Goal: Task Accomplishment & Management: Manage account settings

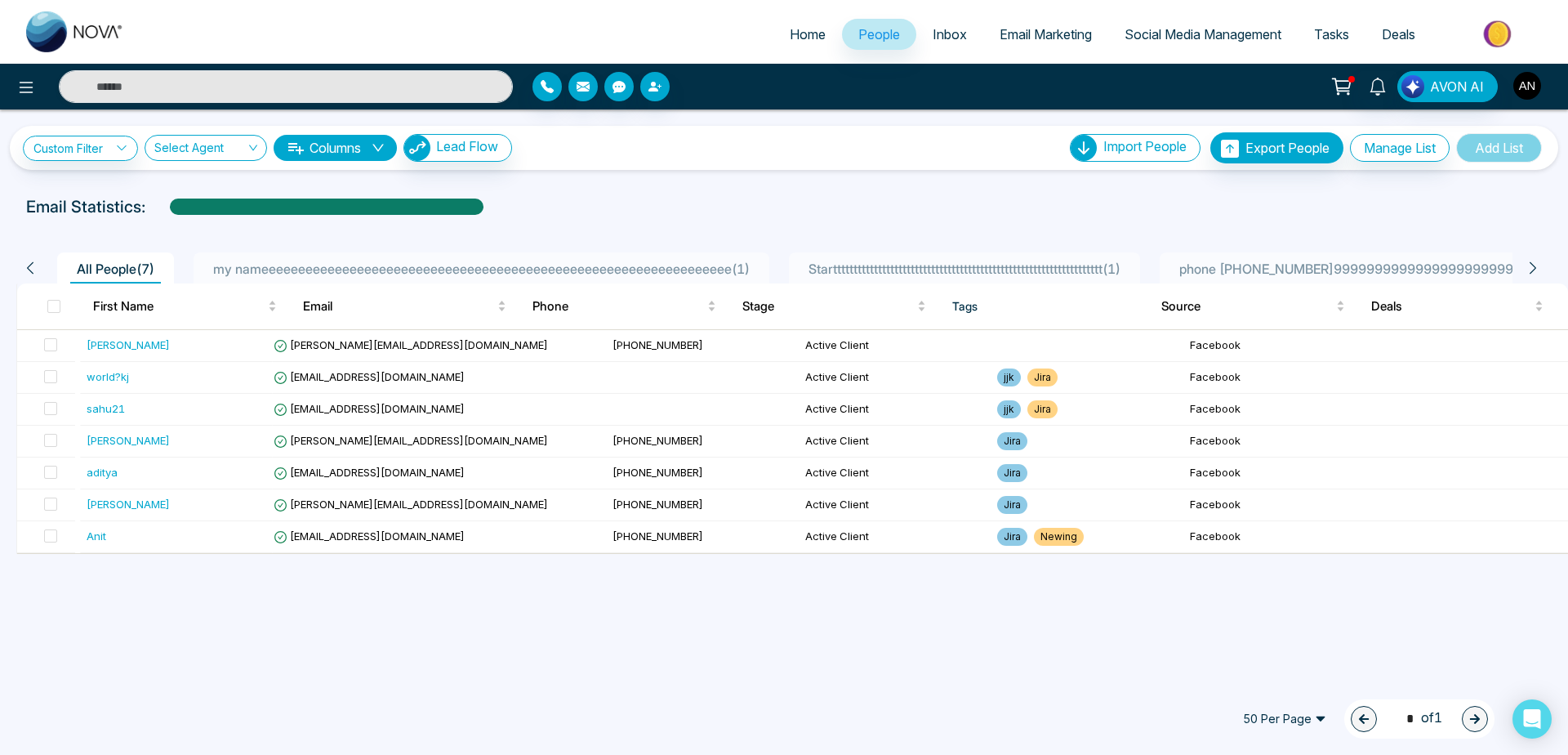
click at [1519, 77] on img "button" at bounding box center [1527, 85] width 28 height 28
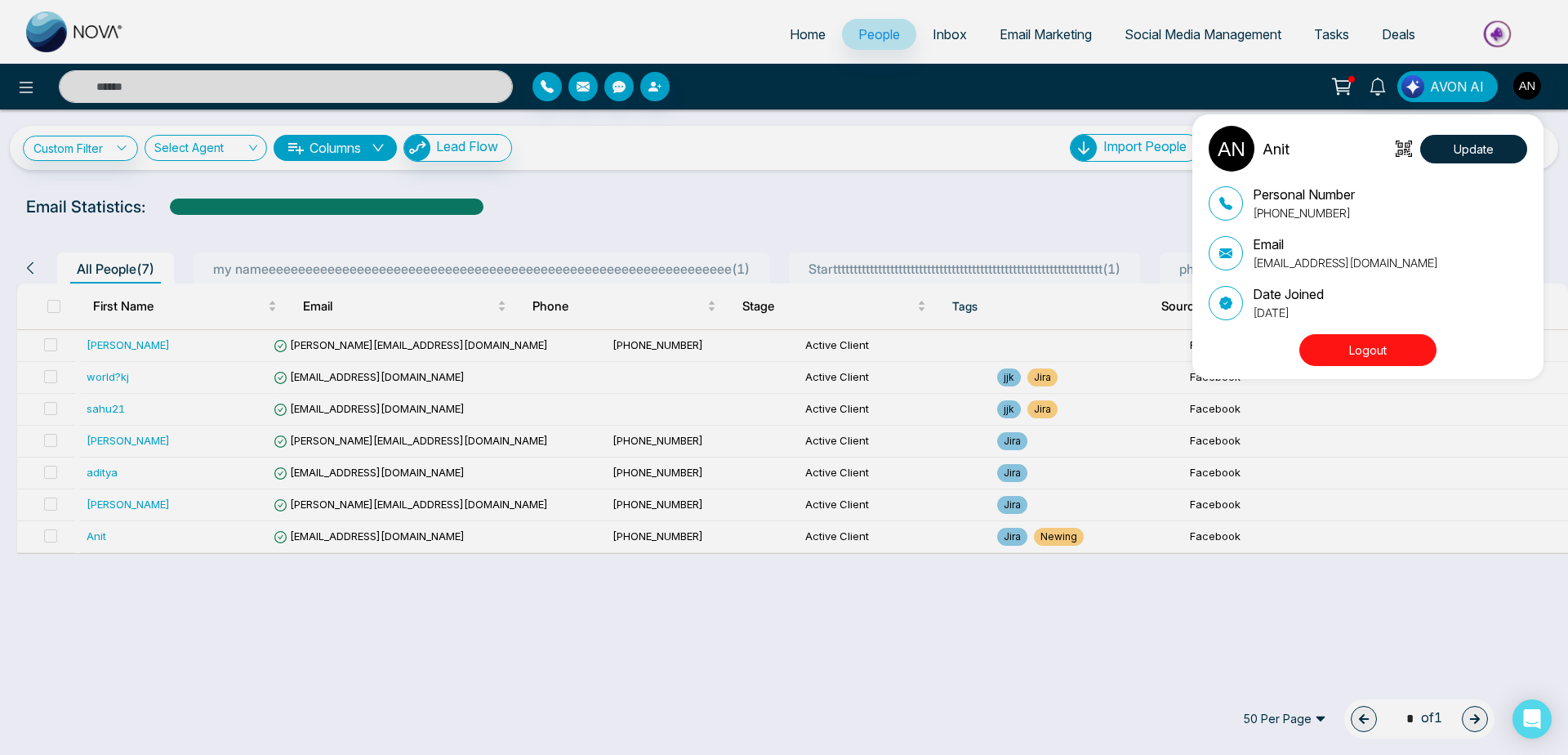
click at [868, 143] on div "Anit Update Personal Number [PHONE_NUMBER] Email [EMAIL_ADDRESS][DOMAIN_NAME] D…" at bounding box center [784, 377] width 1568 height 755
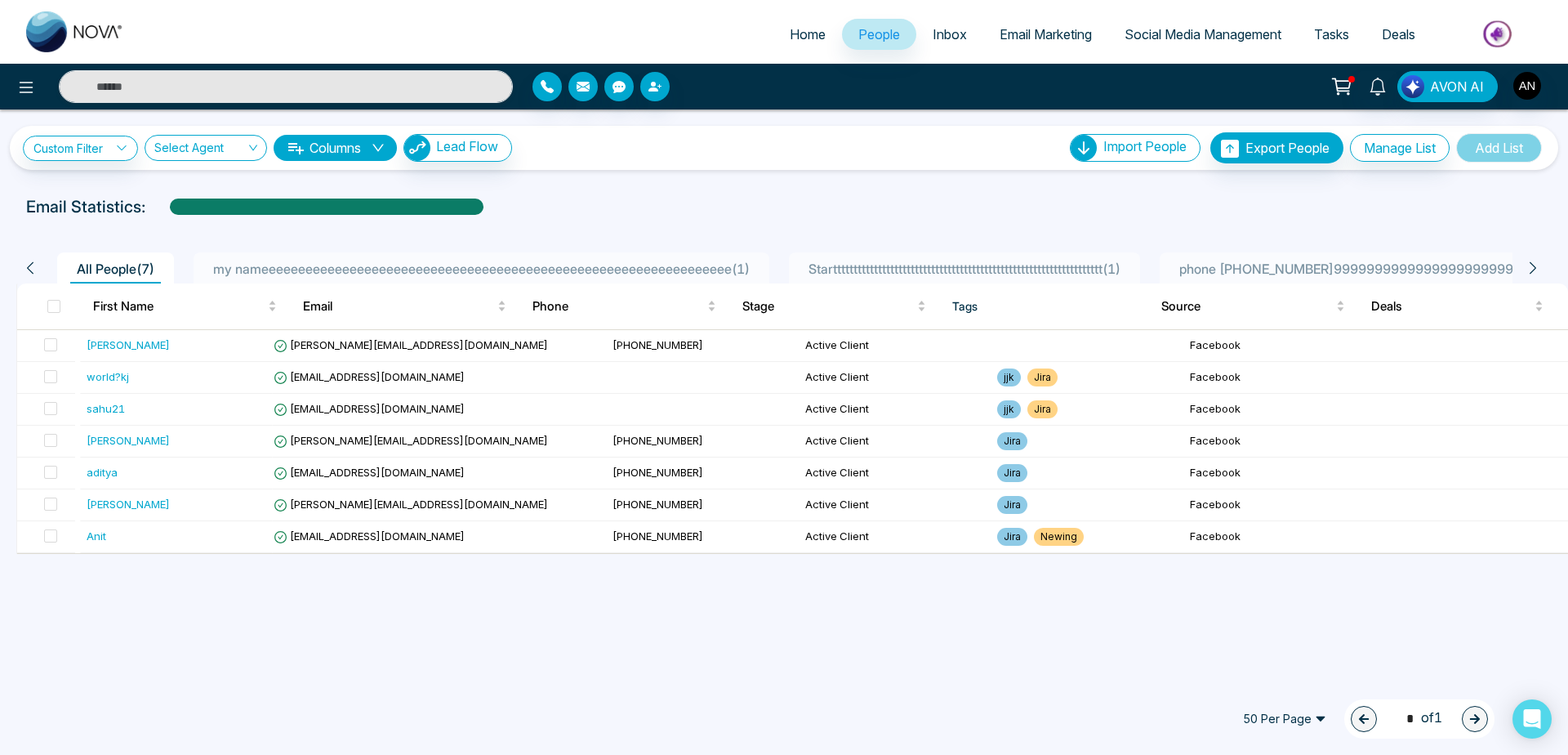
click at [345, 152] on button "Columns" at bounding box center [335, 147] width 123 height 26
click at [607, 195] on div "Email Statistics:" at bounding box center [528, 207] width 1004 height 25
click at [548, 91] on icon "button" at bounding box center [547, 86] width 13 height 13
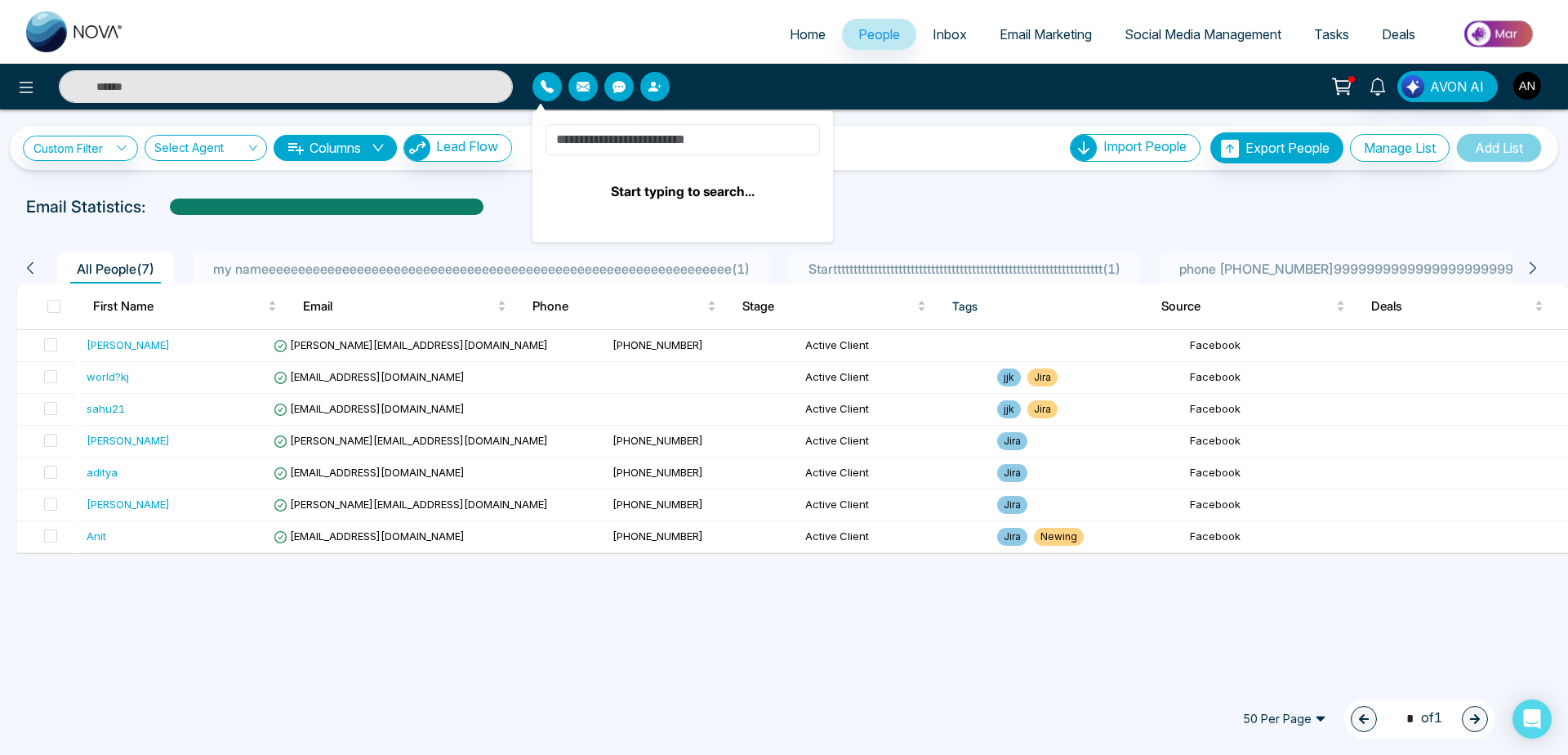
click at [669, 148] on input at bounding box center [682, 140] width 275 height 31
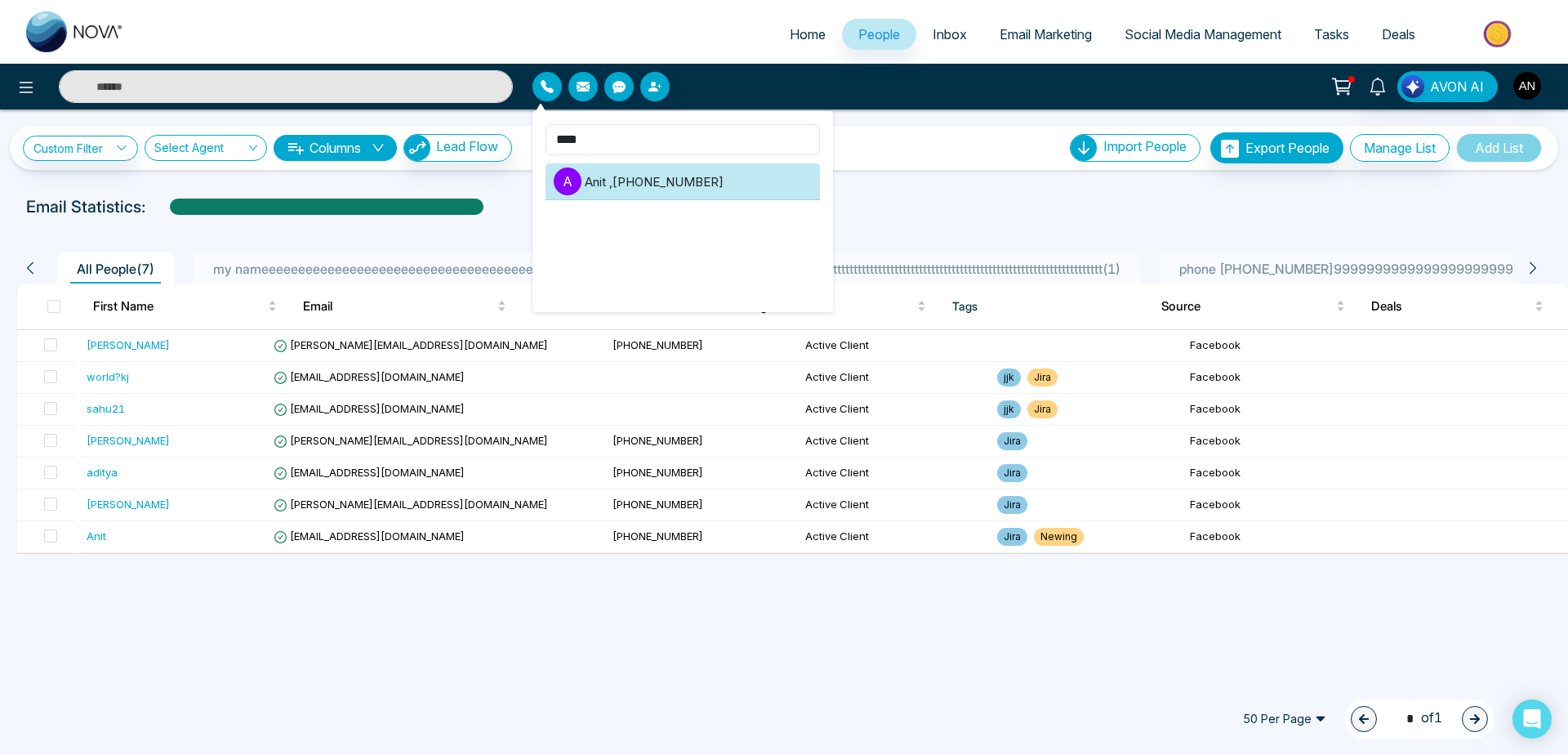
type input "****"
click at [684, 174] on li "A Anit , [PHONE_NUMBER]" at bounding box center [682, 181] width 275 height 37
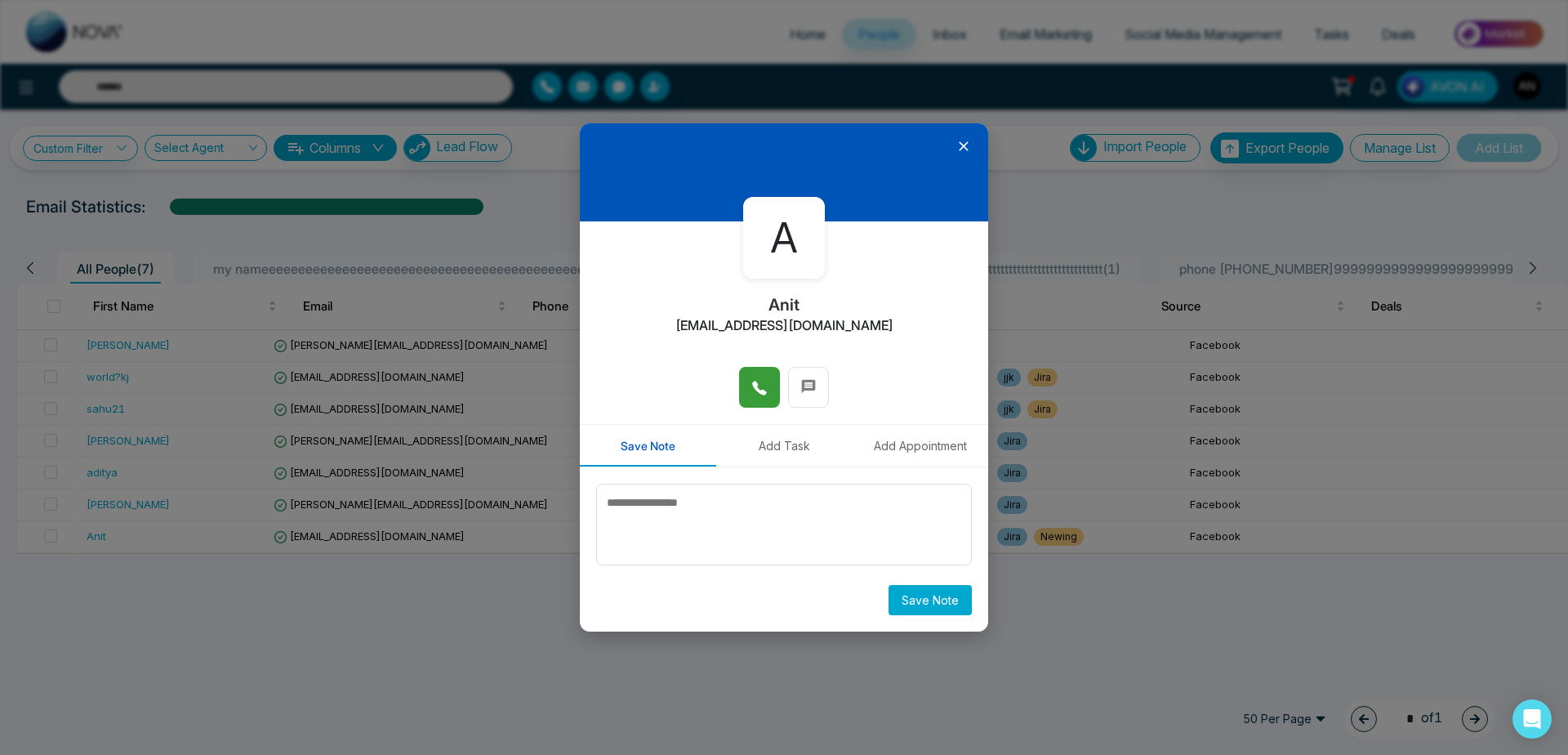
click at [773, 397] on button at bounding box center [760, 387] width 41 height 41
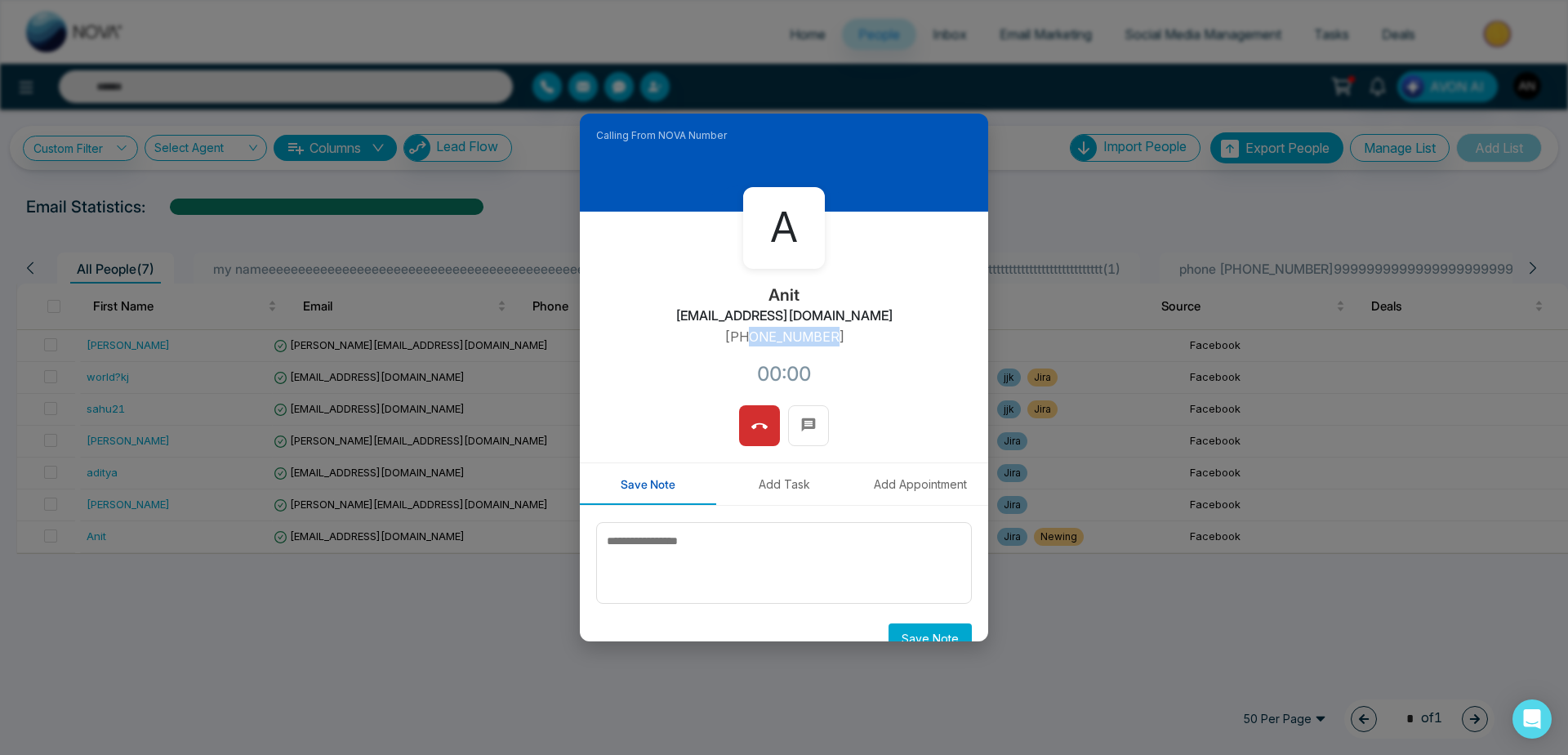
drag, startPoint x: 748, startPoint y: 373, endPoint x: 835, endPoint y: 372, distance: 87.0
click at [835, 372] on div "A Anit [EMAIL_ADDRESS][DOMAIN_NAME] [PHONE_NUMBER]:00" at bounding box center [784, 309] width 408 height 194
click at [833, 335] on p "[PHONE_NUMBER]" at bounding box center [784, 336] width 120 height 20
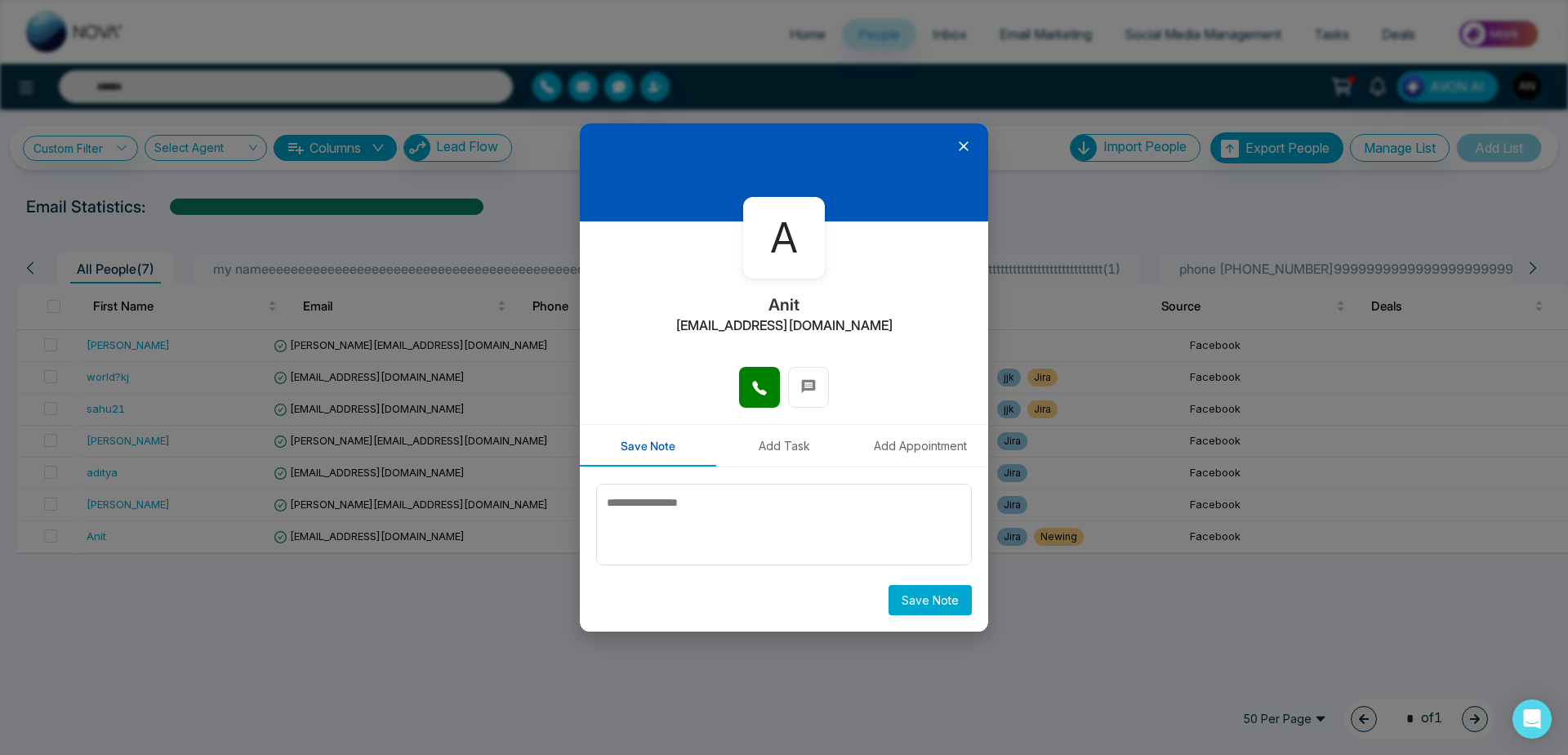
click at [963, 149] on icon at bounding box center [963, 146] width 16 height 16
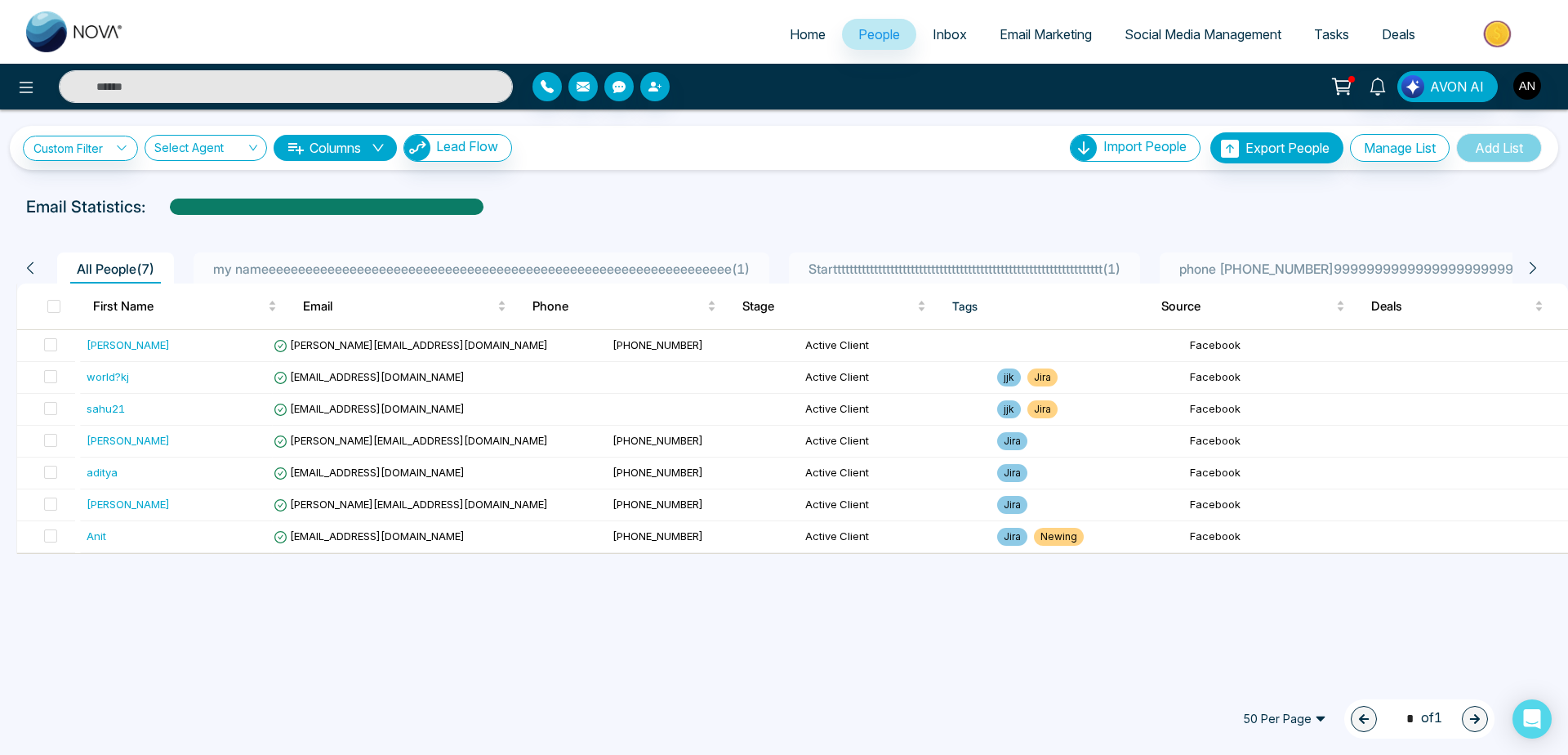
click at [778, 49] on link "Home" at bounding box center [807, 34] width 69 height 31
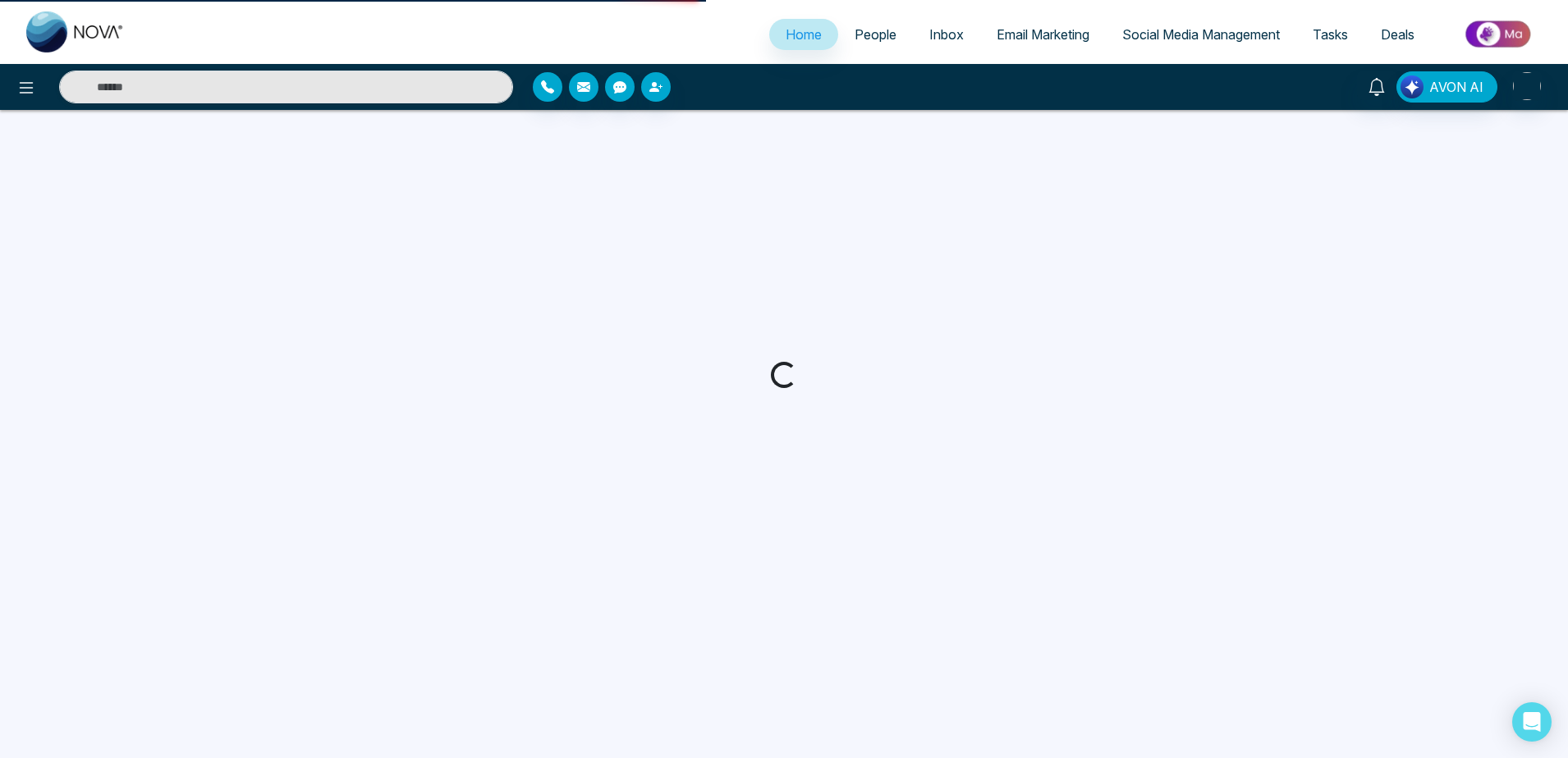
select select "*"
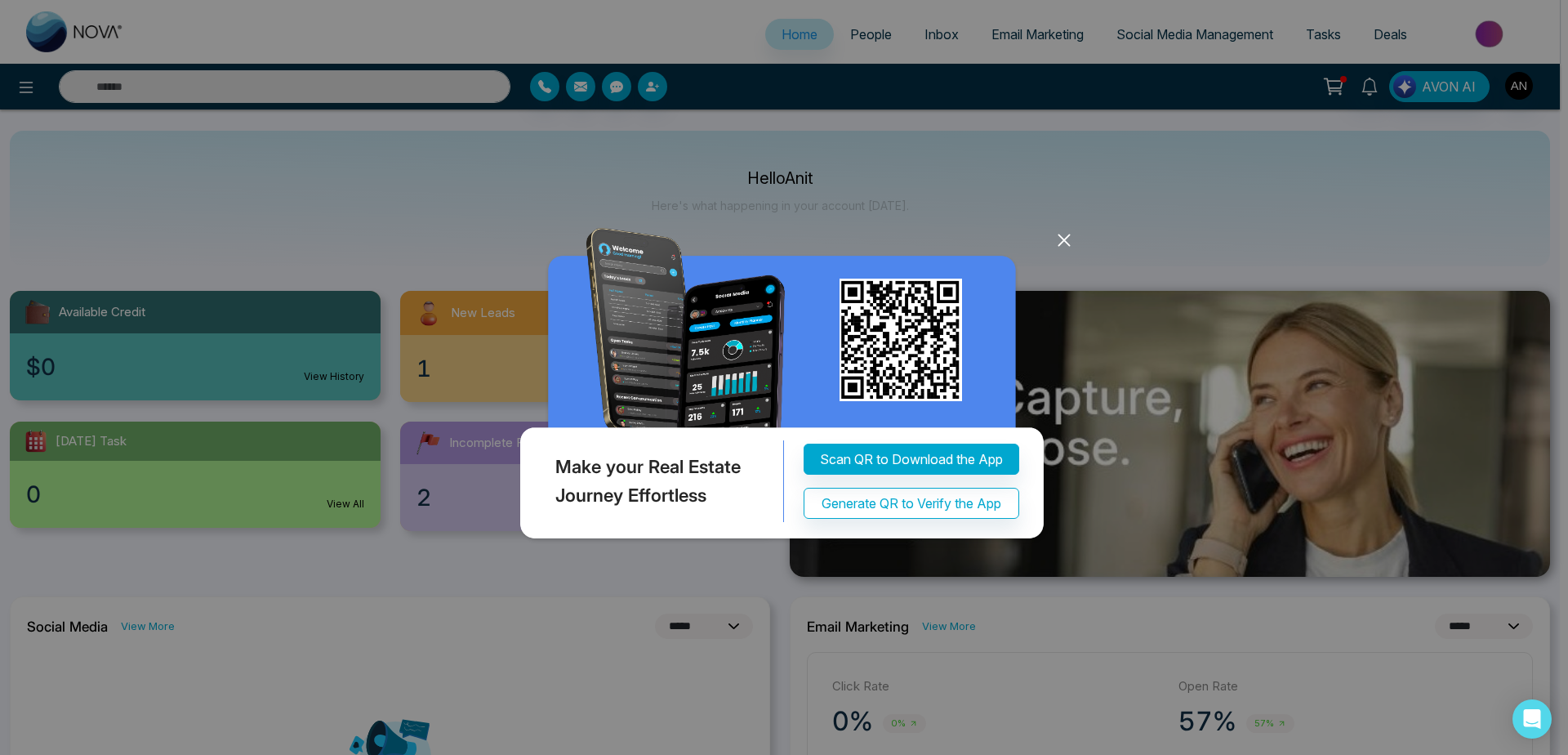
click at [1055, 244] on icon at bounding box center [1064, 240] width 25 height 25
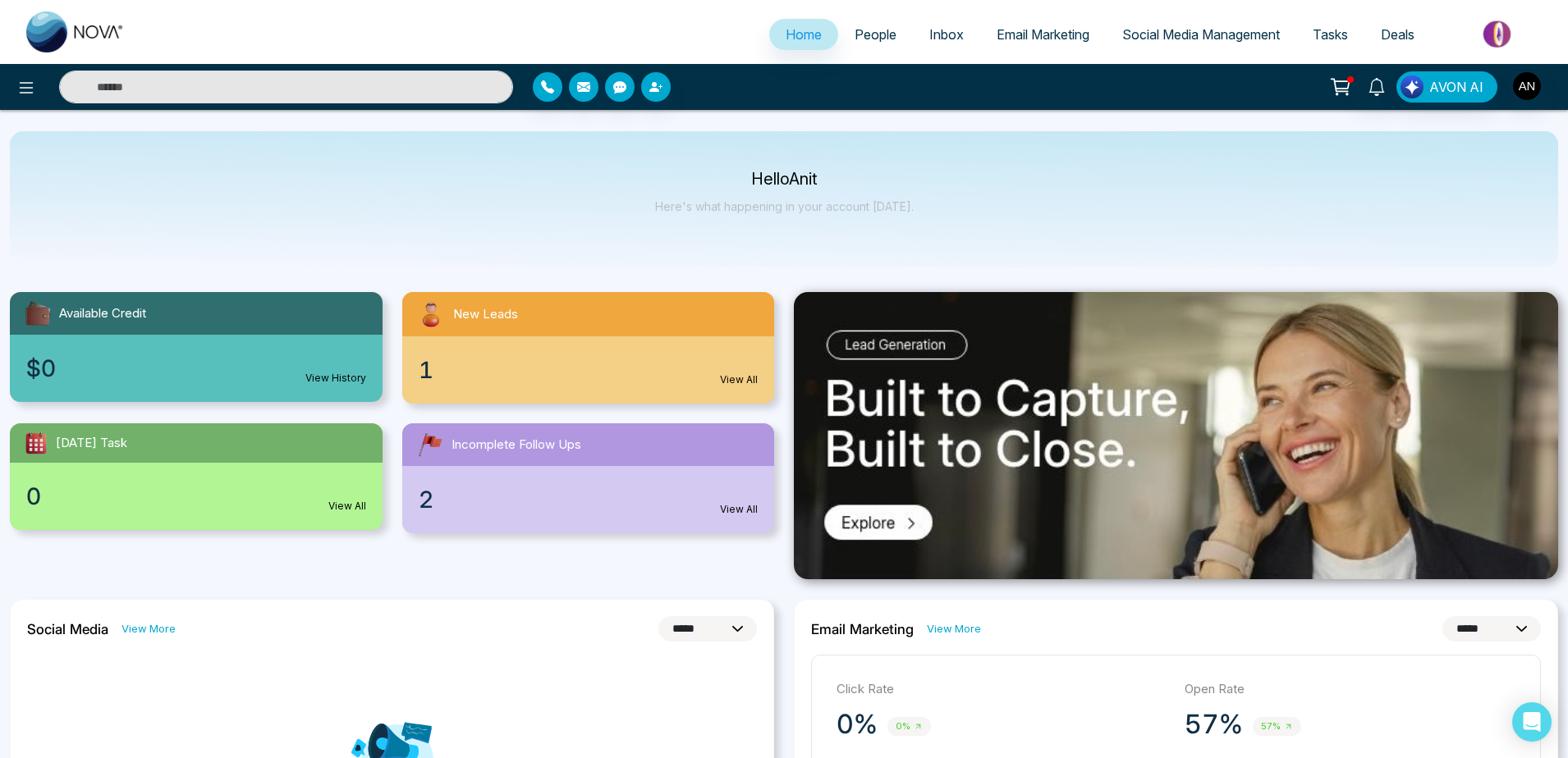
click at [865, 50] on link "People" at bounding box center [875, 34] width 74 height 31
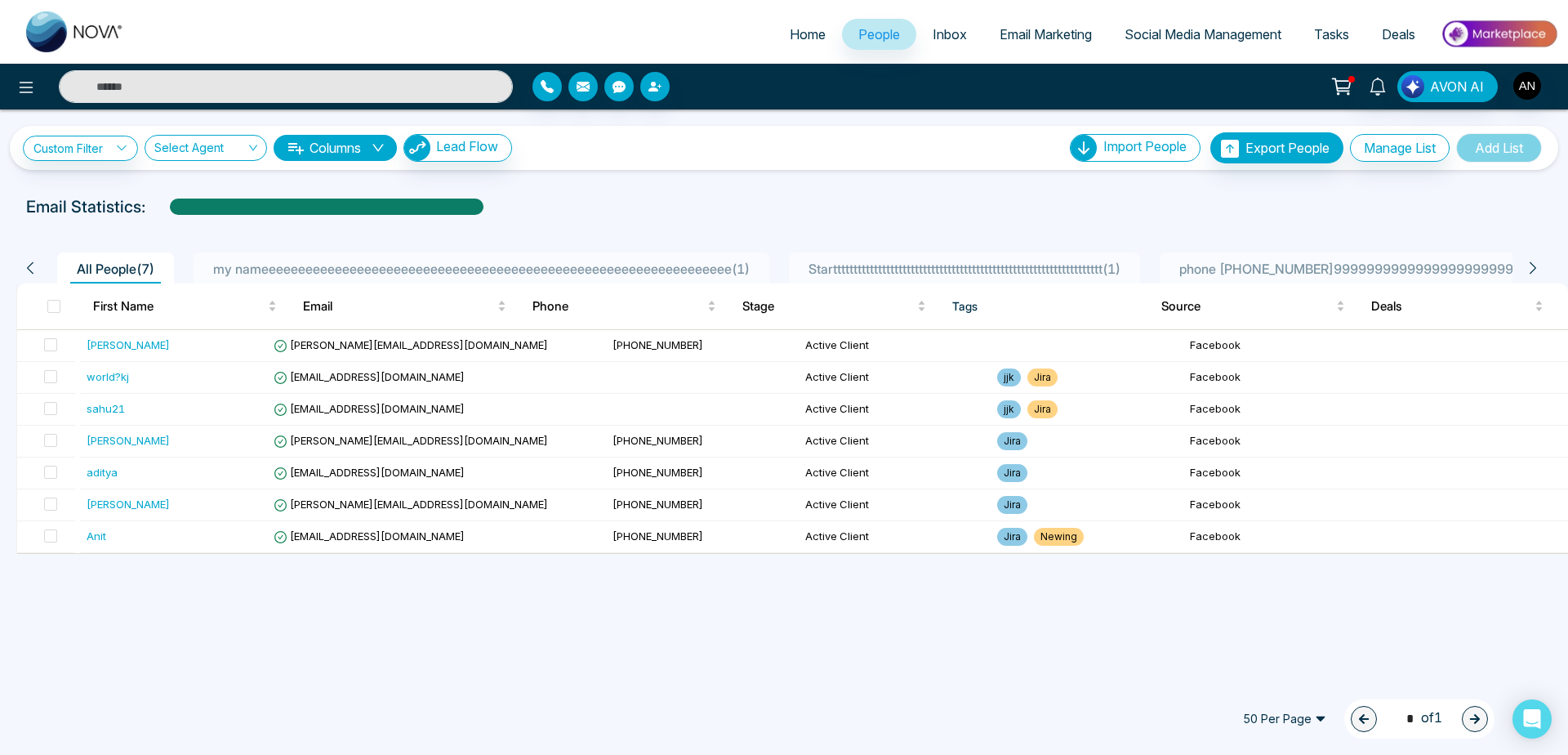
click at [947, 43] on link "Inbox" at bounding box center [949, 34] width 67 height 31
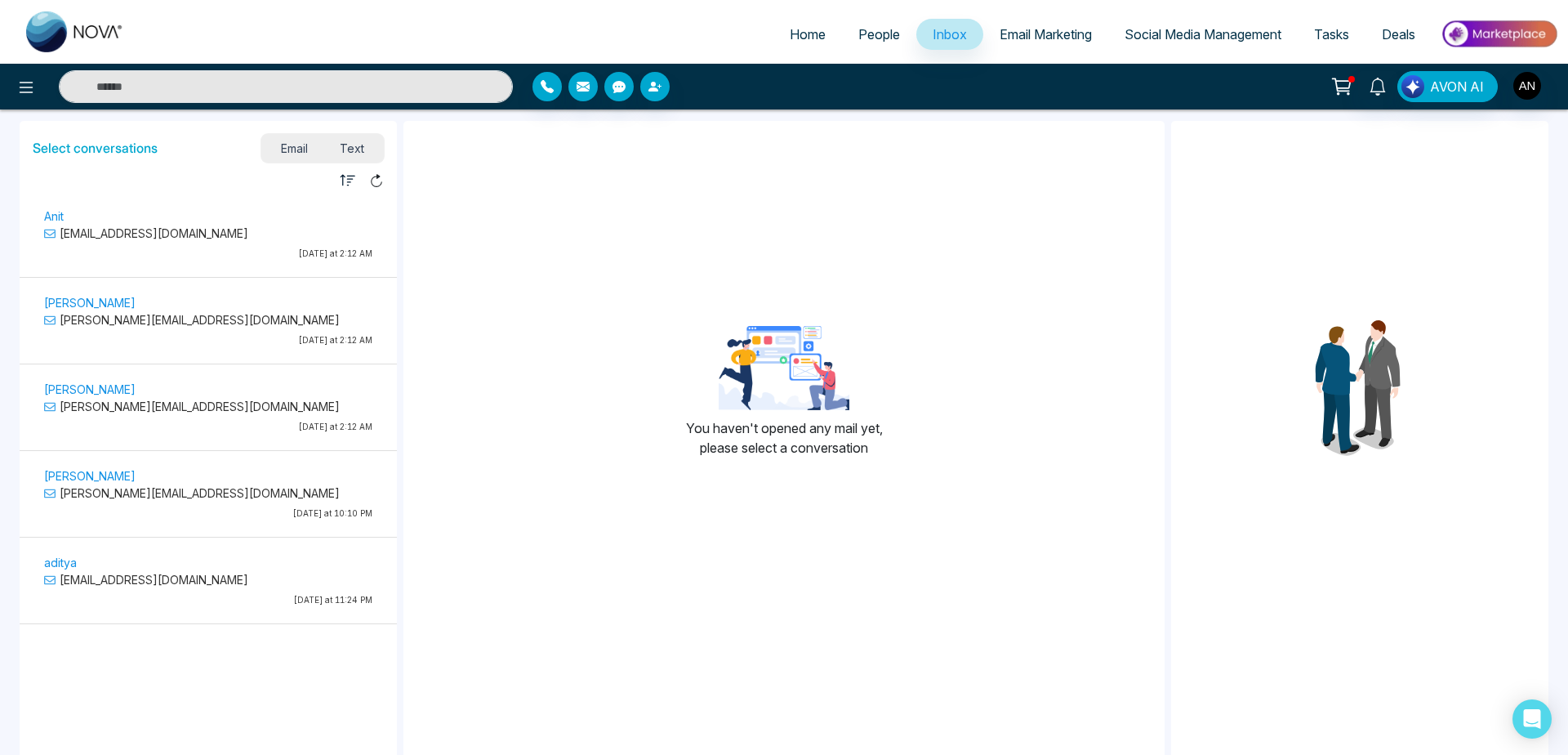
click at [1014, 35] on span "Email Marketing" at bounding box center [1046, 34] width 92 height 16
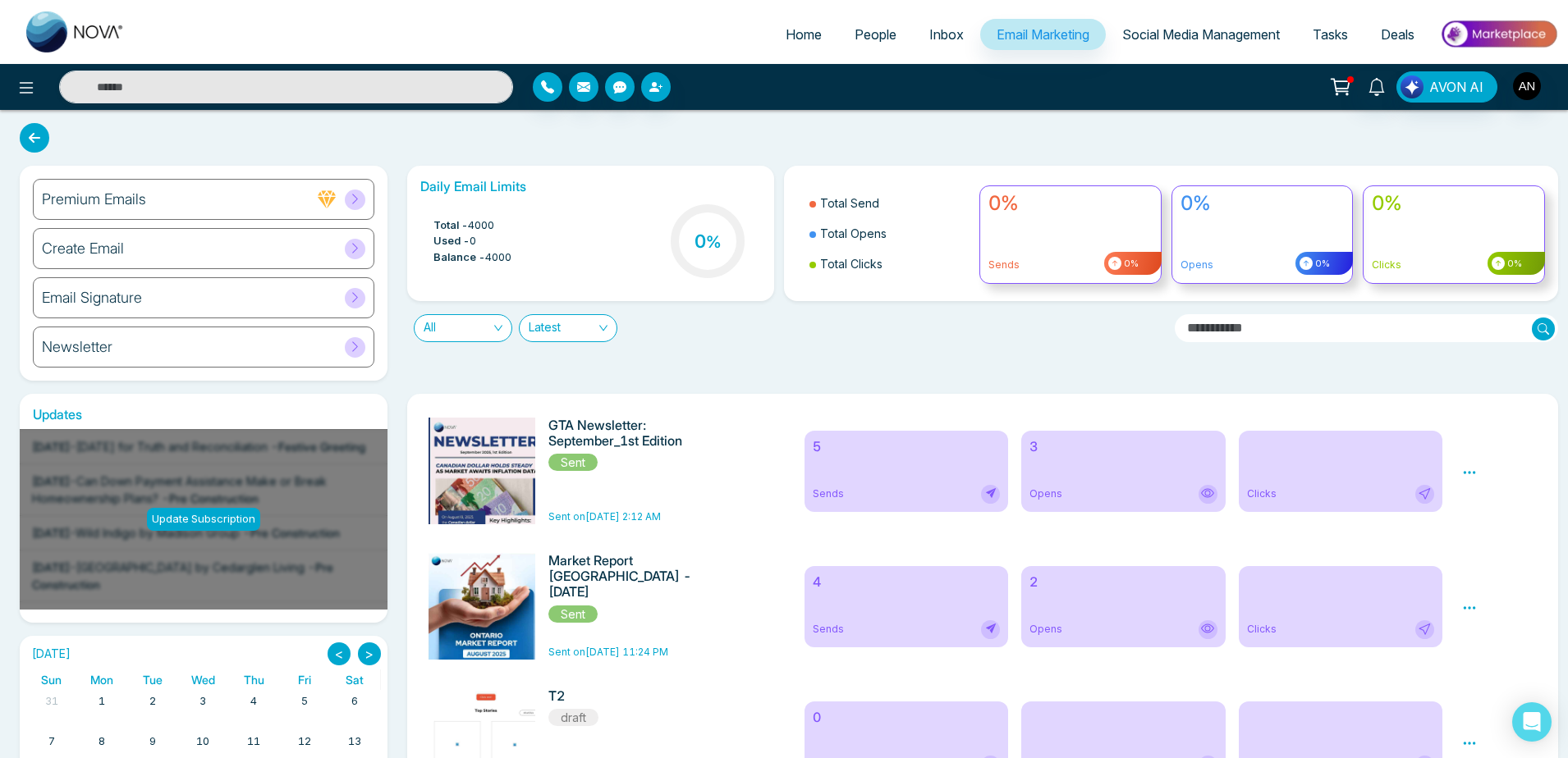
click at [1164, 39] on span "Social Media Management" at bounding box center [1201, 34] width 157 height 16
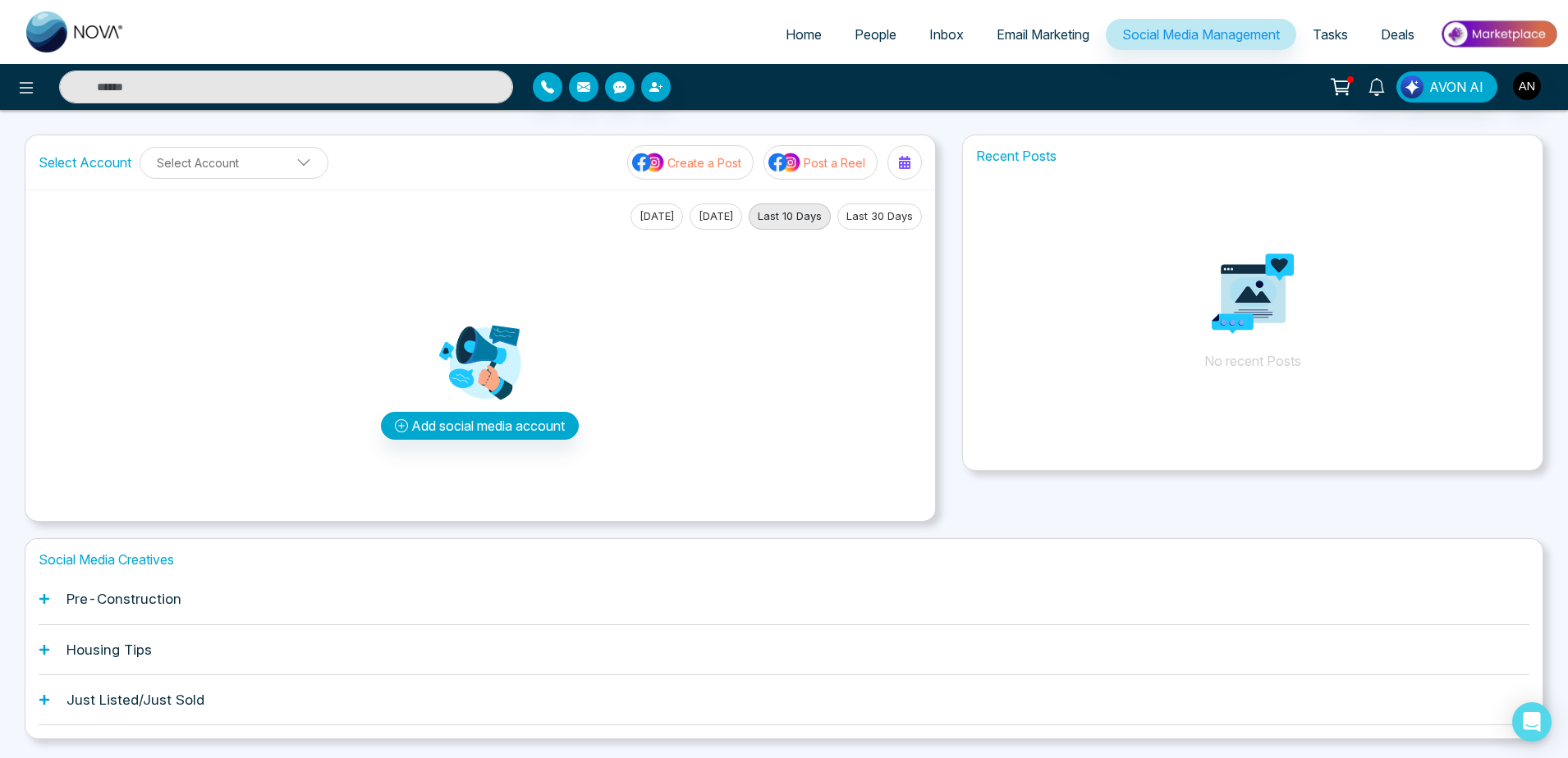
scroll to position [47, 0]
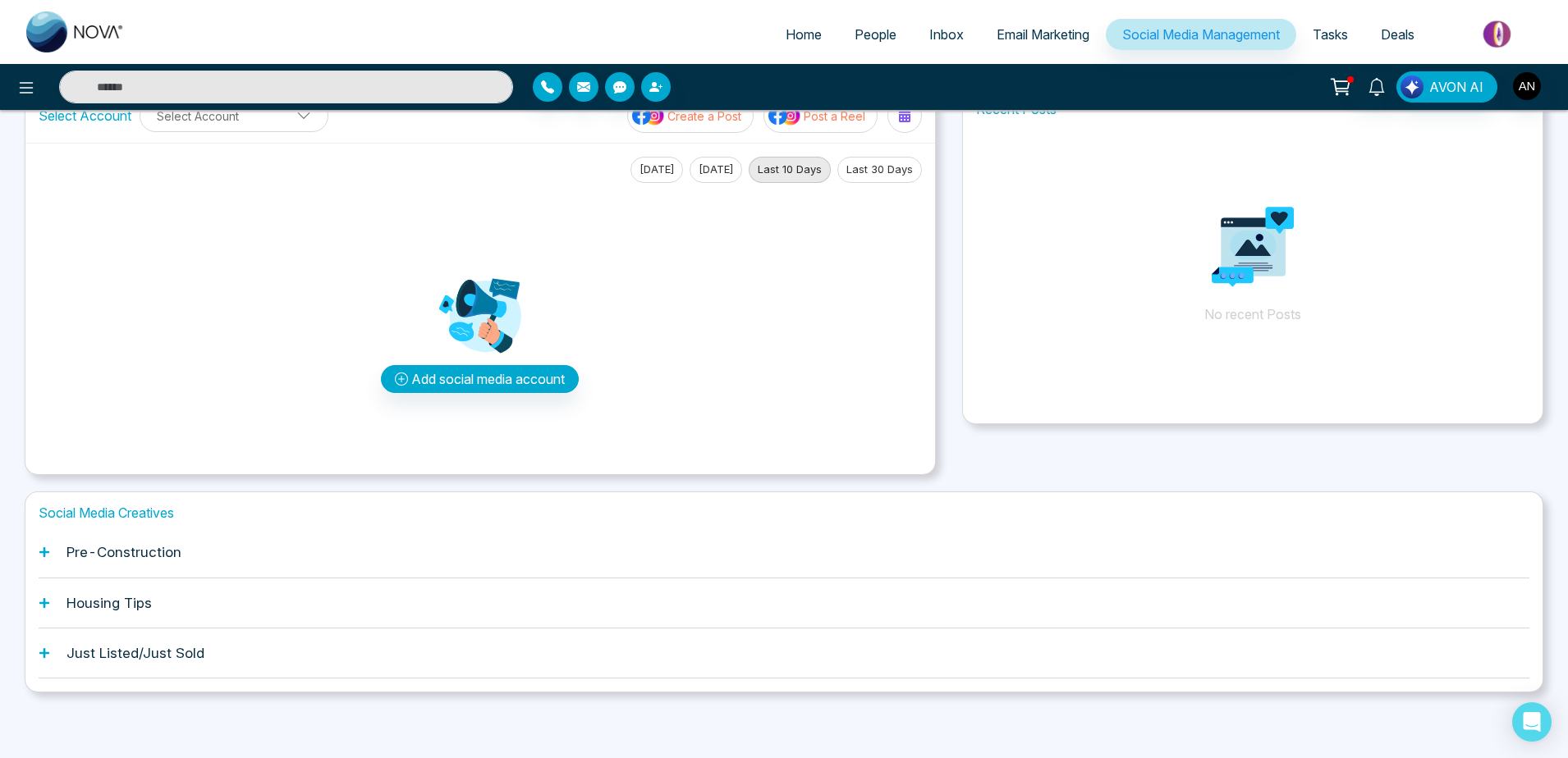
click at [44, 548] on icon at bounding box center [44, 552] width 10 height 10
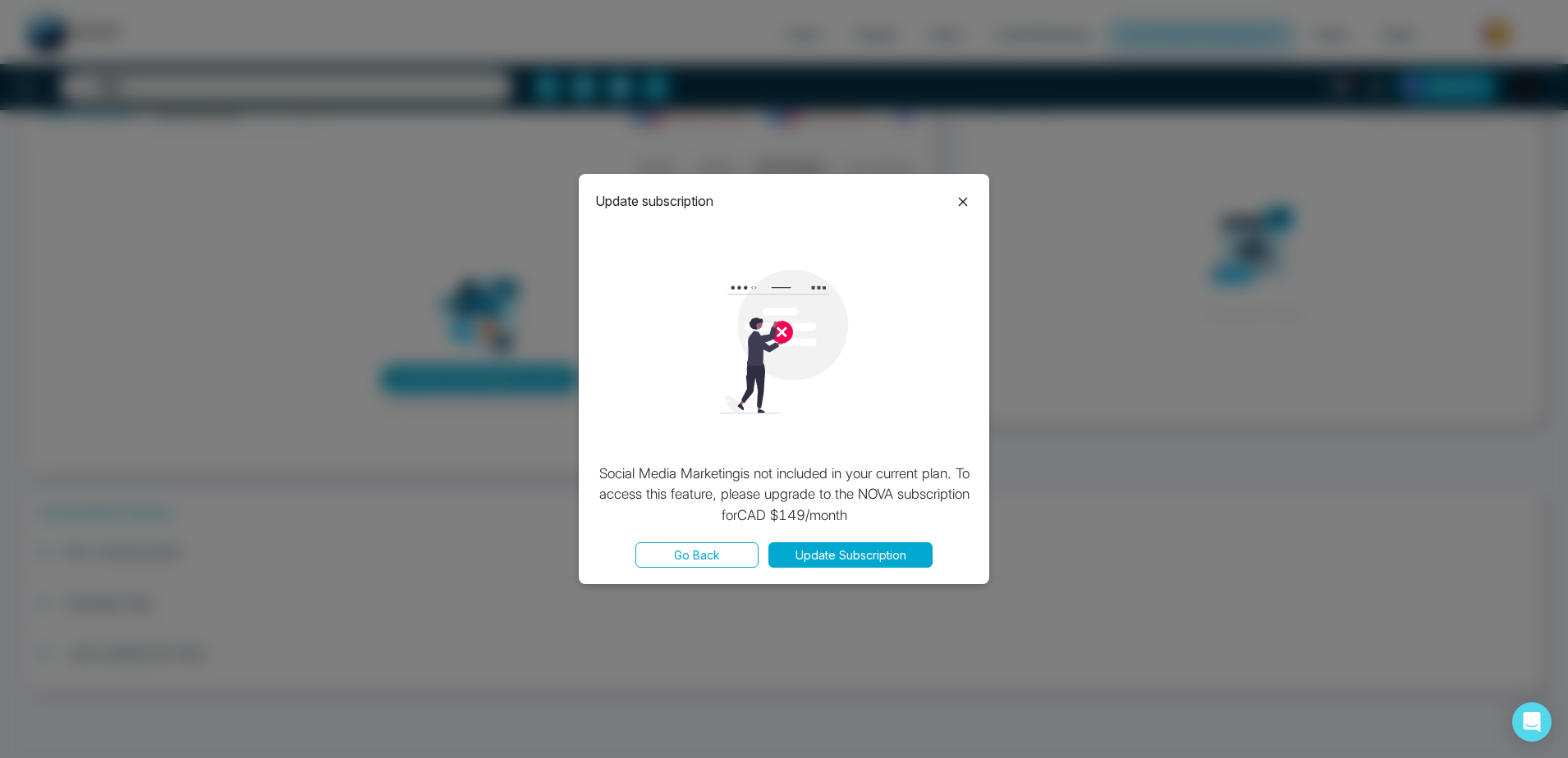
click at [842, 550] on button "Update Subscription" at bounding box center [851, 555] width 164 height 26
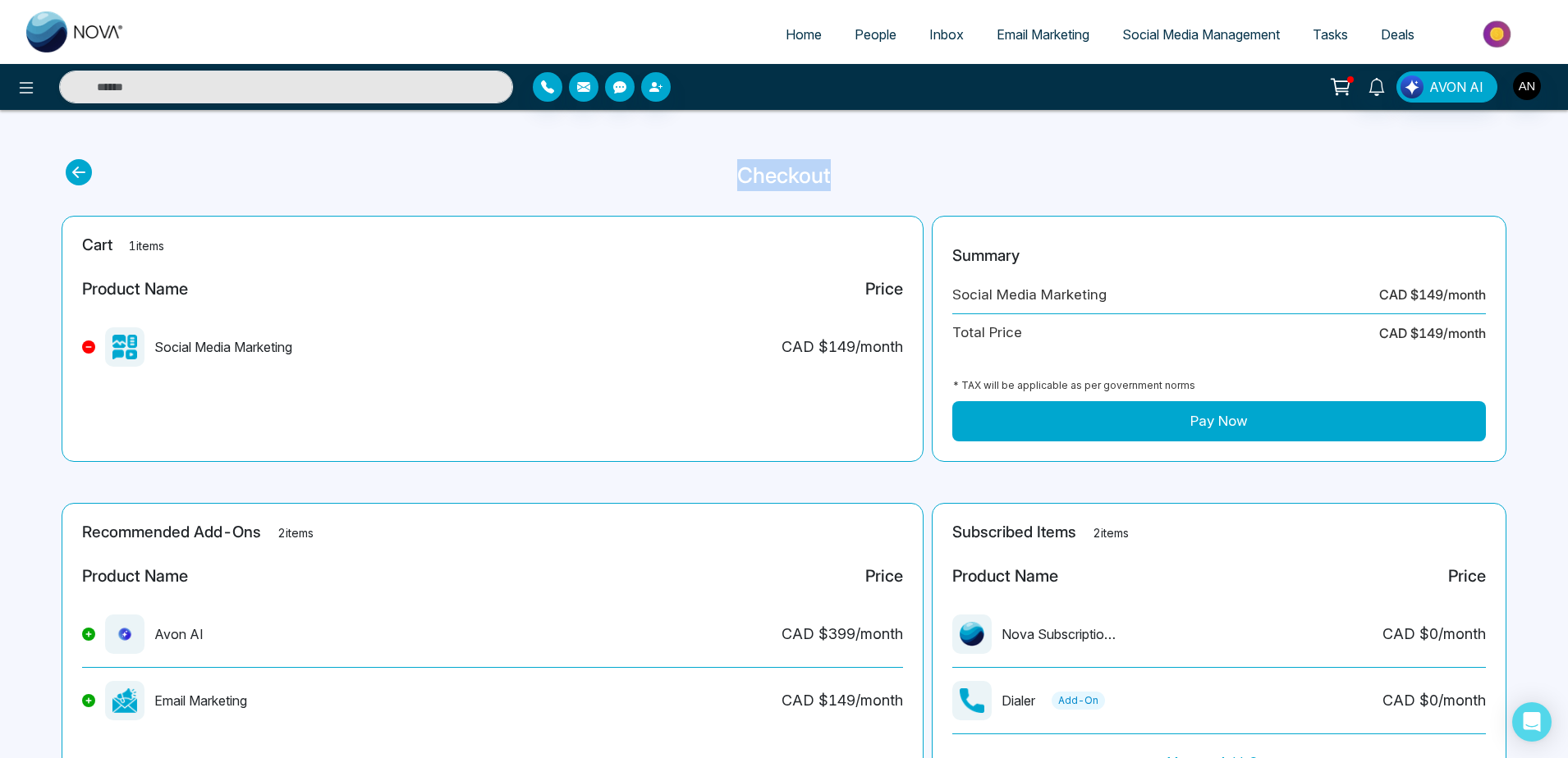
drag, startPoint x: 717, startPoint y: 153, endPoint x: 852, endPoint y: 173, distance: 136.5
click at [852, 173] on main "Checkout Cart 1 items Product Name Price Social Media Marketing CAD $ 149 /mont…" at bounding box center [784, 479] width 1568 height 737
click at [852, 173] on section "Checkout" at bounding box center [784, 174] width 1436 height 32
click at [90, 347] on icon at bounding box center [89, 347] width 6 height 2
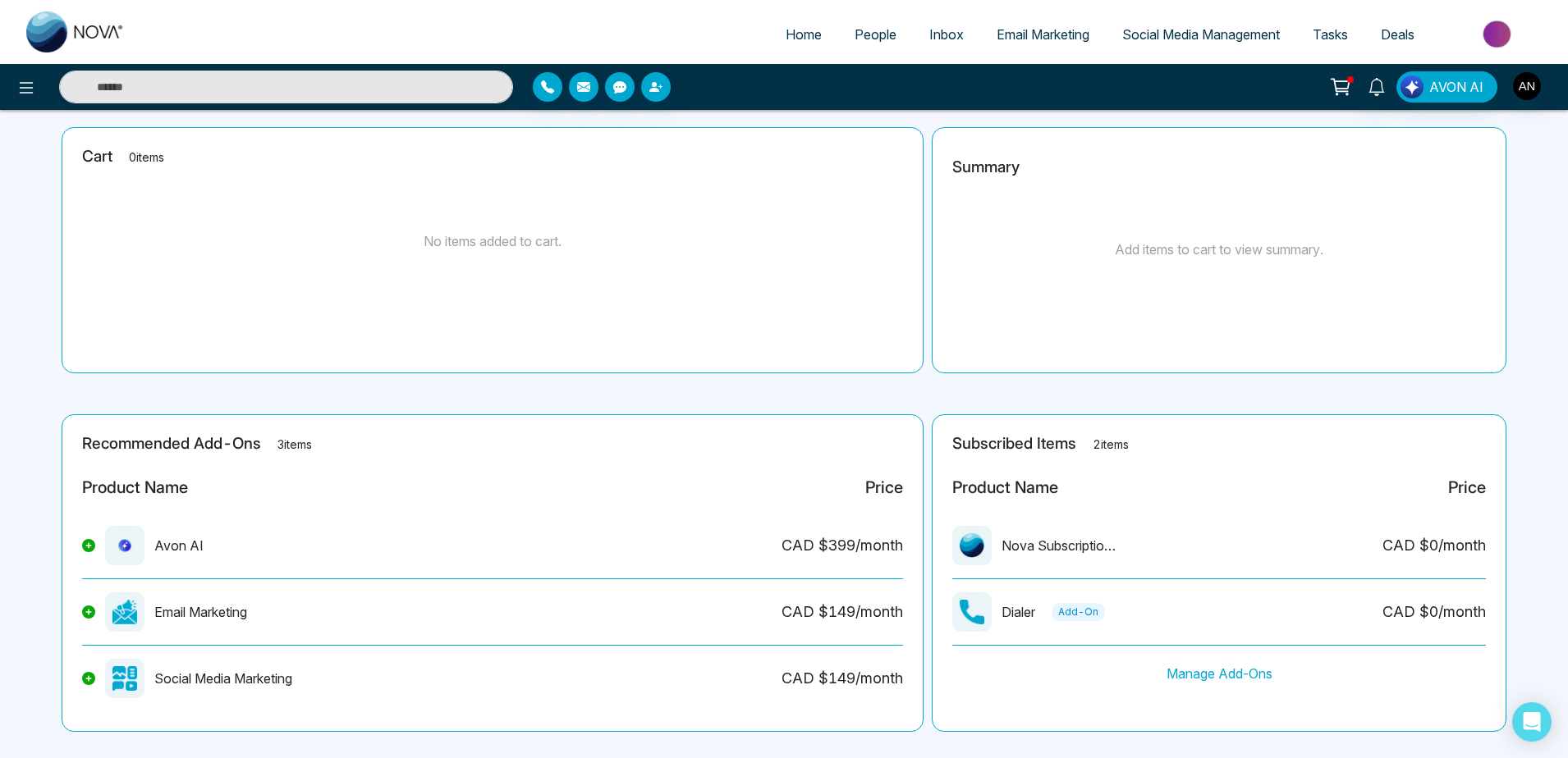
scroll to position [7, 0]
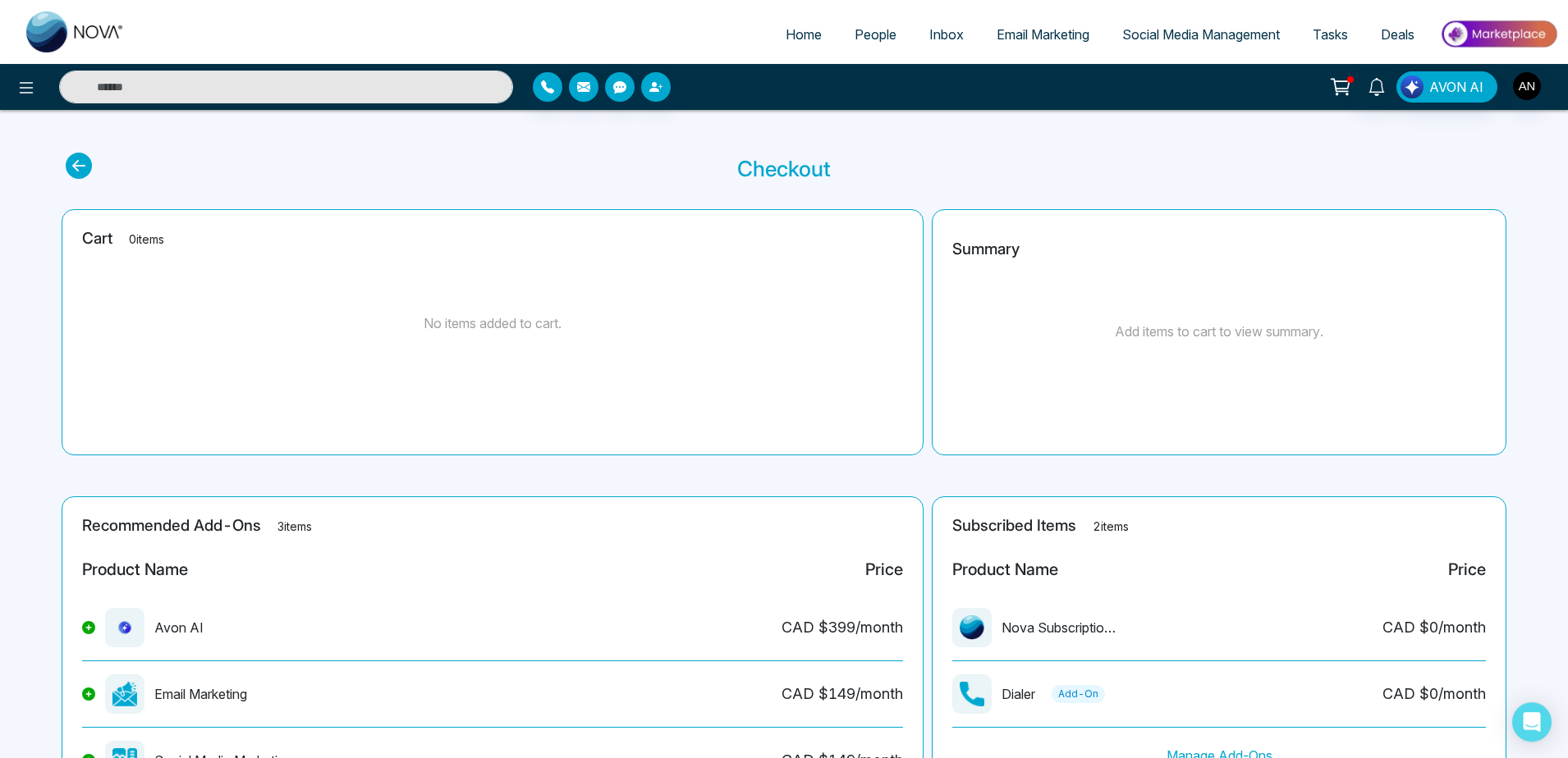
click at [75, 158] on icon at bounding box center [79, 166] width 27 height 26
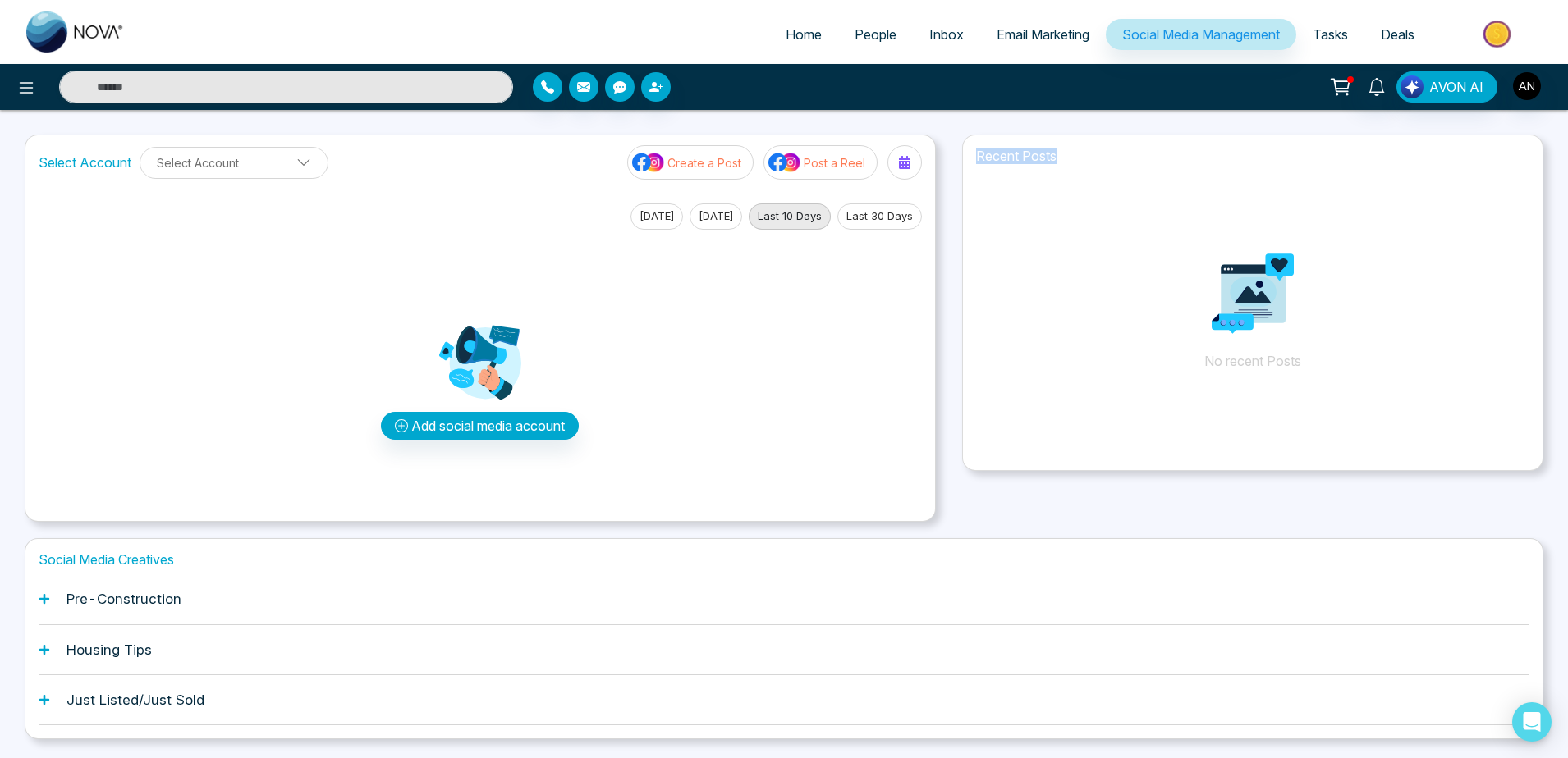
drag, startPoint x: 974, startPoint y: 154, endPoint x: 1123, endPoint y: 156, distance: 149.0
click at [1123, 156] on h1 "Recent Posts" at bounding box center [1253, 156] width 580 height 15
drag, startPoint x: 1049, startPoint y: 152, endPoint x: 978, endPoint y: 157, distance: 71.2
click at [978, 157] on h1 "Recent Posts" at bounding box center [1253, 156] width 580 height 15
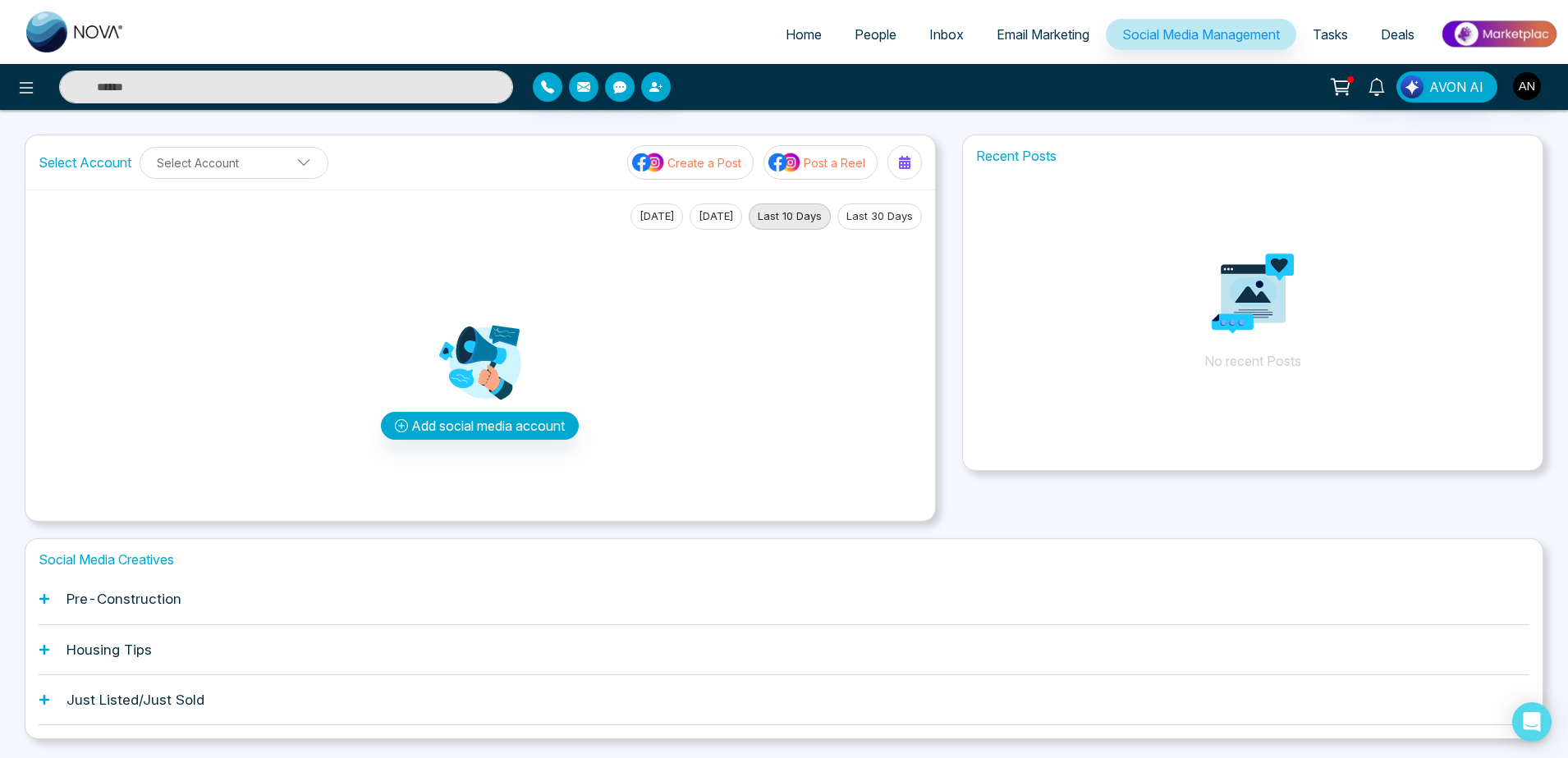
click at [1135, 175] on p "No recent Posts" at bounding box center [1253, 296] width 580 height 246
drag, startPoint x: 1200, startPoint y: 371, endPoint x: 1336, endPoint y: 361, distance: 136.4
click at [1336, 361] on p "No recent Posts" at bounding box center [1253, 296] width 580 height 246
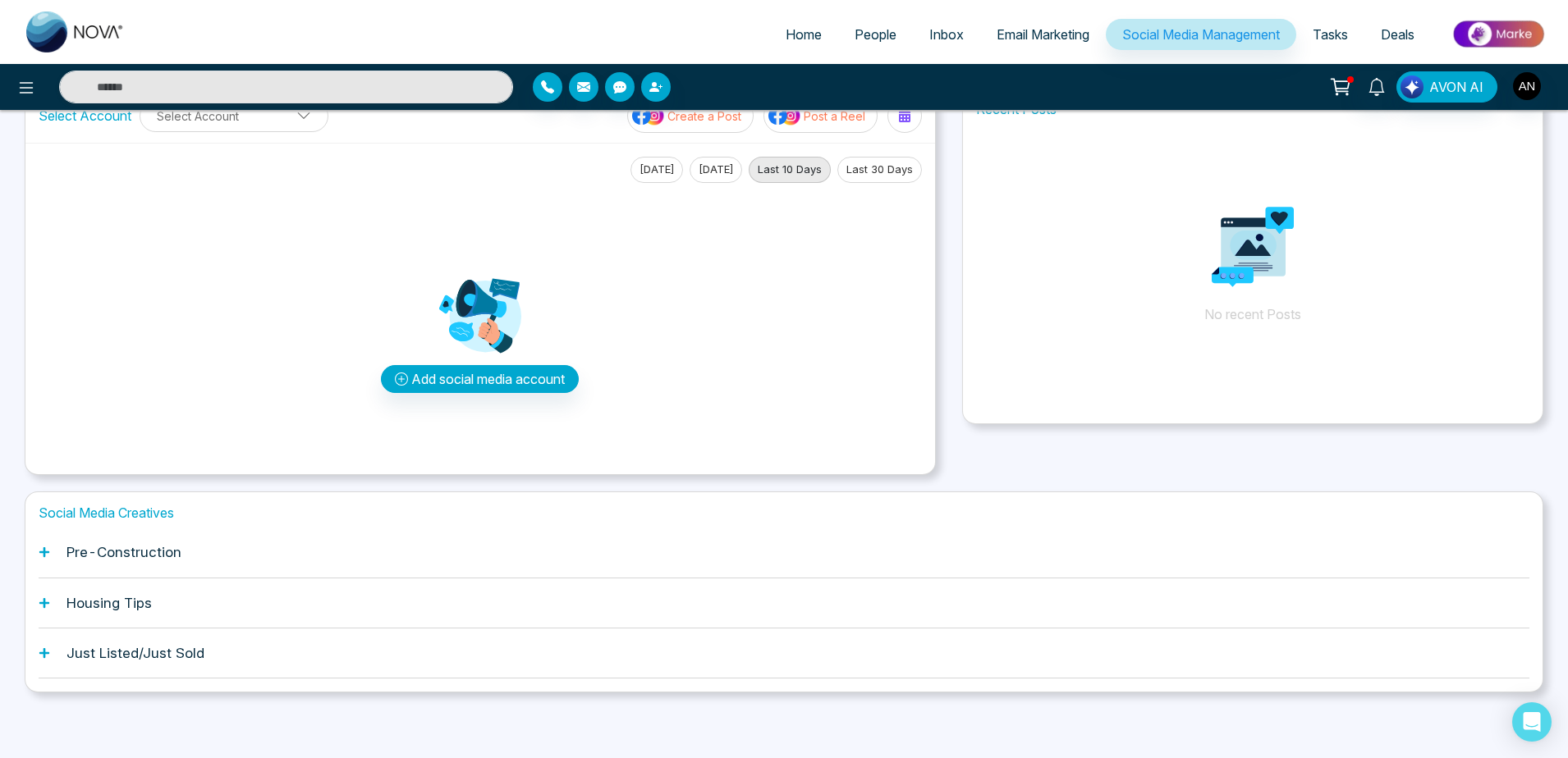
click at [40, 555] on icon at bounding box center [44, 551] width 11 height 11
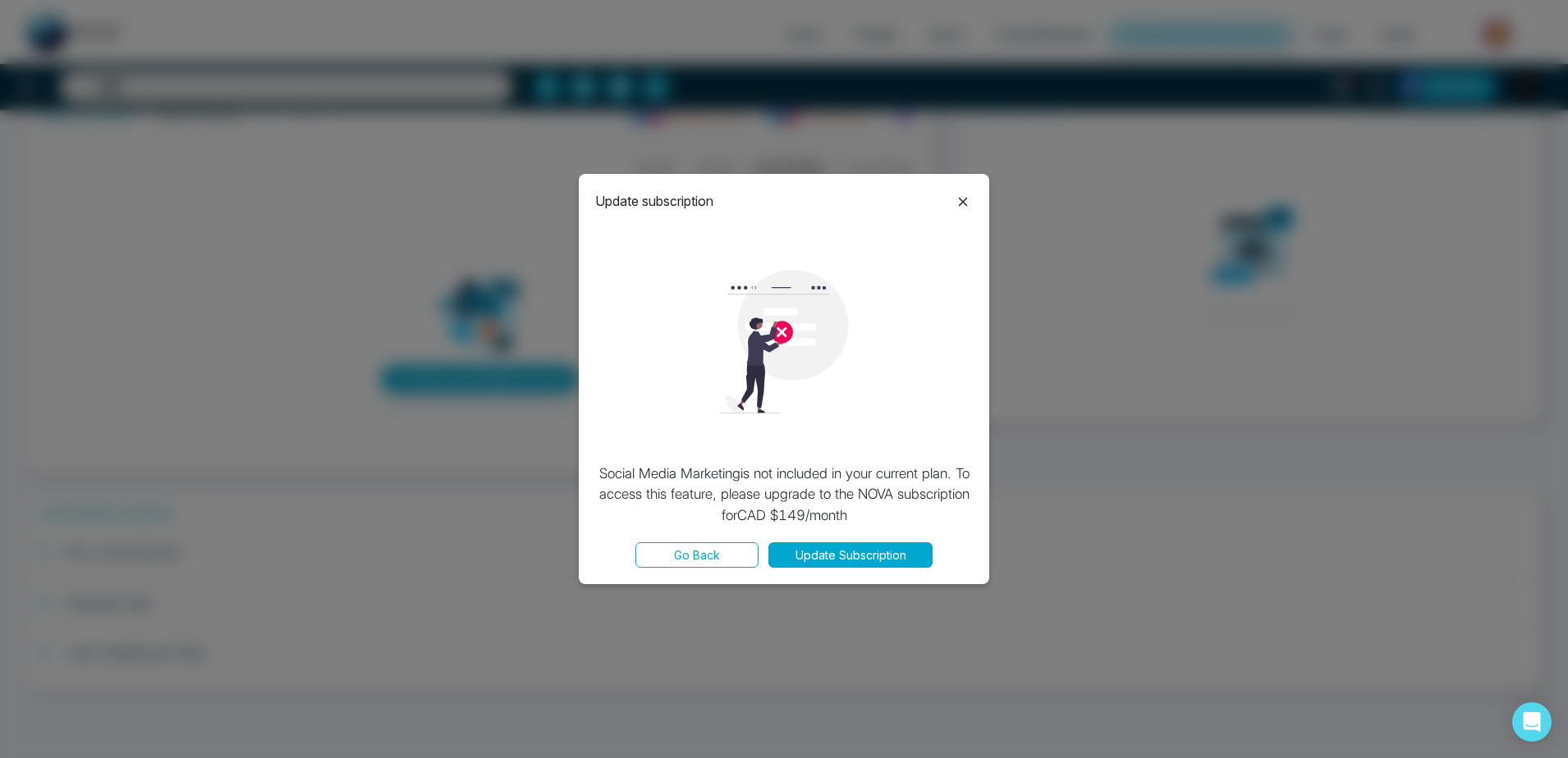
click at [957, 201] on icon at bounding box center [963, 202] width 20 height 20
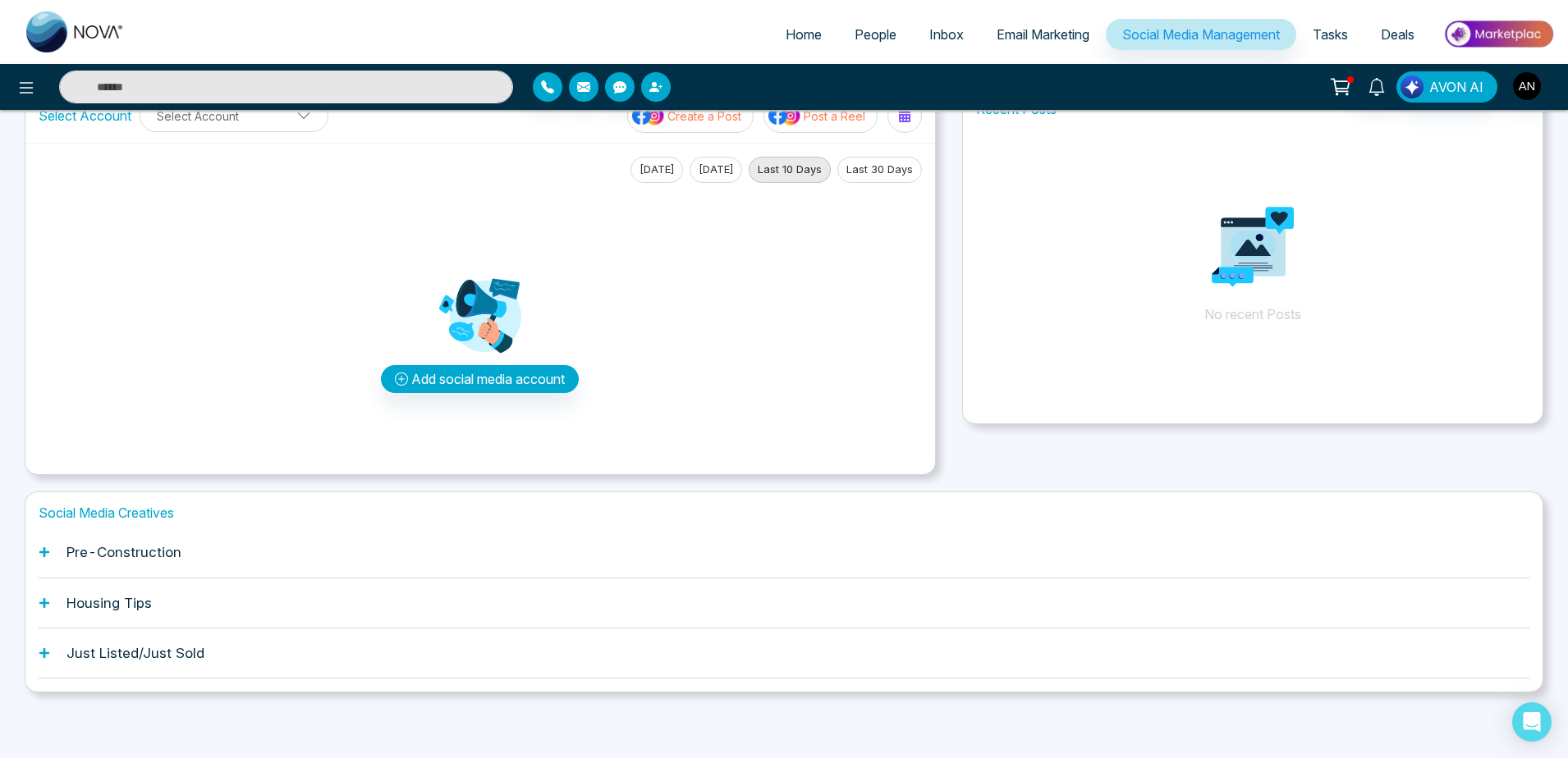
scroll to position [0, 0]
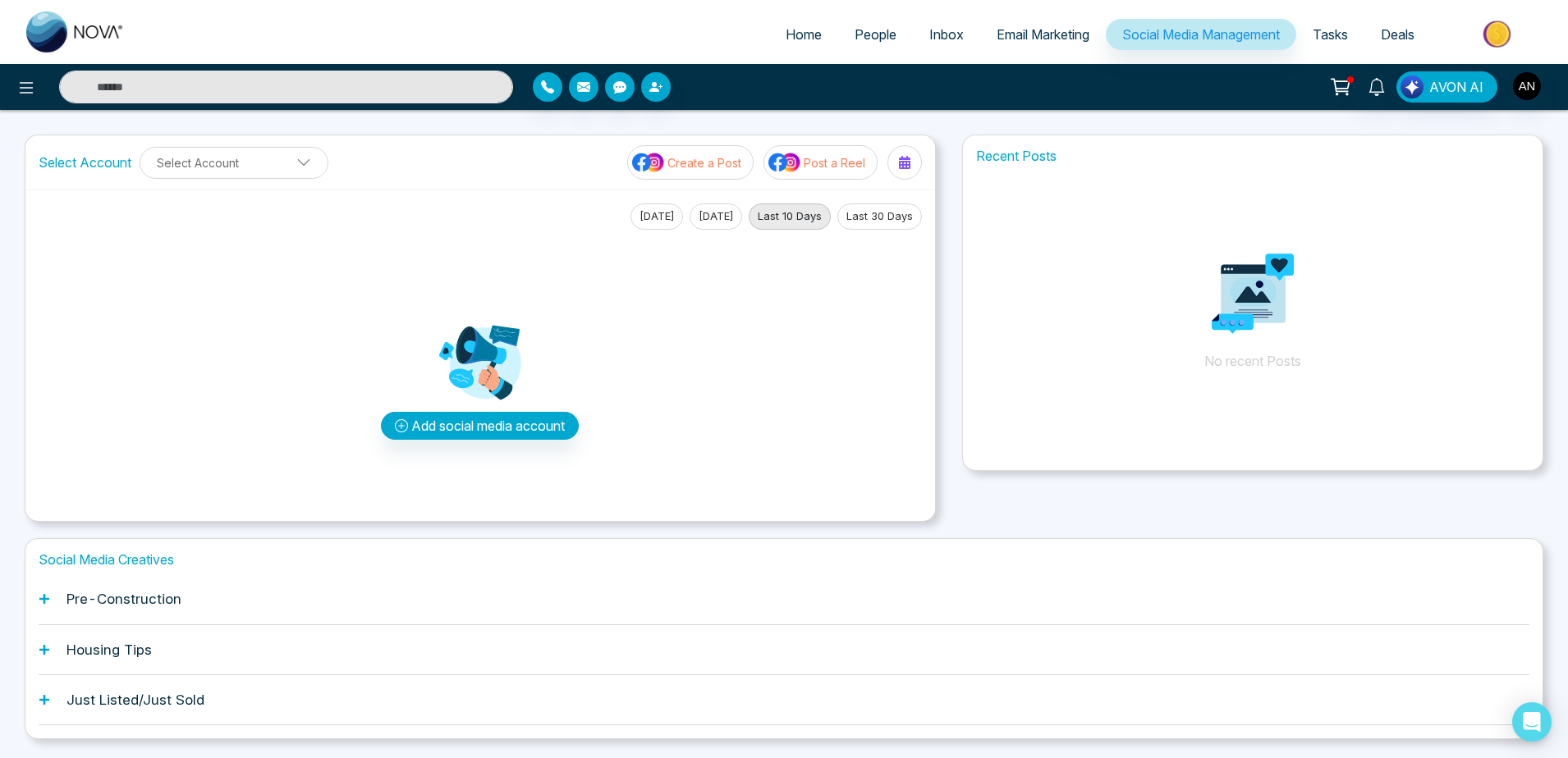
click at [789, 29] on span "Home" at bounding box center [804, 34] width 36 height 16
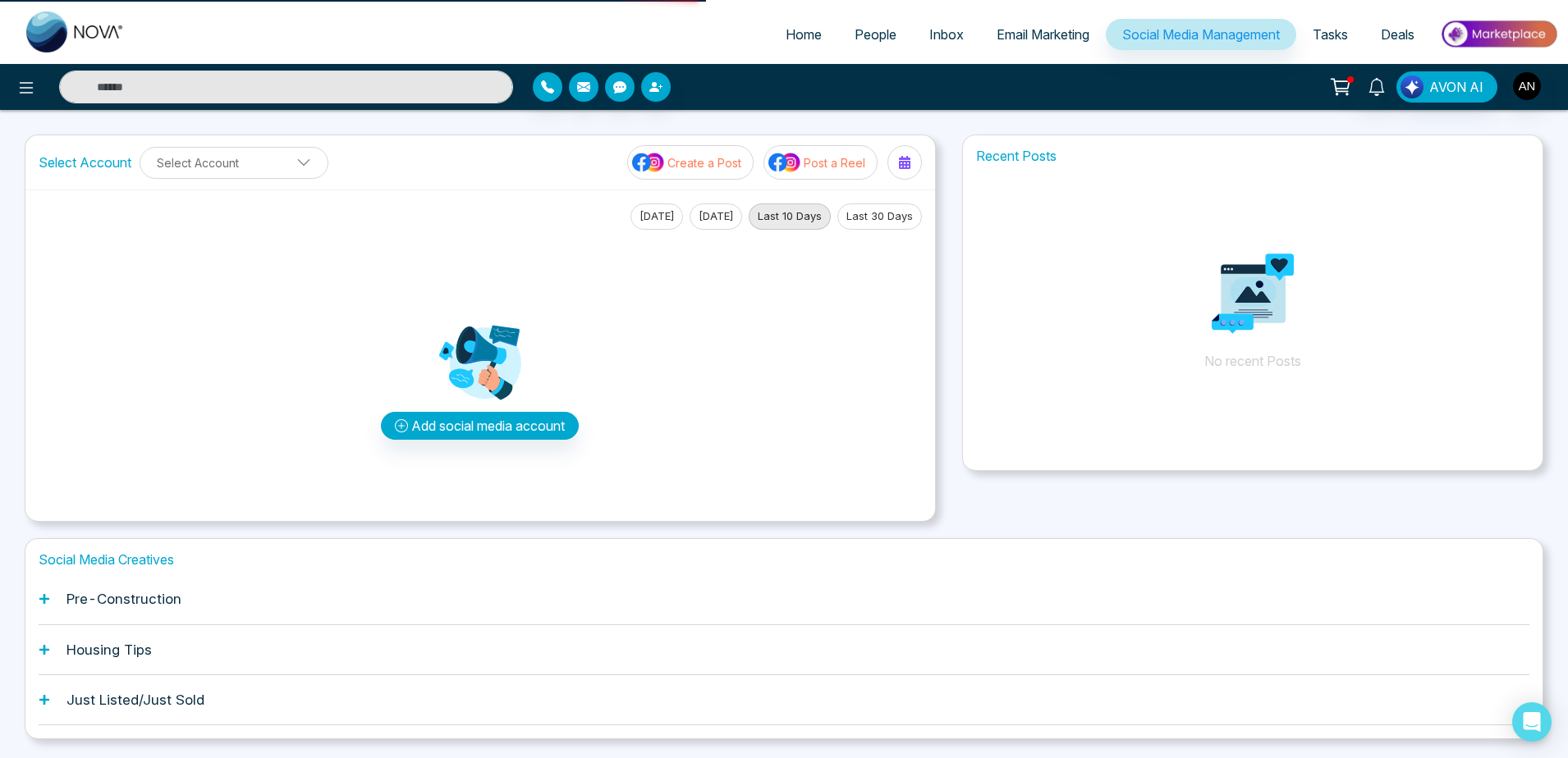
select select "*"
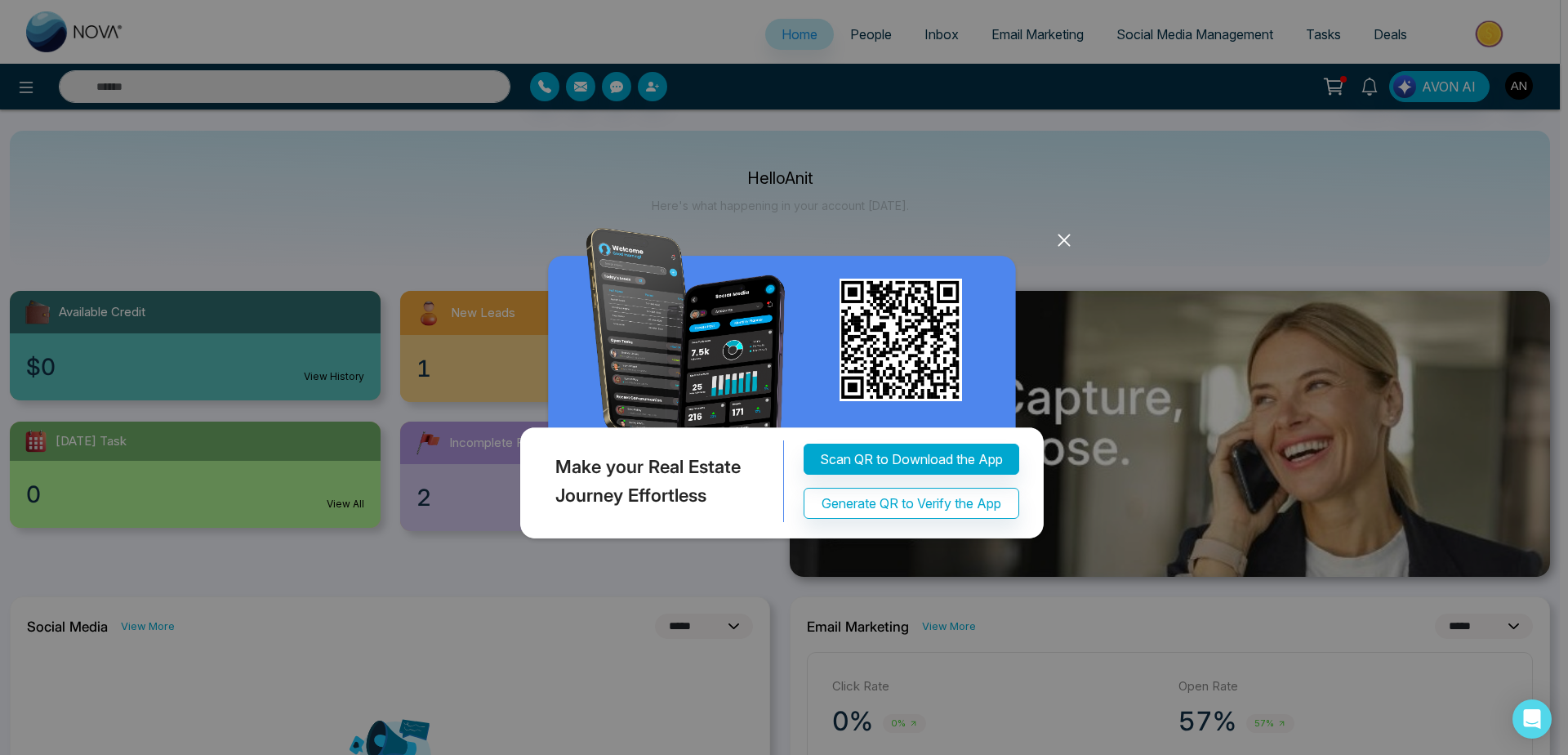
click at [1061, 235] on icon at bounding box center [1064, 240] width 25 height 25
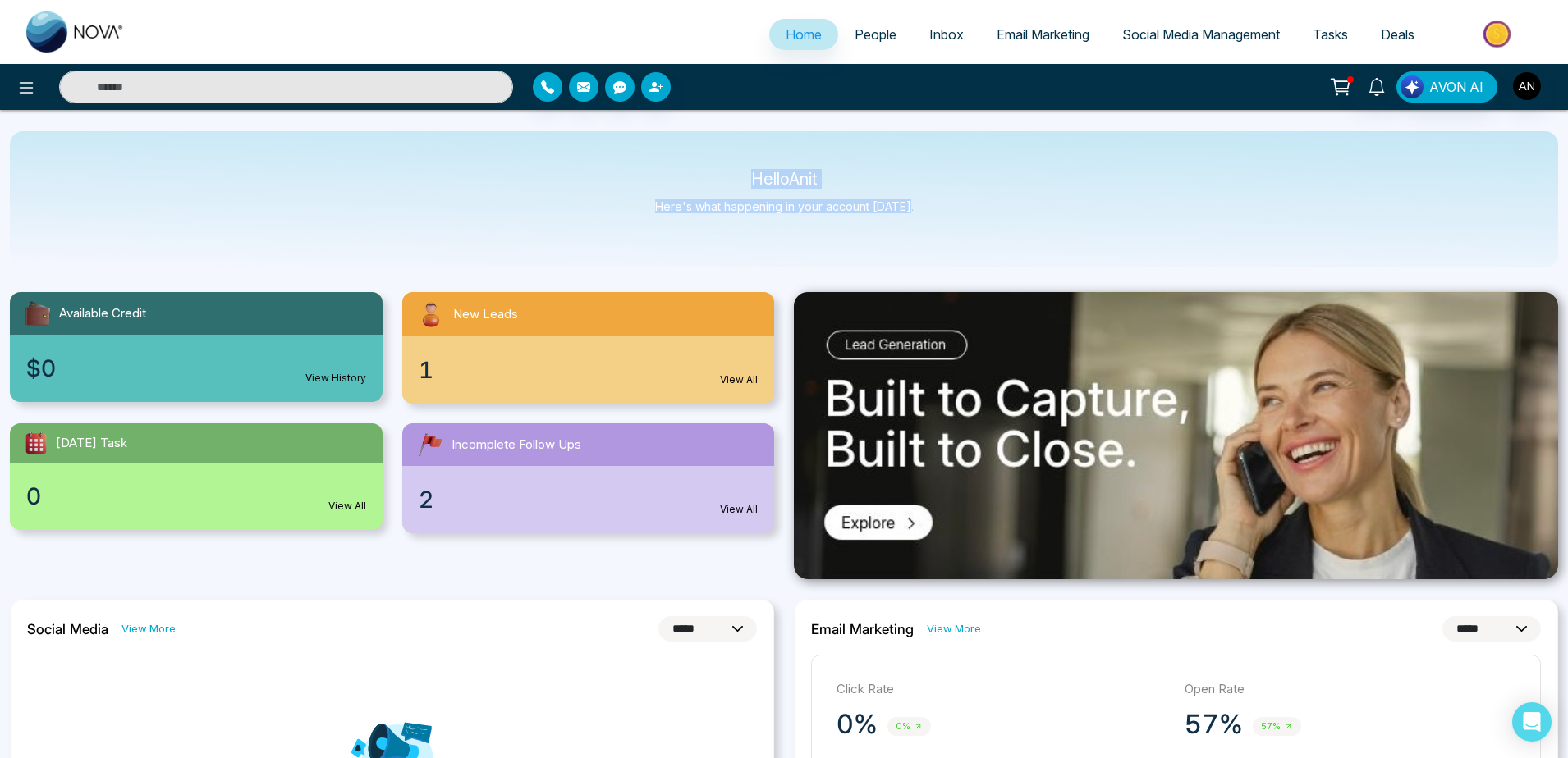
drag, startPoint x: 722, startPoint y: 157, endPoint x: 964, endPoint y: 238, distance: 255.2
click at [964, 238] on div "Hello Anit Here's what happening in your account [DATE]." at bounding box center [784, 199] width 1548 height 136
click at [18, 92] on icon at bounding box center [26, 87] width 20 height 20
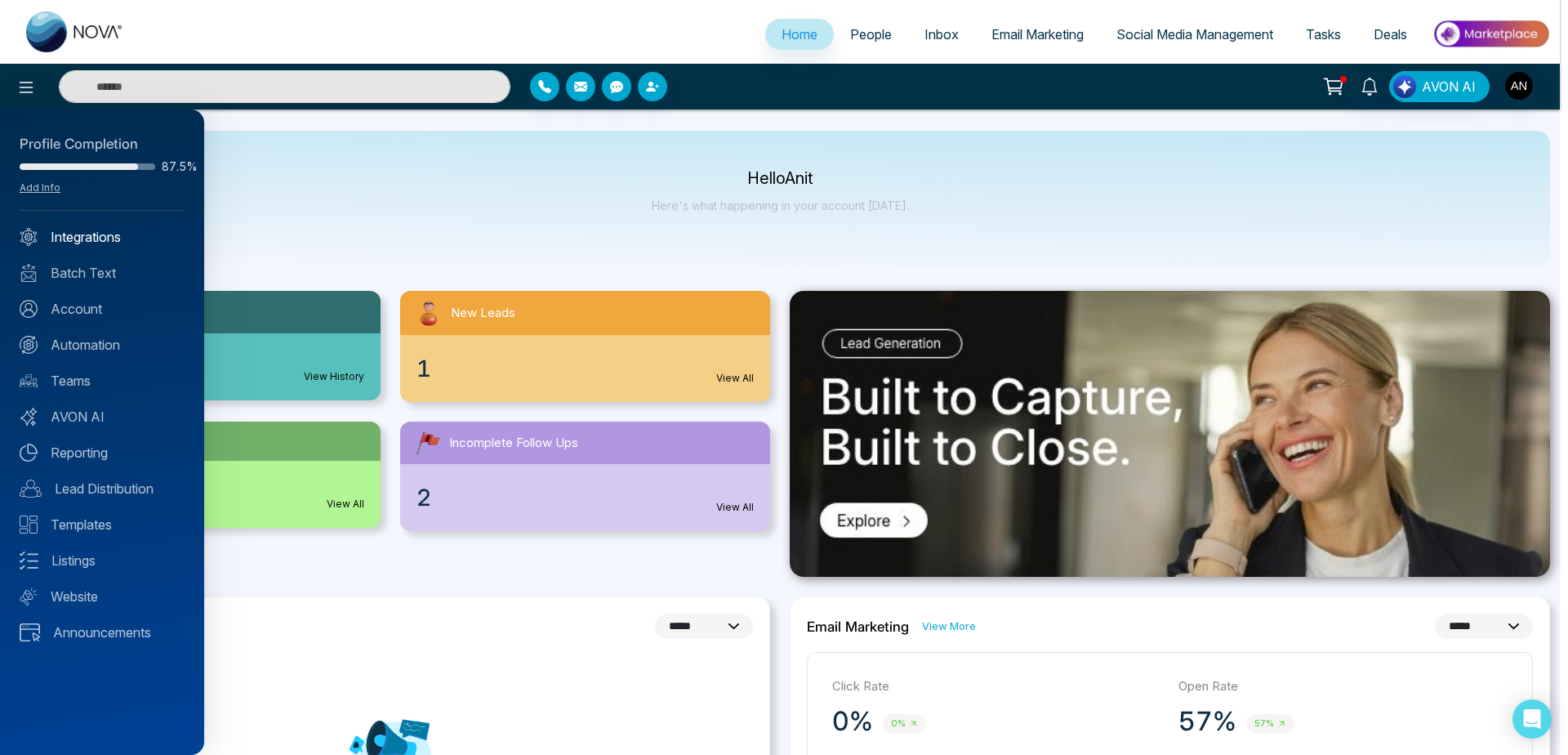
click at [76, 236] on link "Integrations" at bounding box center [102, 237] width 165 height 20
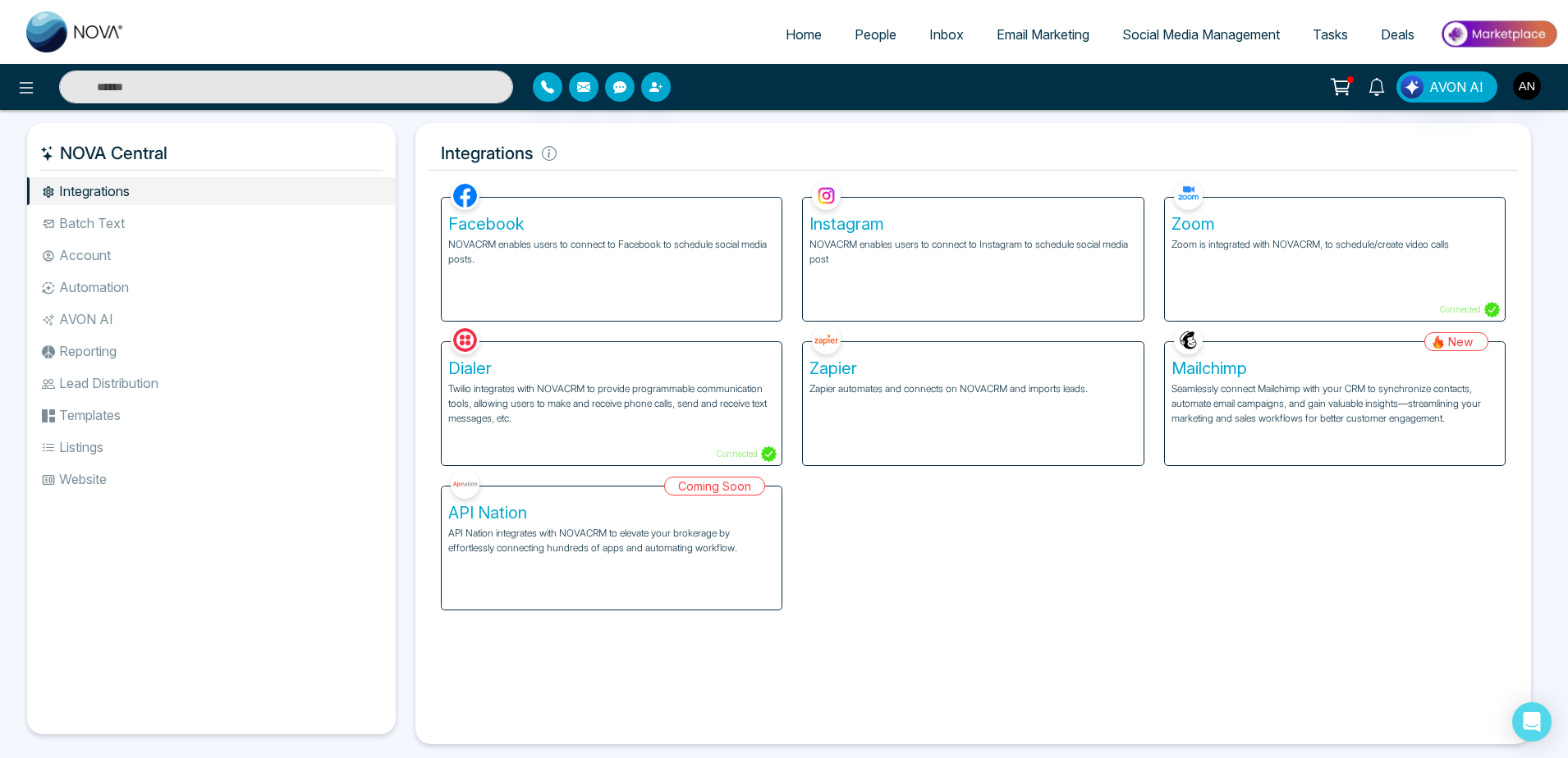
click at [699, 304] on div "Facebook NOVACRM enables users to connect to Facebook to schedule social media …" at bounding box center [611, 259] width 339 height 123
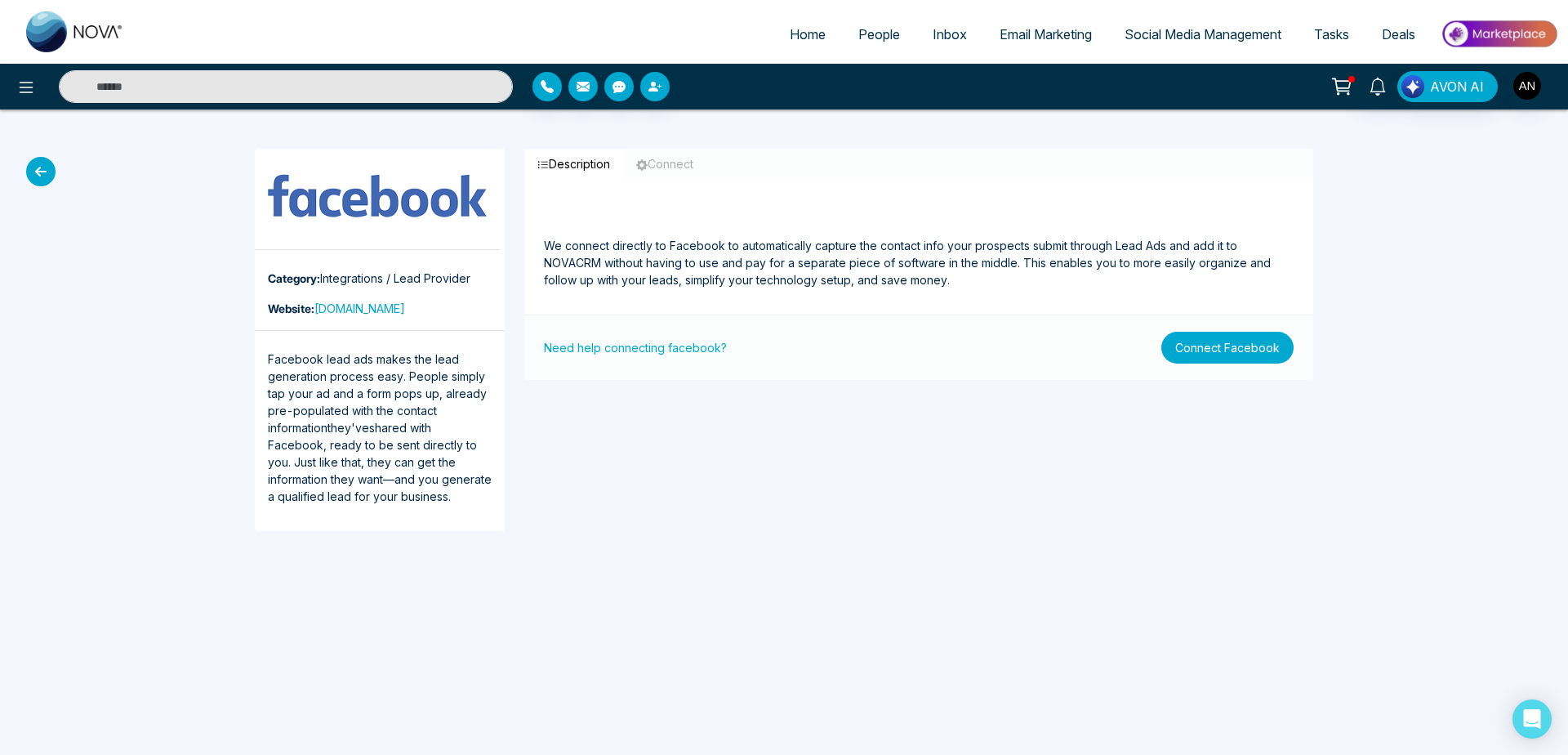
click at [1234, 355] on button "Connect Facebook" at bounding box center [1228, 347] width 133 height 31
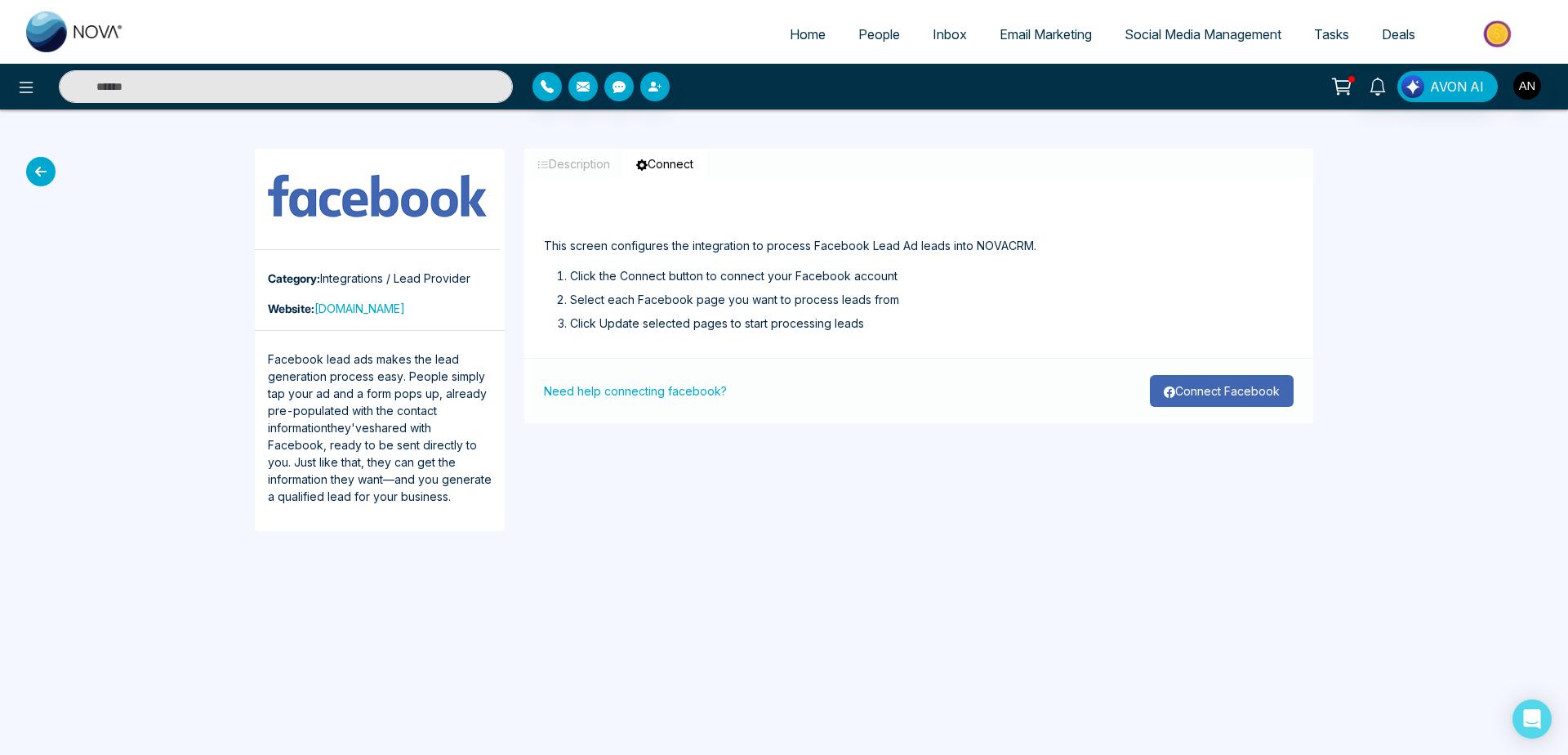
click at [1238, 392] on button "Connect Facebook" at bounding box center [1222, 391] width 144 height 31
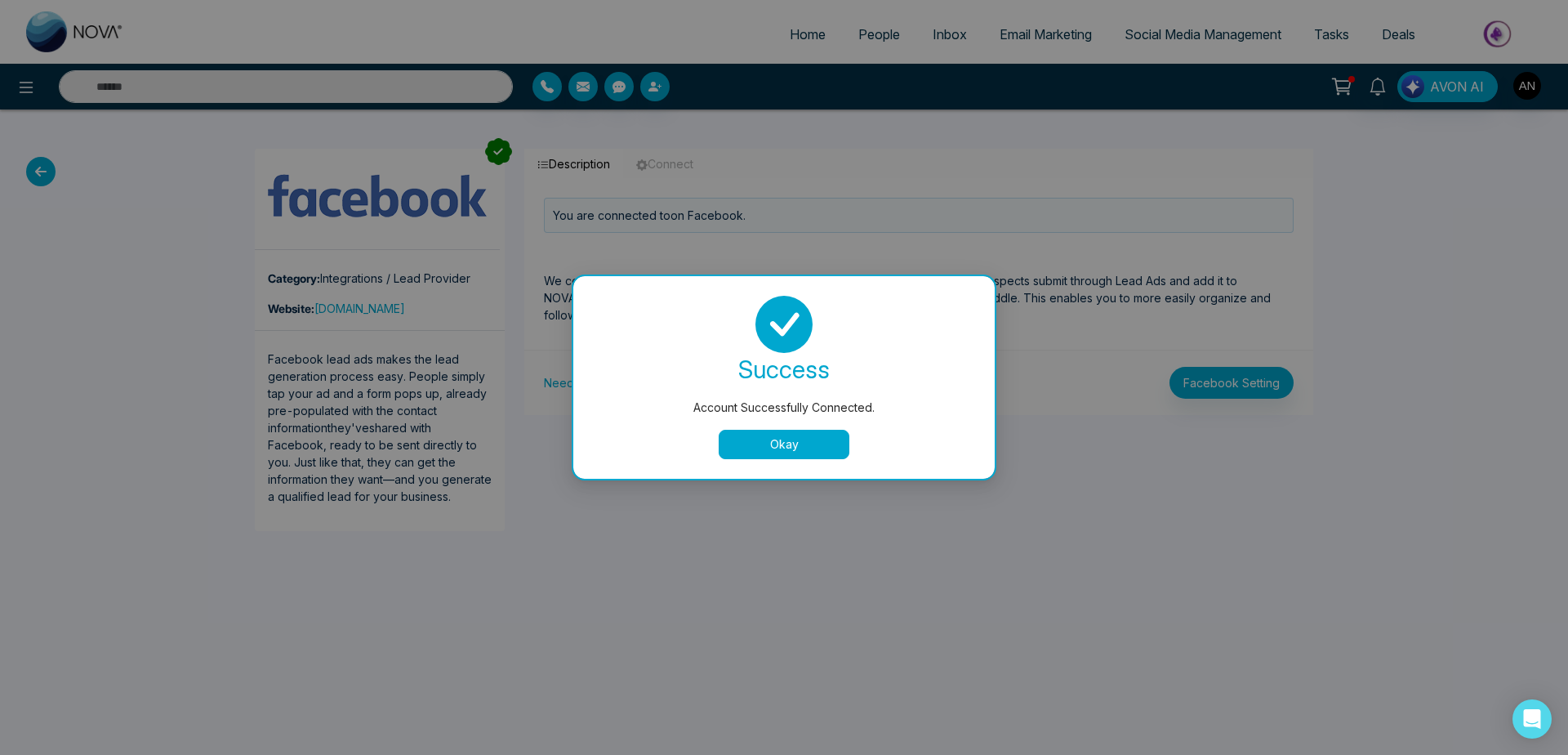
click at [801, 445] on button "Okay" at bounding box center [784, 444] width 131 height 30
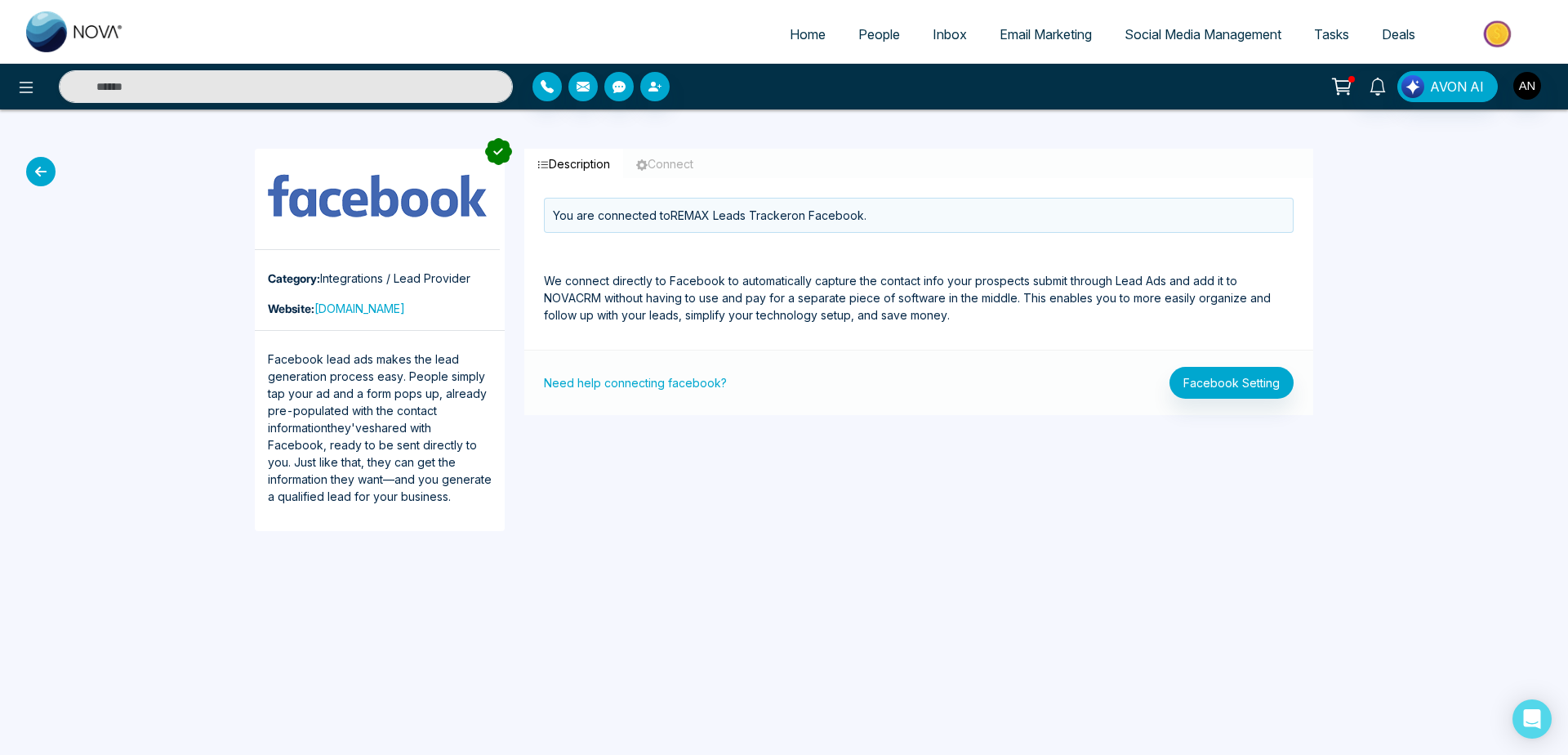
click at [40, 179] on icon at bounding box center [41, 171] width 30 height 30
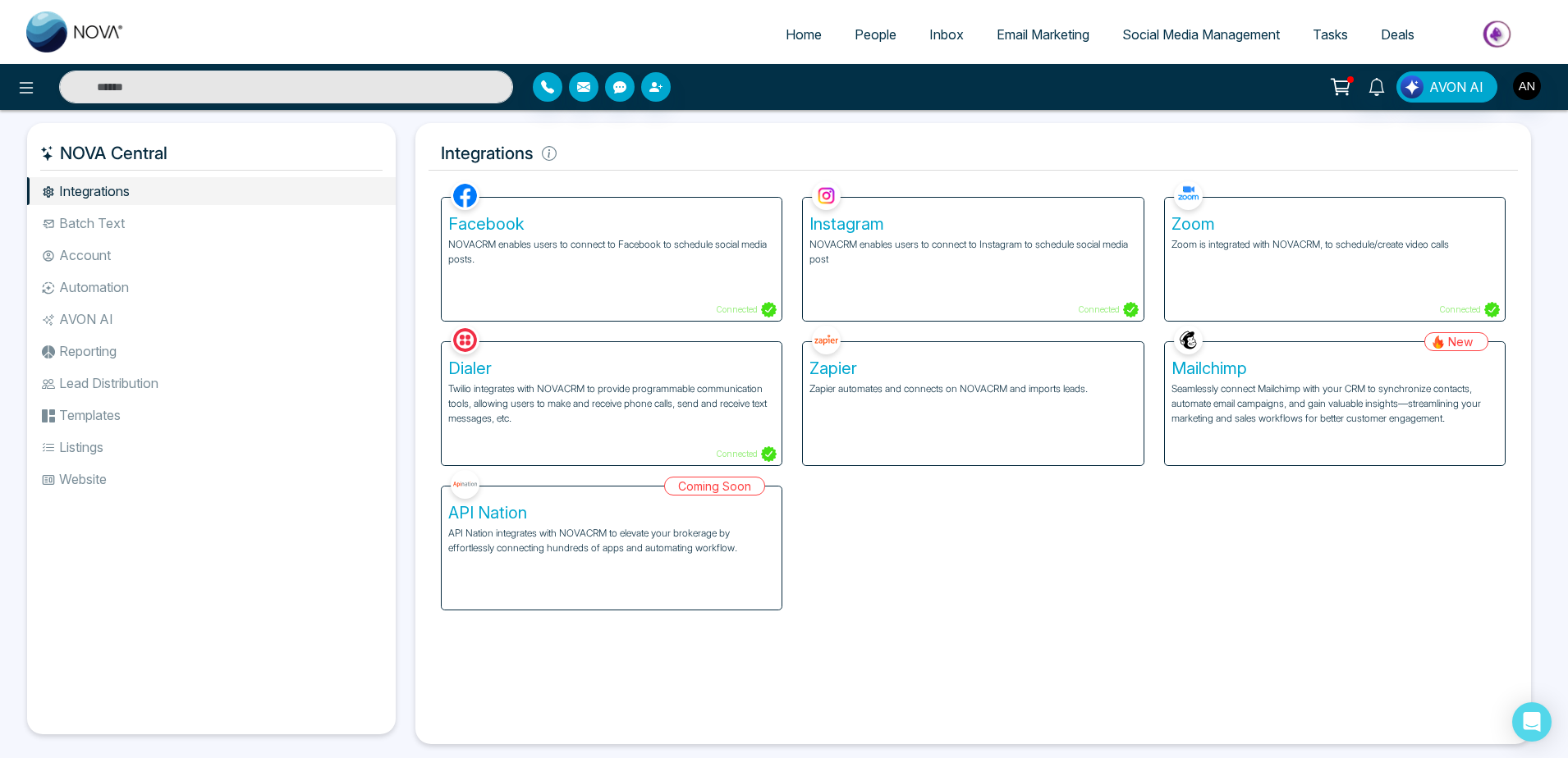
click at [1305, 283] on div "Zoom Zoom is integrated with NOVACRM, to schedule/create video calls Connected" at bounding box center [1334, 259] width 339 height 123
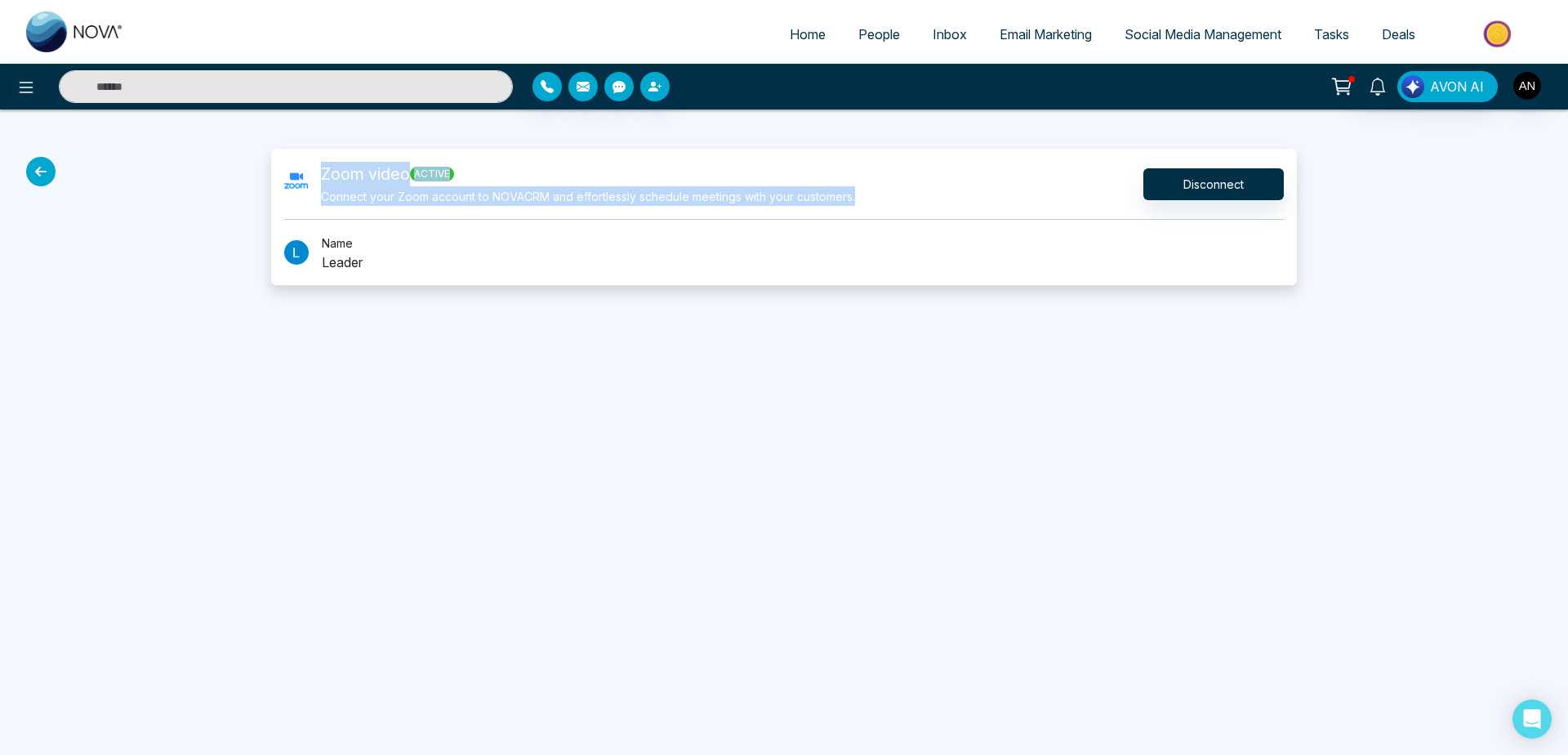
drag, startPoint x: 316, startPoint y: 174, endPoint x: 862, endPoint y: 212, distance: 547.3
click at [862, 212] on div "Zoom video active Connect your Zoom account to NOVACRM and effortlessly schedul…" at bounding box center [784, 217] width 1026 height 136
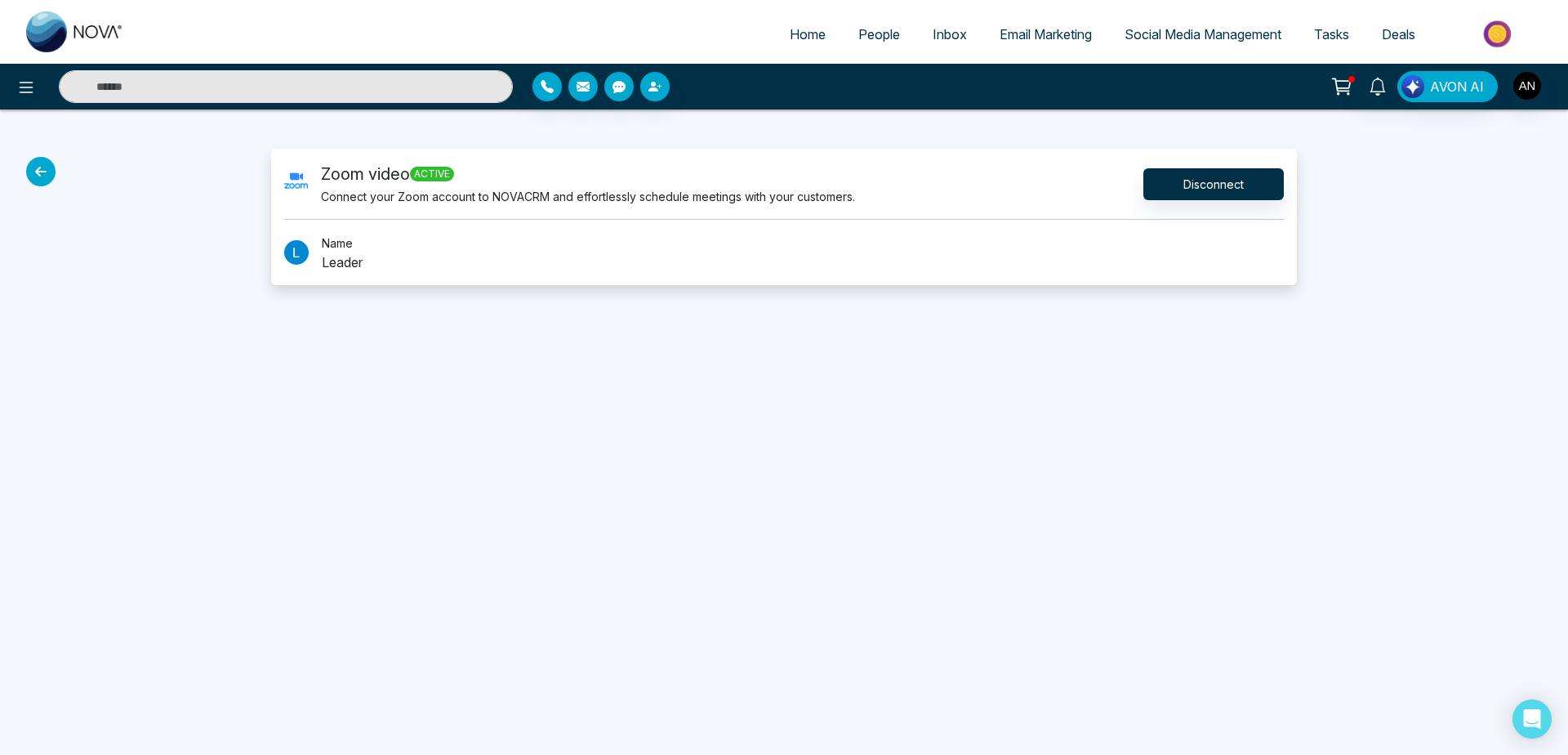
click at [862, 212] on div "Zoom video active Connect your Zoom account to NOVACRM and effortlessly schedul…" at bounding box center [784, 217] width 1026 height 136
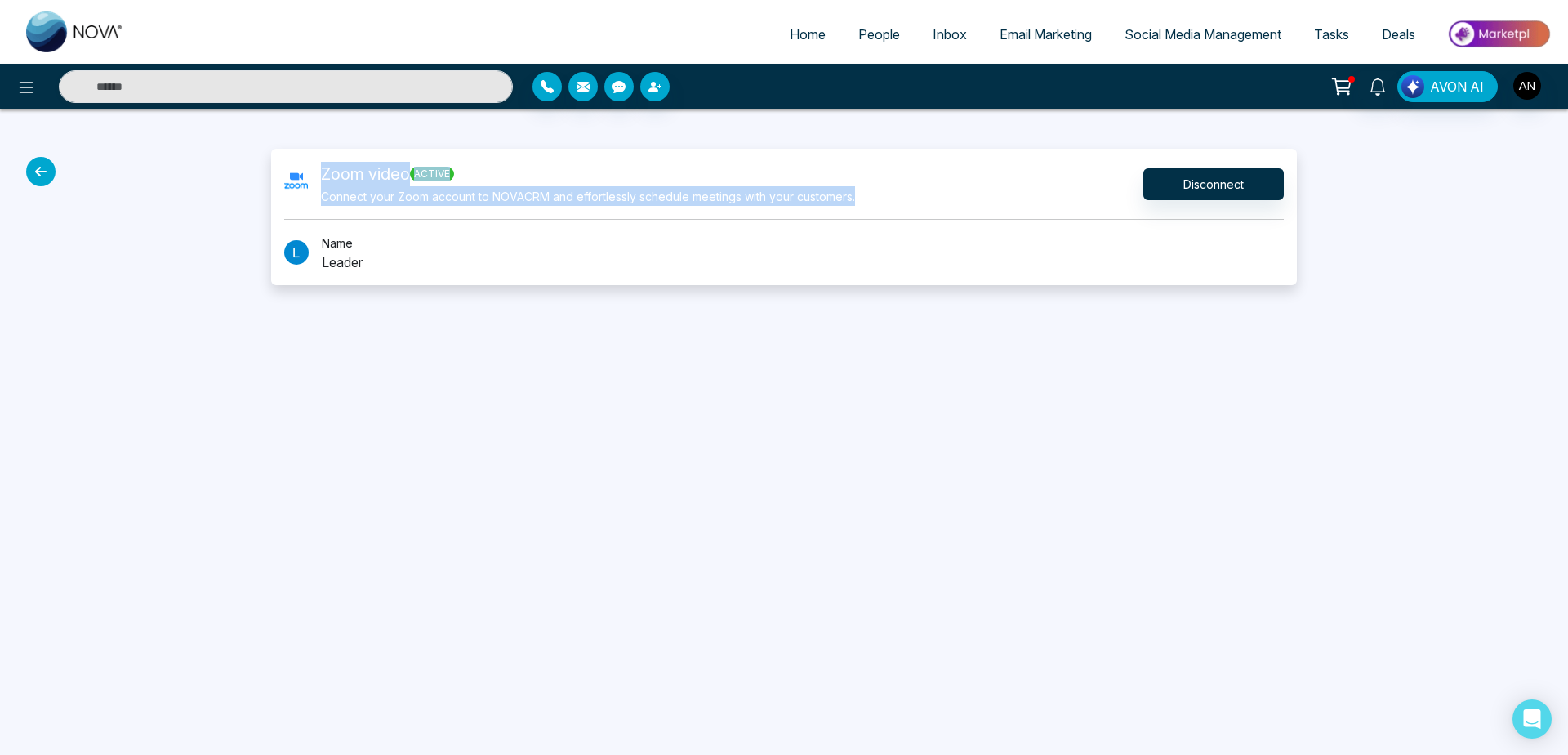
drag, startPoint x: 862, startPoint y: 212, endPoint x: 311, endPoint y: 179, distance: 552.0
click at [311, 179] on div "Zoom video active Connect your Zoom account to NOVACRM and effortlessly schedul…" at bounding box center [784, 217] width 1026 height 136
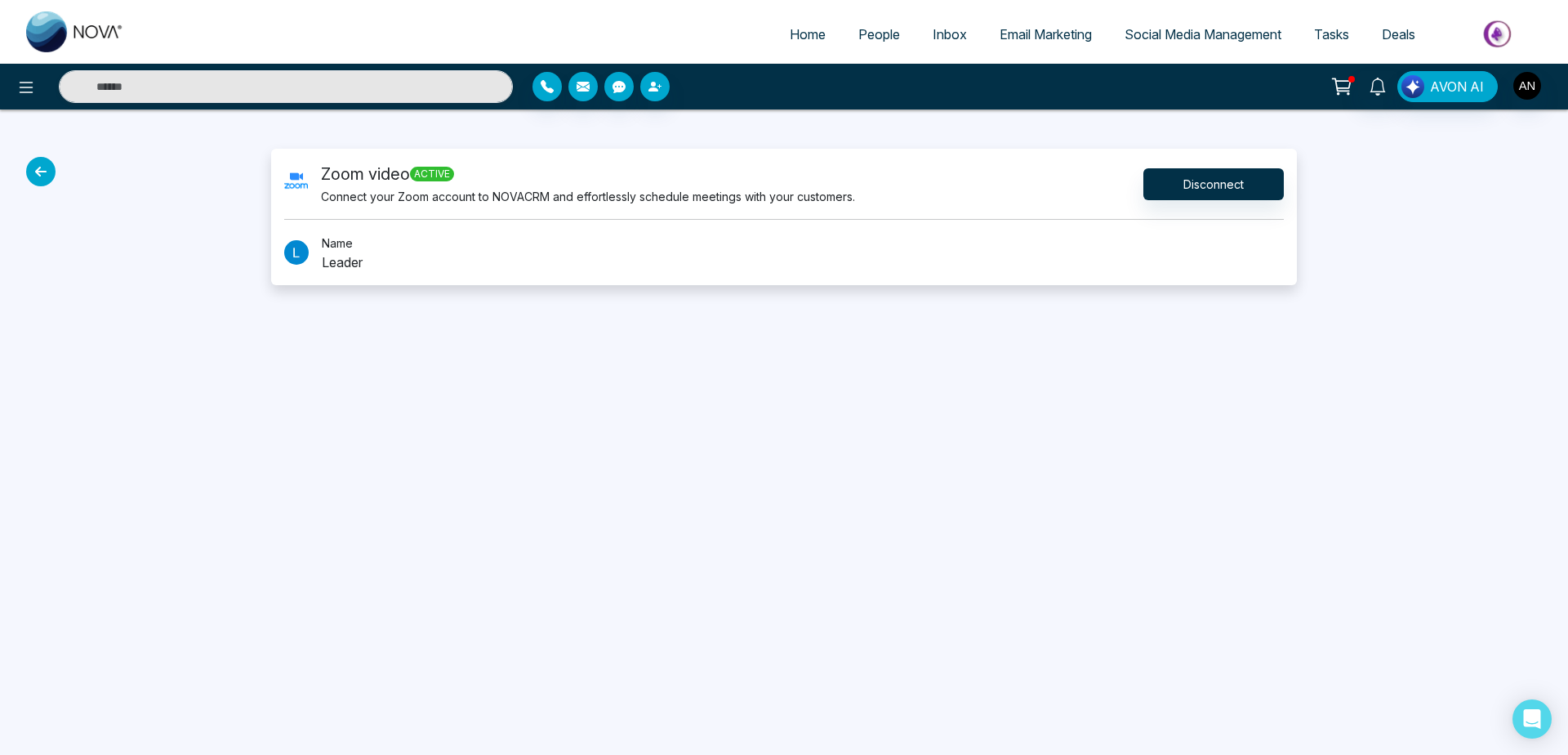
click at [311, 179] on div "Zoom video active Connect your Zoom account to NOVACRM and effortlessly schedul…" at bounding box center [569, 184] width 571 height 44
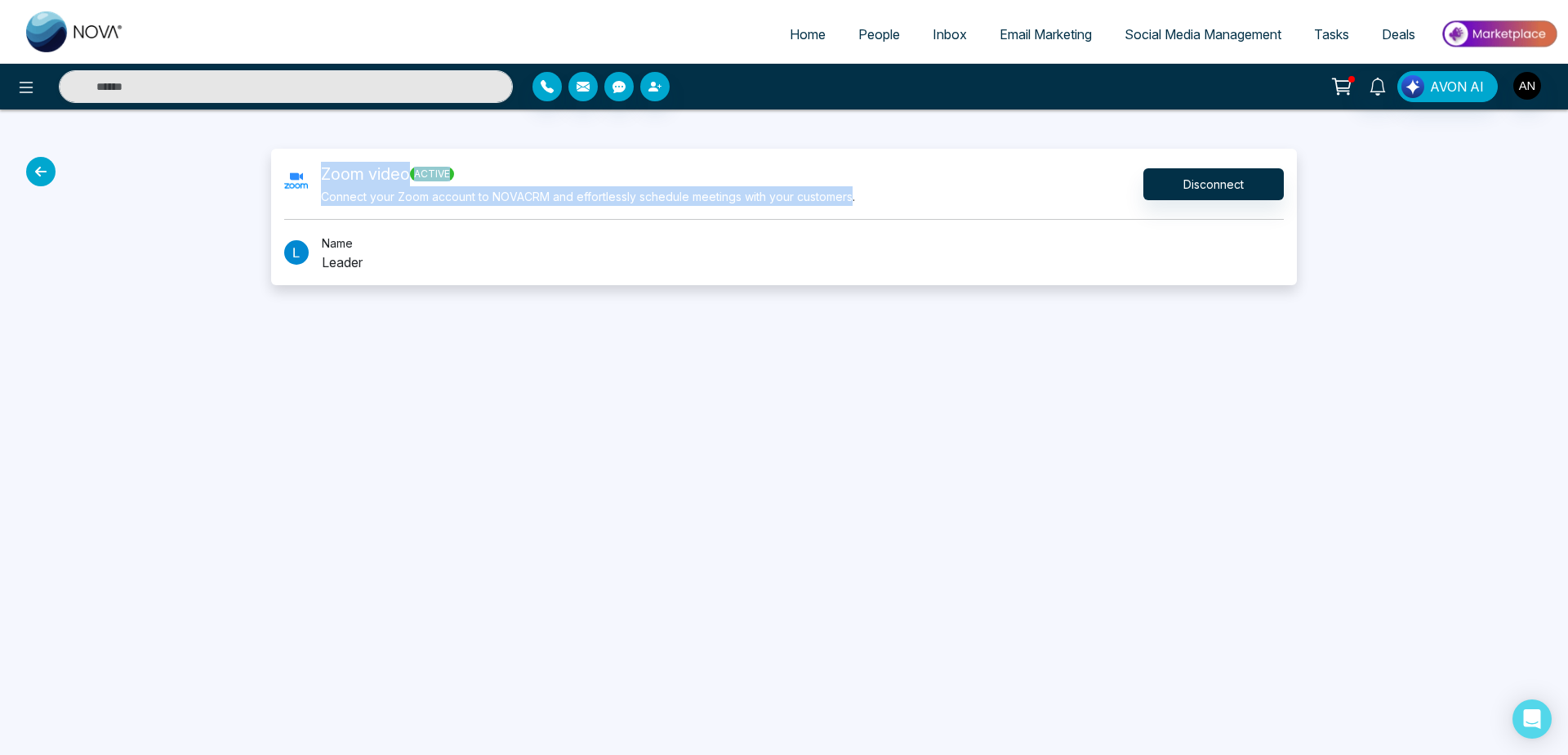
drag, startPoint x: 311, startPoint y: 179, endPoint x: 847, endPoint y: 205, distance: 536.6
click at [847, 205] on div "Zoom video active Connect your Zoom account to NOVACRM and effortlessly schedul…" at bounding box center [569, 184] width 571 height 44
click at [847, 205] on div "Zoom video active Connect your Zoom account to NOVACRM and effortlessly schedul…" at bounding box center [588, 184] width 534 height 44
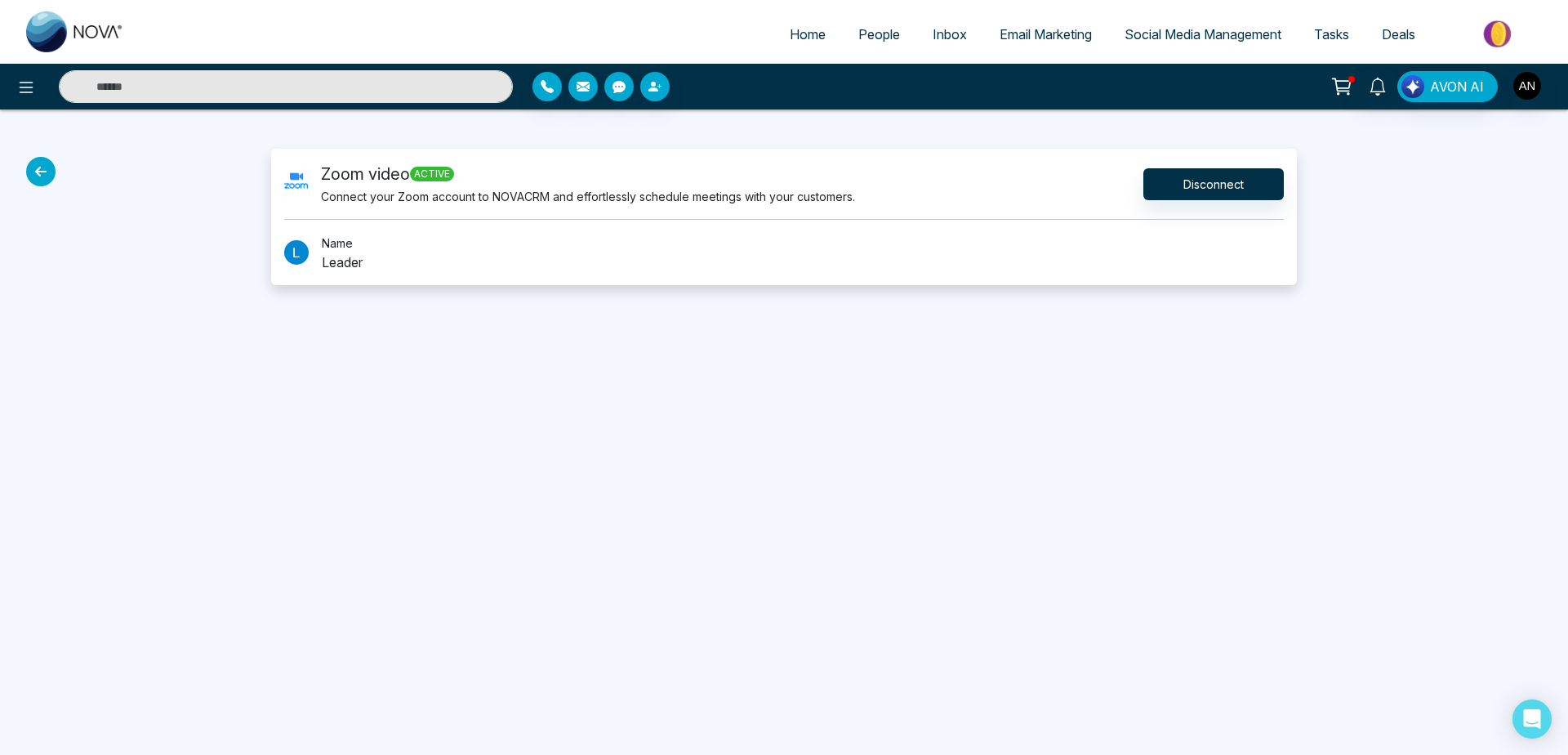
click at [419, 495] on div "Home People Inbox Email Marketing Social Media Management Tasks Deals AVON AI Z…" at bounding box center [784, 377] width 1568 height 755
click at [38, 161] on icon at bounding box center [41, 171] width 30 height 30
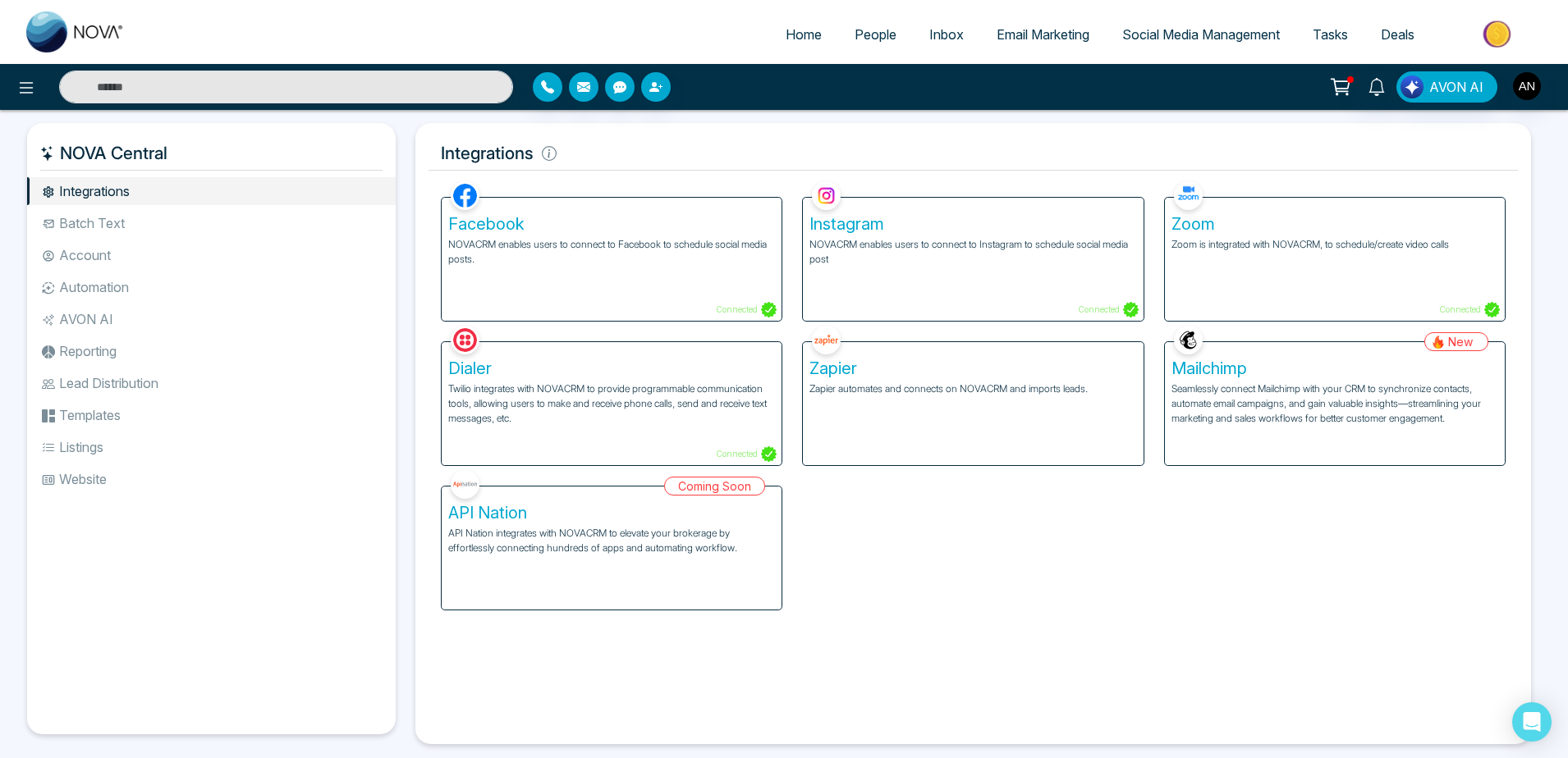
click at [893, 418] on div "Zapier Zapier automates and connects on NOVACRM and imports leads." at bounding box center [972, 403] width 339 height 123
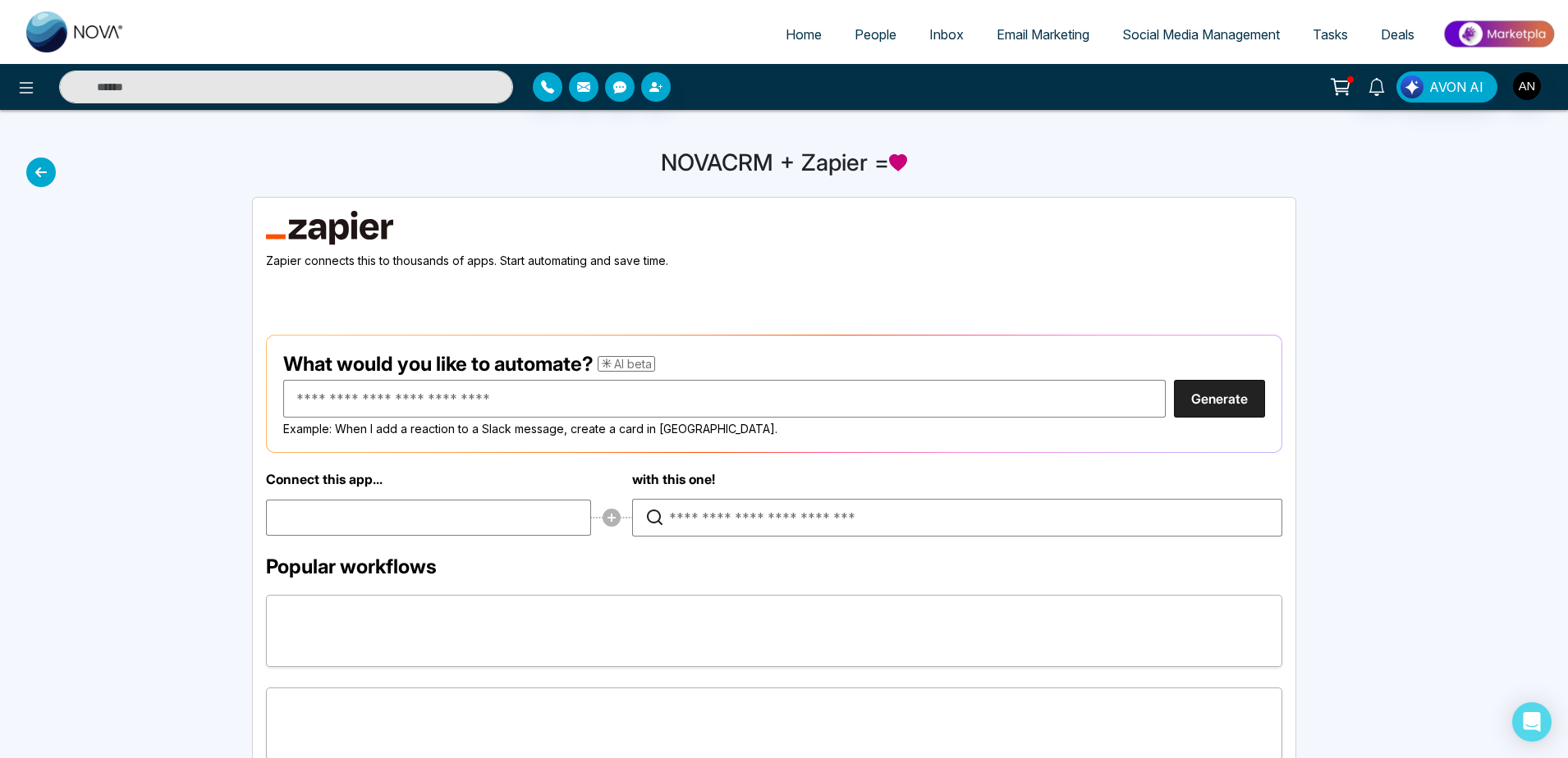
click at [48, 170] on icon at bounding box center [41, 172] width 30 height 30
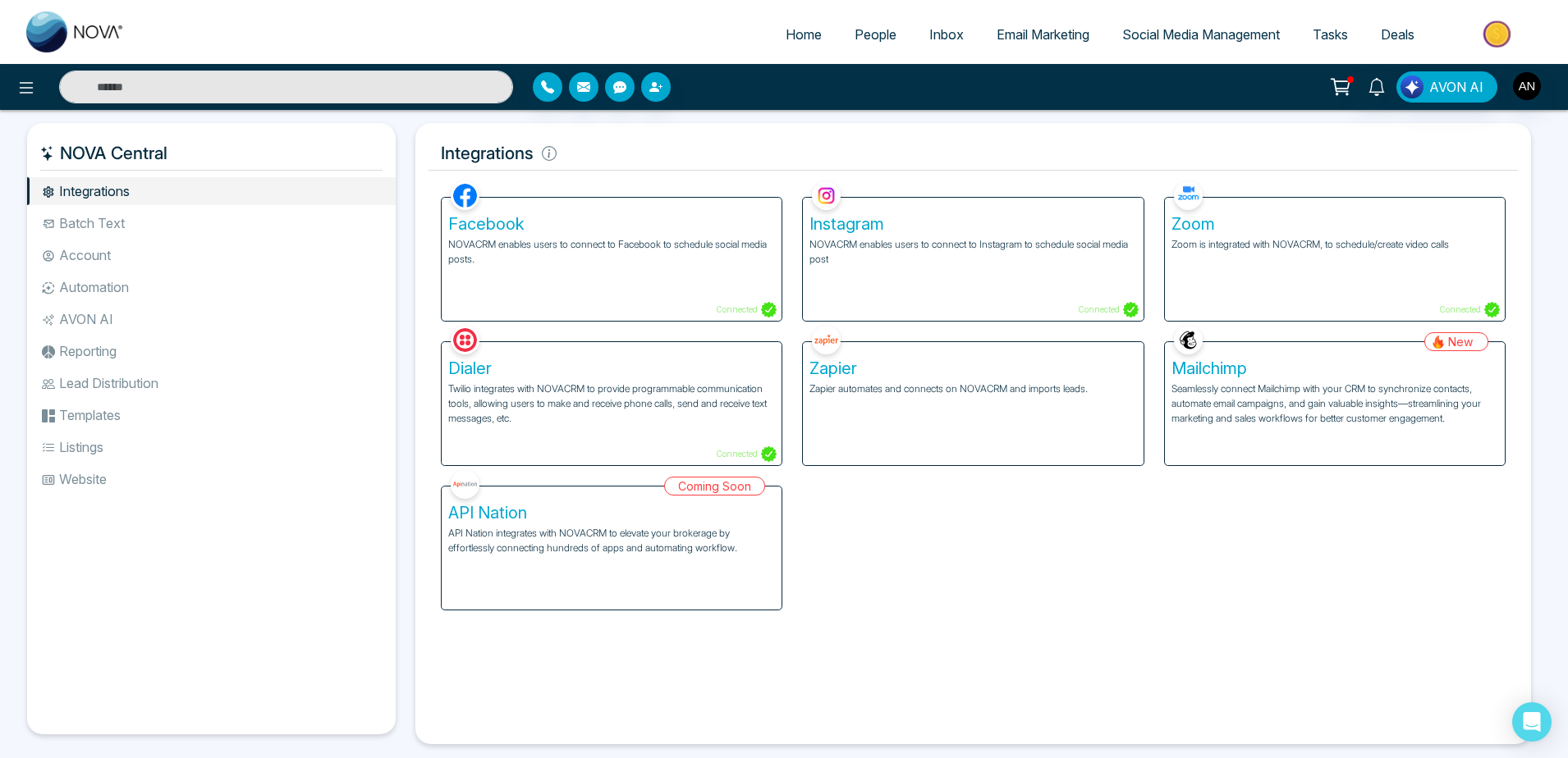
click at [1286, 428] on div "Mailchimp Seamlessly connect Mailchimp with your CRM to synchronize contacts, a…" at bounding box center [1334, 403] width 339 height 123
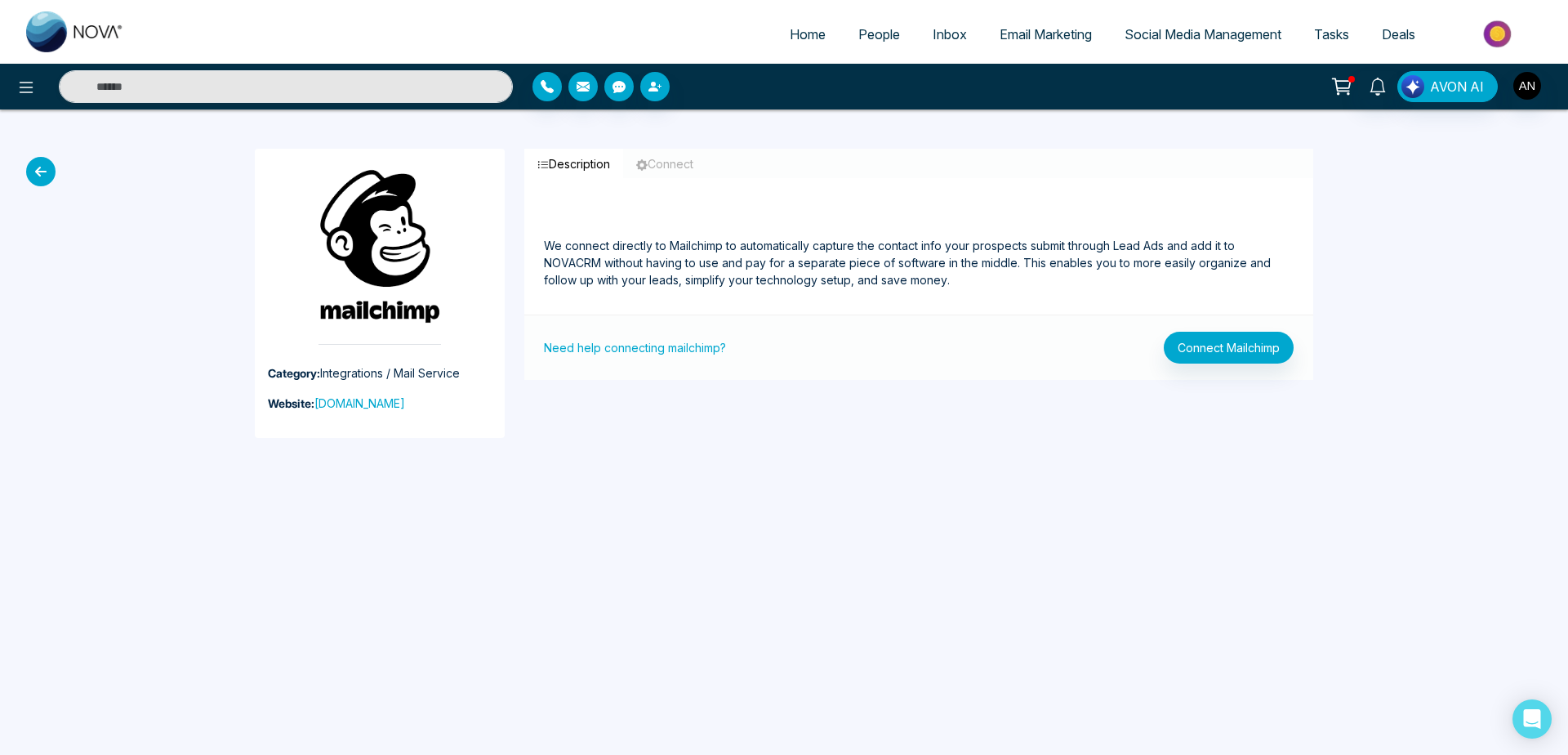
drag, startPoint x: 535, startPoint y: 169, endPoint x: 980, endPoint y: 301, distance: 464.2
click at [980, 301] on div "Description Connect We connect directly to Mailchimp to automatically capture t…" at bounding box center [918, 265] width 789 height 232
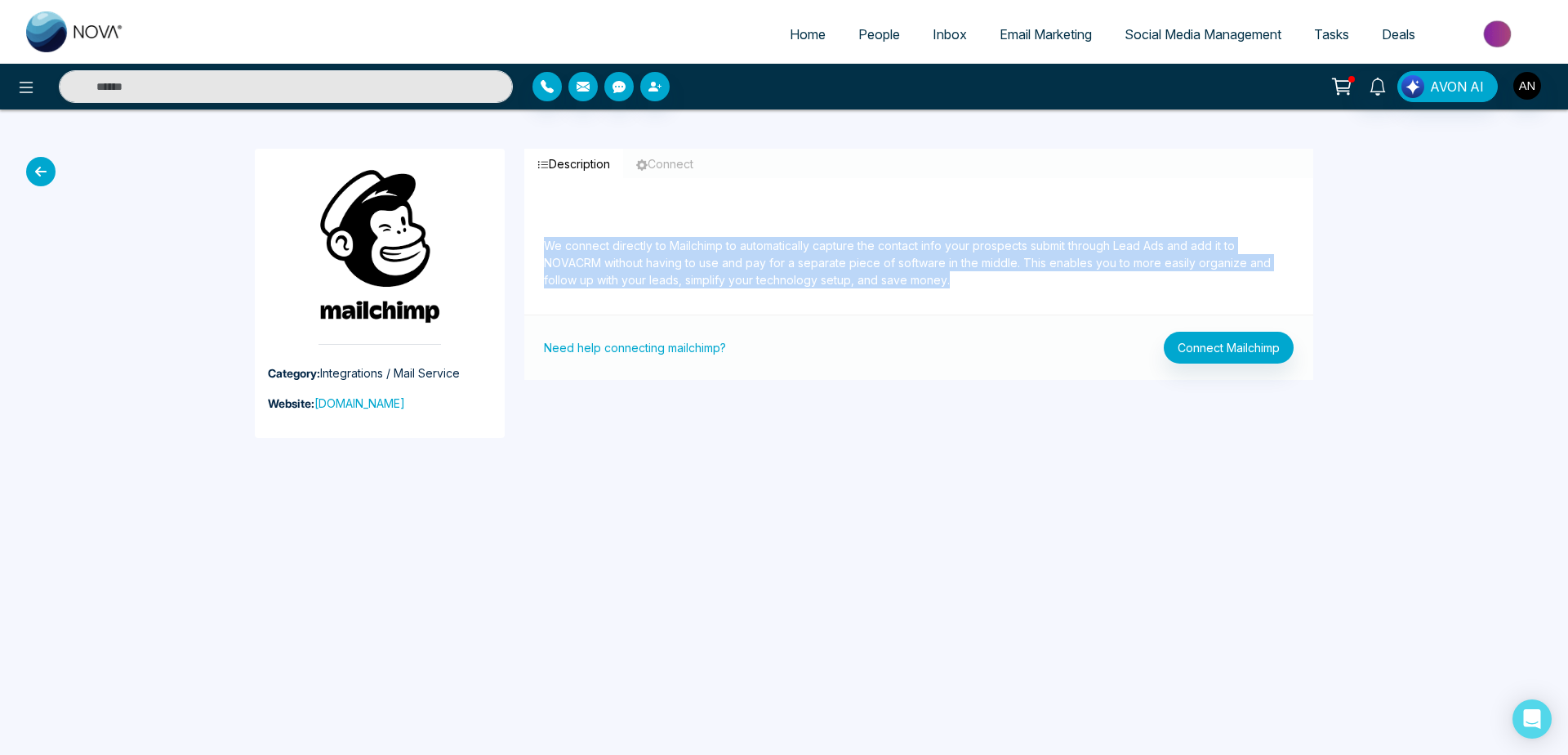
drag, startPoint x: 980, startPoint y: 301, endPoint x: 517, endPoint y: 249, distance: 465.9
click at [517, 249] on div "Description Connect We connect directly to Mailchimp to automatically capture t…" at bounding box center [919, 294] width 809 height 289
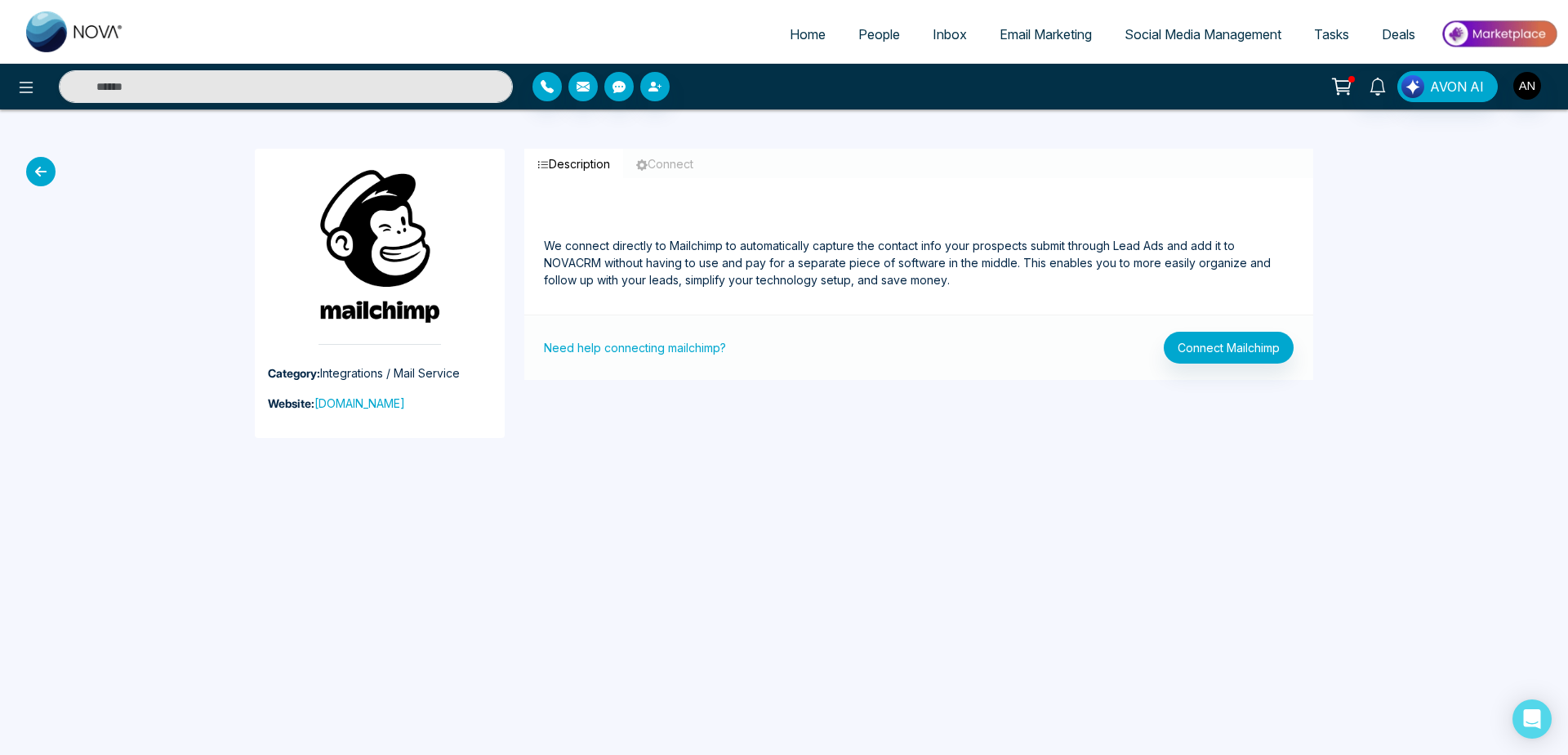
click at [517, 249] on div "Description Connect We connect directly to Mailchimp to automatically capture t…" at bounding box center [919, 294] width 809 height 289
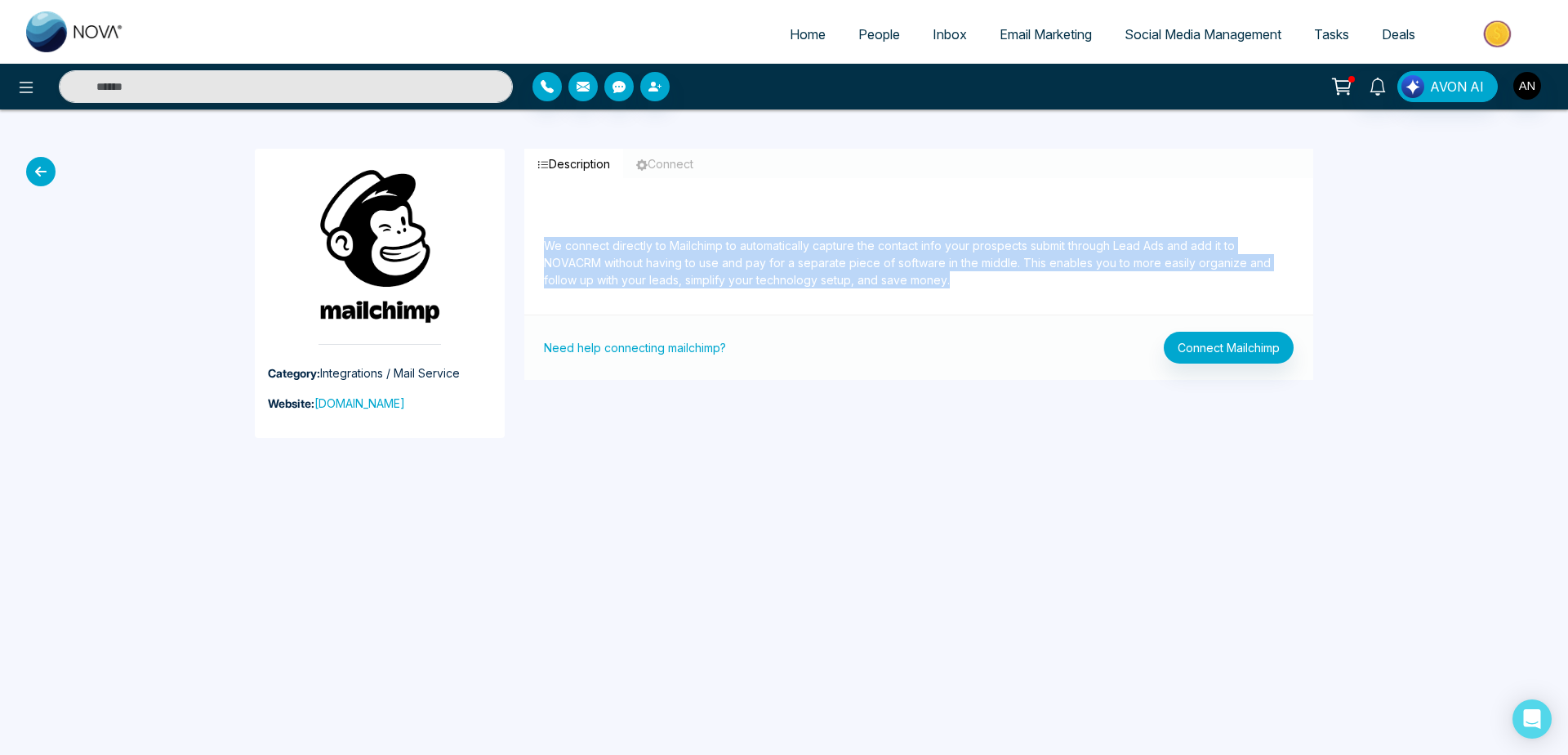
drag, startPoint x: 517, startPoint y: 249, endPoint x: 949, endPoint y: 286, distance: 433.6
click at [949, 286] on div "Description Connect We connect directly to Mailchimp to automatically capture t…" at bounding box center [919, 294] width 809 height 289
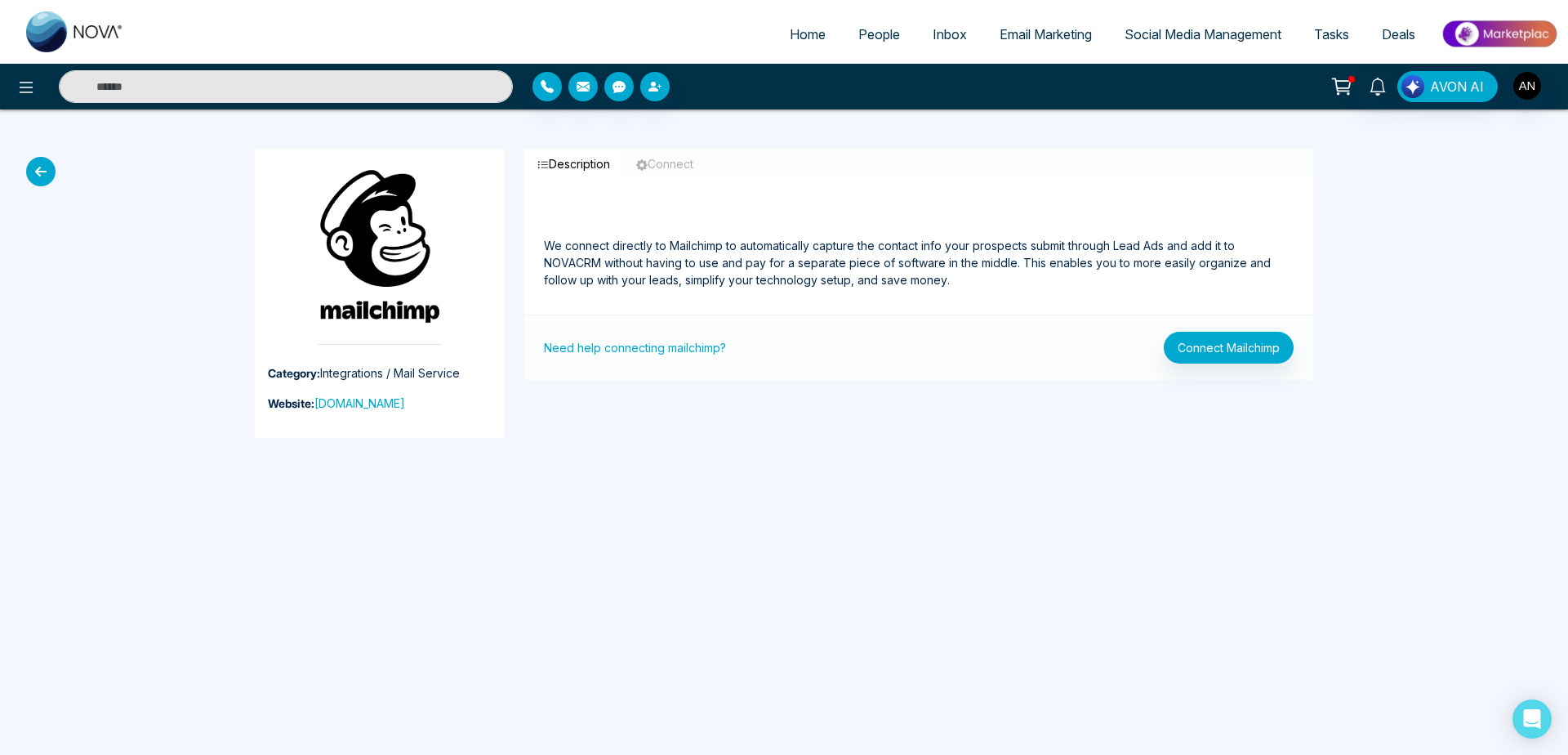
click at [949, 286] on p "We connect directly to Mailchimp to automatically capture the contact info your…" at bounding box center [918, 243] width 750 height 91
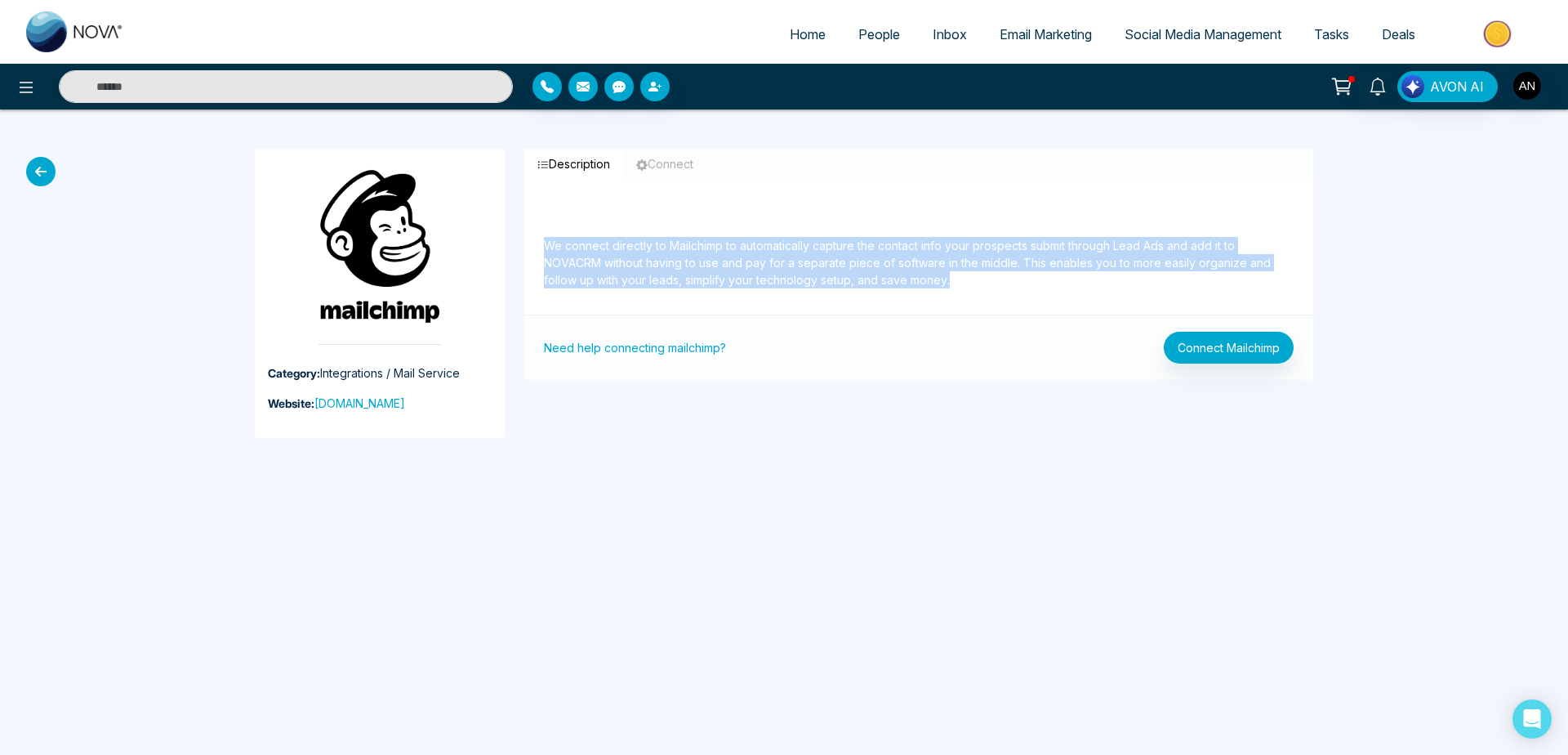
drag, startPoint x: 949, startPoint y: 286, endPoint x: 526, endPoint y: 247, distance: 424.8
click at [526, 247] on div "We connect directly to Mailchimp to automatically capture the contact info your…" at bounding box center [918, 255] width 789 height 117
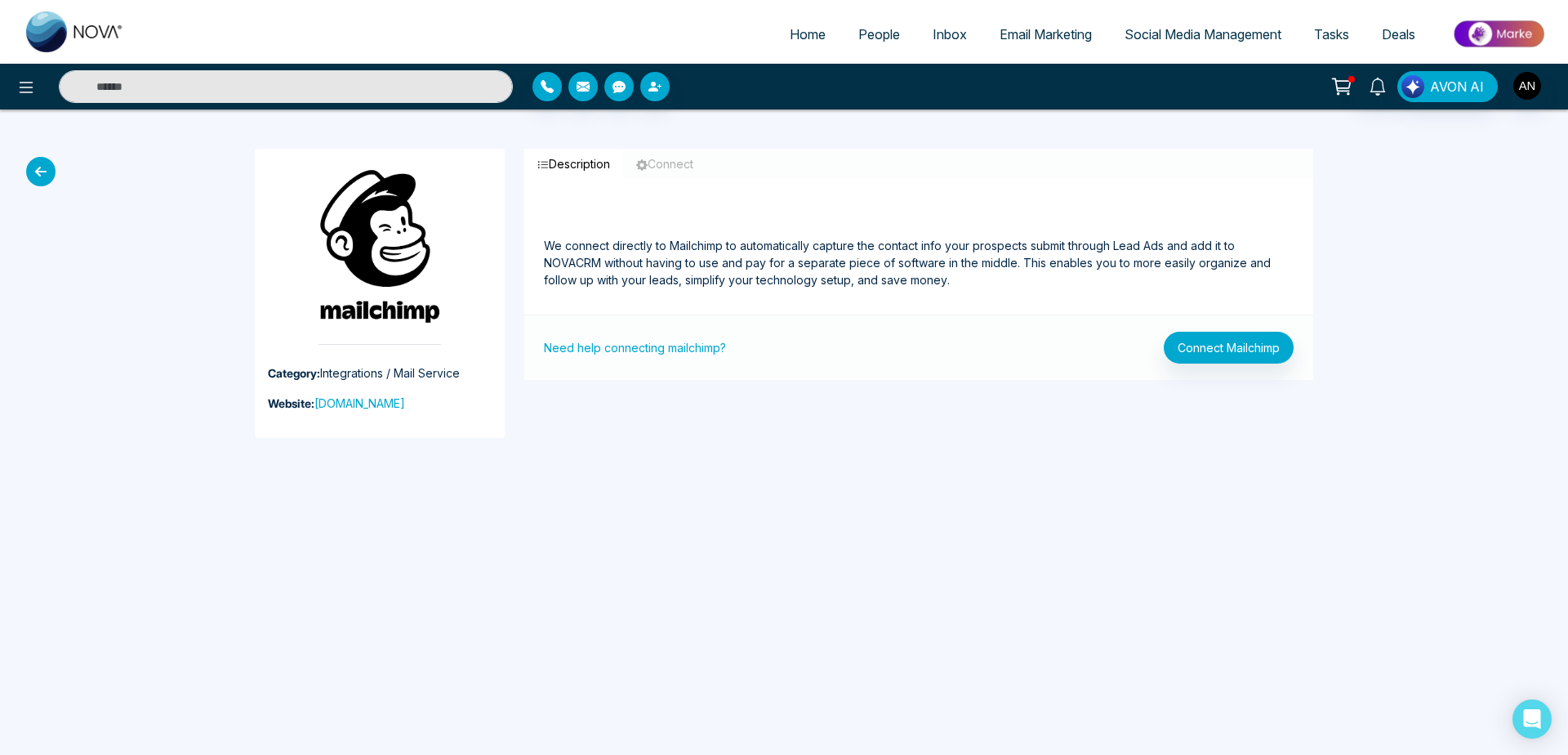
click at [43, 178] on icon at bounding box center [41, 171] width 30 height 30
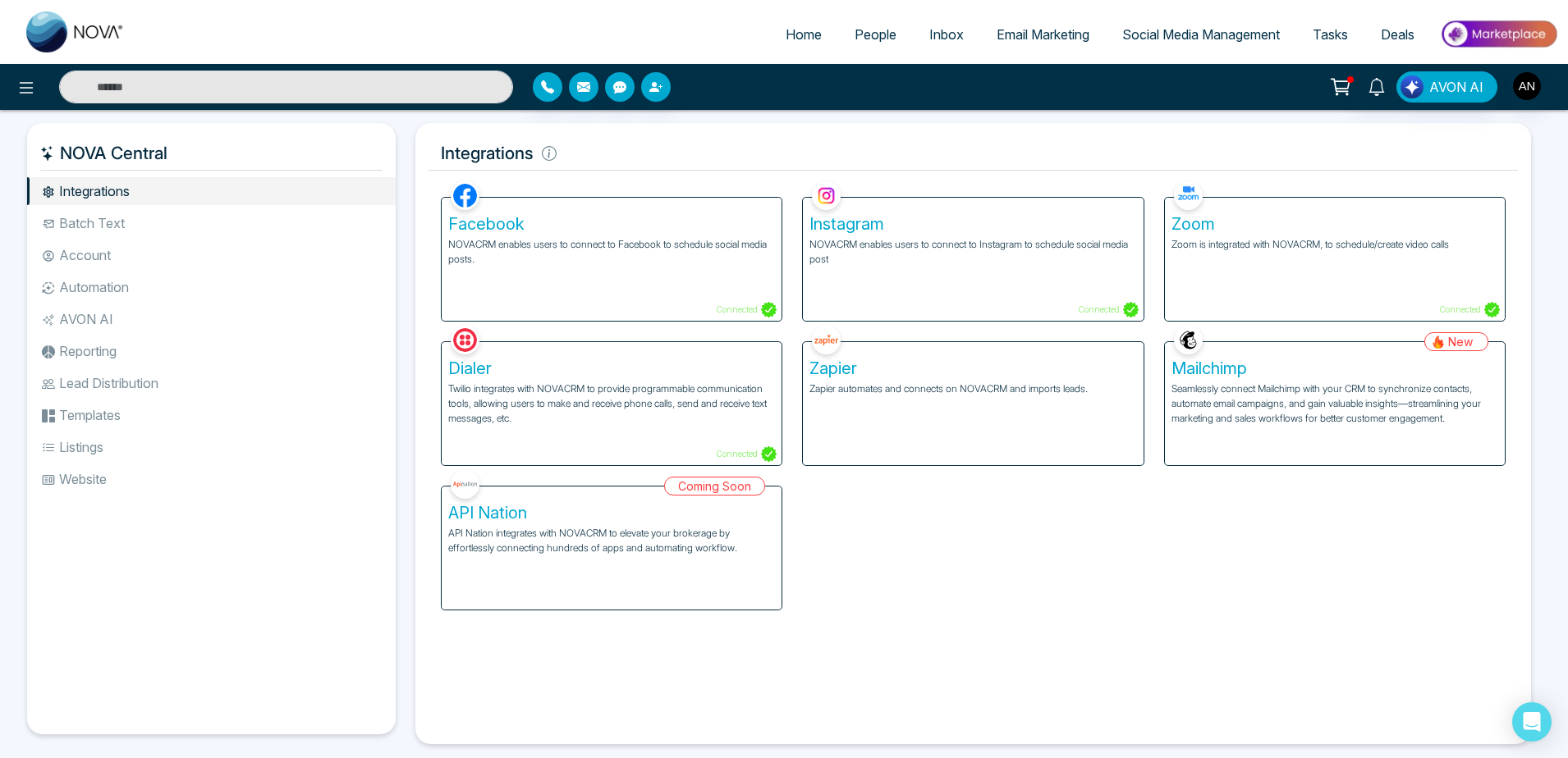
scroll to position [26, 0]
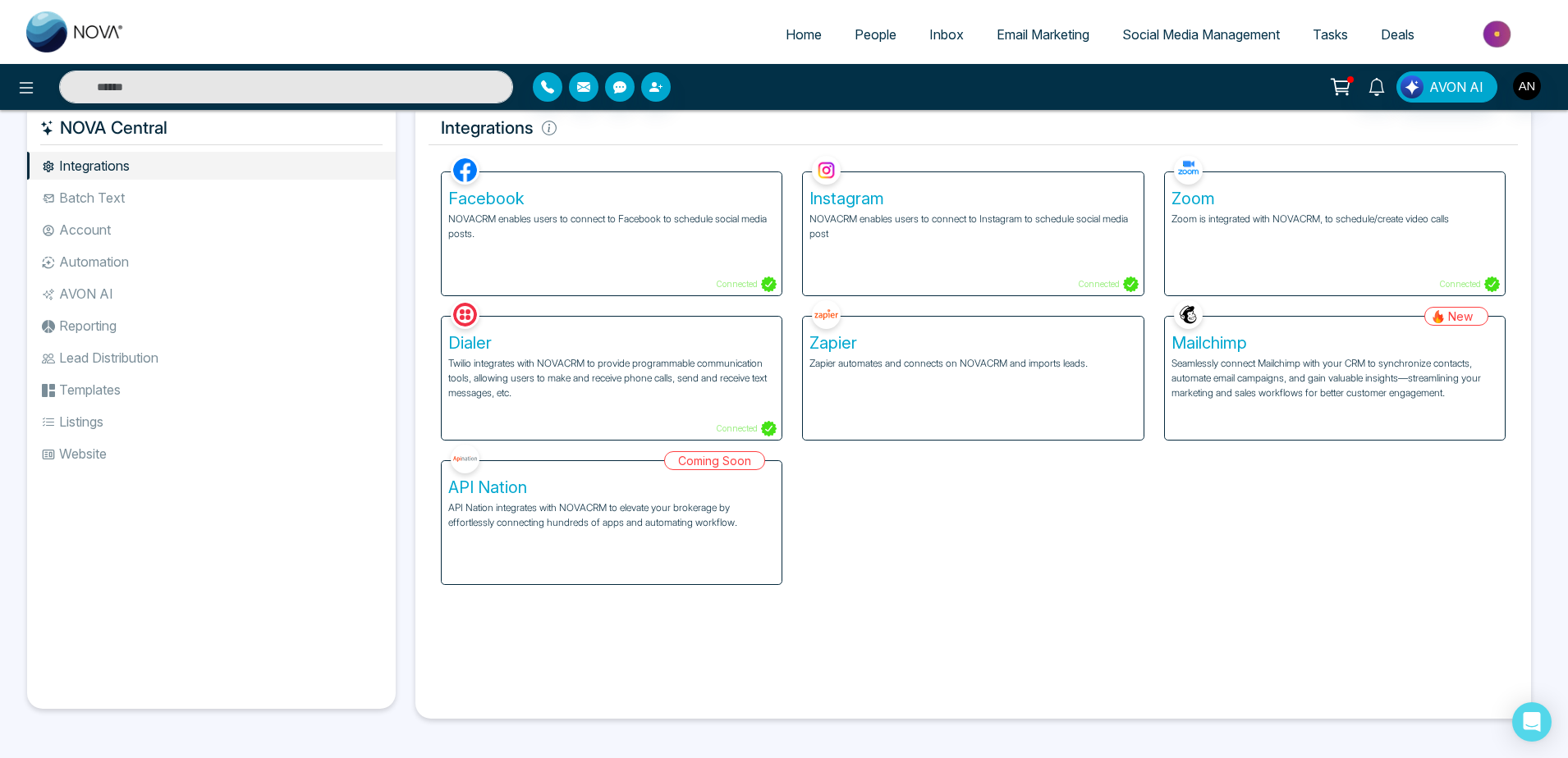
click at [658, 557] on div "Coming Soon API Nation API Nation integrates with NOVACRM to elevate your broke…" at bounding box center [611, 513] width 361 height 144
click at [547, 505] on div "Coming Soon API Nation API Nation integrates with NOVACRM to elevate your broke…" at bounding box center [611, 513] width 361 height 144
click at [508, 490] on div "Coming Soon API Nation API Nation integrates with NOVACRM to elevate your broke…" at bounding box center [611, 513] width 361 height 144
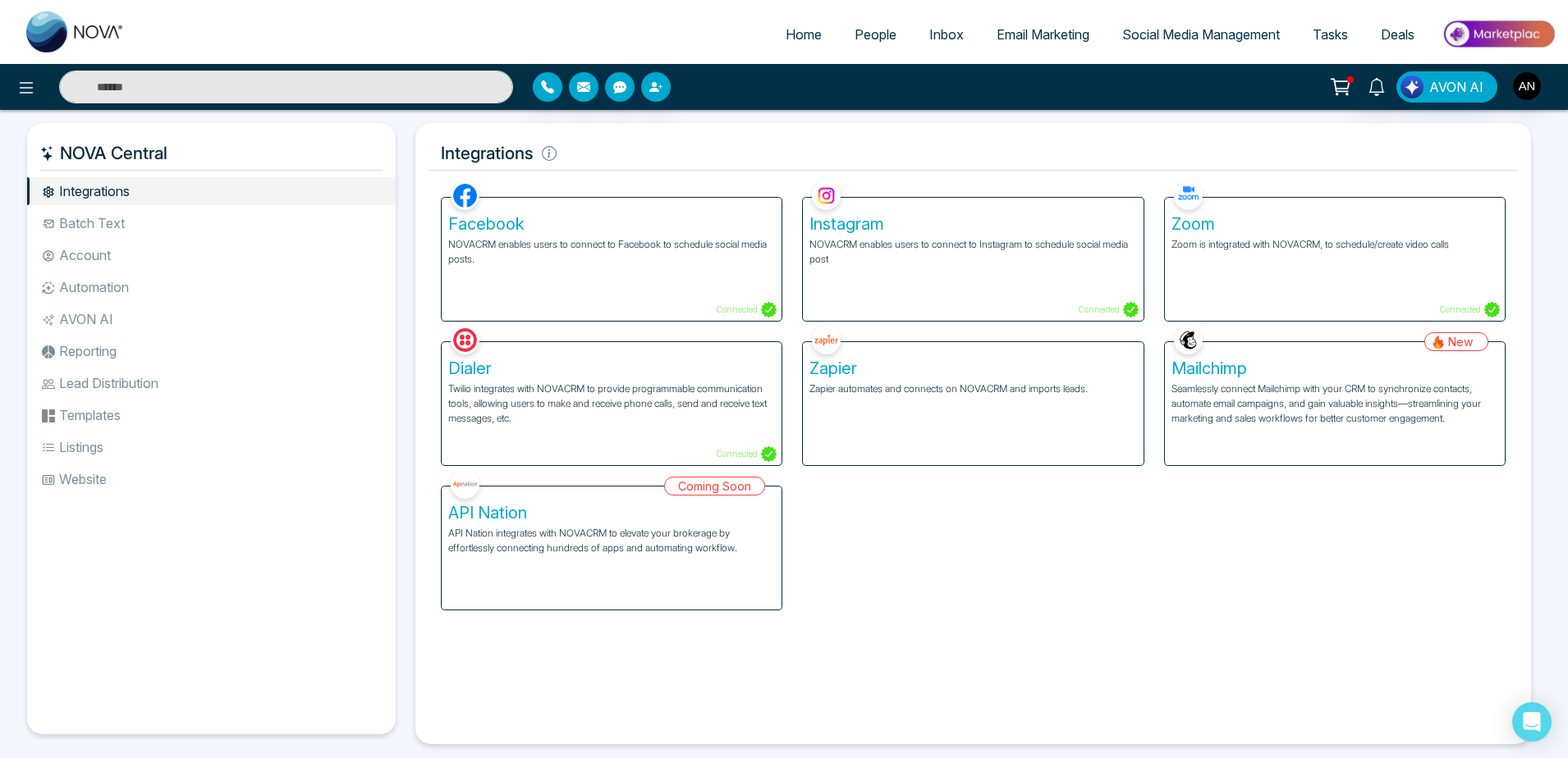
click at [1390, 381] on div "Mailchimp Seamlessly connect Mailchimp with your CRM to synchronize contacts, a…" at bounding box center [1334, 403] width 339 height 123
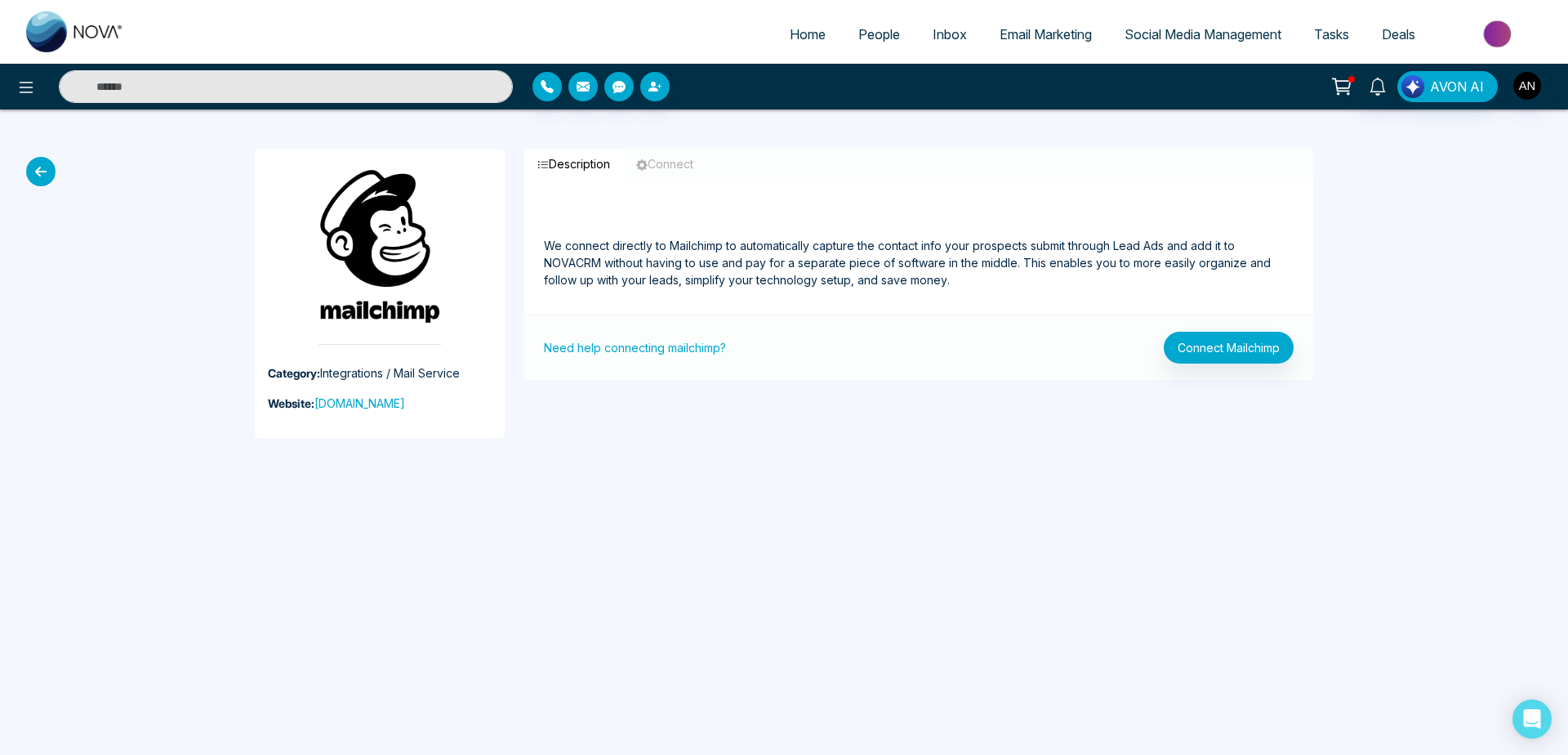
click at [38, 174] on icon at bounding box center [41, 171] width 30 height 30
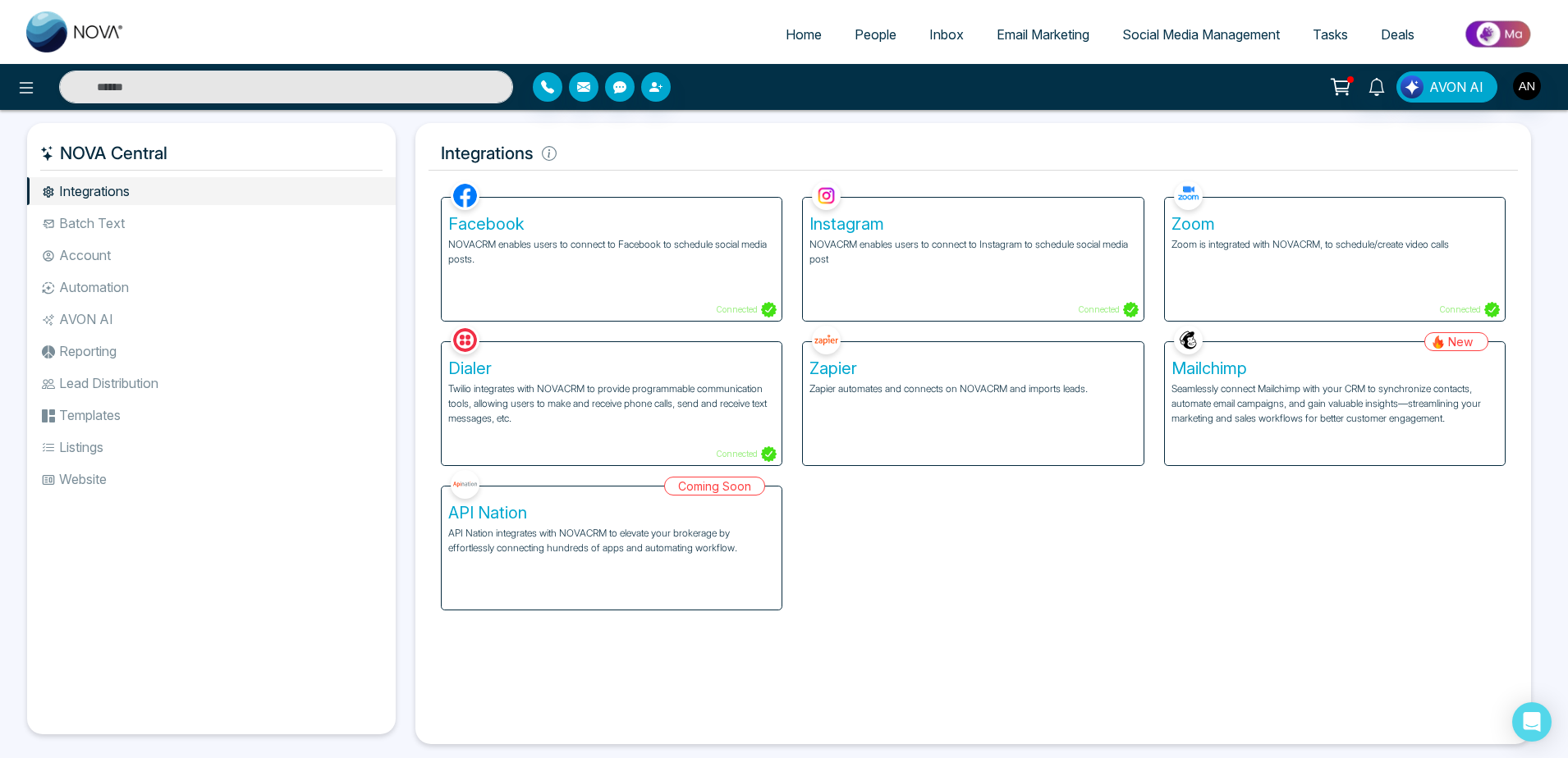
click at [119, 215] on li "Batch Text" at bounding box center [211, 223] width 368 height 28
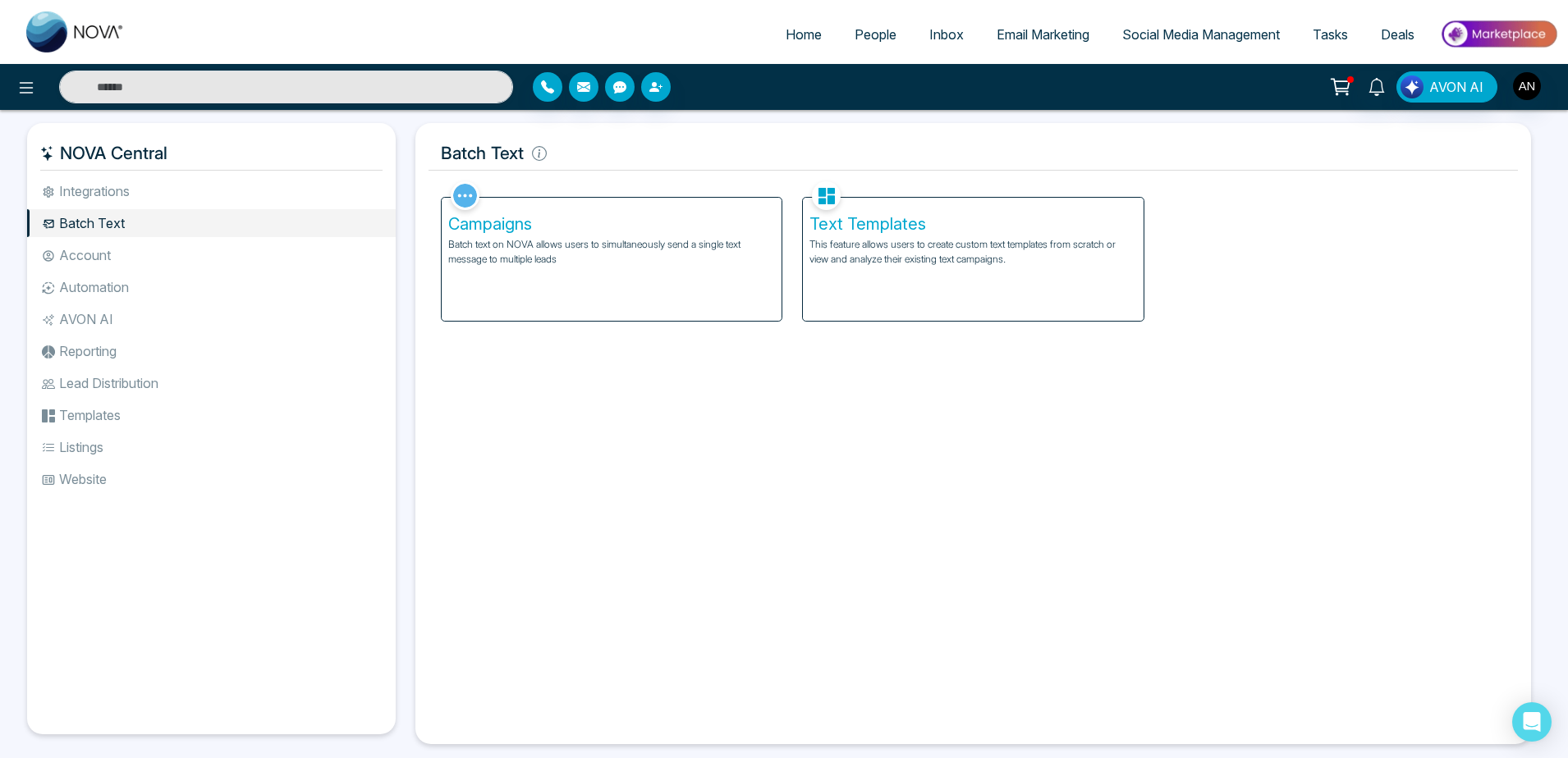
click at [600, 288] on div "Campaigns Batch text on NOVA allows users to simultaneously send a single text …" at bounding box center [611, 259] width 339 height 123
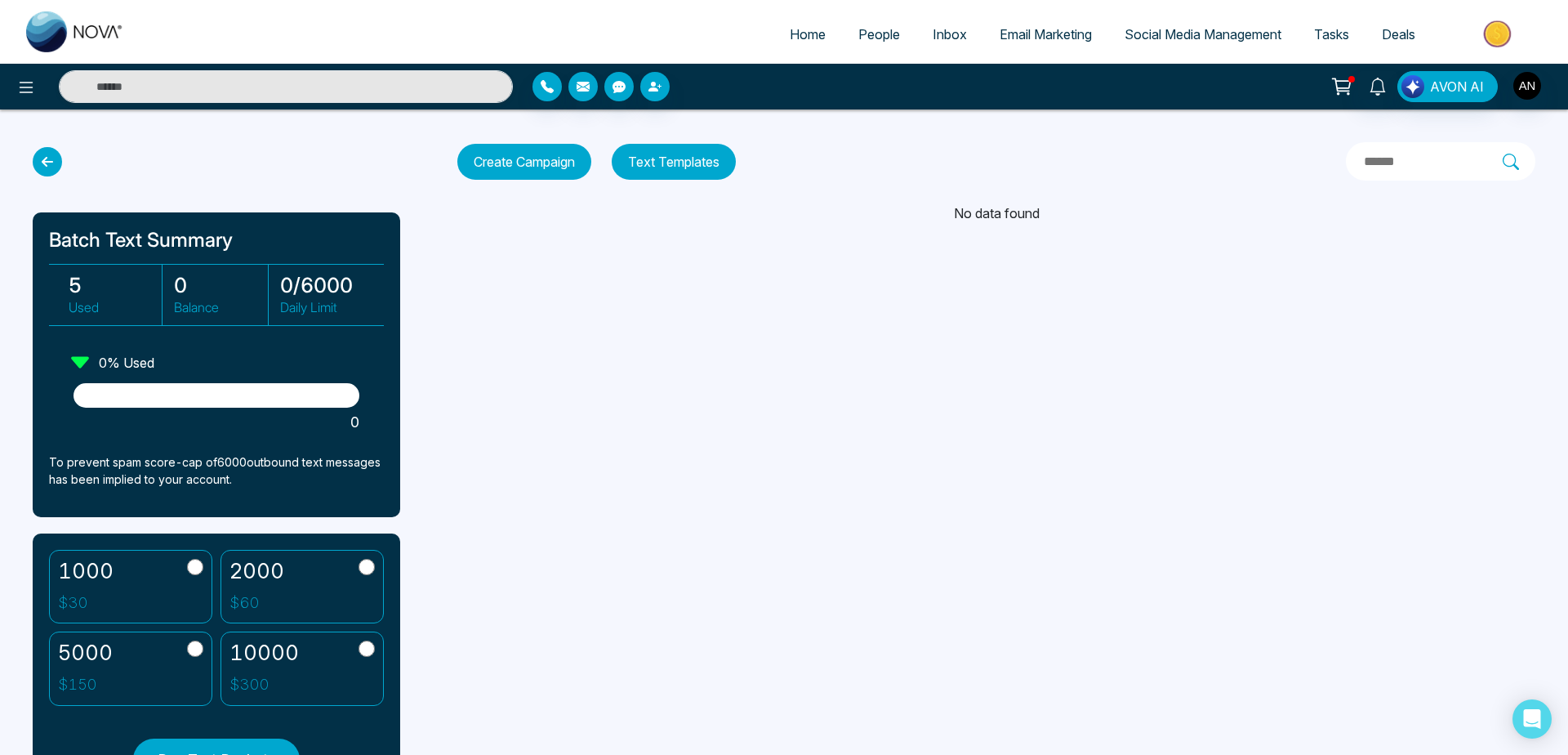
click at [48, 156] on icon at bounding box center [47, 162] width 30 height 30
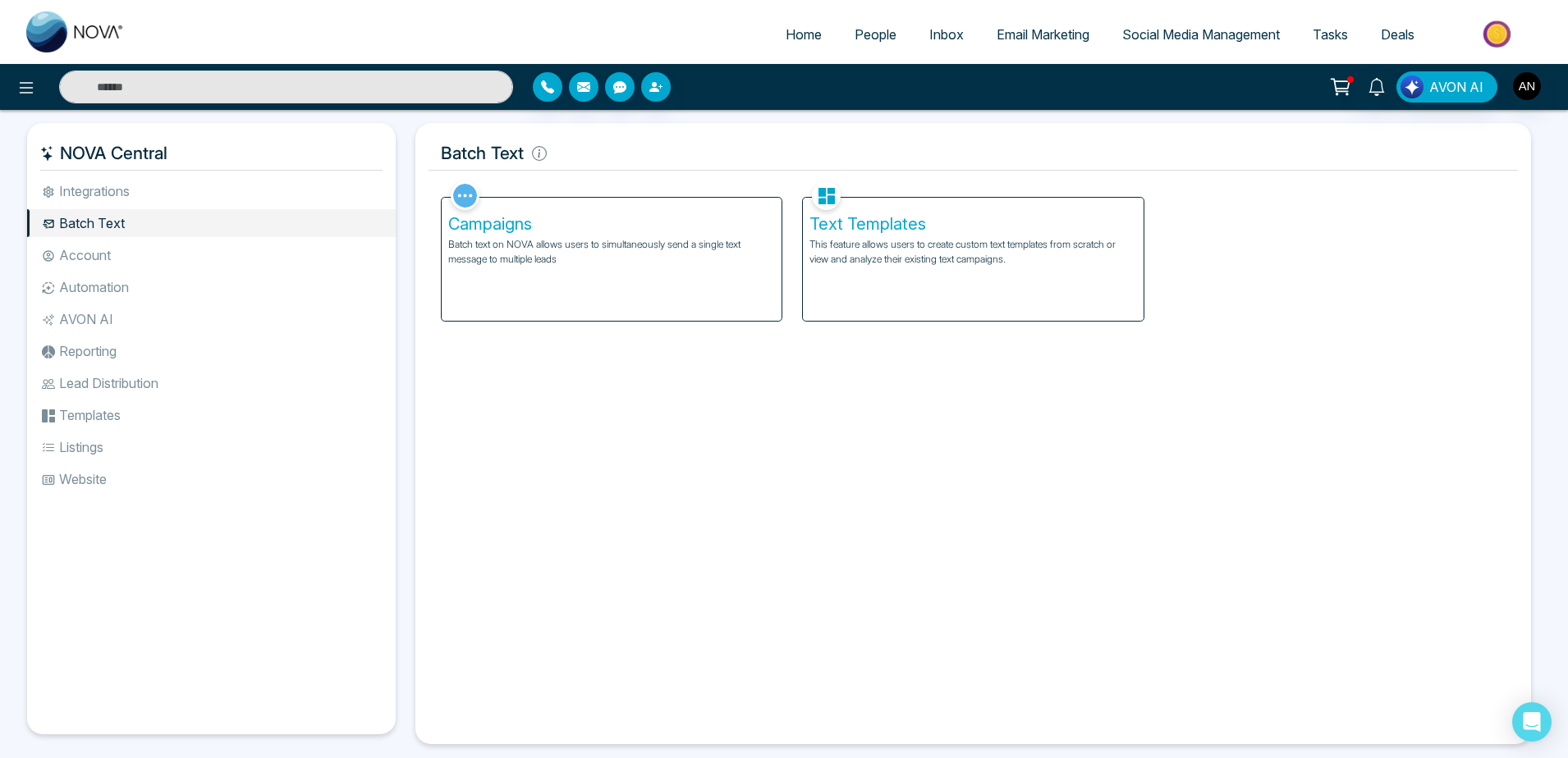
click at [455, 250] on p "Batch text on NOVA allows users to simultaneously send a single text message to…" at bounding box center [611, 251] width 327 height 30
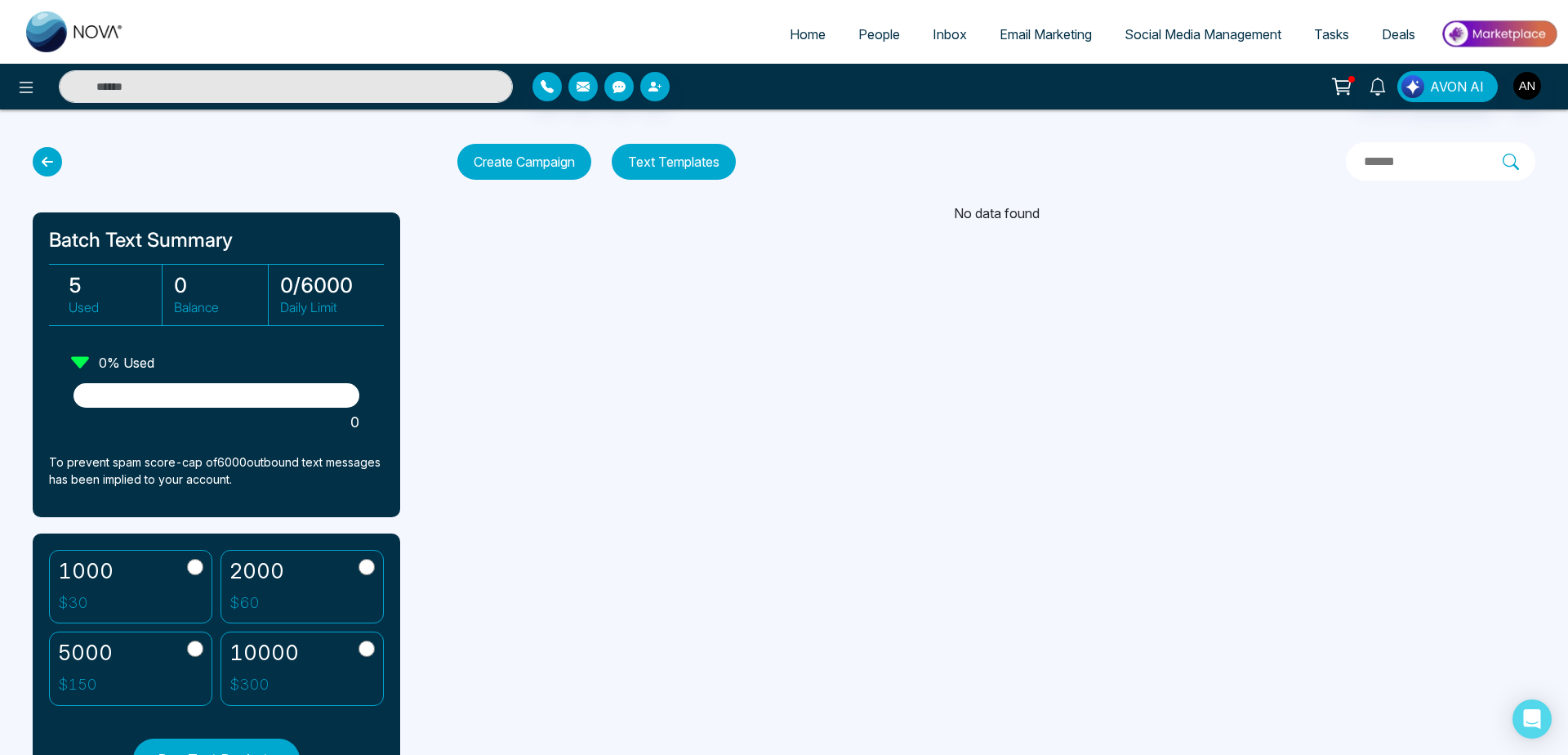
drag, startPoint x: 68, startPoint y: 367, endPoint x: 110, endPoint y: 364, distance: 42.1
click at [110, 364] on div "0 % Used" at bounding box center [111, 363] width 87 height 25
drag, startPoint x: 62, startPoint y: 290, endPoint x: 172, endPoint y: 297, distance: 110.2
click at [172, 297] on div "5 Used 0 Balance 0 / 6000 Daily Limit" at bounding box center [217, 295] width 335 height 62
click at [67, 358] on div "Batch Text Summary 5 Used 0 Balance 0 / 6000 Daily Limit 0 % Used 0 To prevent …" at bounding box center [216, 365] width 368 height 305
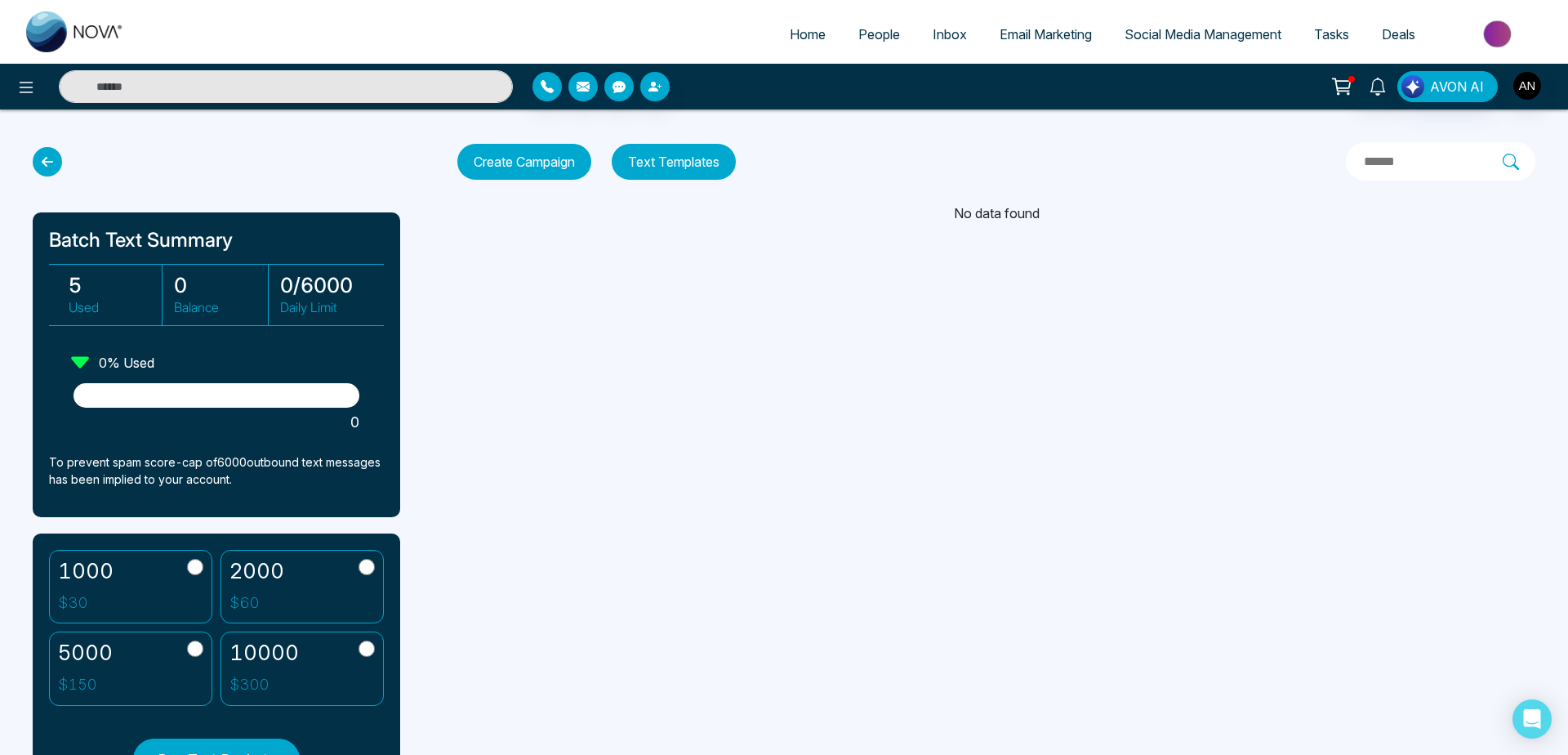
drag, startPoint x: 67, startPoint y: 358, endPoint x: 195, endPoint y: 364, distance: 128.1
click at [195, 364] on div "Batch Text Summary 5 Used 0 Balance 0 / 6000 Daily Limit 0 % Used 0 To prevent …" at bounding box center [216, 365] width 368 height 305
click at [568, 157] on button "Create Campaign" at bounding box center [524, 162] width 134 height 36
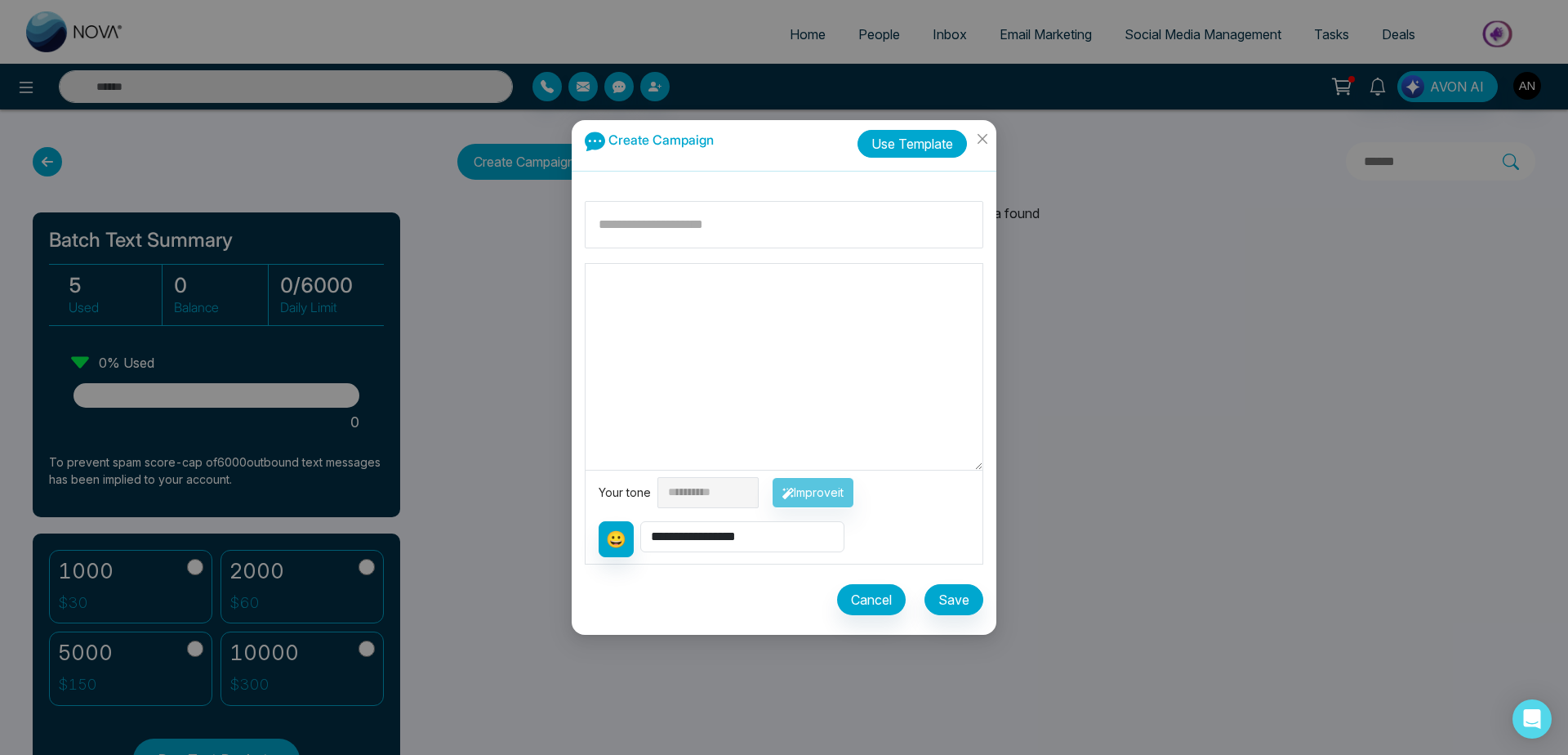
click at [936, 149] on button "Use Template" at bounding box center [912, 144] width 110 height 28
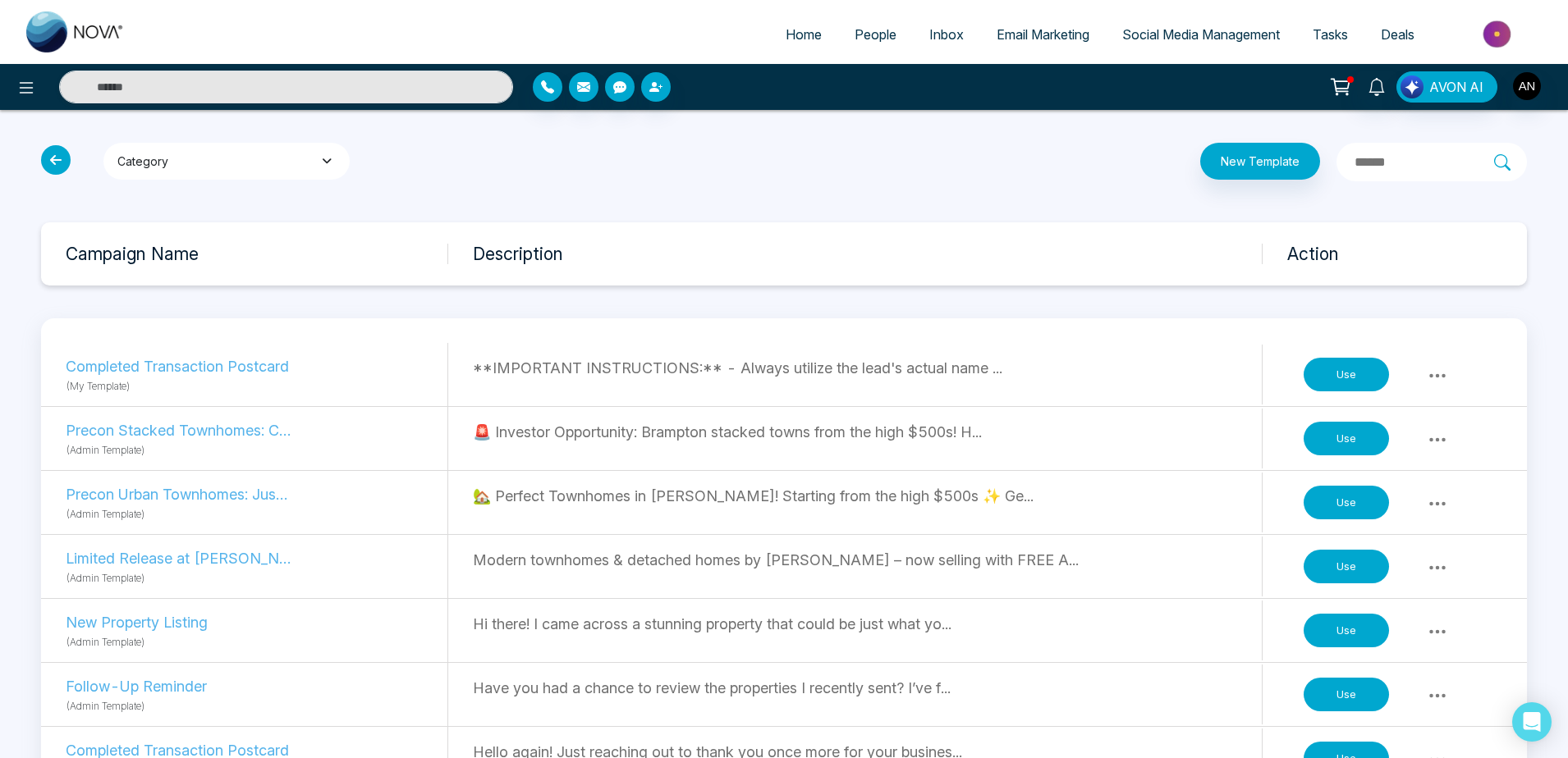
click at [282, 150] on button "Category" at bounding box center [227, 161] width 246 height 37
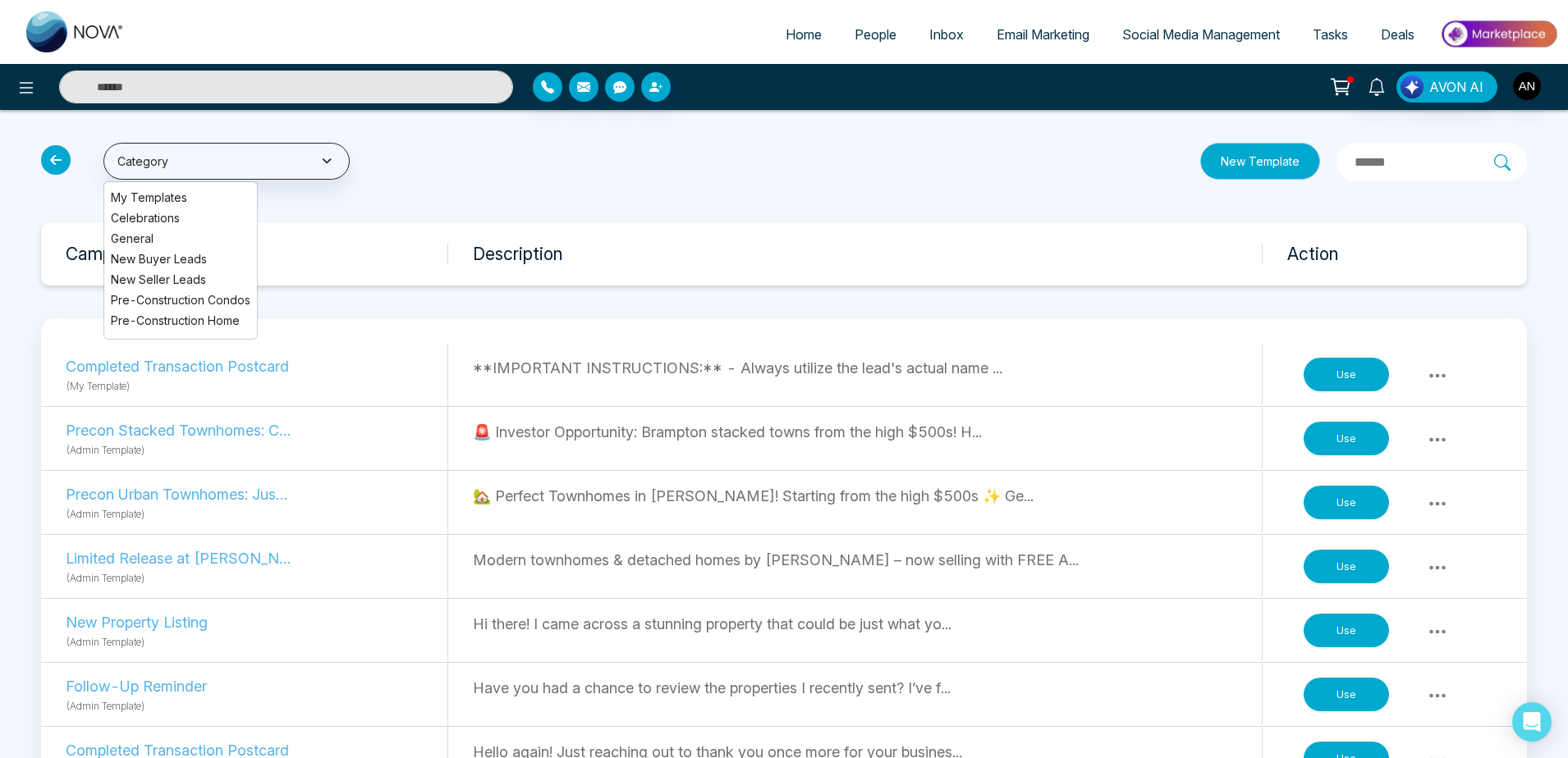
click at [1200, 162] on button "New Template" at bounding box center [1260, 161] width 120 height 37
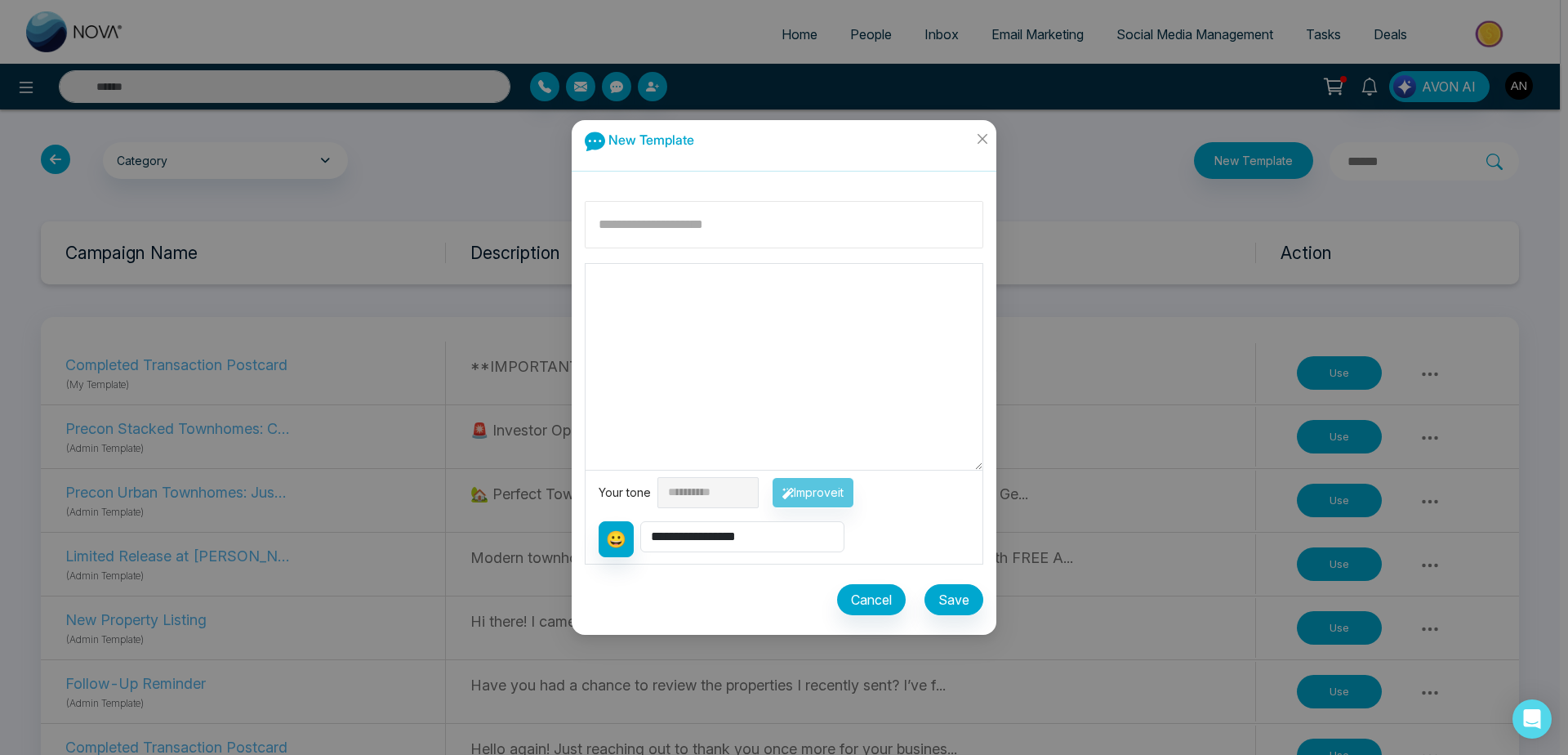
click at [716, 237] on input at bounding box center [784, 225] width 399 height 48
drag, startPoint x: 716, startPoint y: 237, endPoint x: 683, endPoint y: 230, distance: 33.7
click at [683, 230] on input at bounding box center [784, 225] width 399 height 48
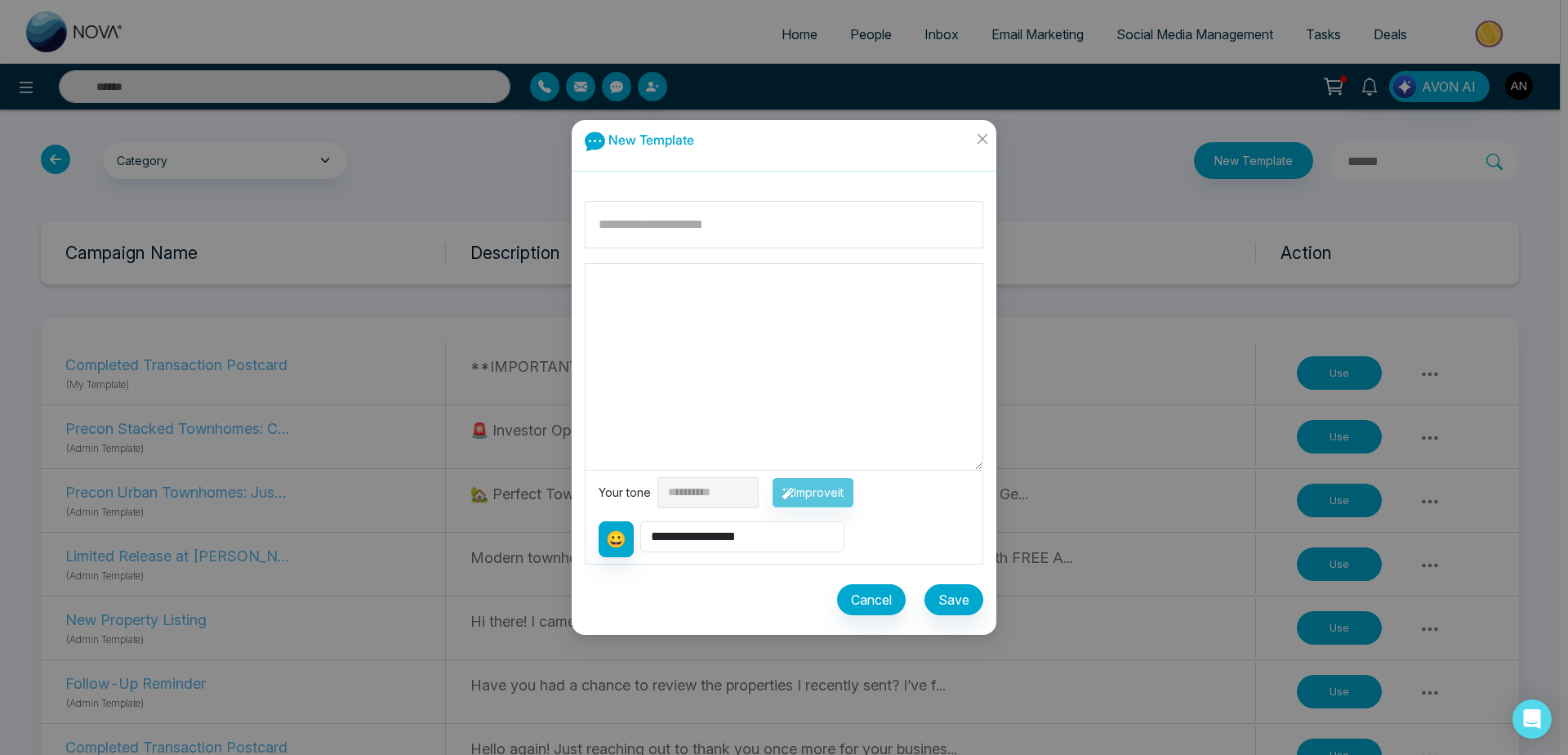
drag, startPoint x: 590, startPoint y: 136, endPoint x: 787, endPoint y: 151, distance: 197.6
click at [787, 151] on h5 "New Template" at bounding box center [784, 135] width 399 height 30
click at [765, 552] on div "**********" at bounding box center [721, 540] width 246 height 36
click at [641, 522] on select "**********" at bounding box center [743, 537] width 204 height 31
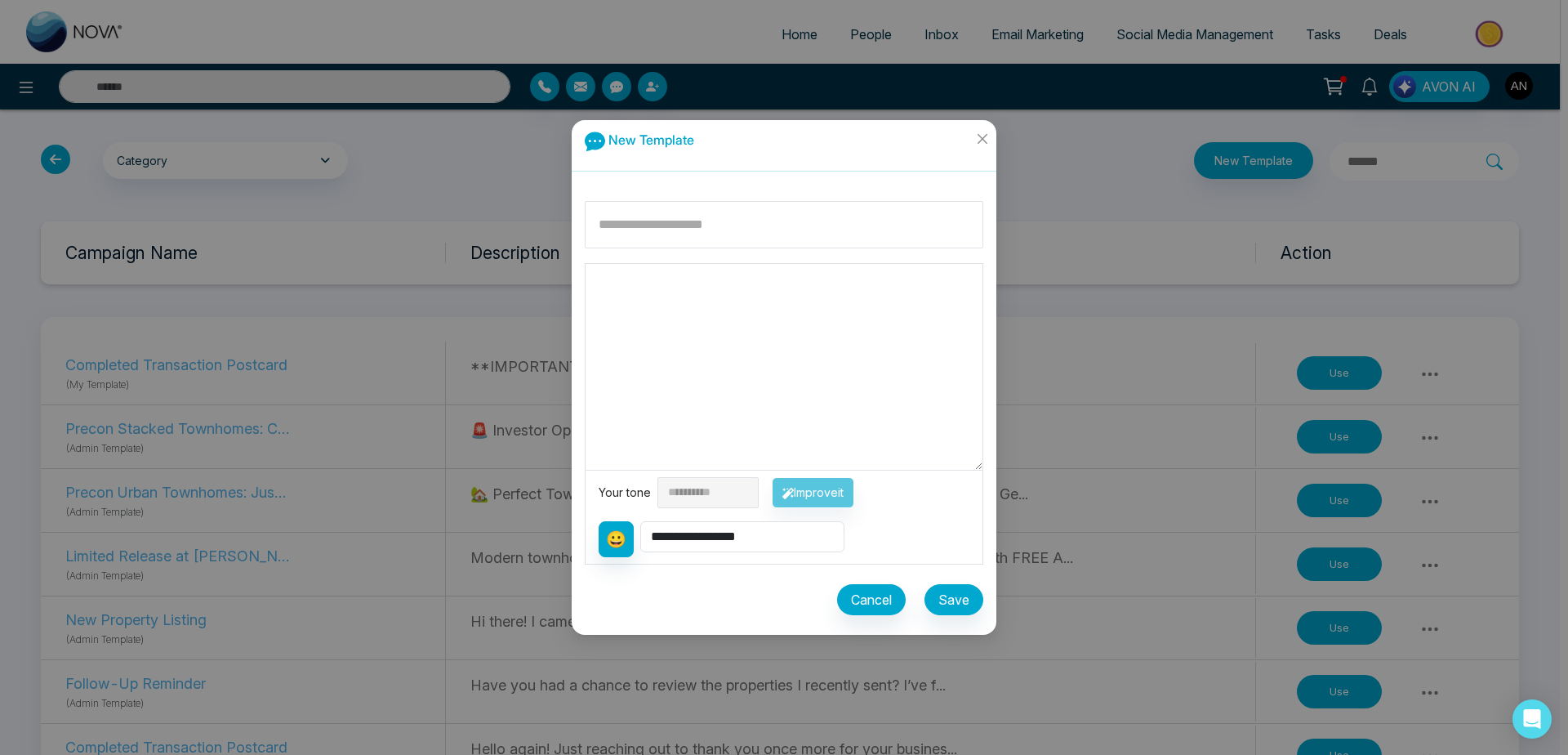
click at [863, 308] on textarea at bounding box center [784, 367] width 397 height 206
click at [830, 483] on div "**********" at bounding box center [784, 493] width 371 height 31
click at [989, 139] on icon "close" at bounding box center [982, 139] width 13 height 13
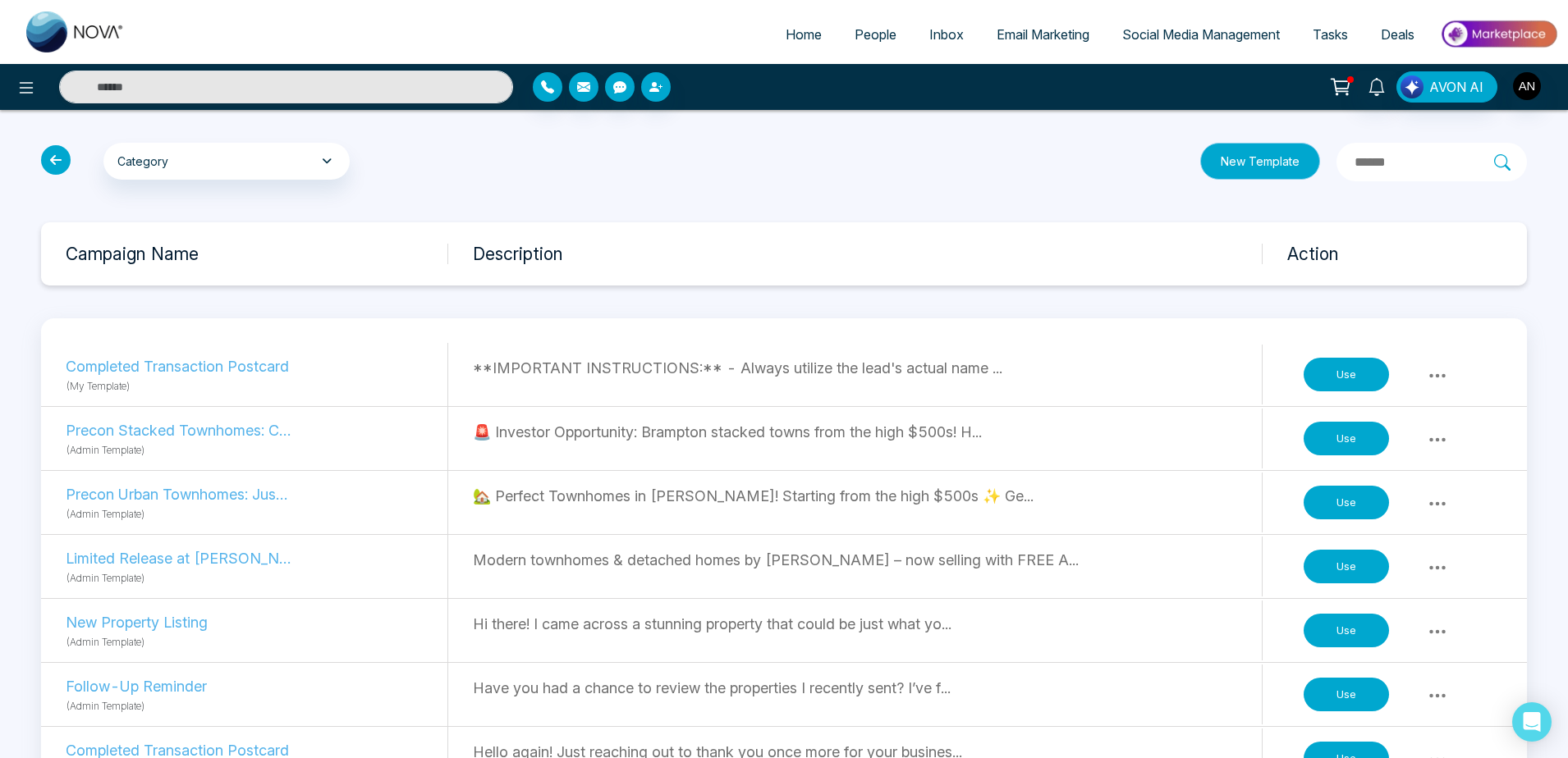
click at [1217, 159] on button "New Template" at bounding box center [1260, 161] width 120 height 37
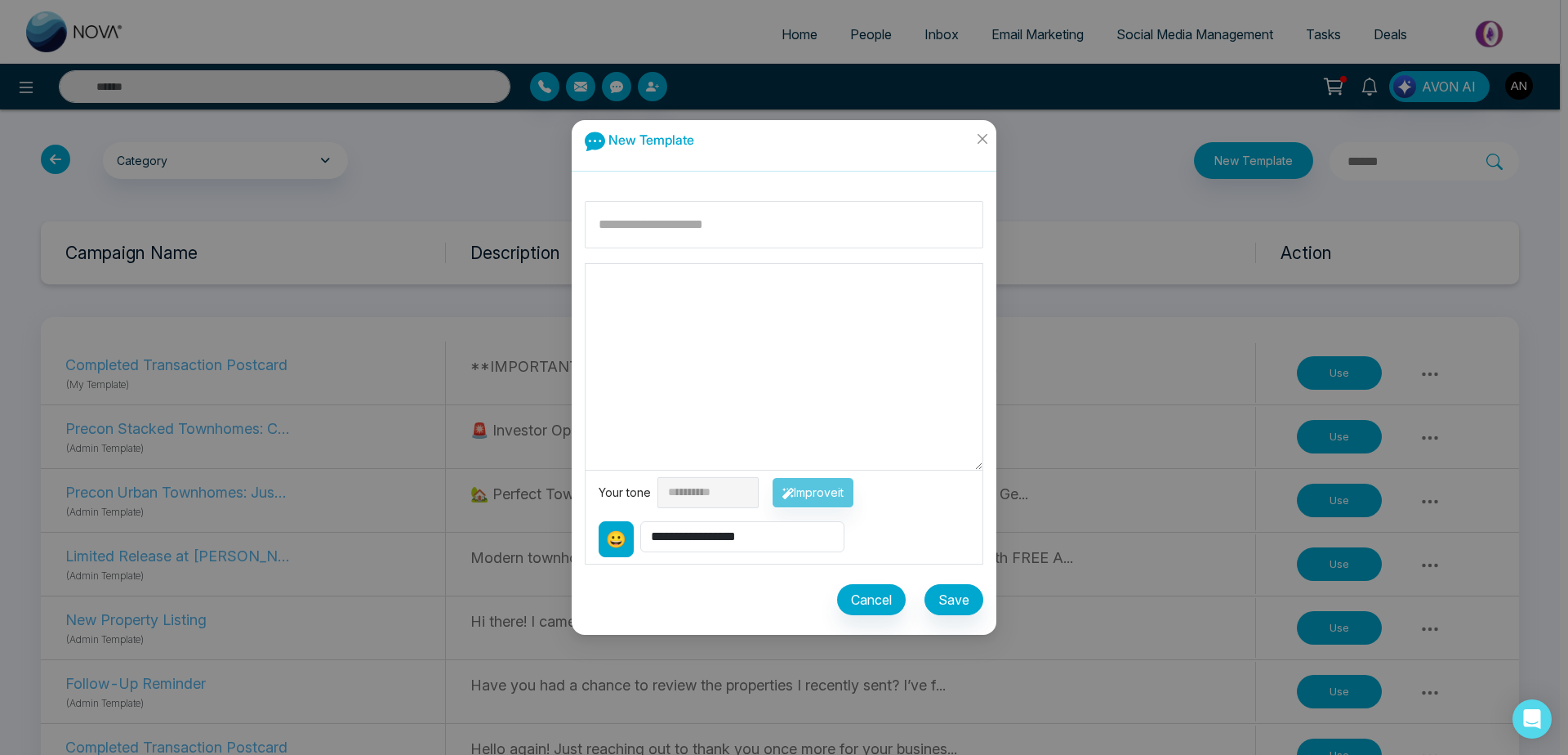
click at [611, 546] on button "😀" at bounding box center [616, 540] width 35 height 36
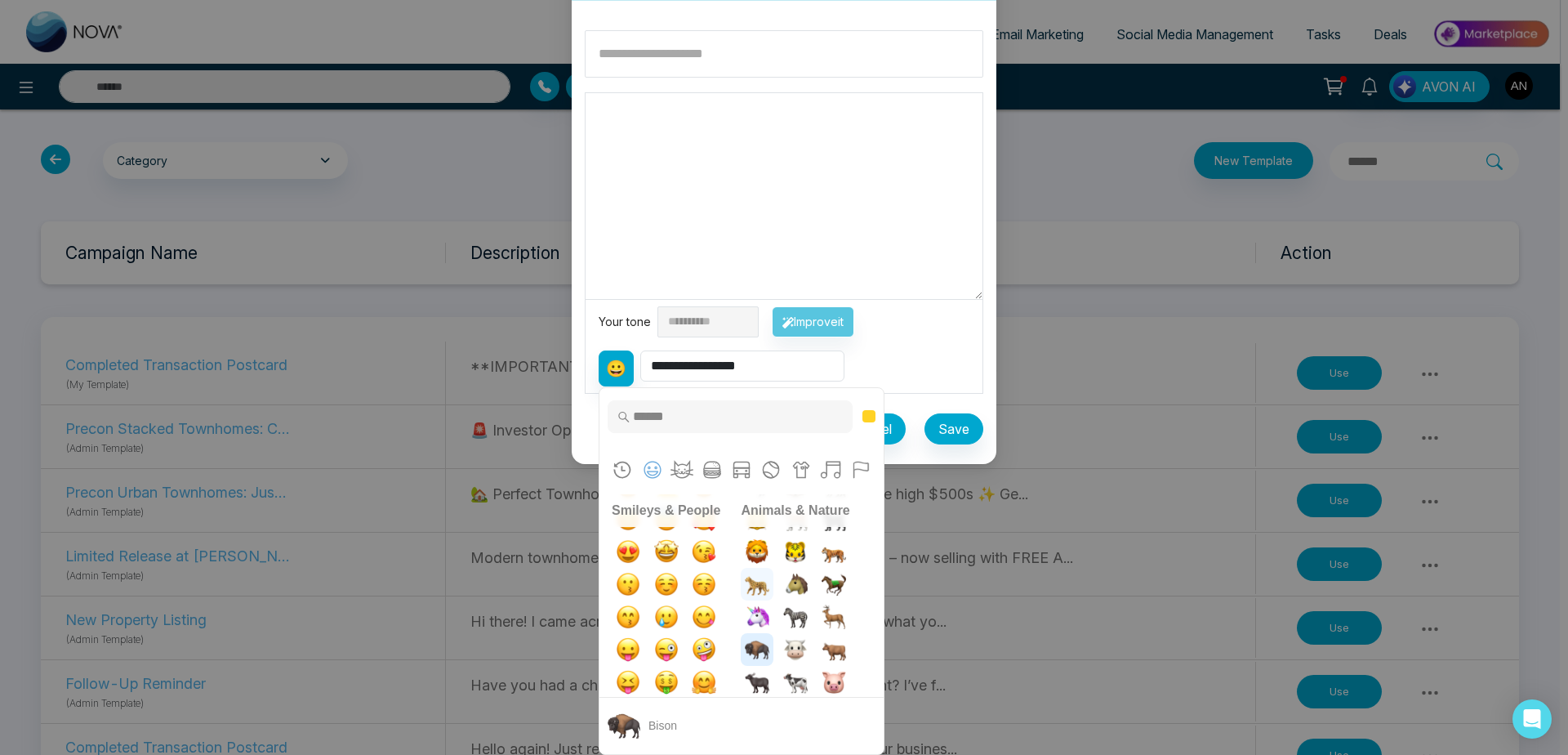
scroll to position [215, 0]
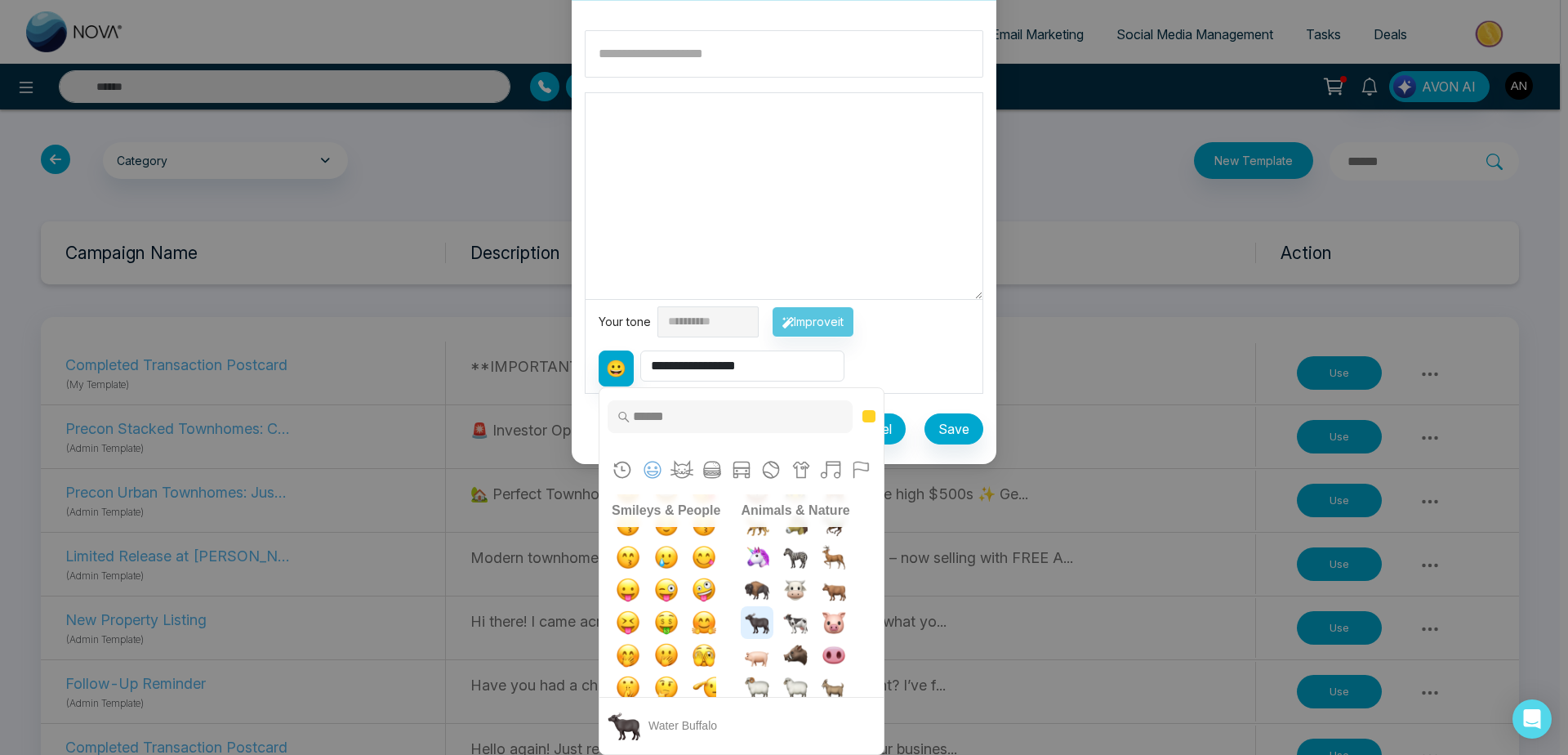
click at [747, 615] on img "water buffalo" at bounding box center [757, 622] width 32 height 32
click at [747, 451] on div "Cancel Save" at bounding box center [784, 422] width 399 height 57
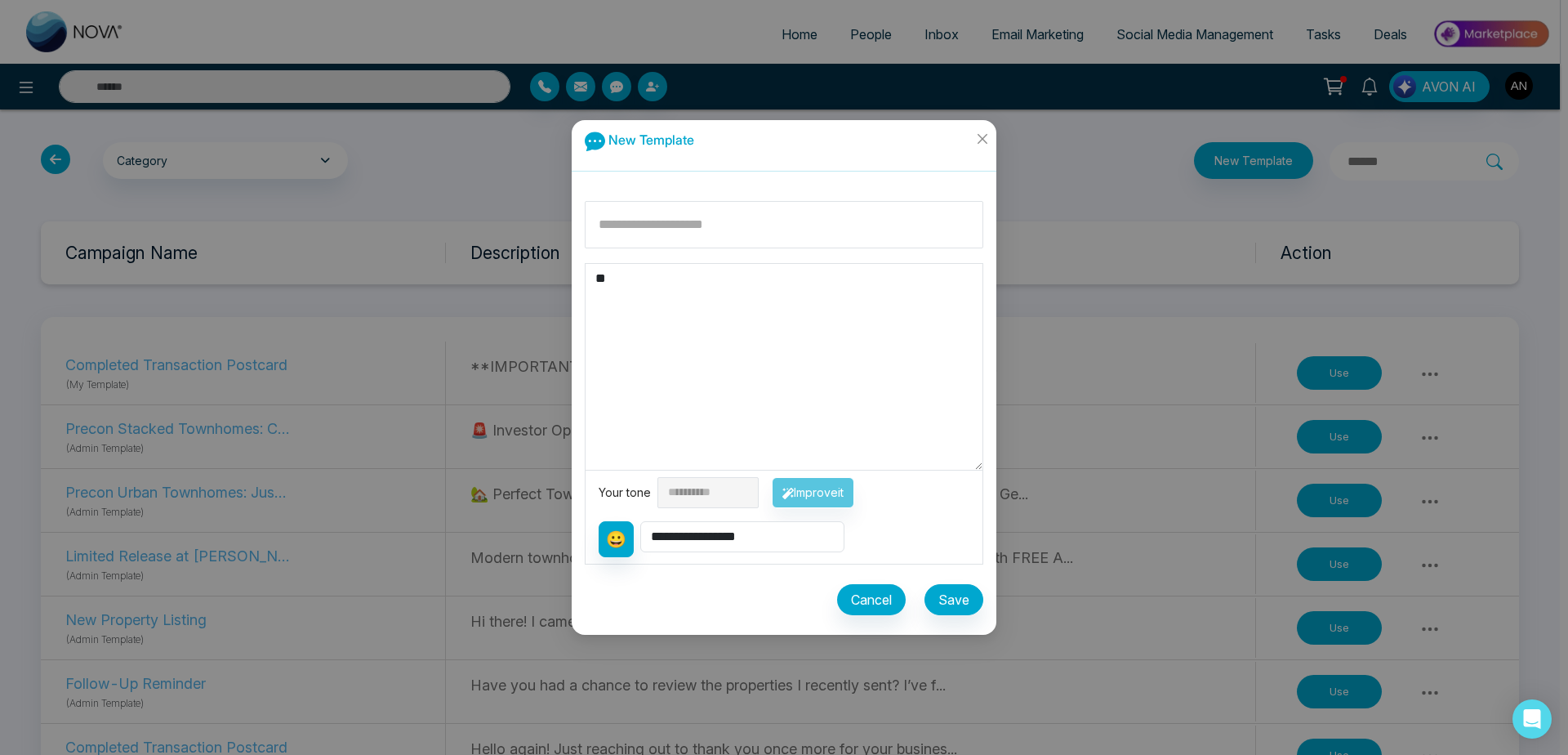
type textarea "**"
click at [747, 615] on div "Cancel Save" at bounding box center [784, 592] width 399 height 57
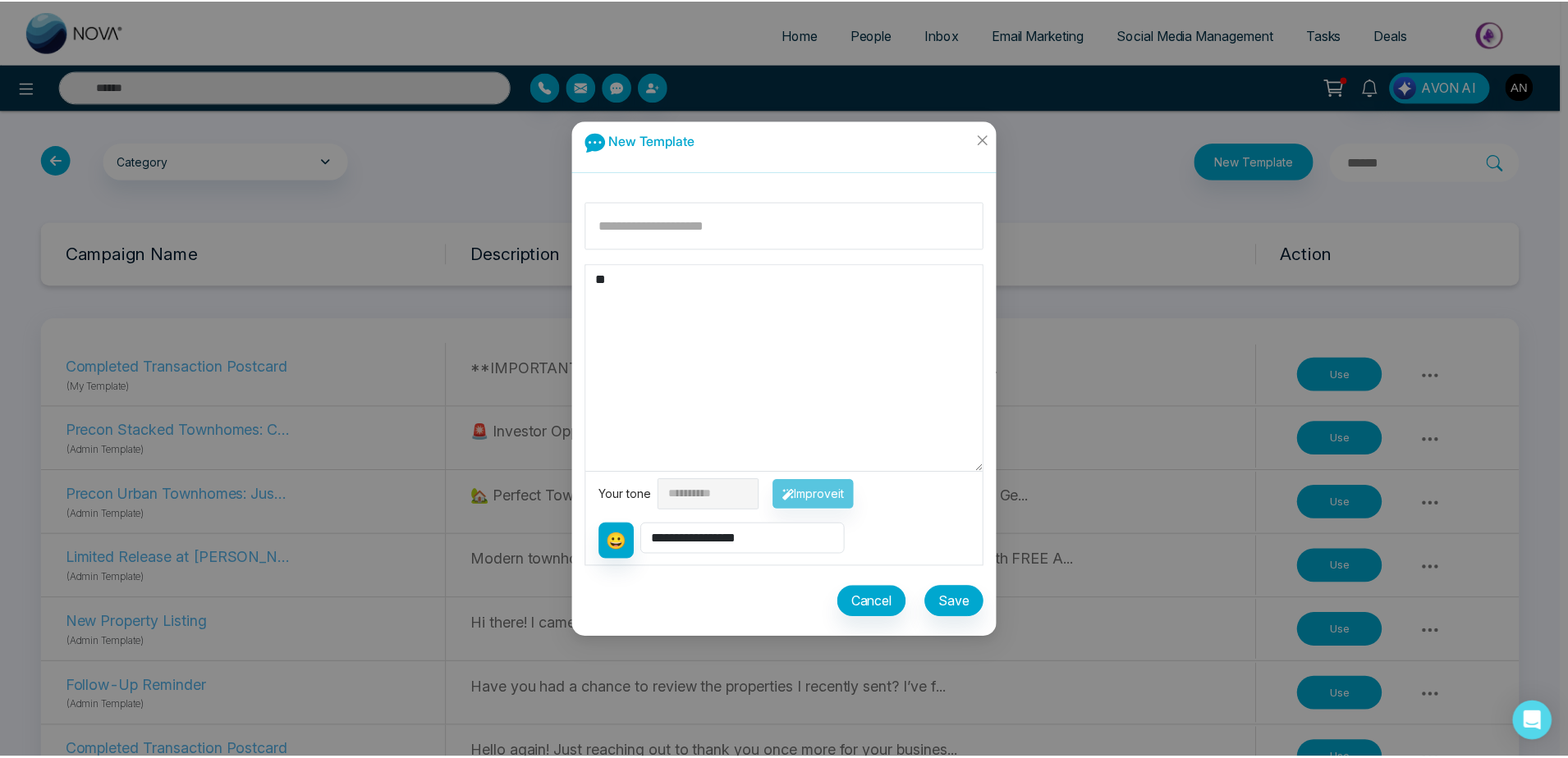
scroll to position [0, 0]
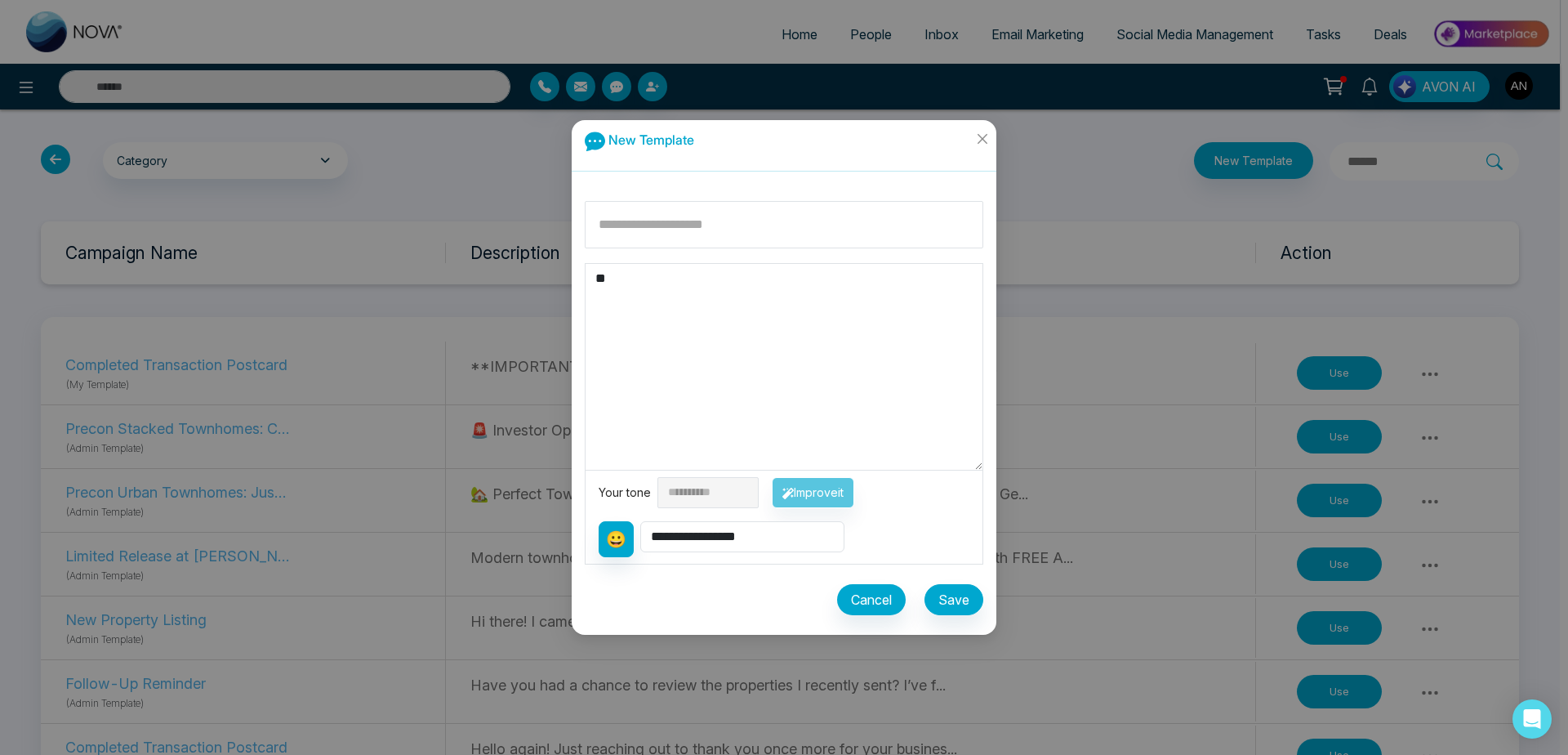
click at [747, 615] on div "Cancel Save" at bounding box center [784, 592] width 399 height 57
click at [959, 599] on button "Save" at bounding box center [954, 599] width 59 height 31
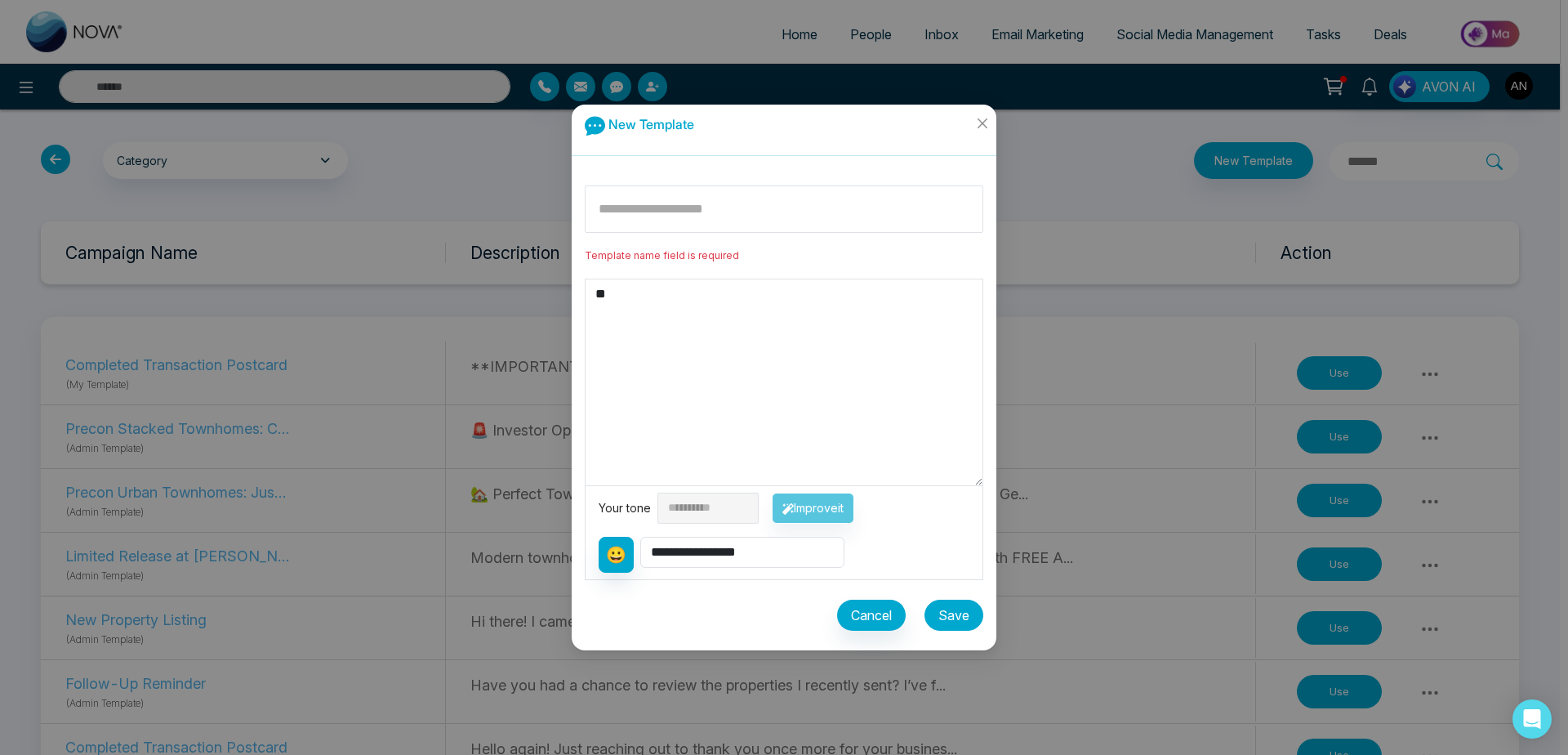
click at [959, 615] on button "Save" at bounding box center [954, 615] width 59 height 31
click at [731, 371] on textarea "**" at bounding box center [784, 382] width 397 height 206
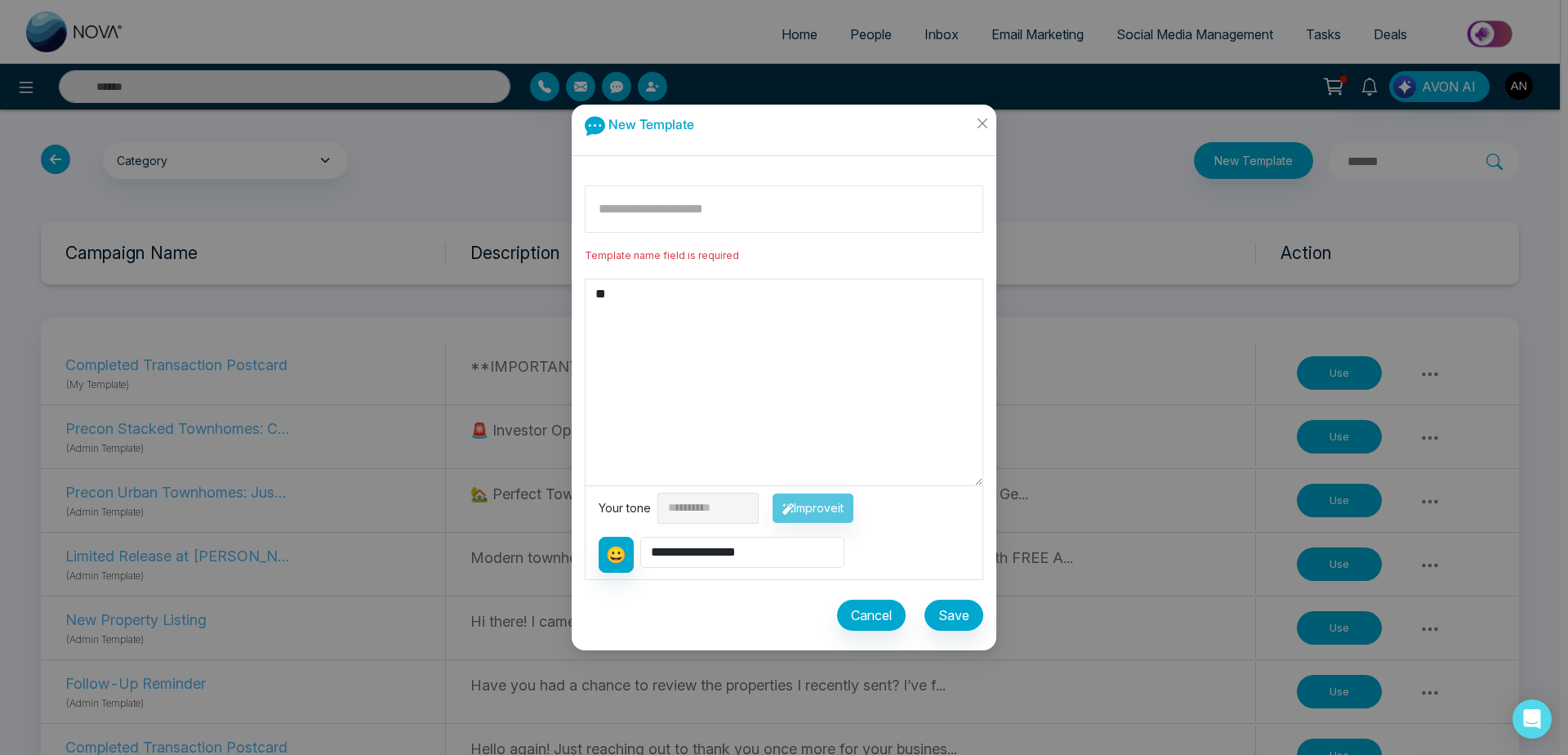
click at [702, 203] on input at bounding box center [784, 209] width 399 height 48
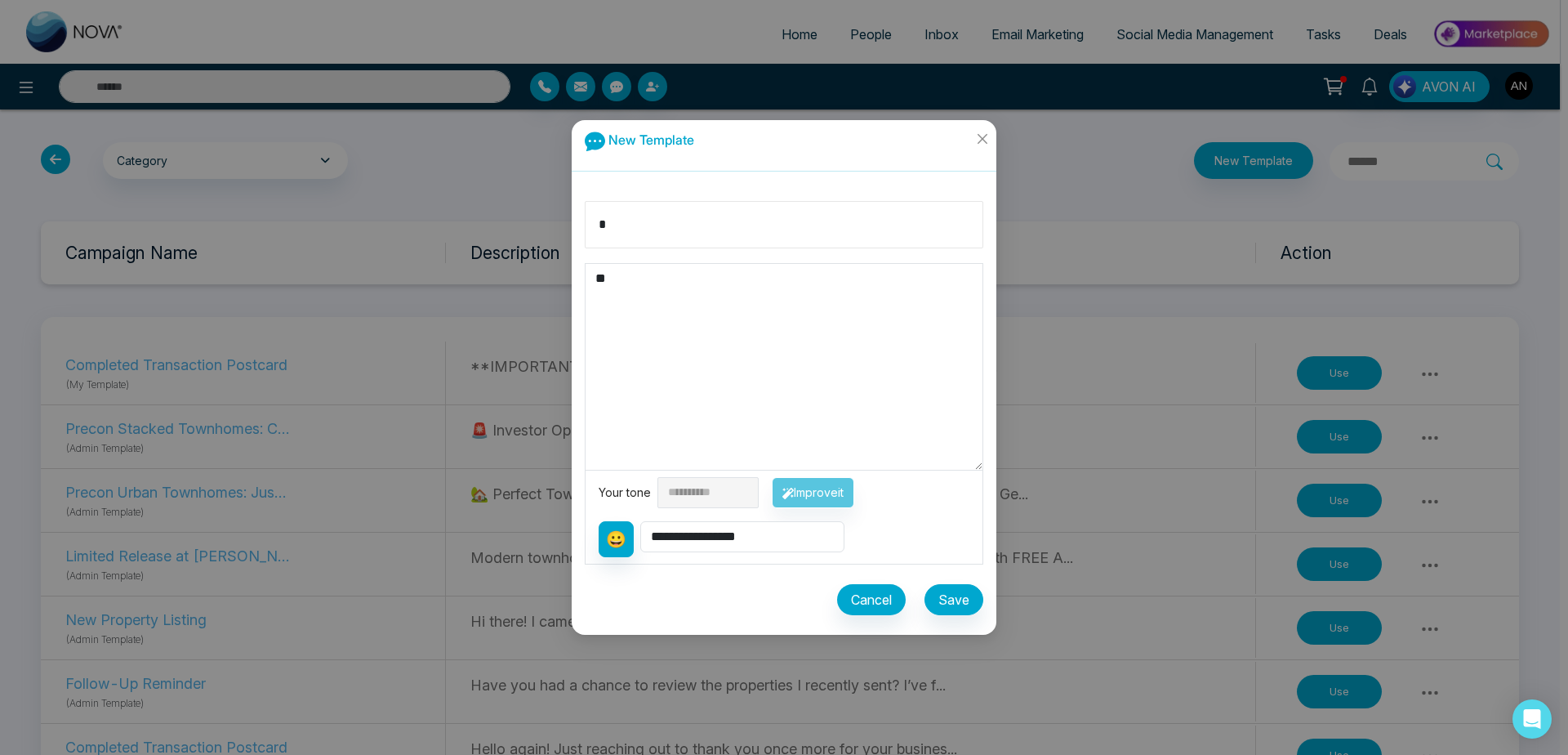
type input "*"
click at [973, 593] on button "Save" at bounding box center [954, 599] width 59 height 31
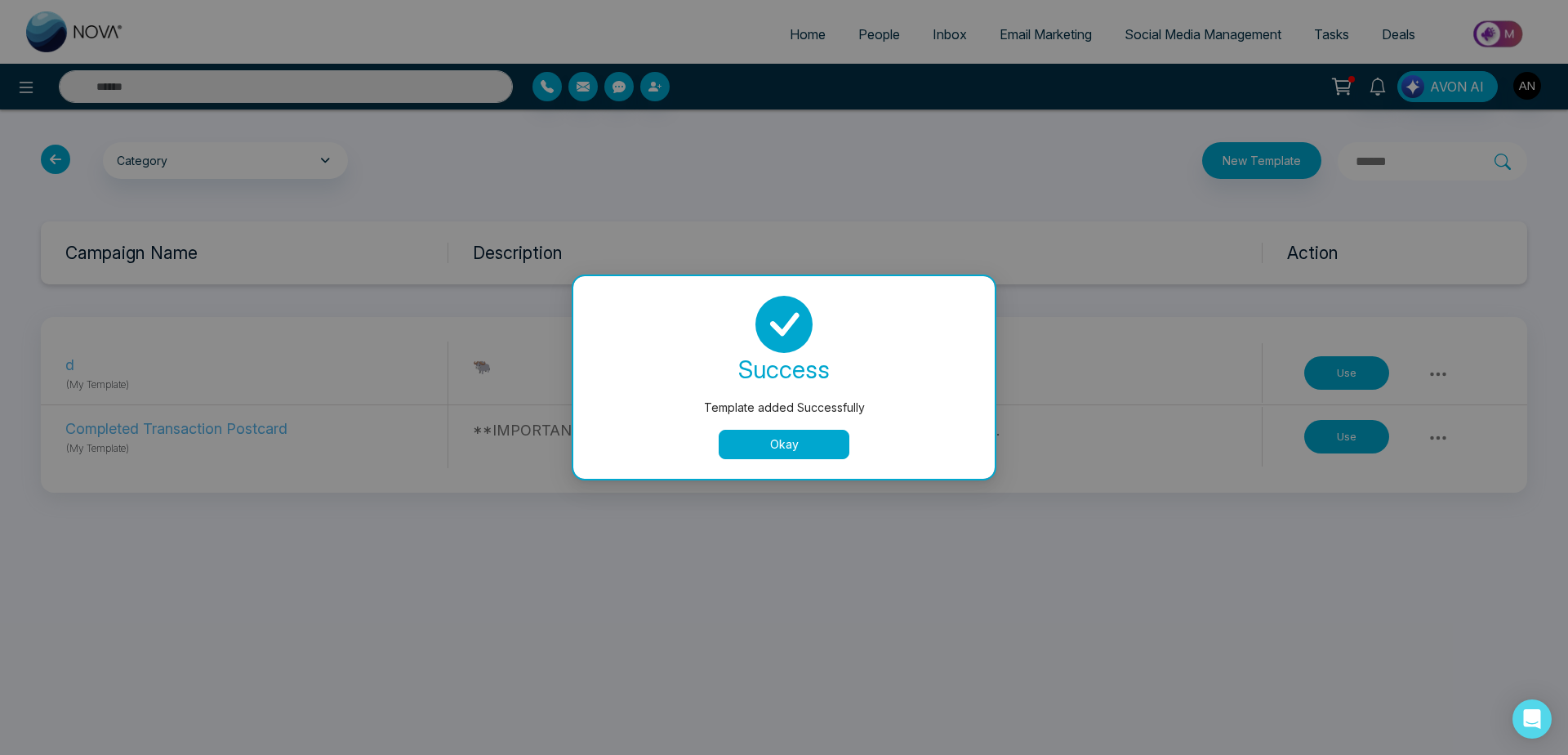
click at [805, 457] on button "Okay" at bounding box center [784, 444] width 131 height 30
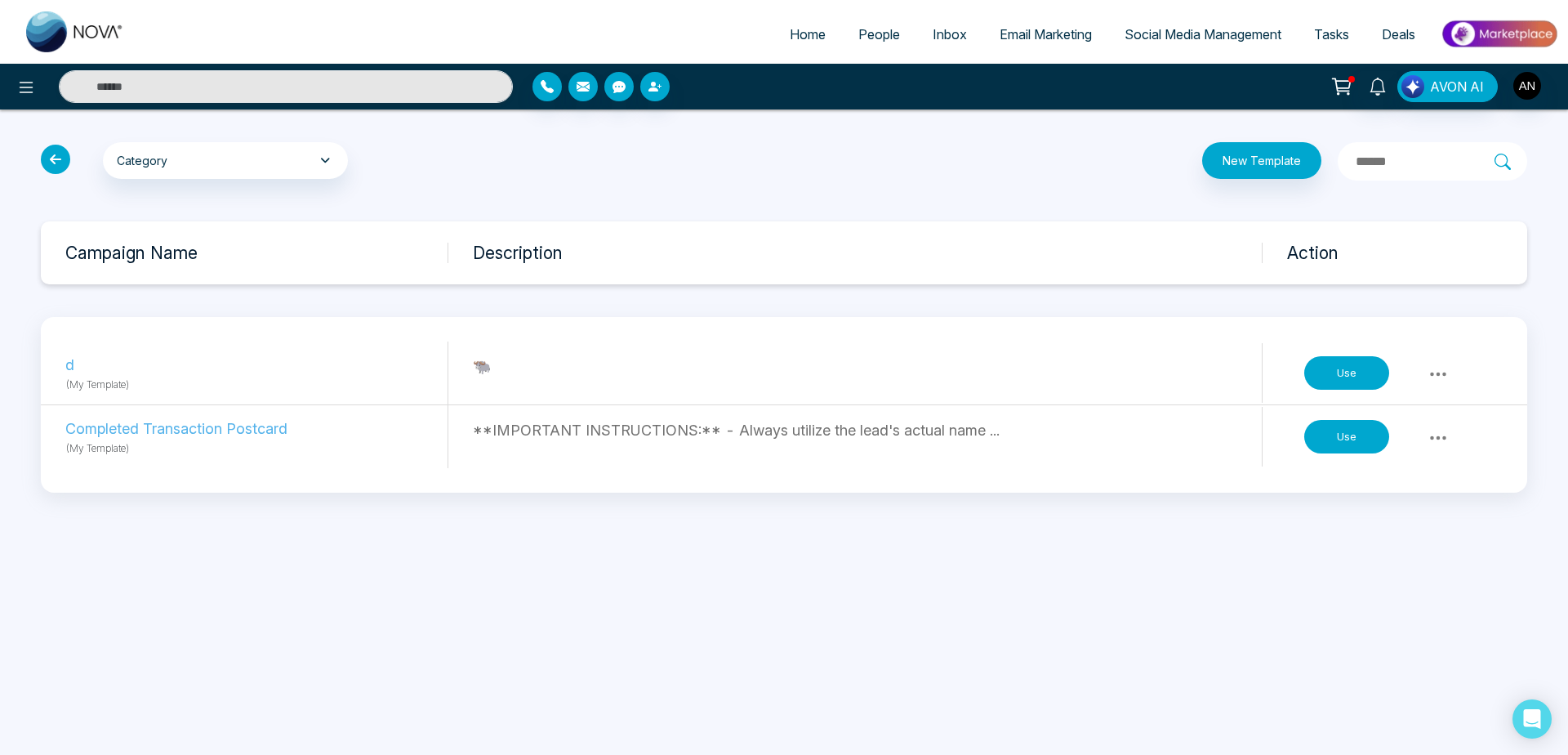
click at [1442, 362] on button at bounding box center [1439, 373] width 30 height 23
click at [1422, 444] on link "Delete" at bounding box center [1404, 440] width 82 height 31
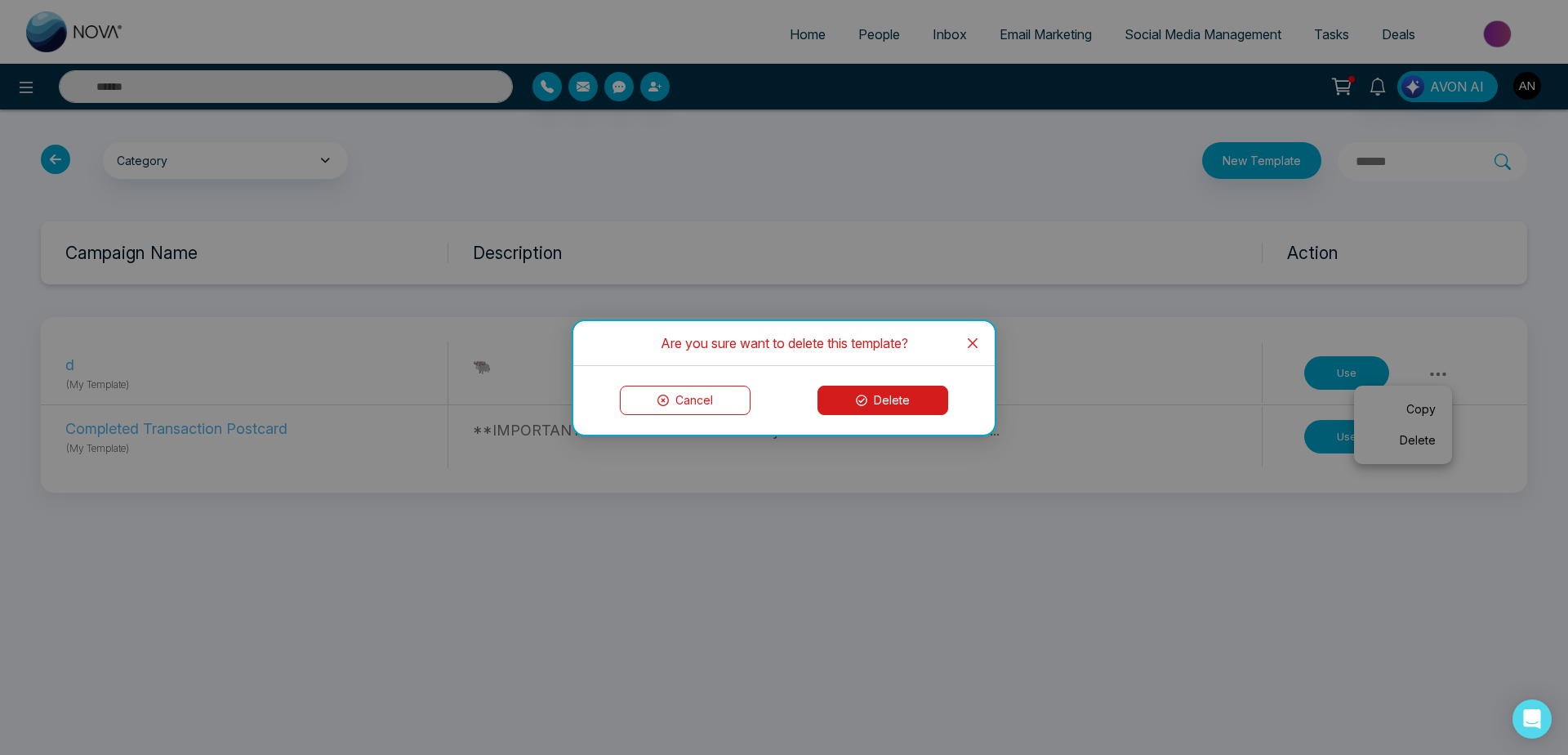
click at [898, 388] on button "Delete" at bounding box center [883, 400] width 131 height 30
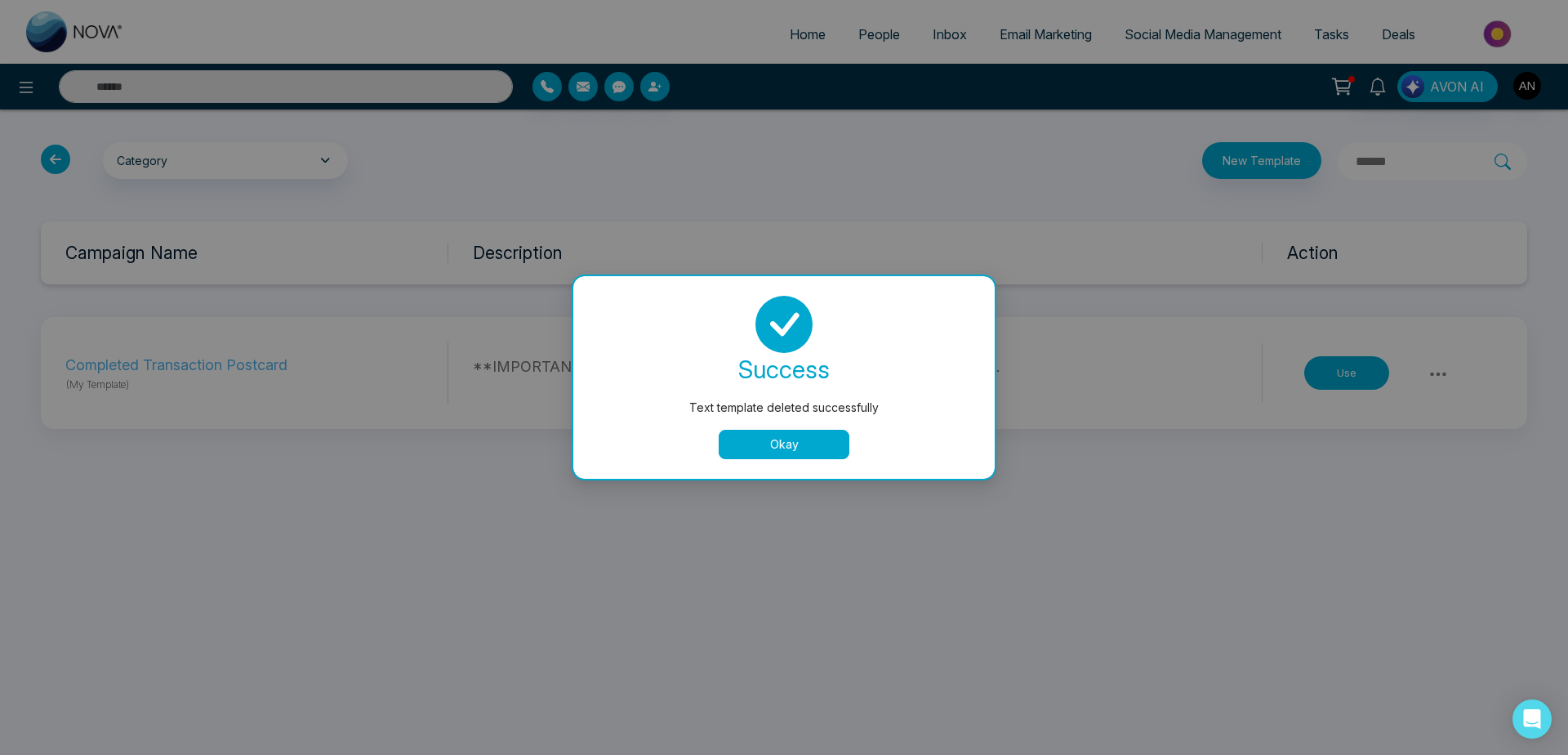
click at [814, 442] on button "Okay" at bounding box center [784, 444] width 131 height 30
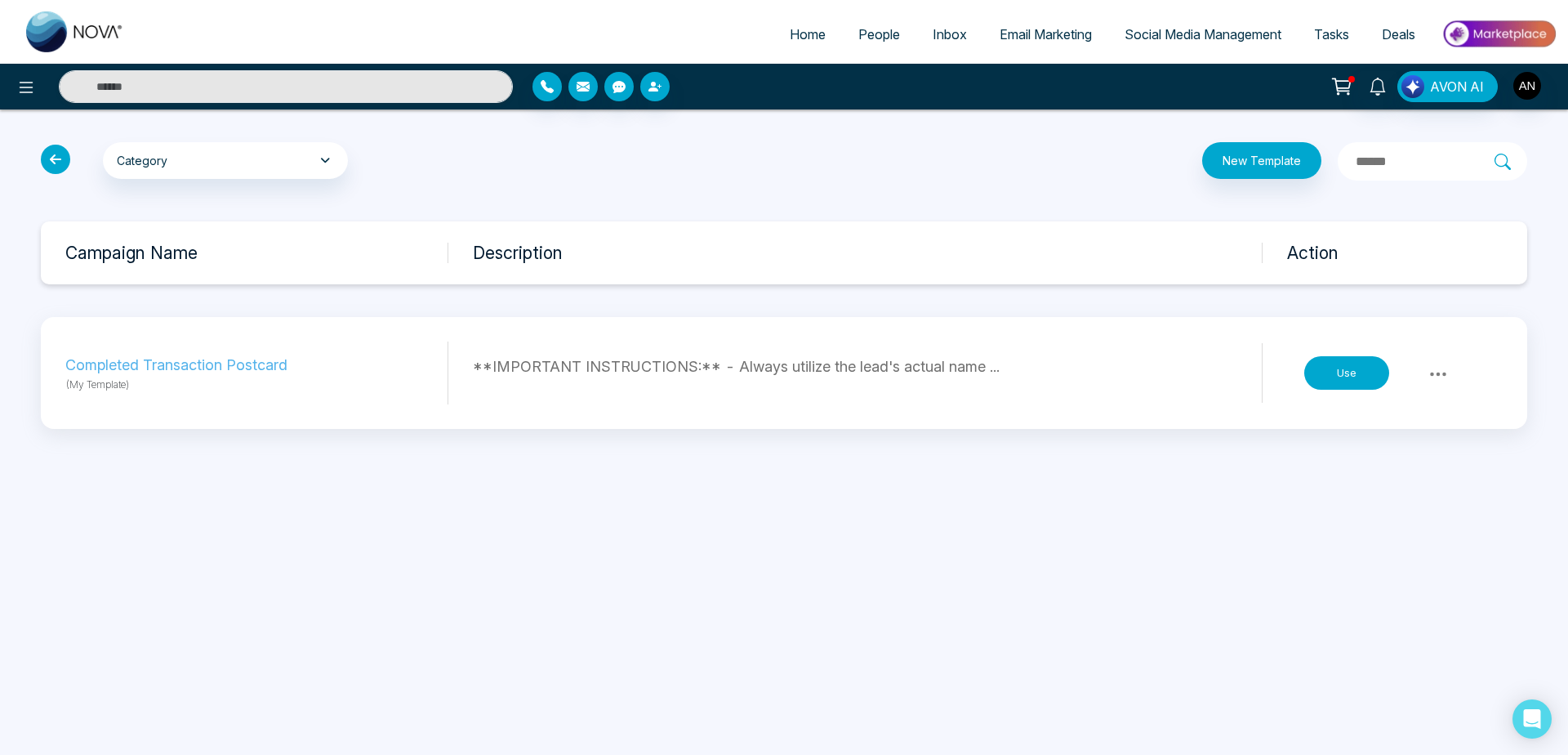
click at [790, 27] on span "Home" at bounding box center [807, 34] width 36 height 16
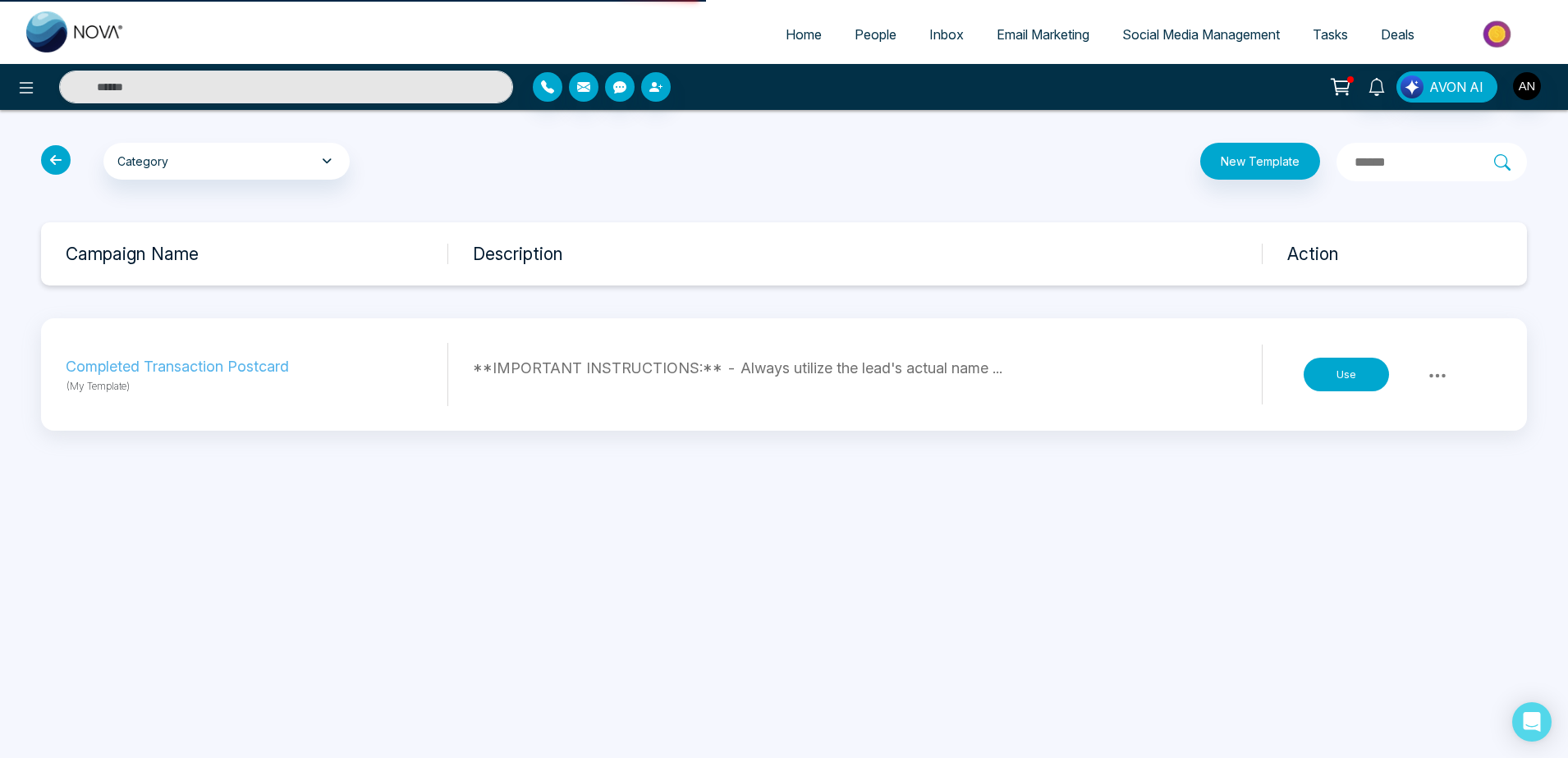
select select "*"
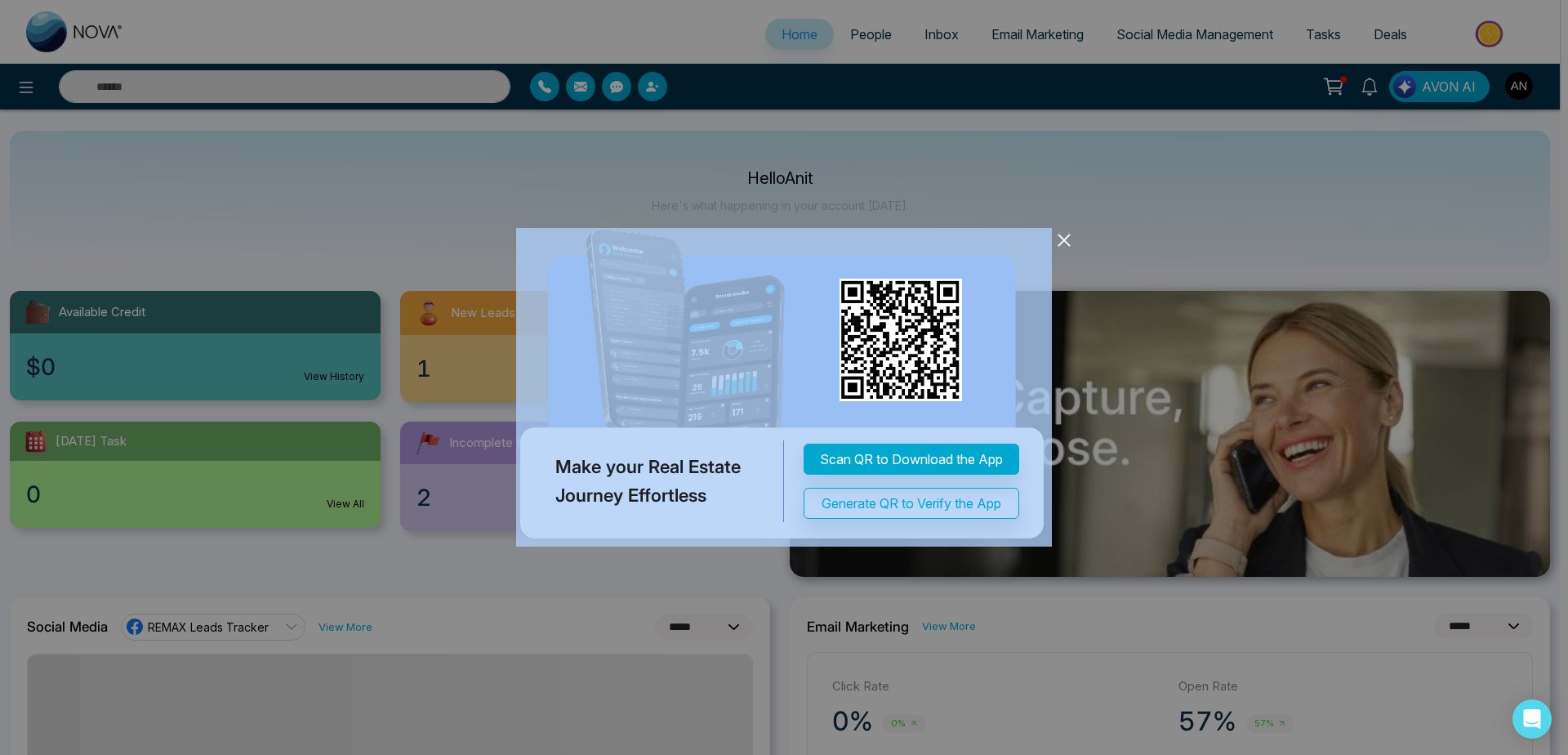
drag, startPoint x: 719, startPoint y: 174, endPoint x: 777, endPoint y: 176, distance: 58.0
click at [777, 176] on div "Make your Real Estate Journey Effortless Scan QR to Download the App Generate Q…" at bounding box center [784, 377] width 1568 height 755
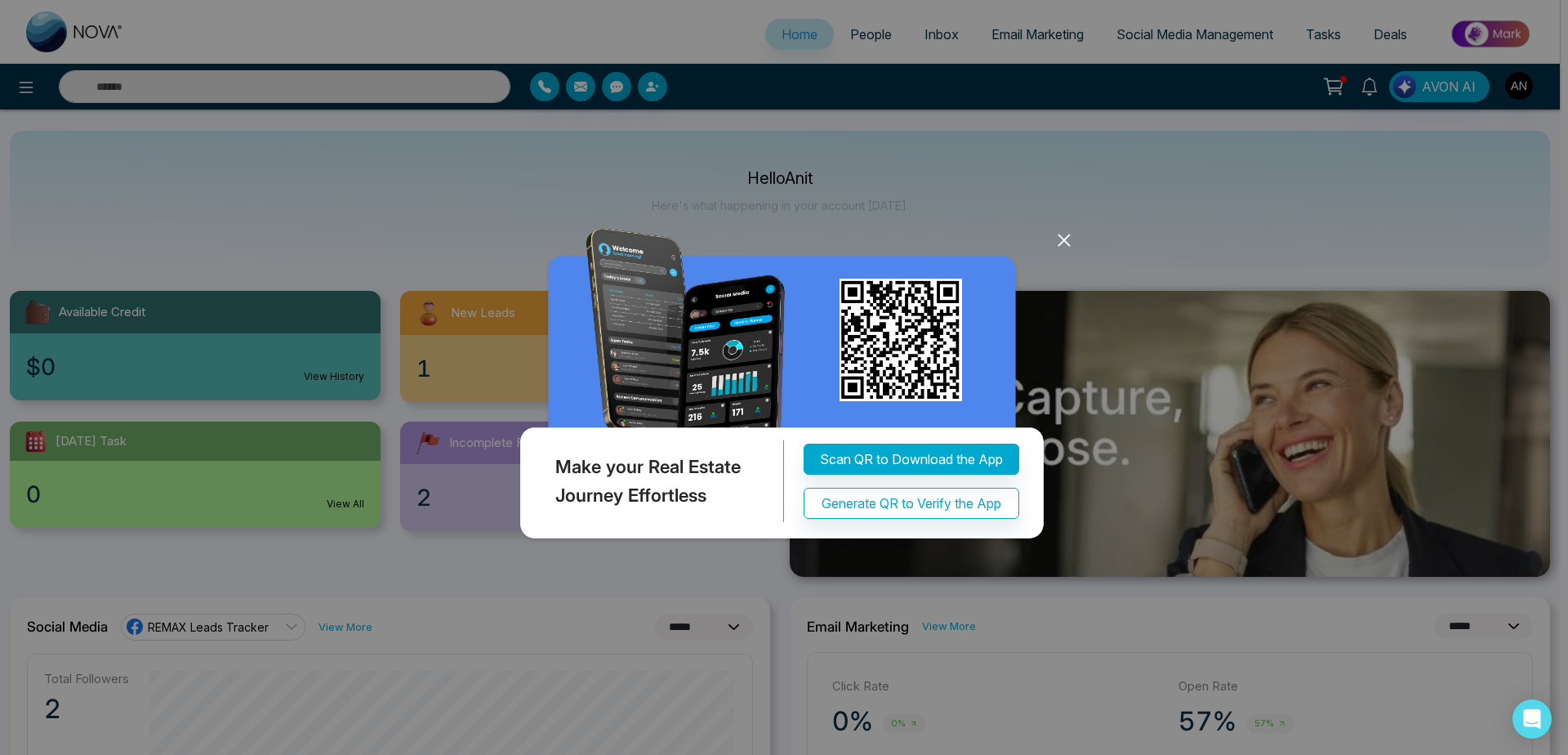
click at [1064, 234] on icon at bounding box center [1064, 240] width 25 height 25
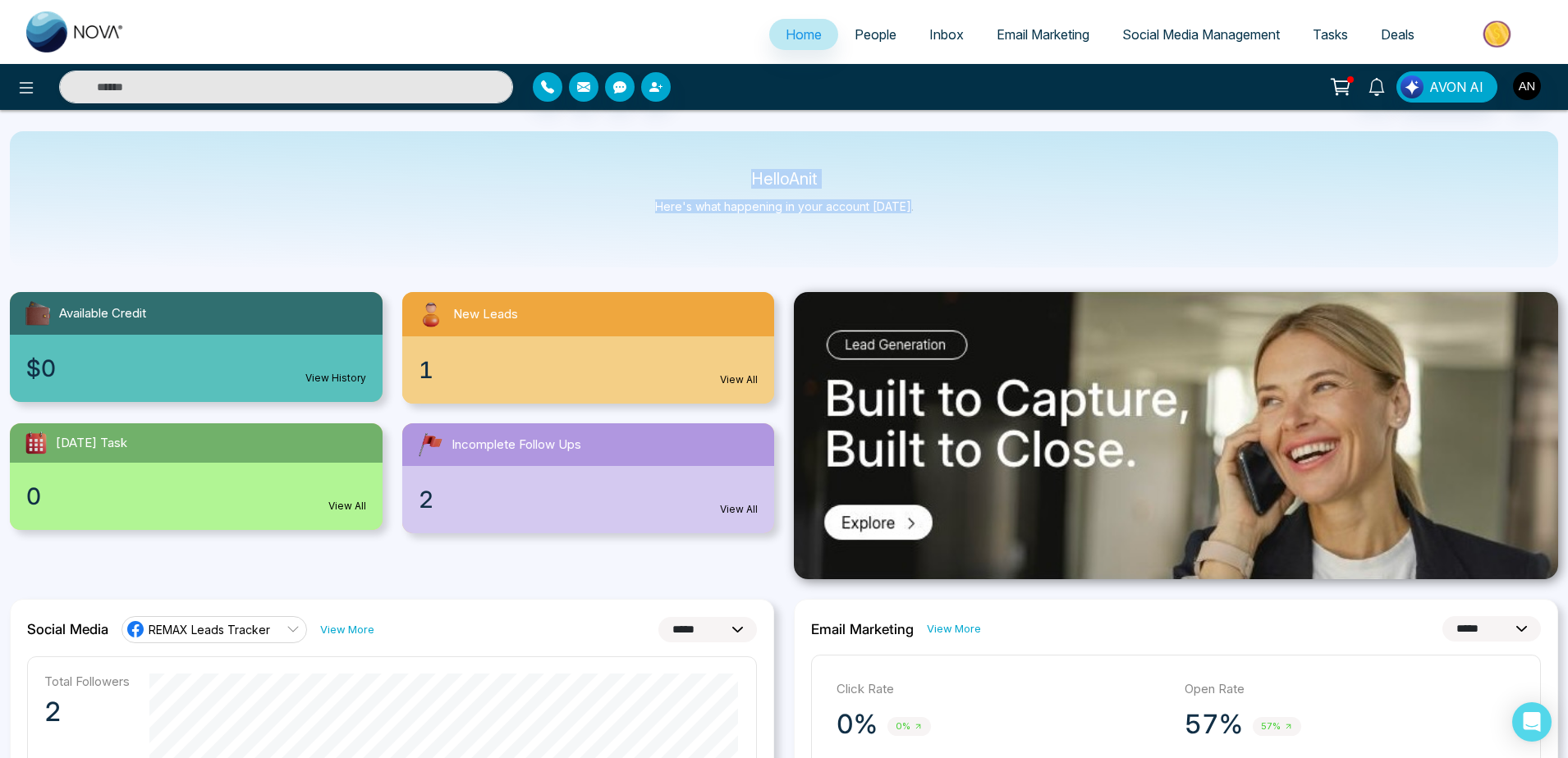
drag, startPoint x: 742, startPoint y: 162, endPoint x: 970, endPoint y: 220, distance: 235.3
click at [970, 220] on div "Hello Anit Here's what happening in your account [DATE]." at bounding box center [784, 199] width 1548 height 136
drag, startPoint x: 722, startPoint y: 158, endPoint x: 985, endPoint y: 229, distance: 272.4
click at [985, 229] on div "Hello Anit Here's what happening in your account [DATE]." at bounding box center [784, 199] width 1548 height 136
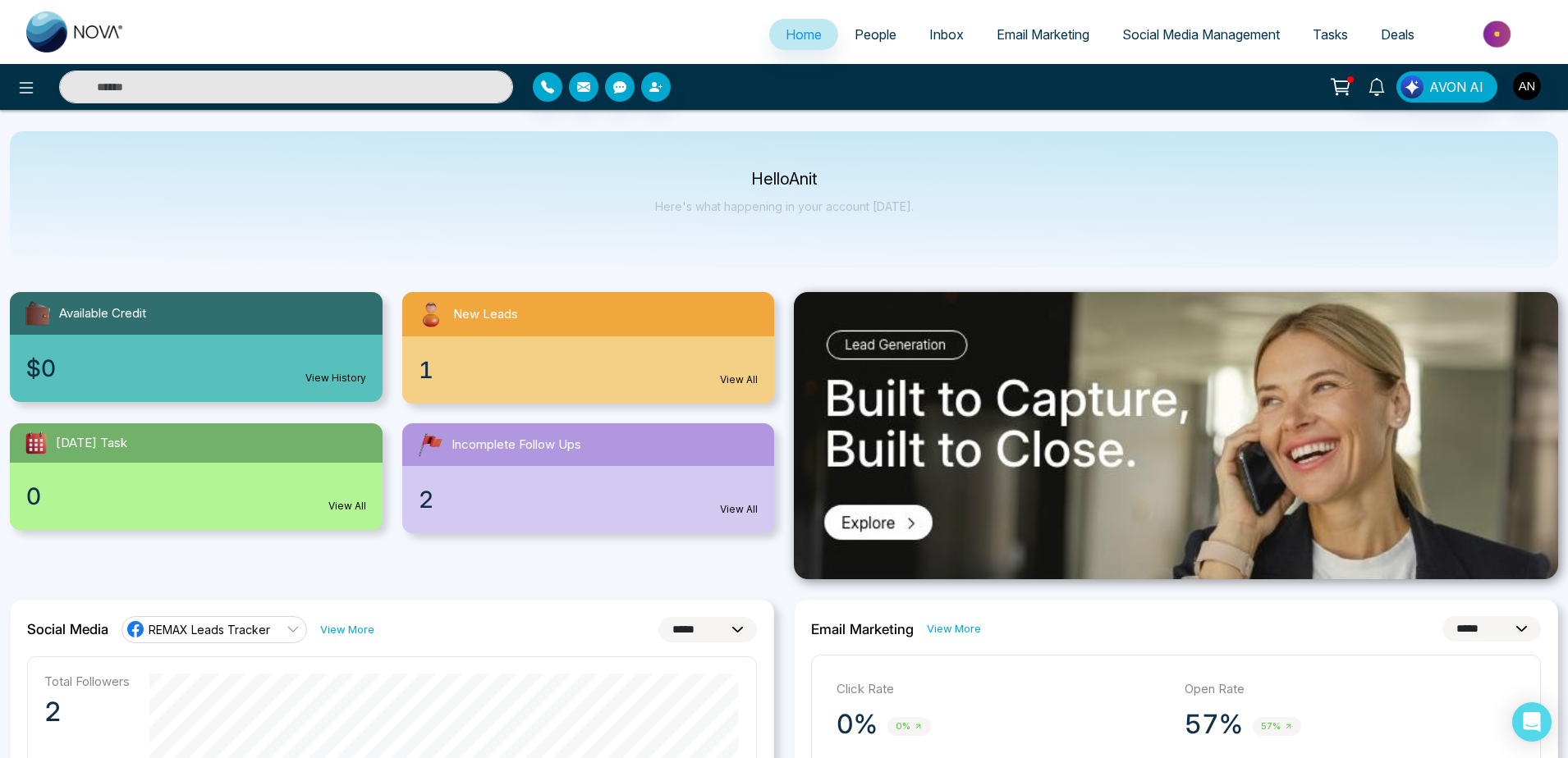
click at [985, 229] on div "Hello Anit Here's what happening in your account [DATE]." at bounding box center [784, 199] width 1548 height 136
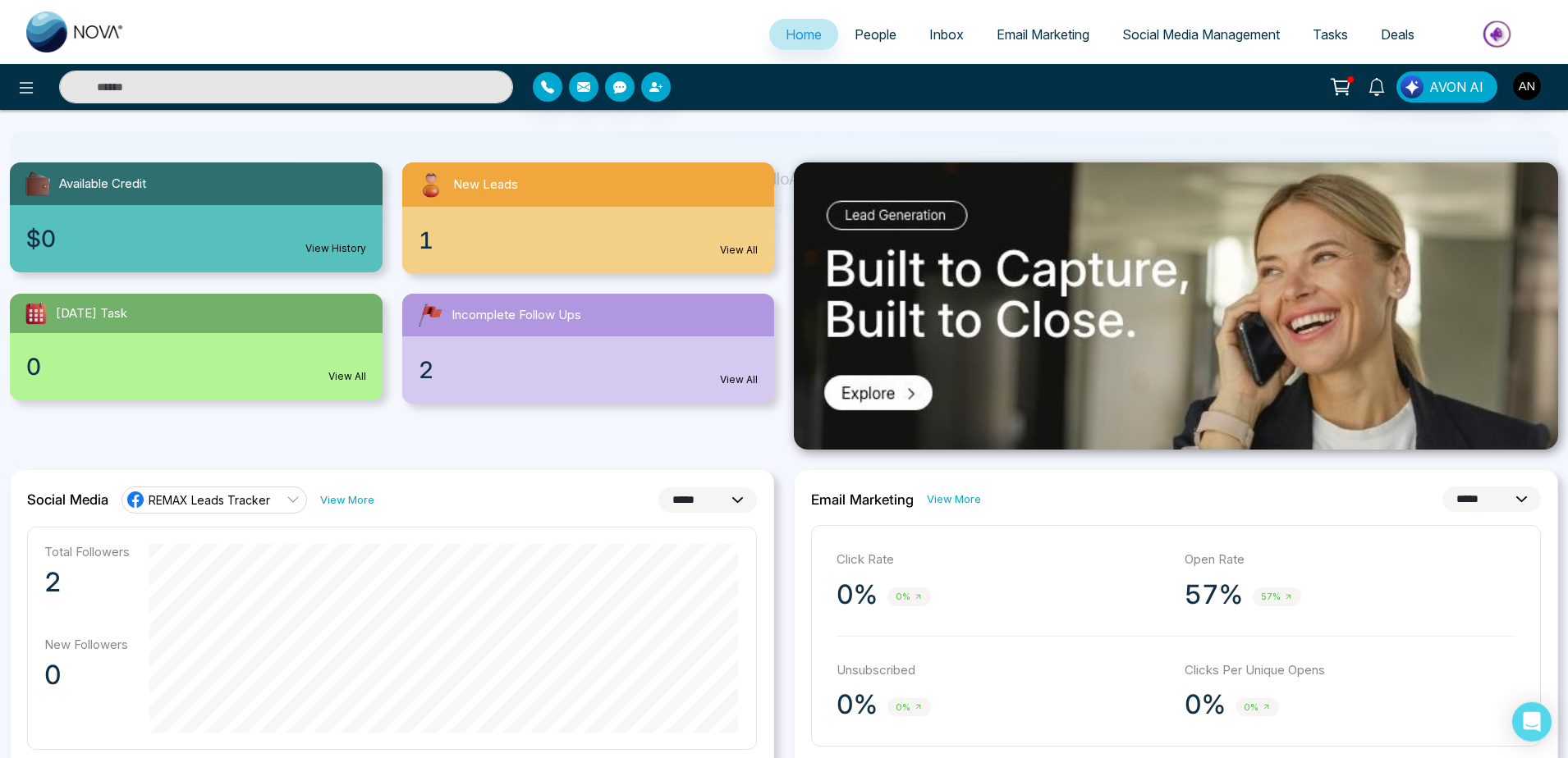
scroll to position [132, 0]
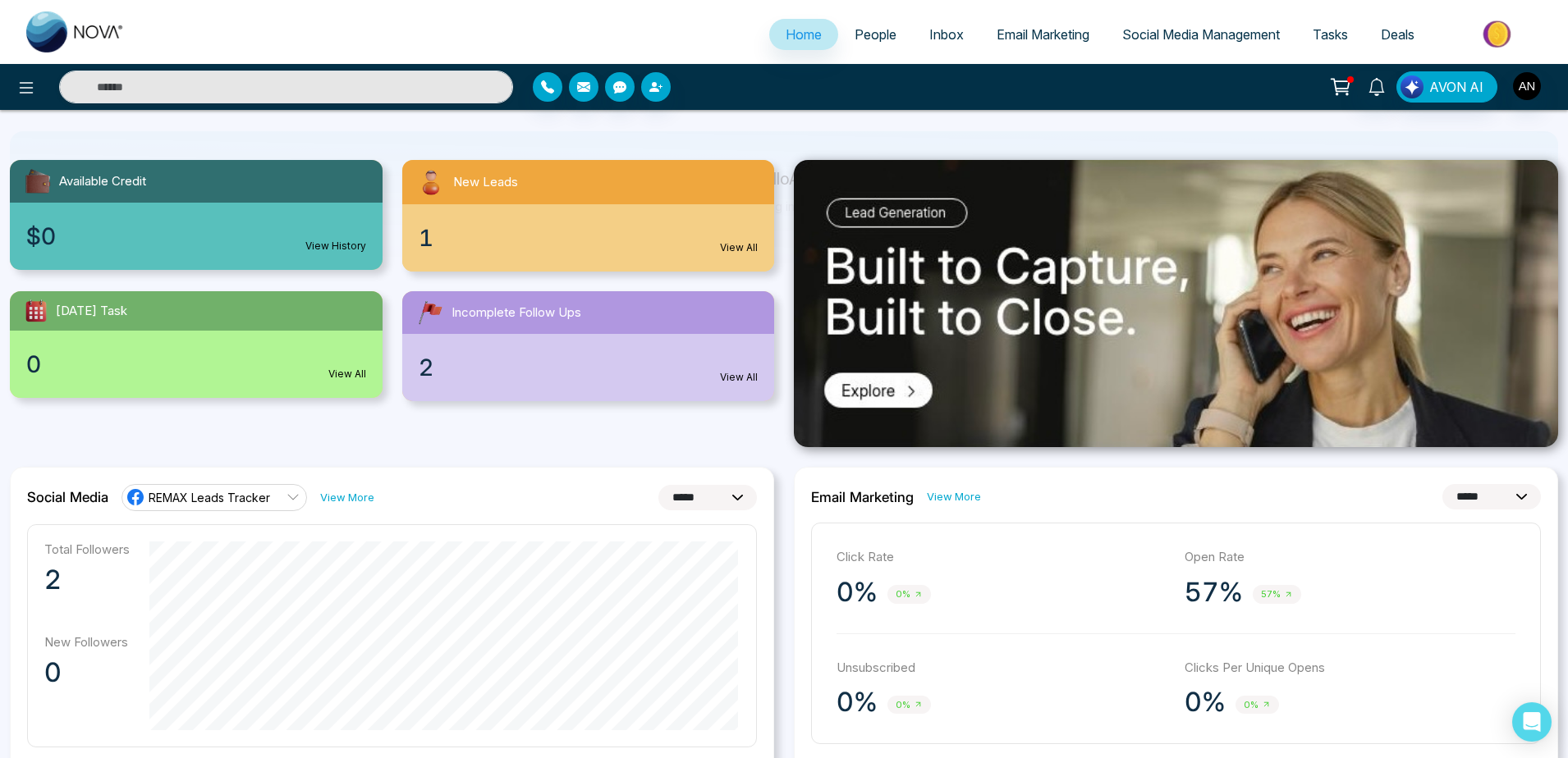
click at [304, 217] on div "$0 View History" at bounding box center [197, 236] width 373 height 68
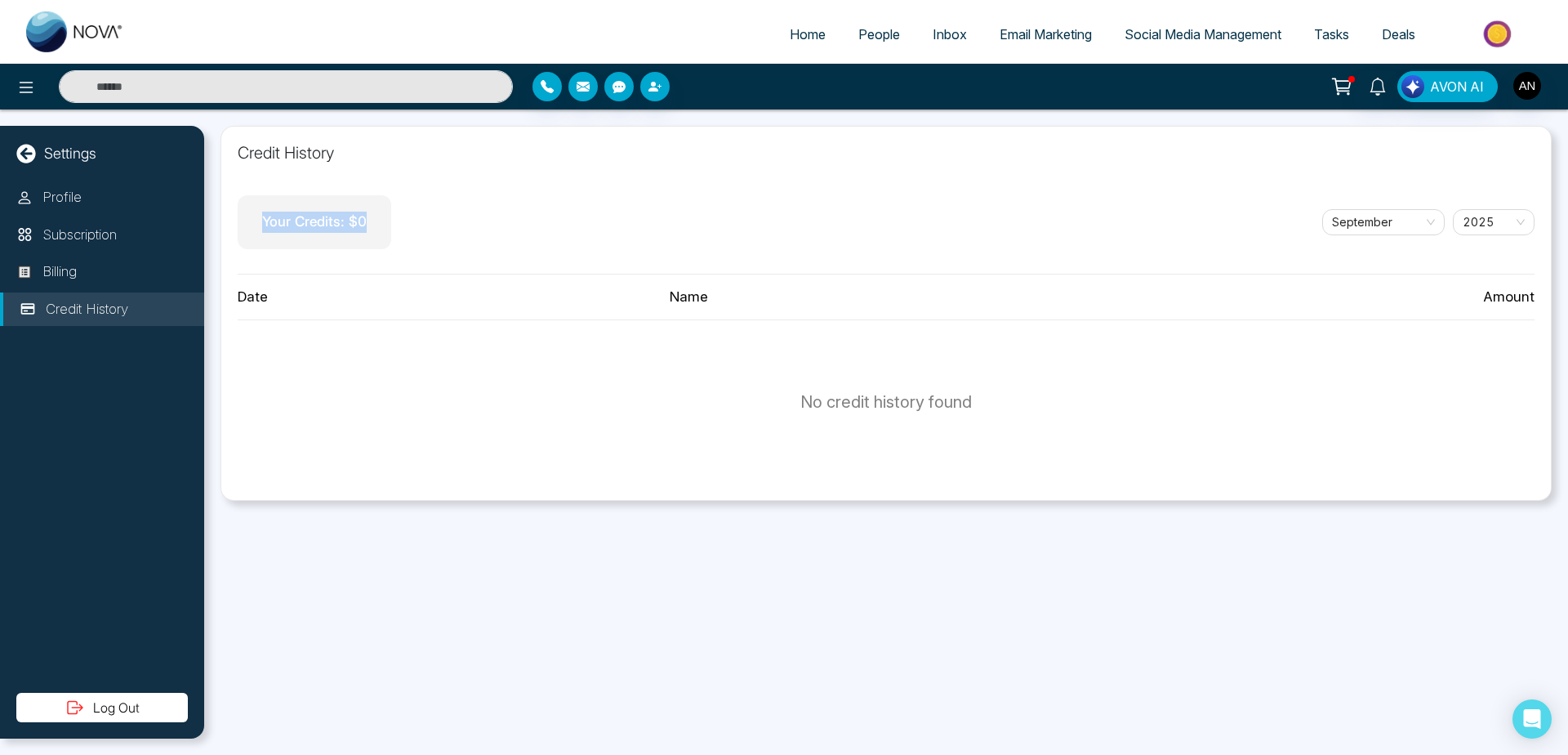
drag, startPoint x: 258, startPoint y: 214, endPoint x: 407, endPoint y: 216, distance: 149.0
click at [407, 216] on div "Your Credits: $ 0 [DATE]" at bounding box center [886, 221] width 1297 height 54
click at [128, 201] on li "Profile" at bounding box center [102, 197] width 204 height 34
select select "***"
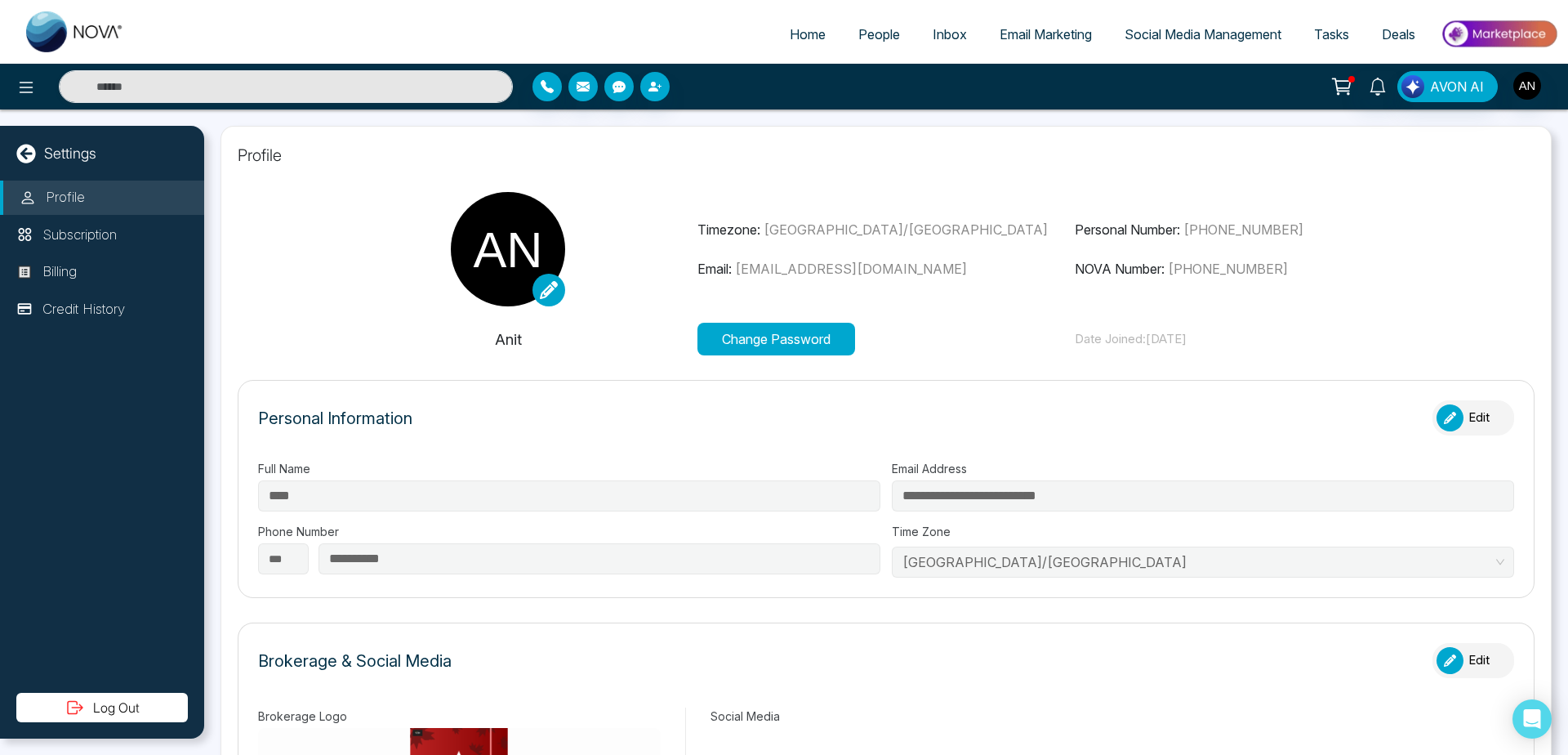
type input "*******"
type input "**********"
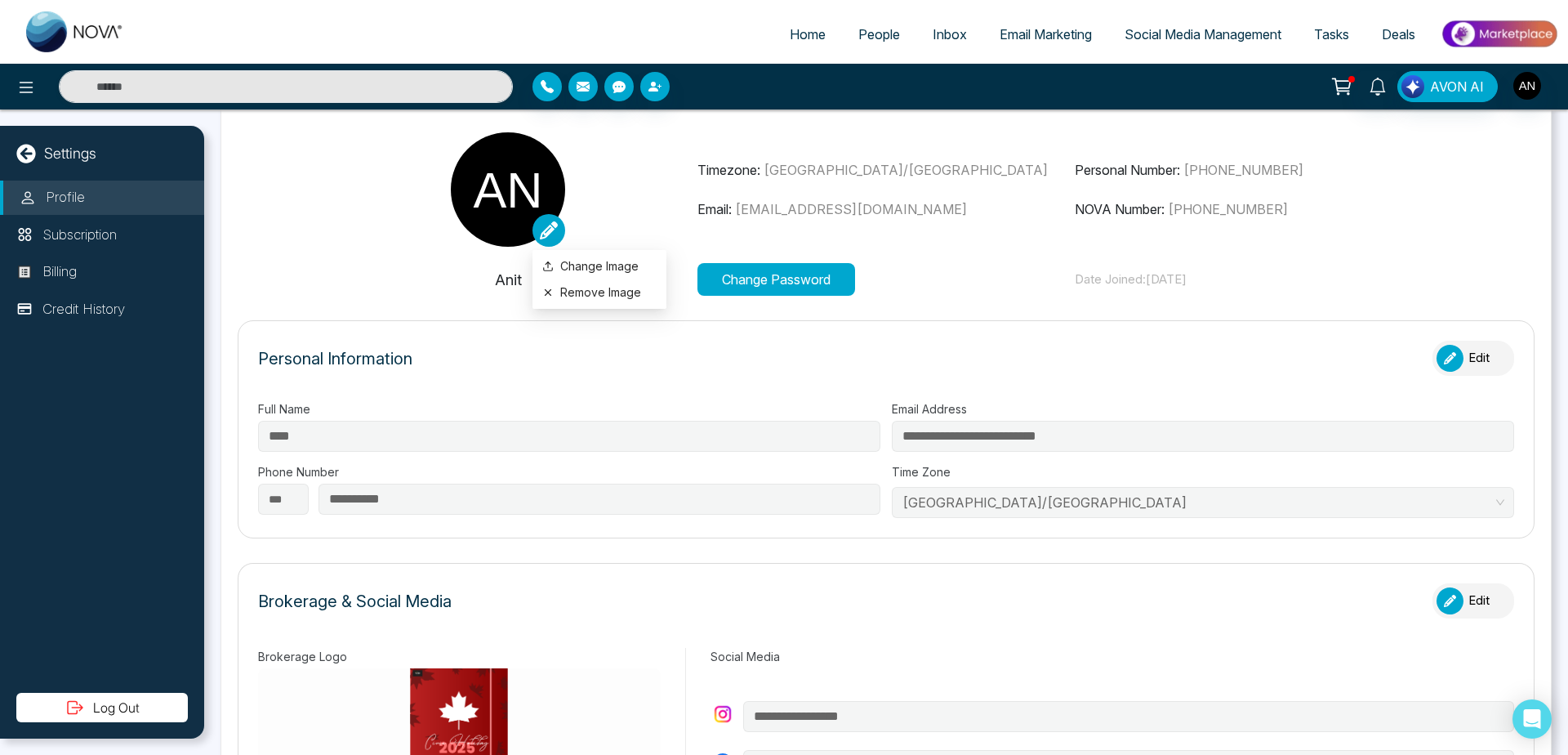
click at [550, 220] on link at bounding box center [549, 231] width 32 height 32
drag, startPoint x: 1547, startPoint y: 92, endPoint x: 1528, endPoint y: 87, distance: 19.6
click at [1528, 87] on div "AVON AI" at bounding box center [1241, 87] width 634 height 31
click at [1528, 87] on img "button" at bounding box center [1527, 85] width 28 height 28
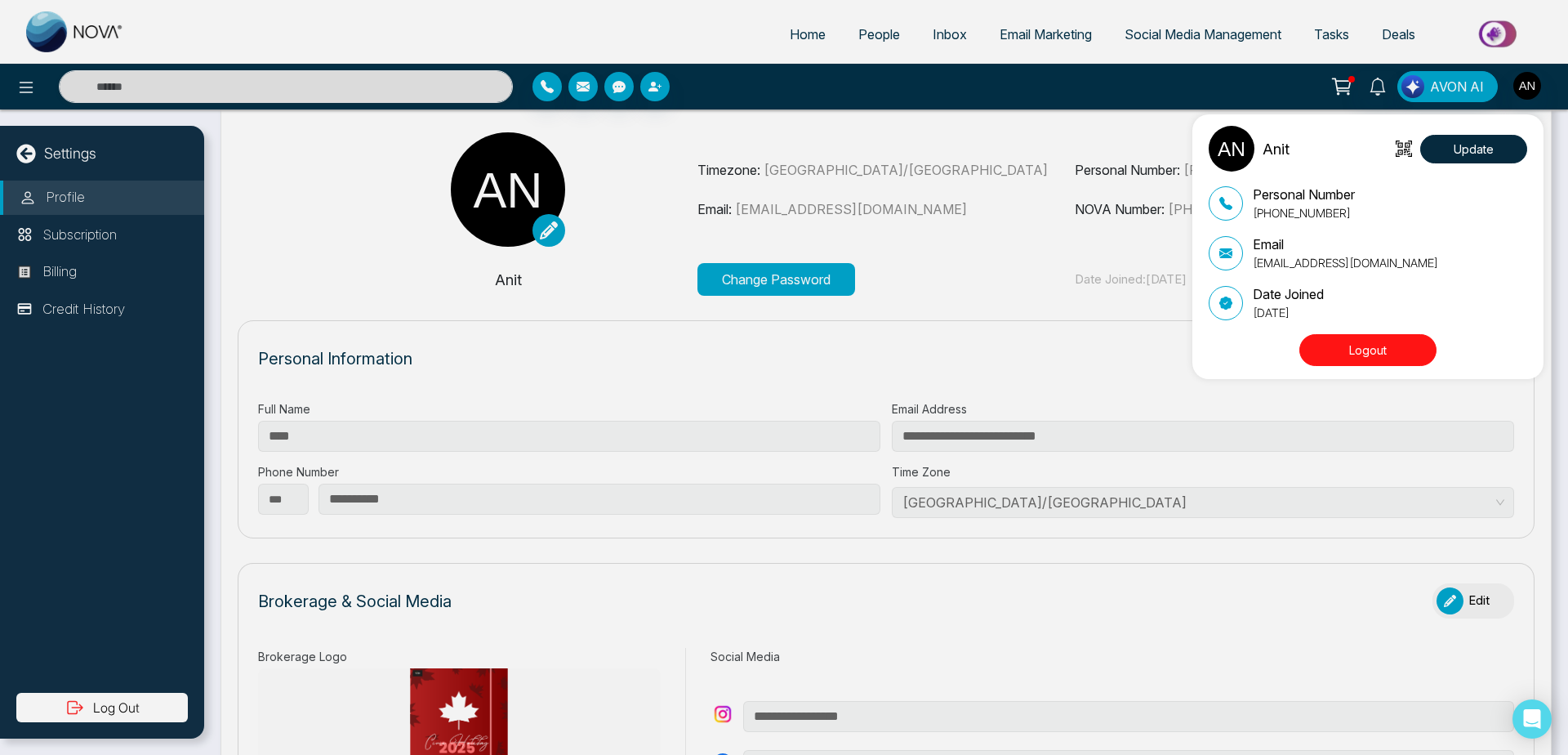
click at [735, 183] on div "Anit Update Personal Number [PHONE_NUMBER] Email [EMAIL_ADDRESS][DOMAIN_NAME] D…" at bounding box center [784, 377] width 1568 height 755
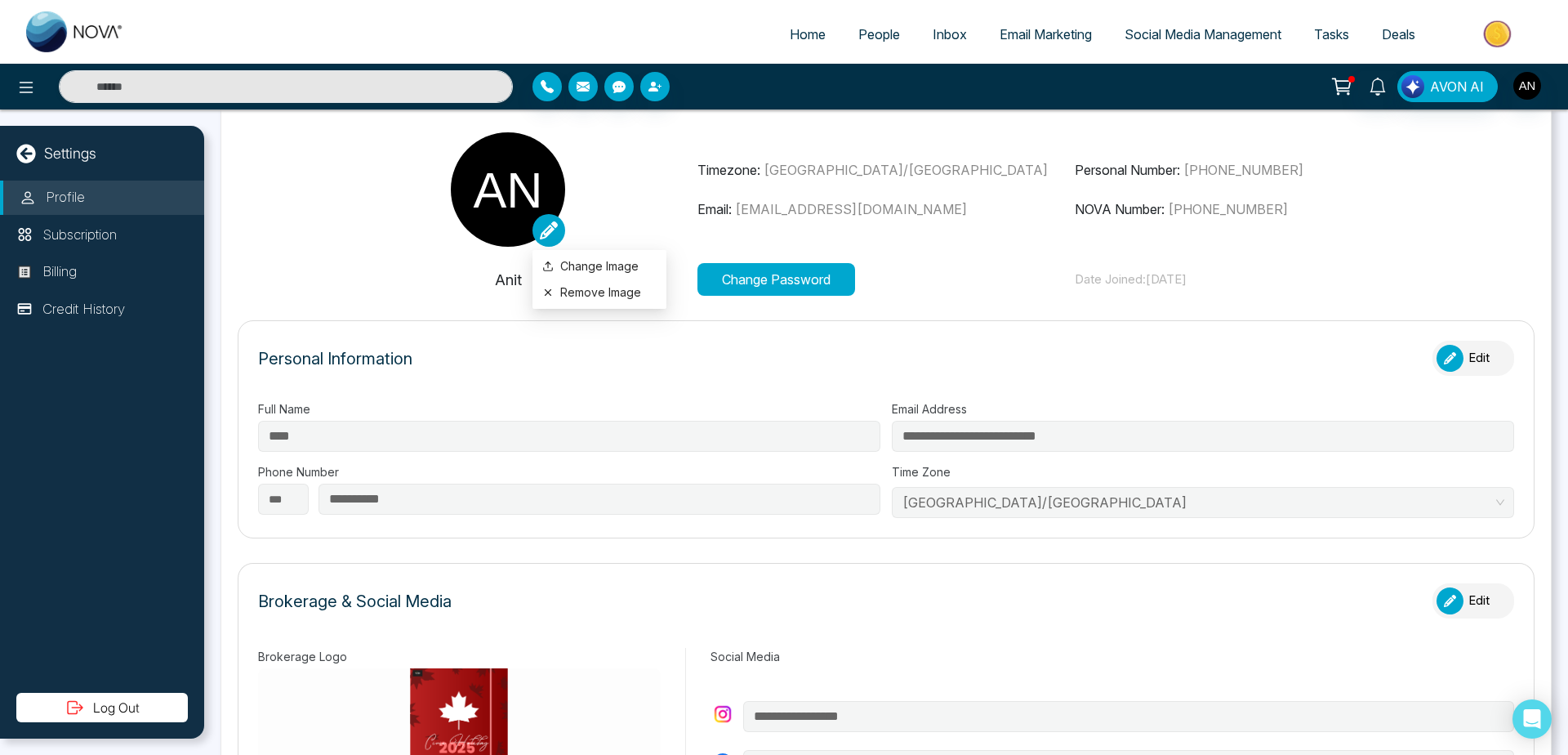
click at [543, 231] on icon at bounding box center [549, 230] width 18 height 18
click at [598, 260] on label "Change Image" at bounding box center [600, 266] width 114 height 18
click at [0, 0] on input "Change Image" at bounding box center [0, 0] width 0 height 0
click at [545, 227] on icon at bounding box center [549, 230] width 18 height 18
click at [604, 289] on button "Remove Image" at bounding box center [600, 292] width 114 height 18
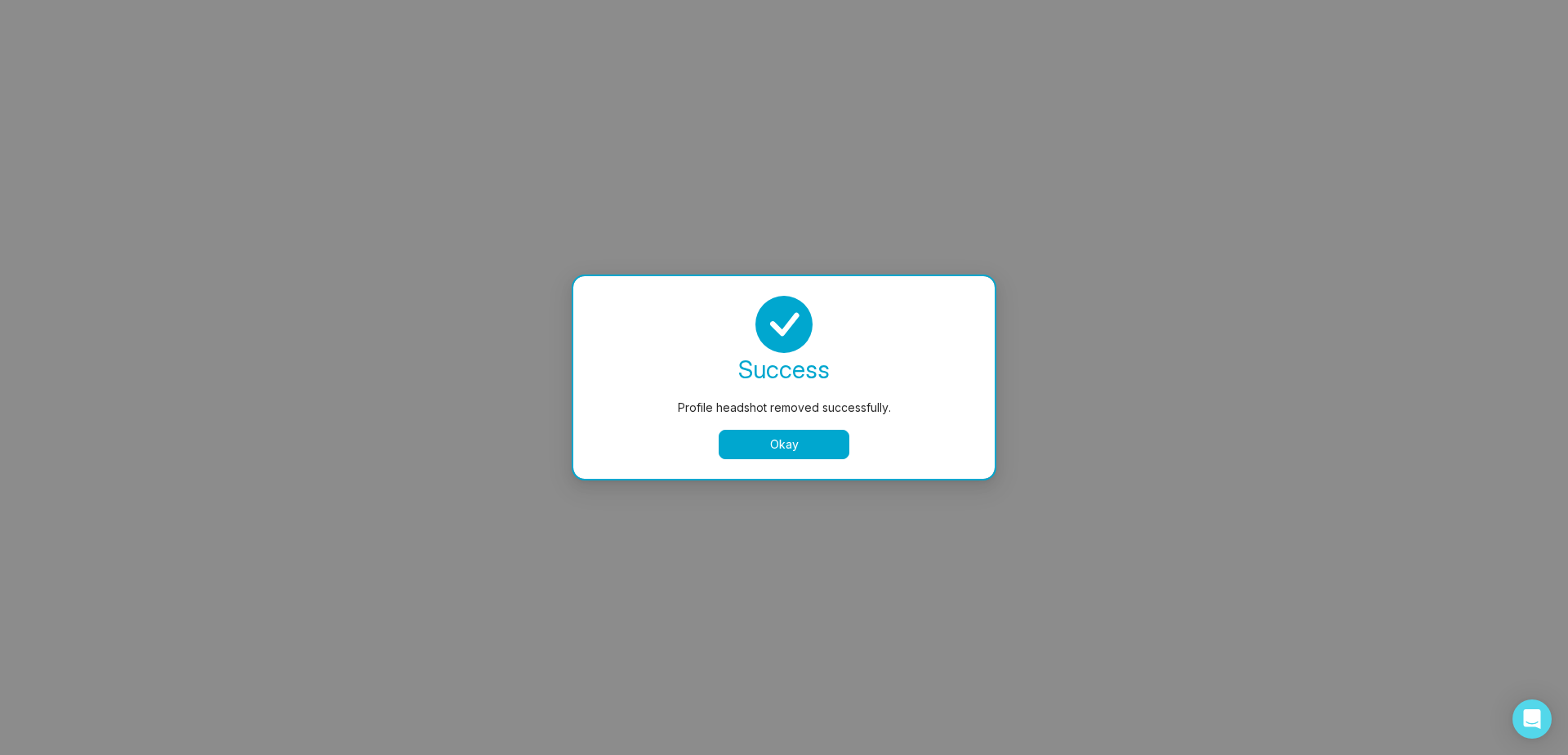
click at [774, 457] on button "Okay" at bounding box center [784, 444] width 131 height 30
select select
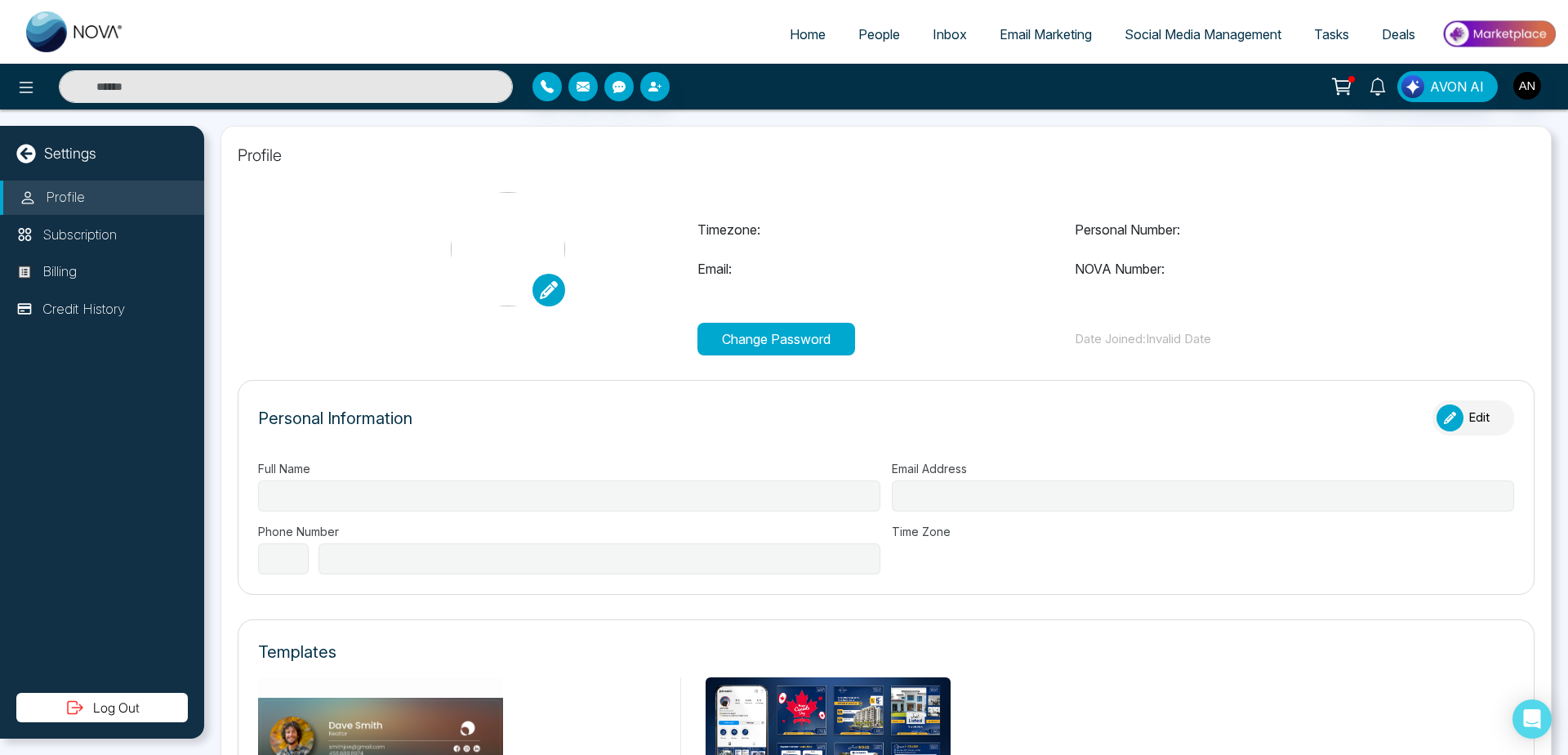
type input "****"
type input "**********"
select select "***"
type input "**********"
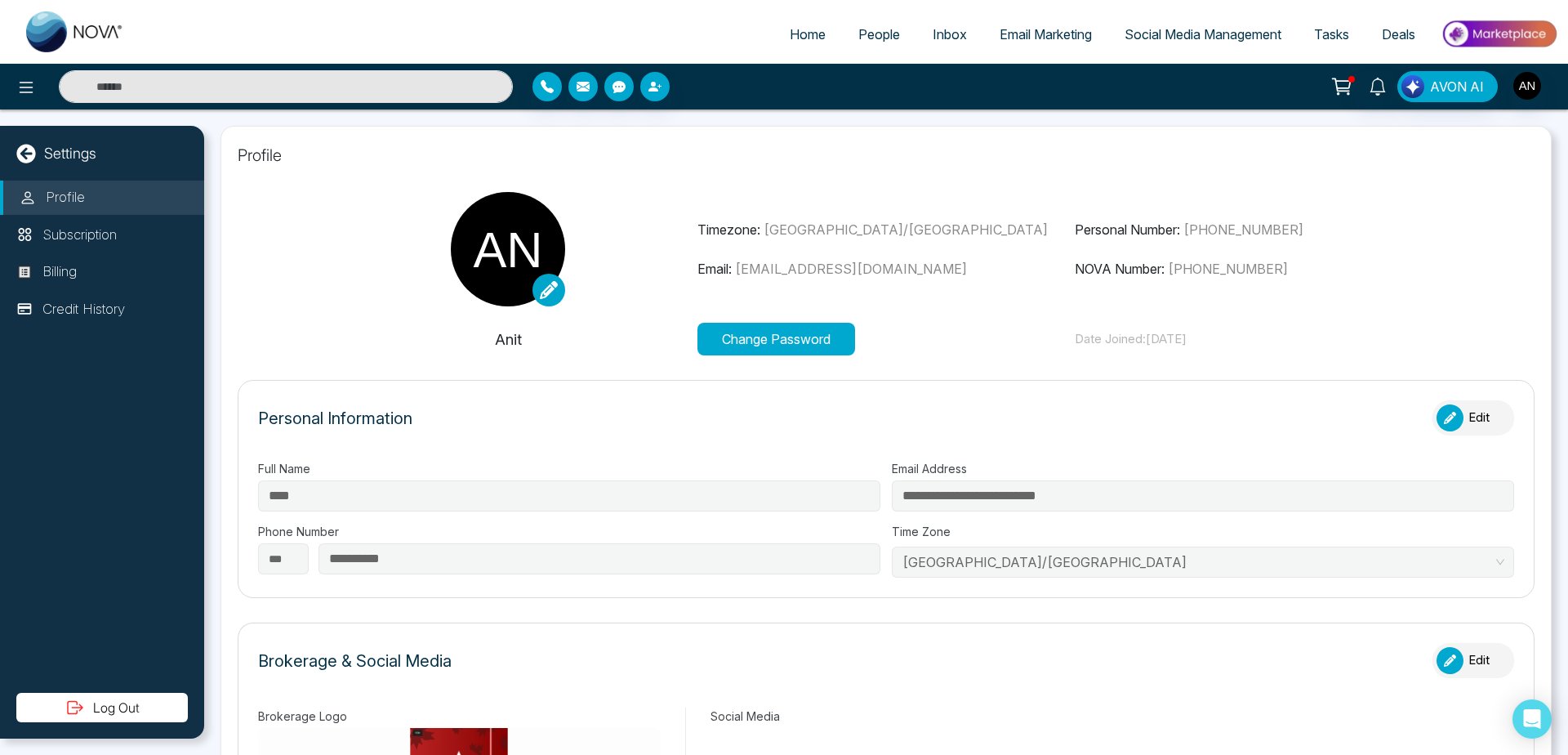
type input "*******"
click at [551, 296] on icon at bounding box center [549, 289] width 18 height 18
click at [543, 292] on icon at bounding box center [549, 289] width 18 height 18
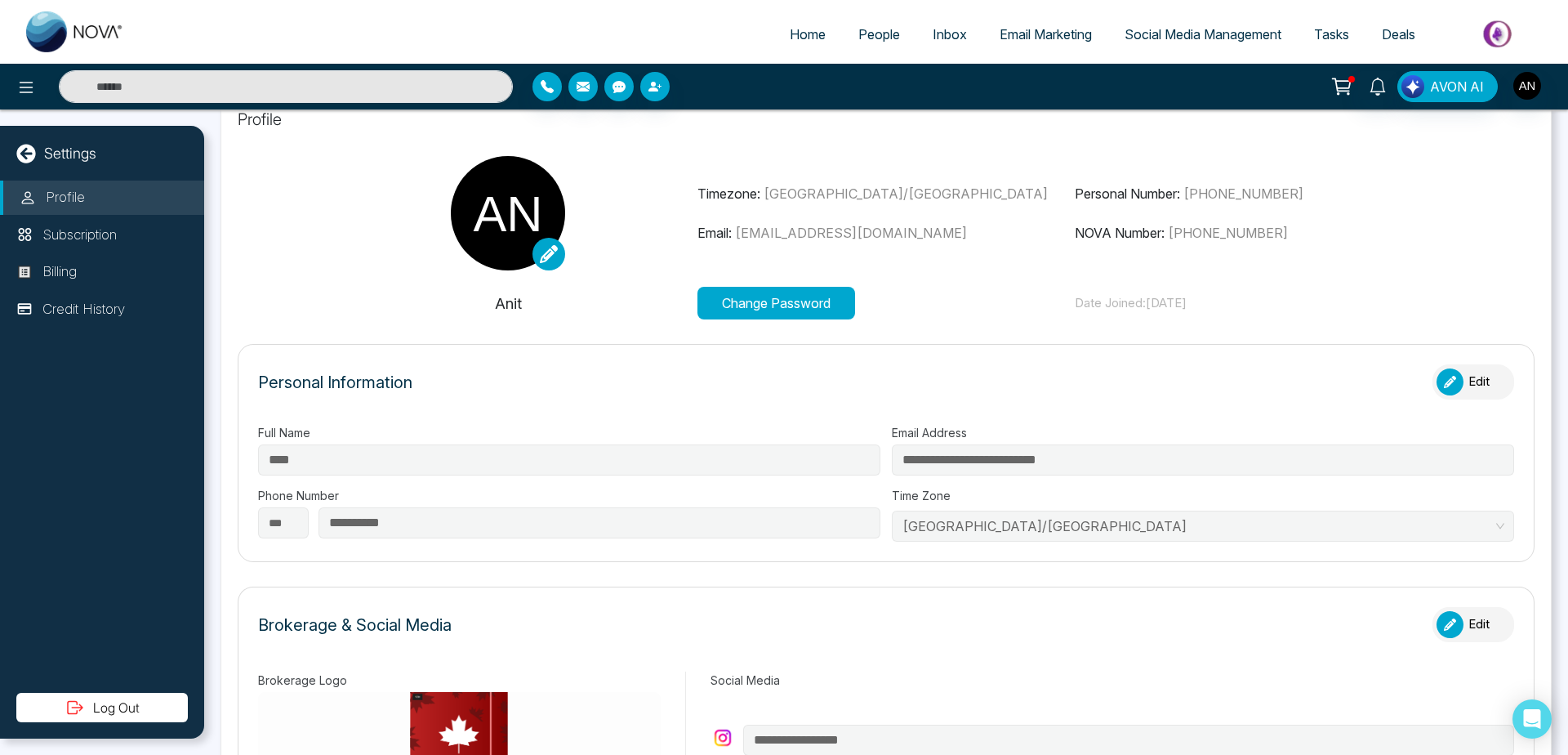
scroll to position [0, 0]
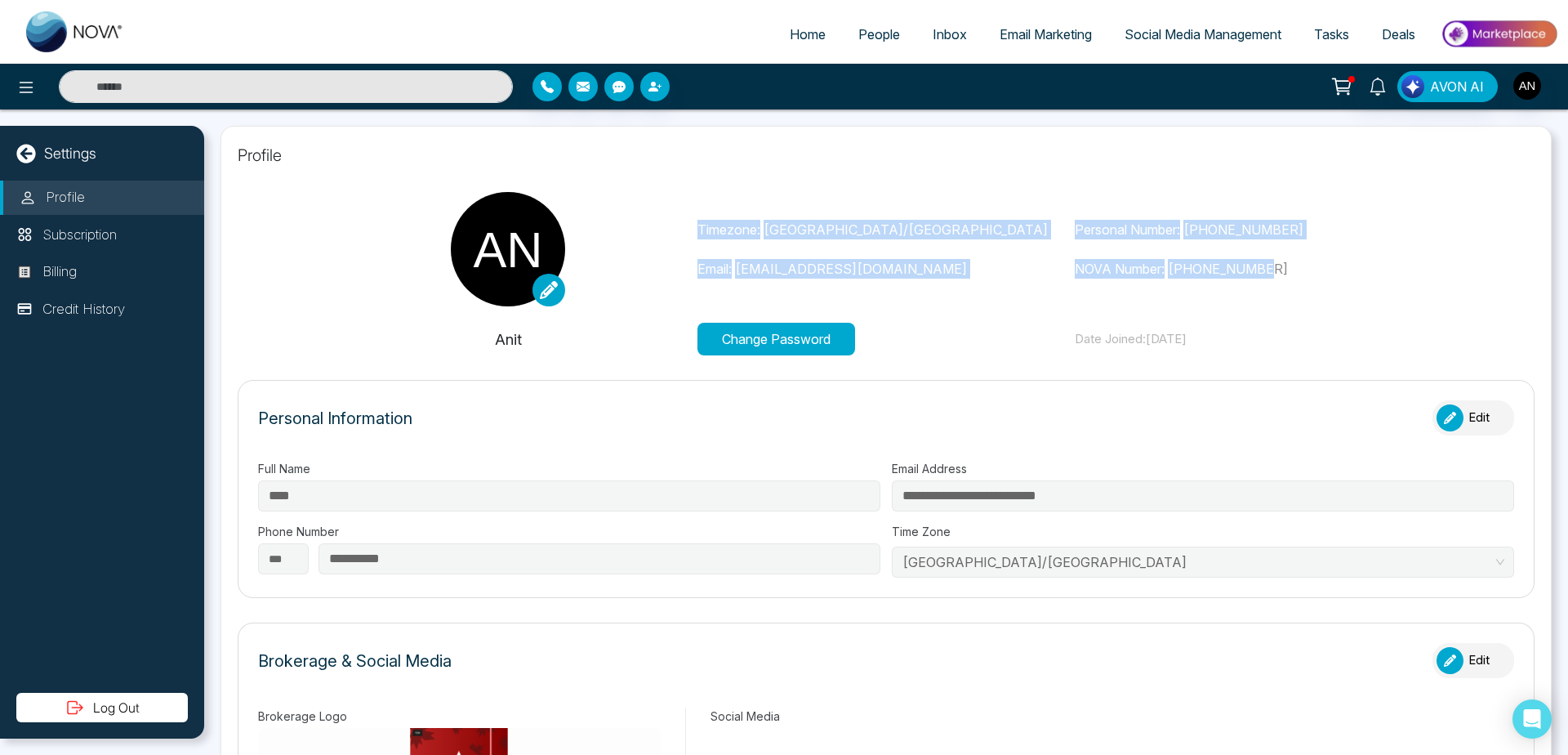
drag, startPoint x: 668, startPoint y: 227, endPoint x: 1380, endPoint y: 297, distance: 715.4
click at [1380, 297] on div "Change Image Remove Image Timezone: [GEOGRAPHIC_DATA]/[GEOGRAPHIC_DATA] Email: …" at bounding box center [886, 249] width 1134 height 114
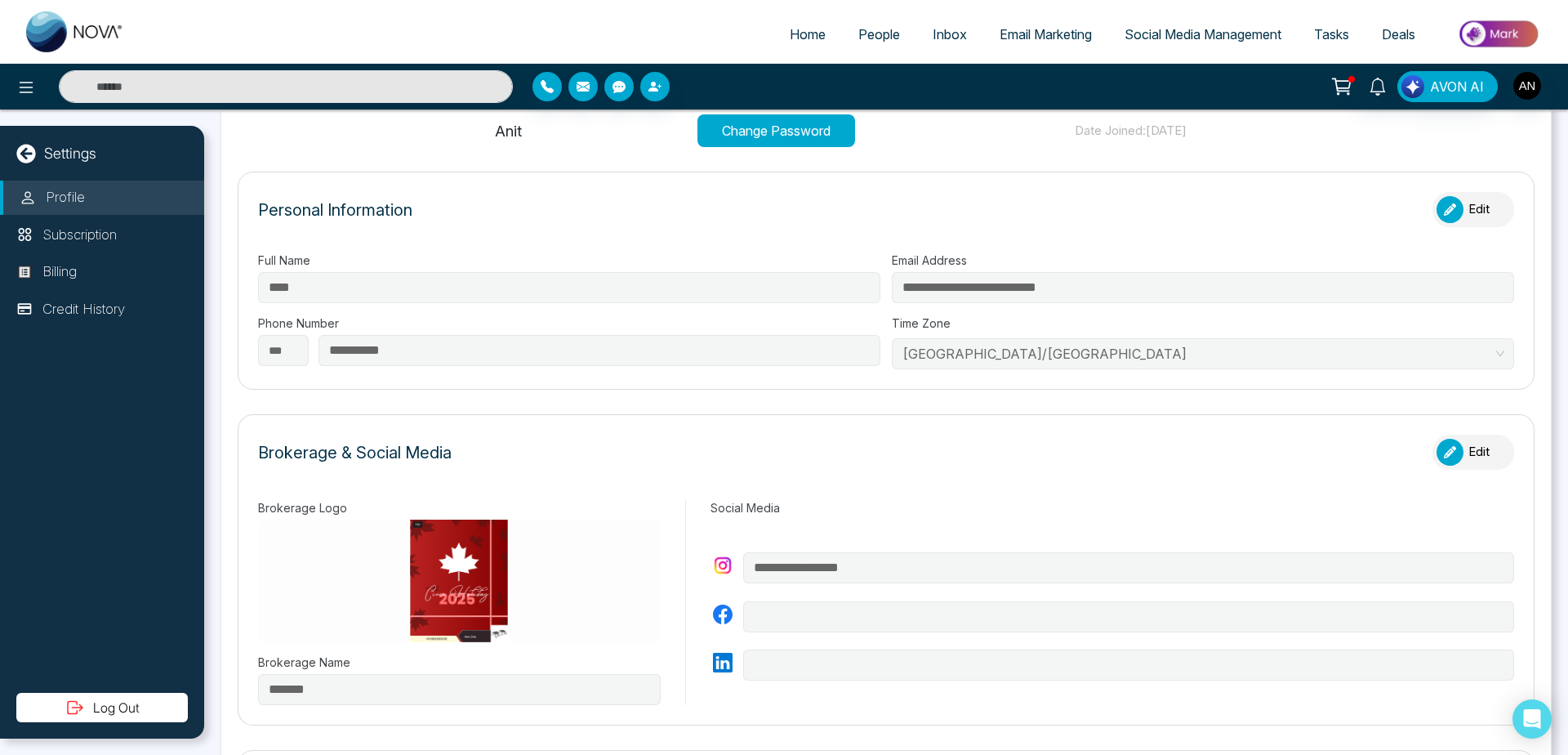
scroll to position [215, 0]
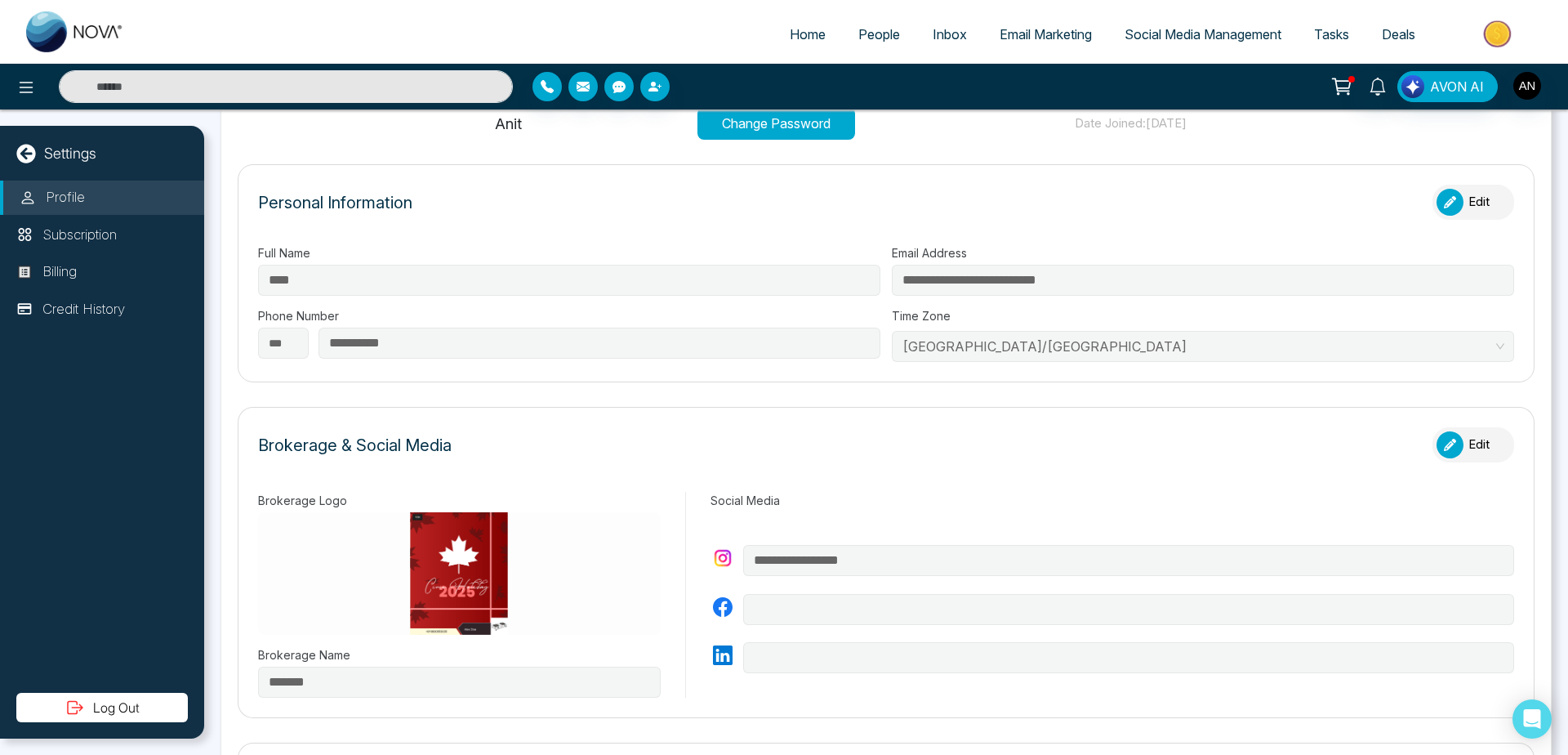
click at [1448, 197] on div "button" at bounding box center [1451, 203] width 27 height 27
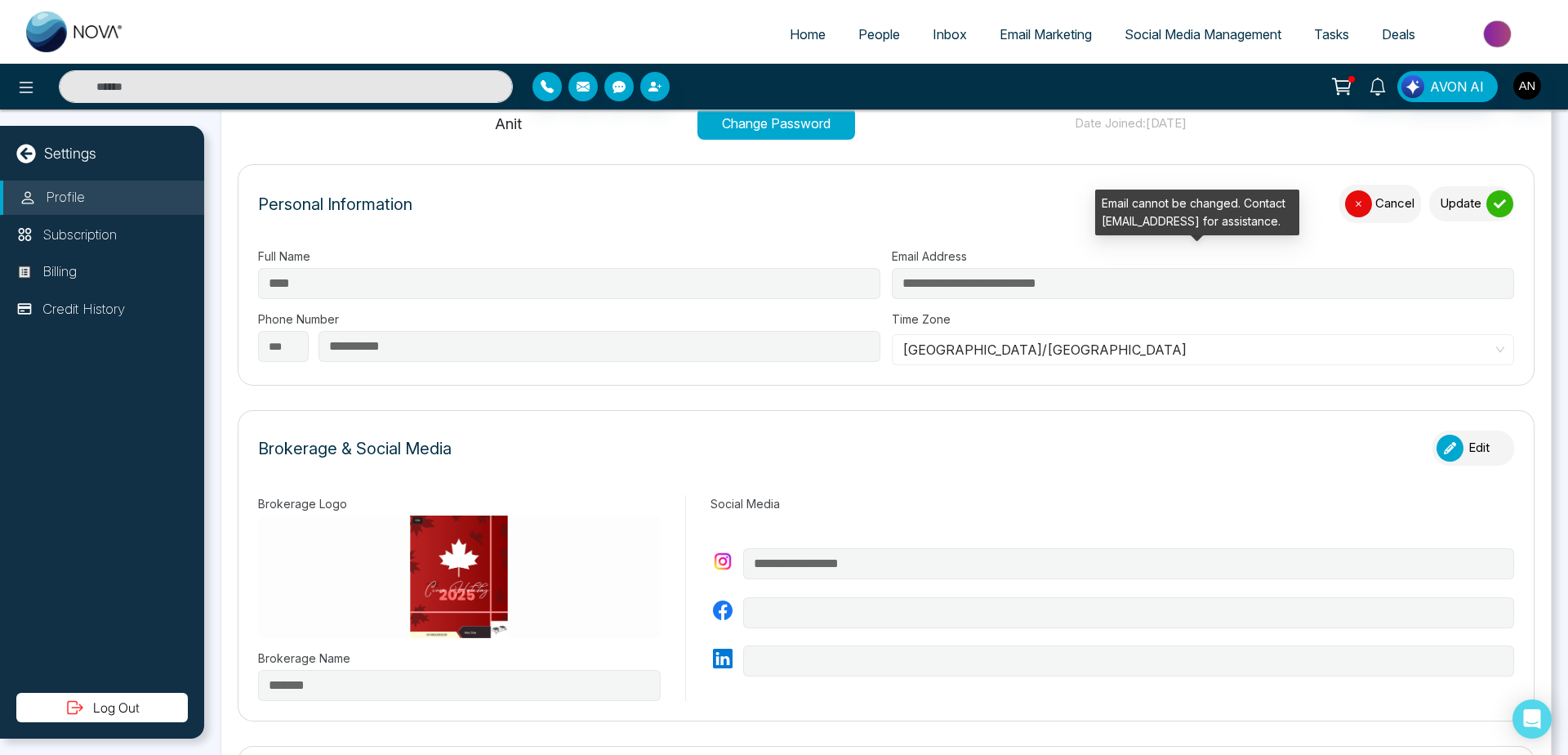
click at [1101, 282] on div "**********" at bounding box center [886, 306] width 1257 height 117
click at [1494, 201] on icon "submit" at bounding box center [1500, 203] width 12 height 12
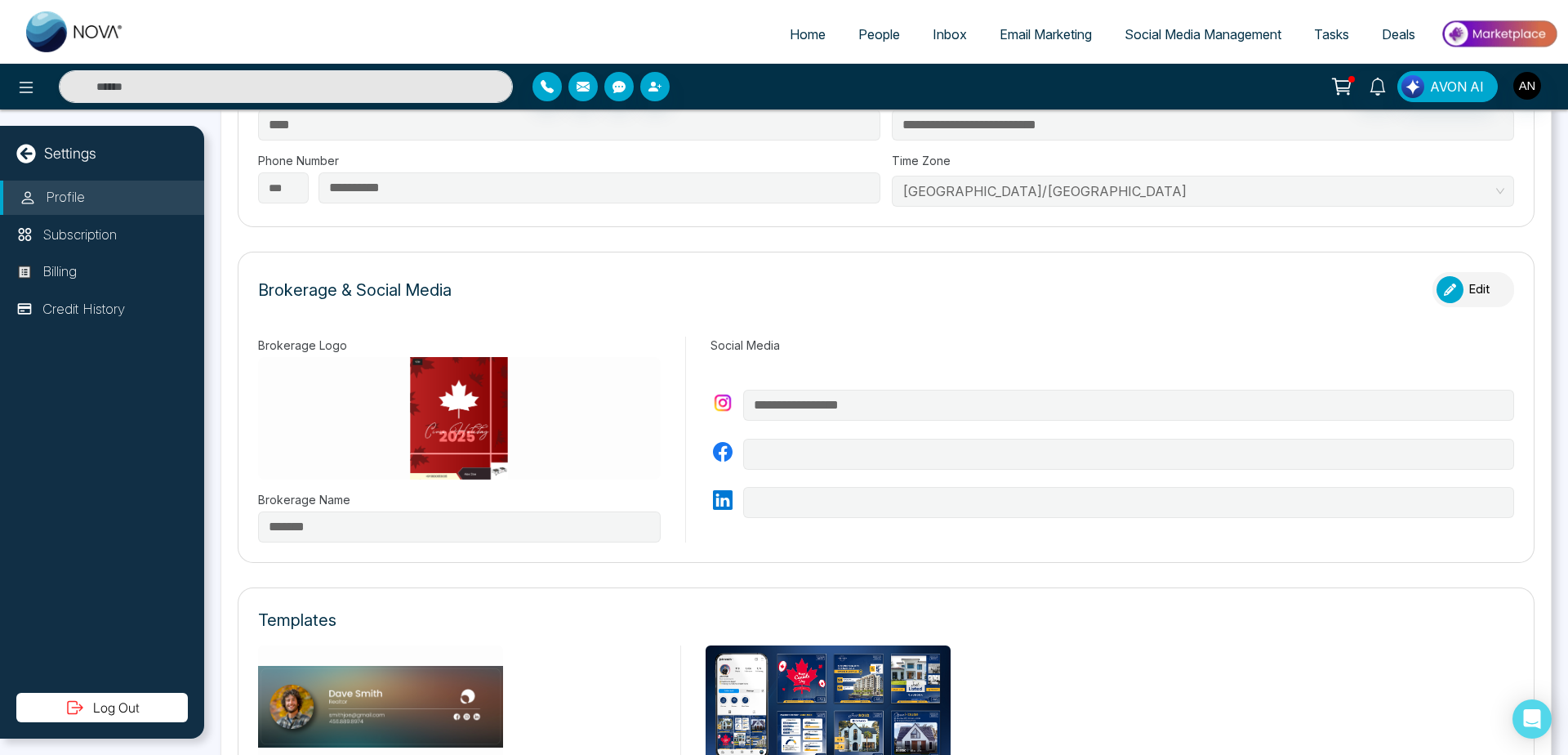
scroll to position [381, 0]
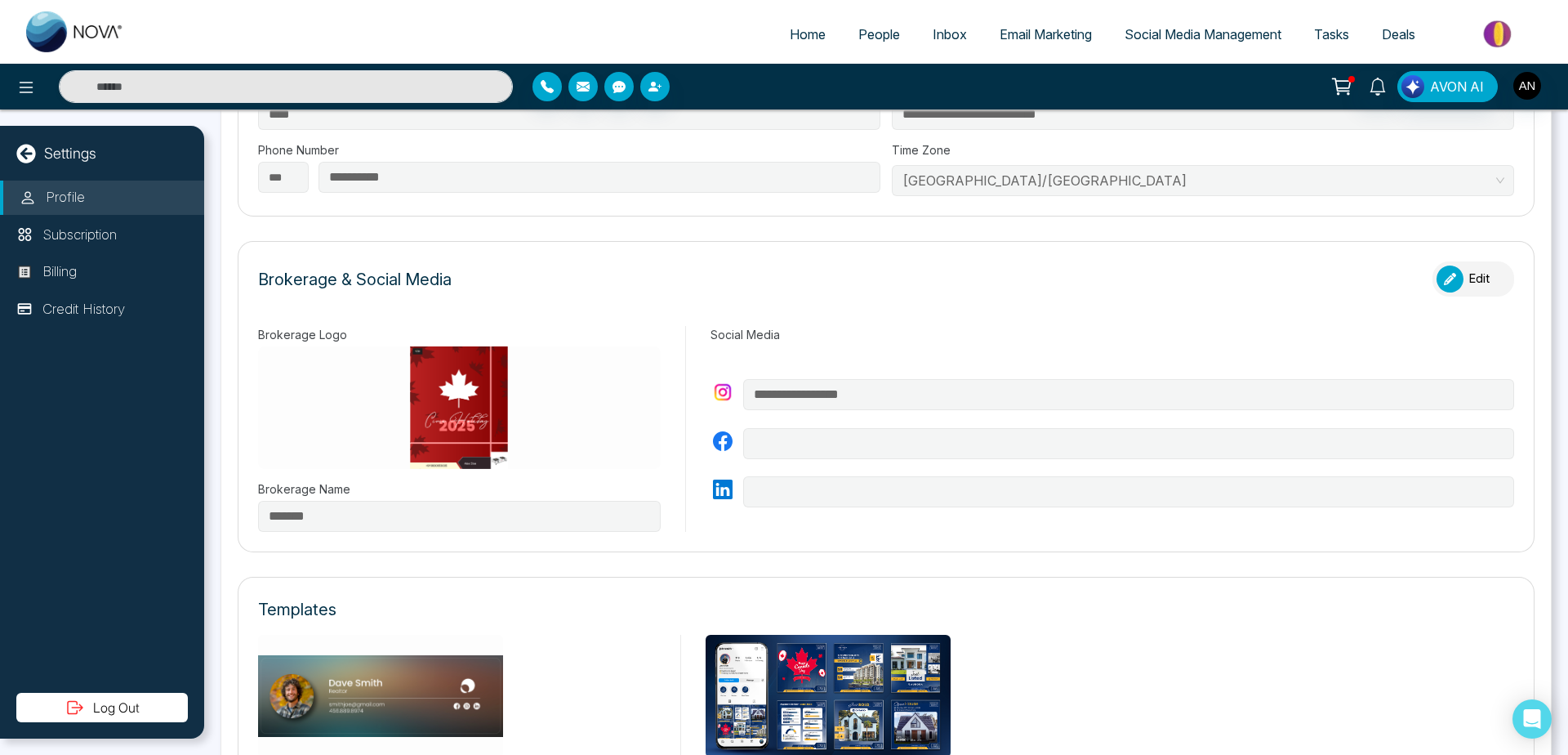
click at [1464, 276] on button "Edit" at bounding box center [1474, 278] width 82 height 35
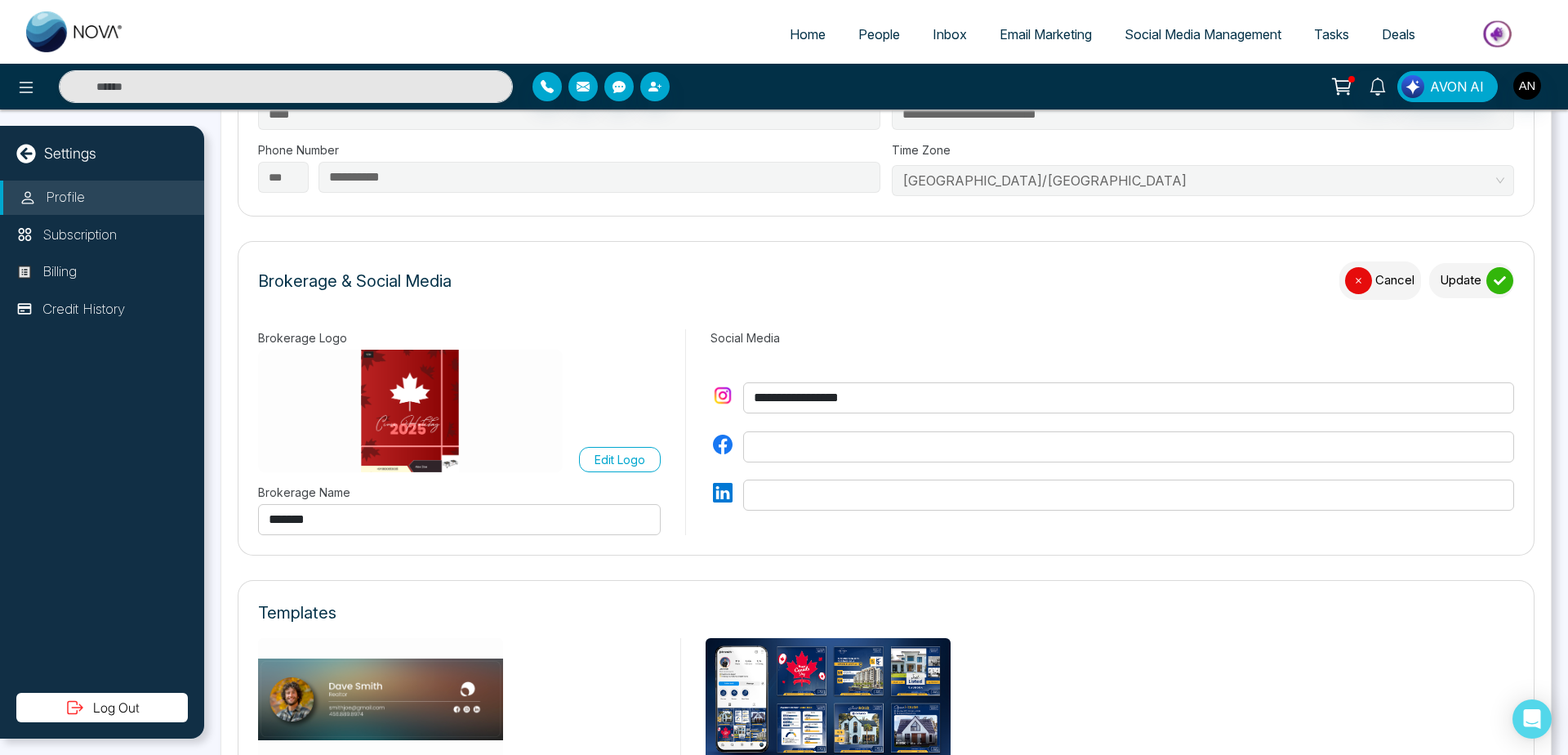
click at [850, 400] on input "**********" at bounding box center [1129, 398] width 771 height 31
click at [624, 449] on label "Edit Logo" at bounding box center [620, 460] width 82 height 26
click at [0, 0] on input "Edit Logo" at bounding box center [0, 0] width 0 height 0
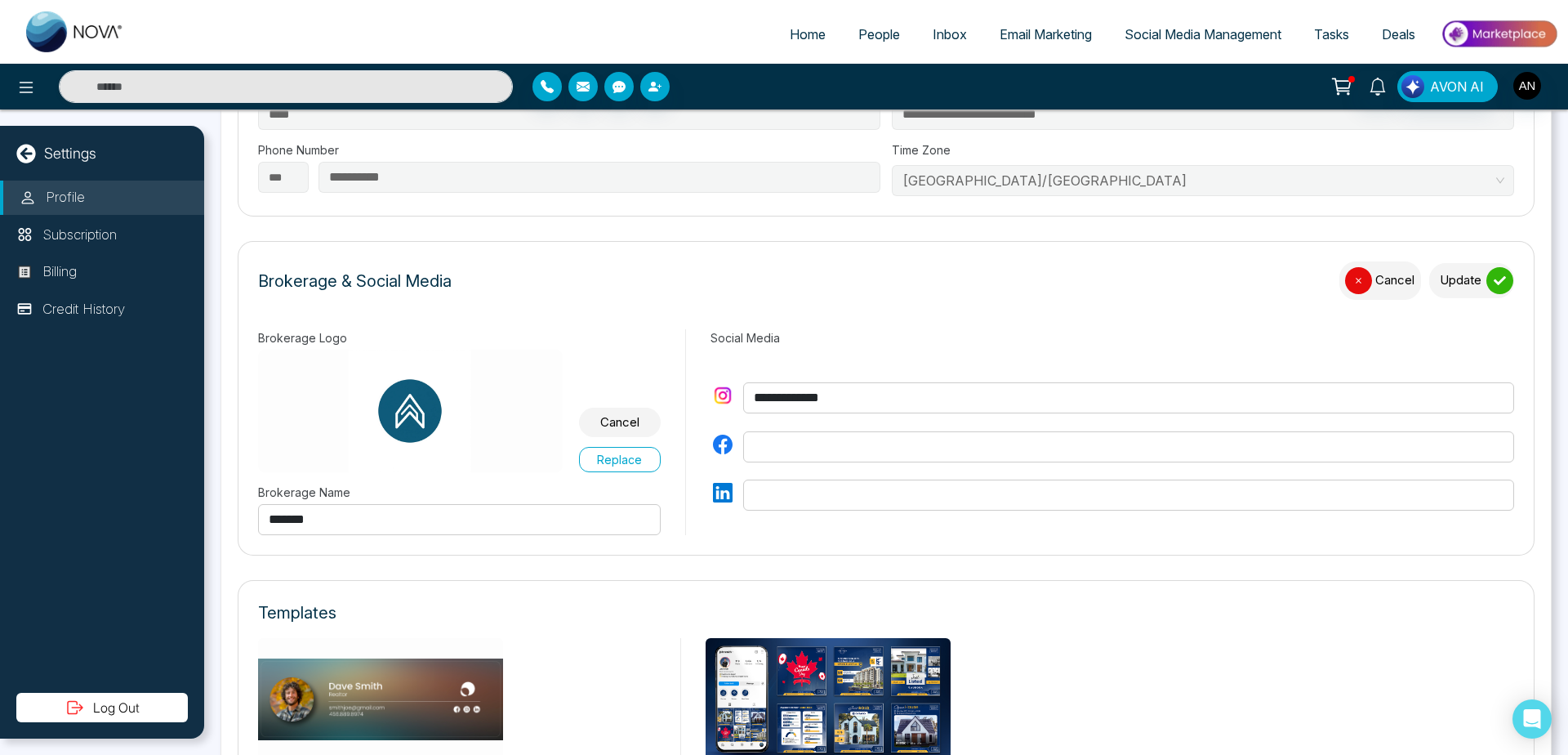
click at [1486, 287] on div "submit" at bounding box center [1500, 281] width 27 height 27
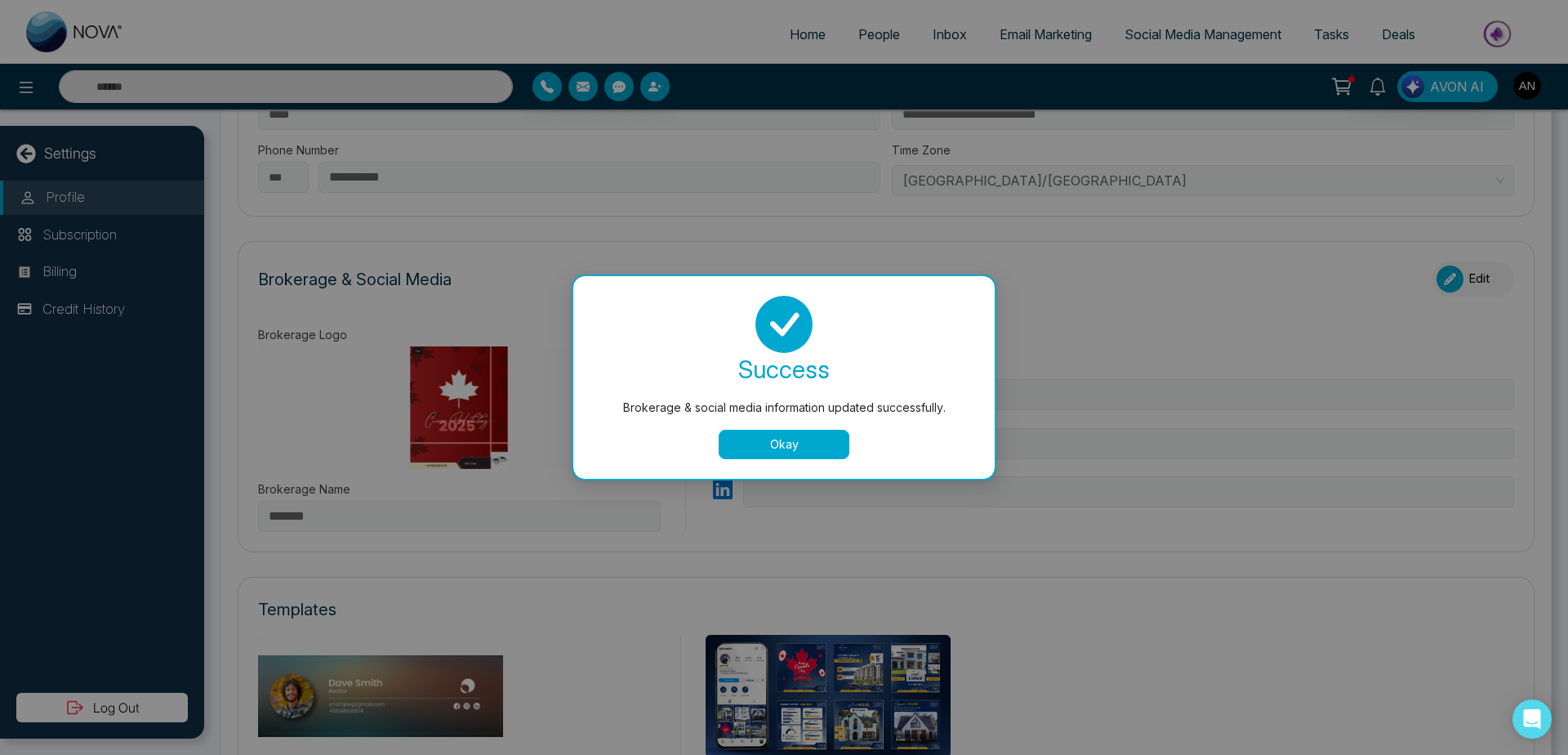
type input "**********"
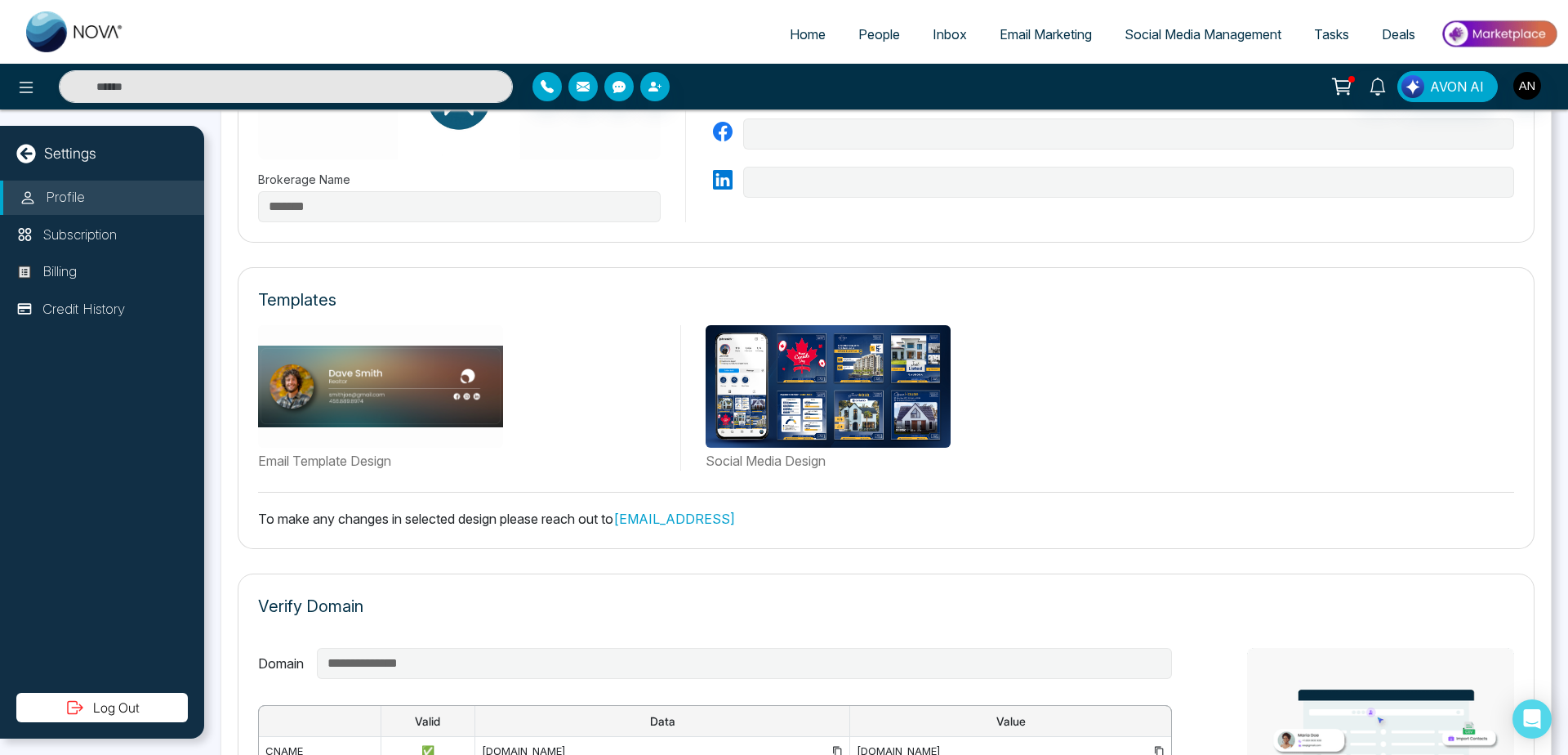
scroll to position [692, 0]
click at [710, 514] on link "[EMAIL_ADDRESS]" at bounding box center [674, 518] width 122 height 16
click at [719, 517] on link "[EMAIL_ADDRESS]" at bounding box center [674, 518] width 122 height 16
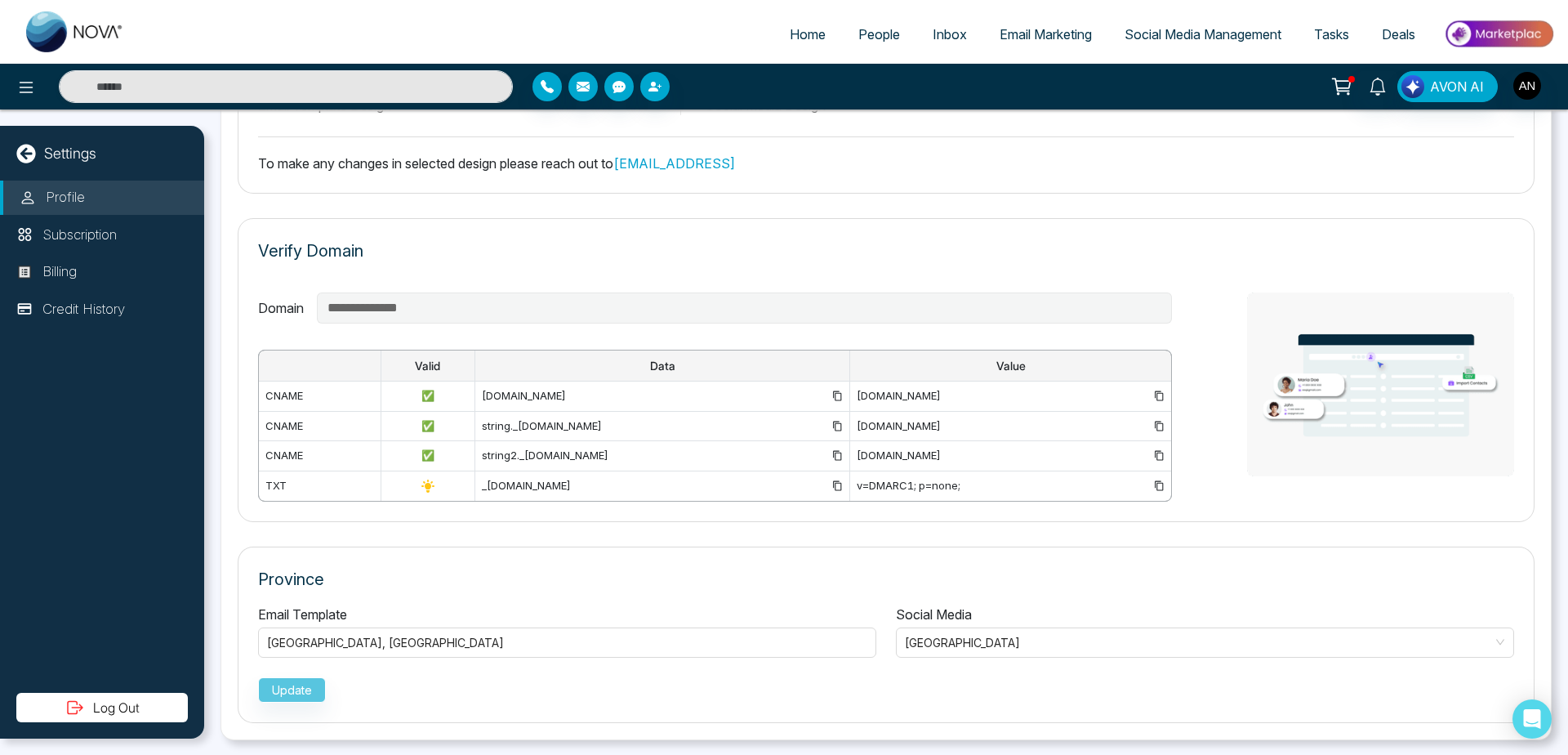
scroll to position [1050, 0]
click at [1045, 649] on span "[GEOGRAPHIC_DATA]" at bounding box center [1206, 641] width 601 height 24
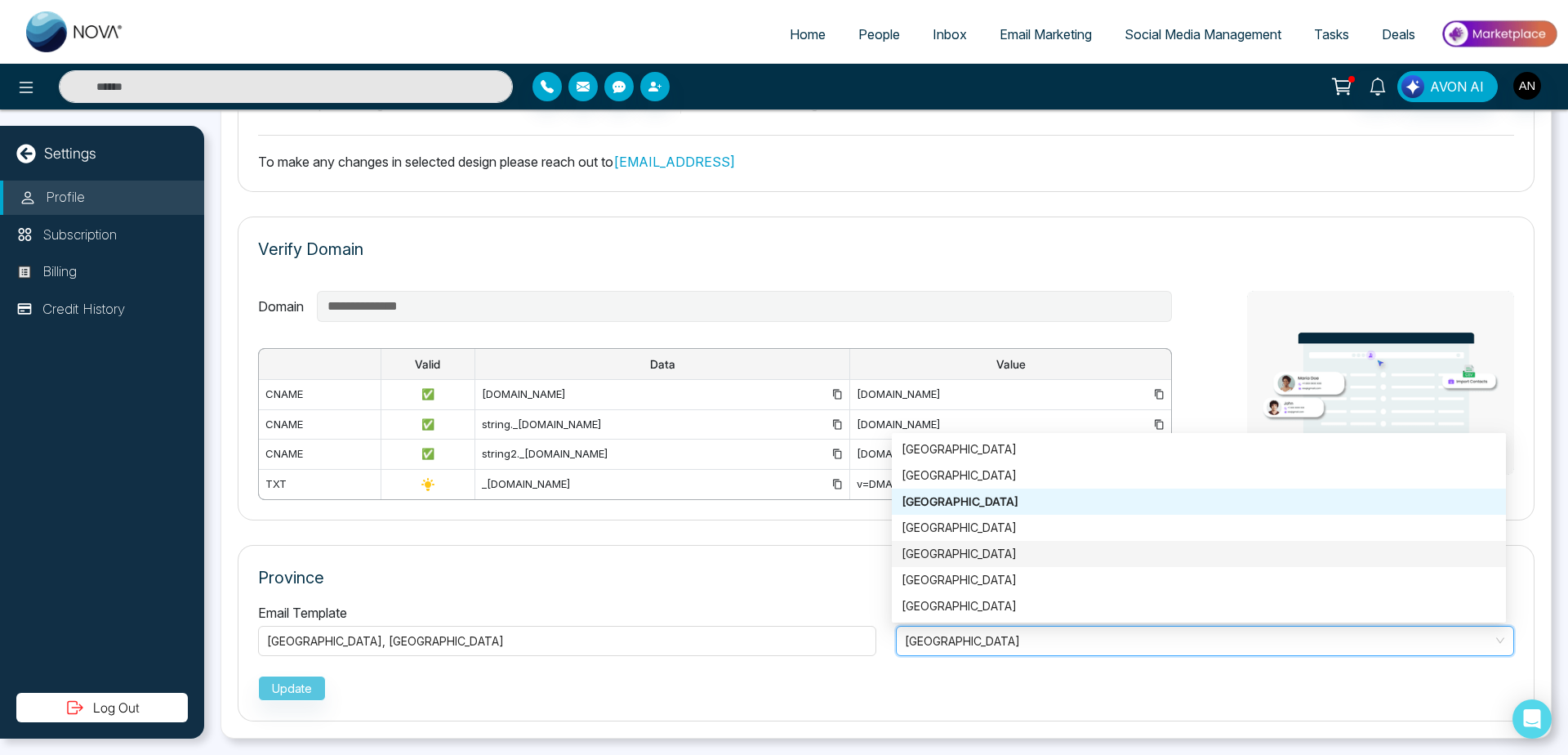
click at [716, 570] on p "Province" at bounding box center [886, 577] width 1257 height 25
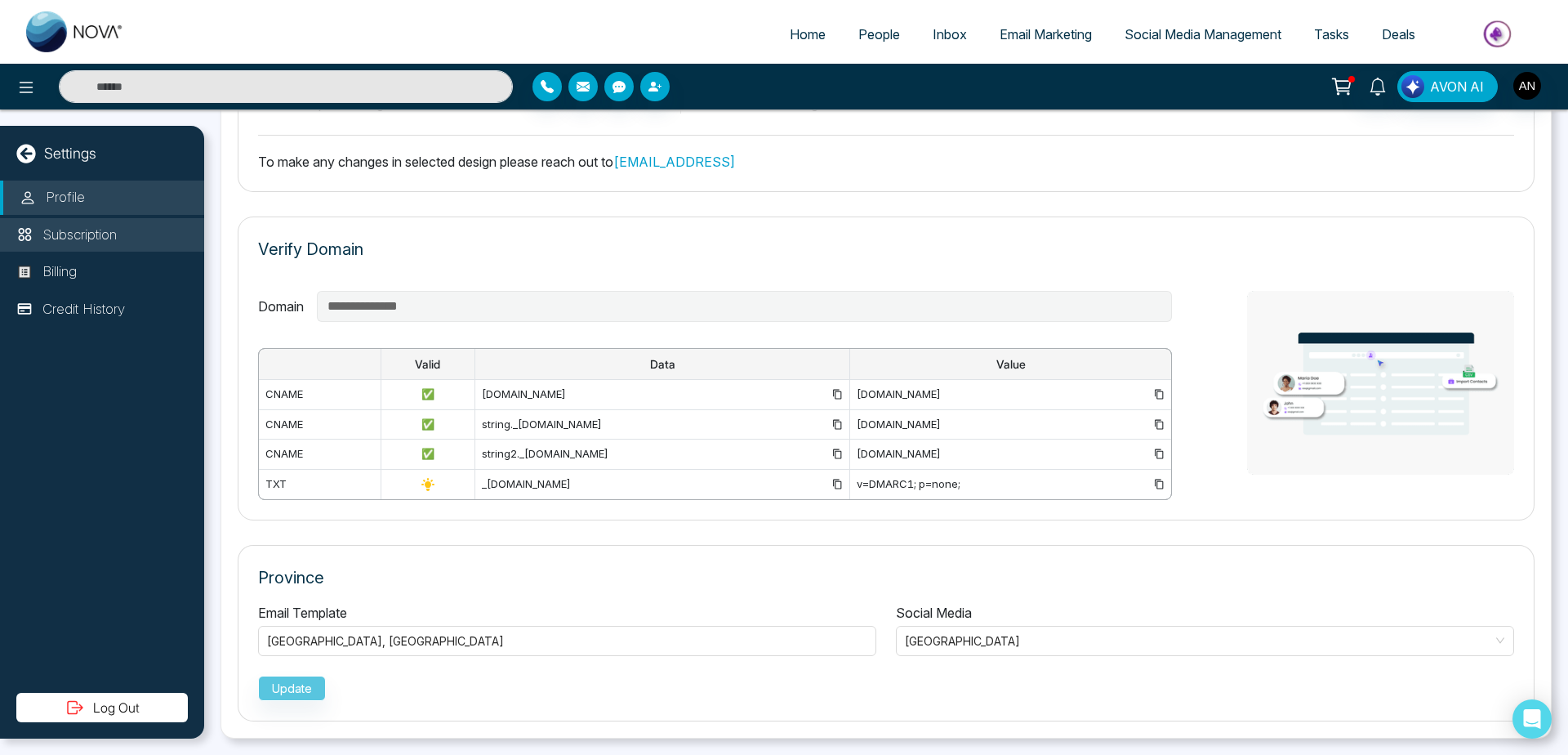
click at [96, 230] on p "Subscription" at bounding box center [79, 235] width 74 height 21
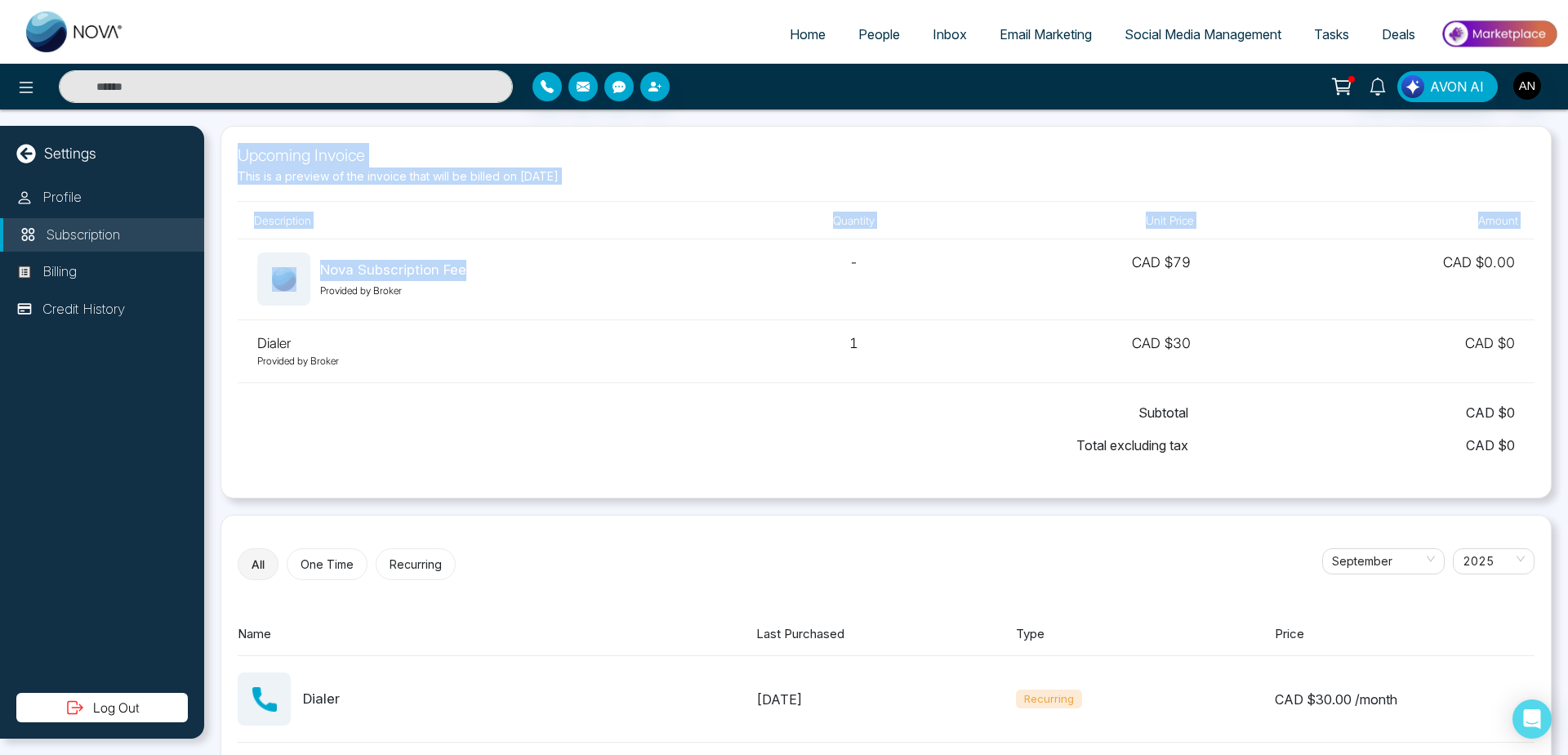
drag, startPoint x: 229, startPoint y: 147, endPoint x: 890, endPoint y: 424, distance: 716.7
click at [890, 424] on div "Upcoming Invoice This is a preview of the invoice that will be billed on [DATE]…" at bounding box center [886, 312] width 1331 height 373
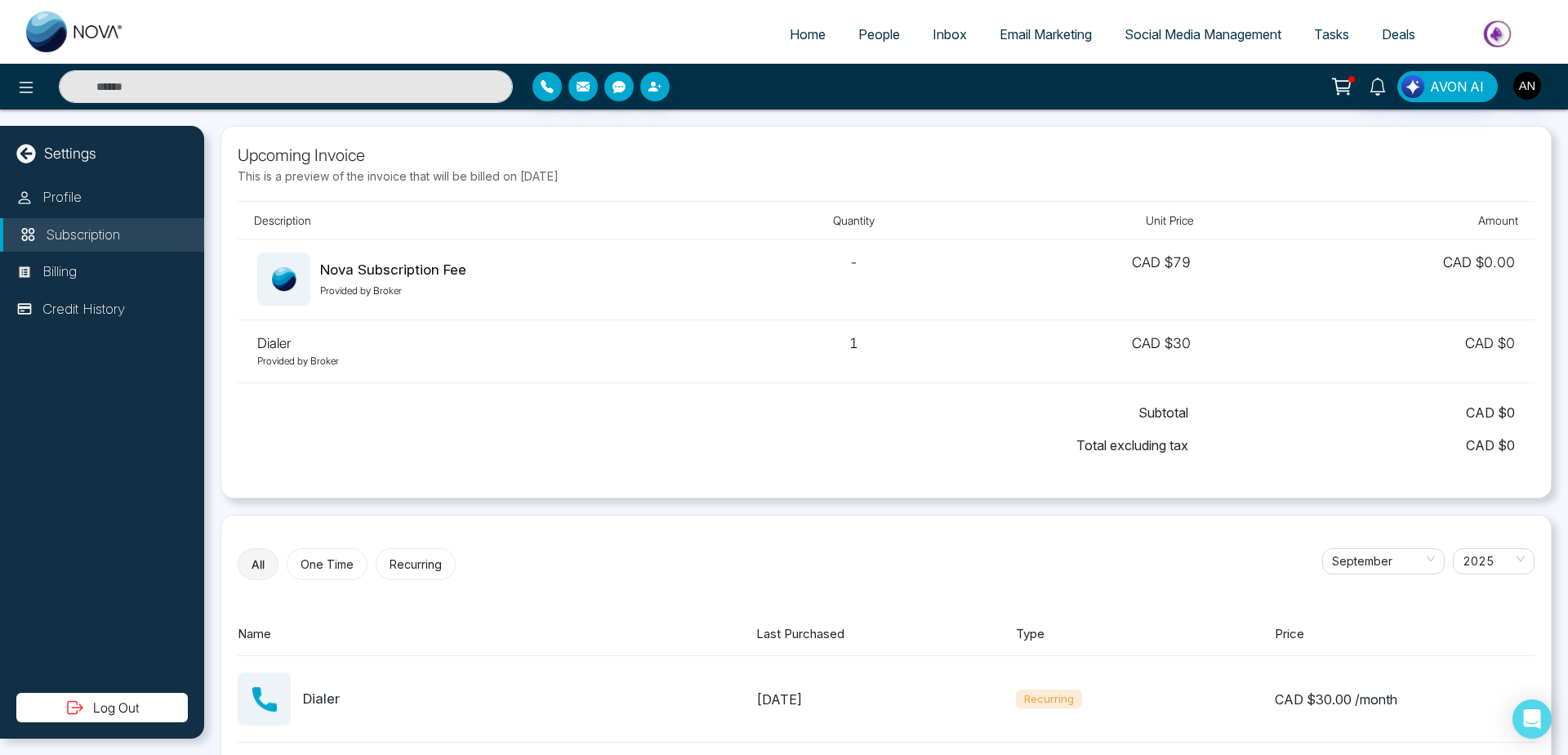
click at [890, 424] on div "Subtotal CAD $ 0" at bounding box center [886, 413] width 1258 height 32
click at [780, 47] on link "Home" at bounding box center [807, 34] width 69 height 31
select select "*"
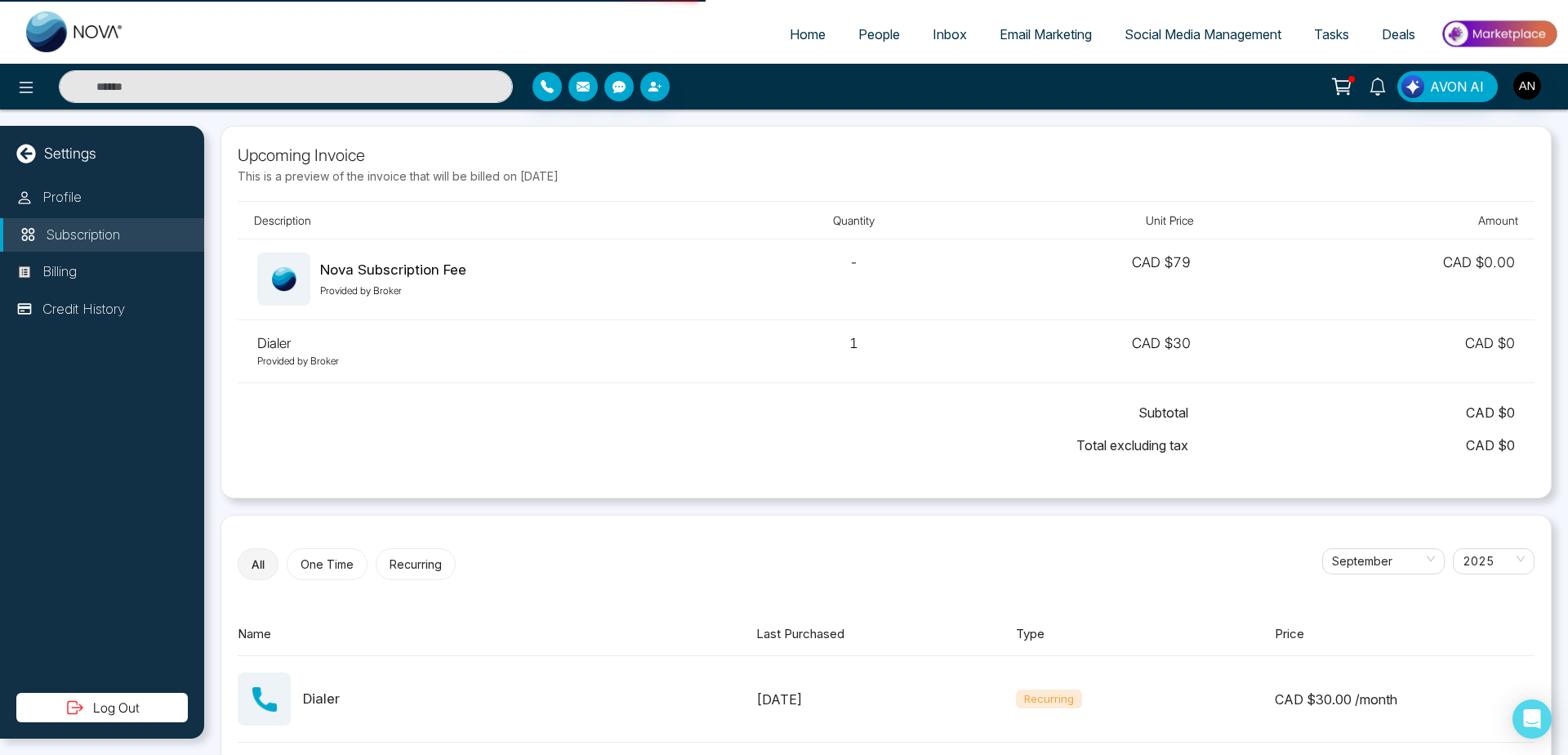
select select "*"
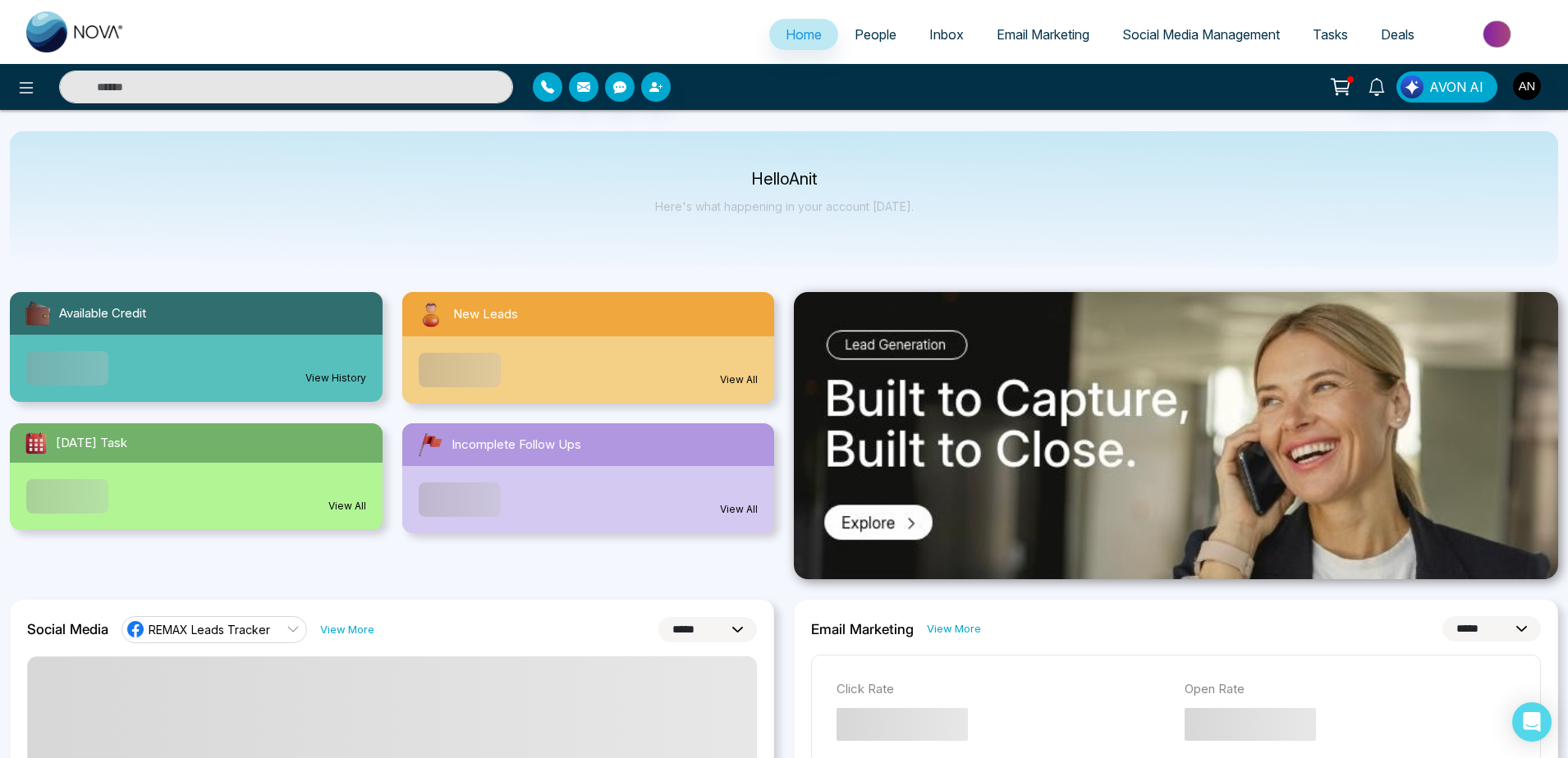
click at [9, 84] on div at bounding box center [262, 87] width 523 height 32
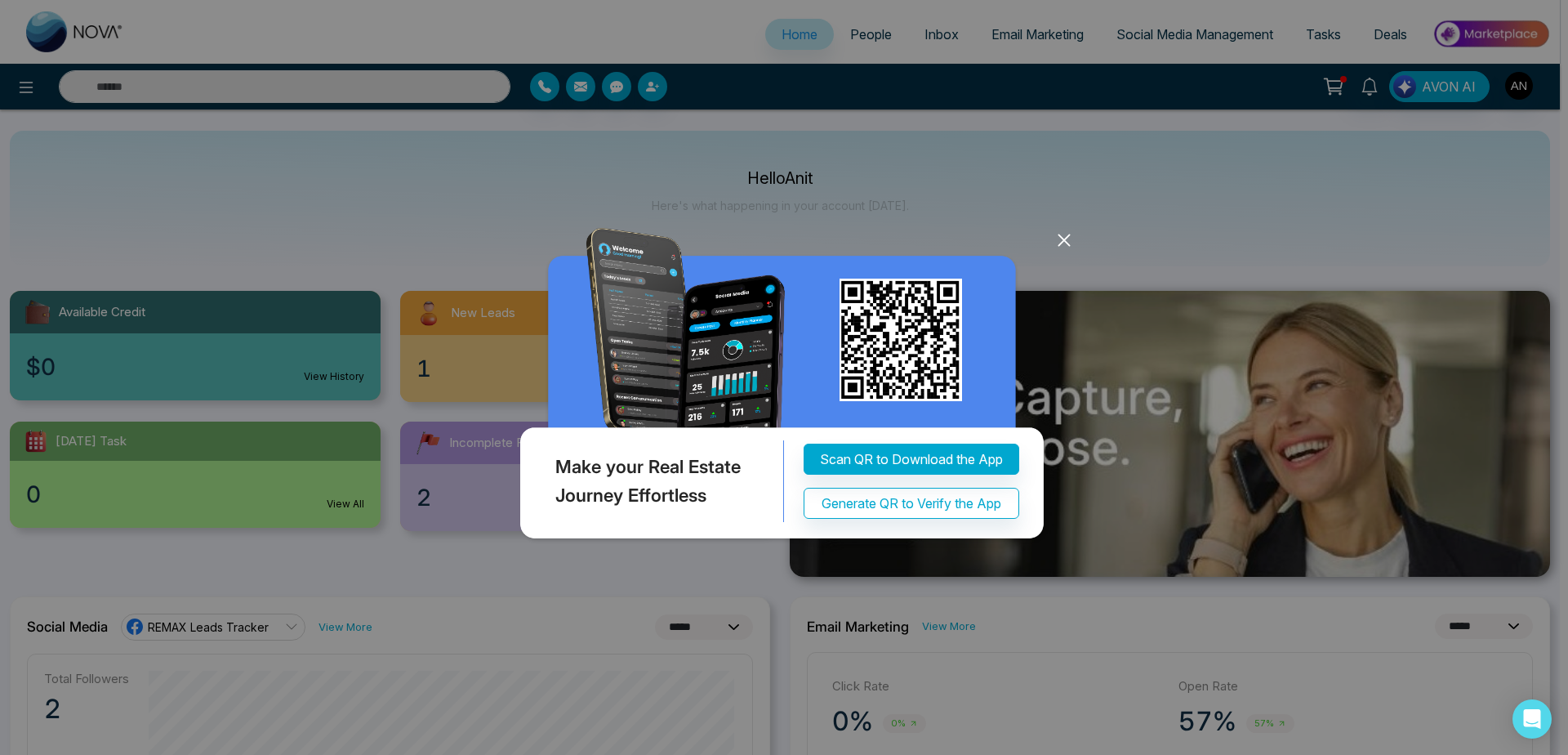
click at [1055, 246] on icon at bounding box center [1064, 240] width 25 height 25
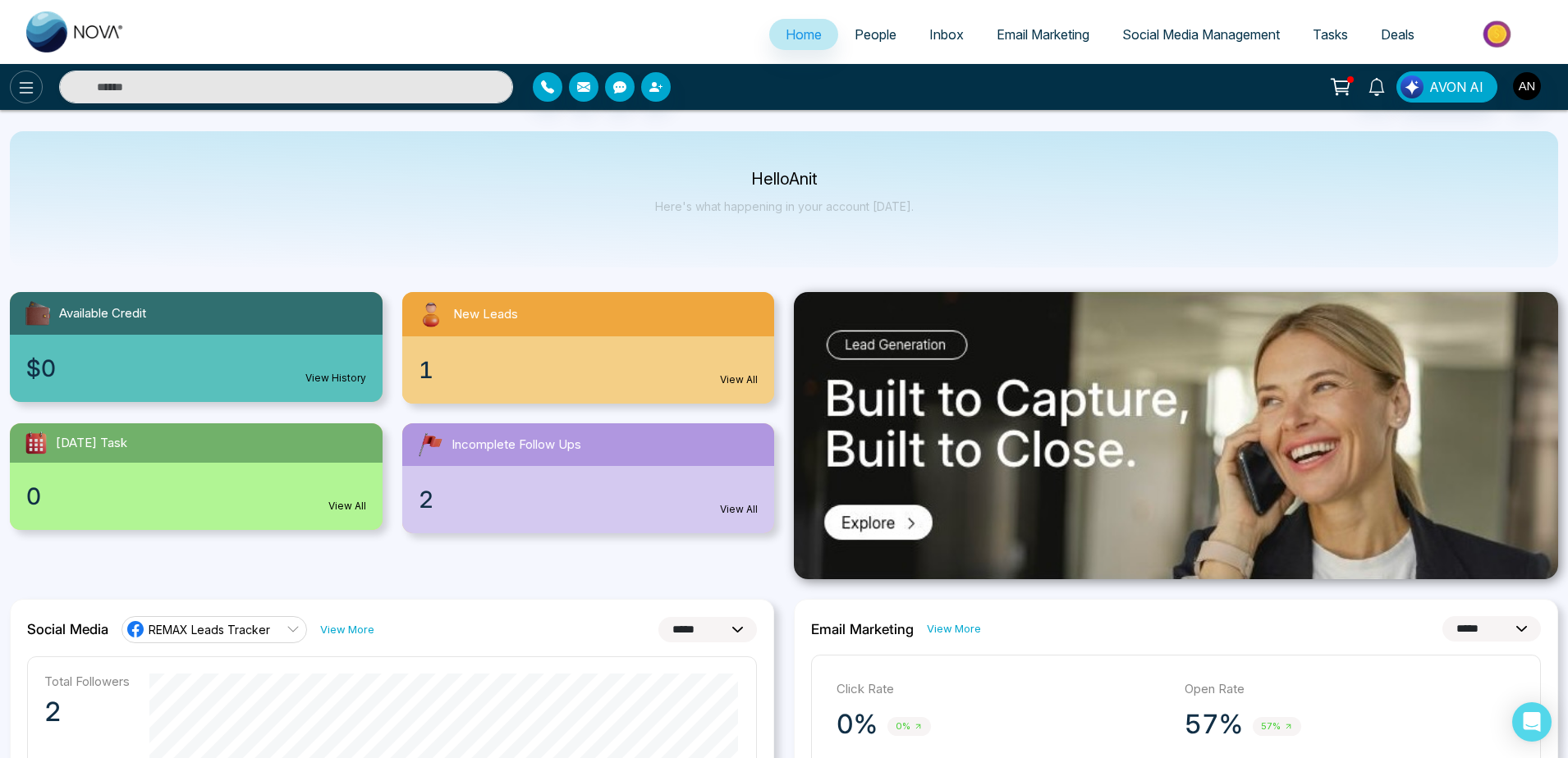
click at [20, 93] on icon at bounding box center [26, 87] width 20 height 20
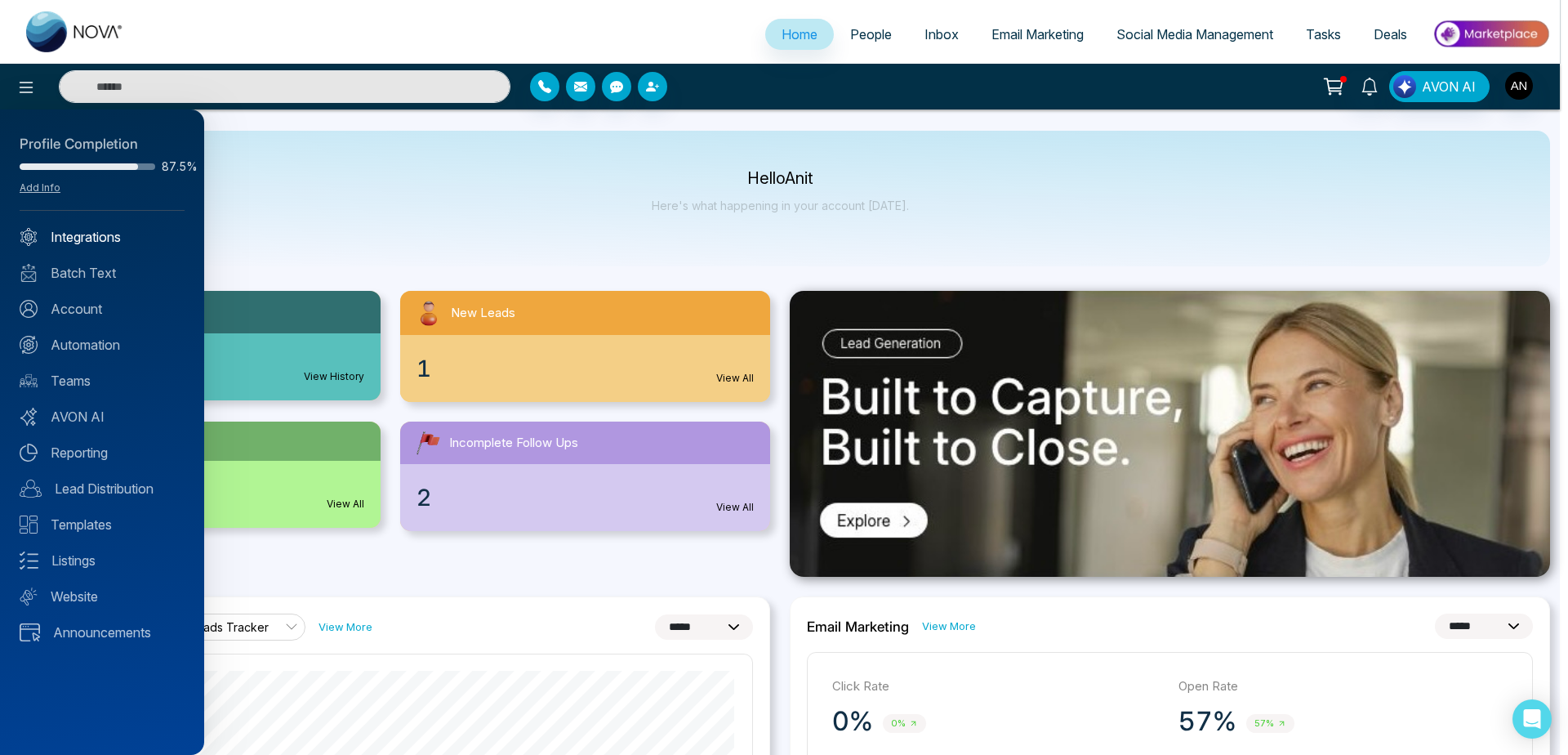
click at [97, 234] on link "Integrations" at bounding box center [102, 237] width 165 height 20
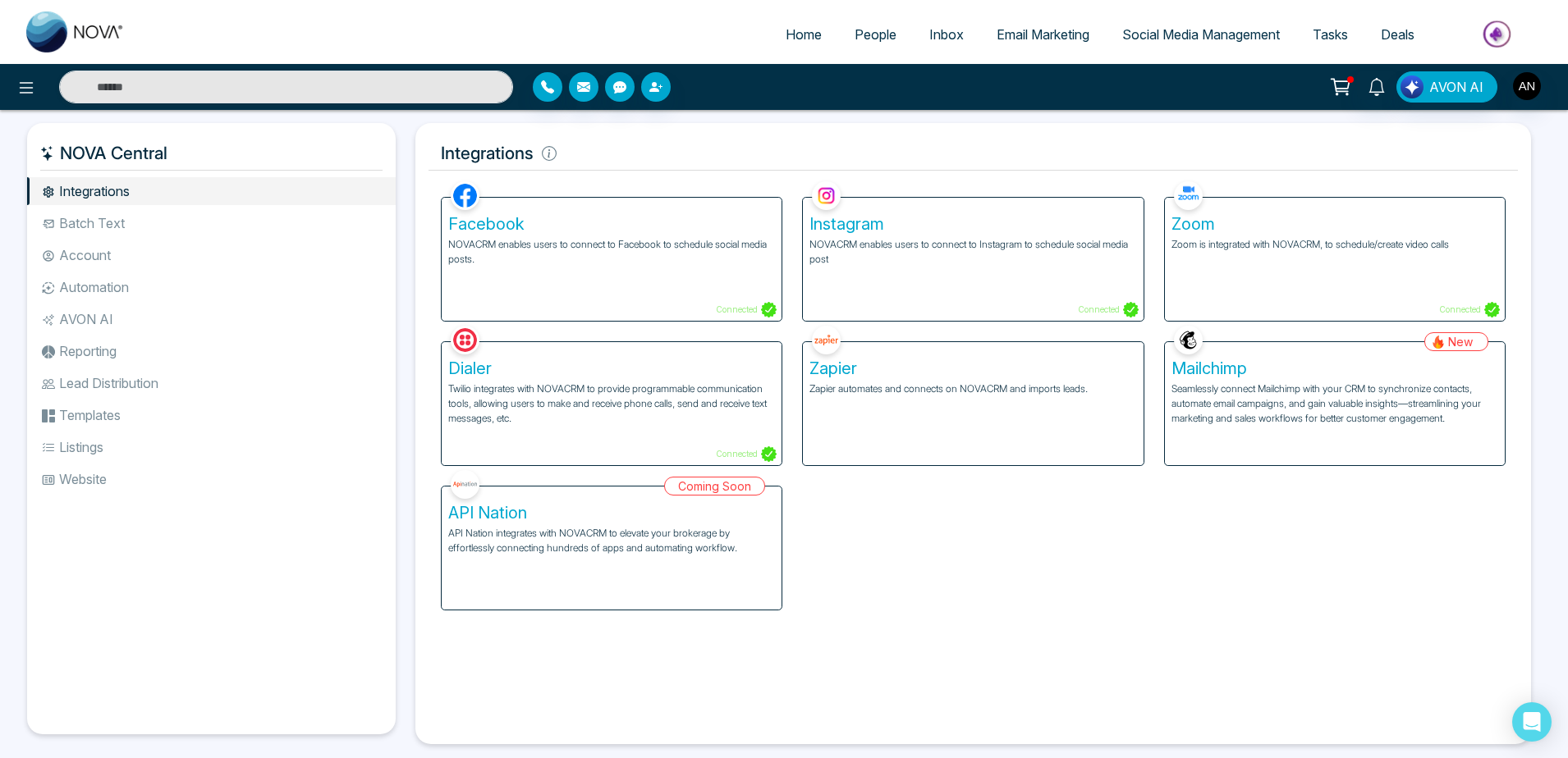
click at [1255, 217] on h5 "Zoom" at bounding box center [1335, 224] width 327 height 20
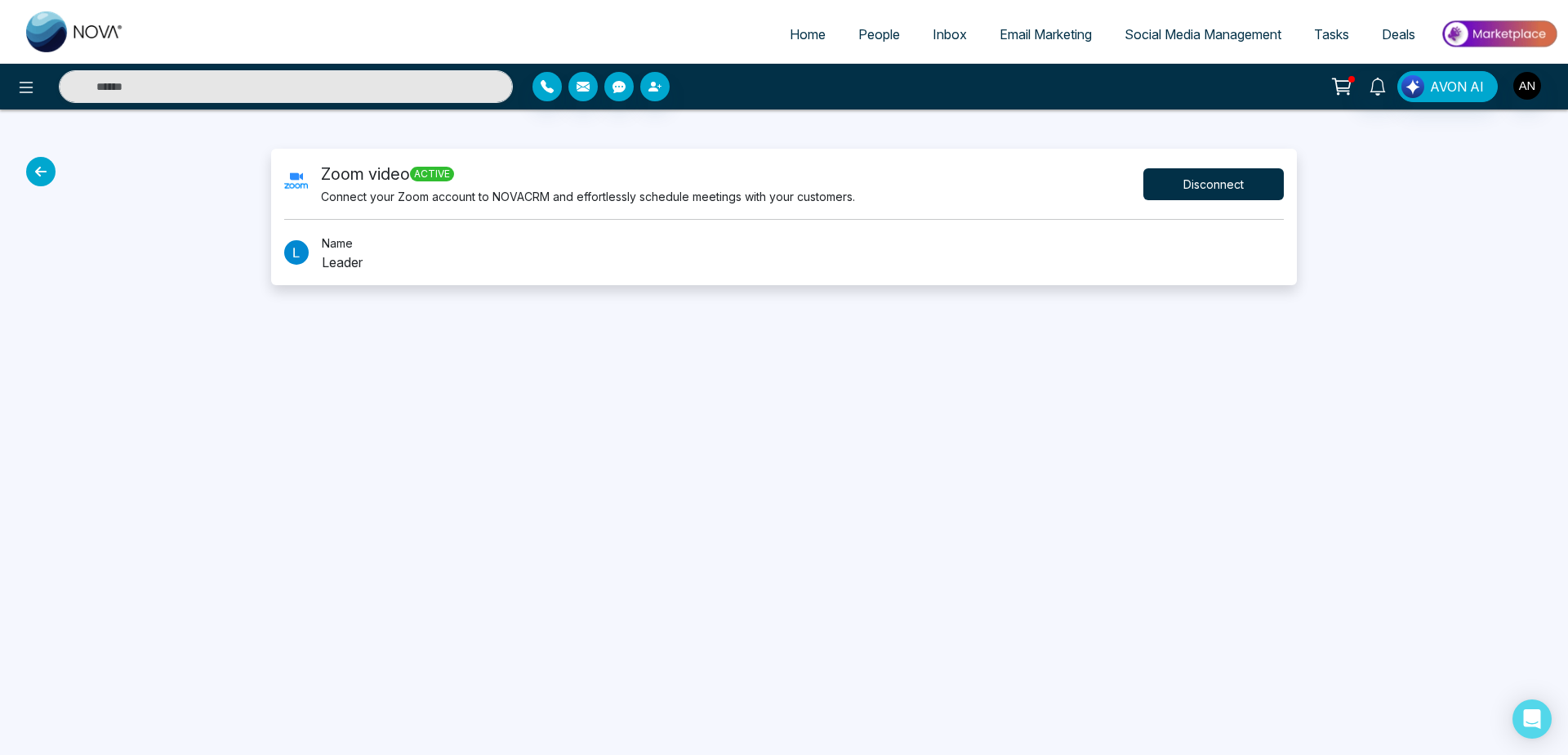
click at [1218, 188] on button "Disconnect" at bounding box center [1213, 184] width 140 height 31
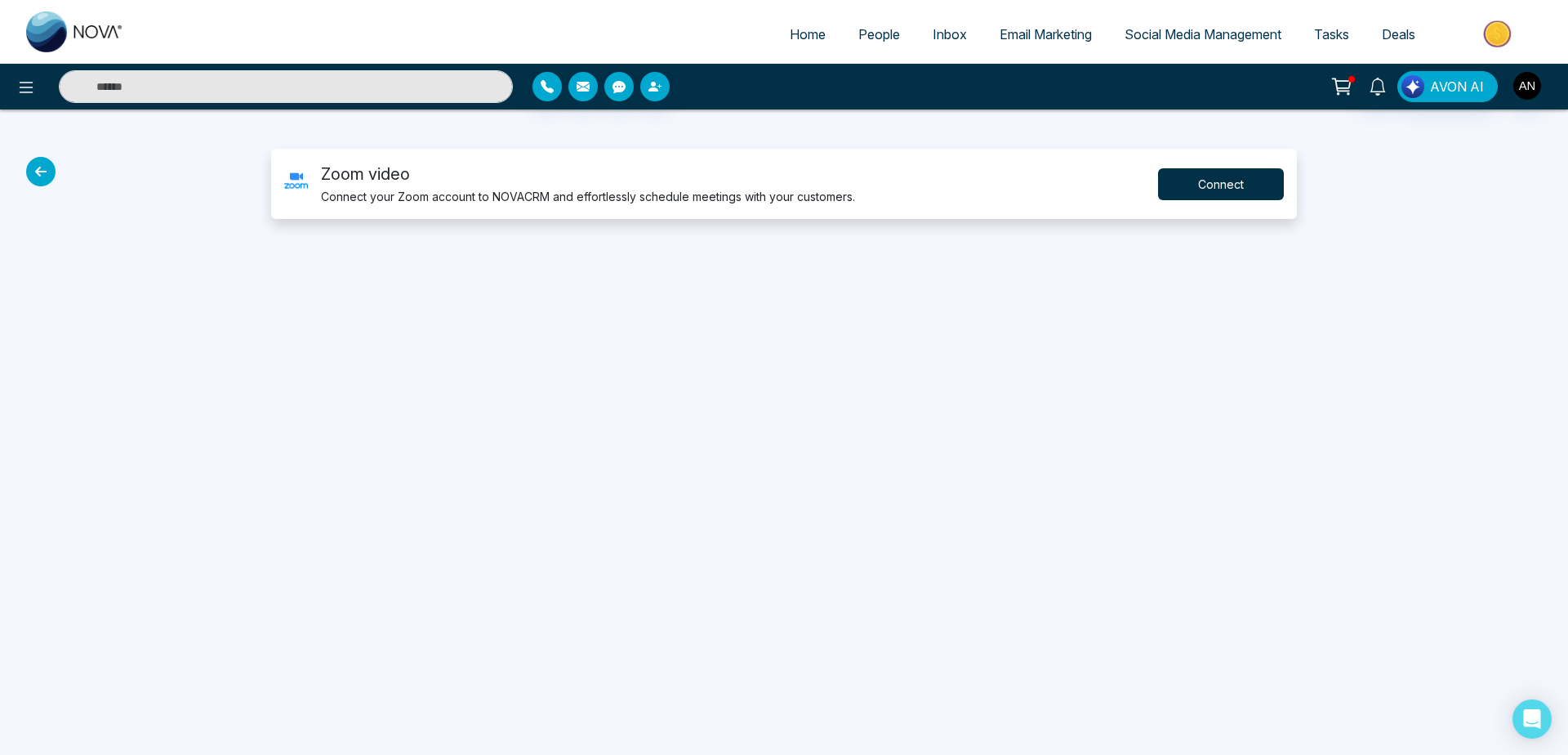
click at [1216, 192] on button "Connect" at bounding box center [1221, 184] width 126 height 31
click at [1208, 170] on button "Connect" at bounding box center [1221, 184] width 126 height 31
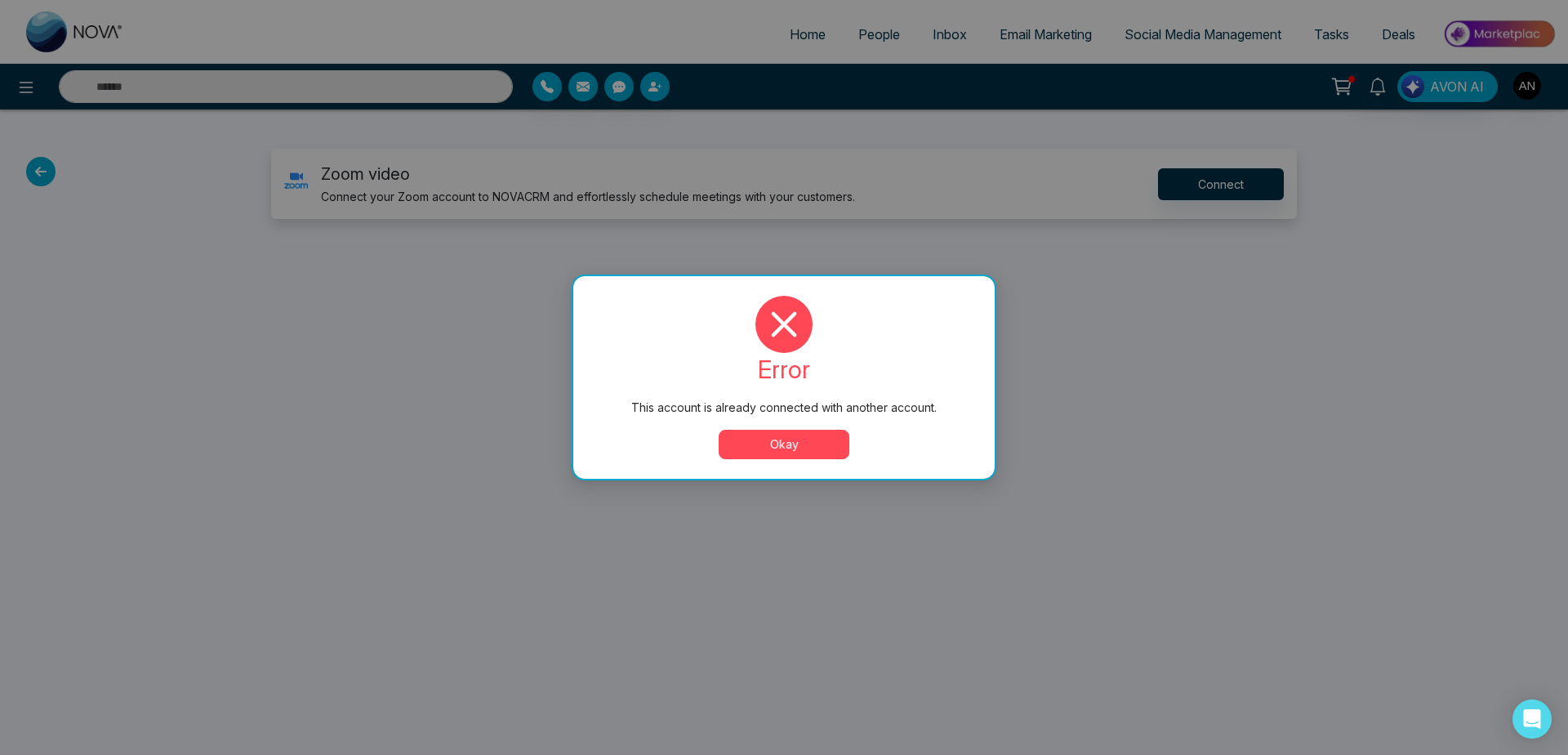
click at [759, 447] on button "Okay" at bounding box center [784, 444] width 131 height 30
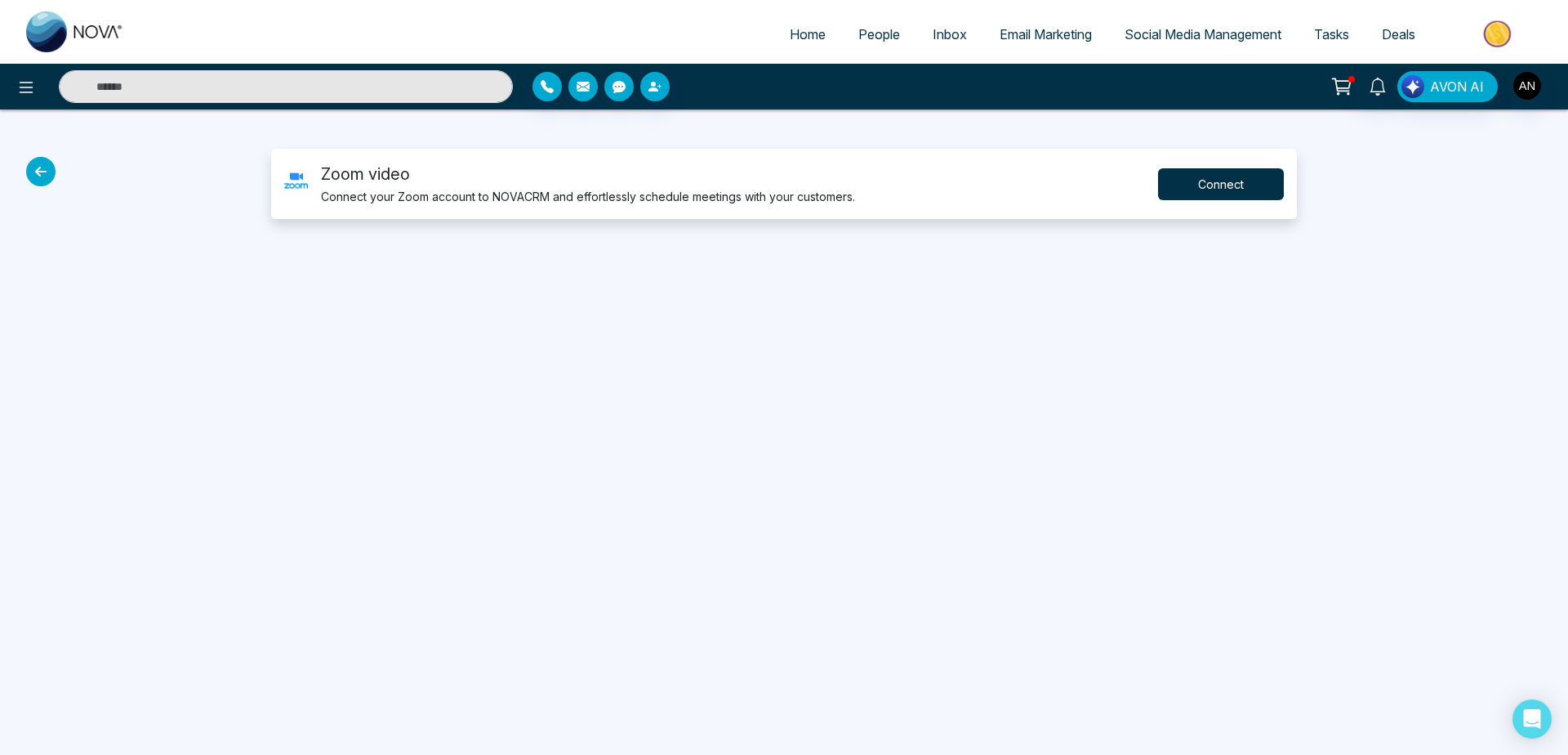
click at [1249, 179] on button "Connect" at bounding box center [1221, 184] width 126 height 31
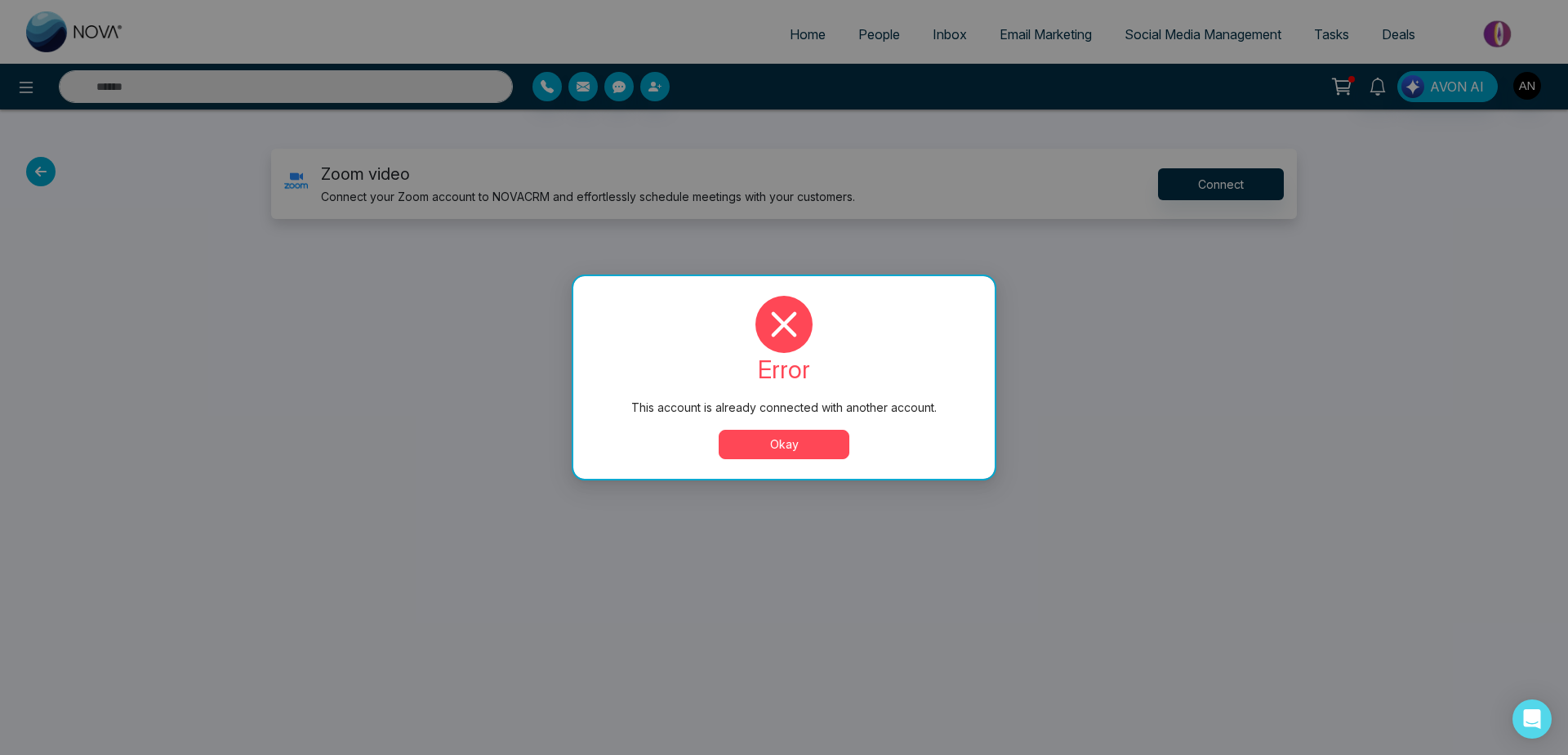
click at [787, 444] on button "Okay" at bounding box center [784, 444] width 131 height 30
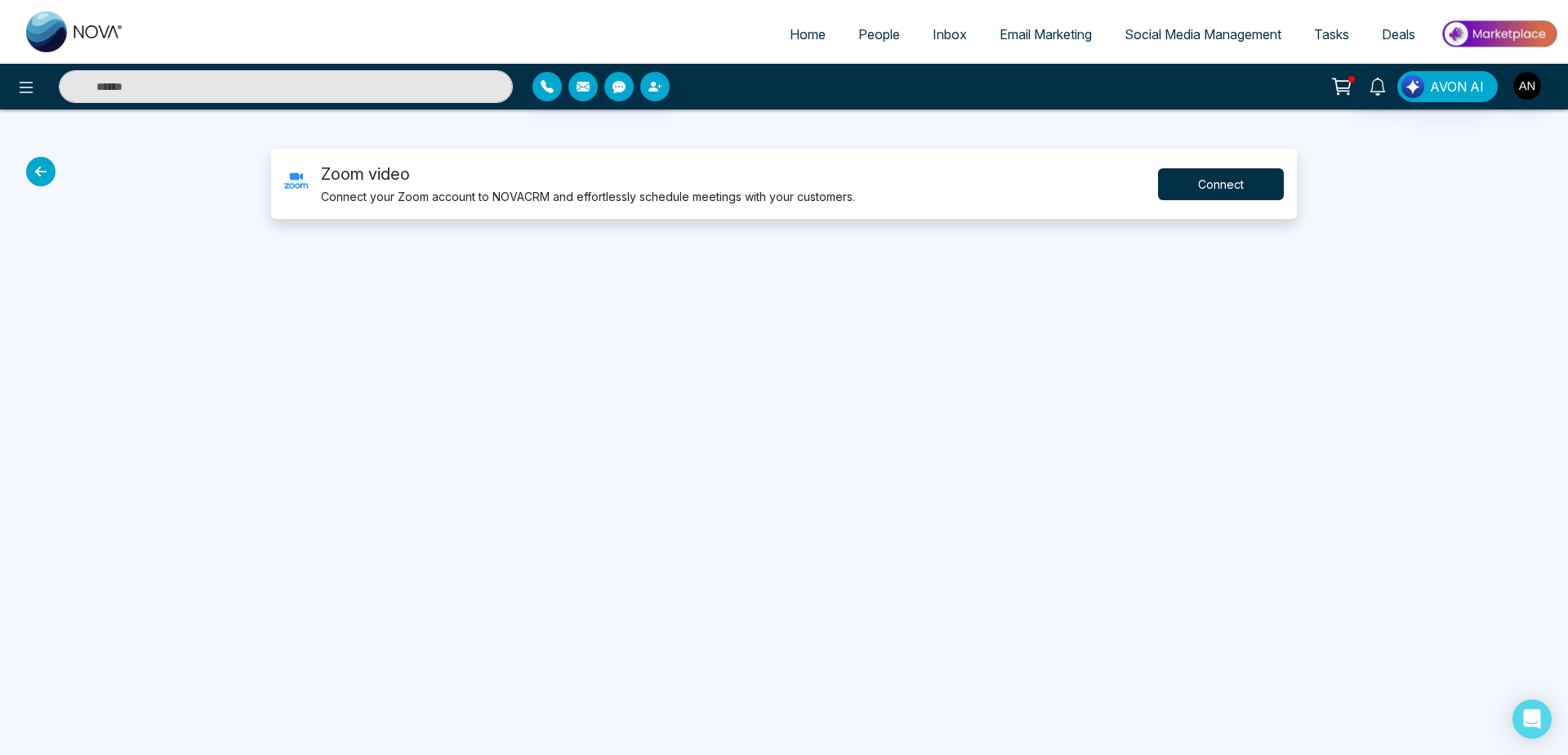
click at [1206, 188] on button "Connect" at bounding box center [1221, 184] width 126 height 31
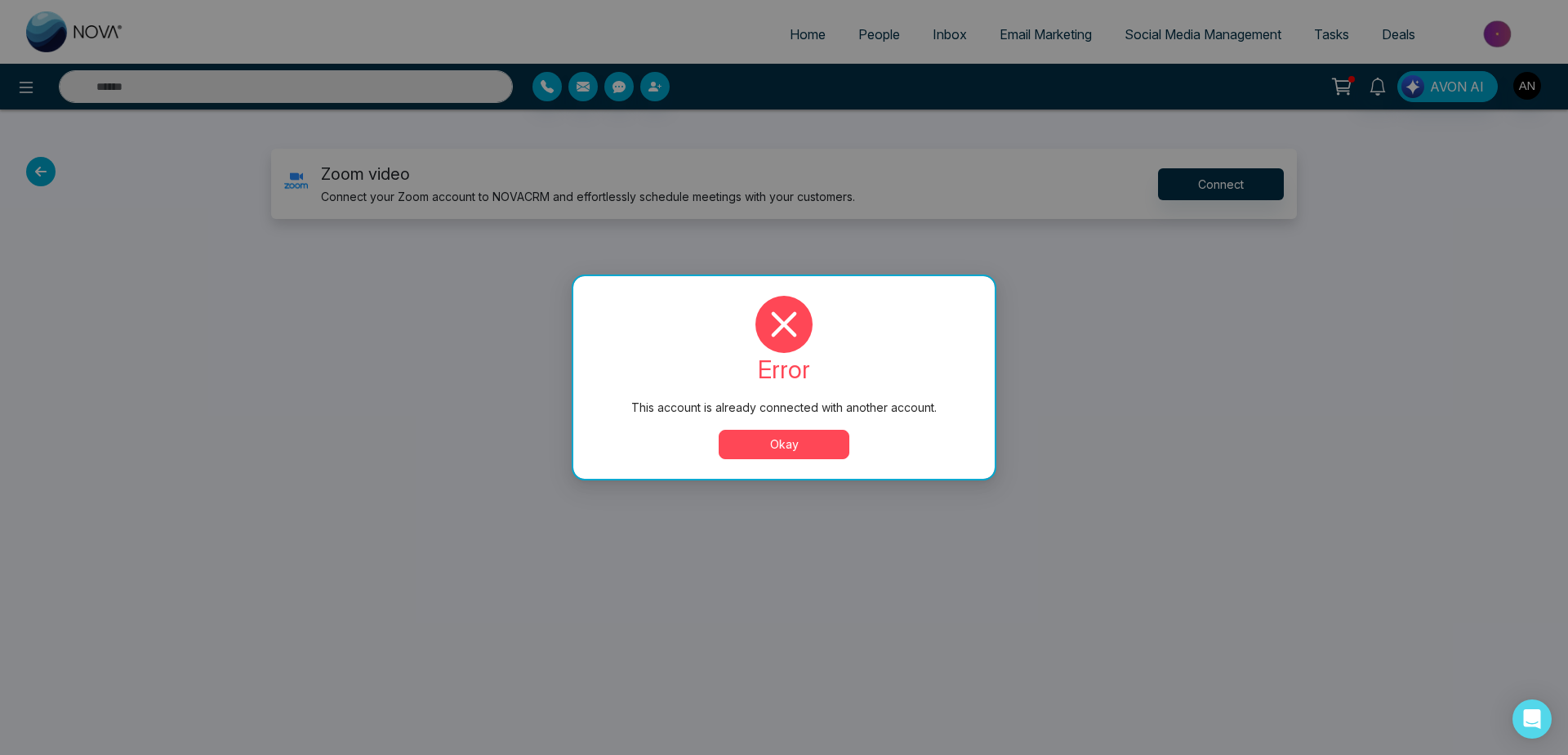
click at [788, 436] on button "Okay" at bounding box center [784, 444] width 131 height 30
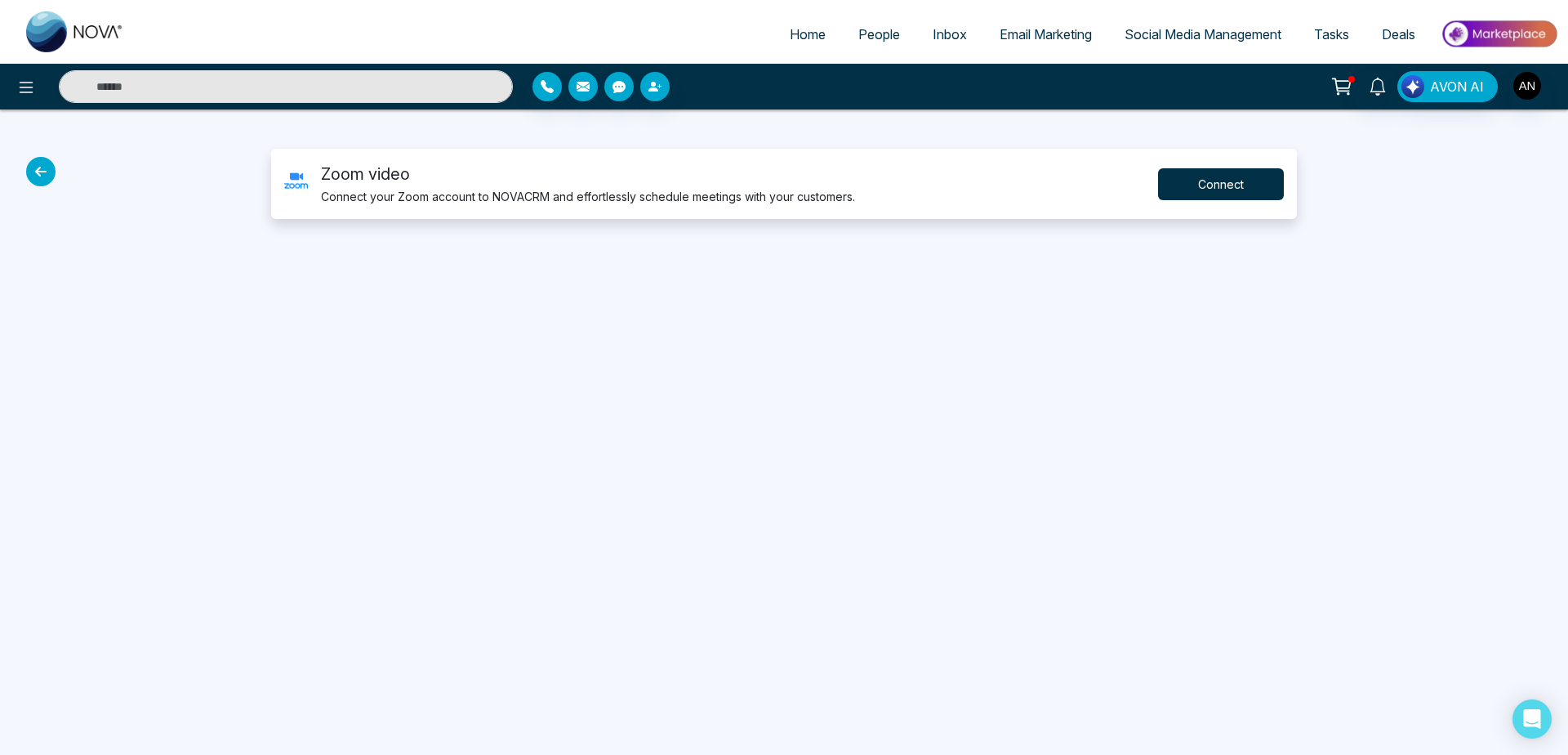
click at [1226, 190] on button "Connect" at bounding box center [1221, 184] width 126 height 31
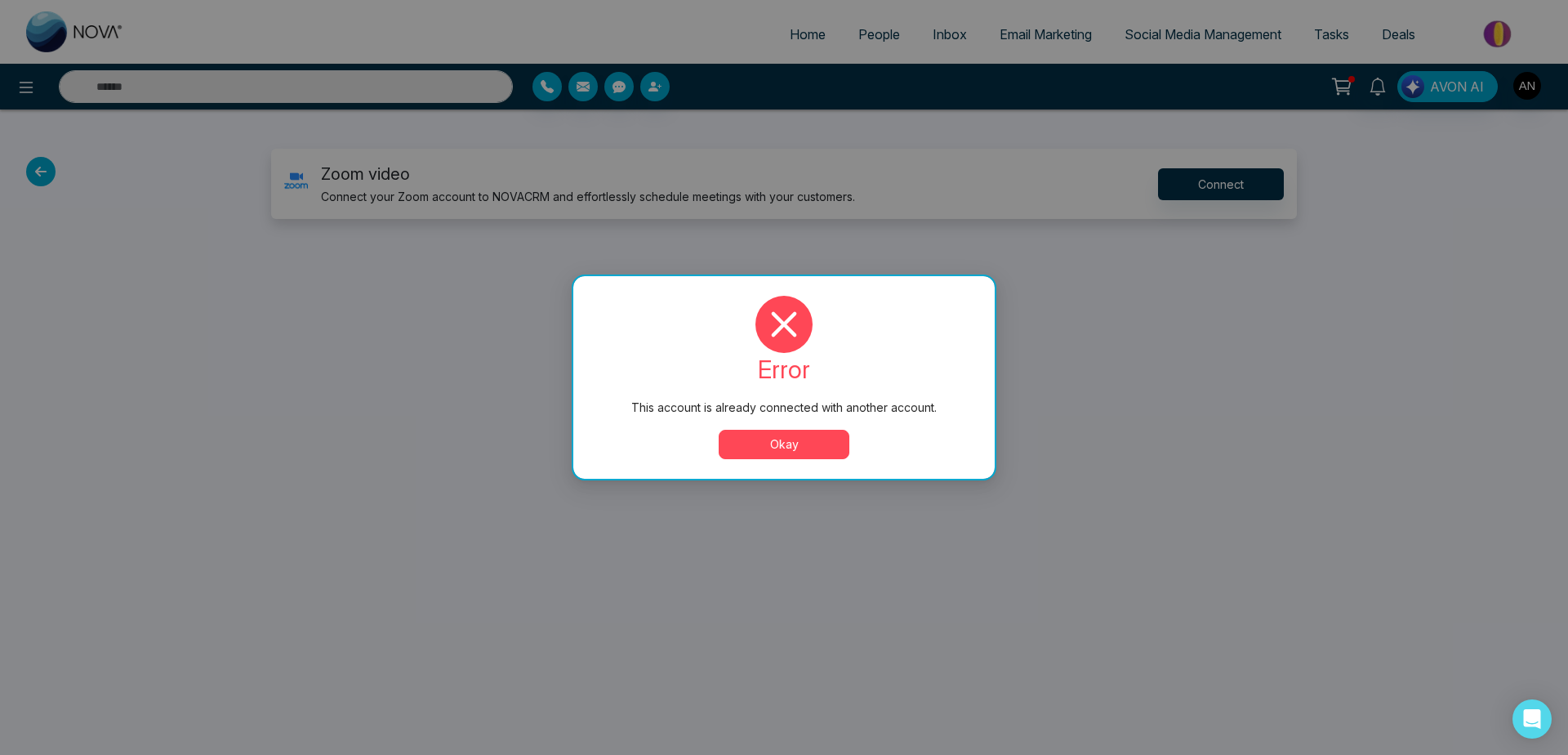
click at [821, 439] on button "Okay" at bounding box center [784, 444] width 131 height 30
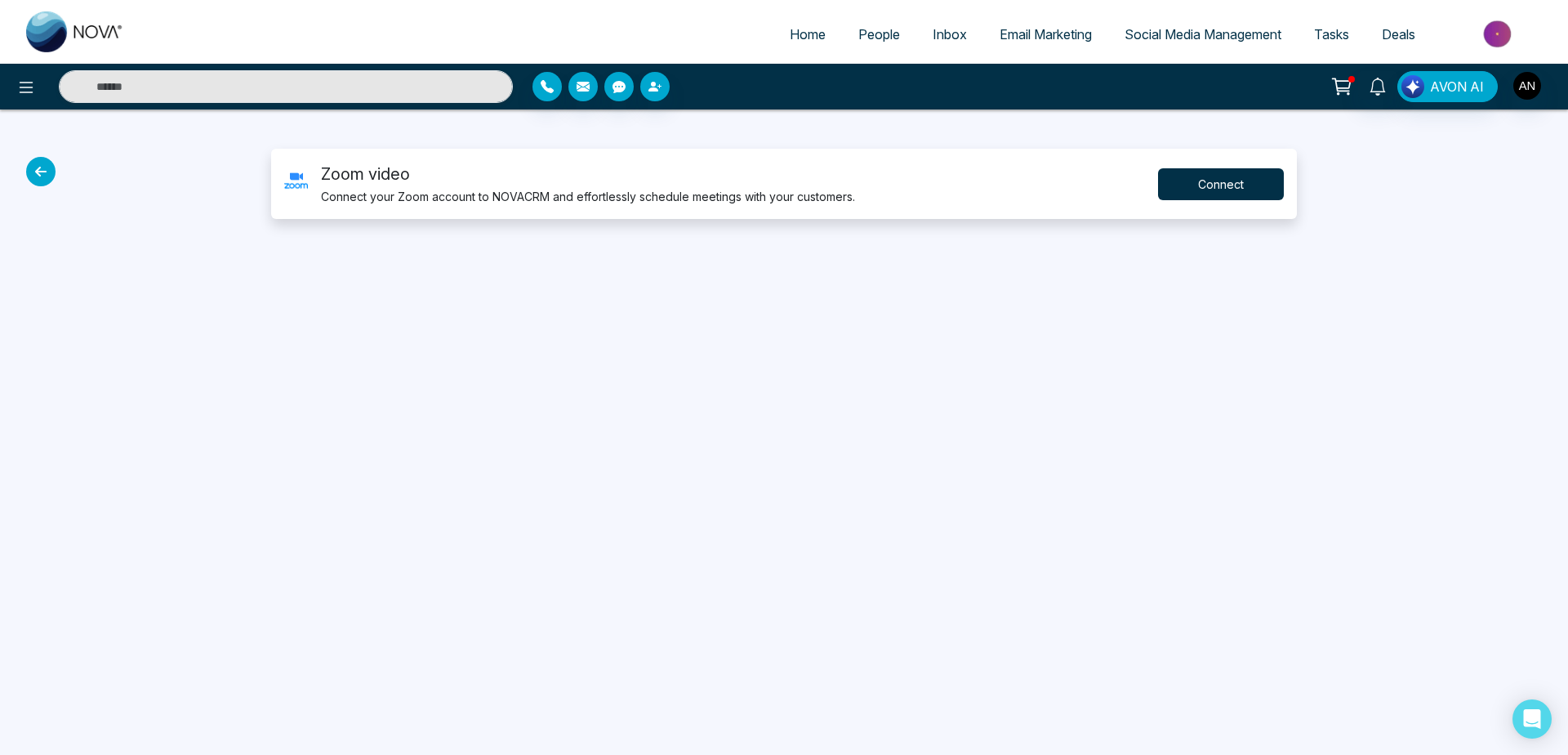
click at [1271, 194] on button "Connect" at bounding box center [1221, 184] width 126 height 31
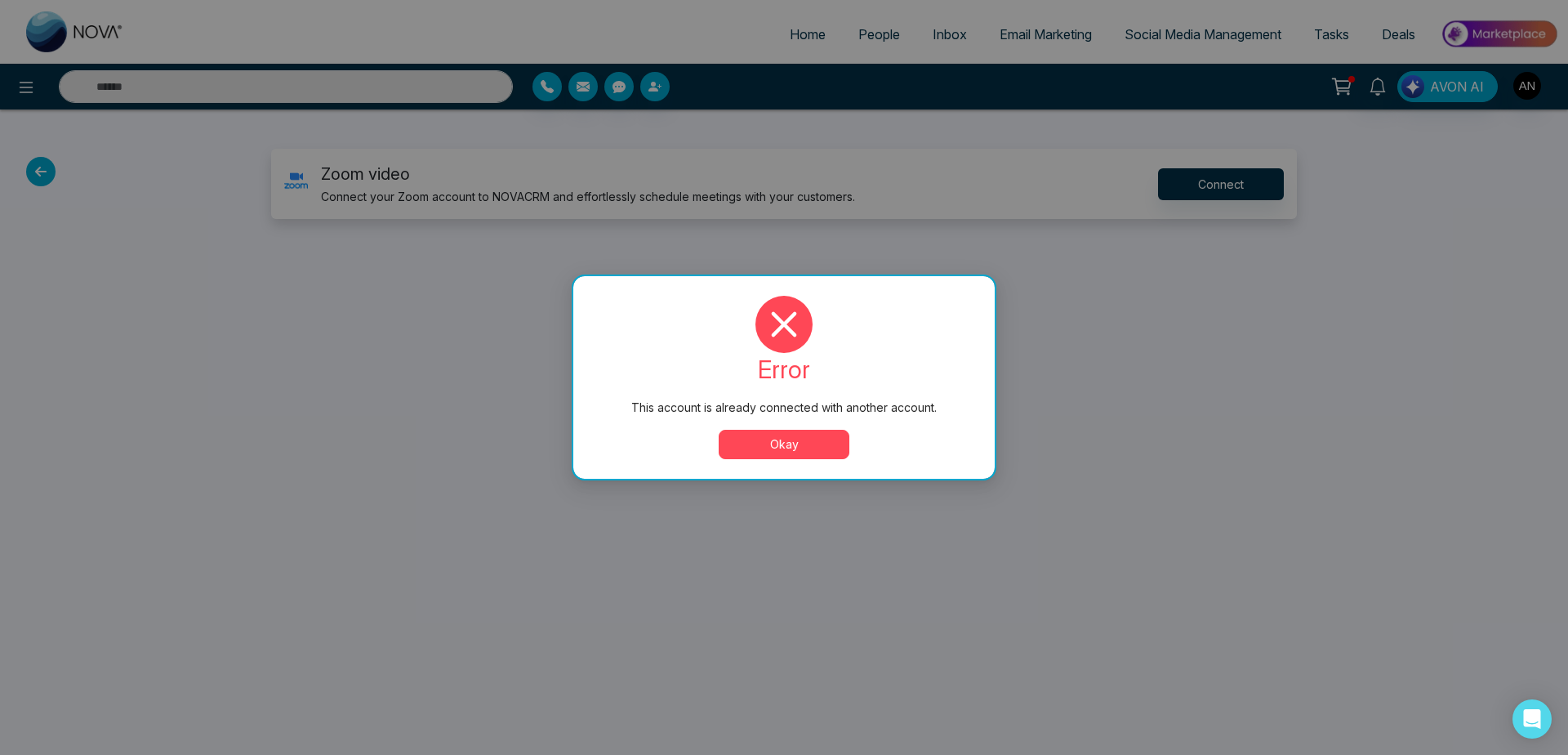
click at [807, 442] on button "Okay" at bounding box center [784, 444] width 131 height 30
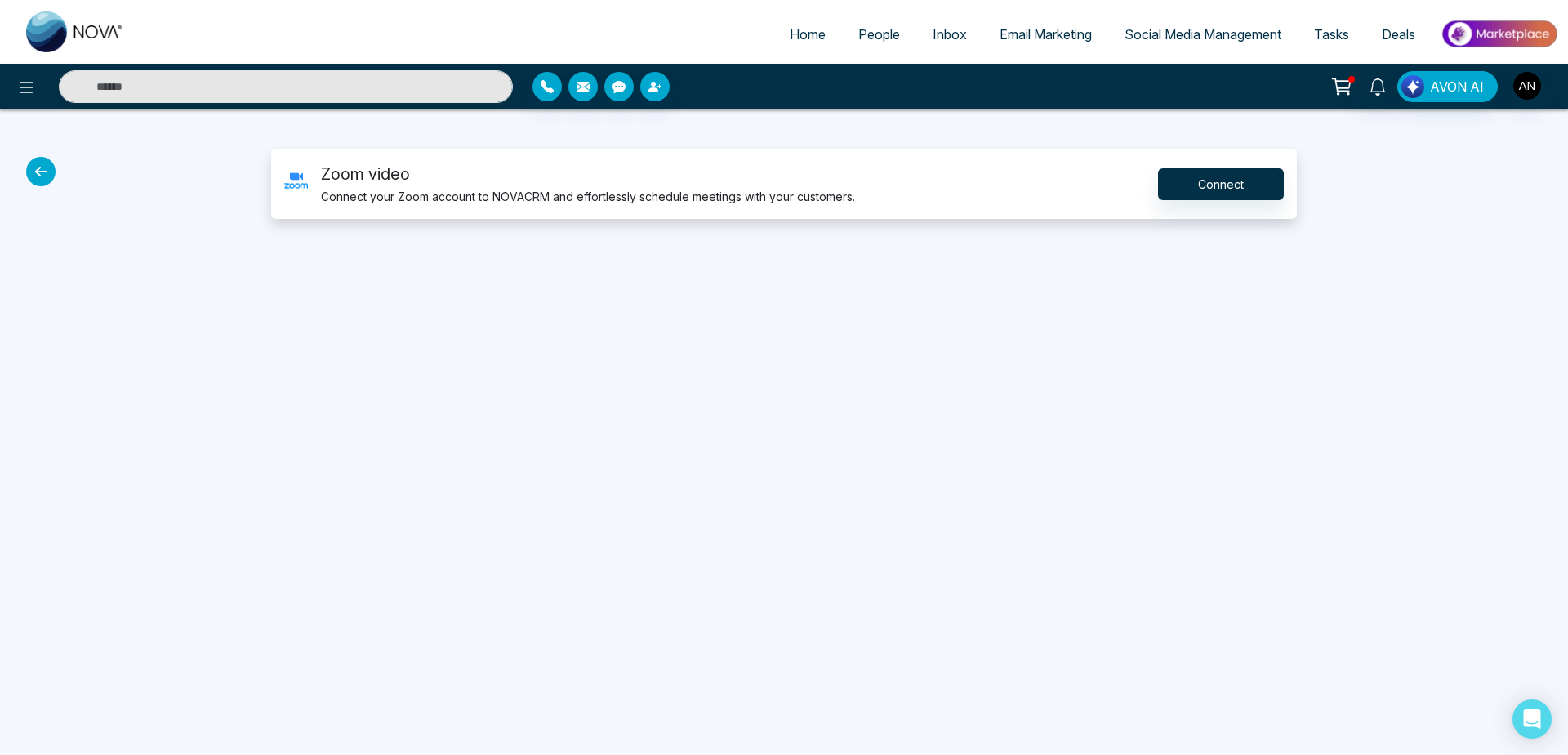
click at [30, 177] on icon at bounding box center [41, 171] width 30 height 30
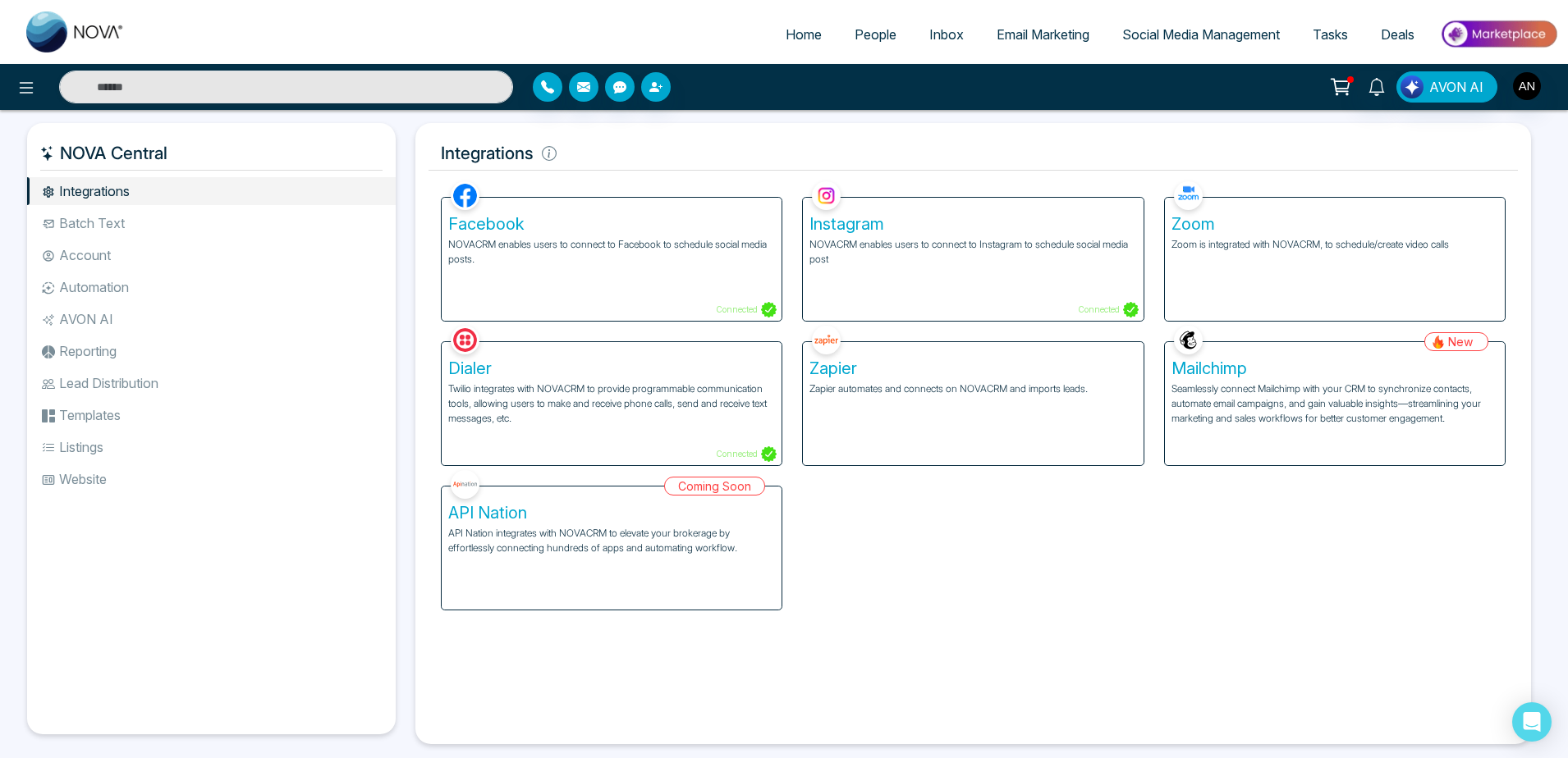
click at [625, 443] on div "Dialer Twilio integrates with NOVACRM to provide programmable communication too…" at bounding box center [611, 403] width 339 height 123
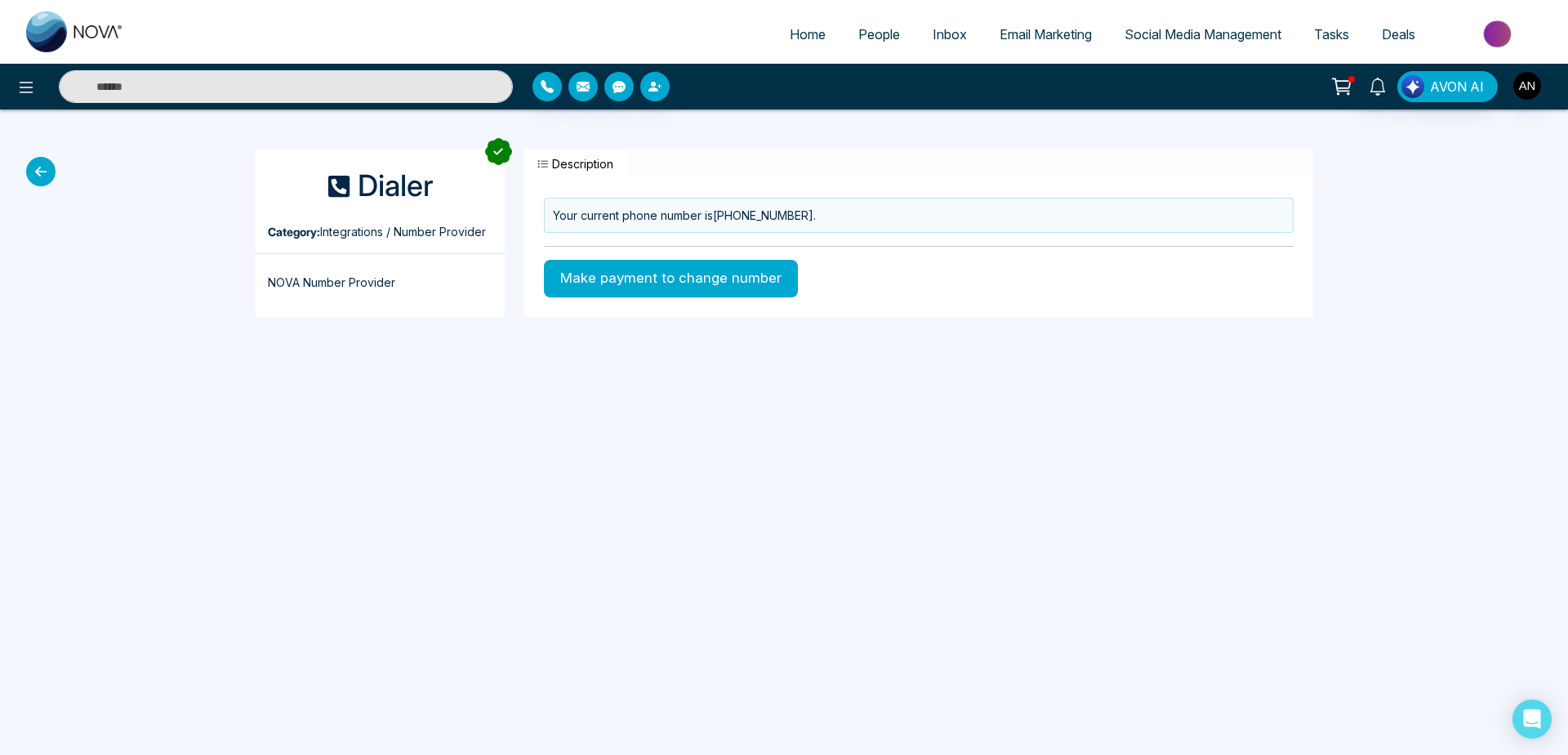
click at [48, 169] on icon at bounding box center [41, 171] width 30 height 30
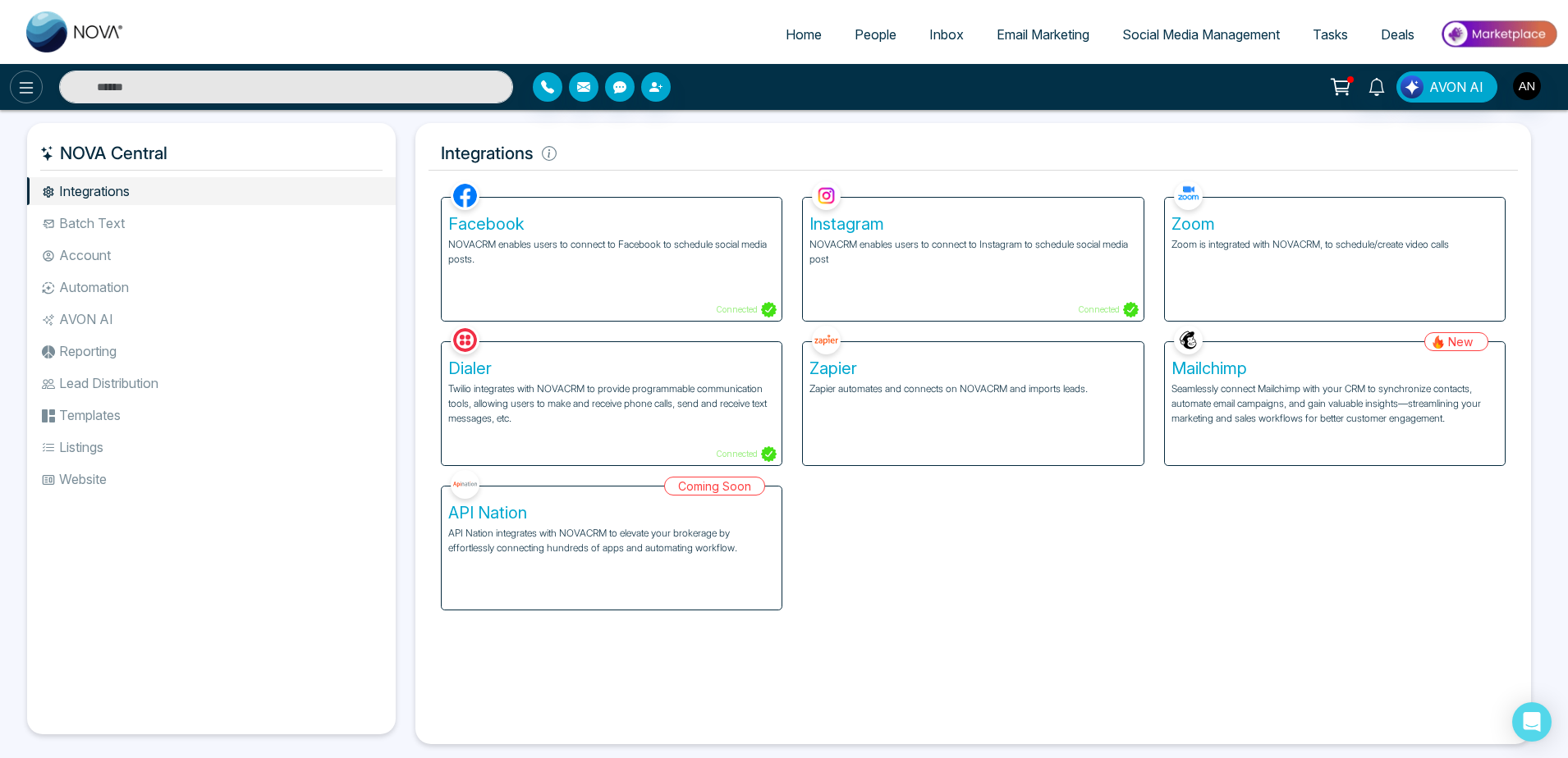
click at [26, 98] on button at bounding box center [27, 87] width 32 height 32
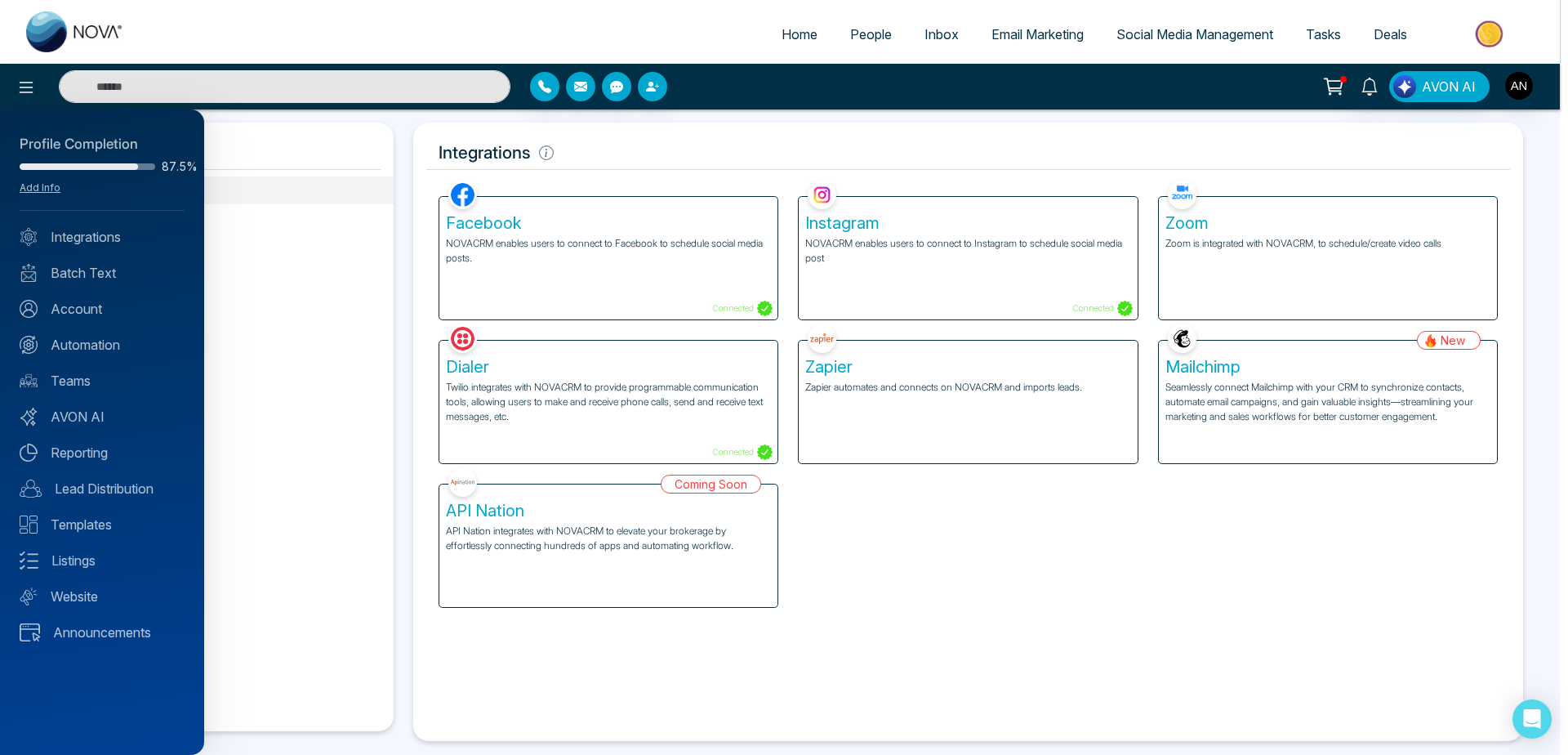
click at [885, 619] on div at bounding box center [784, 377] width 1568 height 755
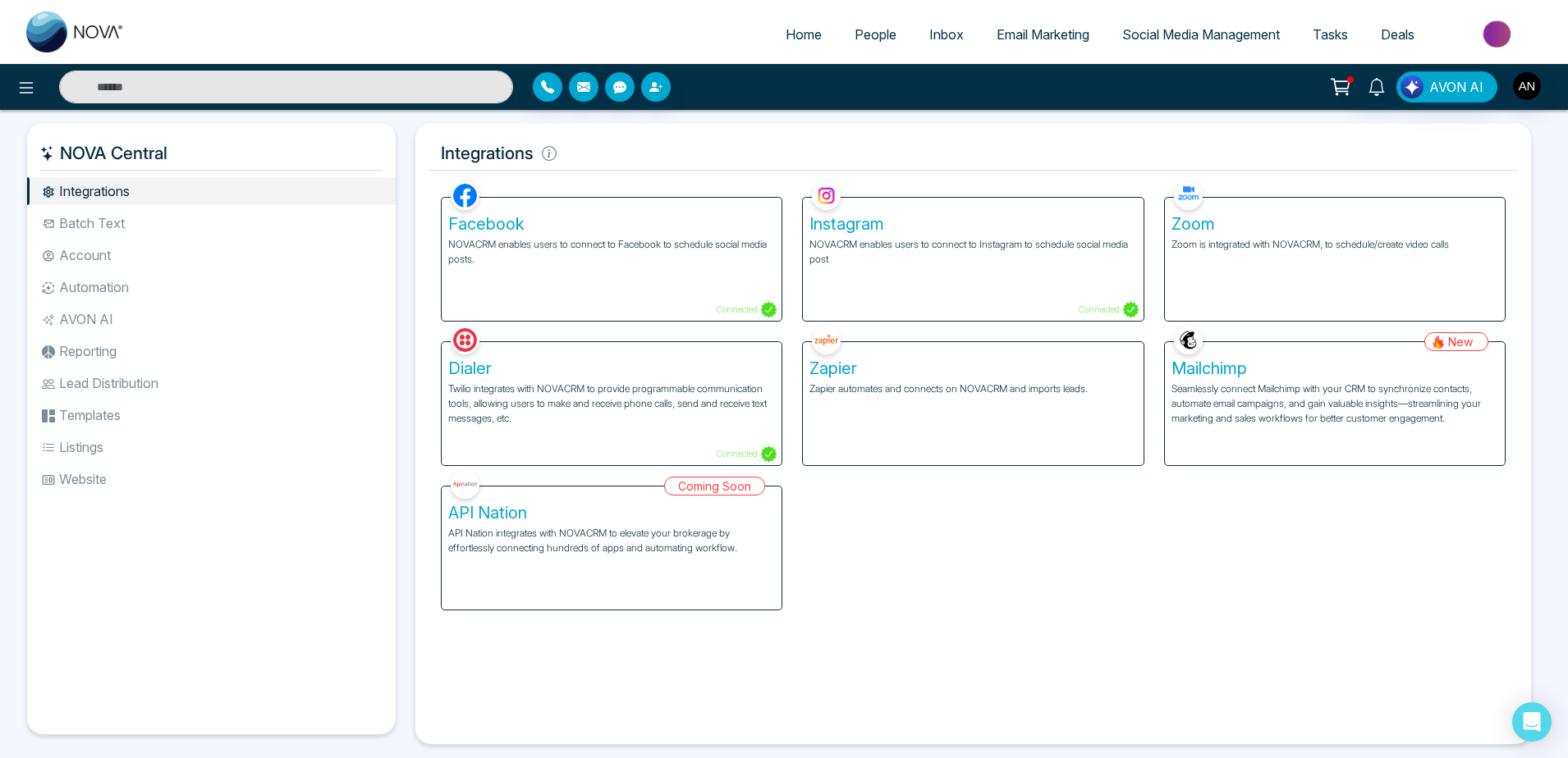
click at [143, 232] on li "Batch Text" at bounding box center [211, 223] width 368 height 28
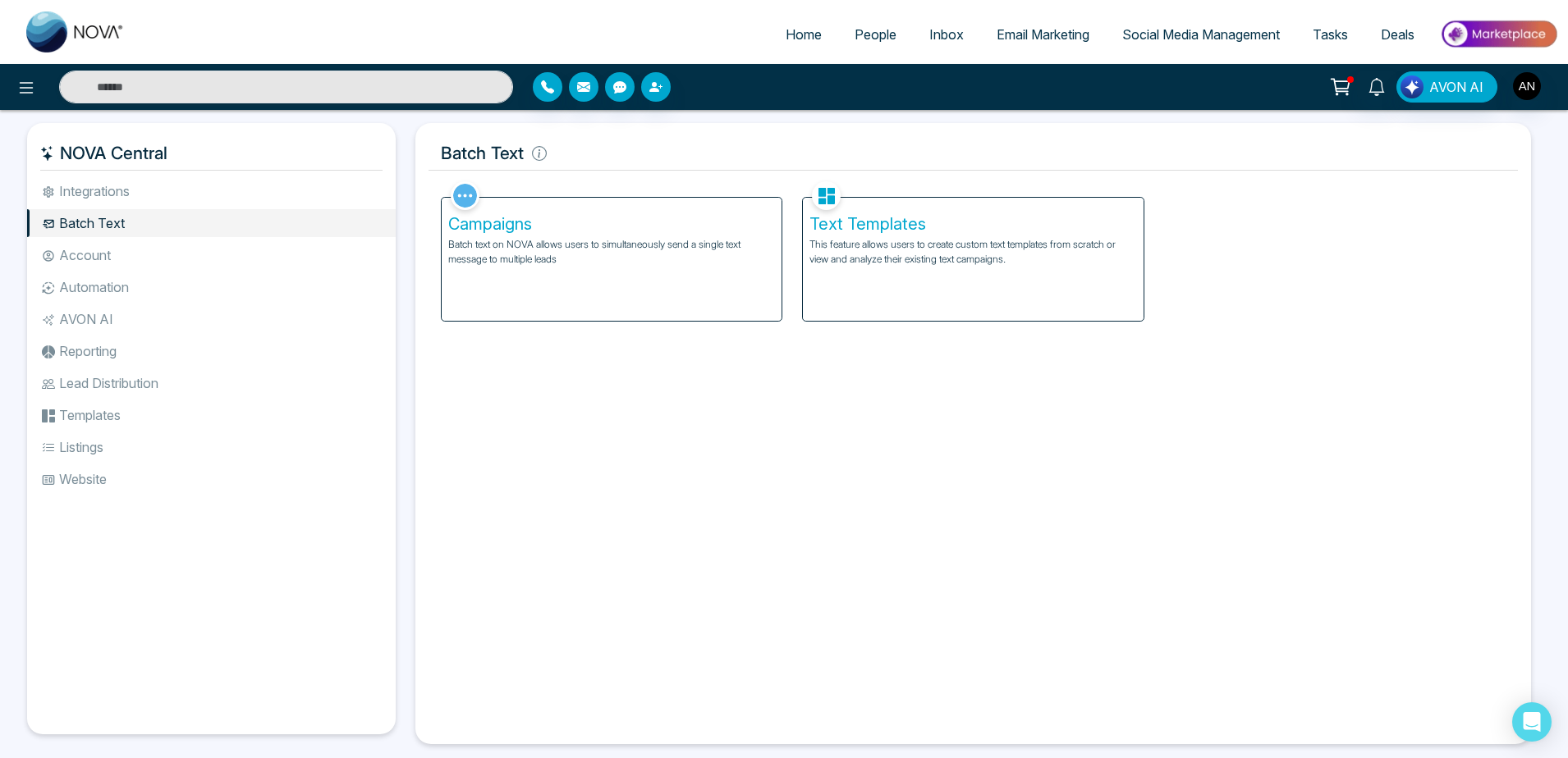
click at [168, 237] on li "Batch Text" at bounding box center [211, 223] width 368 height 28
click at [585, 291] on div "Campaigns Batch text on NOVA allows users to simultaneously send a single text …" at bounding box center [611, 259] width 339 height 123
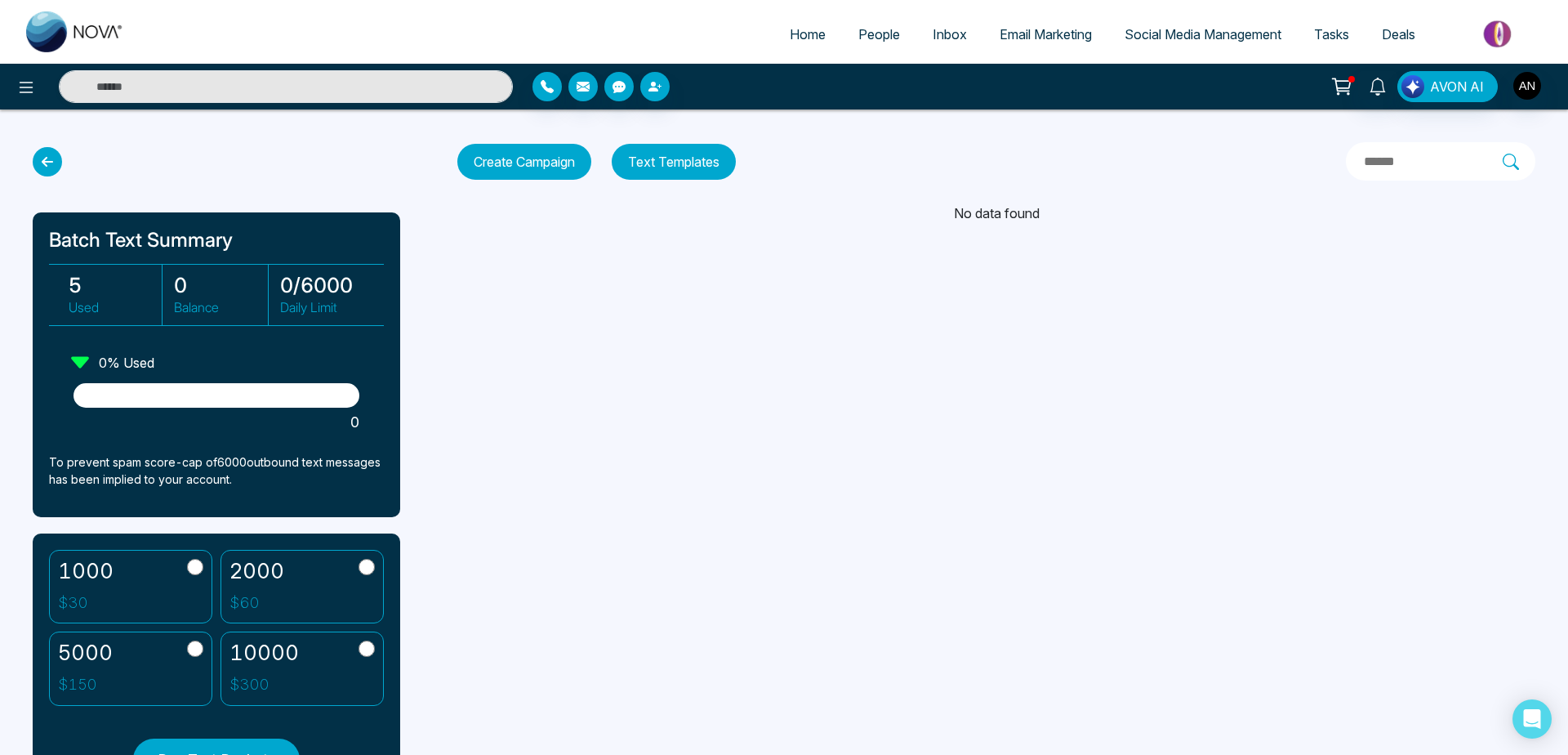
click at [43, 159] on icon at bounding box center [47, 162] width 30 height 30
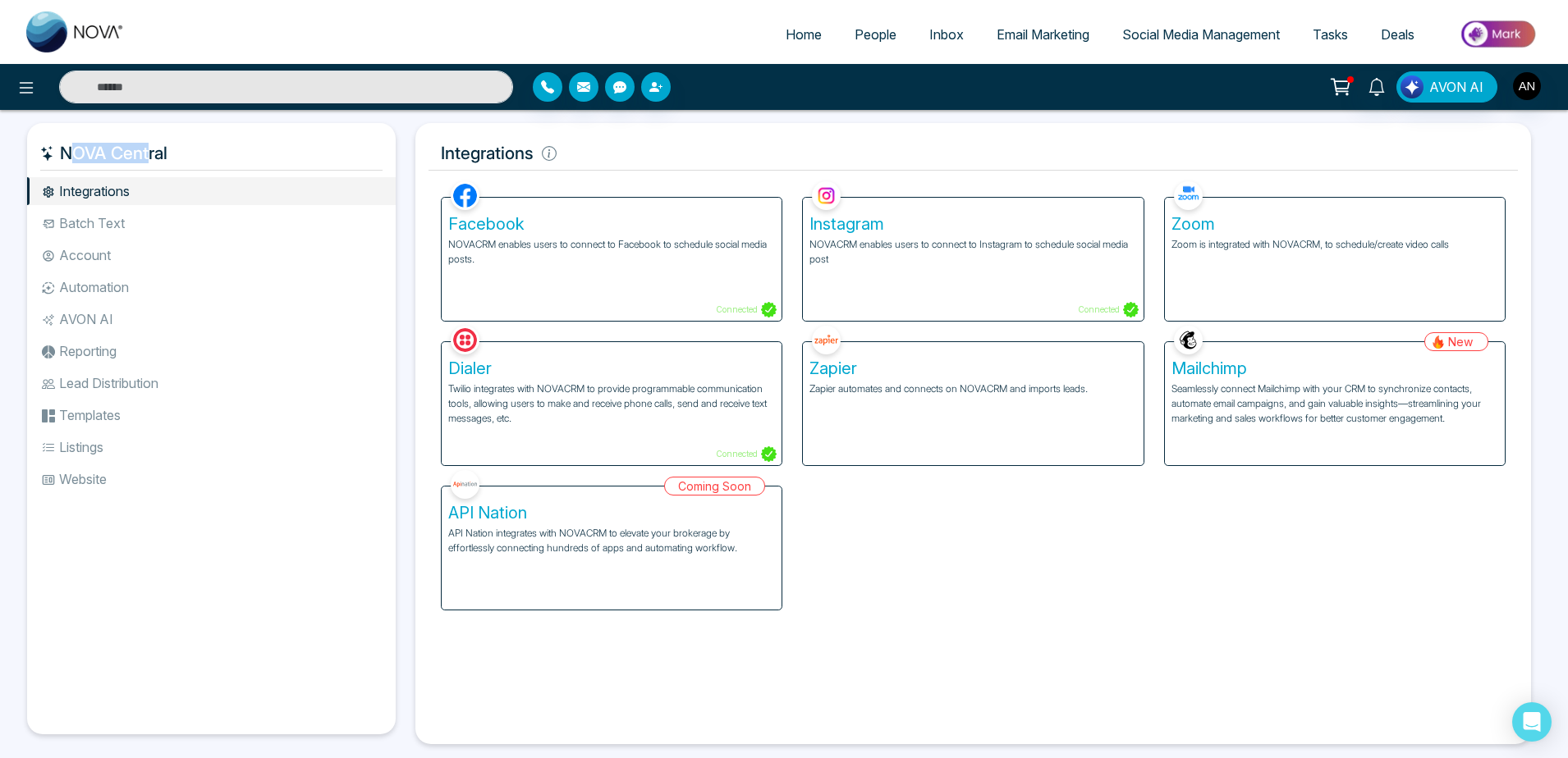
drag, startPoint x: 62, startPoint y: 150, endPoint x: 187, endPoint y: 152, distance: 125.0
click at [187, 152] on h5 "NOVA Central" at bounding box center [211, 153] width 342 height 34
drag, startPoint x: 414, startPoint y: 147, endPoint x: 699, endPoint y: 137, distance: 285.2
click at [699, 137] on div "Integrations Facebook NOVACRM enables users to connect to Facebook to schedule …" at bounding box center [973, 433] width 1135 height 621
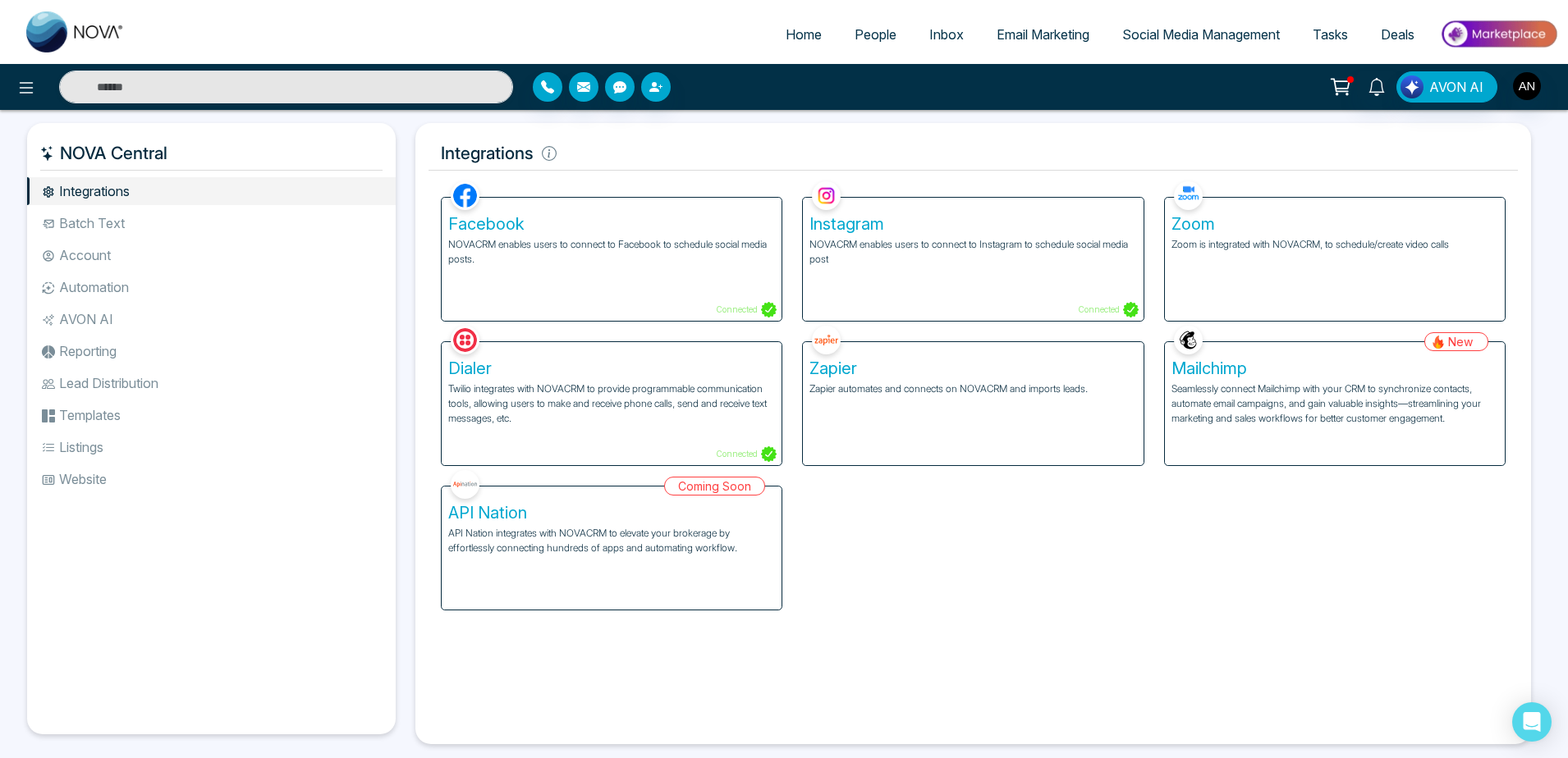
click at [699, 137] on h5 "Integrations" at bounding box center [973, 153] width 1089 height 34
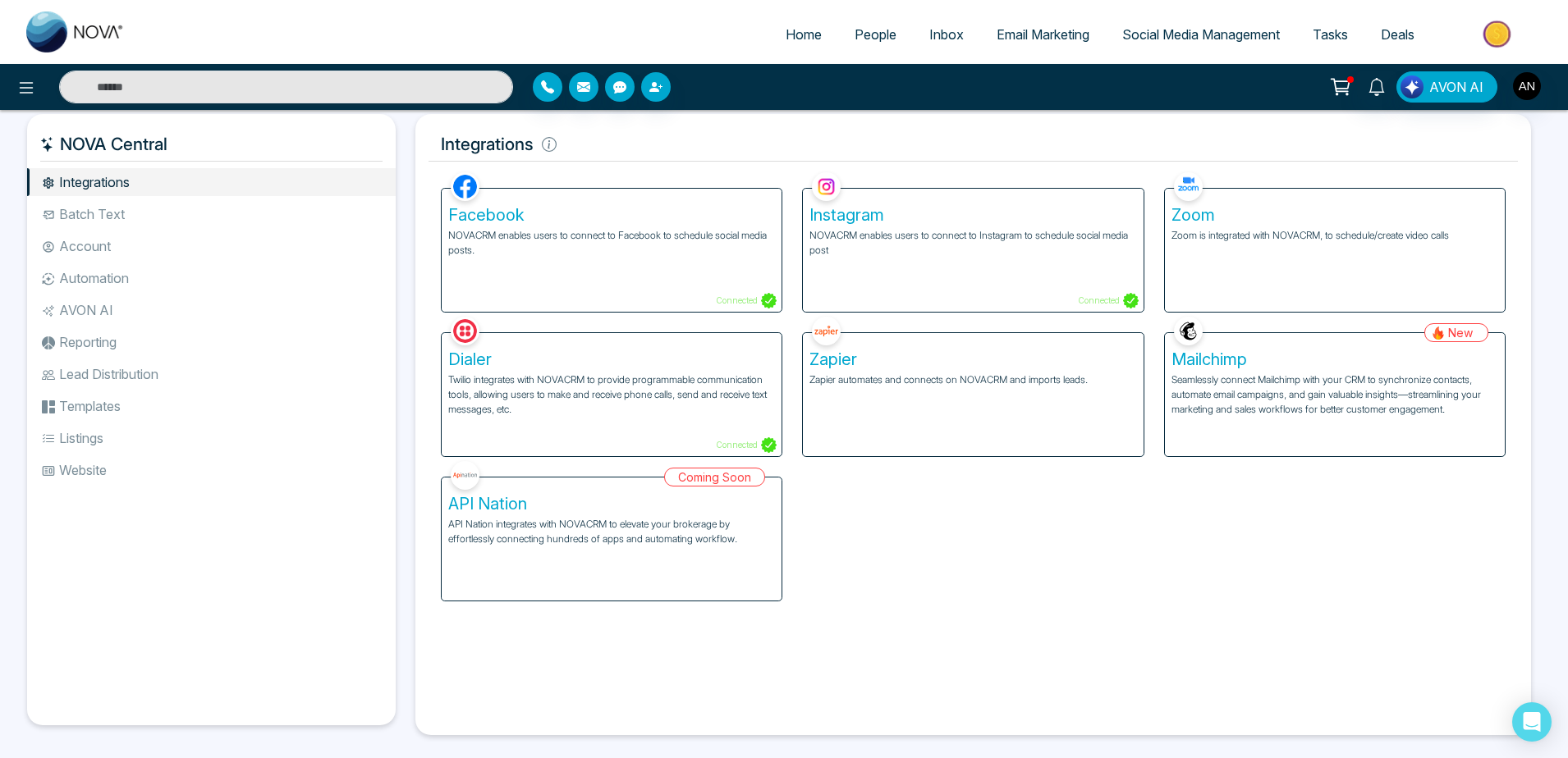
scroll to position [6, 0]
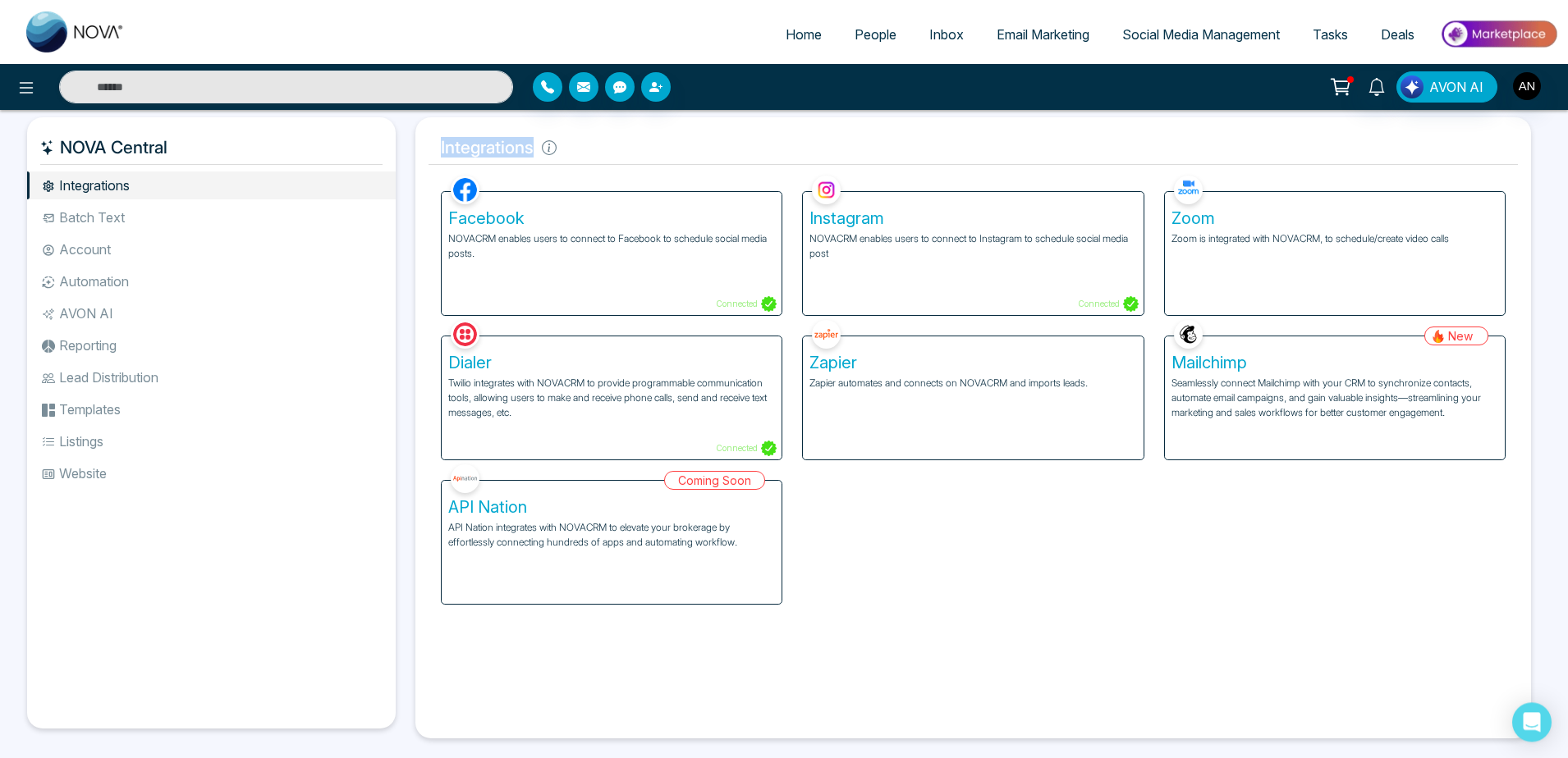
drag, startPoint x: 435, startPoint y: 139, endPoint x: 615, endPoint y: 143, distance: 180.0
click at [615, 143] on h5 "Integrations" at bounding box center [973, 148] width 1089 height 34
drag, startPoint x: 574, startPoint y: 143, endPoint x: 397, endPoint y: 138, distance: 177.1
click at [397, 138] on div "NOVA Central Integrations Batch Text Account Automation AVON AI Reporting Lead …" at bounding box center [784, 427] width 1513 height 621
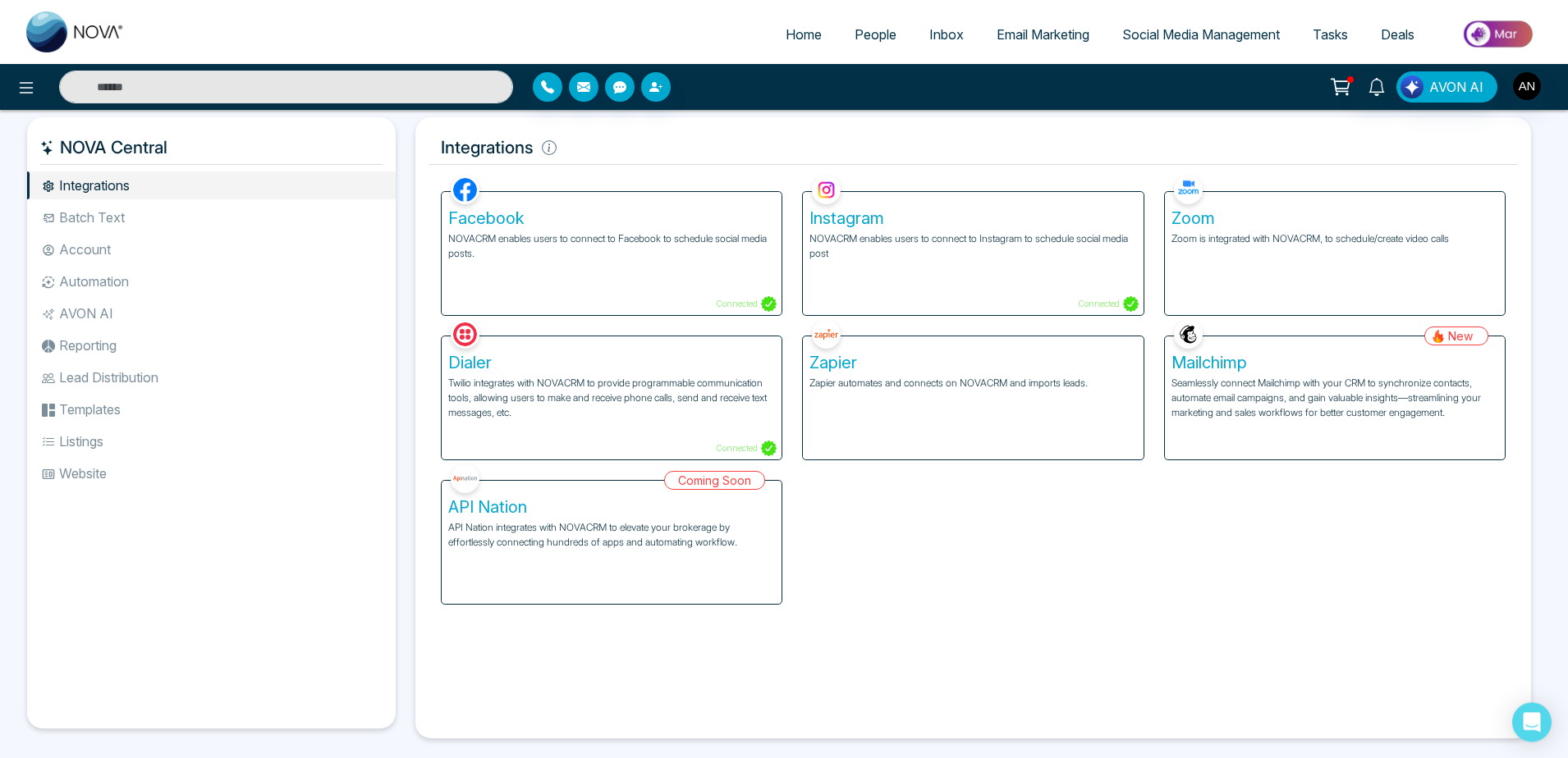
click at [397, 138] on div "NOVA Central Integrations Batch Text Account Automation AVON AI Reporting Lead …" at bounding box center [216, 427] width 379 height 621
drag, startPoint x: 397, startPoint y: 138, endPoint x: 559, endPoint y: 136, distance: 162.0
click at [559, 136] on div "NOVA Central Integrations Batch Text Account Automation AVON AI Reporting Lead …" at bounding box center [784, 427] width 1513 height 621
click at [563, 168] on div "Integrations Facebook NOVACRM enables users to connect to Facebook to schedule …" at bounding box center [973, 427] width 1116 height 621
click at [553, 145] on icon at bounding box center [549, 147] width 15 height 15
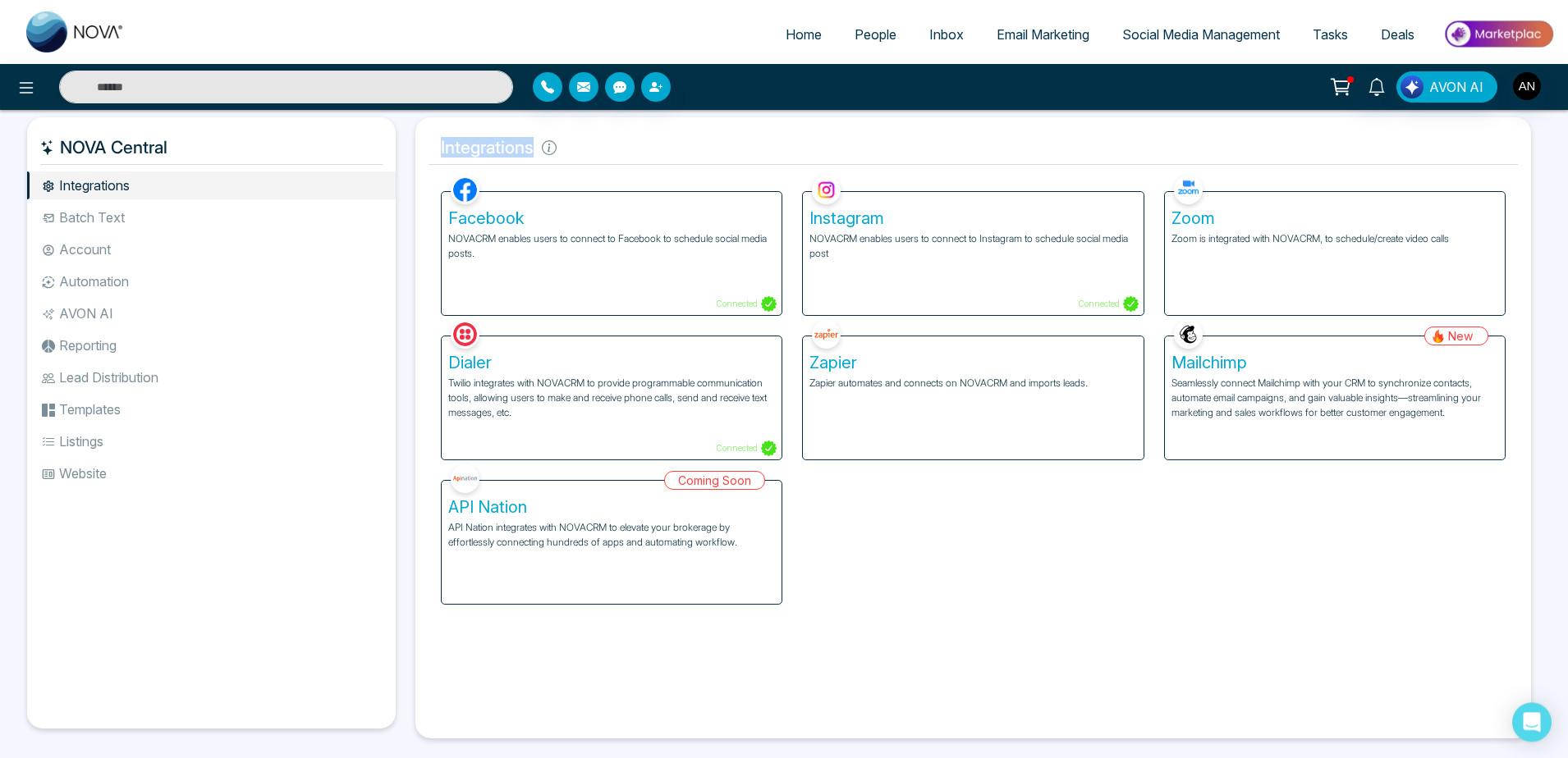
drag, startPoint x: 419, startPoint y: 149, endPoint x: 559, endPoint y: 150, distance: 140.0
click at [559, 150] on div "Integrations Facebook NOVACRM enables users to connect to Facebook to schedule …" at bounding box center [973, 427] width 1116 height 621
click at [557, 150] on icon at bounding box center [549, 147] width 15 height 15
drag, startPoint x: 434, startPoint y: 150, endPoint x: 551, endPoint y: 150, distance: 117.0
click at [551, 150] on h5 "Integrations" at bounding box center [973, 148] width 1089 height 34
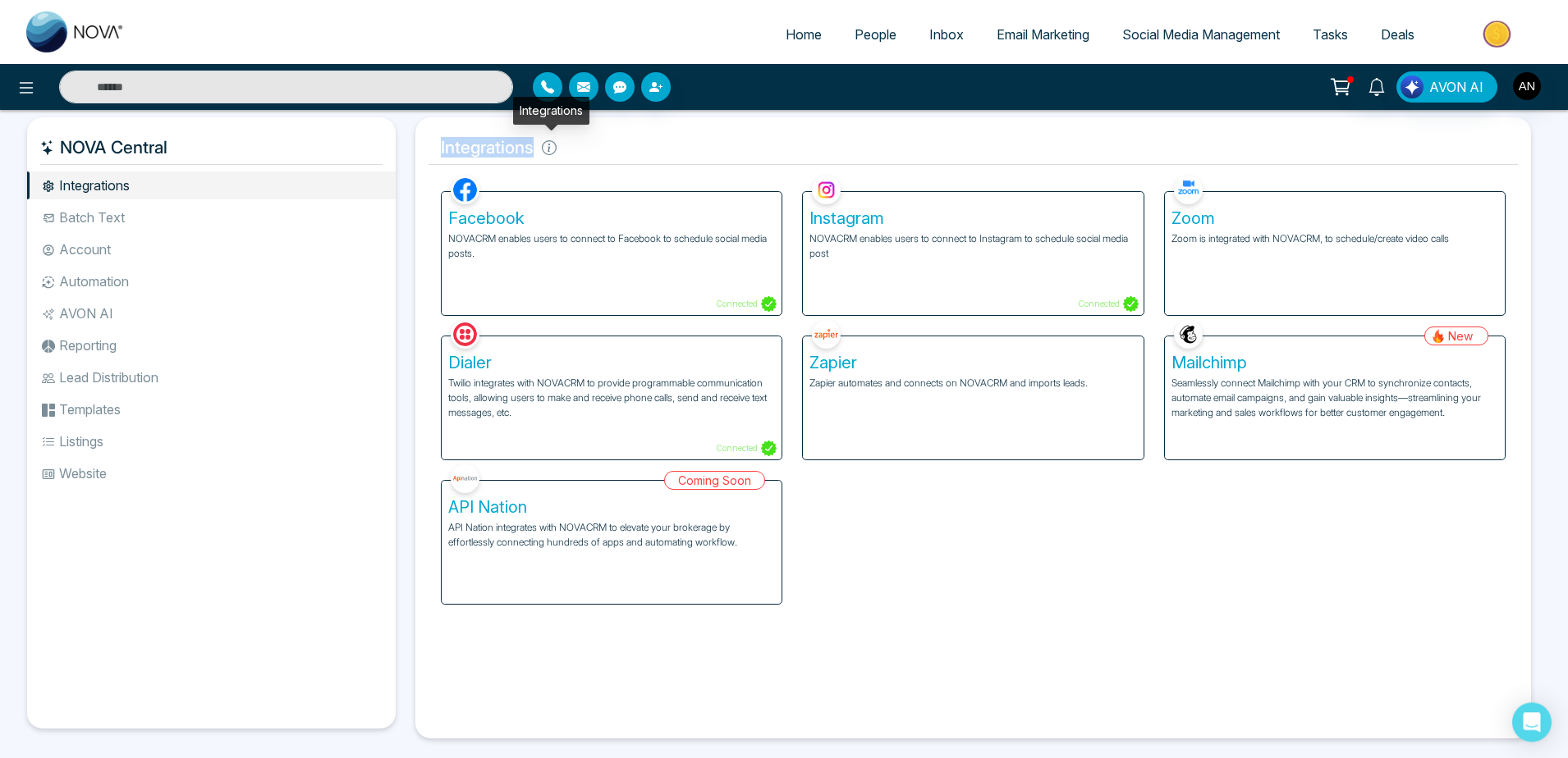
click at [550, 150] on icon at bounding box center [548, 148] width 3 height 9
click at [843, 100] on div at bounding box center [719, 86] width 373 height 30
drag, startPoint x: 426, startPoint y: 134, endPoint x: 621, endPoint y: 162, distance: 197.0
click at [621, 162] on div "Integrations Facebook NOVACRM enables users to connect to Facebook to schedule …" at bounding box center [973, 427] width 1116 height 621
click at [621, 162] on h5 "Integrations" at bounding box center [973, 148] width 1089 height 34
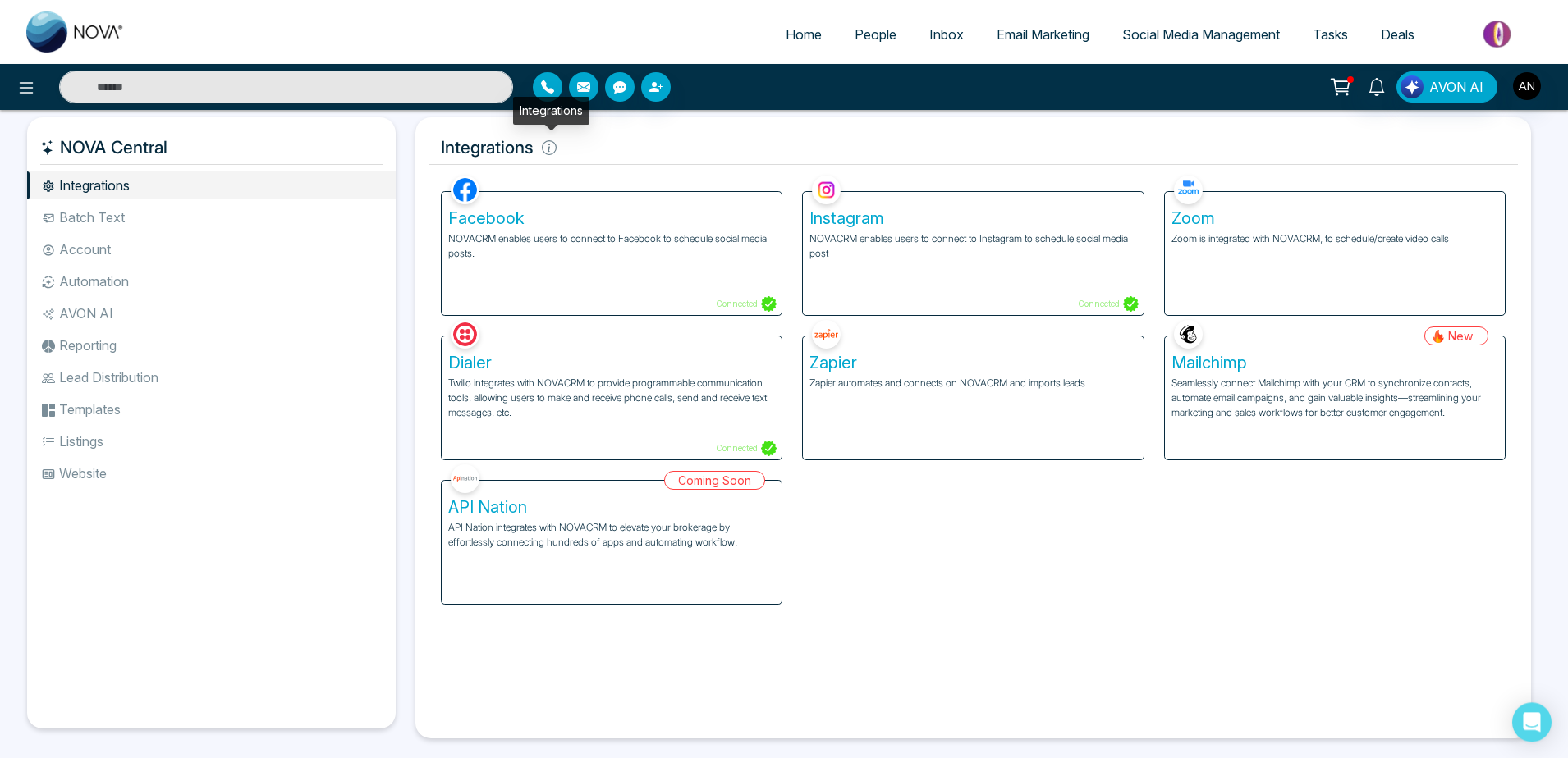
click at [550, 147] on icon at bounding box center [548, 148] width 3 height 9
click at [141, 219] on li "Batch Text" at bounding box center [211, 217] width 368 height 28
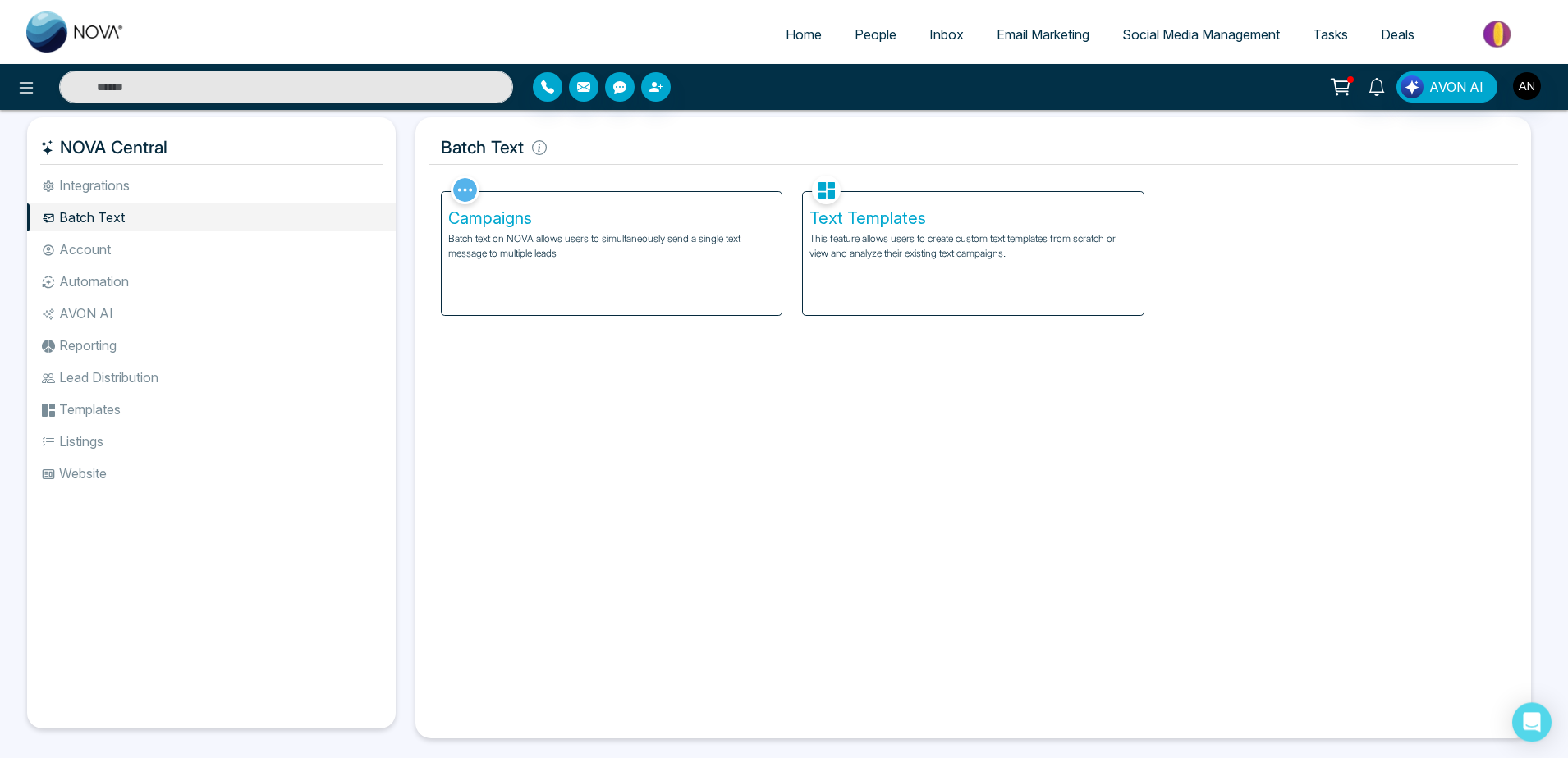
click at [137, 238] on li "Account" at bounding box center [211, 250] width 368 height 28
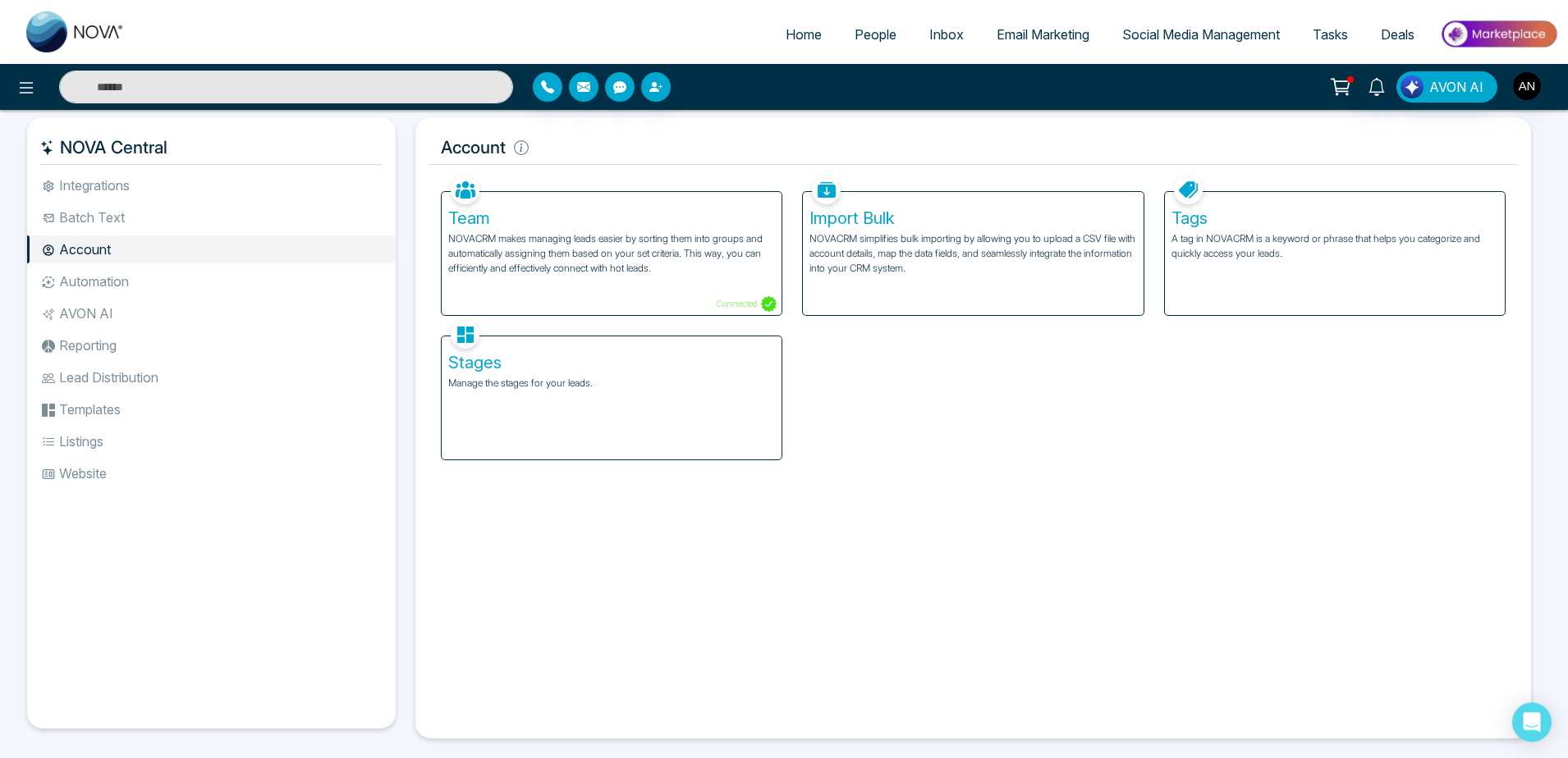
click at [735, 271] on p "NOVACRM makes managing leads easier by sorting them into groups and automatical…" at bounding box center [611, 254] width 327 height 44
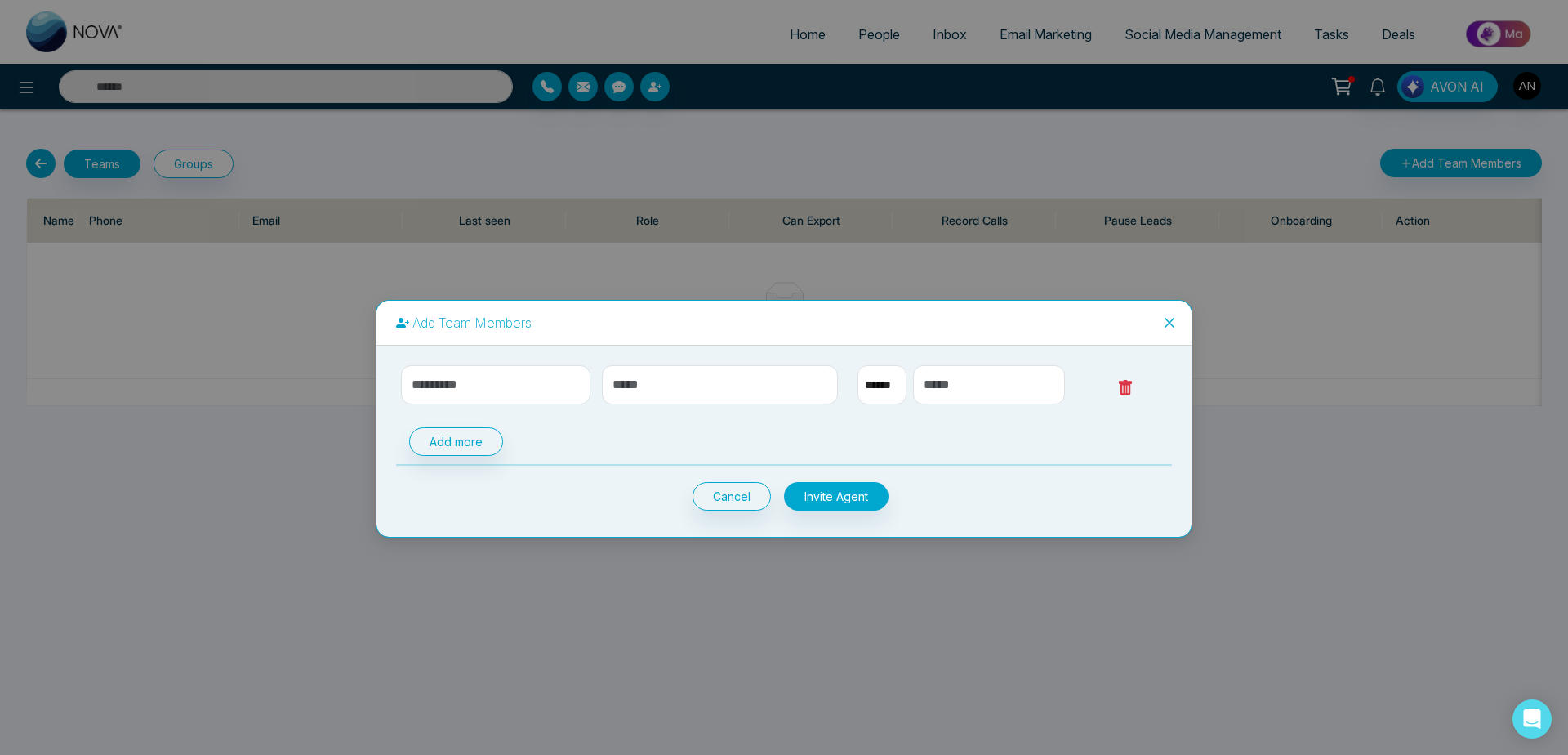
select select "**"
click at [1129, 386] on icon at bounding box center [1125, 387] width 16 height 16
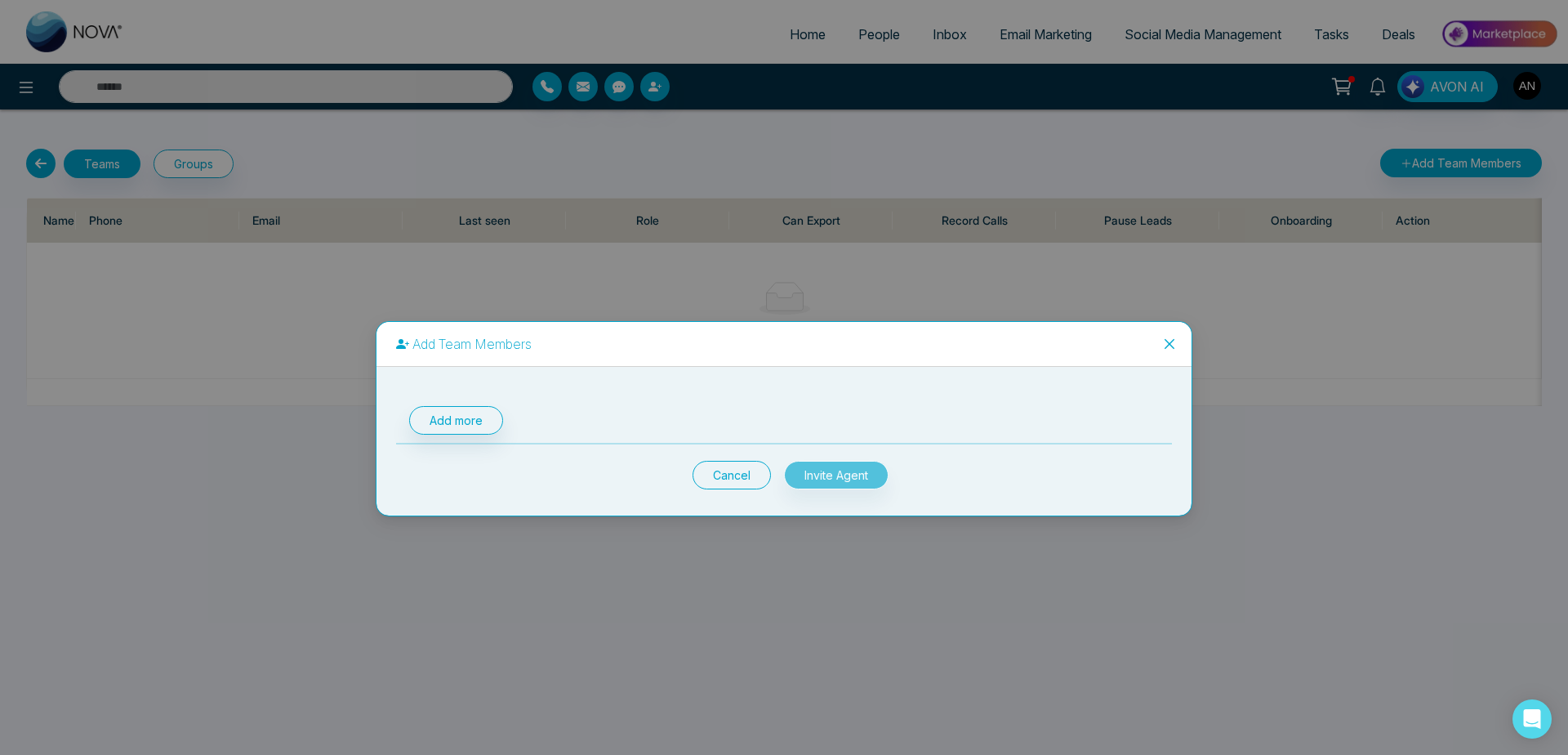
click at [712, 476] on button "Cancel" at bounding box center [732, 476] width 78 height 29
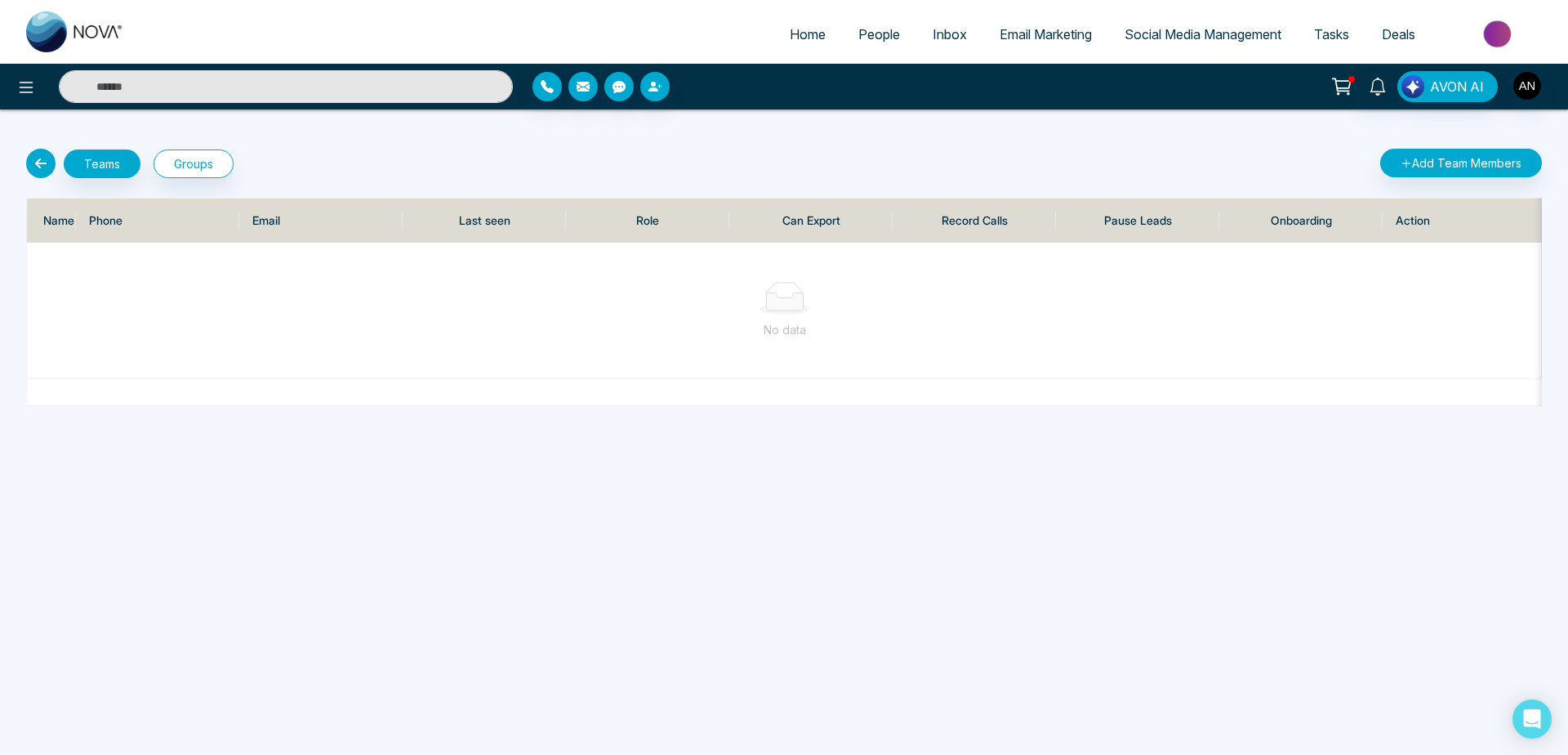
click at [37, 161] on icon at bounding box center [41, 163] width 30 height 30
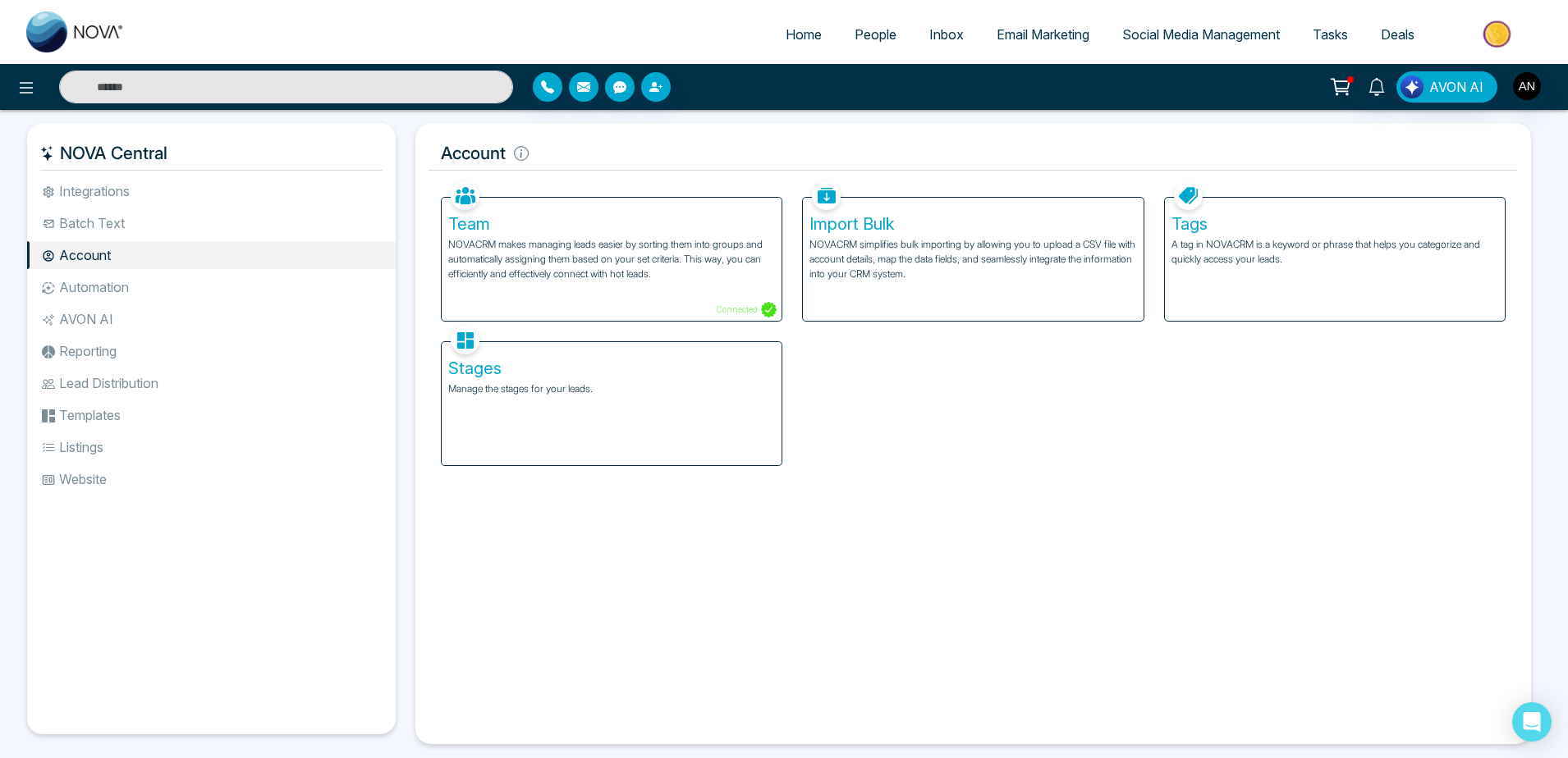
click at [847, 19] on link "People" at bounding box center [875, 34] width 74 height 31
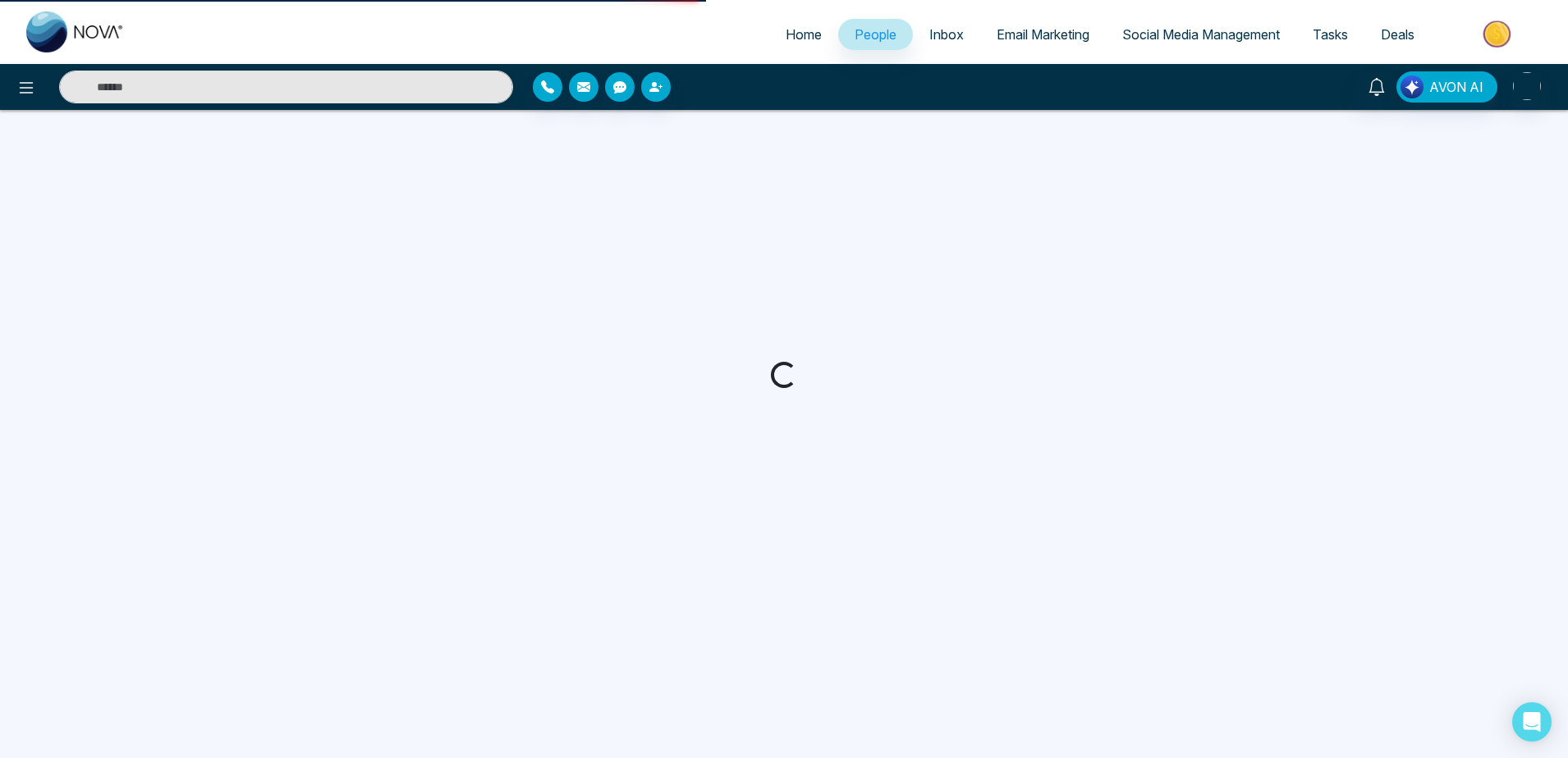
click at [854, 32] on span "People" at bounding box center [875, 34] width 42 height 16
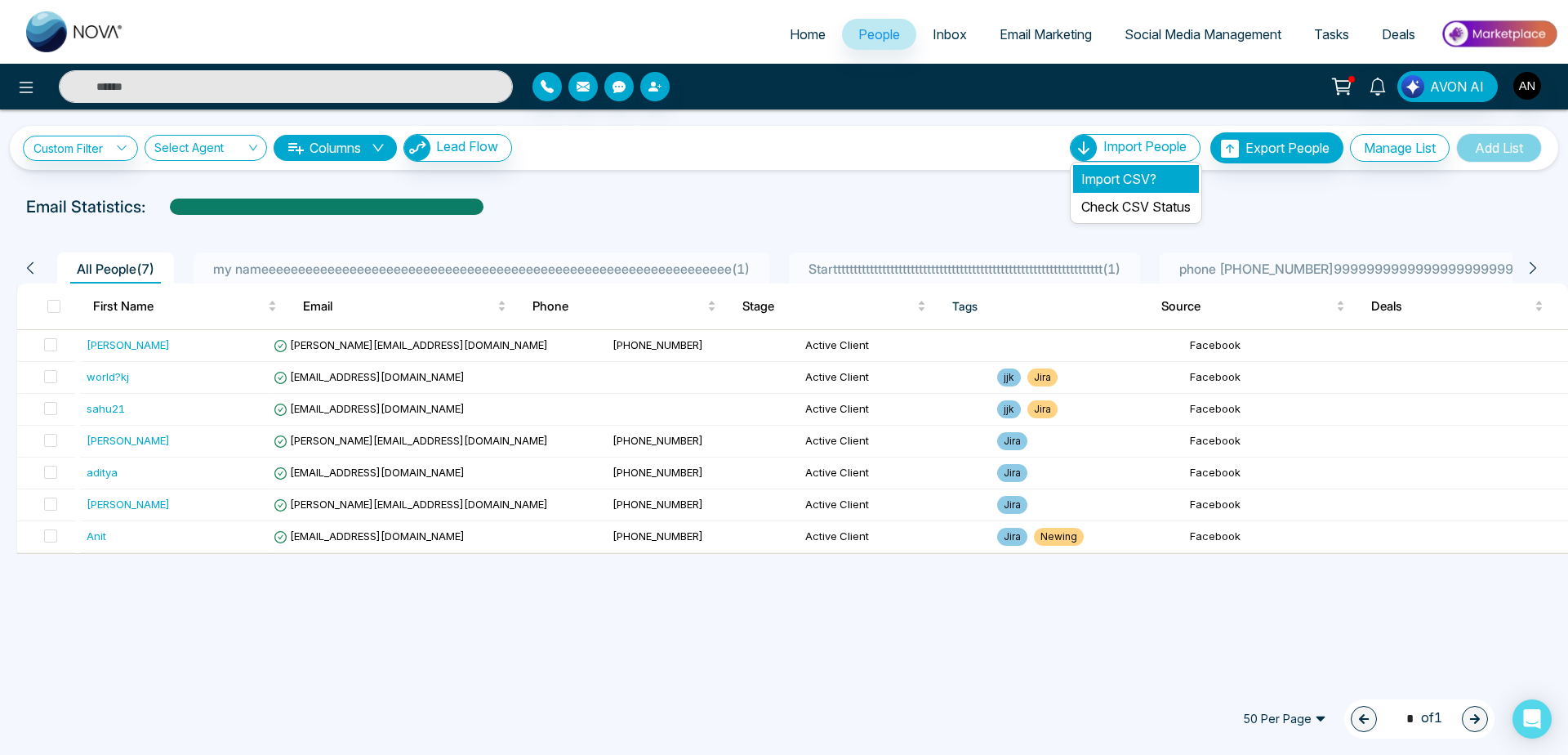
click at [1132, 188] on li "Import CSV?" at bounding box center [1137, 179] width 126 height 28
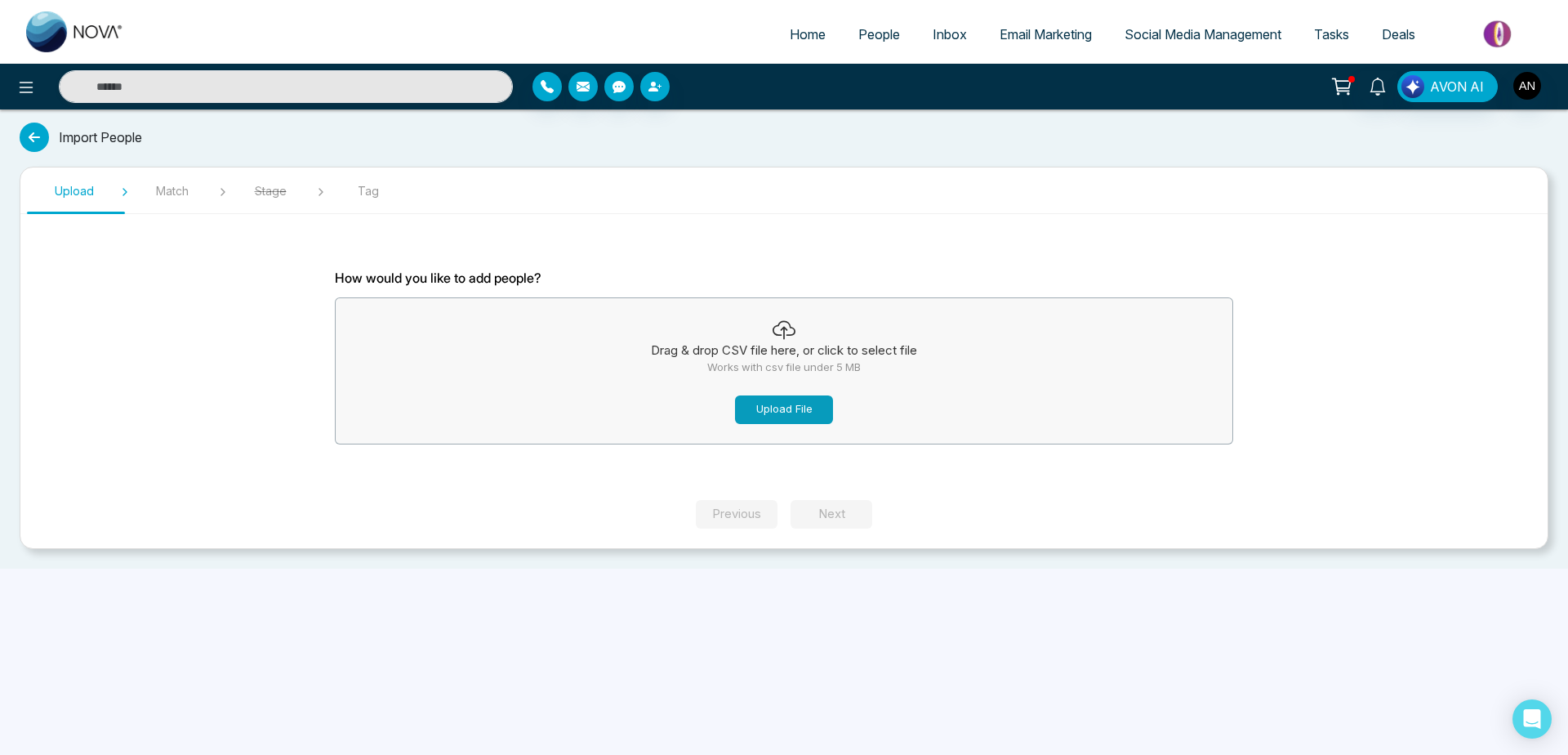
click at [769, 416] on button "Upload File" at bounding box center [784, 410] width 98 height 29
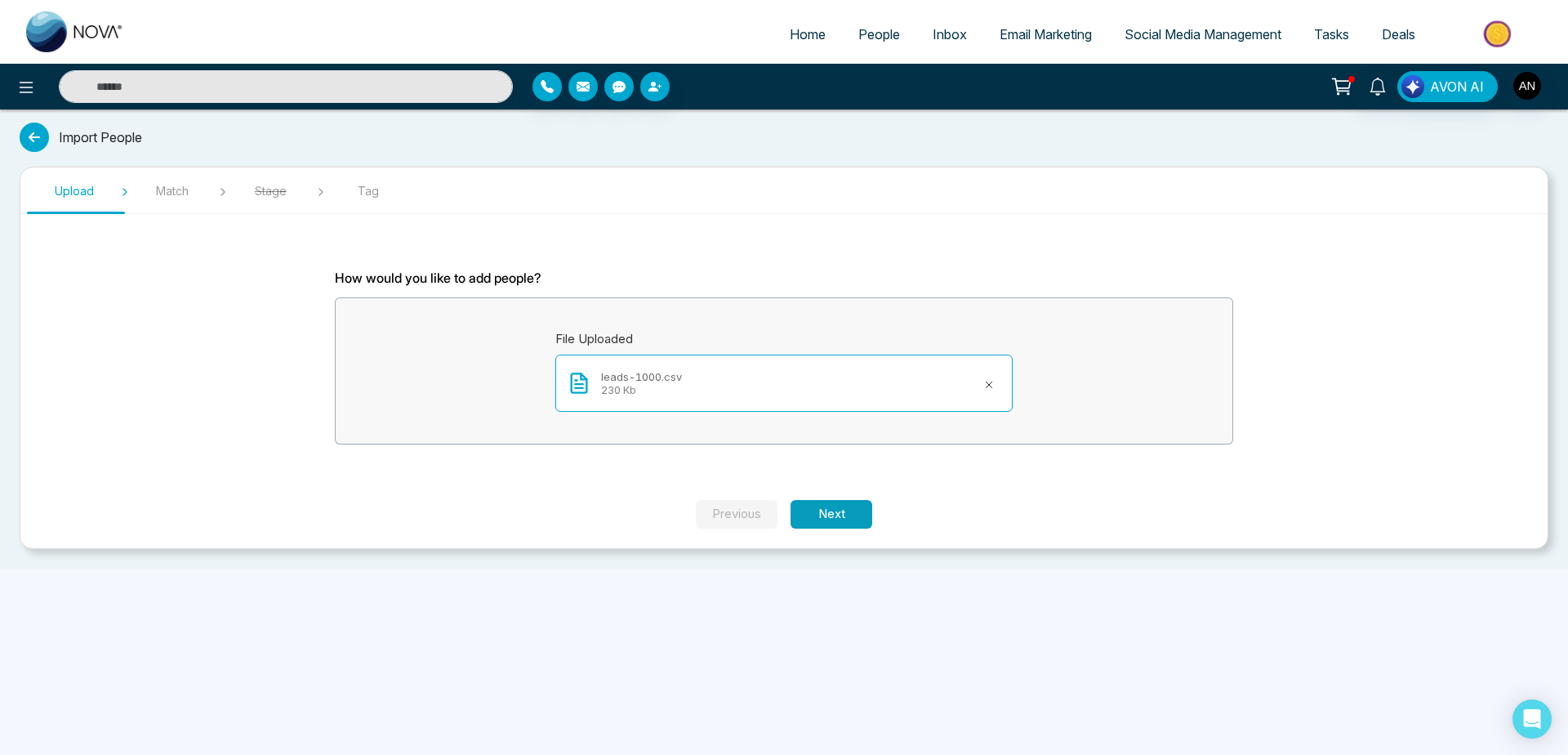
click at [810, 511] on button "Next" at bounding box center [831, 515] width 82 height 29
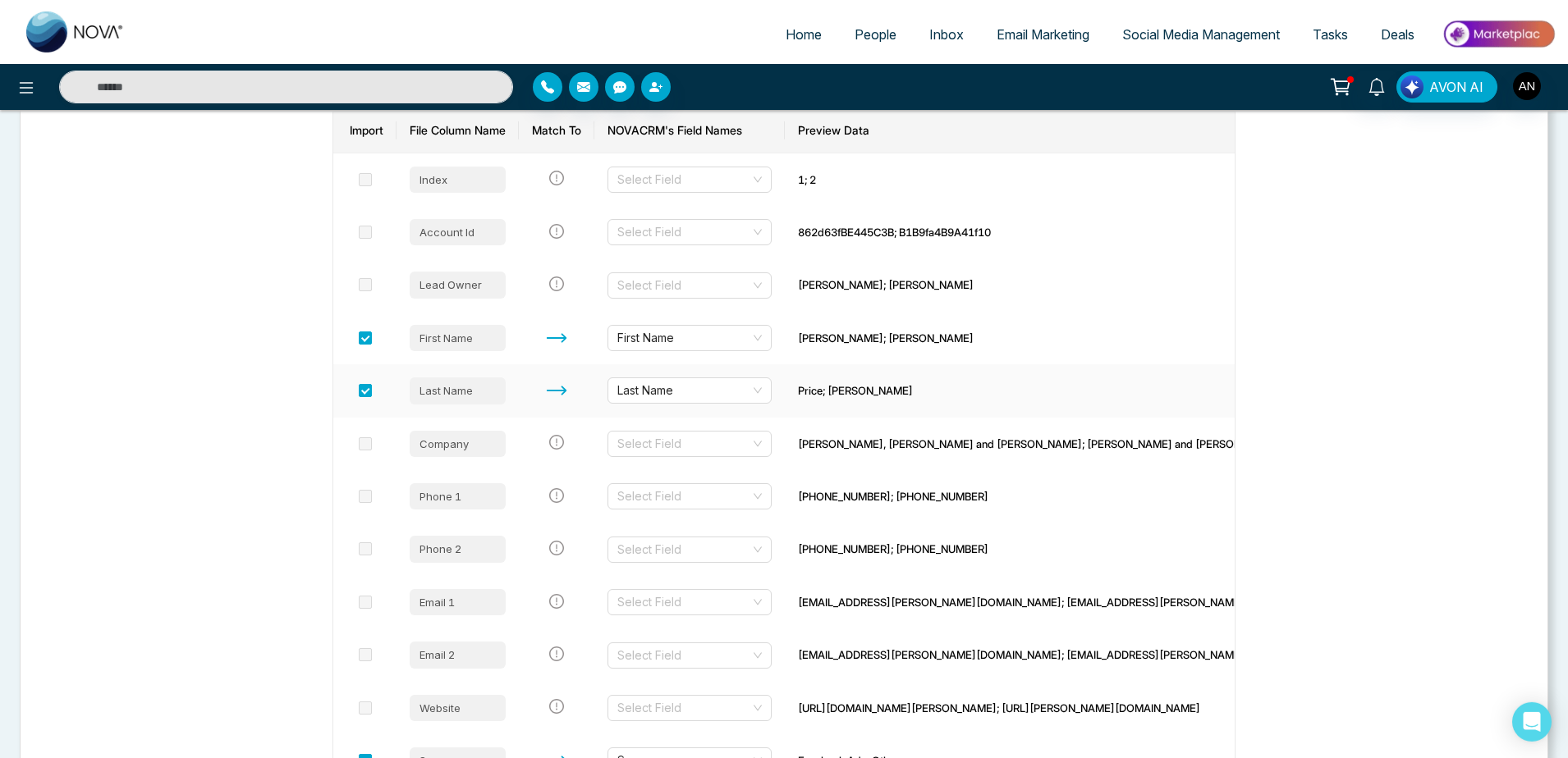
scroll to position [508, 0]
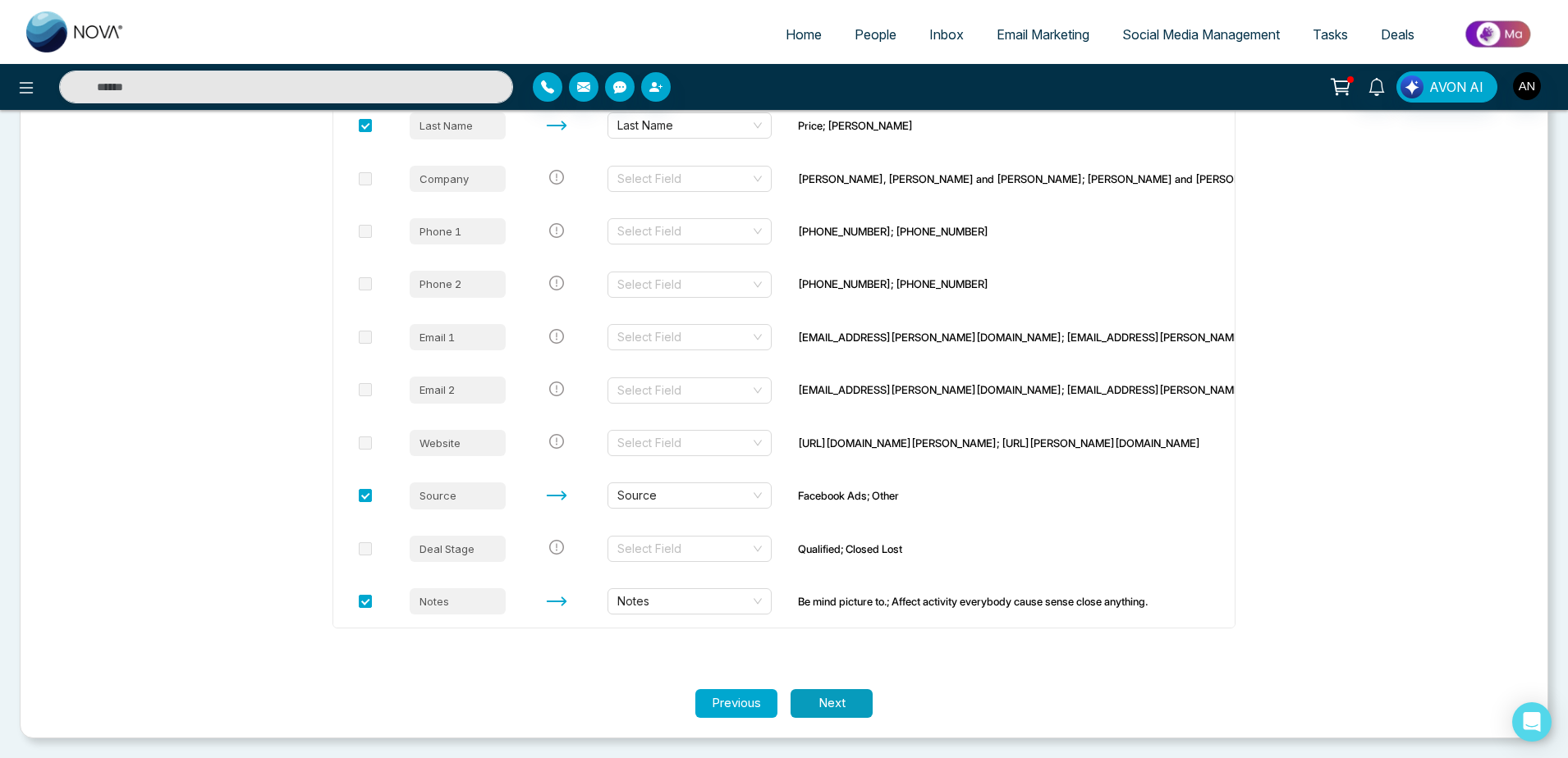
click at [814, 700] on button "Next" at bounding box center [832, 704] width 82 height 29
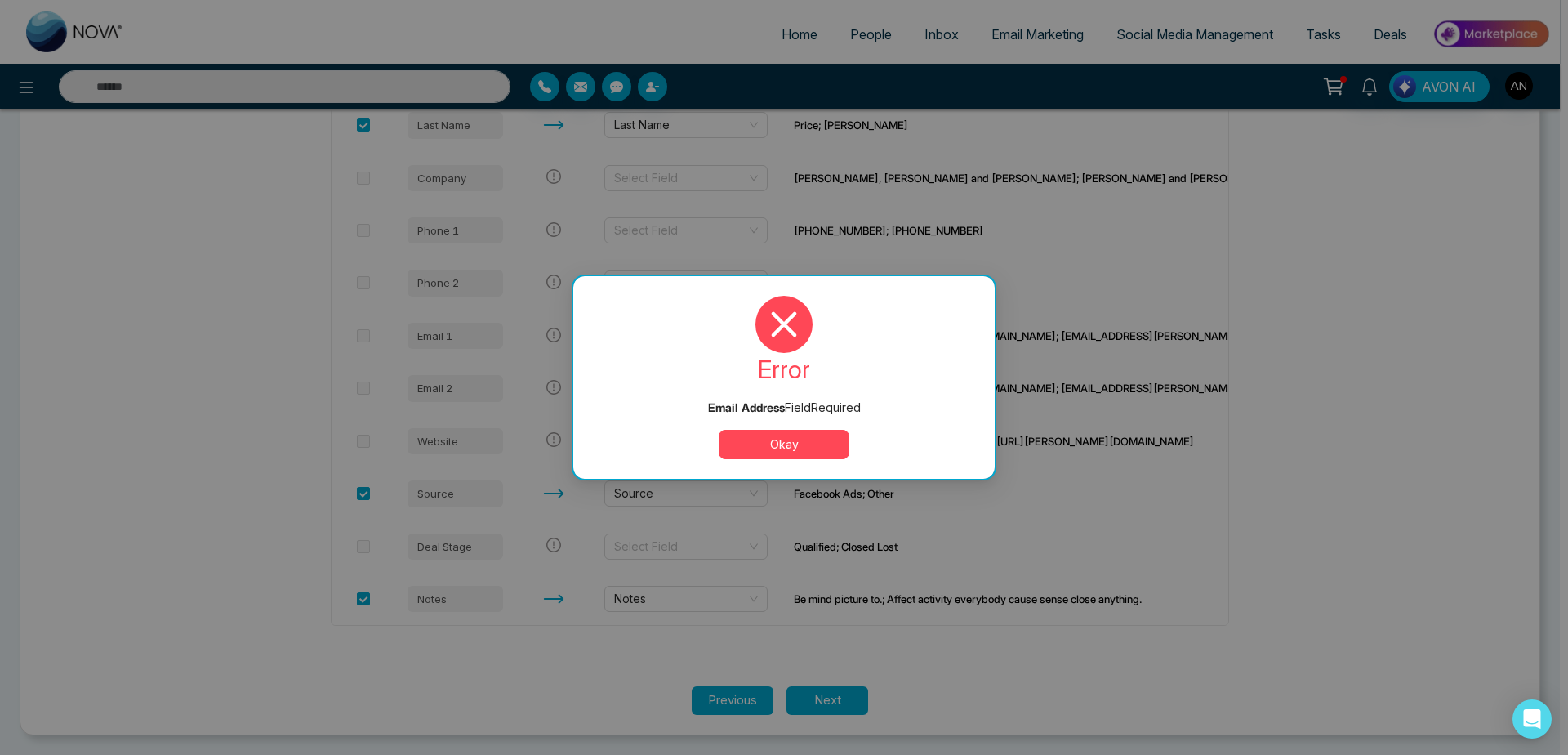
click at [809, 438] on button "Okay" at bounding box center [784, 444] width 131 height 30
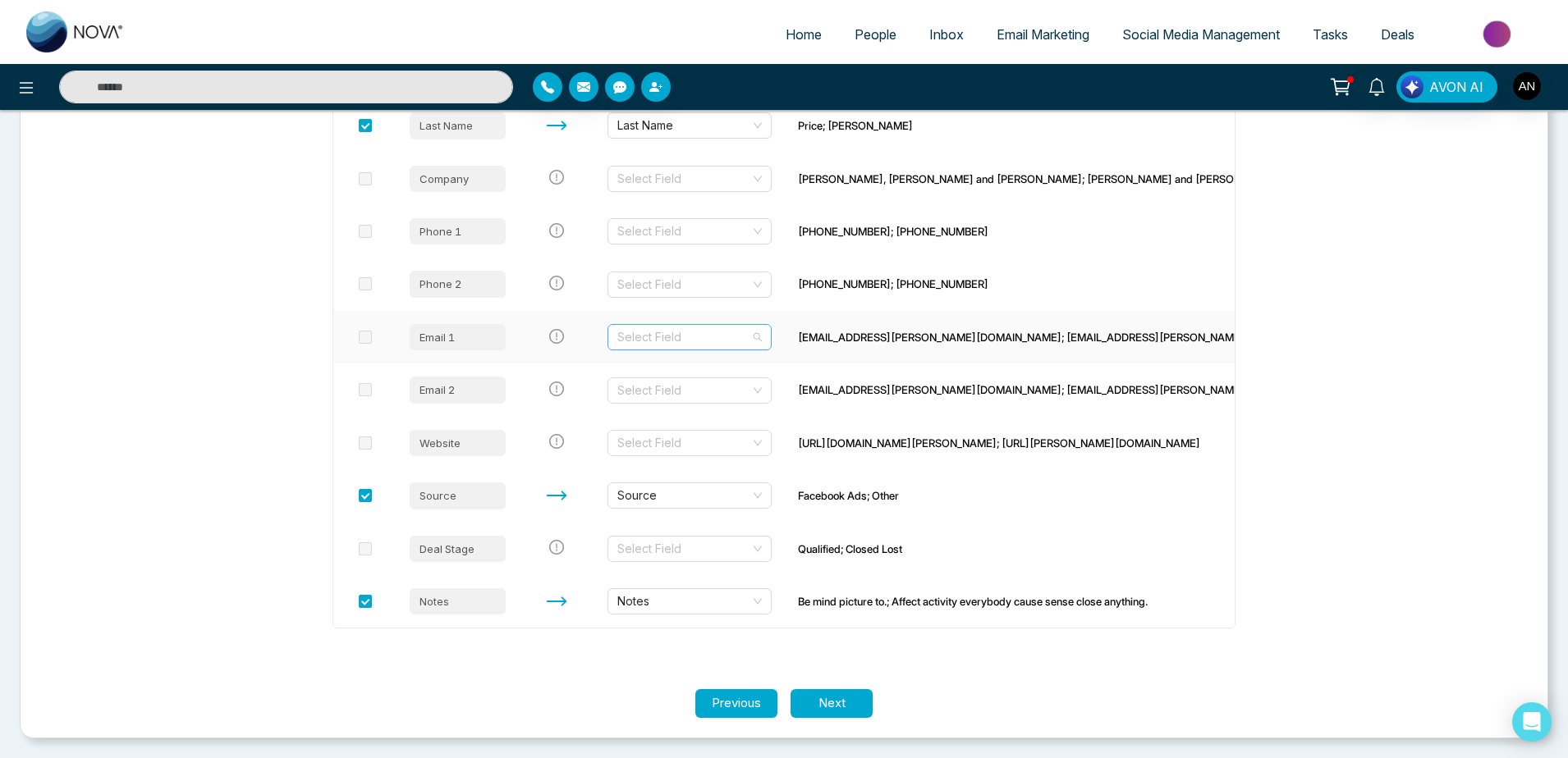
click at [693, 339] on input "search" at bounding box center [684, 337] width 133 height 25
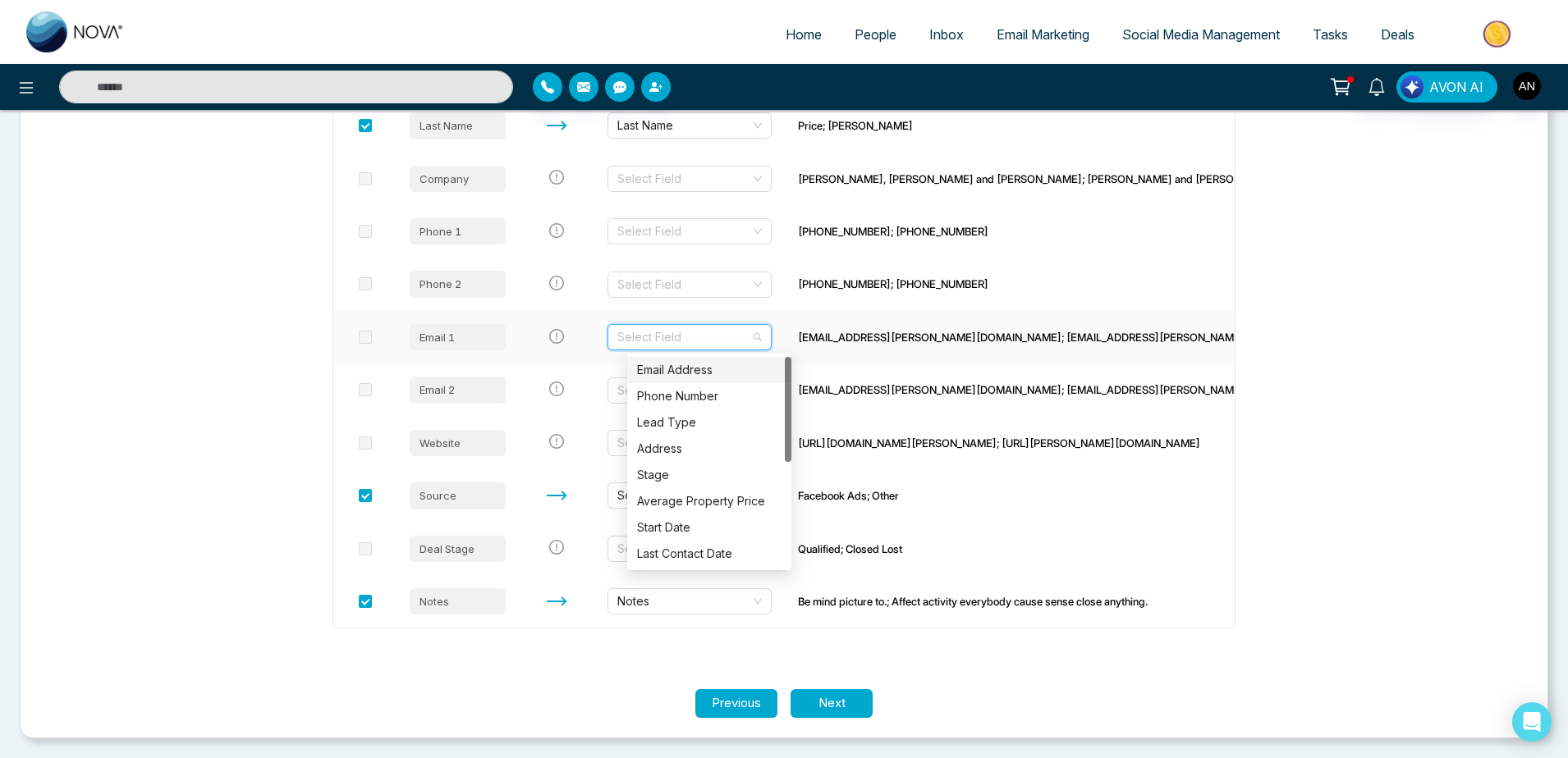
click at [685, 363] on div "Email Address" at bounding box center [709, 369] width 144 height 18
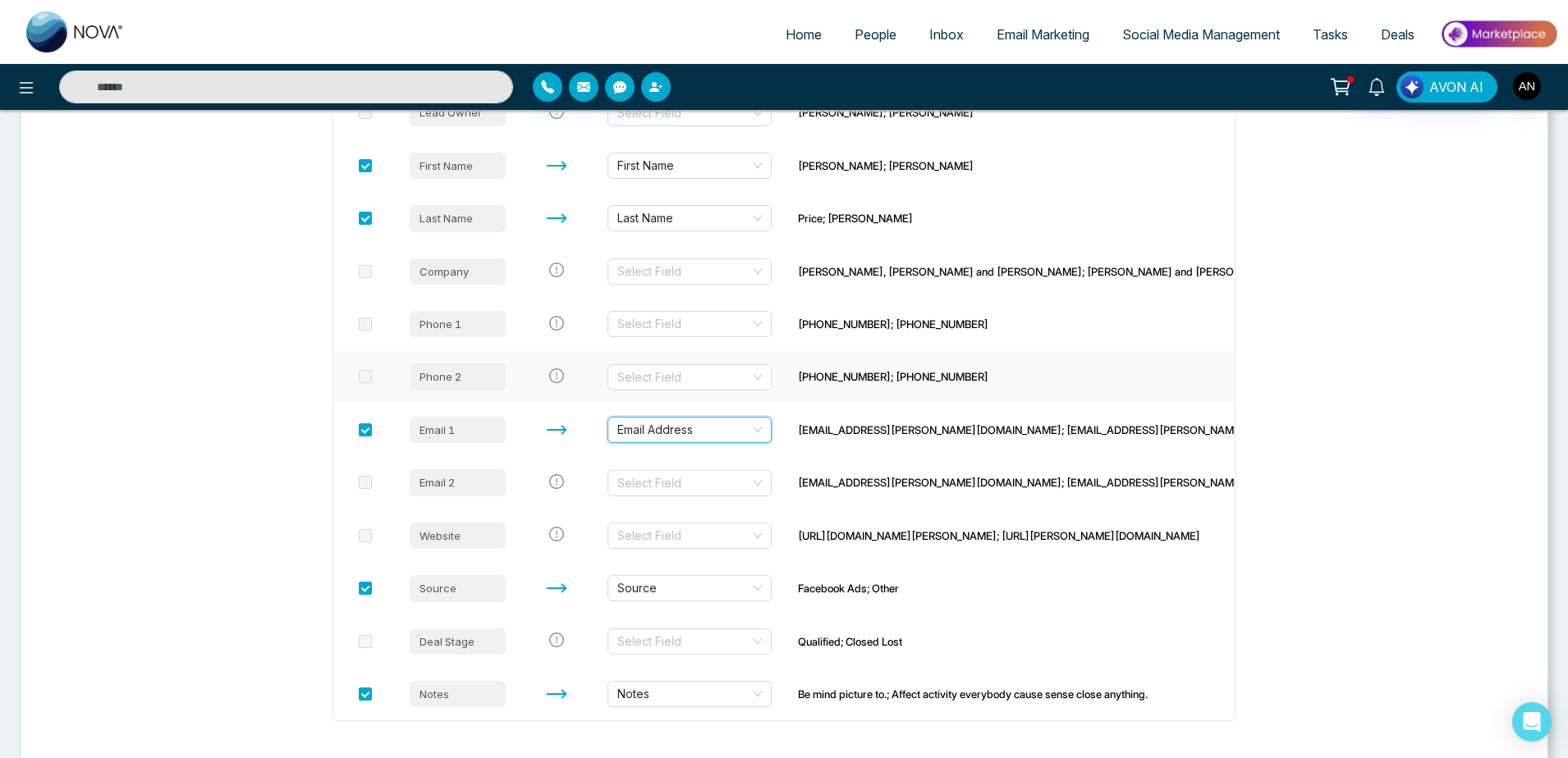
scroll to position [397, 0]
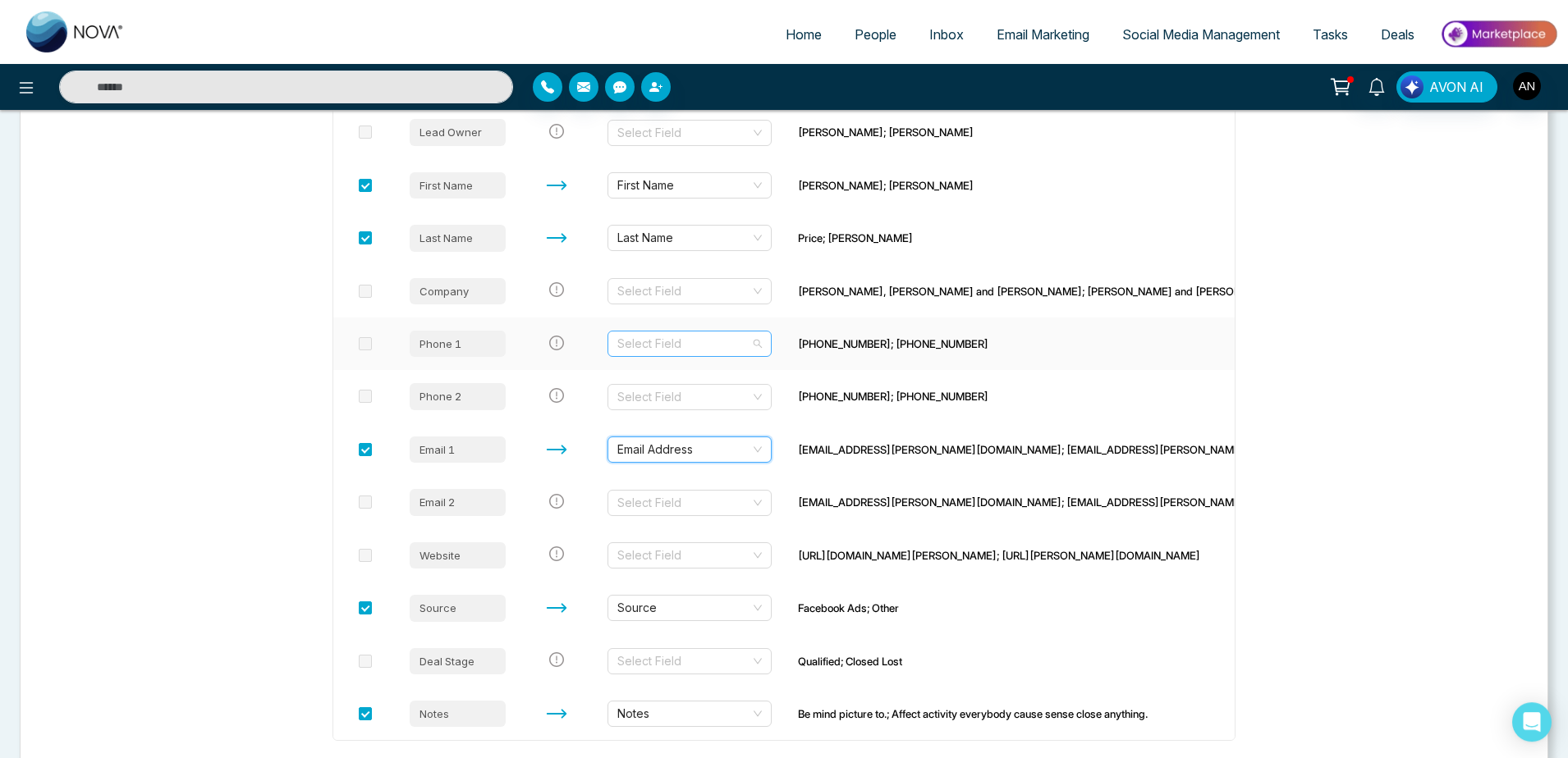
click at [677, 332] on div "Select Field" at bounding box center [689, 344] width 164 height 26
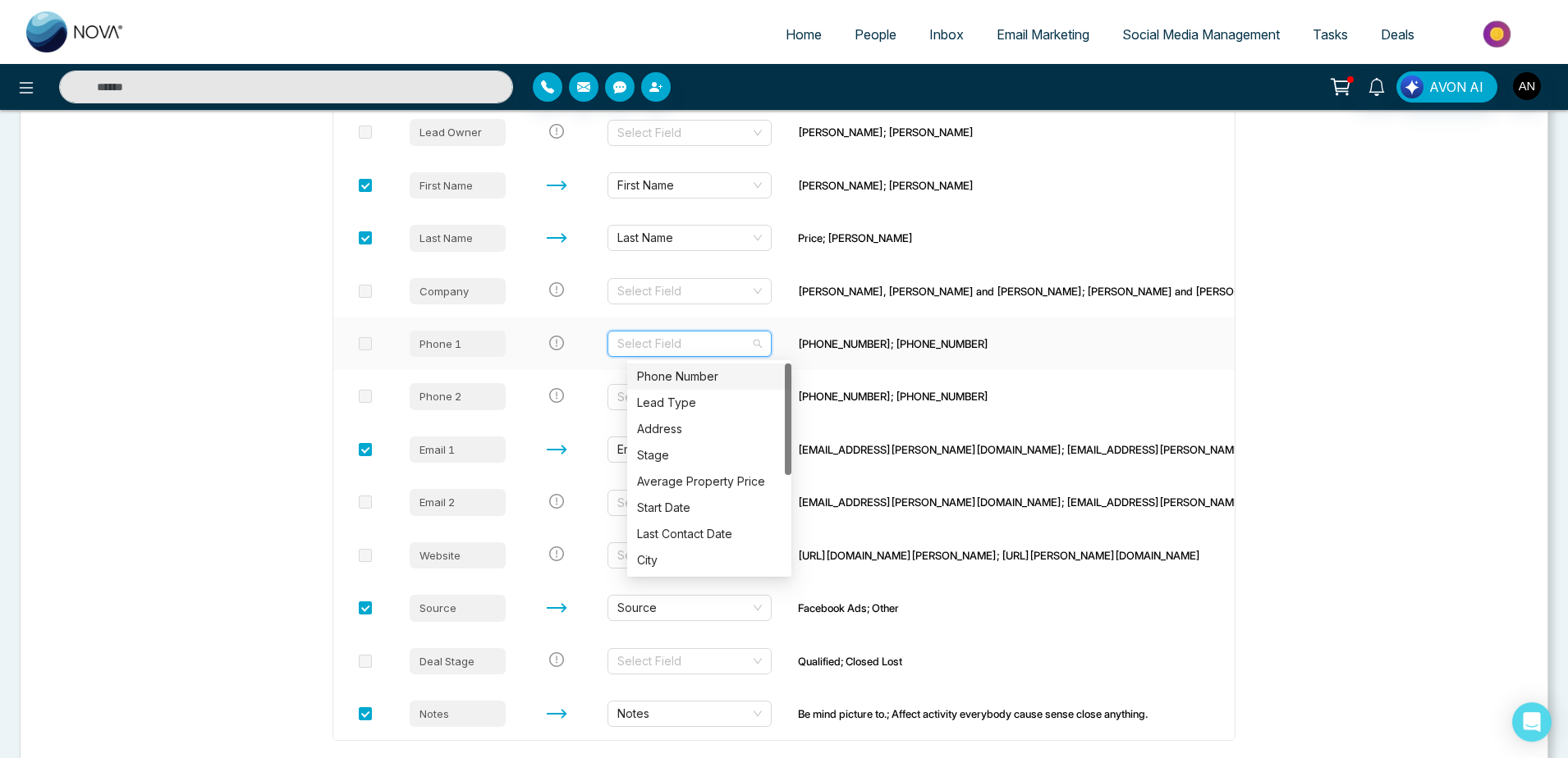
click at [689, 385] on div "Phone Number" at bounding box center [709, 376] width 144 height 18
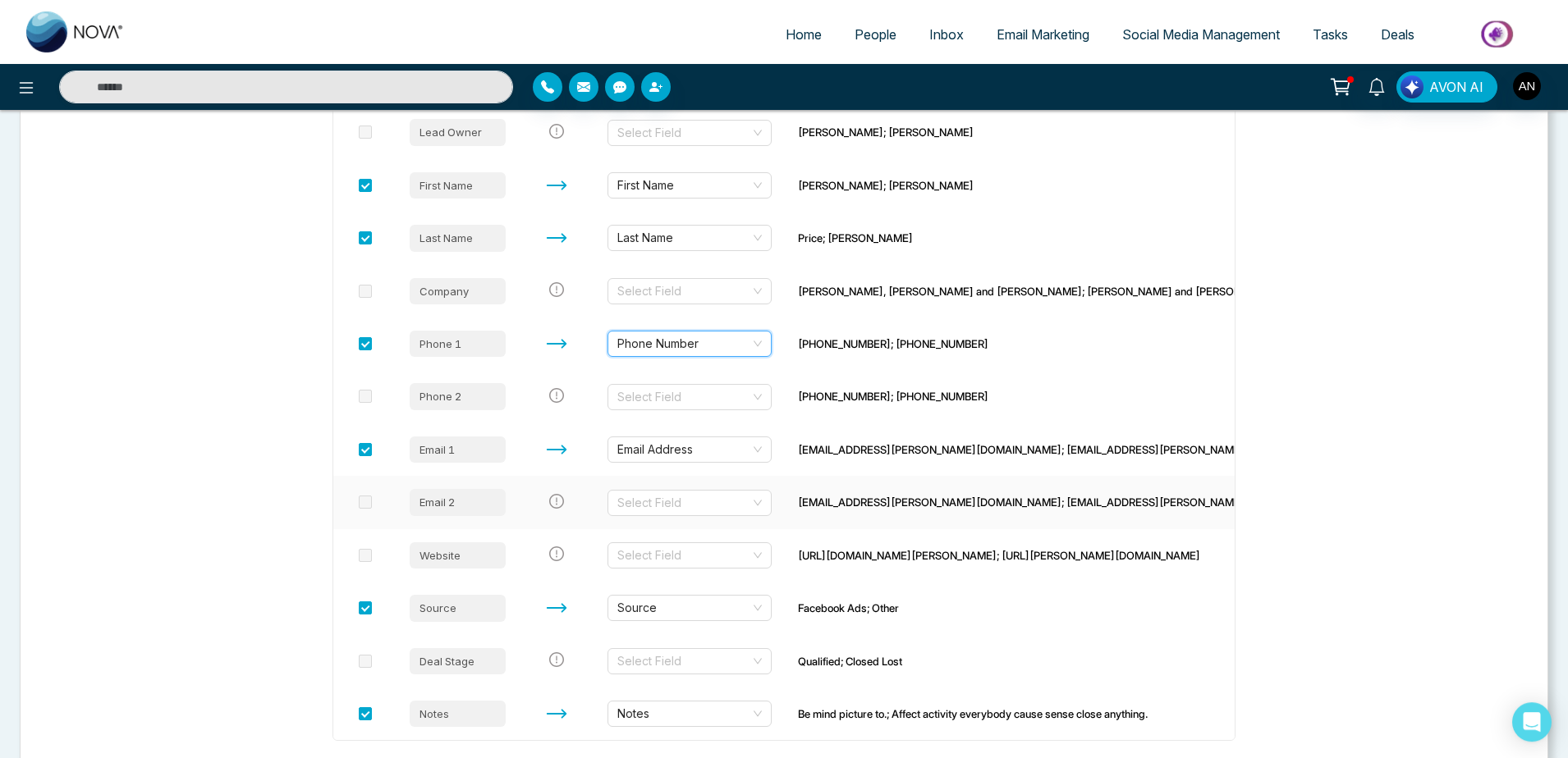
scroll to position [508, 0]
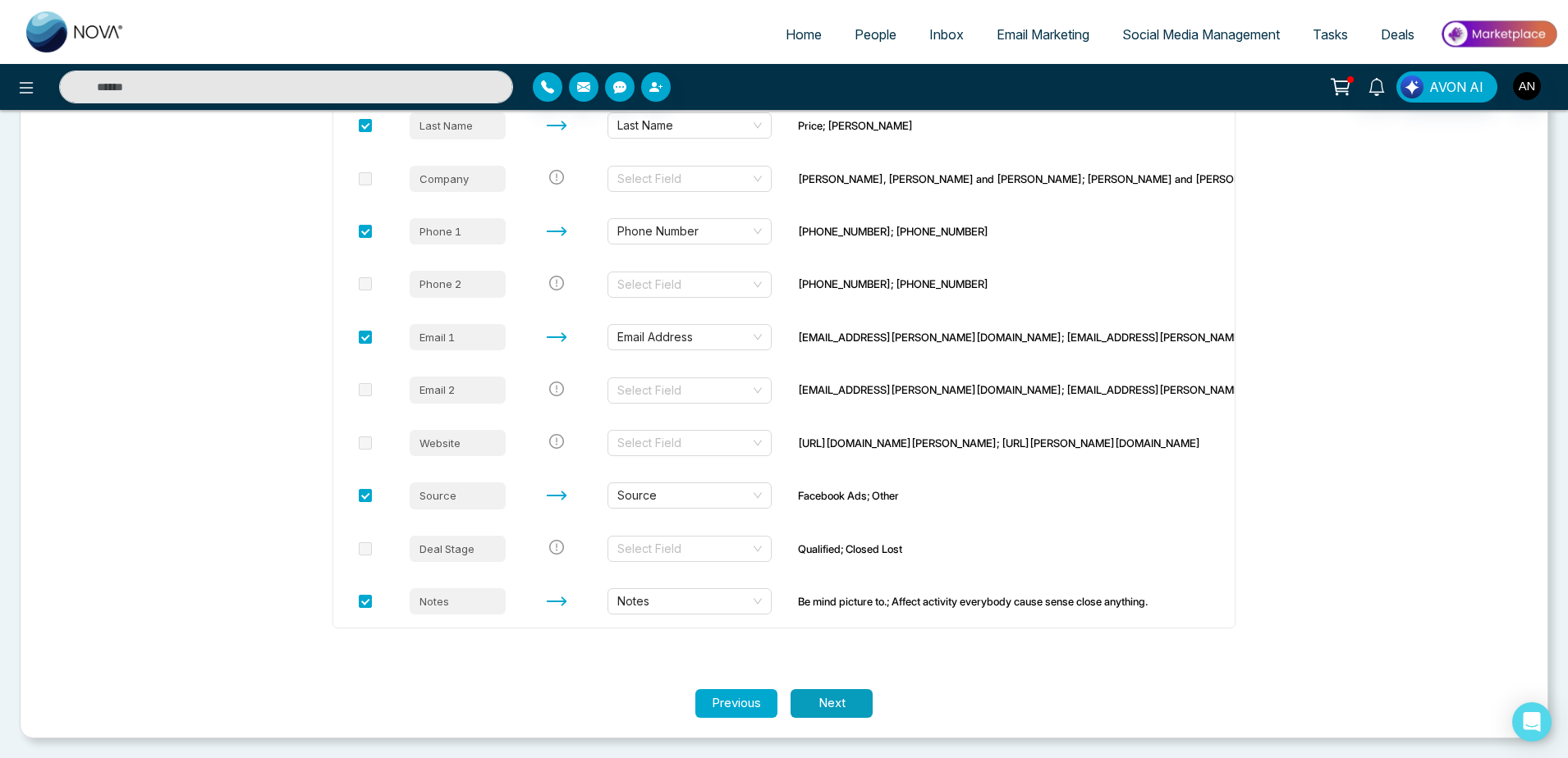
click at [840, 714] on button "Next" at bounding box center [832, 704] width 82 height 29
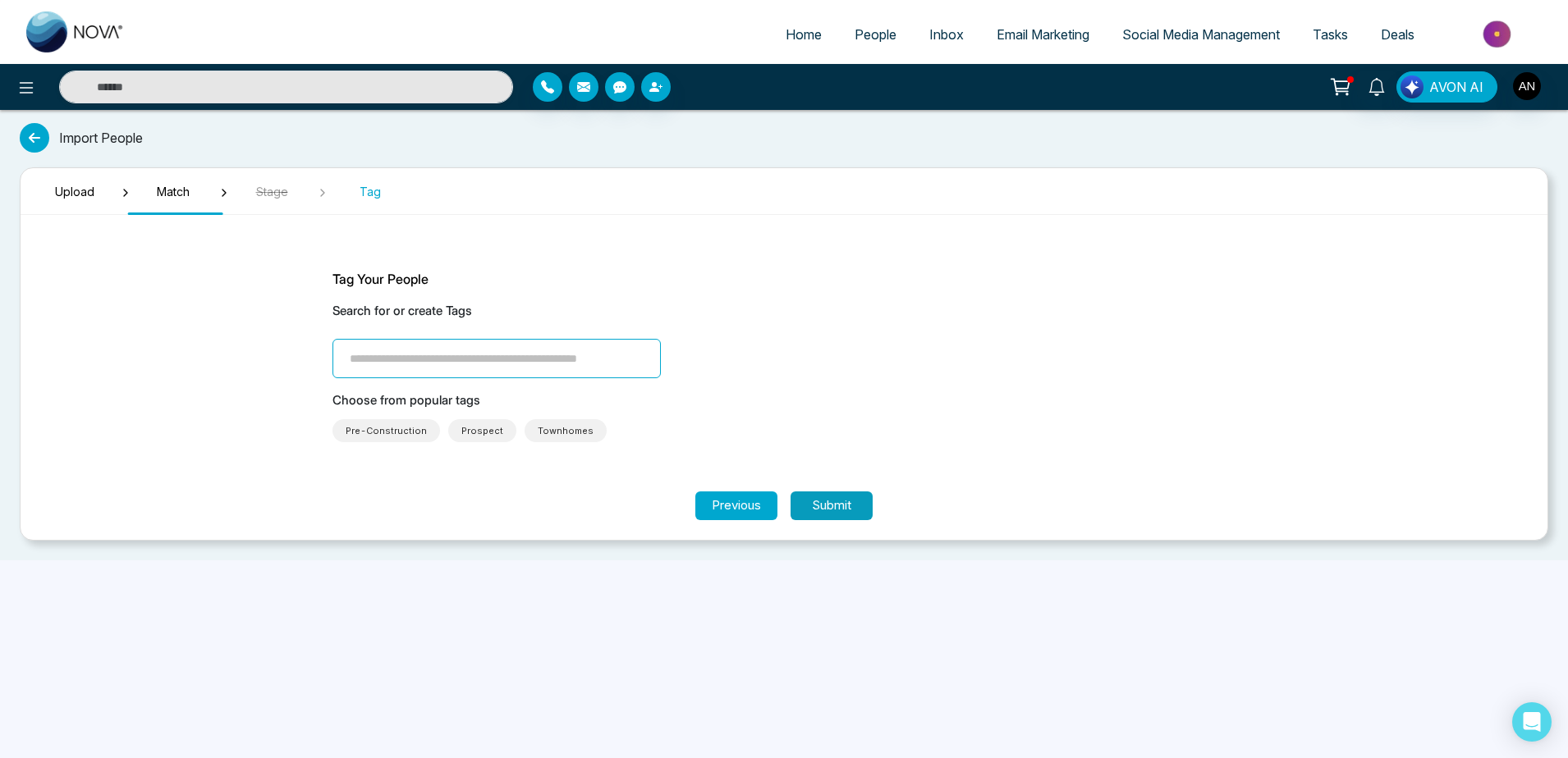
scroll to position [0, 0]
click at [519, 363] on input "search" at bounding box center [501, 359] width 328 height 39
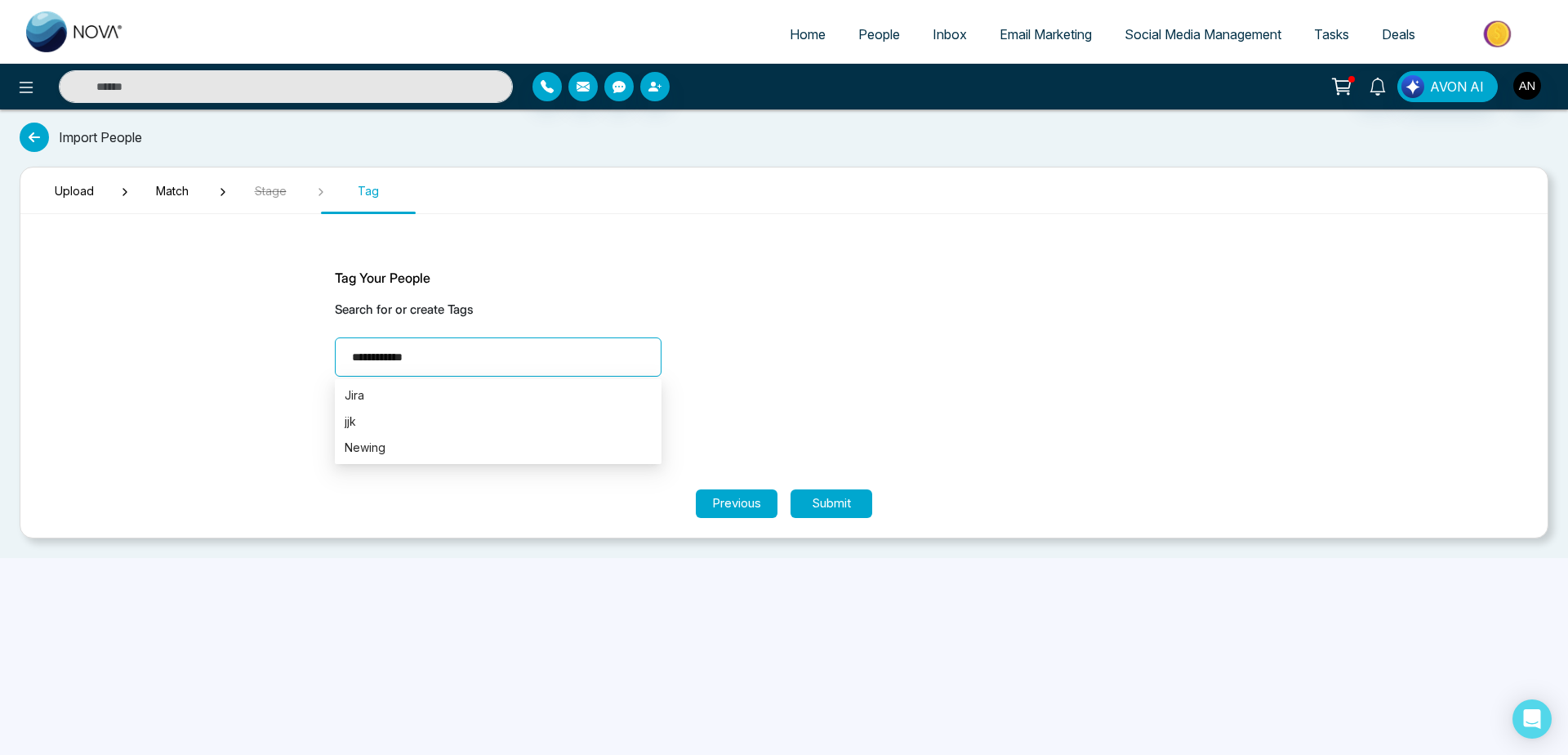
type input "**********"
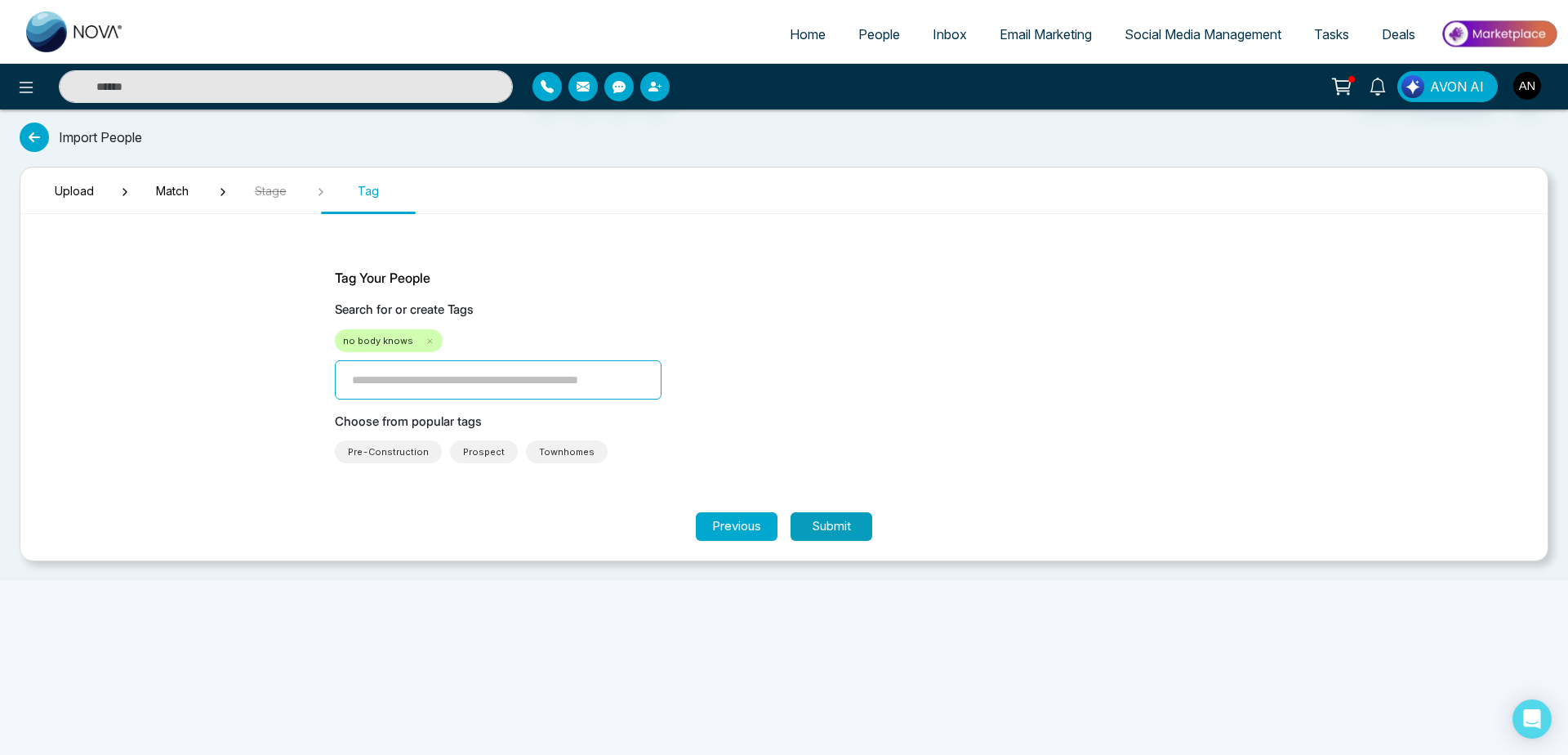
click at [838, 537] on button "Submit" at bounding box center [831, 527] width 82 height 29
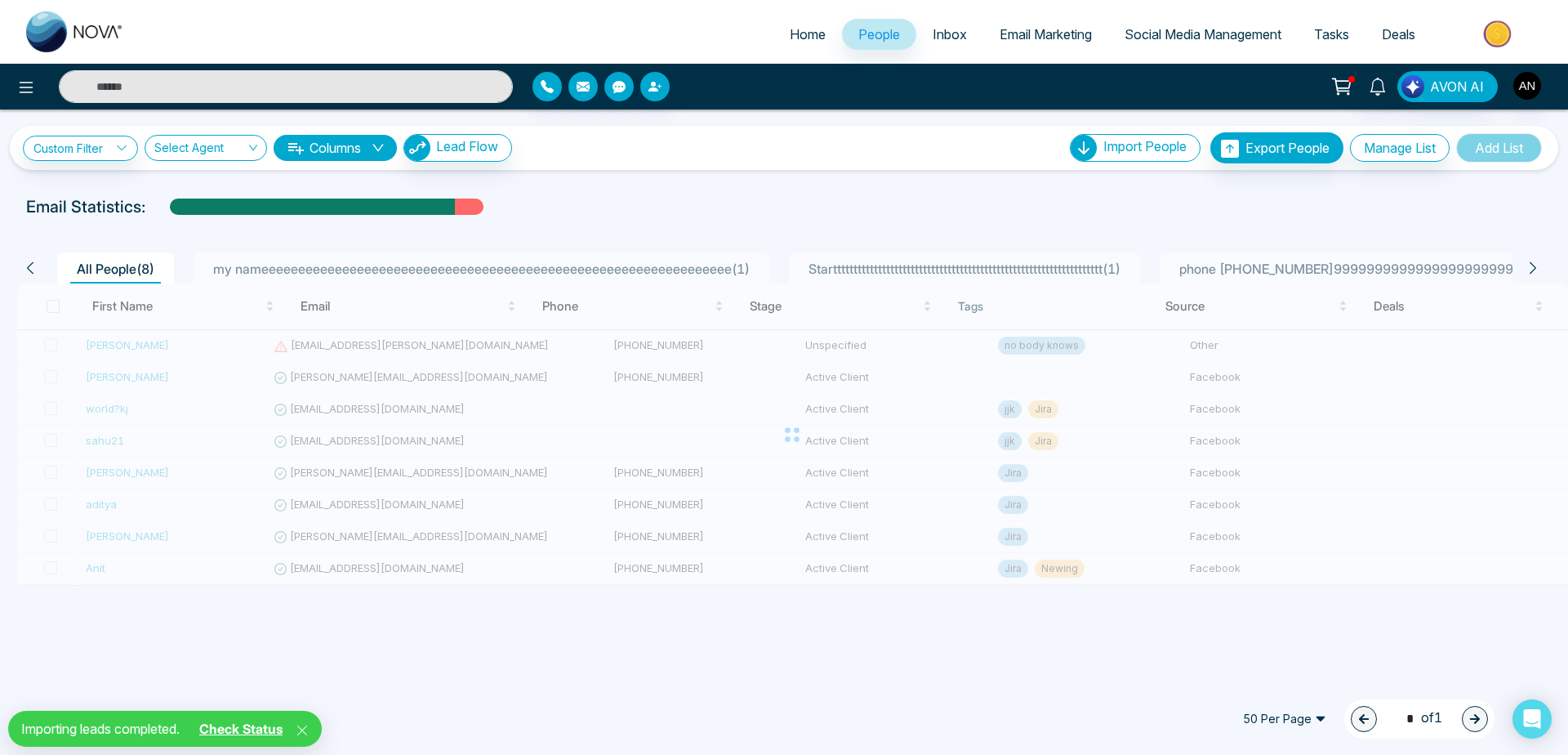
click at [249, 724] on link "Check Status" at bounding box center [241, 729] width 96 height 16
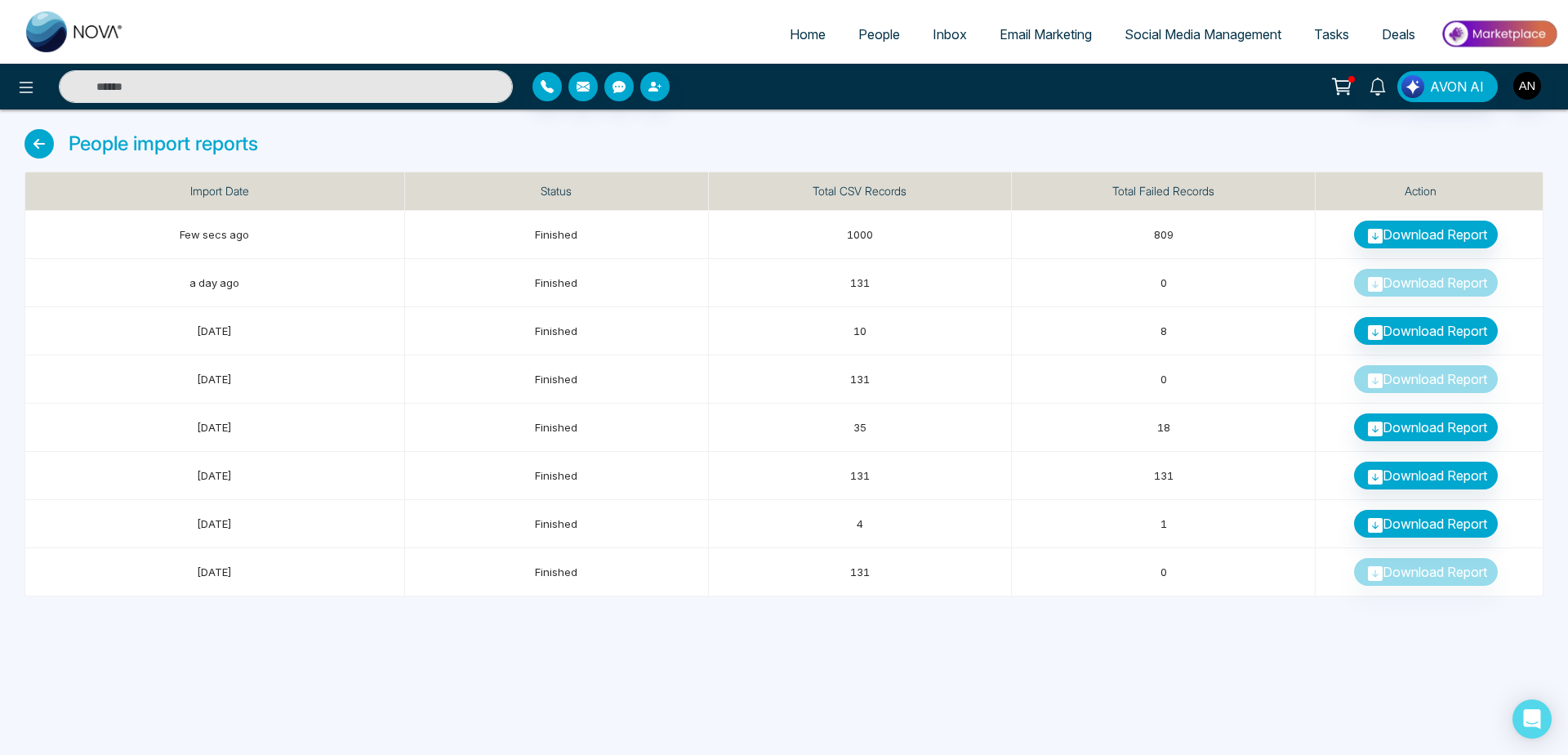
click at [775, 37] on link "Home" at bounding box center [807, 34] width 69 height 31
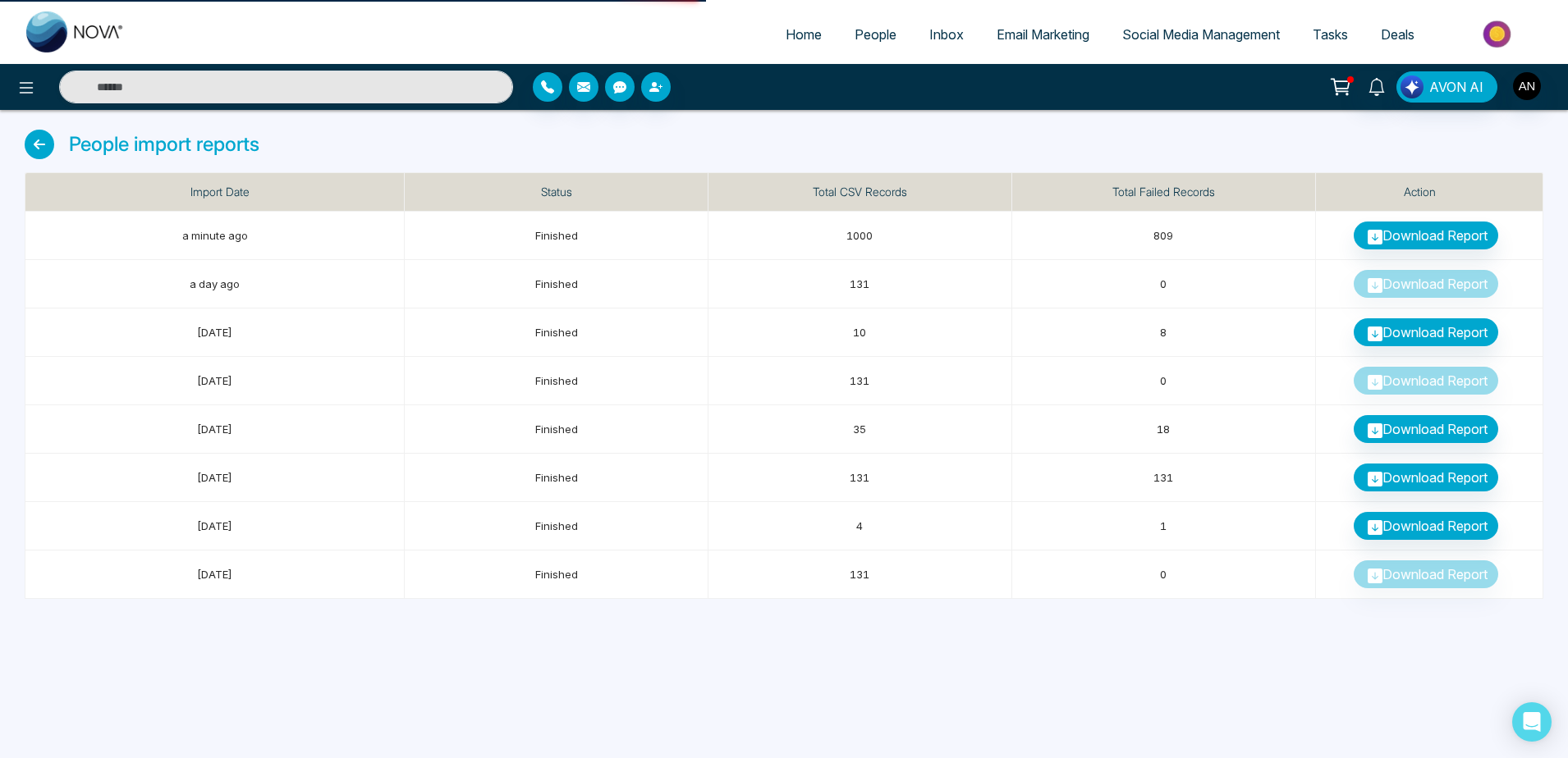
select select "*"
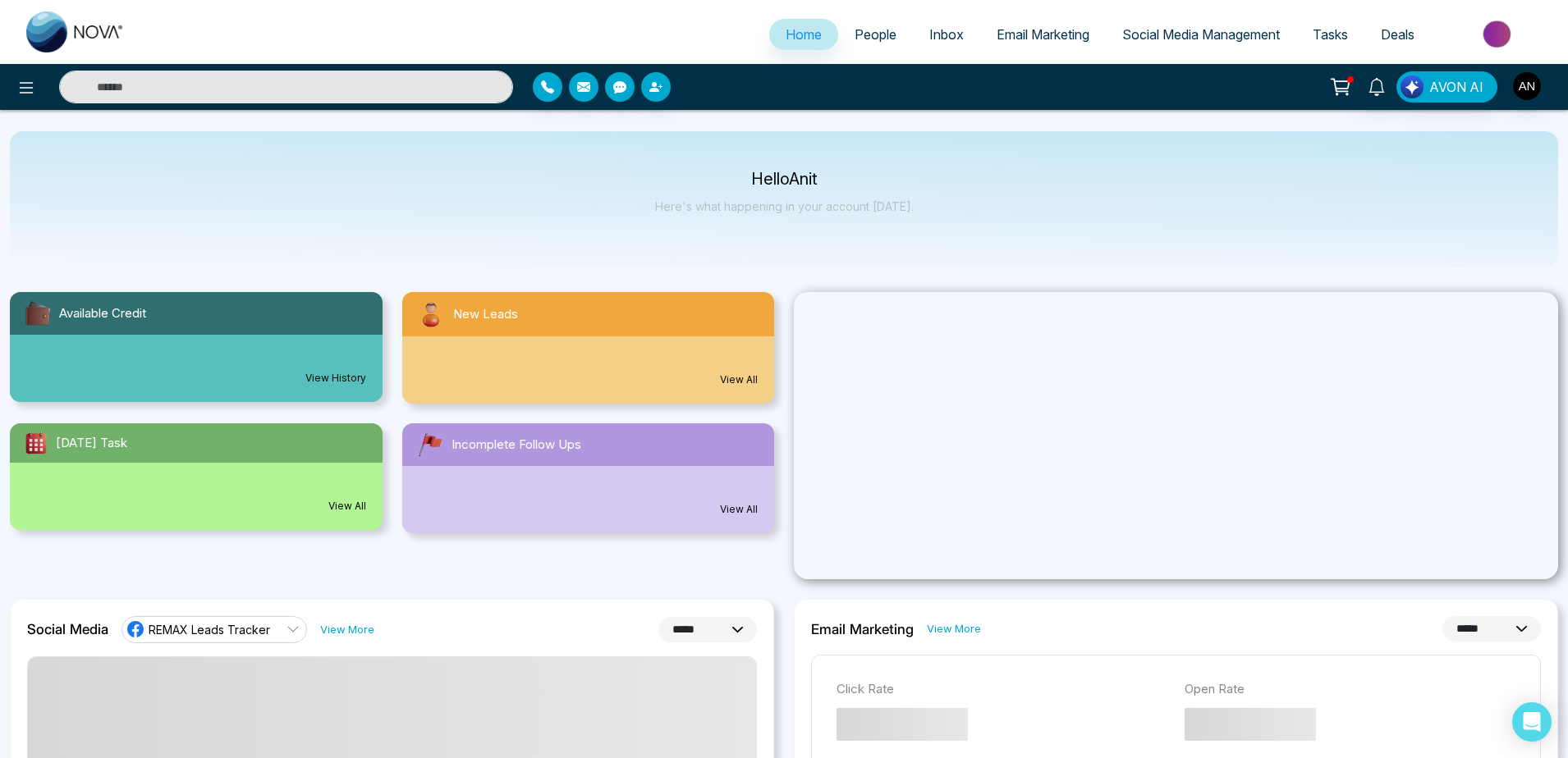
click at [870, 36] on body "**********" at bounding box center [784, 379] width 1568 height 758
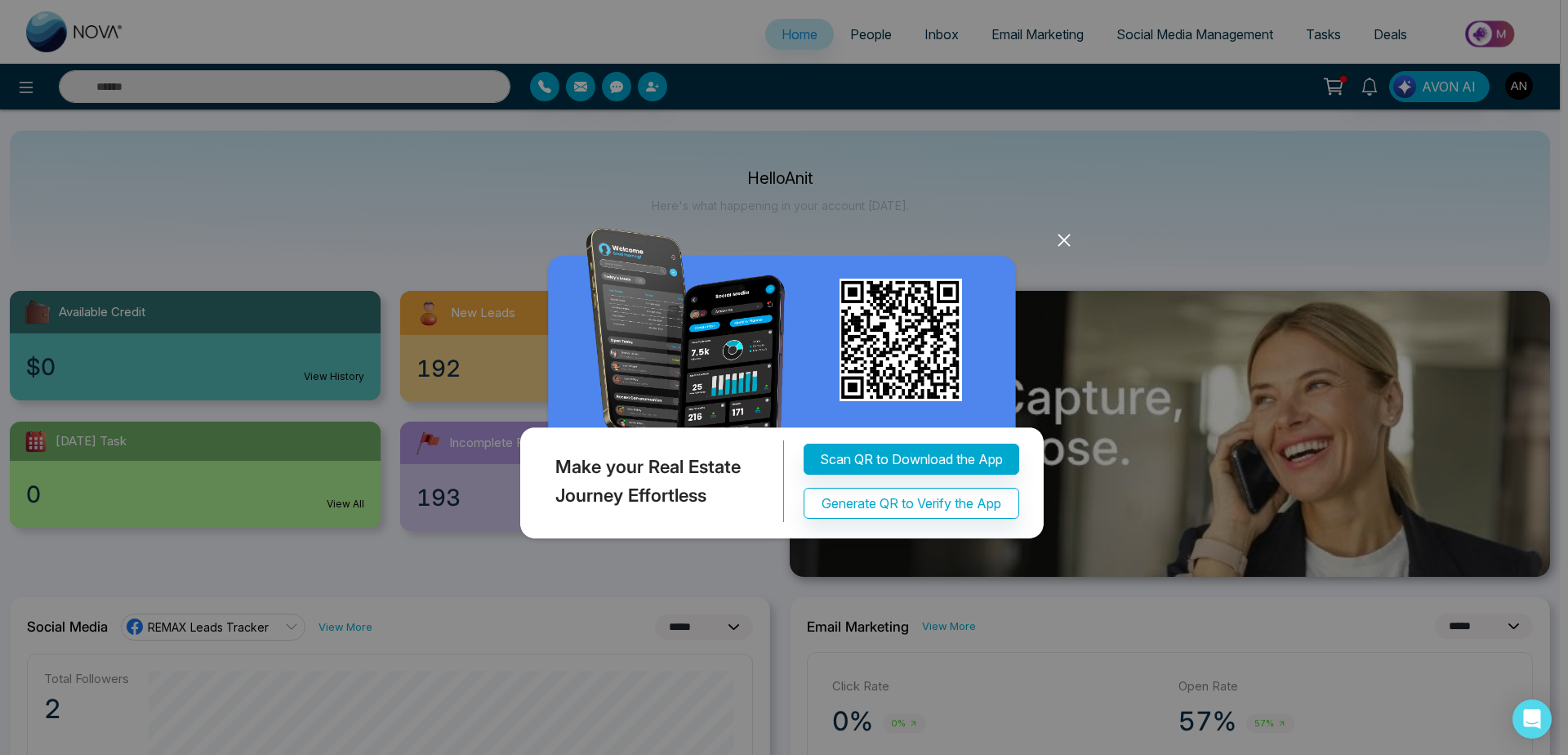
click at [1063, 239] on icon at bounding box center [1063, 241] width 10 height 10
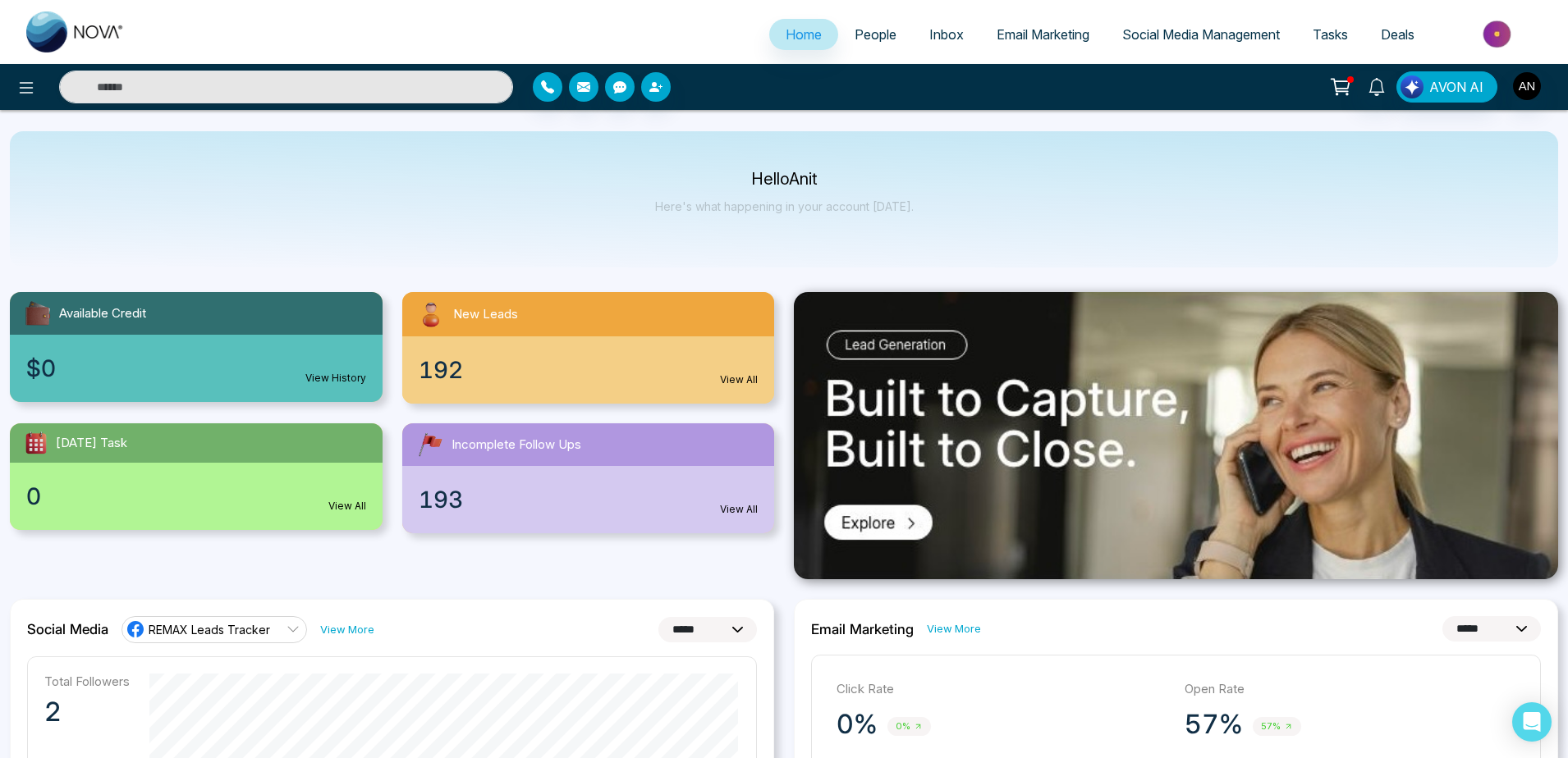
click at [871, 30] on span "People" at bounding box center [875, 34] width 42 height 16
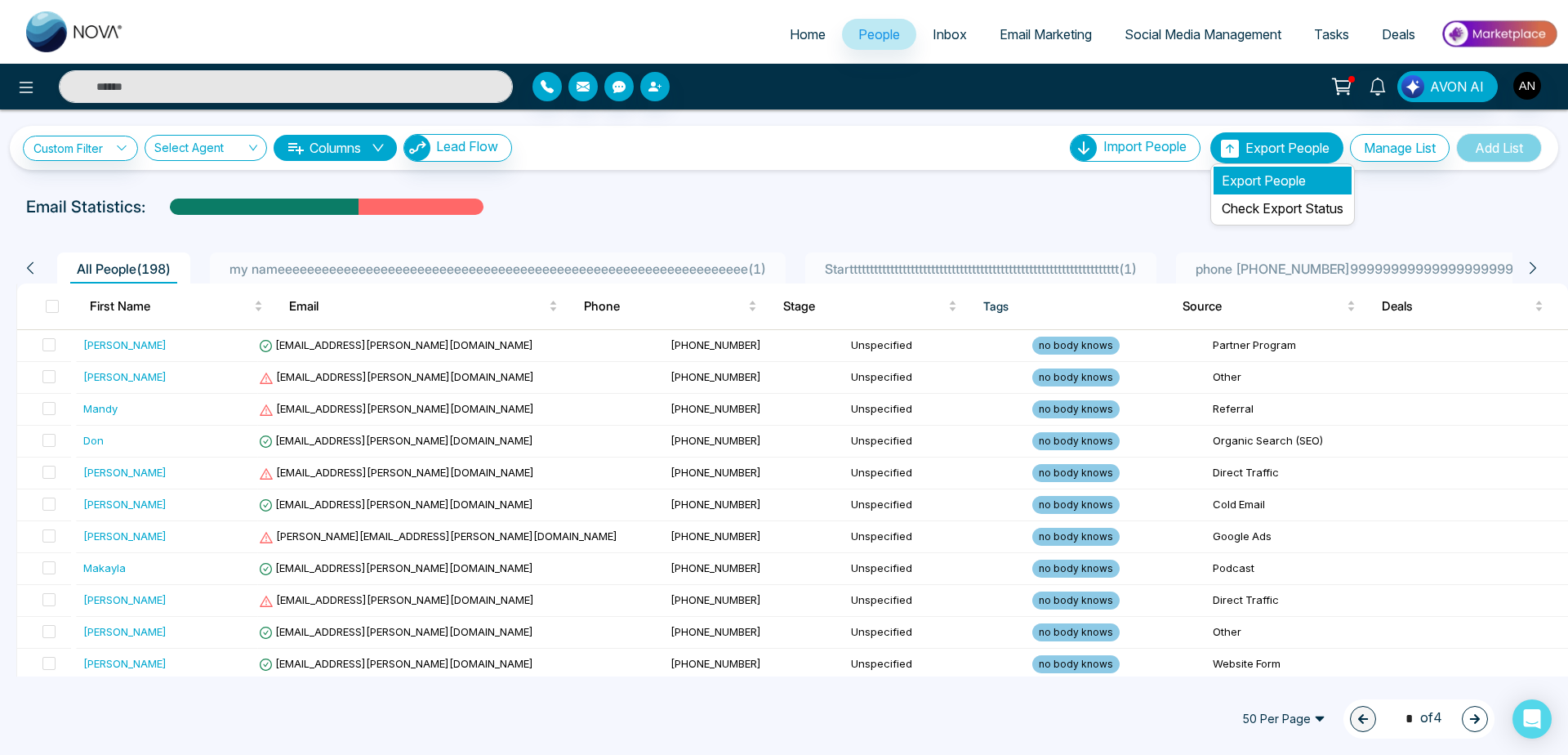
click at [1281, 174] on li "Export People" at bounding box center [1283, 180] width 138 height 28
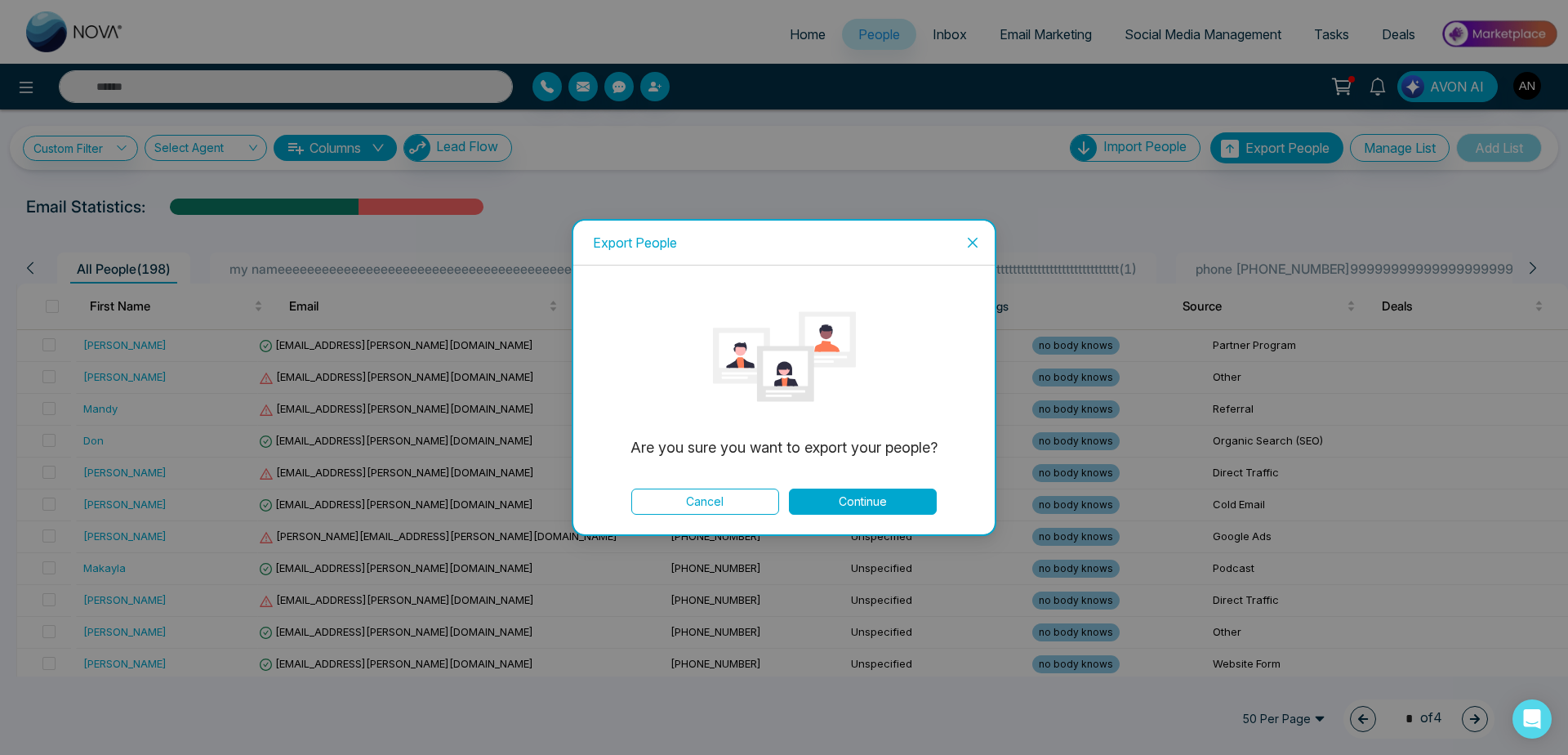
click at [909, 495] on button "Continue" at bounding box center [863, 501] width 148 height 26
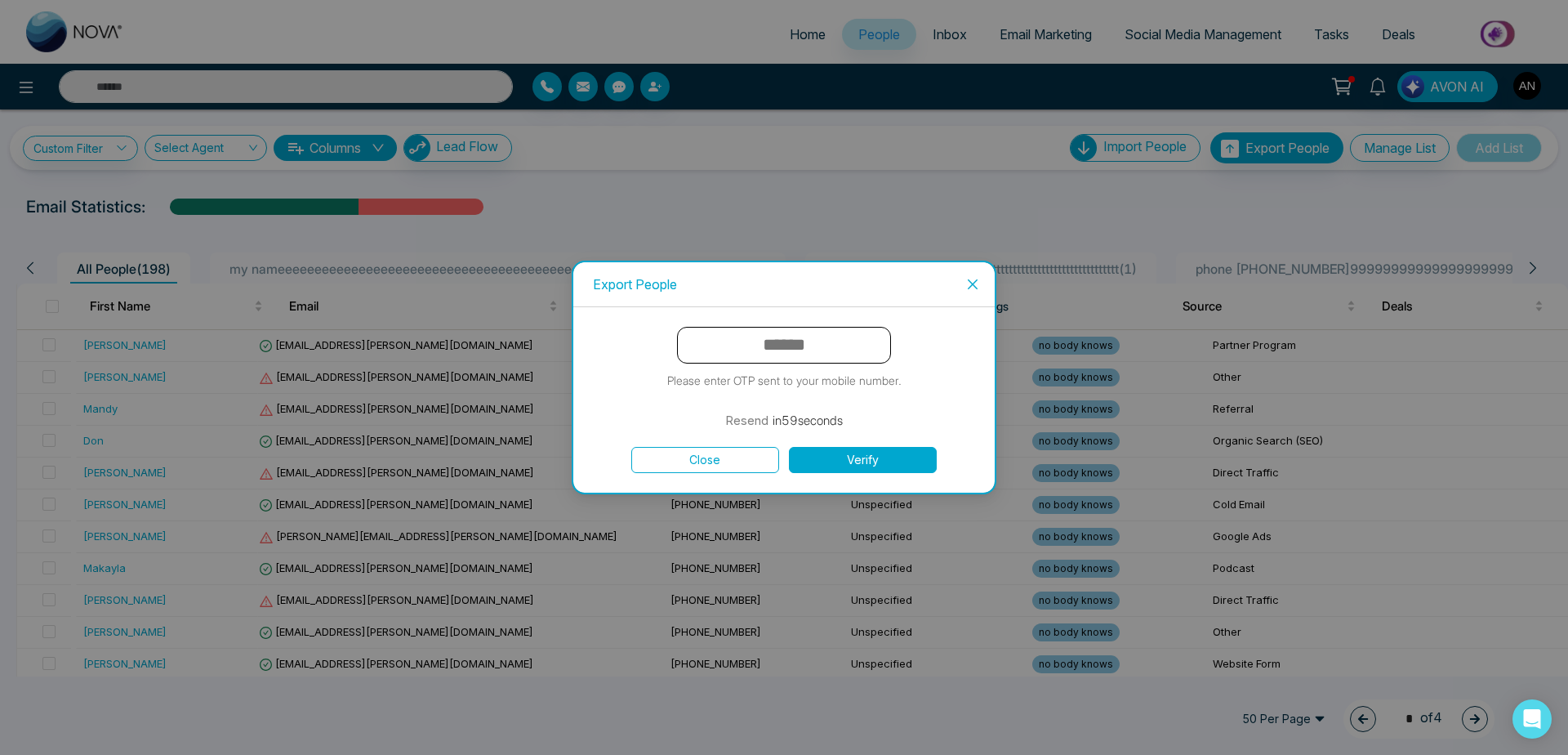
click at [801, 346] on input "text" at bounding box center [784, 345] width 214 height 37
click at [778, 344] on input "text" at bounding box center [784, 345] width 214 height 37
type input "******"
click at [789, 447] on button "Verify" at bounding box center [863, 460] width 148 height 26
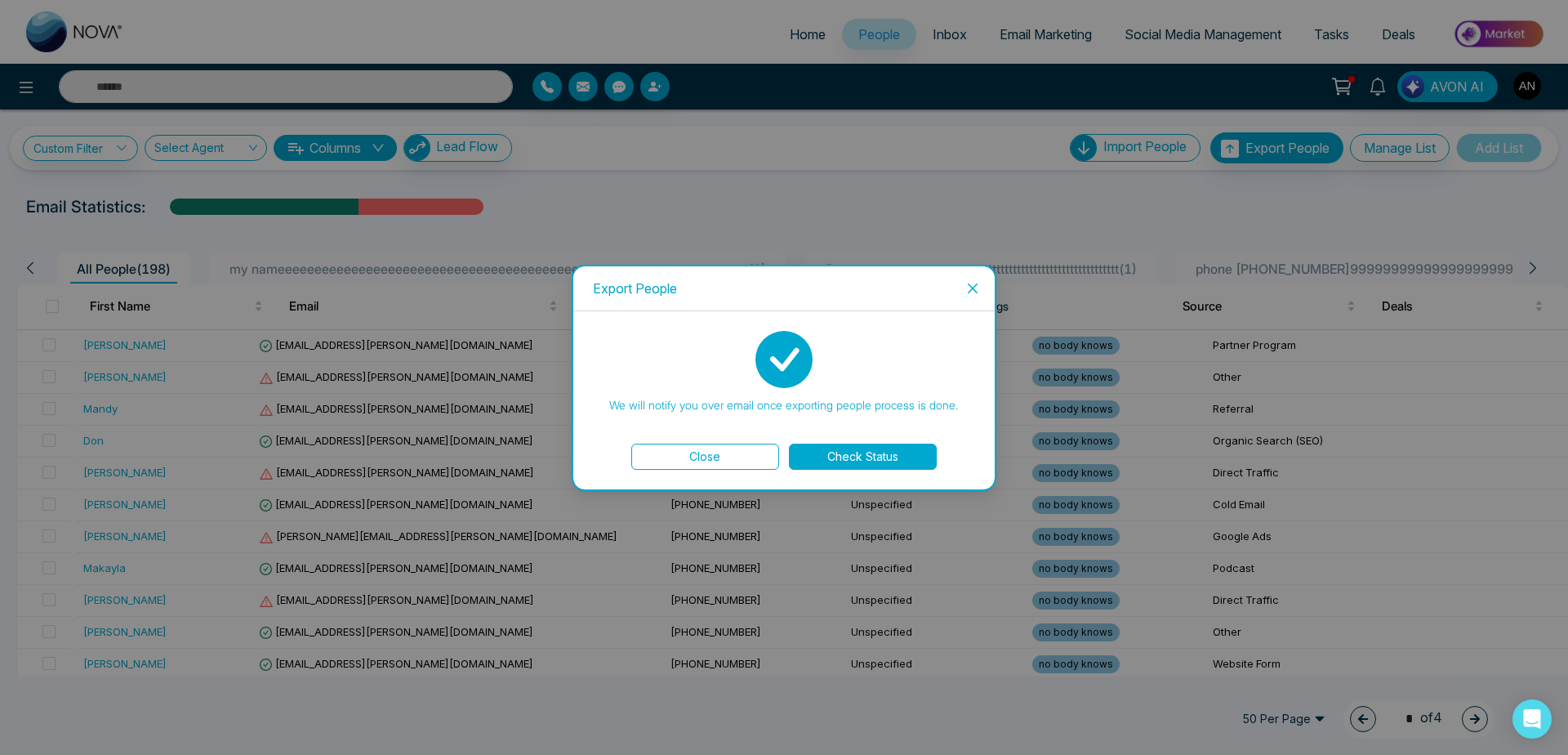
click at [894, 446] on button "Check Status" at bounding box center [863, 456] width 148 height 26
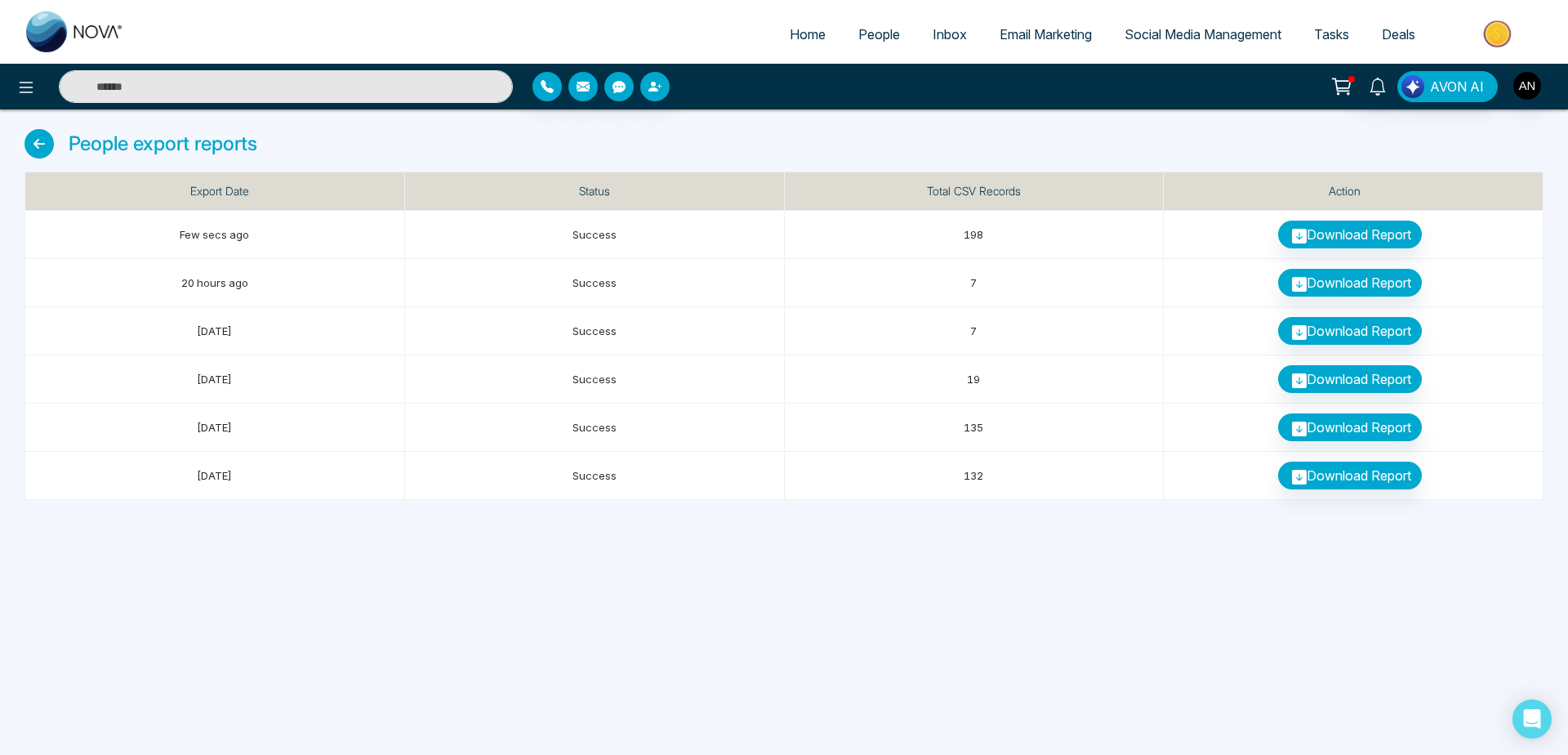
click at [795, 26] on span "Home" at bounding box center [807, 34] width 36 height 16
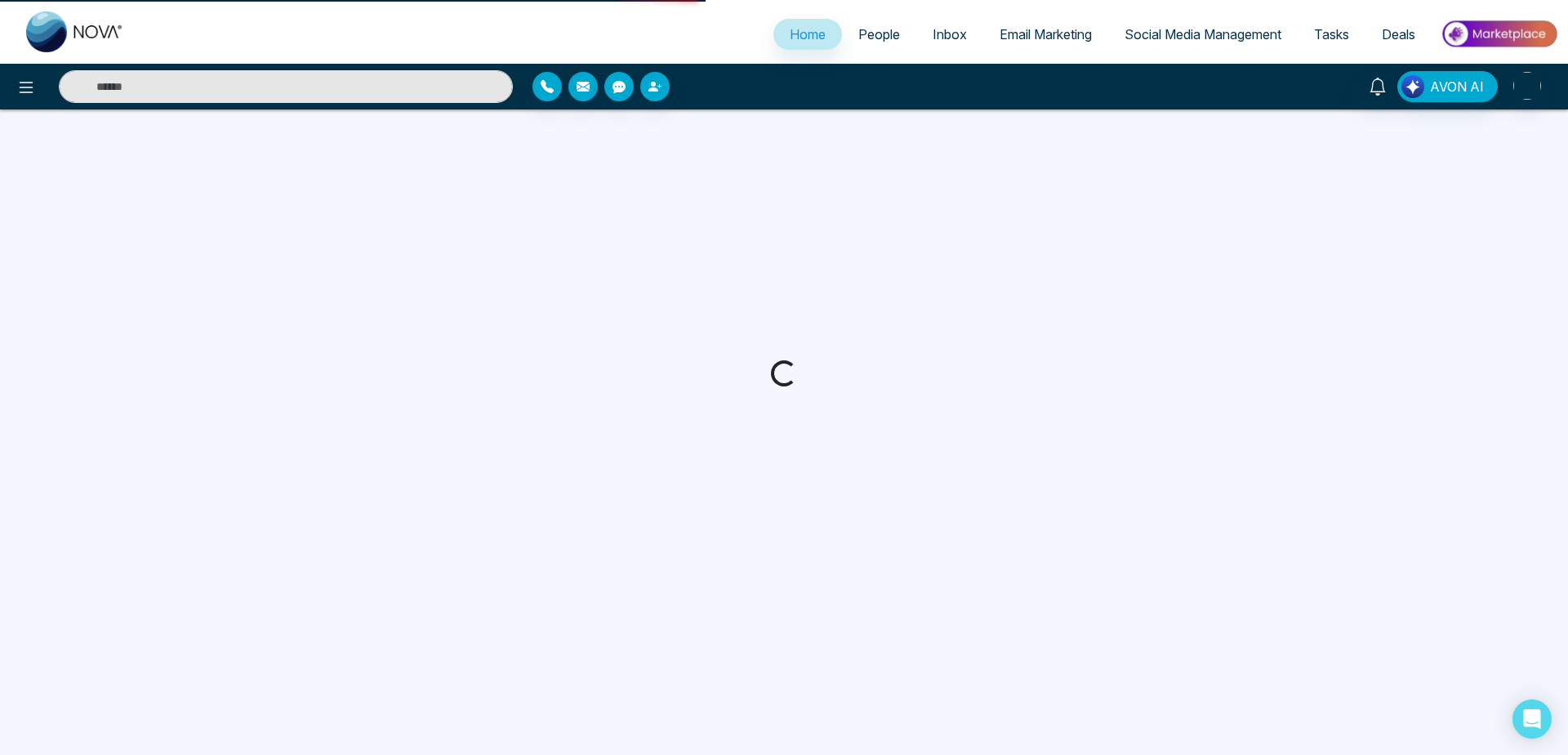
select select "*"
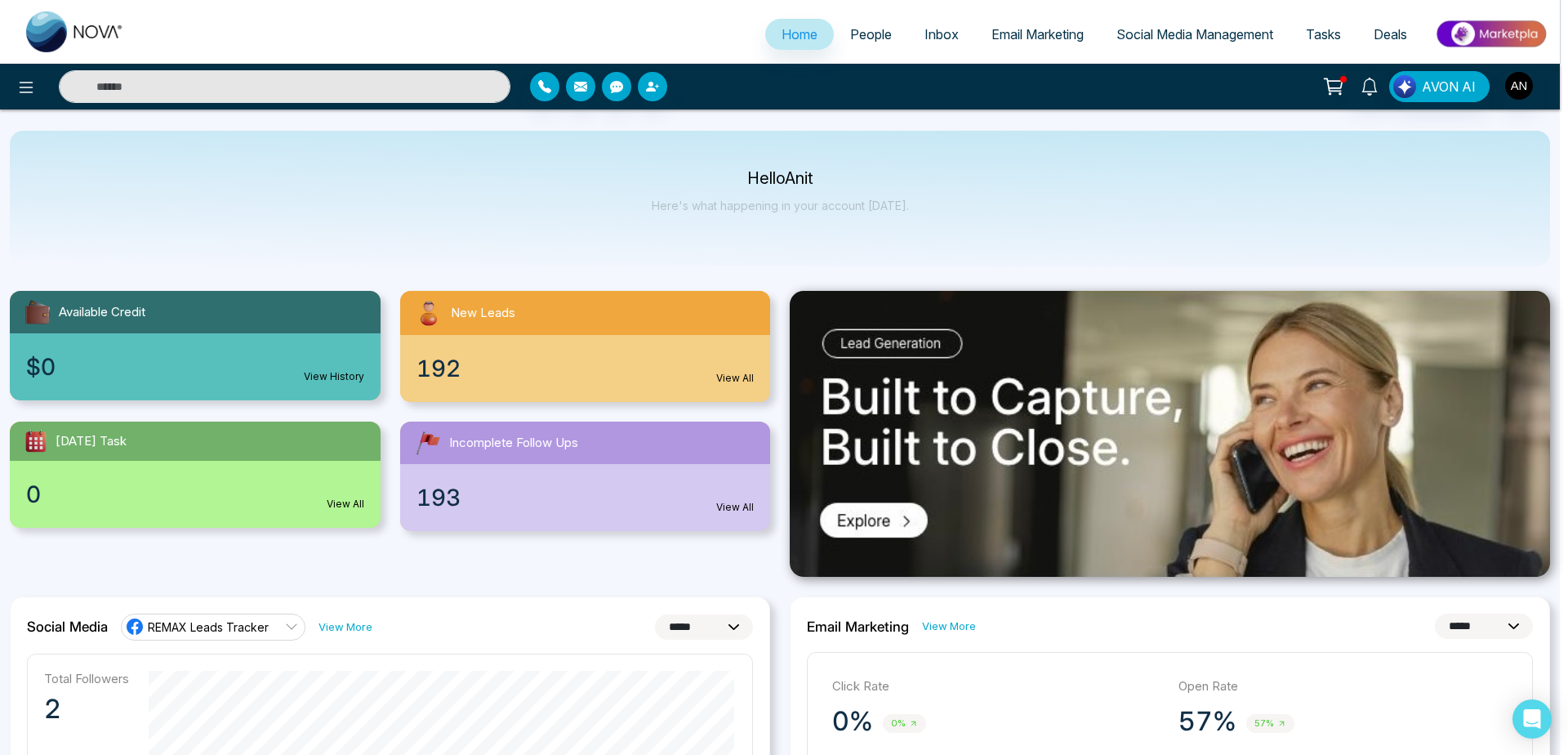
click at [860, 48] on div "Make your Real Estate Journey Effortless Scan QR to Download the App Generate Q…" at bounding box center [784, 377] width 1568 height 755
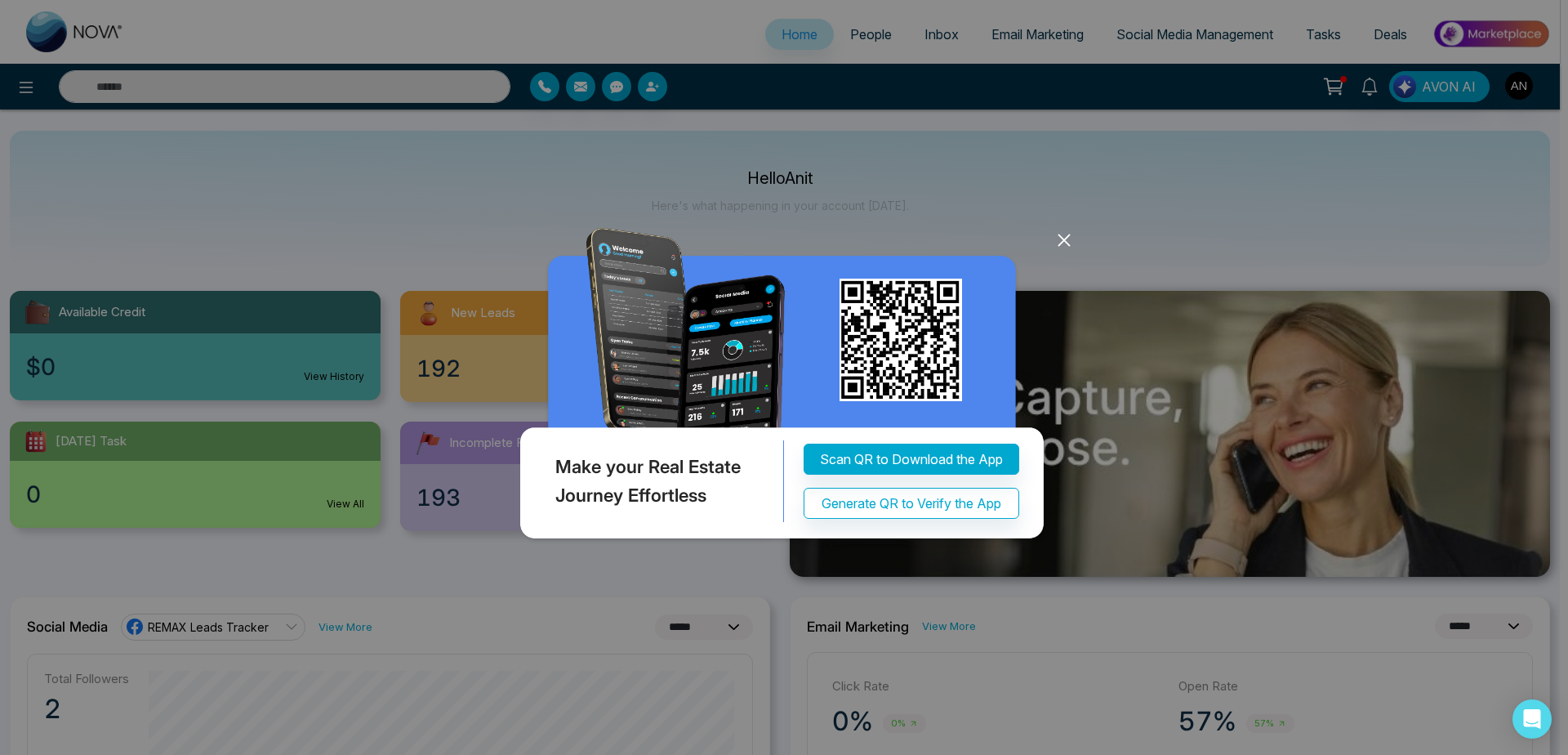
click at [1063, 250] on icon at bounding box center [1064, 240] width 25 height 25
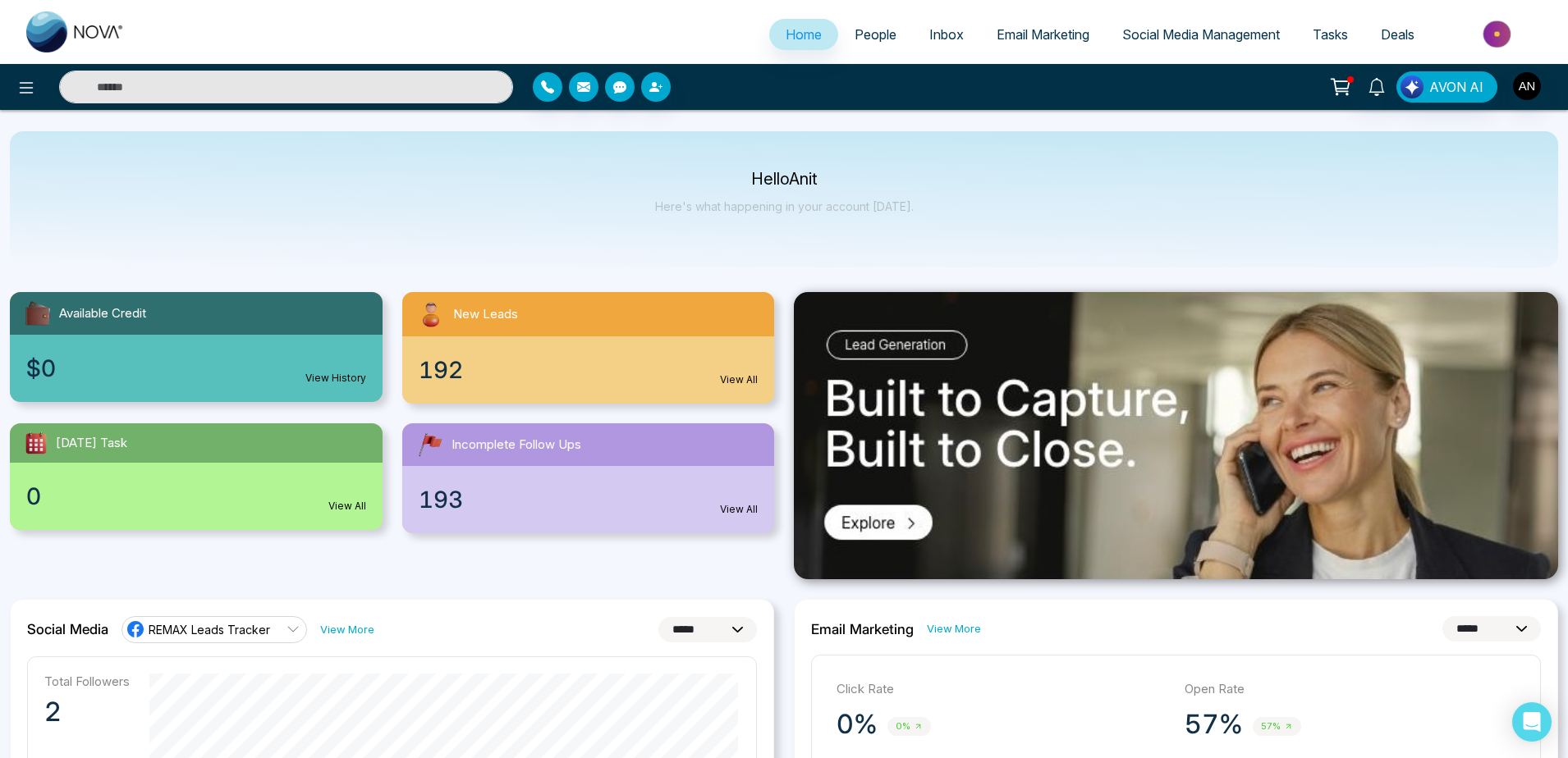
click at [854, 31] on span "People" at bounding box center [875, 34] width 42 height 16
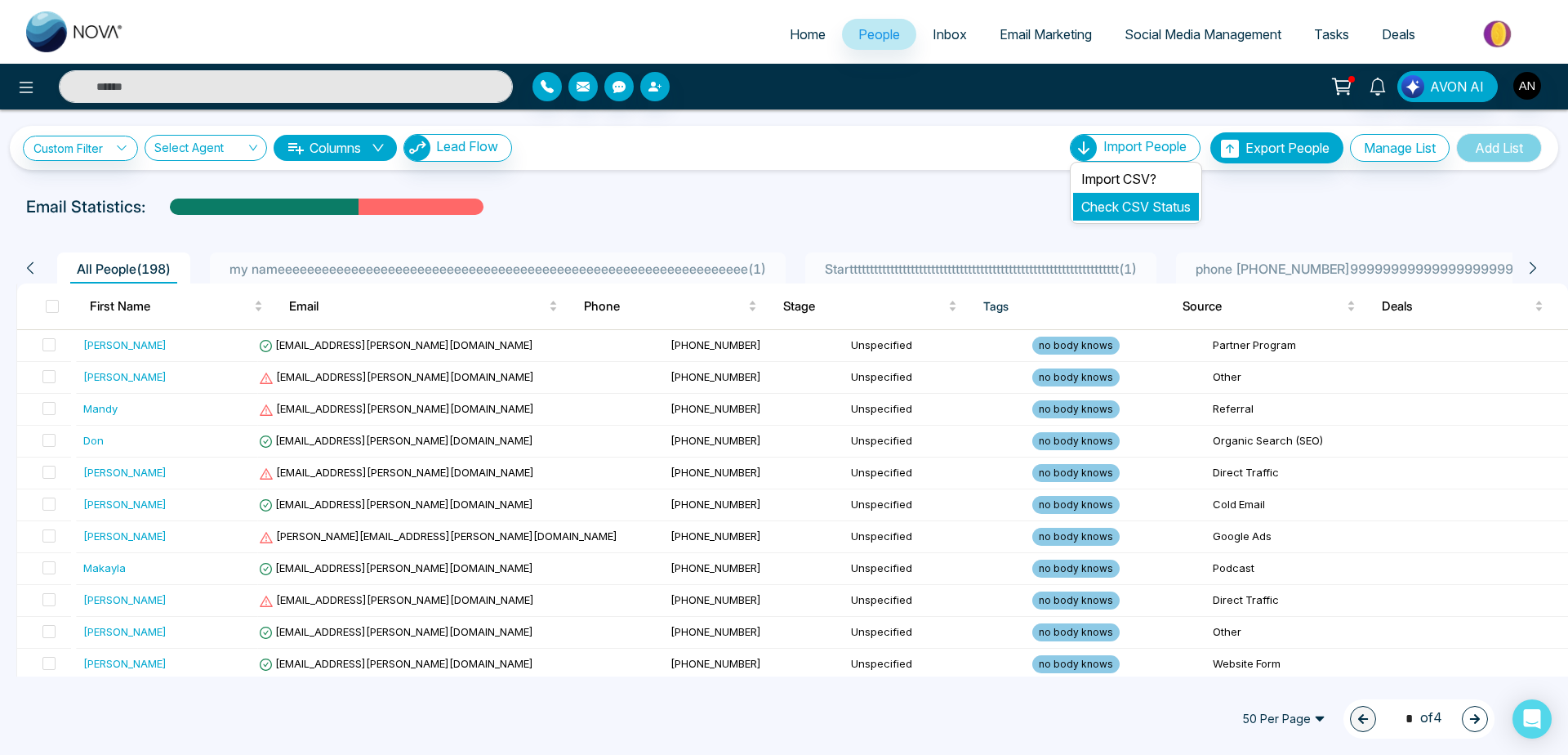
click at [1146, 209] on link "Check CSV Status" at bounding box center [1136, 206] width 110 height 16
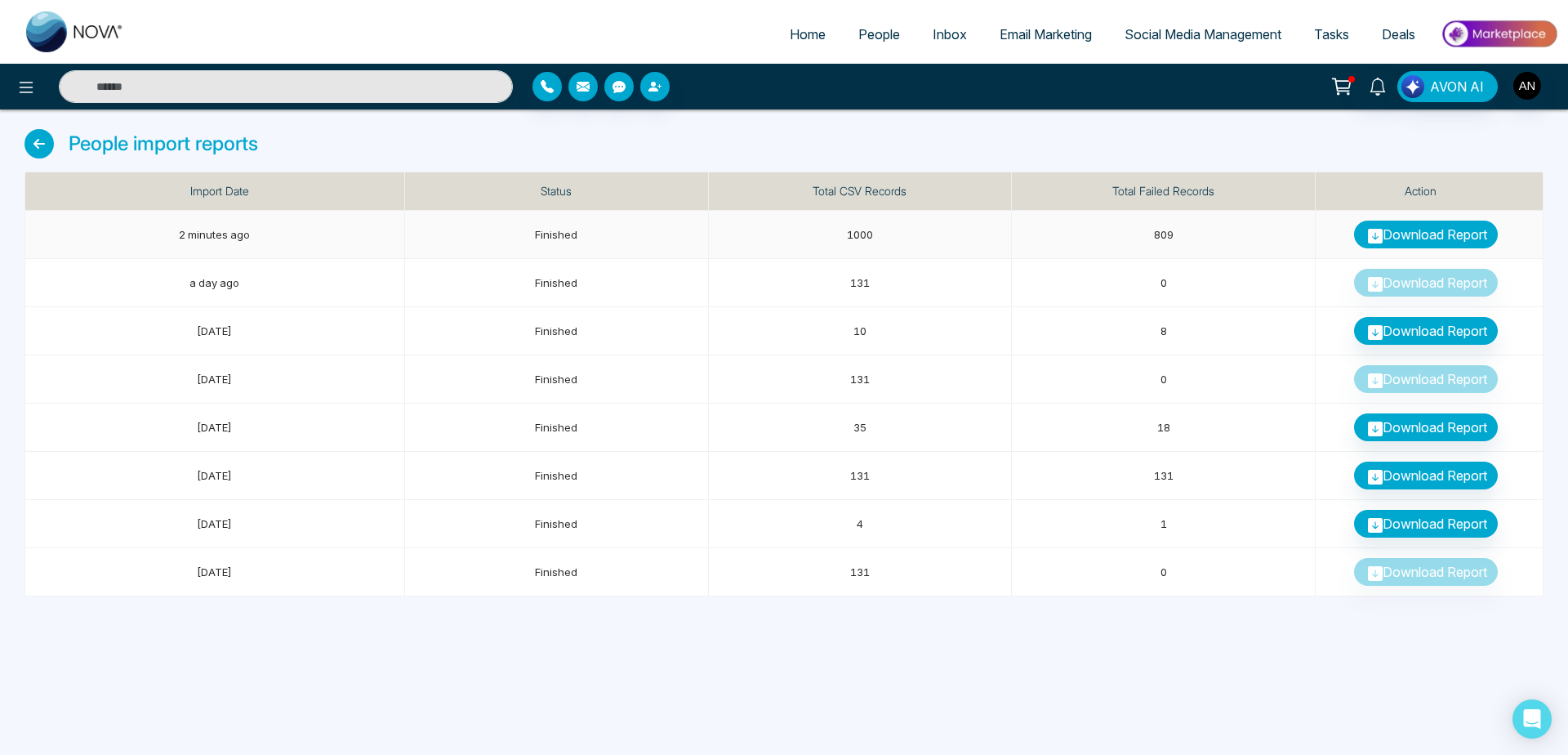
click at [1375, 231] on icon at bounding box center [1375, 236] width 14 height 14
click at [31, 146] on icon at bounding box center [39, 144] width 30 height 30
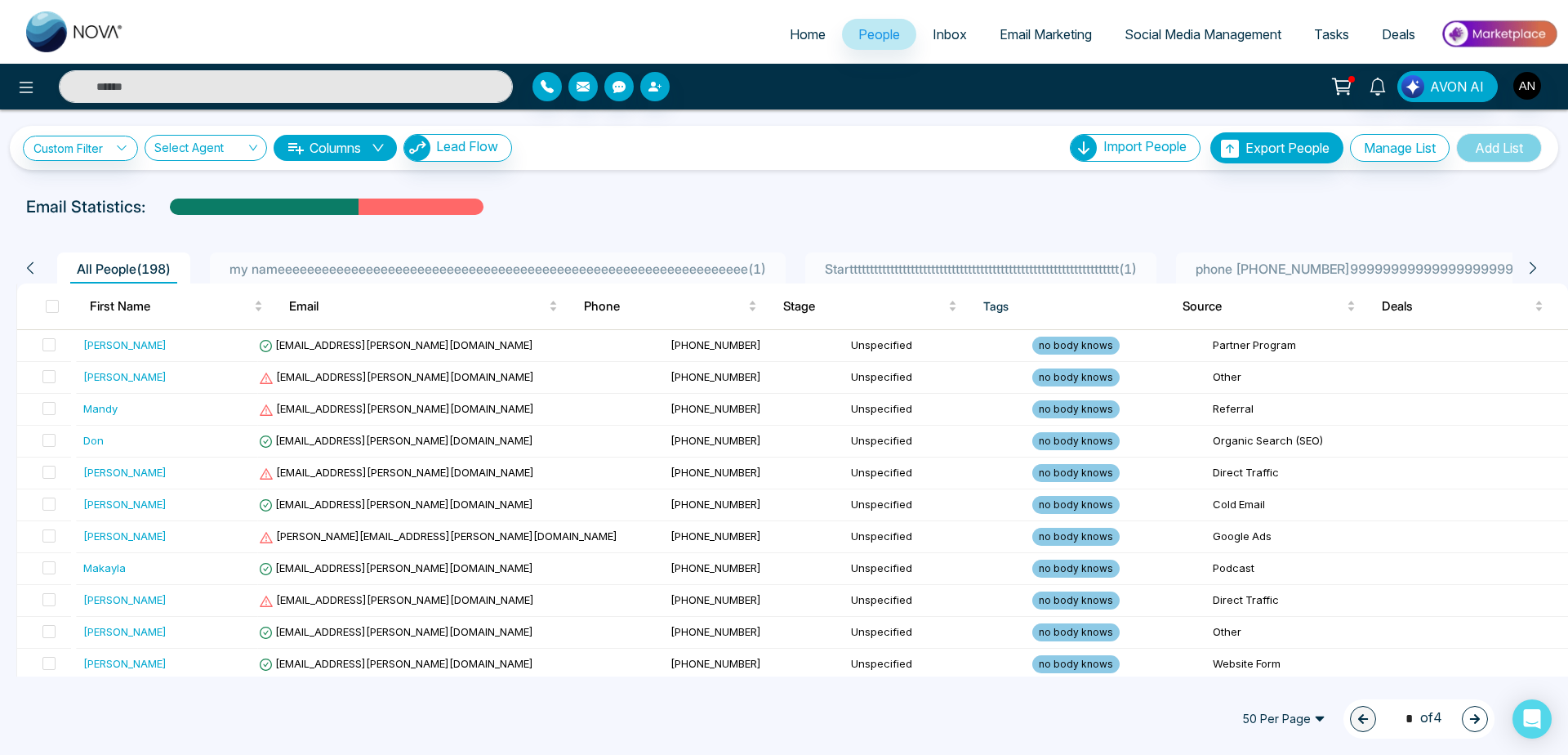
click at [640, 173] on div "Custom Filter Choose a filter Cancel Apply Select Agent Columns Lead Flow Impor…" at bounding box center [784, 393] width 1568 height 567
click at [20, 92] on icon at bounding box center [26, 87] width 20 height 20
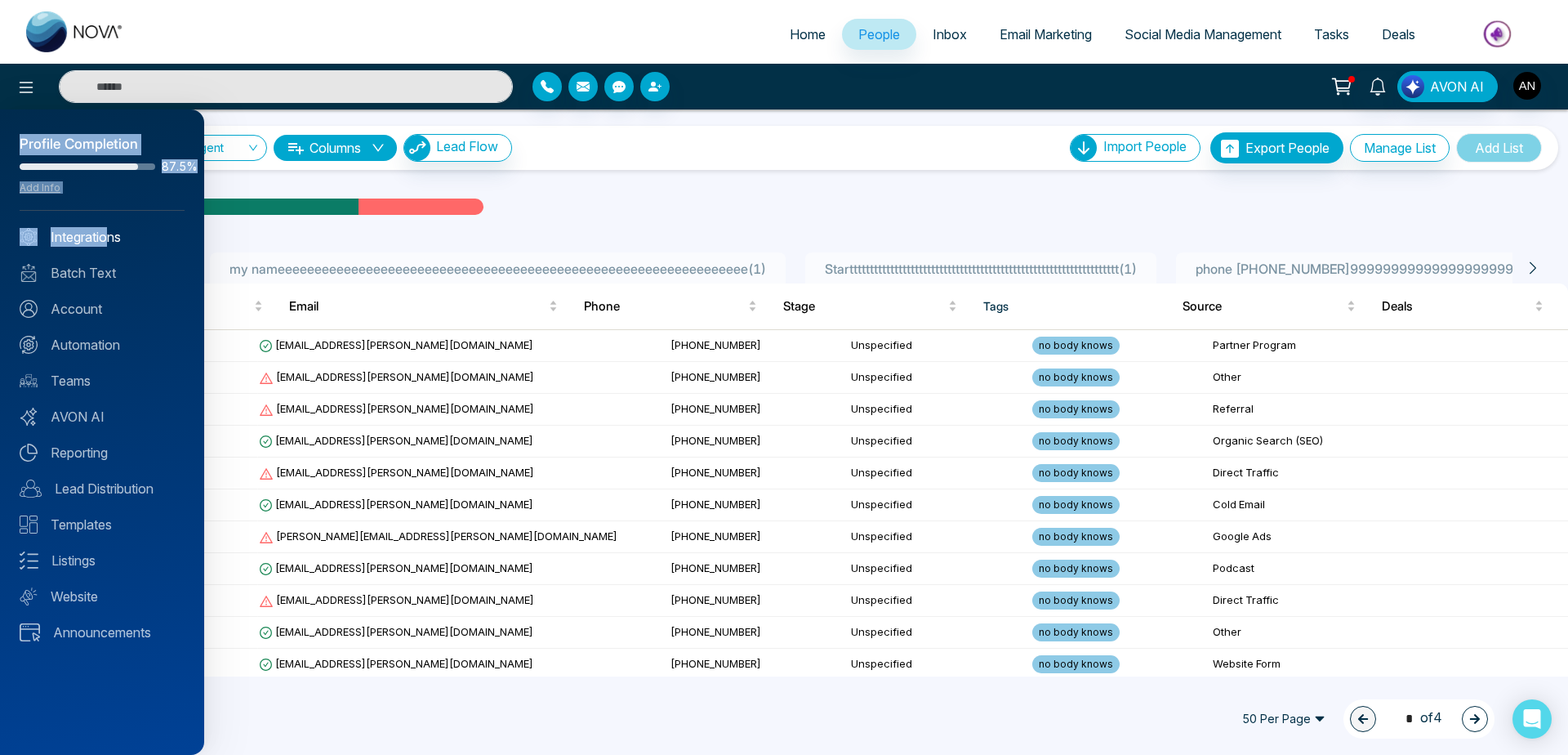
drag, startPoint x: 631, startPoint y: 182, endPoint x: 155, endPoint y: 241, distance: 479.6
click at [155, 241] on div "Profile Completion 87.5% Add Info Integrations Batch Text Account Automation Te…" at bounding box center [784, 377] width 1568 height 755
click at [634, 139] on div at bounding box center [784, 377] width 1568 height 755
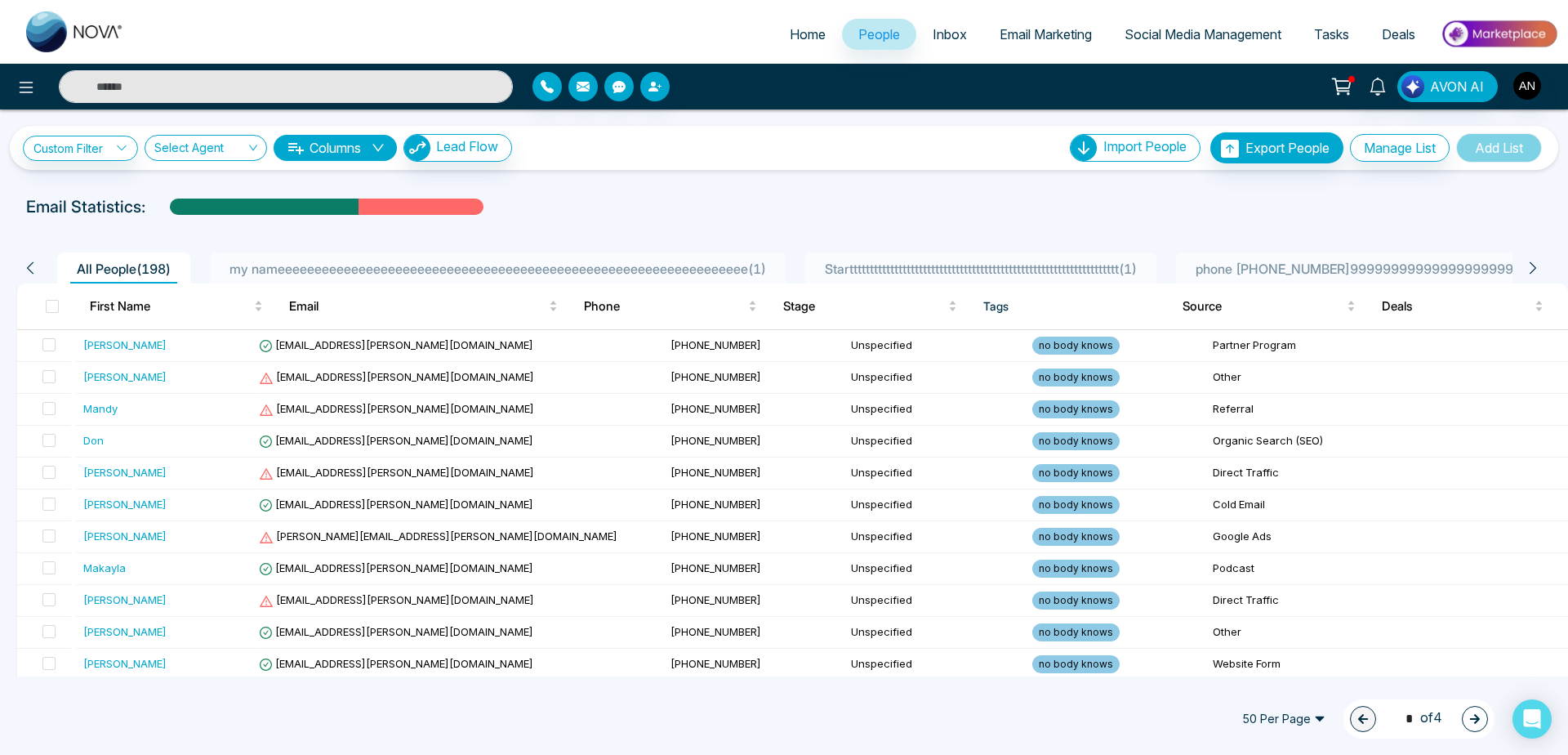
click at [798, 52] on li "Home" at bounding box center [807, 35] width 69 height 33
click at [795, 42] on span "Home" at bounding box center [807, 34] width 36 height 16
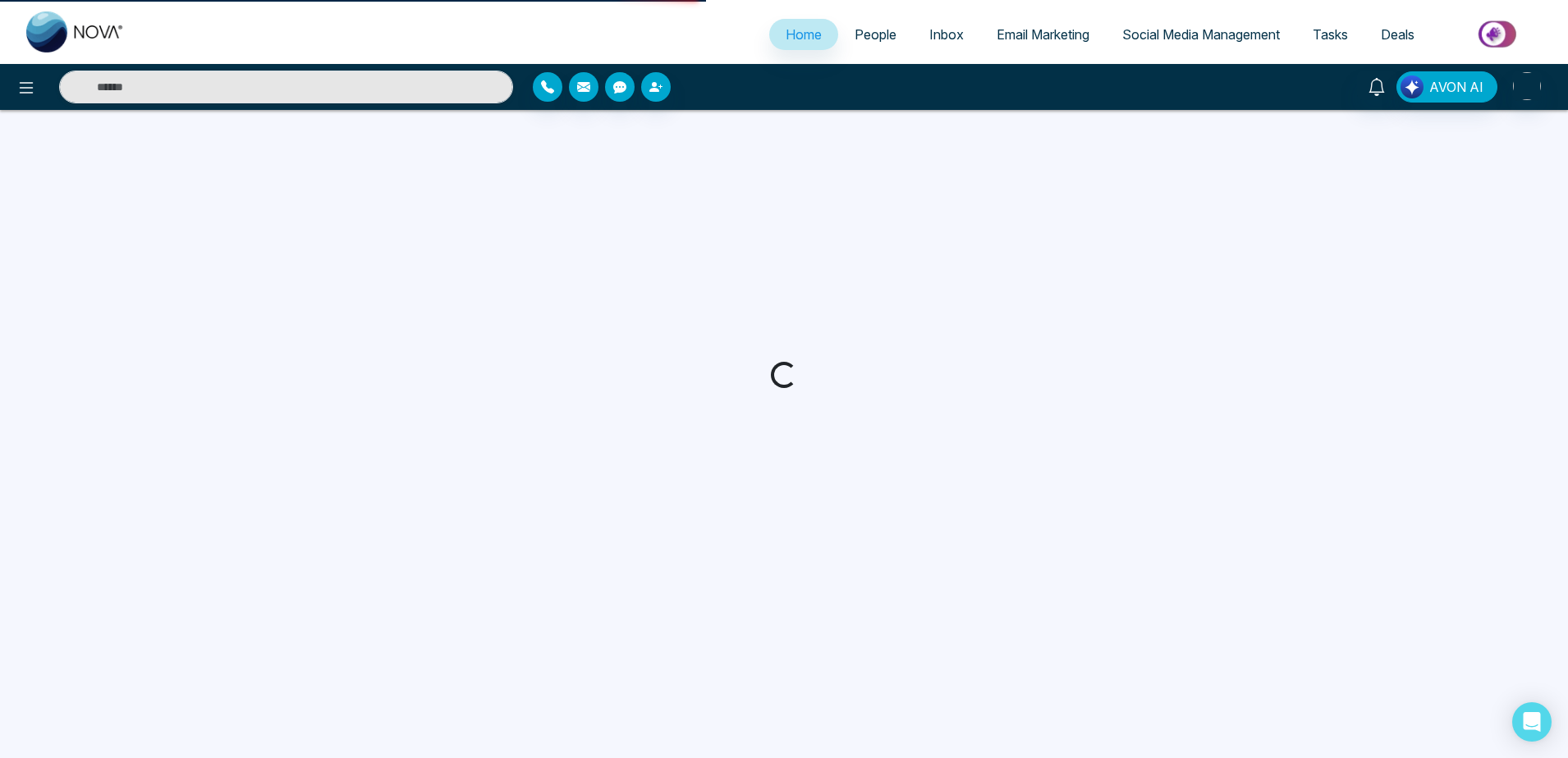
select select "*"
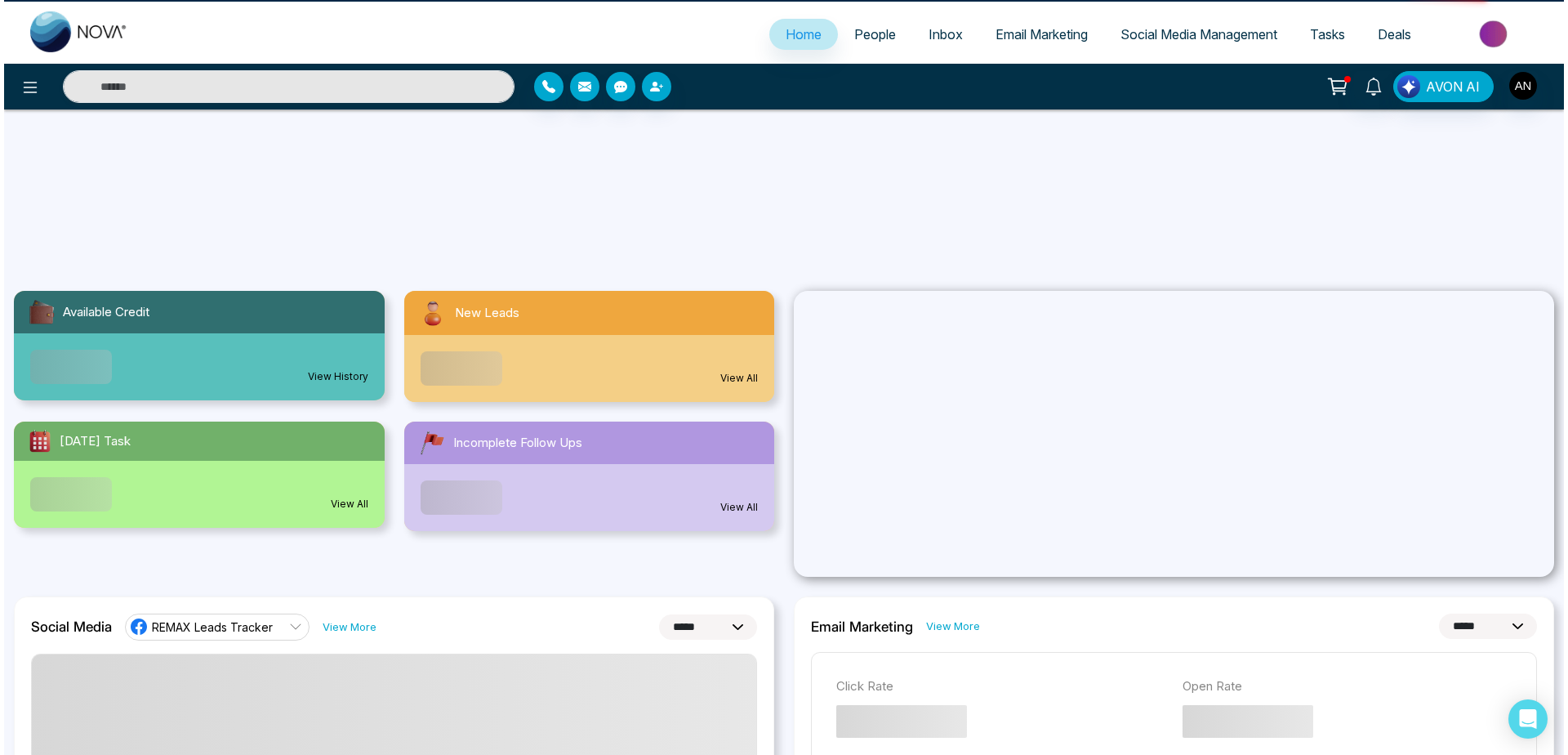
scroll to position [397, 0]
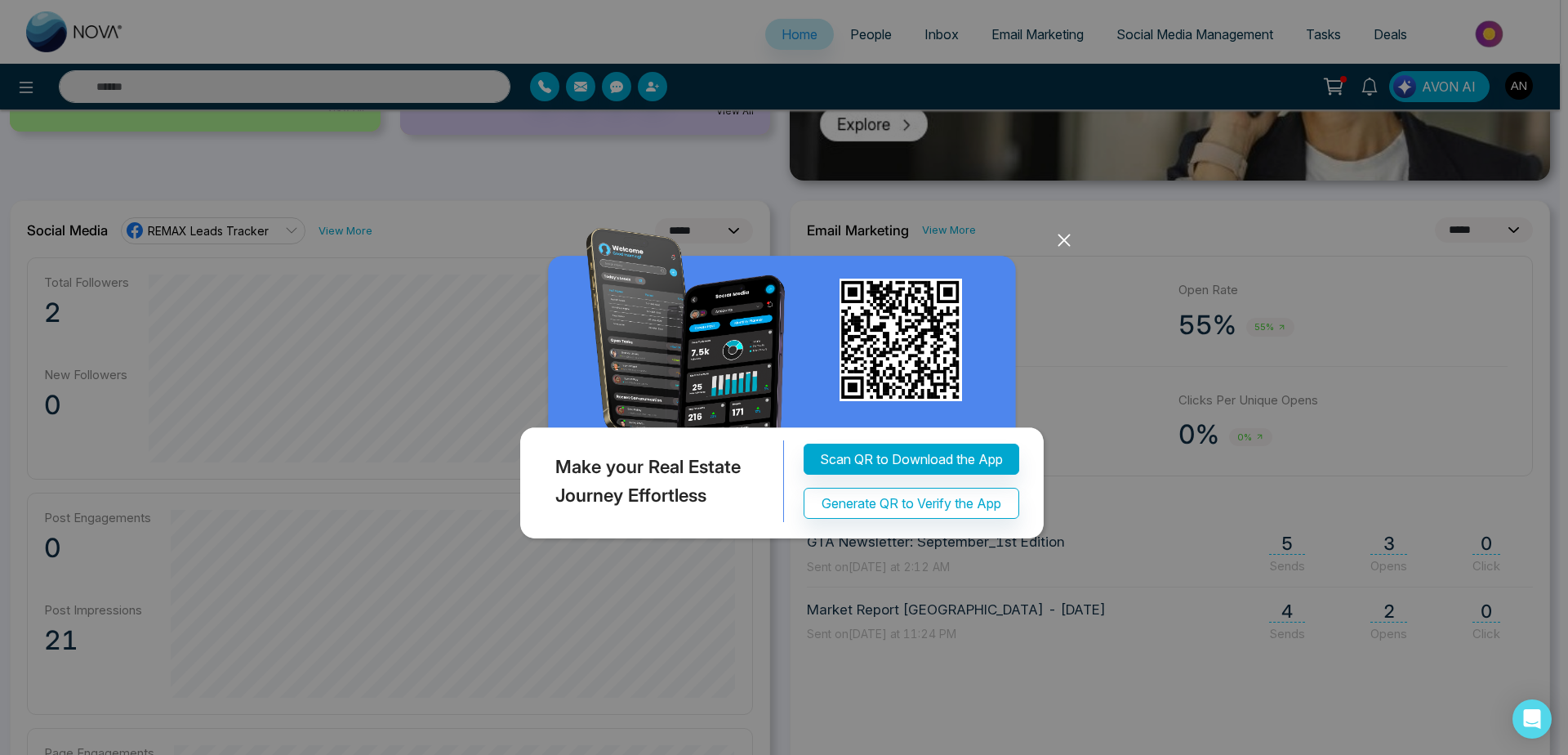
click at [732, 191] on div "Make your Real Estate Journey Effortless Scan QR to Download the App Generate Q…" at bounding box center [784, 368] width 536 height 357
click at [1057, 236] on icon at bounding box center [1064, 240] width 25 height 25
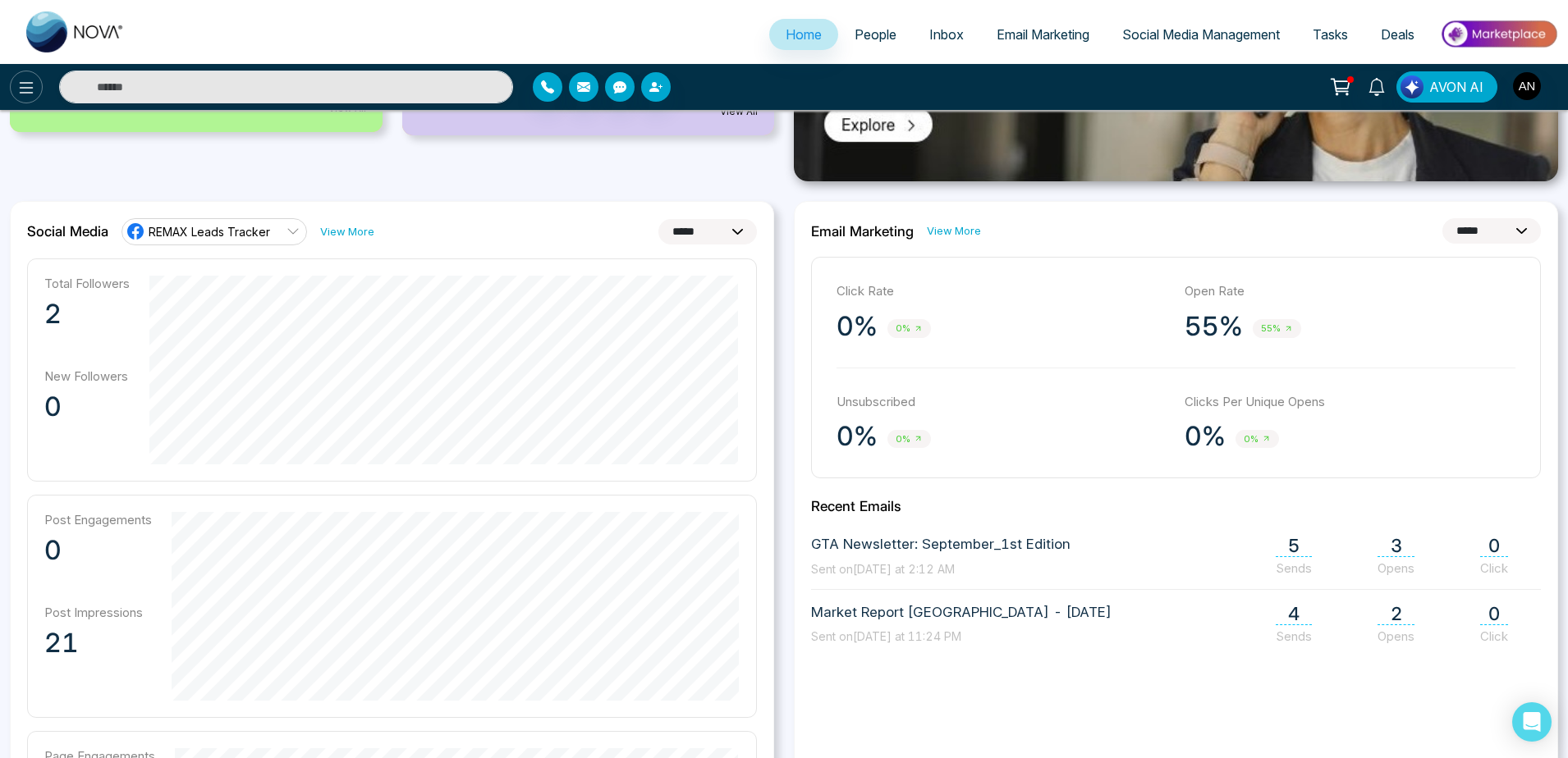
click at [17, 78] on icon at bounding box center [26, 87] width 20 height 20
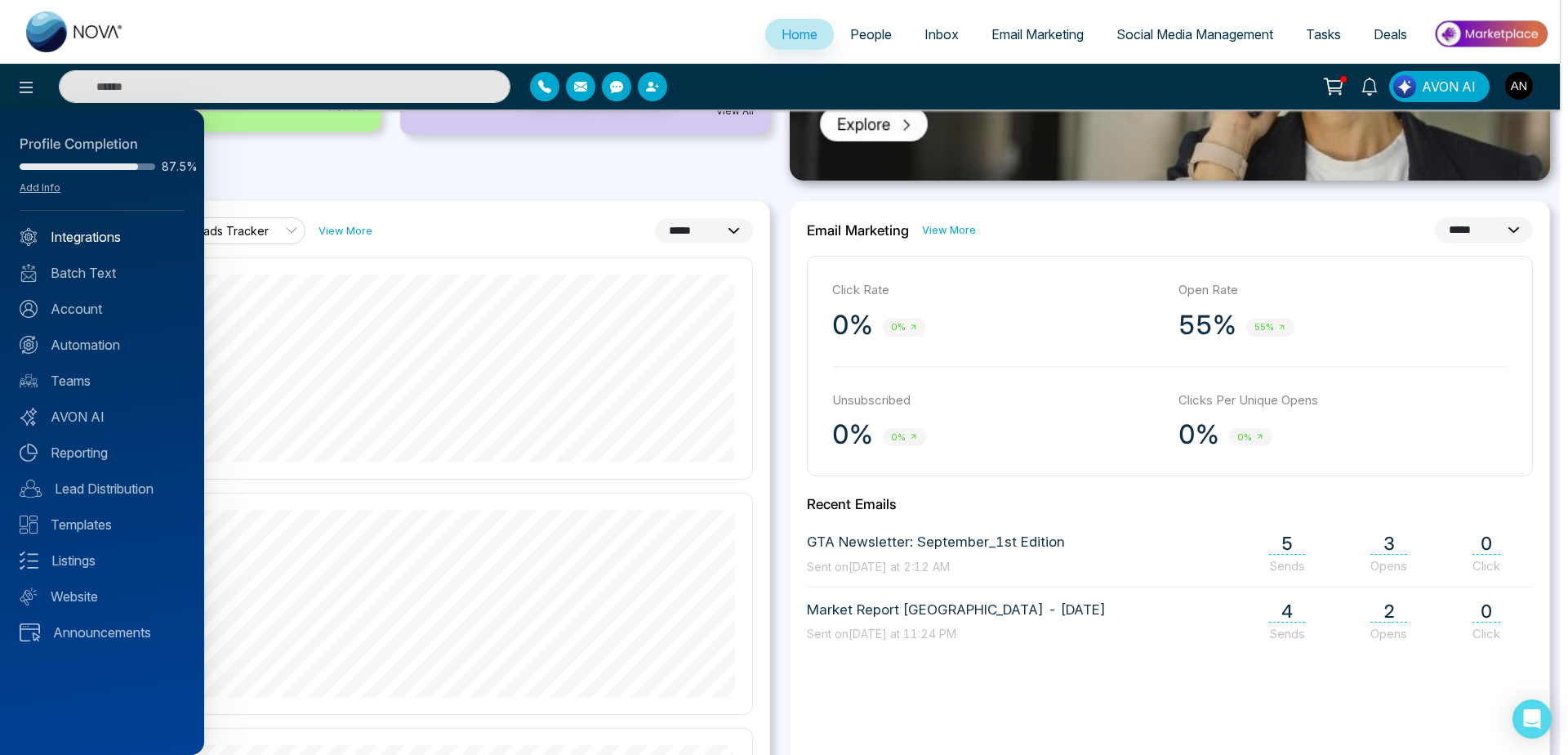
click at [100, 241] on link "Integrations" at bounding box center [102, 237] width 165 height 20
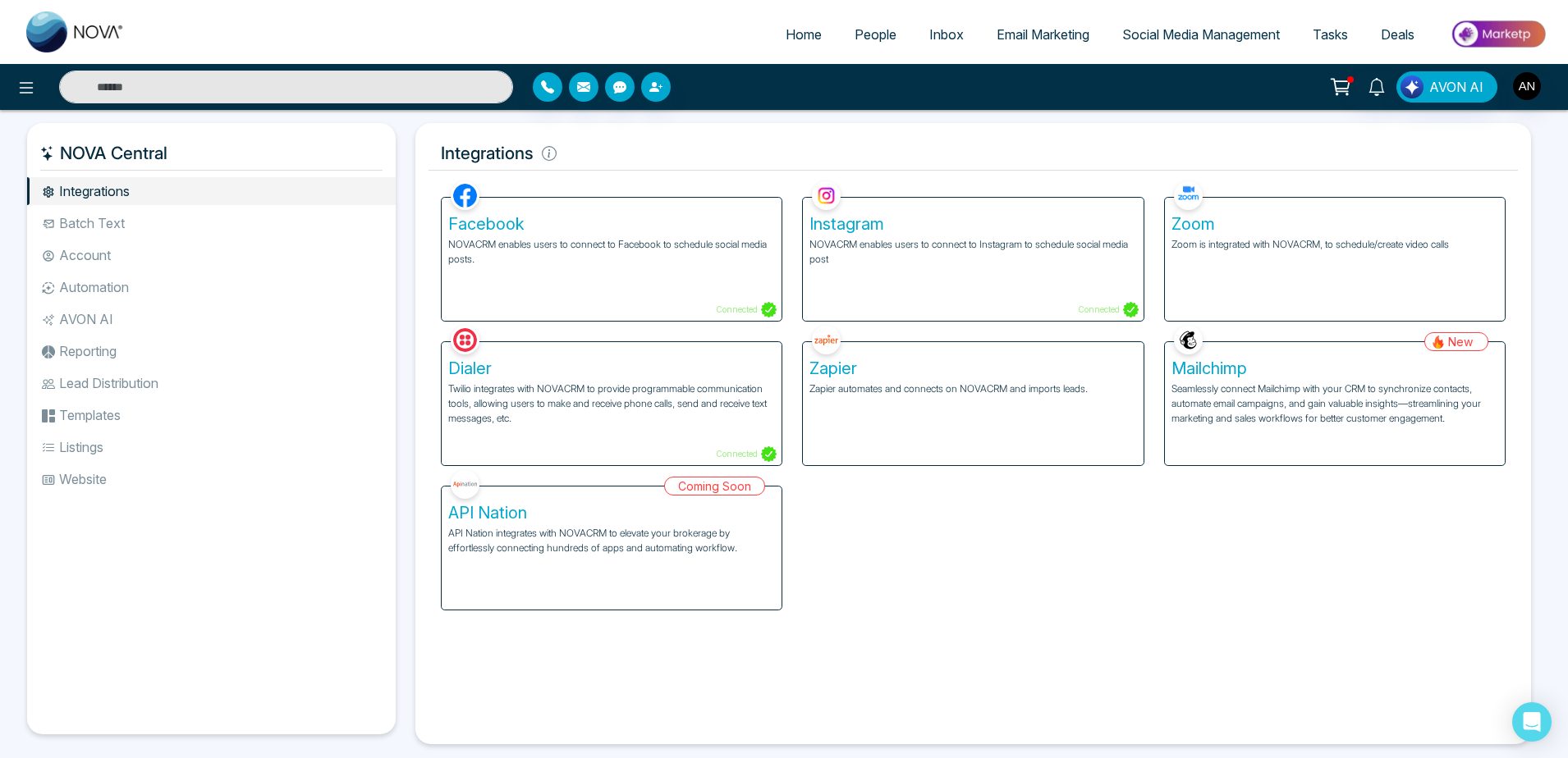
click at [164, 227] on li "Batch Text" at bounding box center [211, 223] width 368 height 28
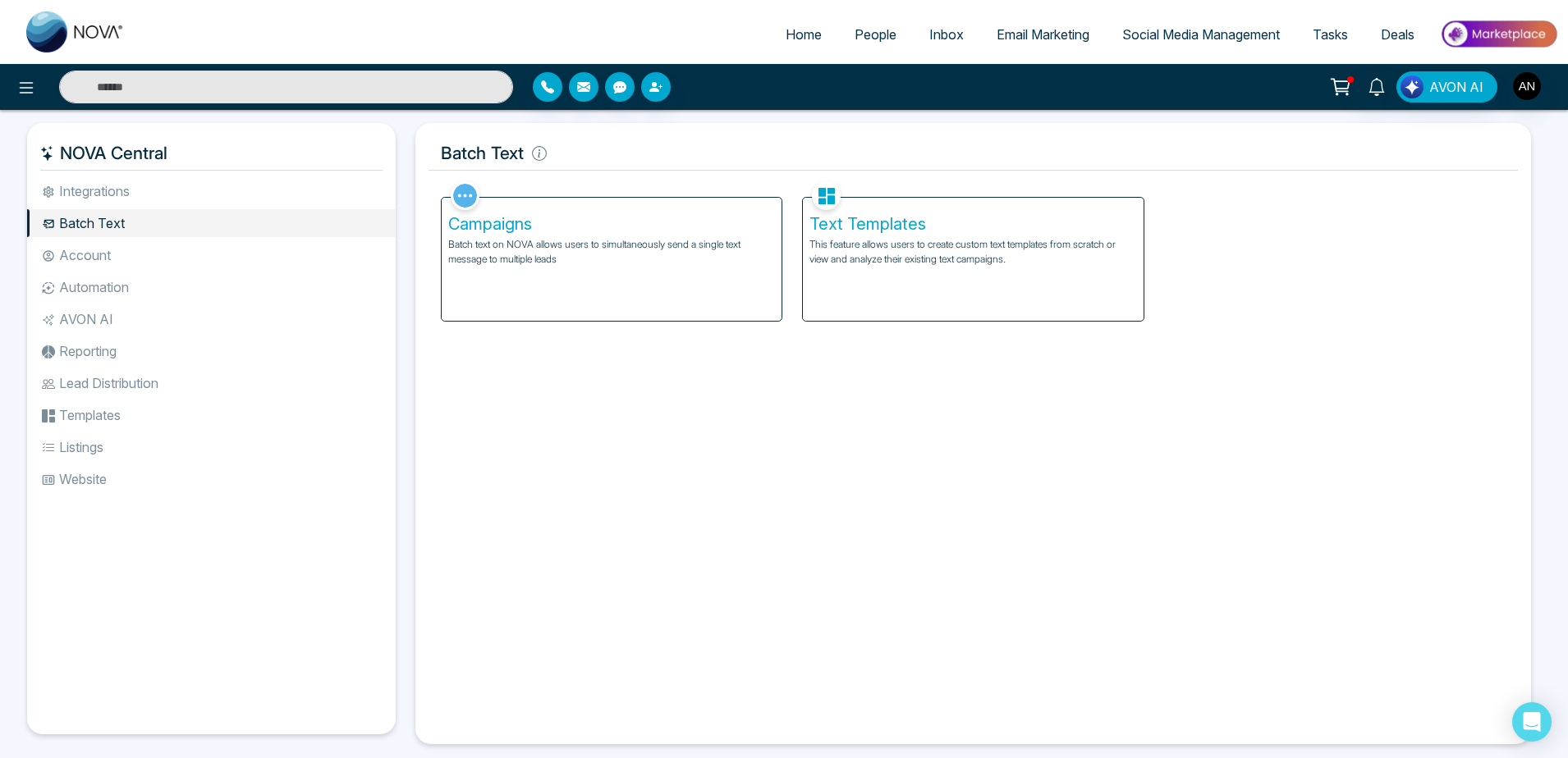
click at [875, 292] on div "Text Templates This feature allows users to create custom text templates from s…" at bounding box center [972, 259] width 339 height 123
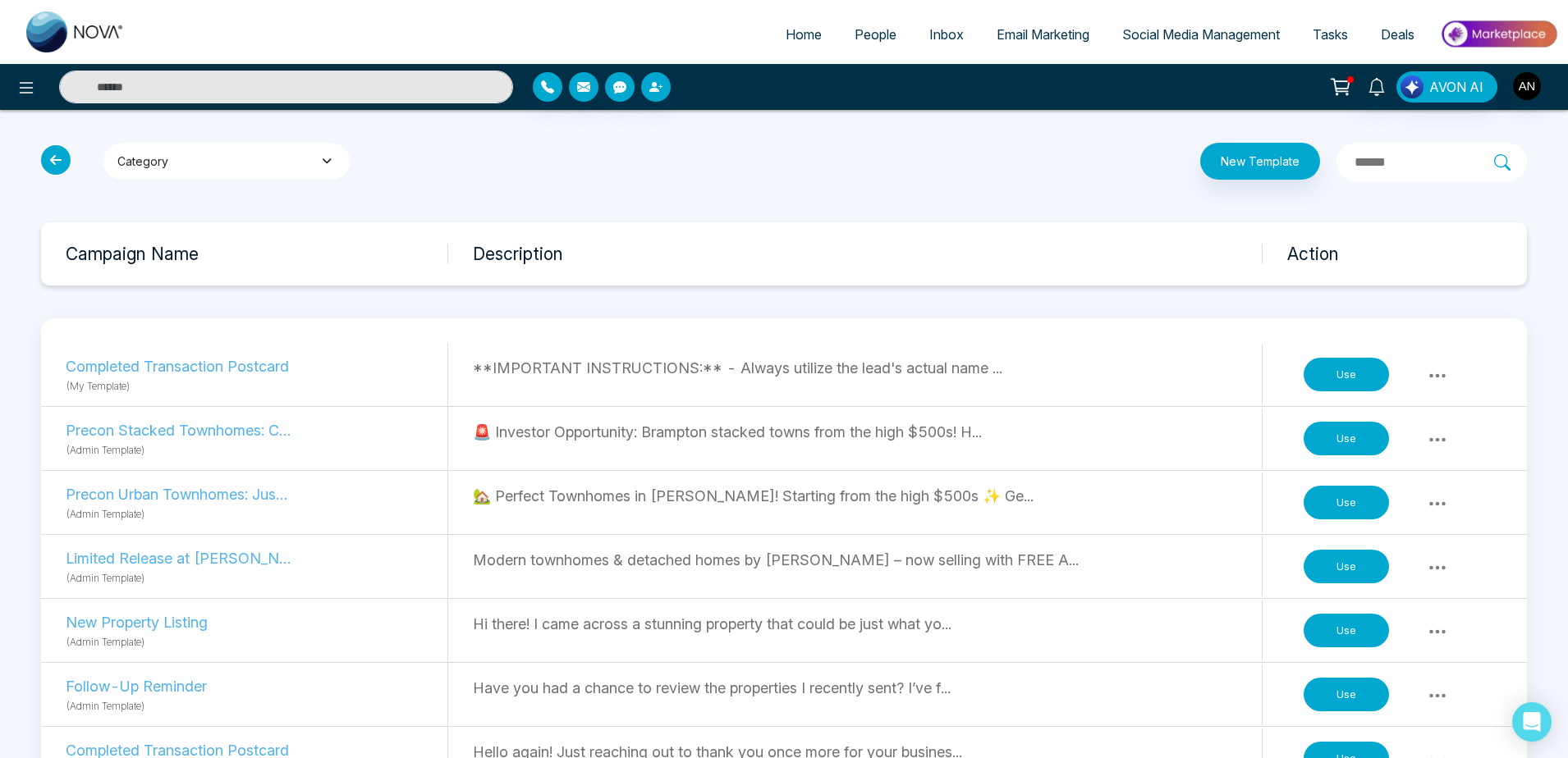
click at [274, 148] on button "Category" at bounding box center [227, 161] width 246 height 37
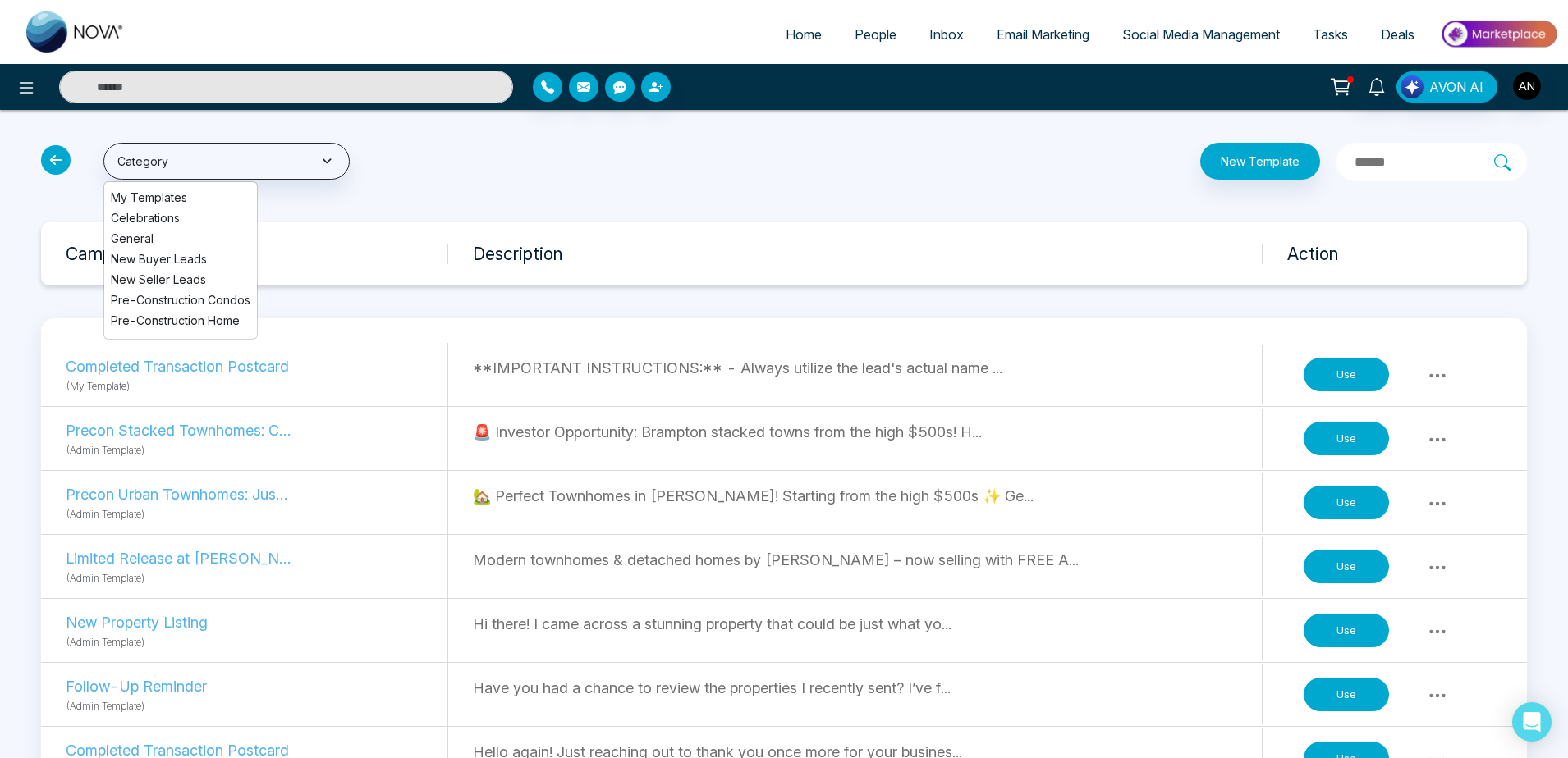
click at [190, 272] on li "New Seller Leads" at bounding box center [180, 279] width 153 height 17
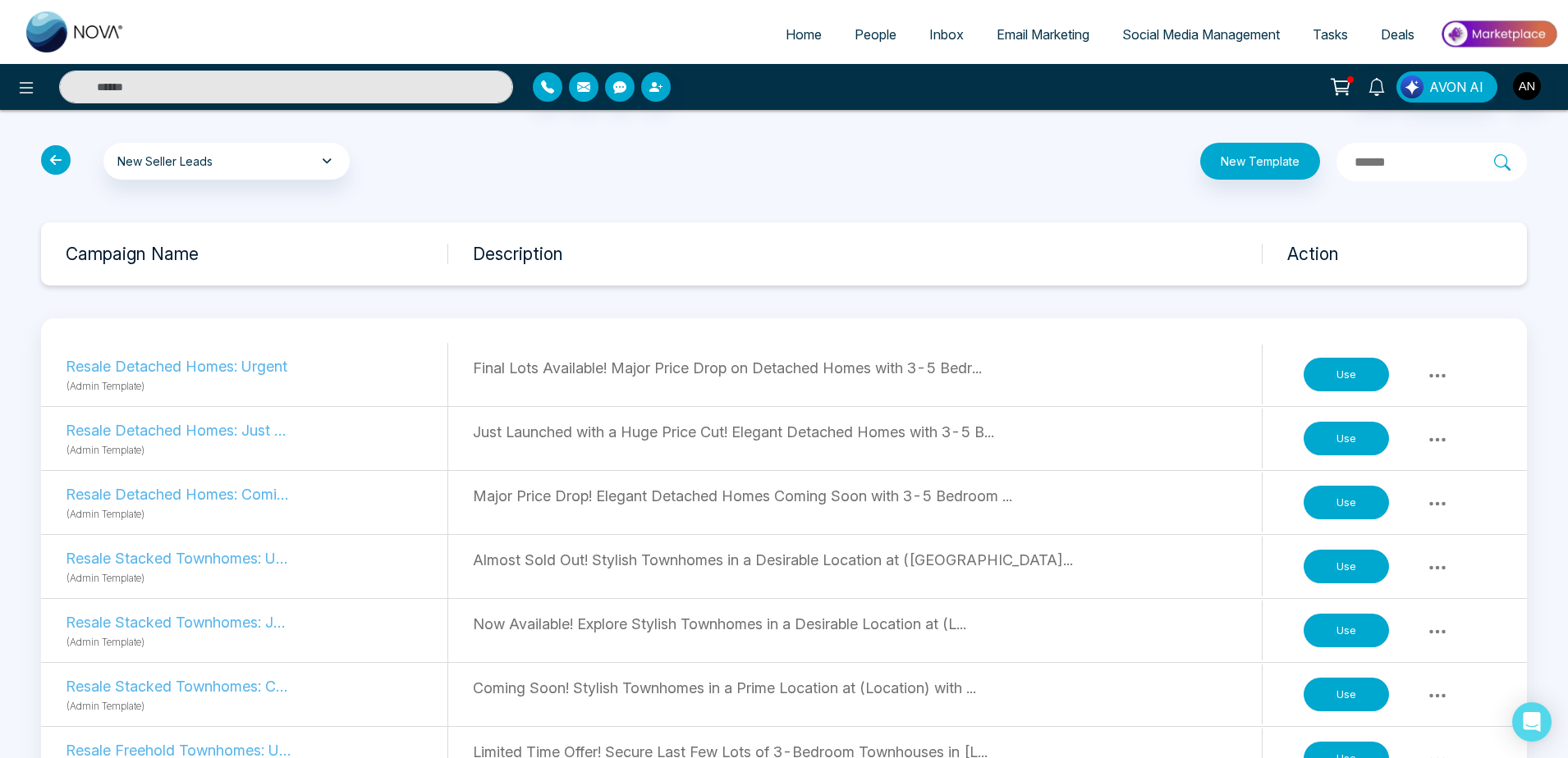
click at [47, 154] on icon at bounding box center [56, 160] width 30 height 30
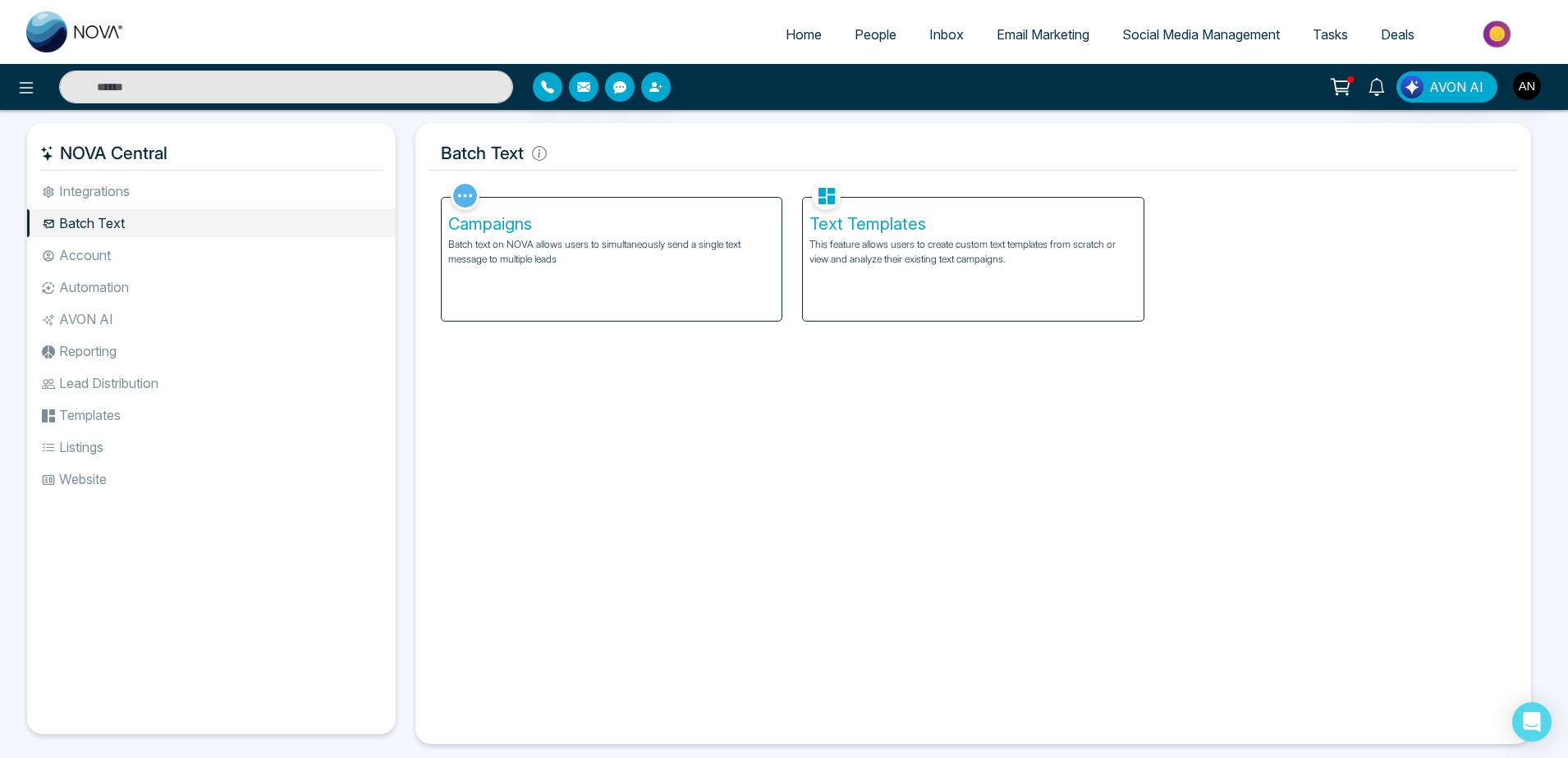
click at [102, 271] on ul "Integrations Batch Text Account Automation AVON AI Reporting Lead Distribution …" at bounding box center [211, 442] width 368 height 531
click at [132, 255] on li "Account" at bounding box center [211, 255] width 368 height 28
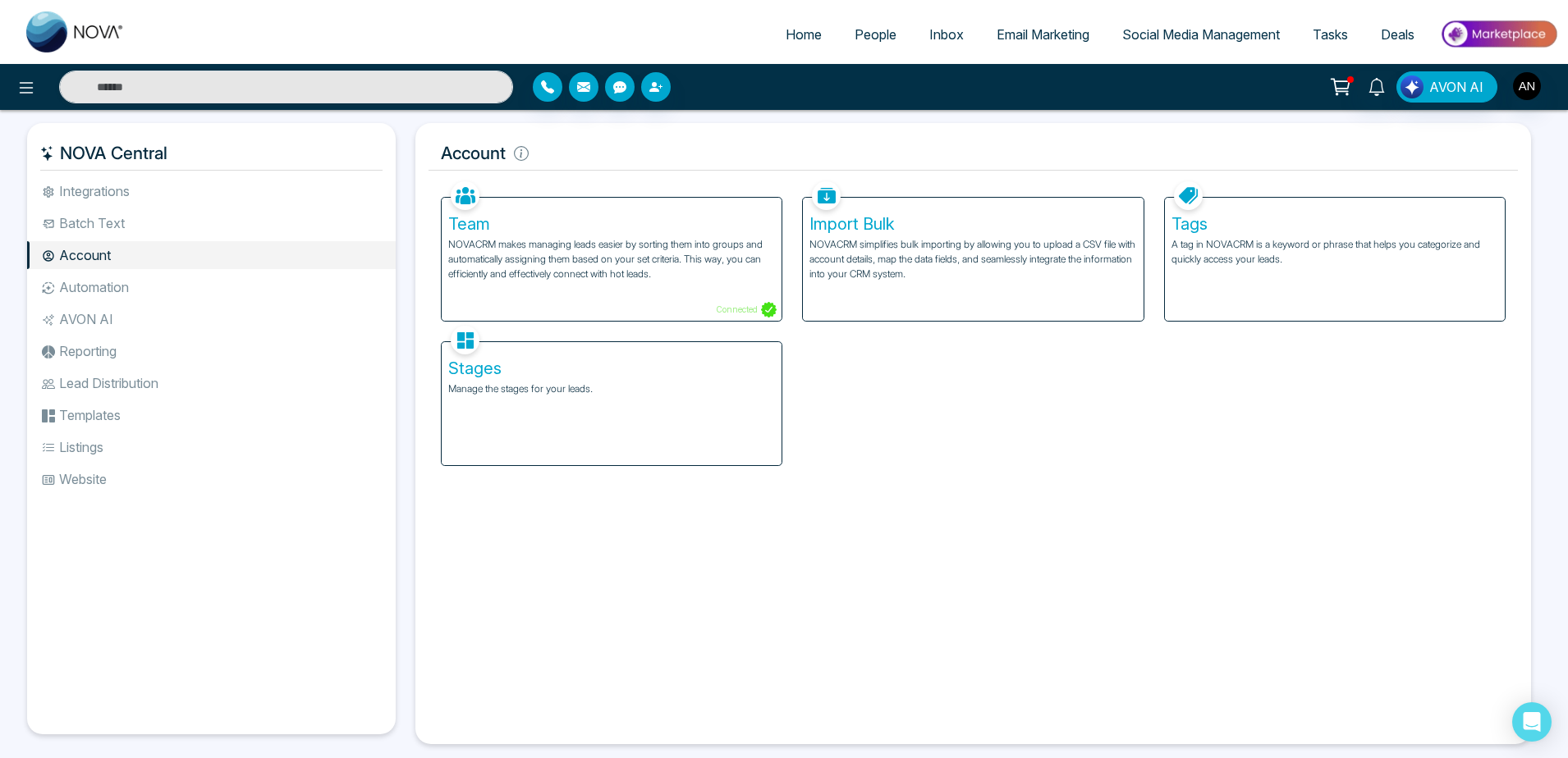
click at [1332, 295] on div "Tags A tag in NOVACRM is a keyword or phrase that helps you categorize and quic…" at bounding box center [1334, 259] width 339 height 123
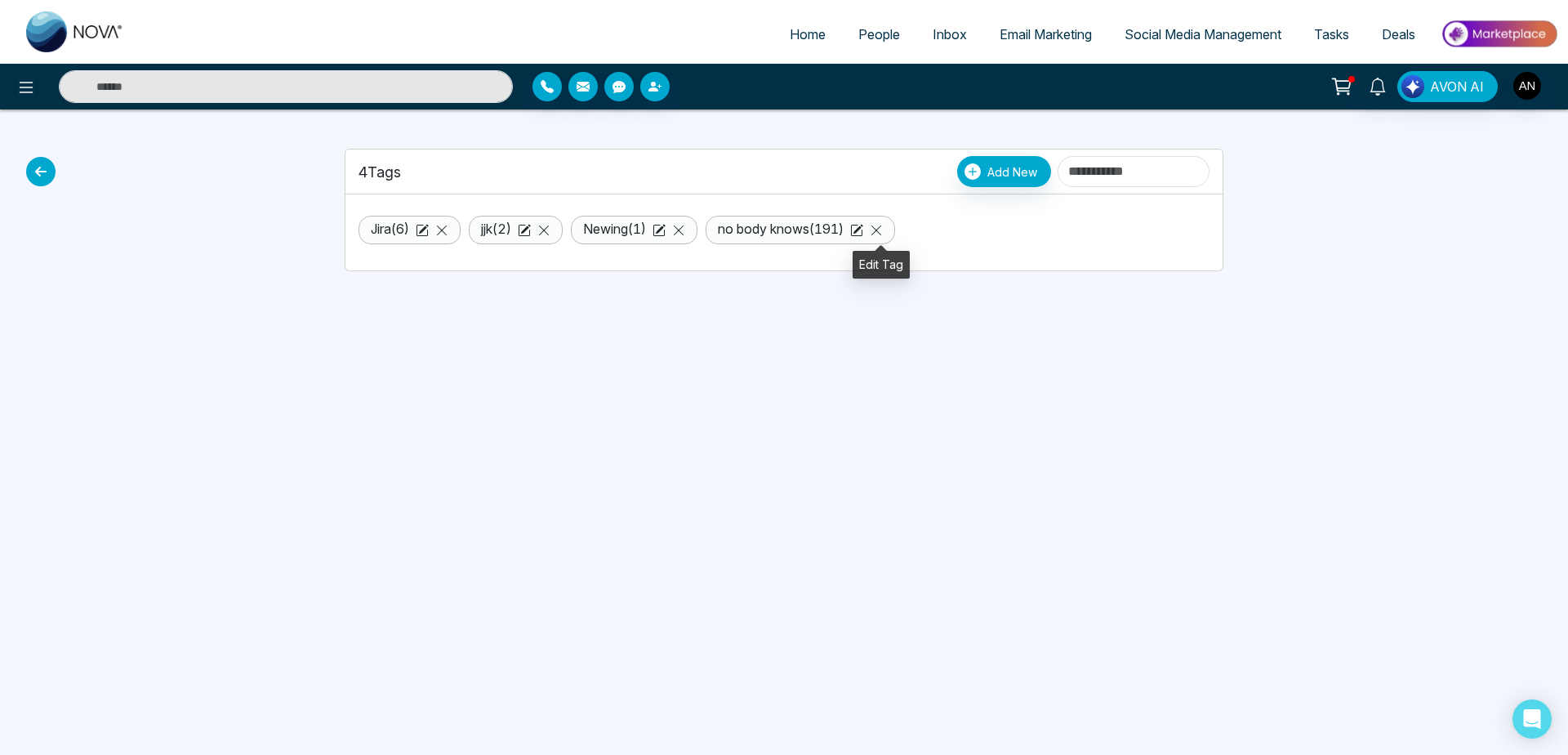
click at [864, 229] on icon at bounding box center [856, 230] width 13 height 13
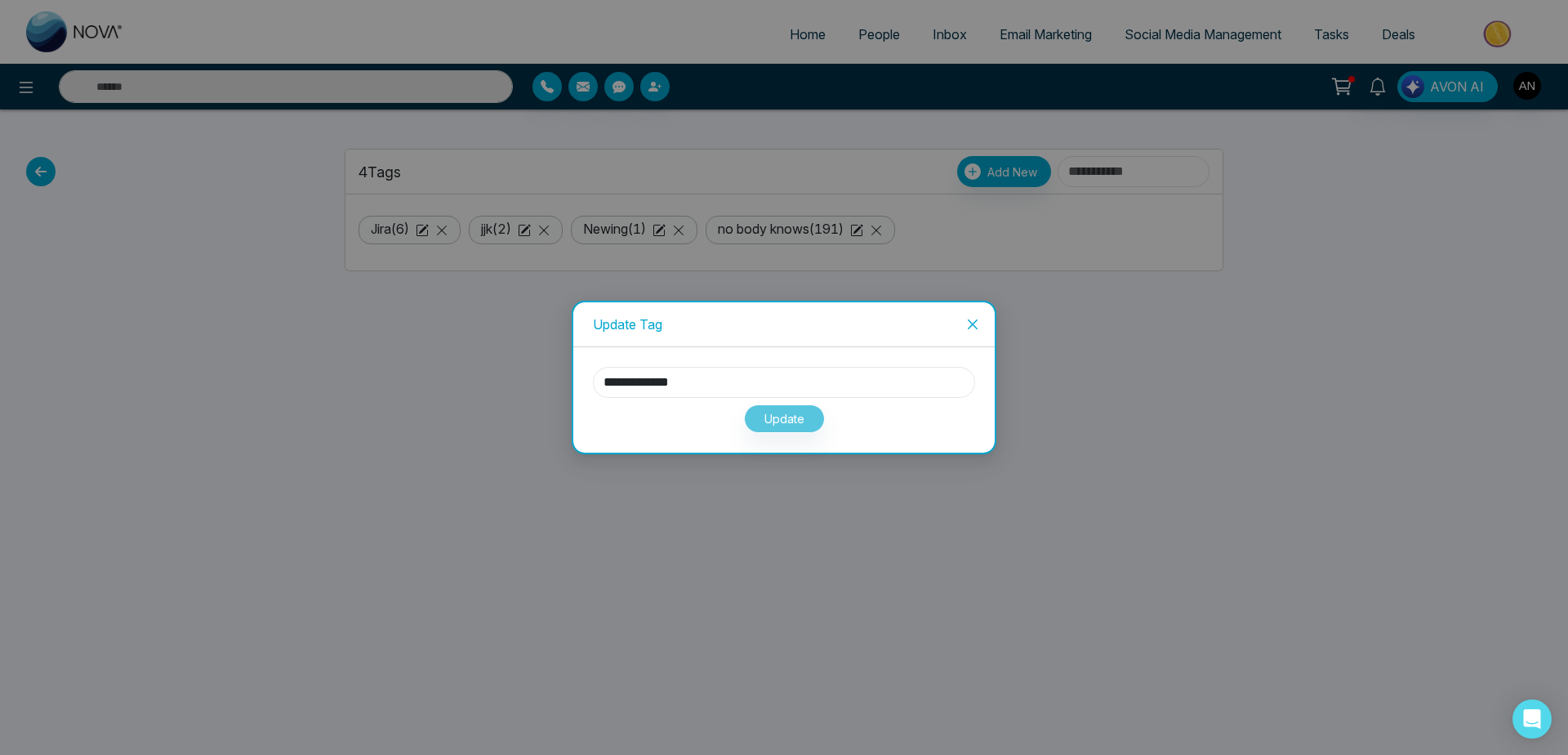
click at [770, 387] on input "**********" at bounding box center [784, 382] width 382 height 31
type input "**********"
click at [807, 423] on button "Update" at bounding box center [784, 419] width 81 height 29
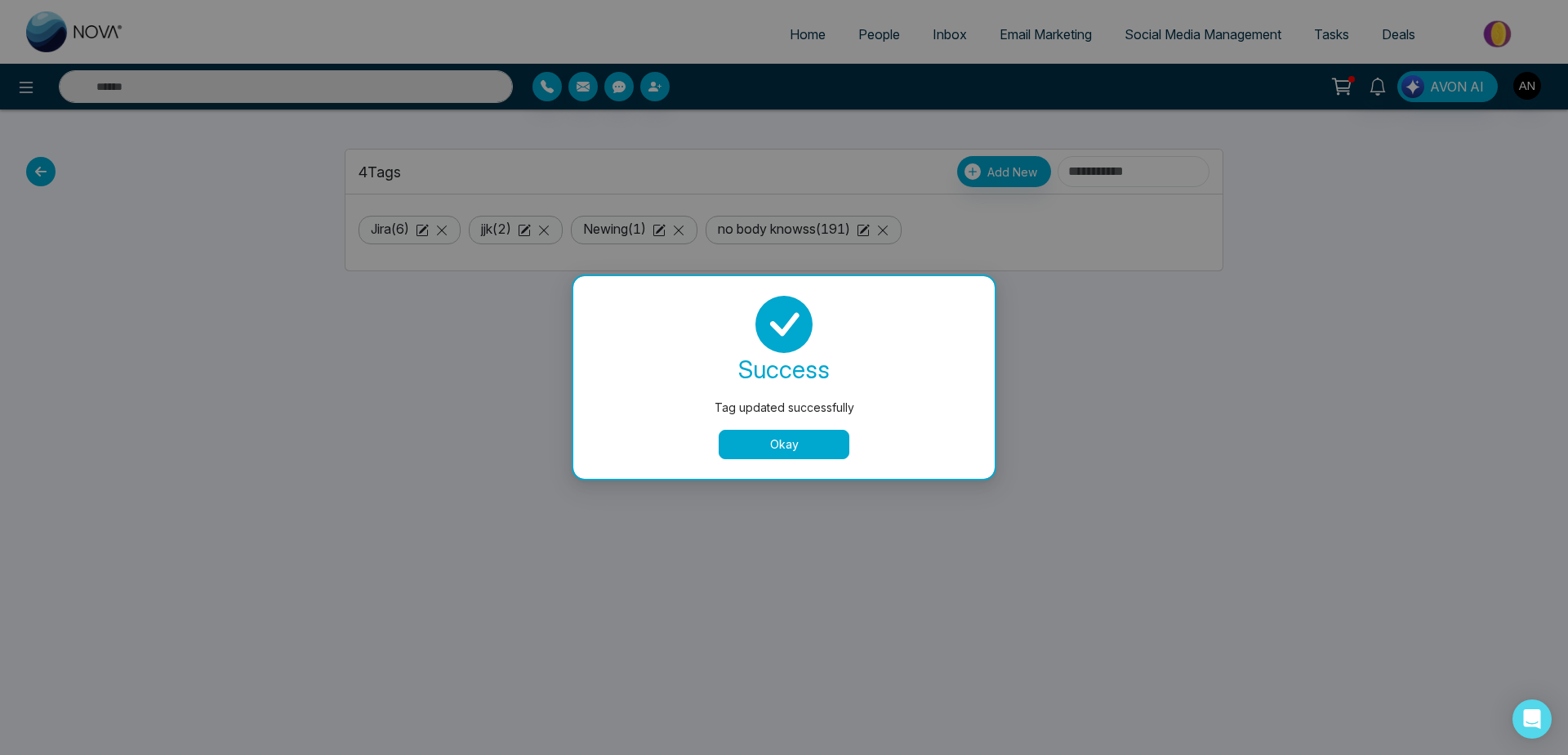
click at [786, 450] on button "Okay" at bounding box center [784, 444] width 131 height 30
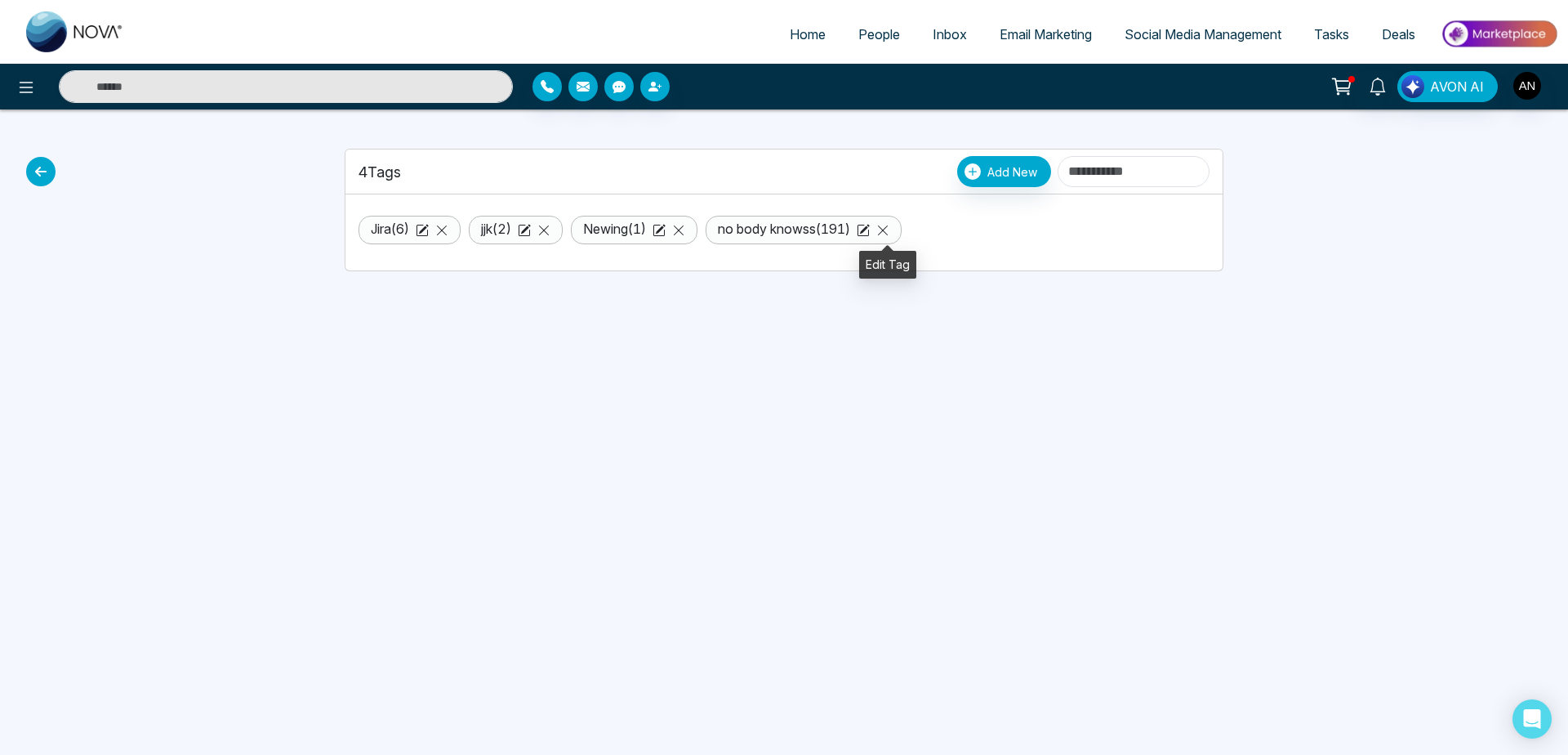
click at [870, 232] on icon at bounding box center [865, 229] width 10 height 10
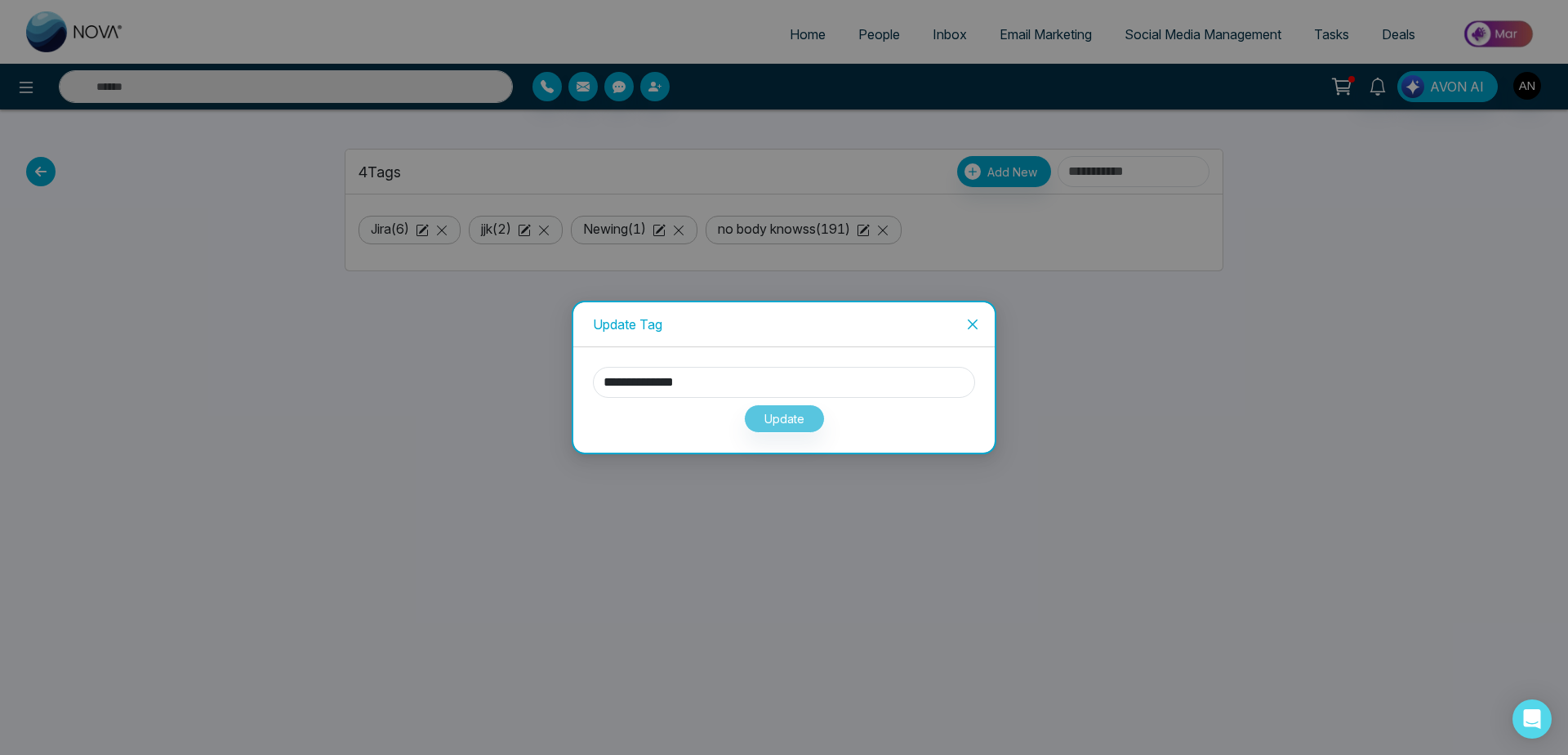
click at [776, 428] on div "Update" at bounding box center [784, 415] width 382 height 35
click at [971, 333] on span "Close" at bounding box center [973, 324] width 44 height 44
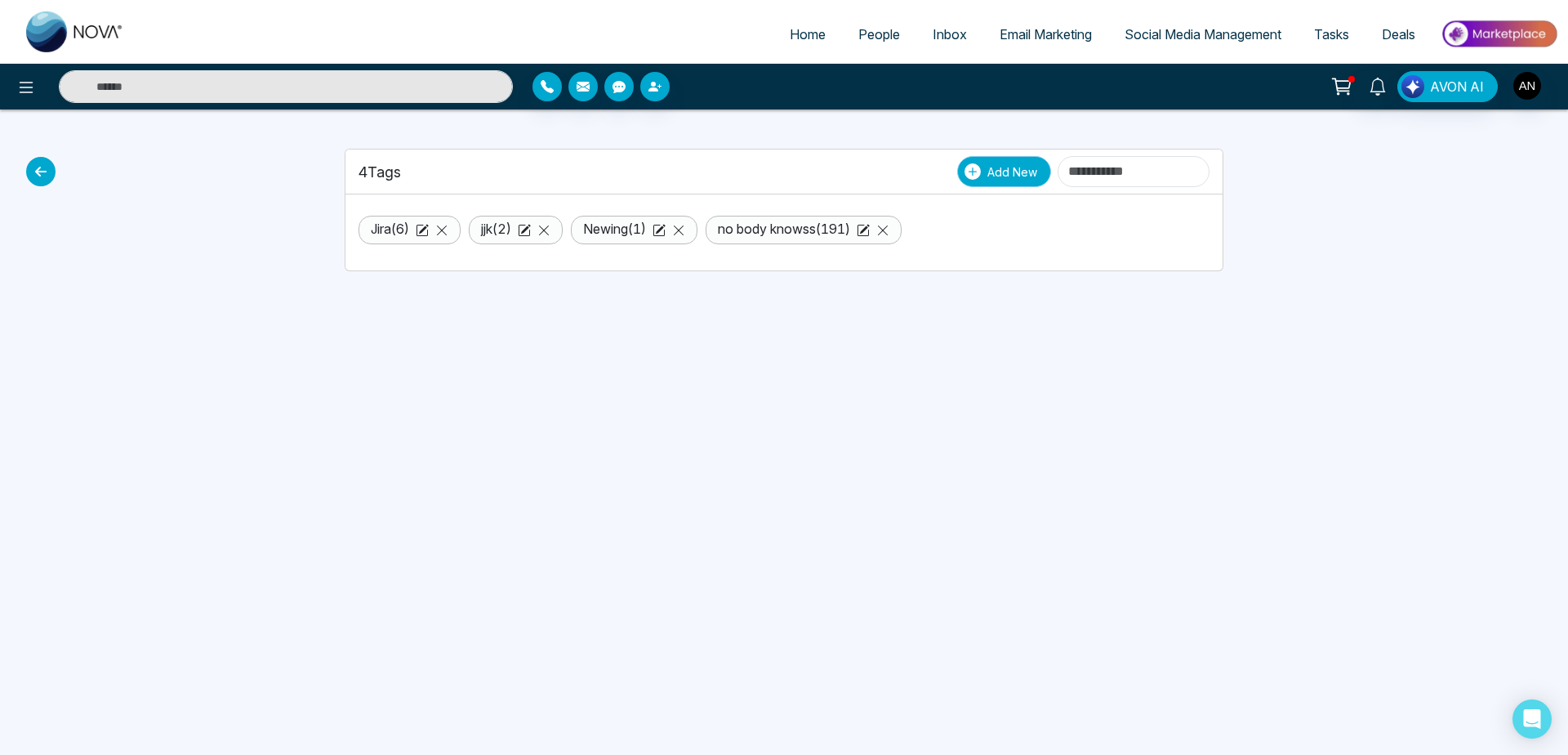
click at [988, 179] on span "Add New" at bounding box center [1012, 172] width 50 height 17
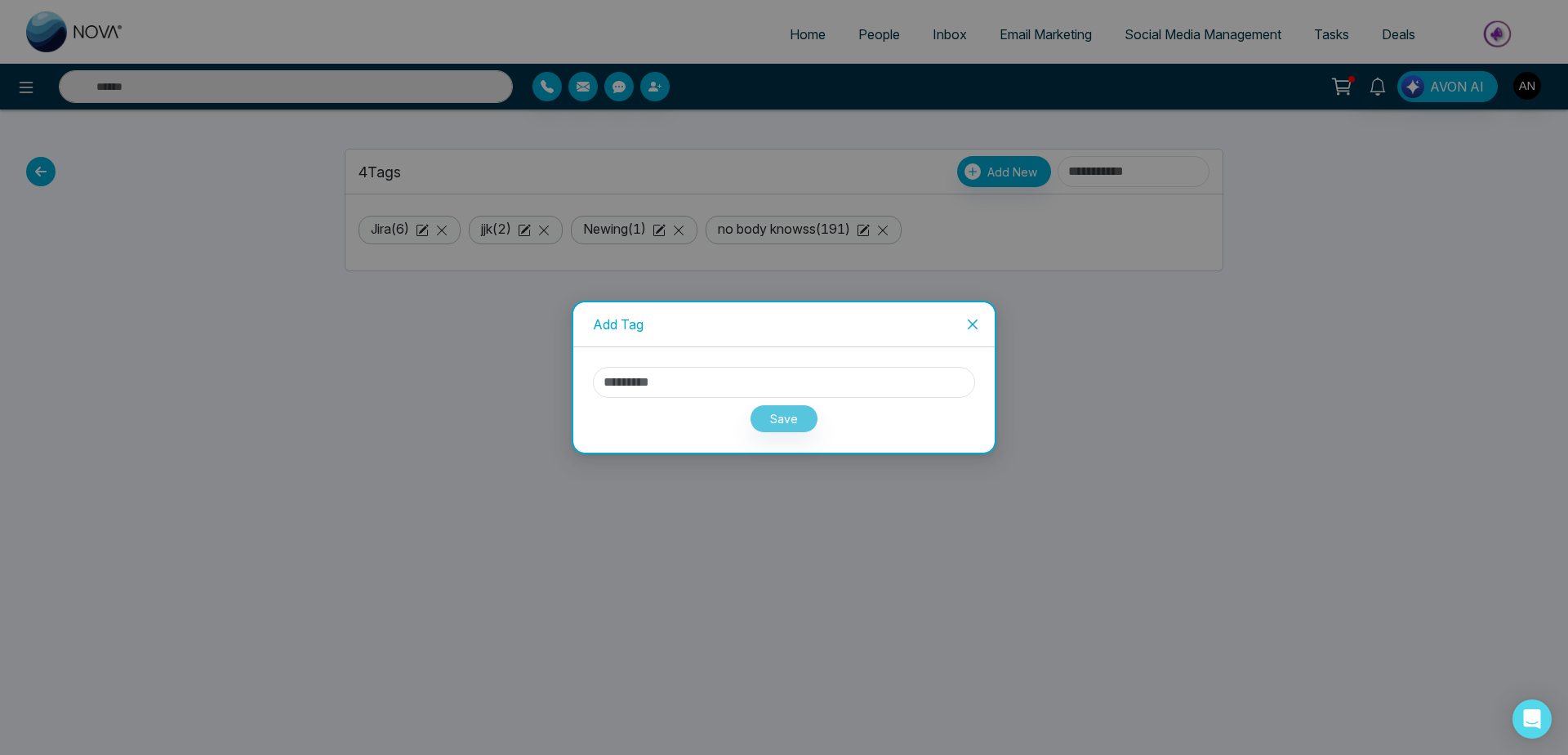
click at [768, 420] on div "Save" at bounding box center [784, 415] width 382 height 35
click at [658, 376] on input "text" at bounding box center [784, 382] width 382 height 31
click at [767, 380] on input "text" at bounding box center [784, 382] width 382 height 31
type input "*"
click at [961, 328] on span "Close" at bounding box center [973, 324] width 44 height 44
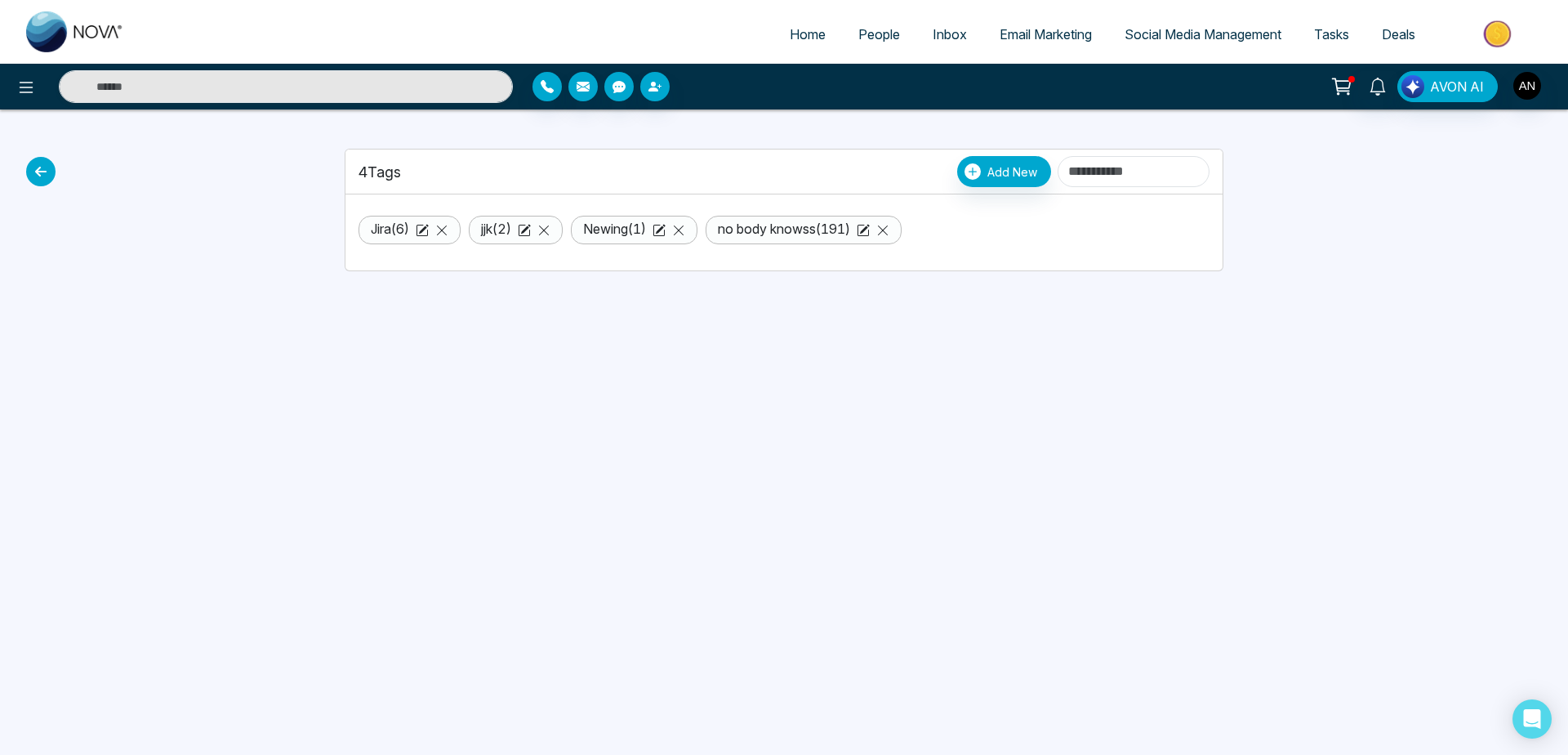
click at [48, 169] on icon at bounding box center [41, 171] width 30 height 30
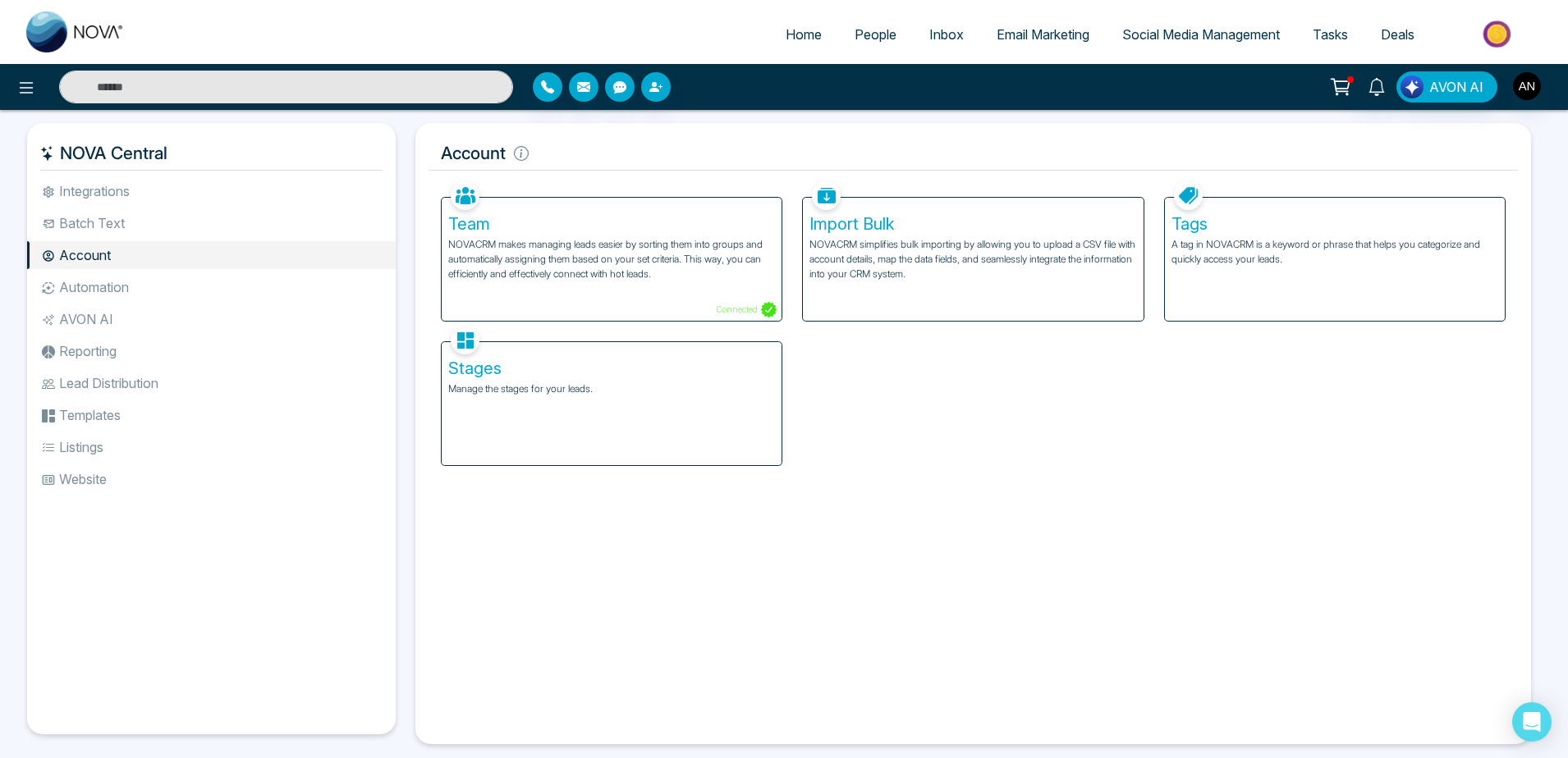
click at [1158, 252] on div "Tags A tag in NOVACRM is a keyword or phrase that helps you categorize and quic…" at bounding box center [1335, 249] width 361 height 144
click at [1252, 278] on div "Tags A tag in NOVACRM is a keyword or phrase that helps you categorize and quic…" at bounding box center [1334, 259] width 339 height 123
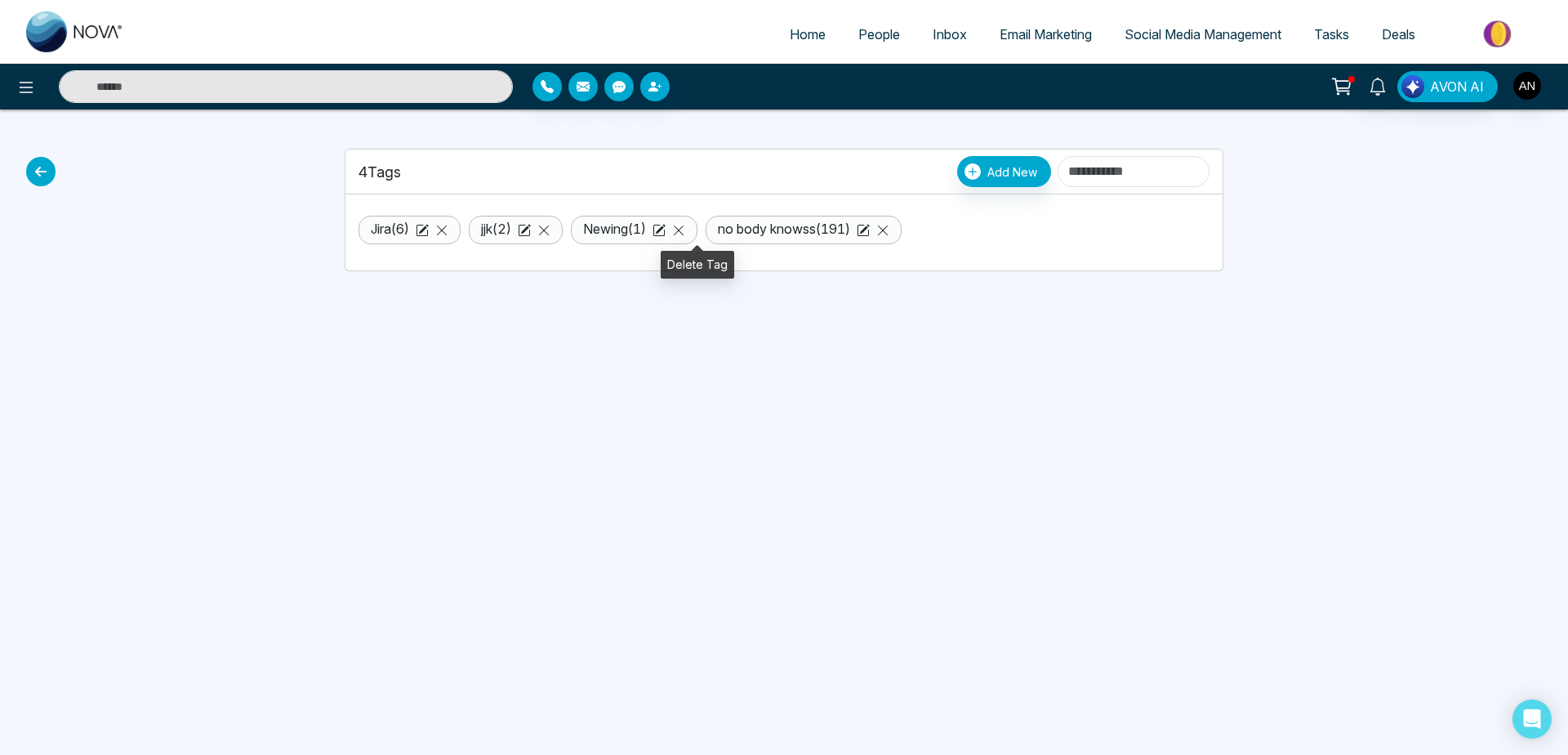
click at [686, 227] on icon at bounding box center [678, 230] width 13 height 13
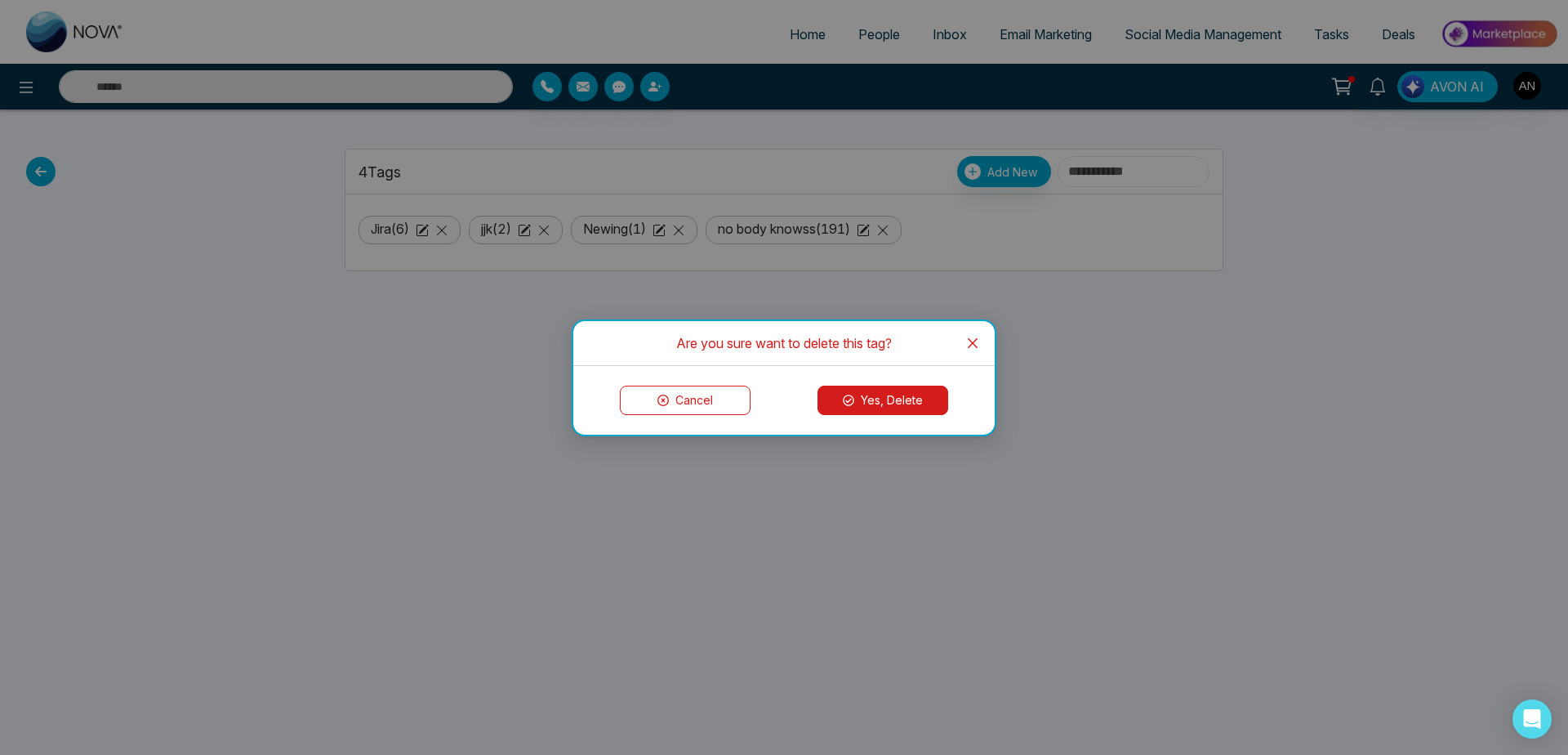
click at [885, 408] on button "Yes, Delete" at bounding box center [883, 400] width 131 height 30
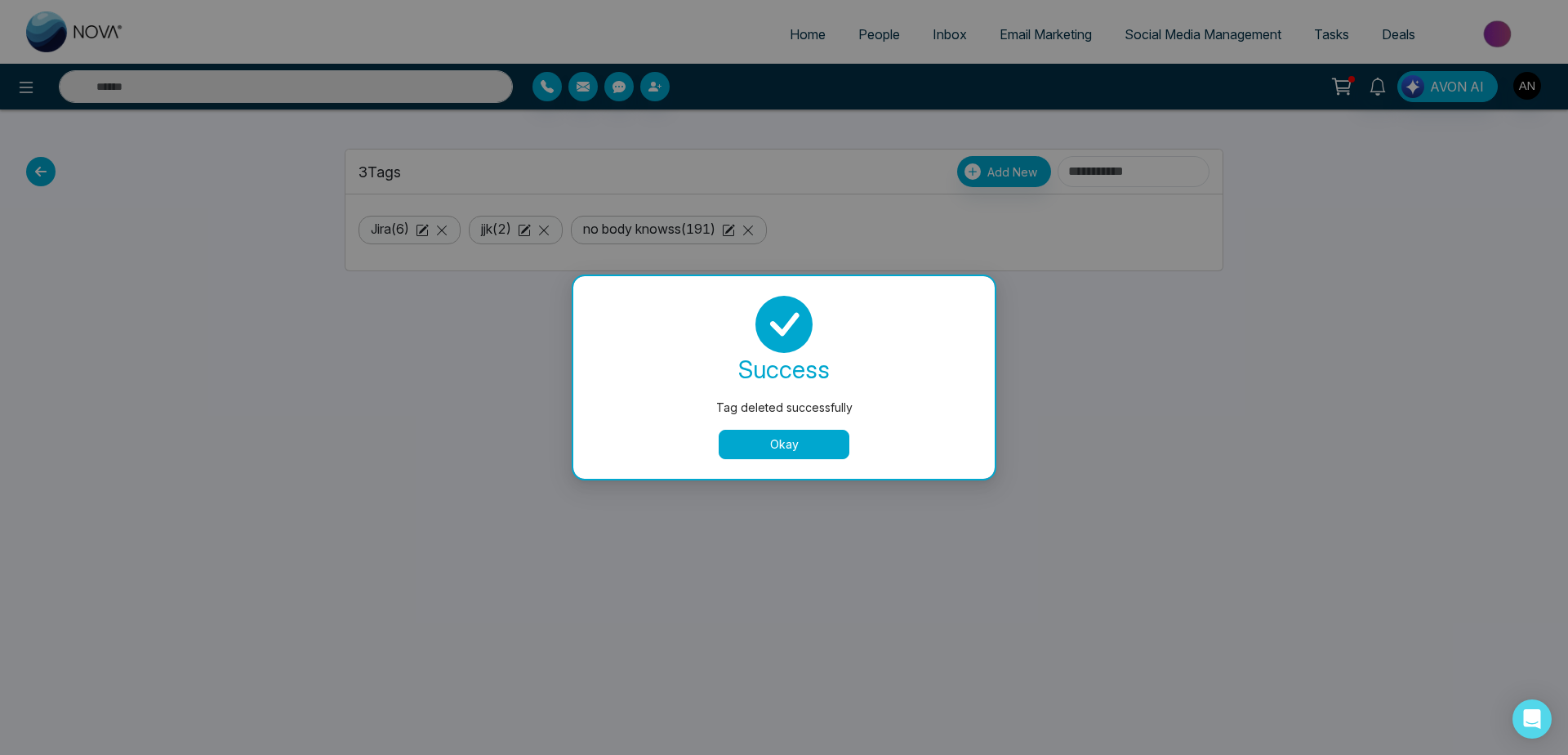
click at [790, 441] on button "Okay" at bounding box center [784, 444] width 131 height 30
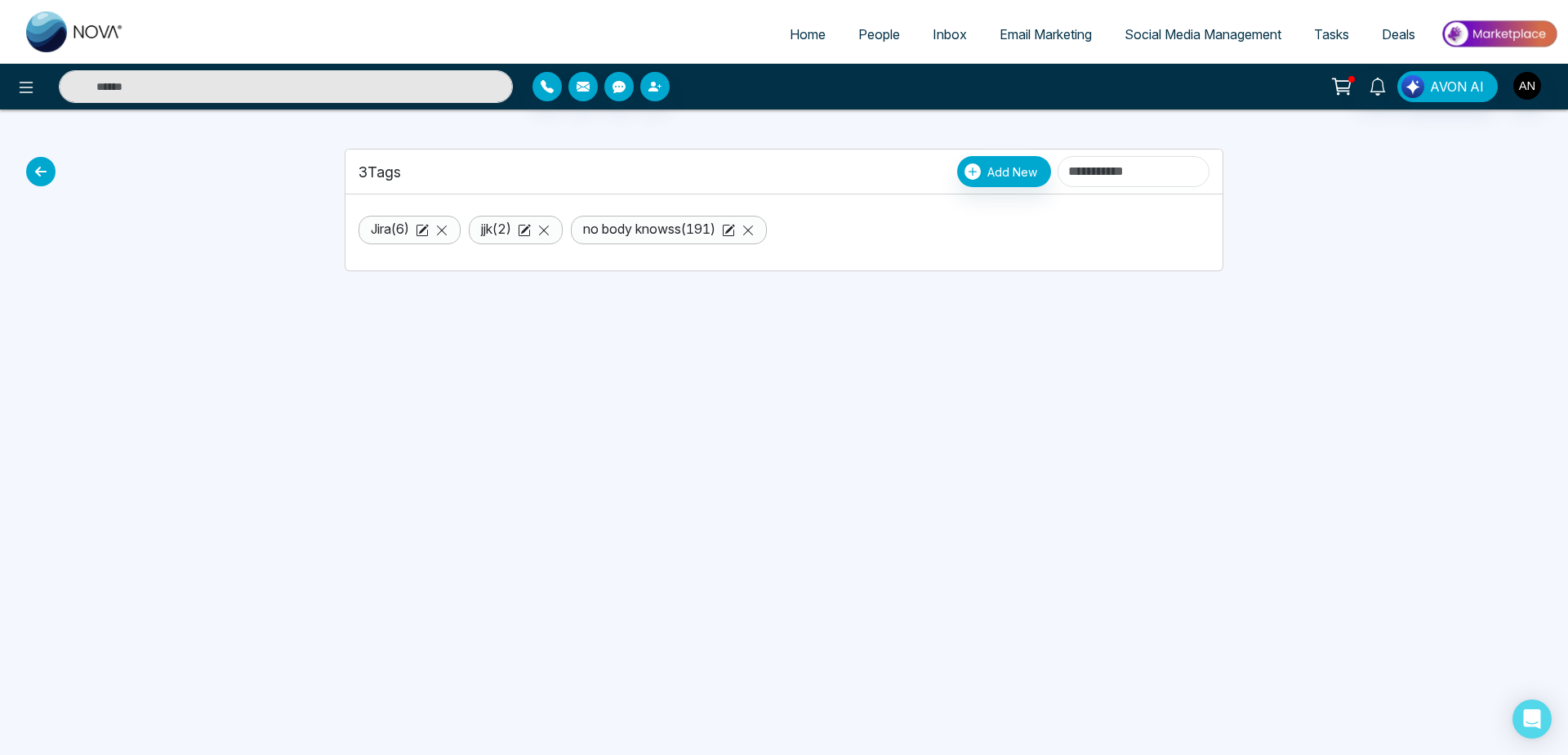
click at [36, 167] on icon at bounding box center [41, 171] width 30 height 30
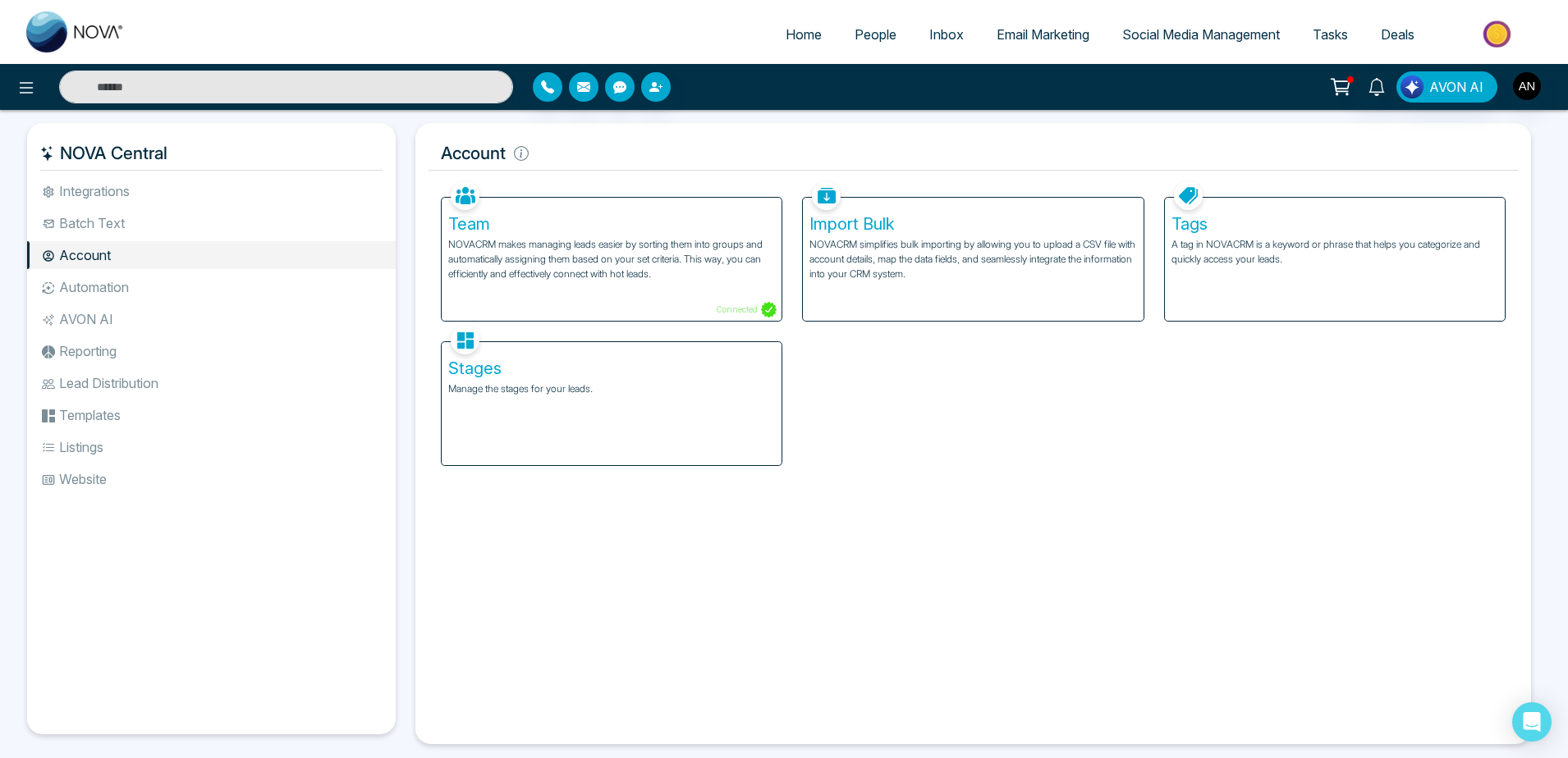
click at [451, 446] on div "Stages Manage the stages for your leads." at bounding box center [611, 403] width 339 height 123
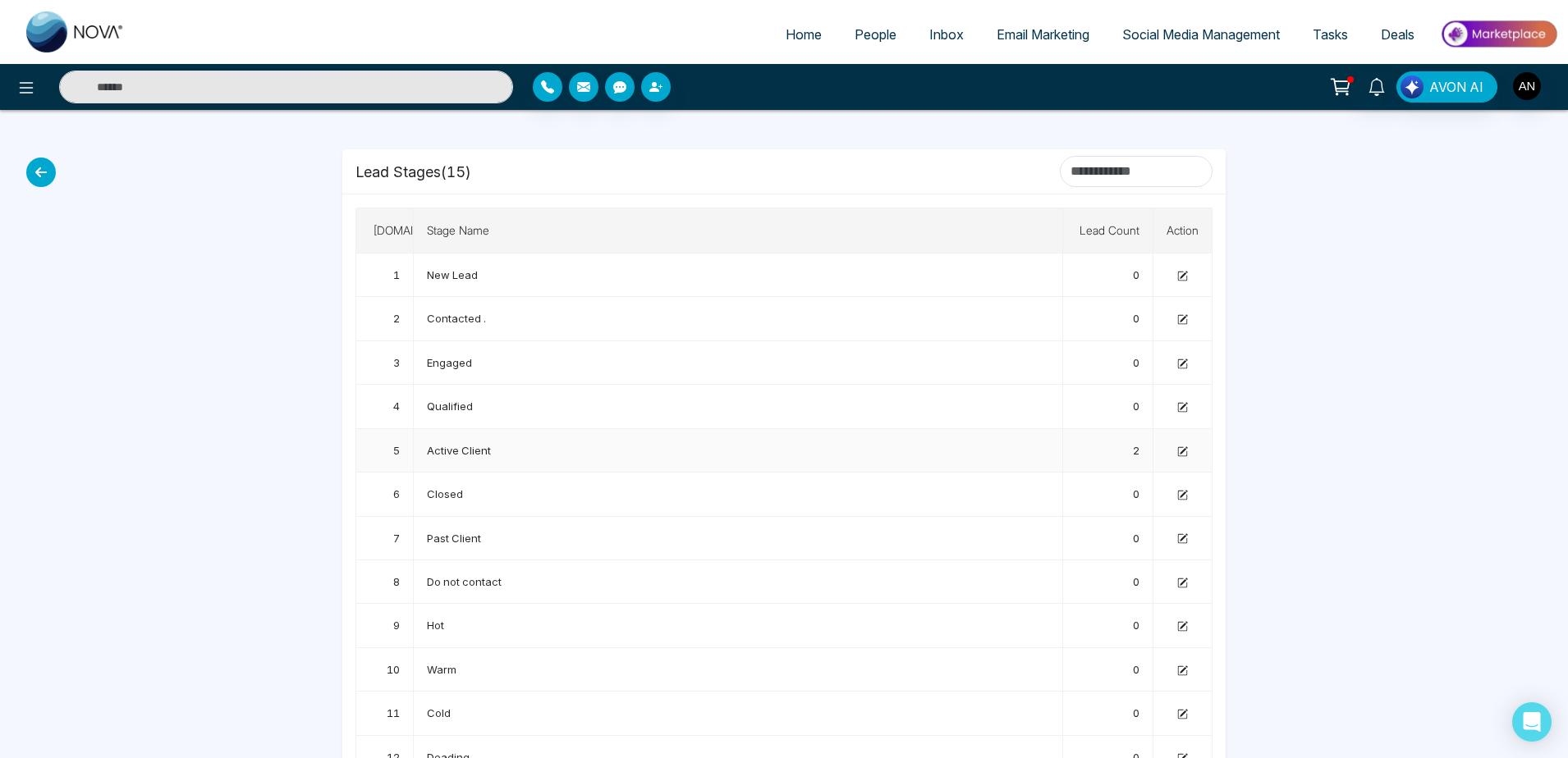
scroll to position [128, 0]
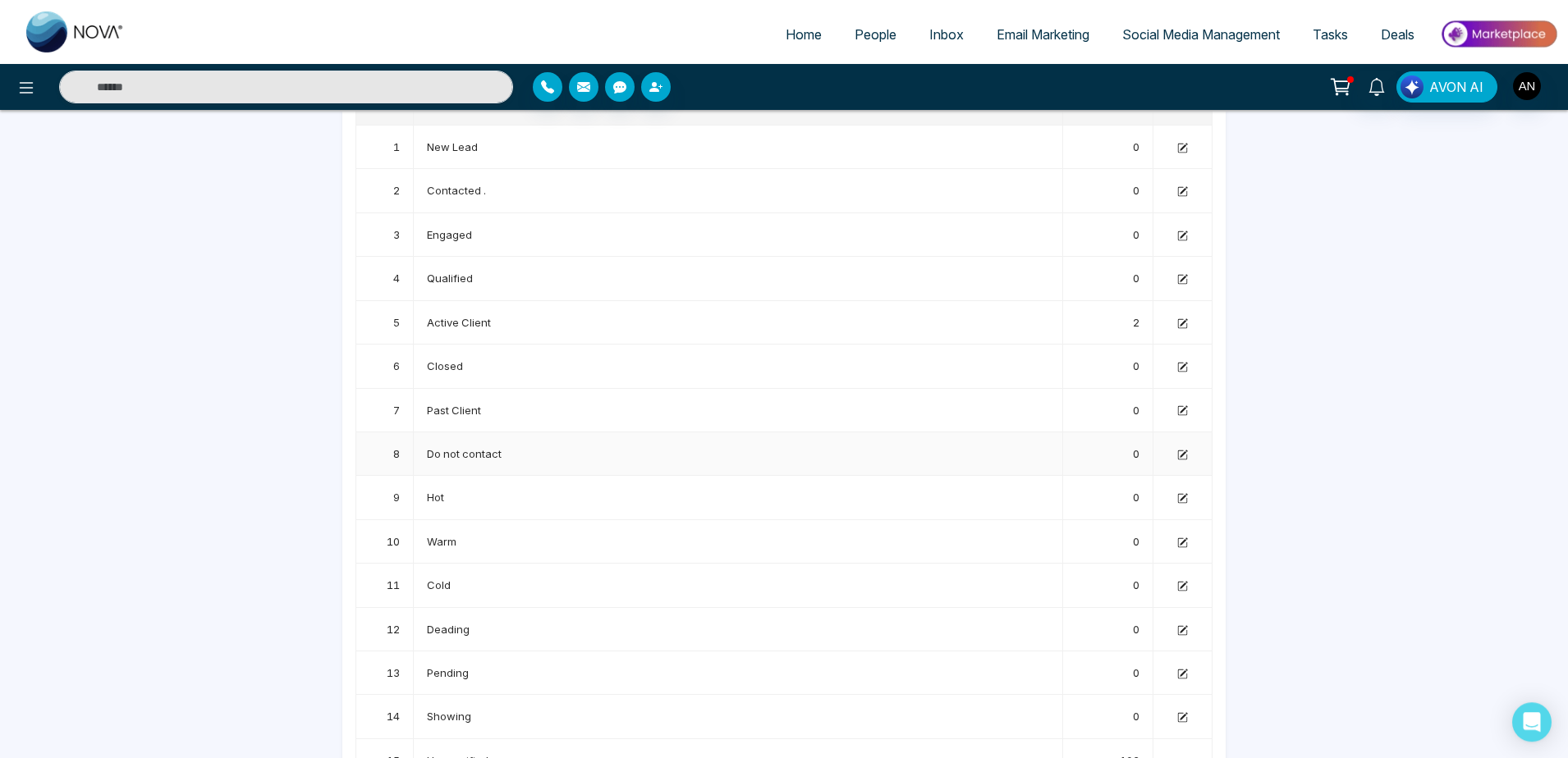
click at [1187, 453] on icon at bounding box center [1182, 455] width 10 height 10
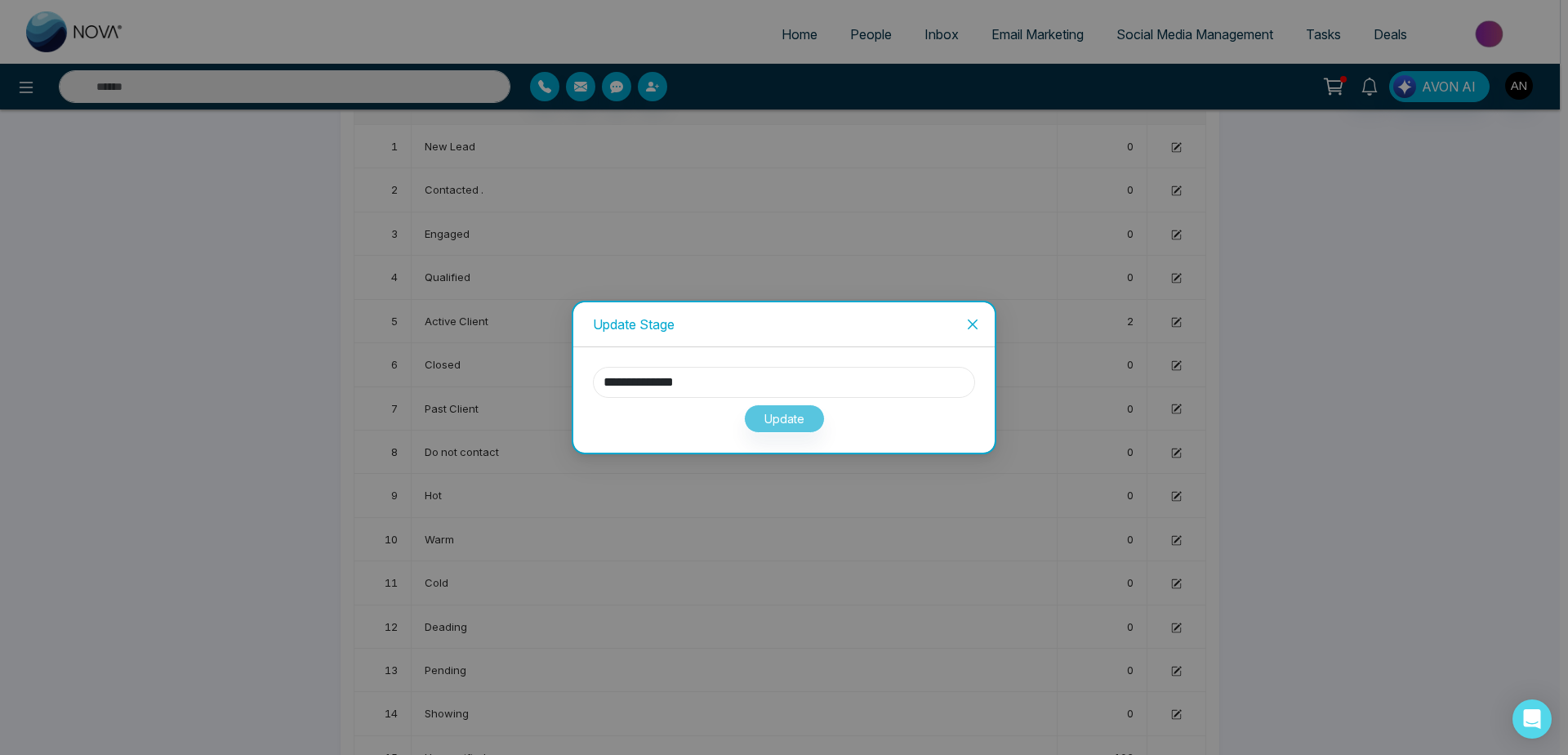
click at [868, 381] on input "**********" at bounding box center [784, 382] width 382 height 31
type input "**********"
click at [790, 421] on button "Update" at bounding box center [784, 419] width 81 height 29
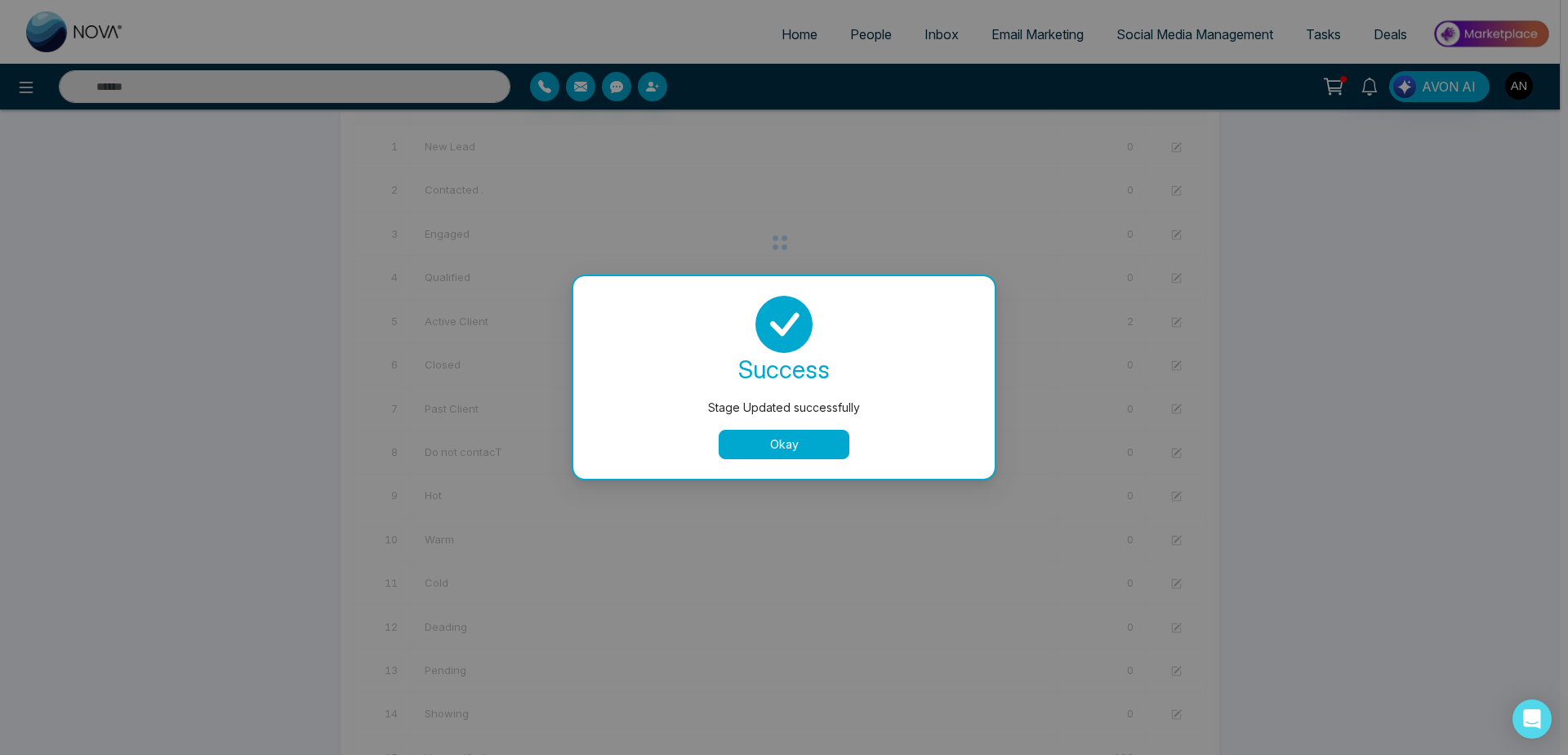
click at [807, 451] on button "Okay" at bounding box center [784, 444] width 131 height 30
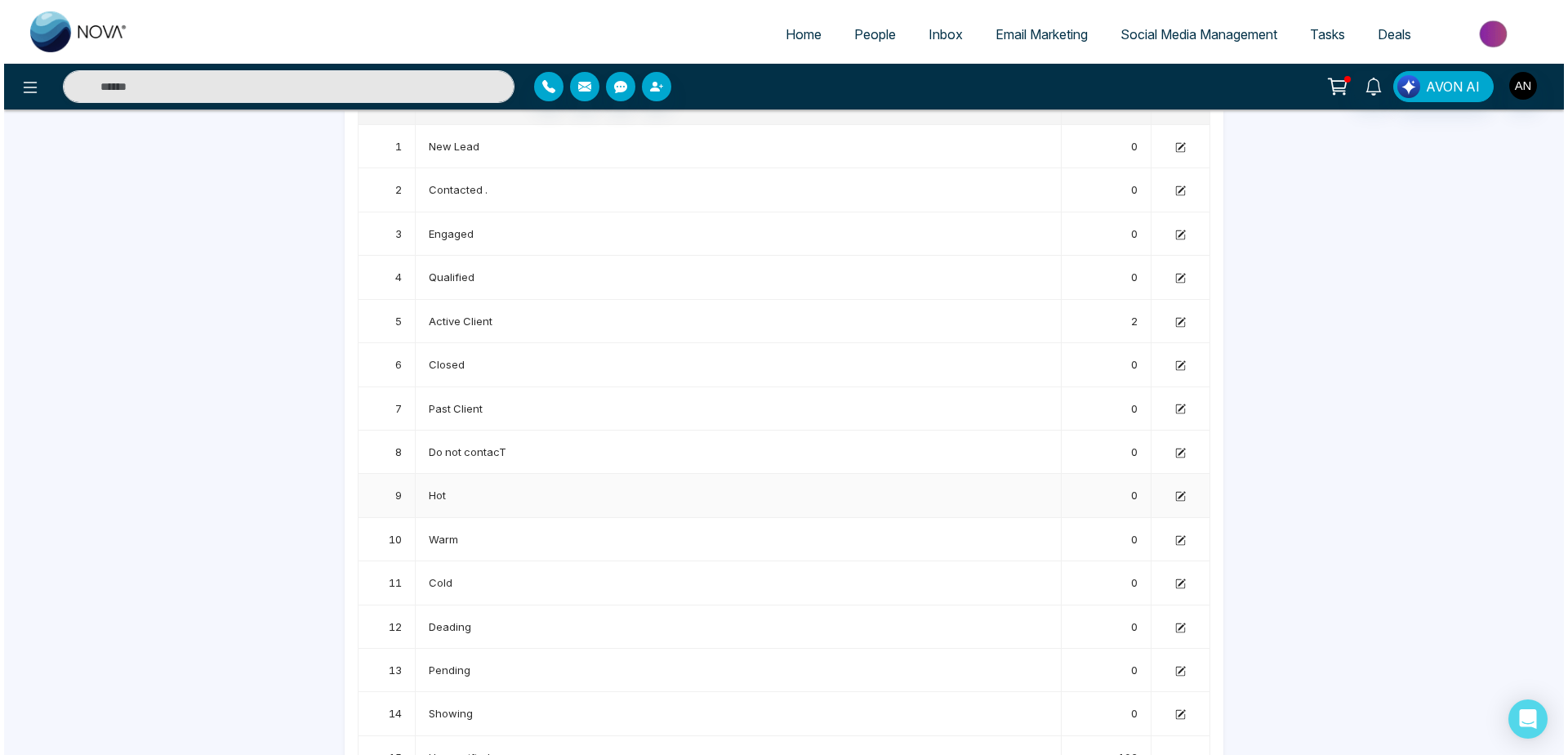
scroll to position [0, 0]
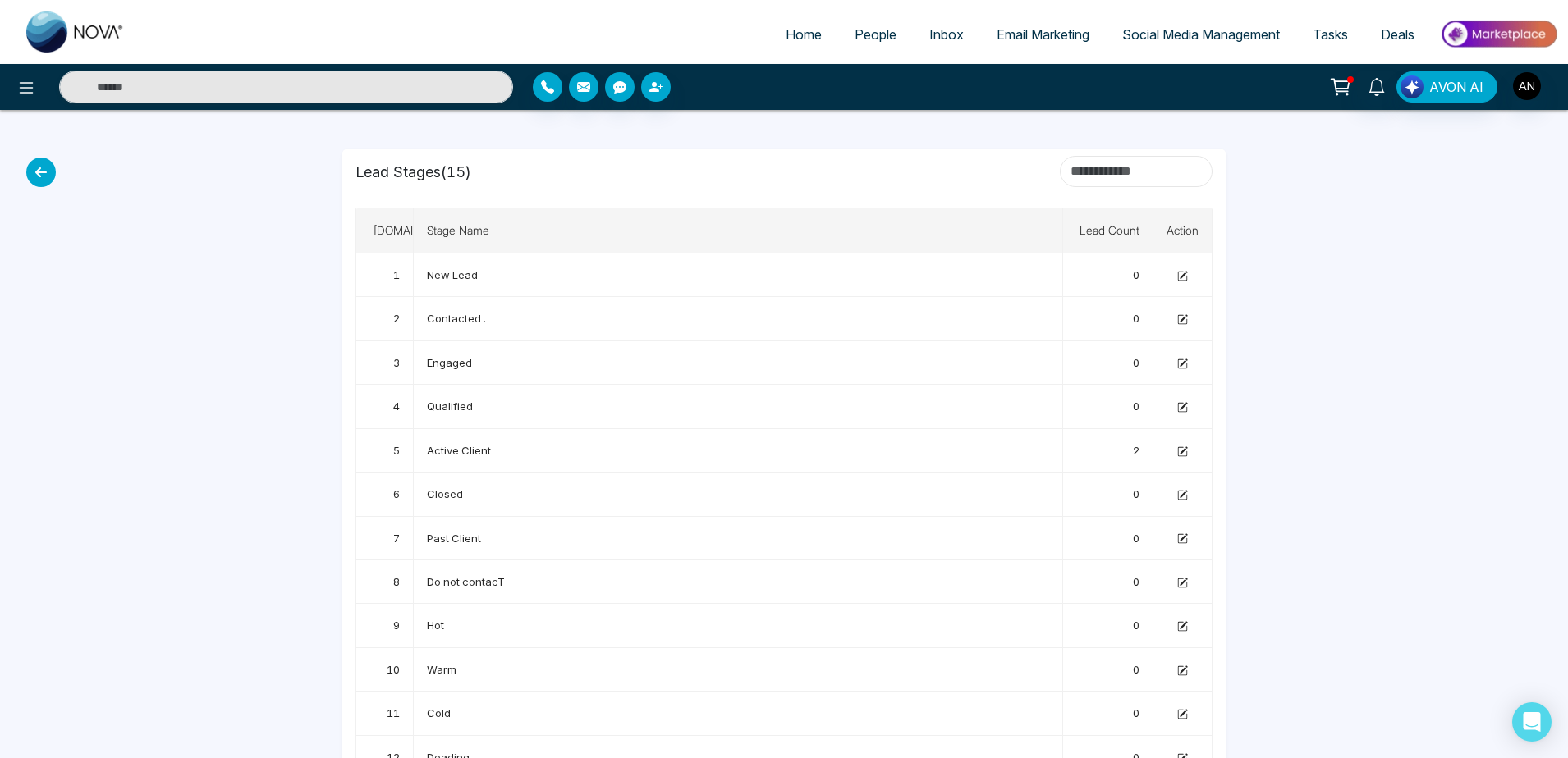
click at [1081, 177] on input at bounding box center [1136, 171] width 153 height 31
click at [44, 181] on icon at bounding box center [41, 172] width 30 height 30
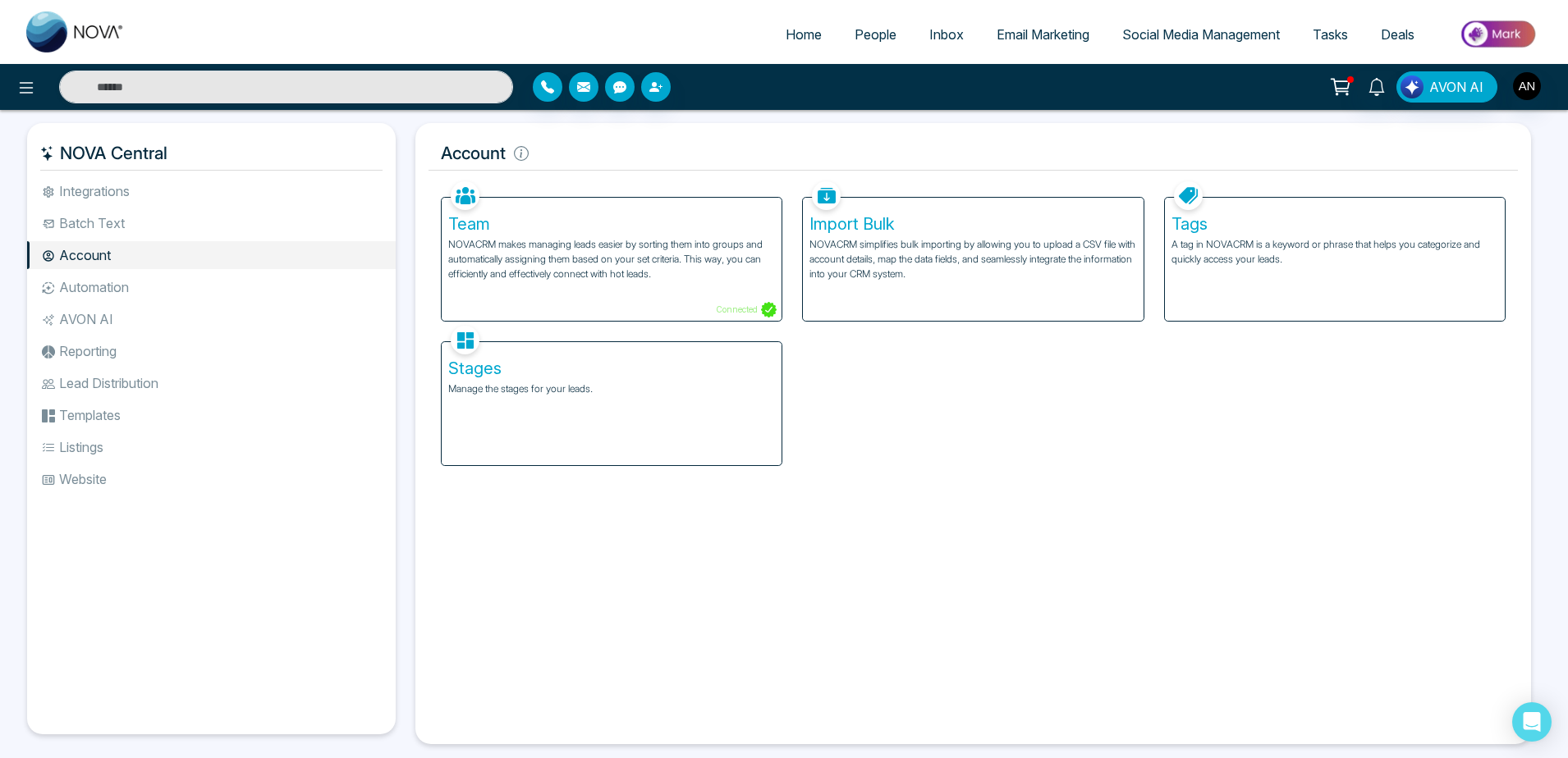
click at [163, 277] on li "Automation" at bounding box center [211, 287] width 368 height 28
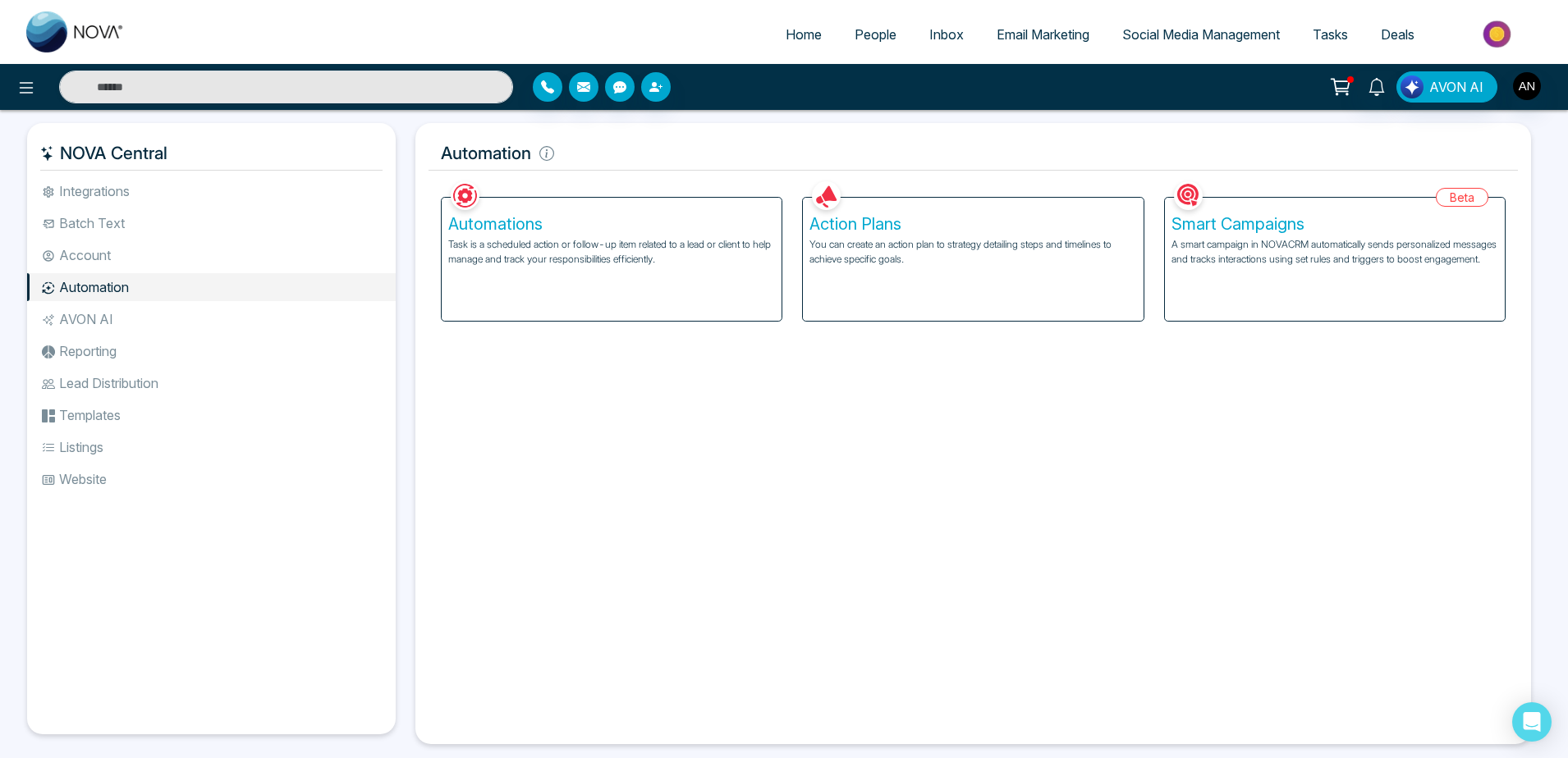
click at [594, 267] on div "Automations Task is a scheduled action or follow-up item related to a lead or c…" at bounding box center [611, 259] width 339 height 123
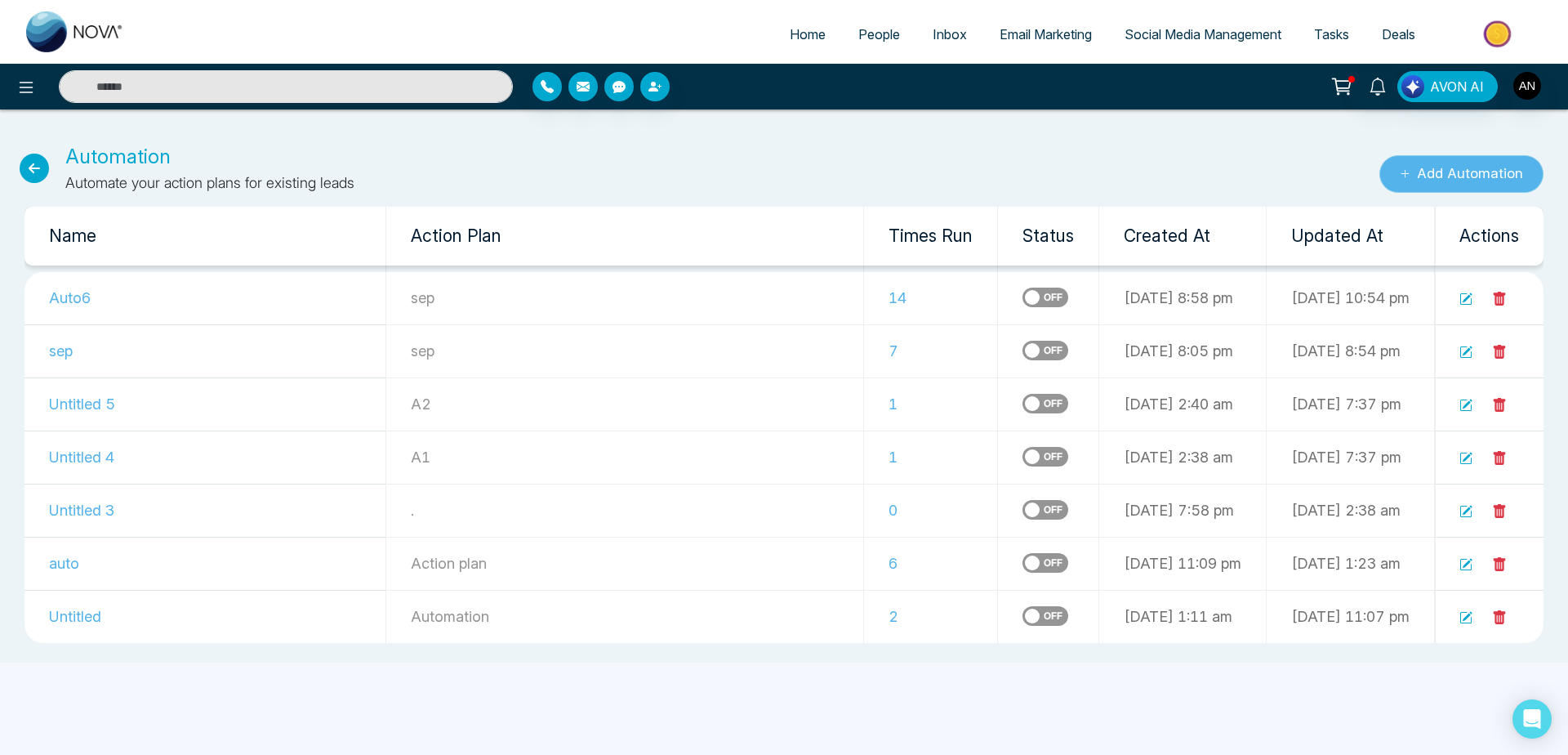
click at [1440, 169] on button "Add Automation" at bounding box center [1462, 174] width 164 height 37
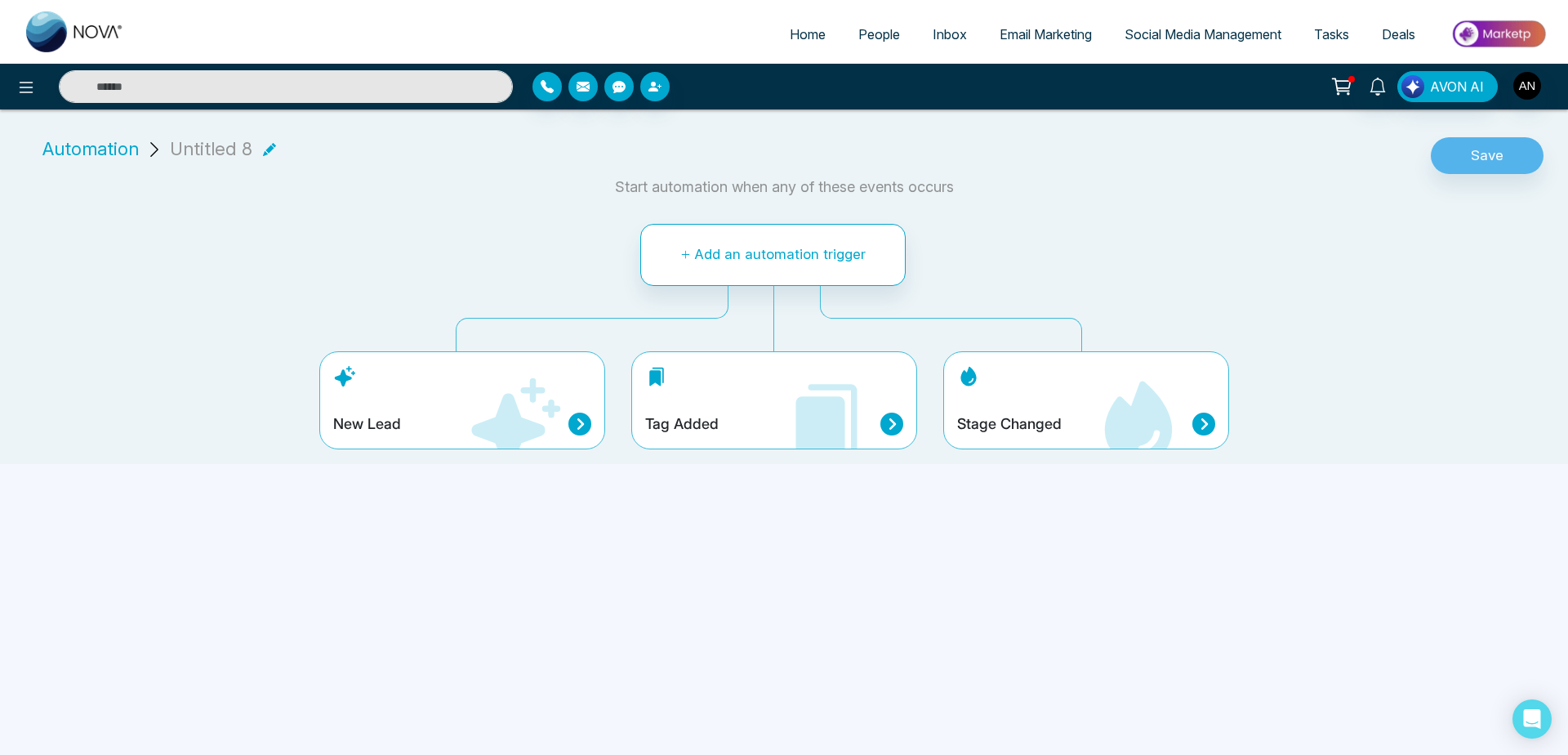
click at [268, 147] on icon at bounding box center [269, 149] width 13 height 13
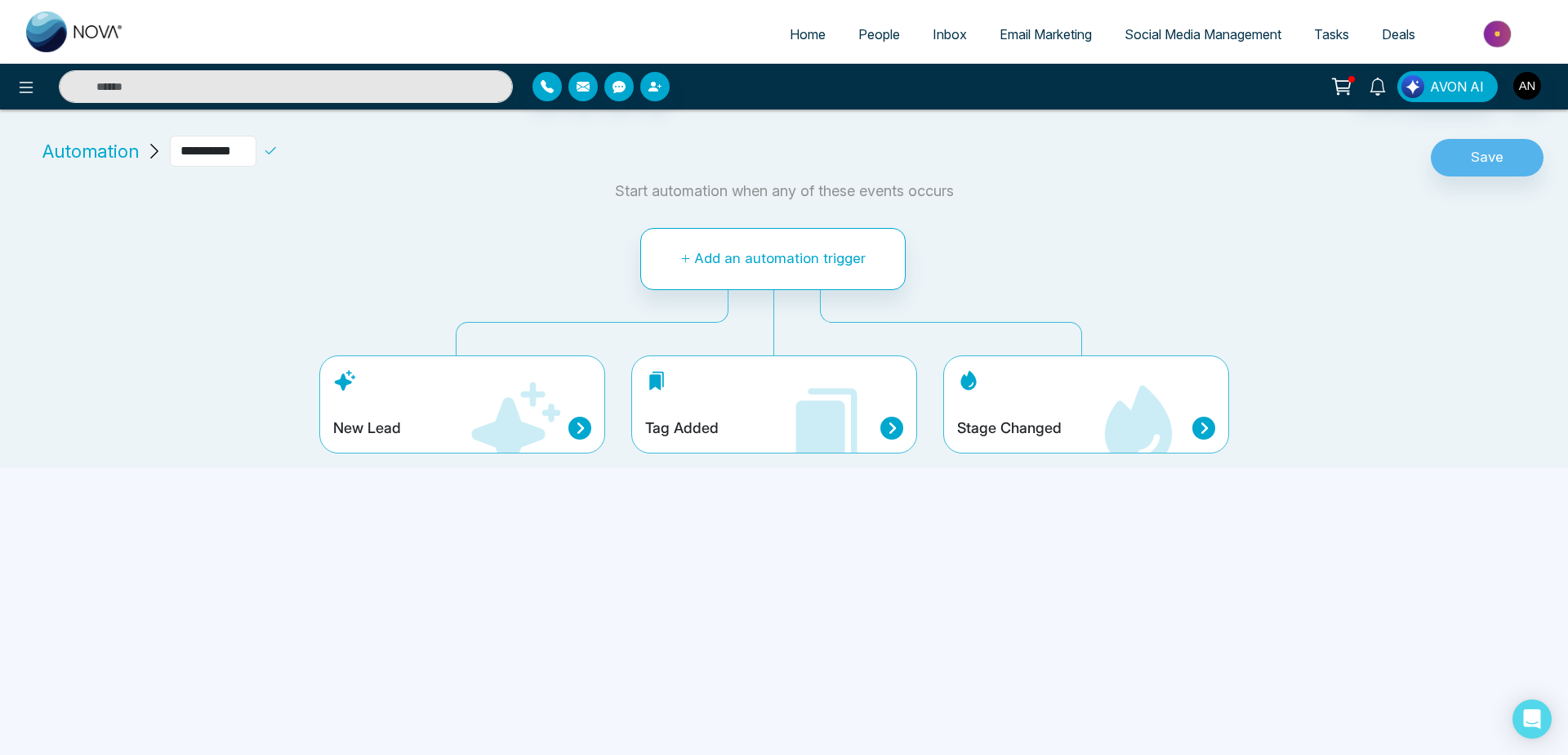
click at [256, 147] on input "**********" at bounding box center [214, 151] width 87 height 31
type input "*****"
click at [277, 147] on icon at bounding box center [270, 151] width 14 height 14
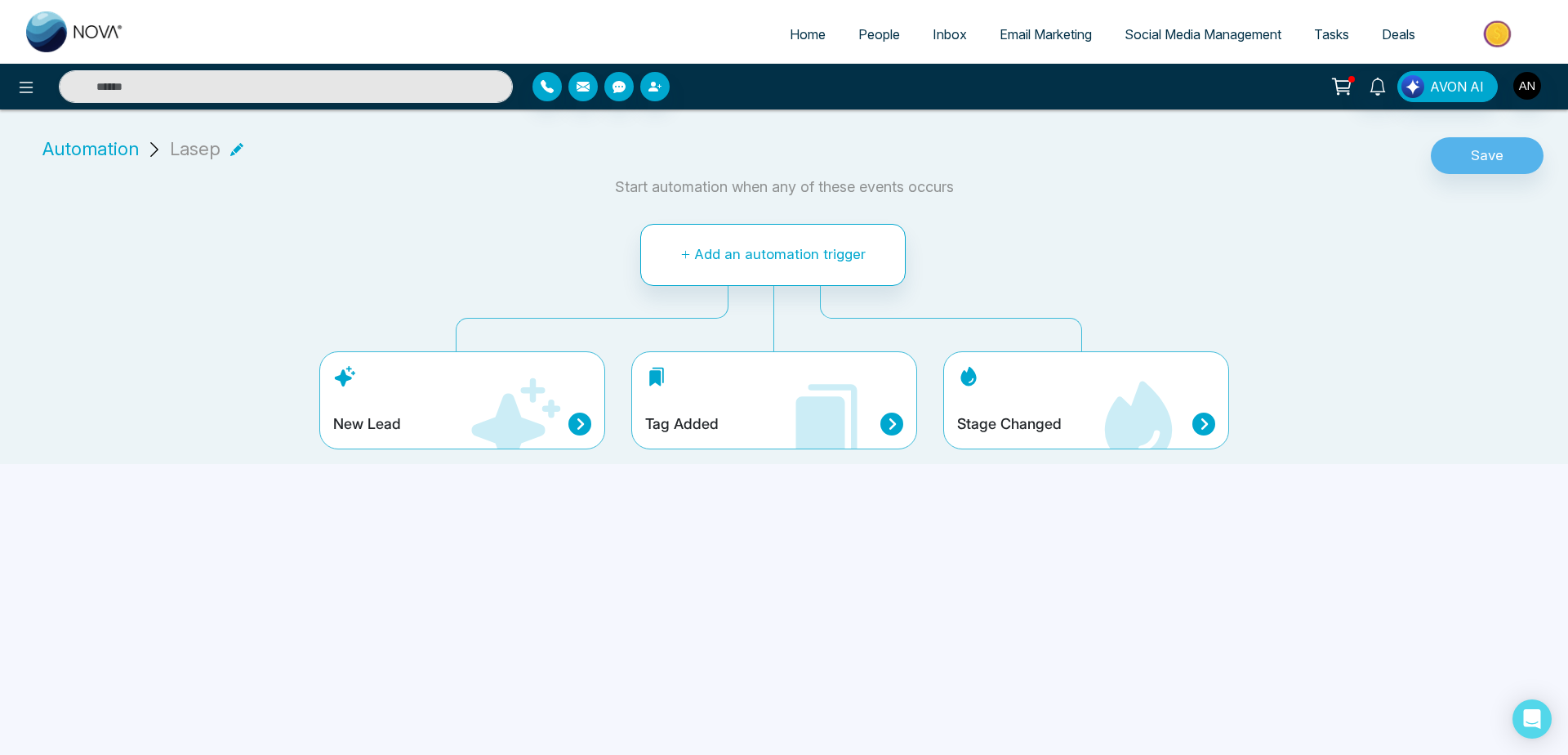
click at [1160, 392] on icon at bounding box center [1138, 424] width 98 height 98
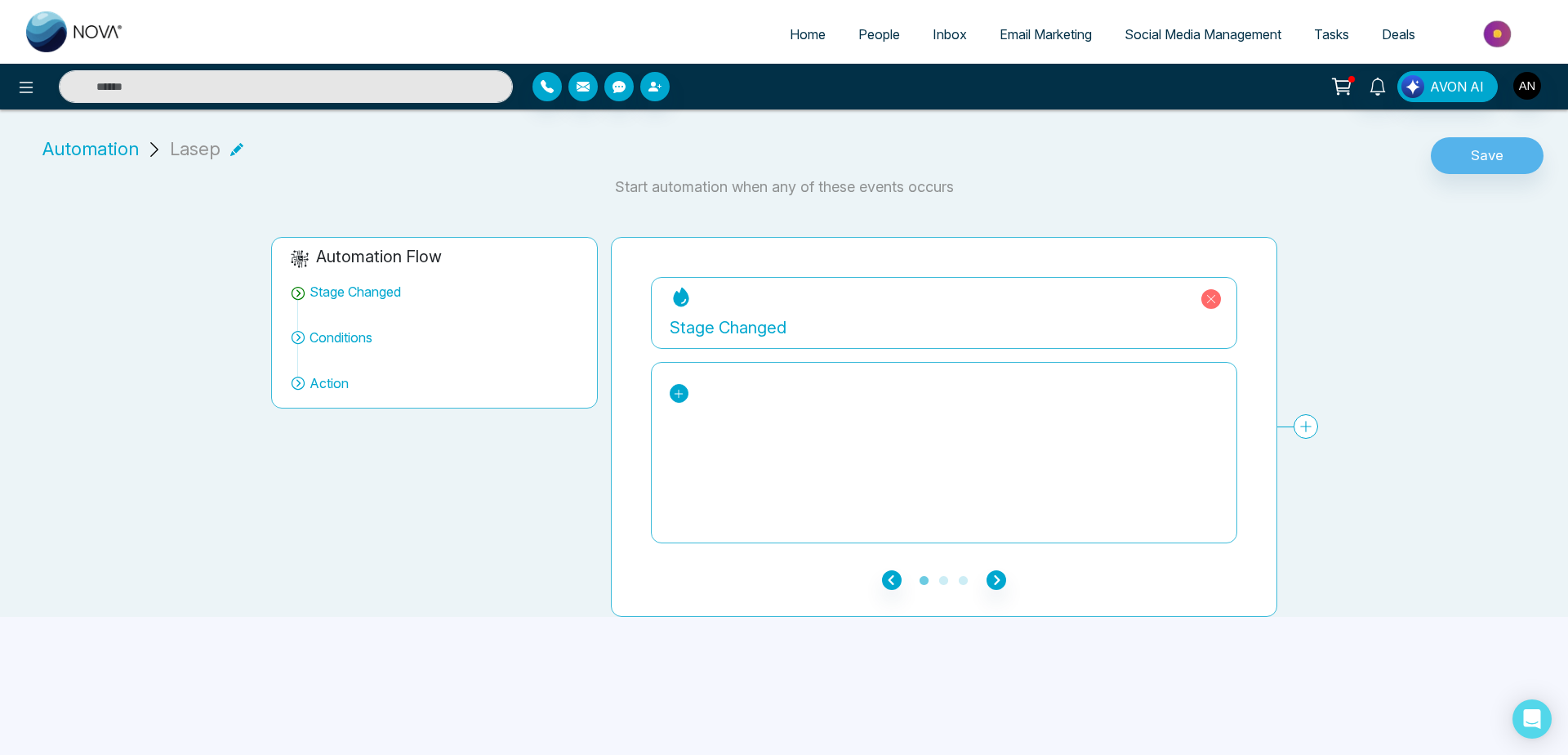
click at [681, 396] on icon at bounding box center [678, 393] width 11 height 11
click at [695, 469] on div "Cold" at bounding box center [747, 468] width 126 height 20
click at [995, 584] on icon "button" at bounding box center [996, 580] width 20 height 20
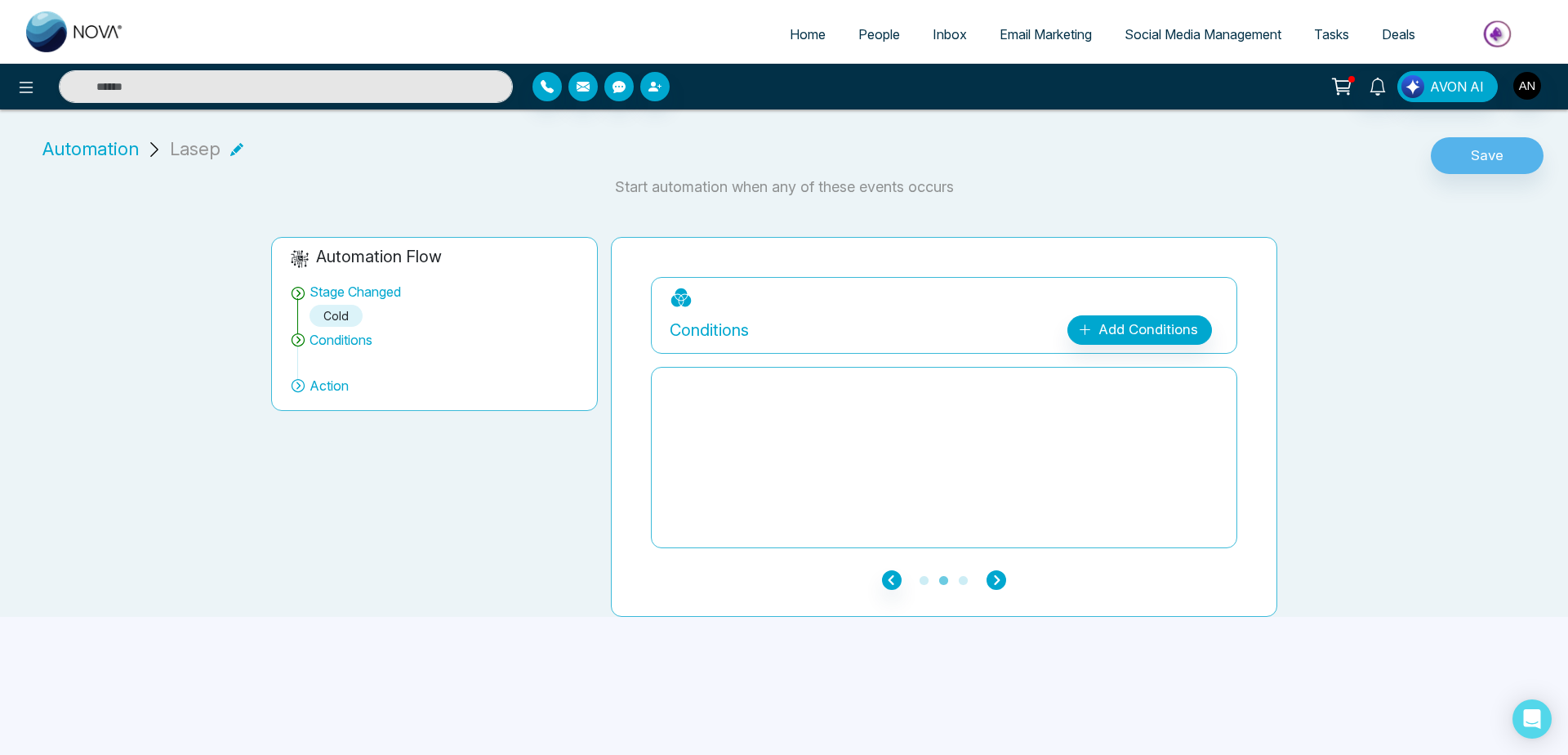
click at [995, 584] on icon "button" at bounding box center [996, 580] width 20 height 20
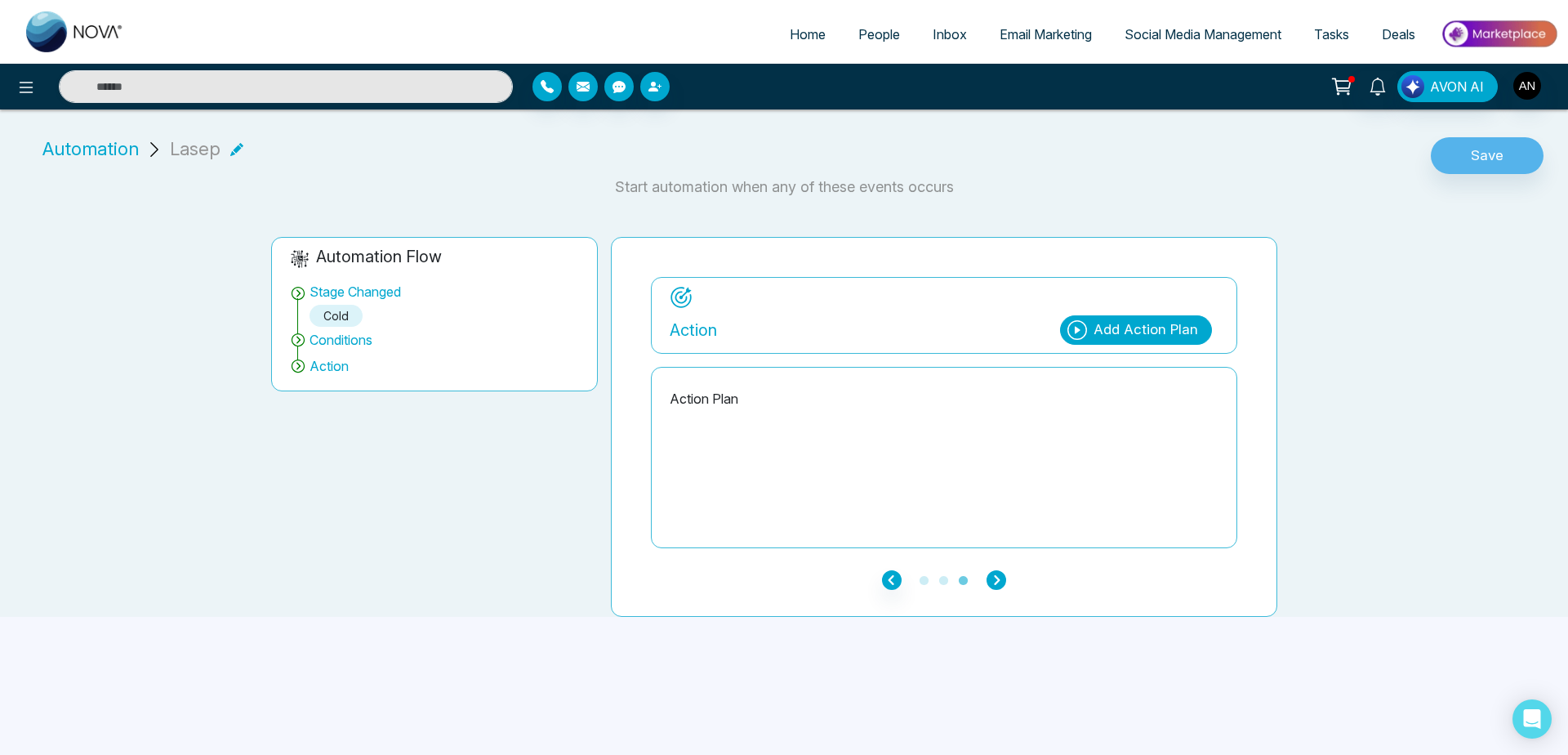
click at [996, 575] on icon "button" at bounding box center [996, 580] width 20 height 20
click at [1137, 336] on div "Add Action Plan" at bounding box center [1146, 329] width 105 height 21
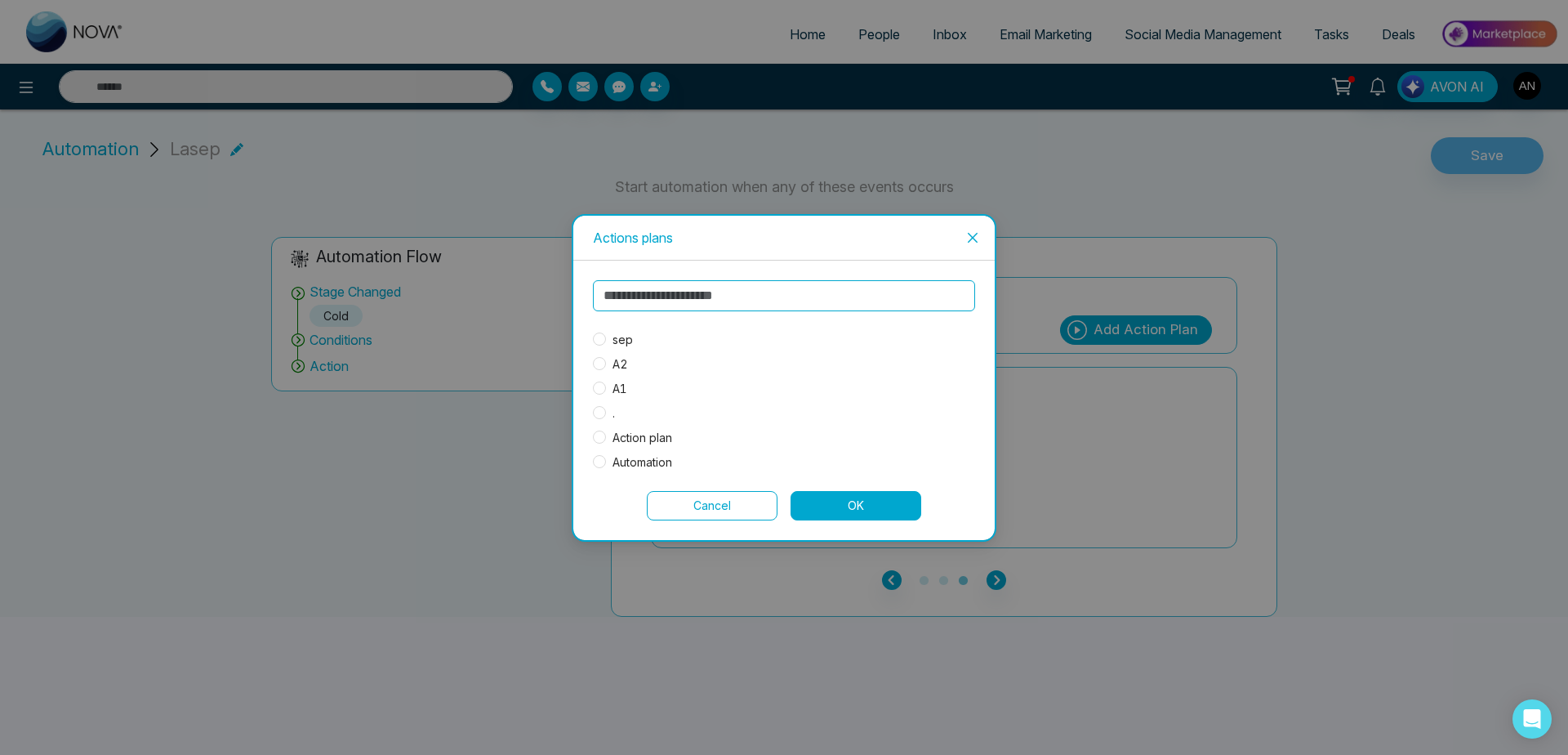
click at [625, 460] on span "Automation" at bounding box center [641, 462] width 72 height 18
click at [880, 503] on button "OK" at bounding box center [856, 506] width 131 height 30
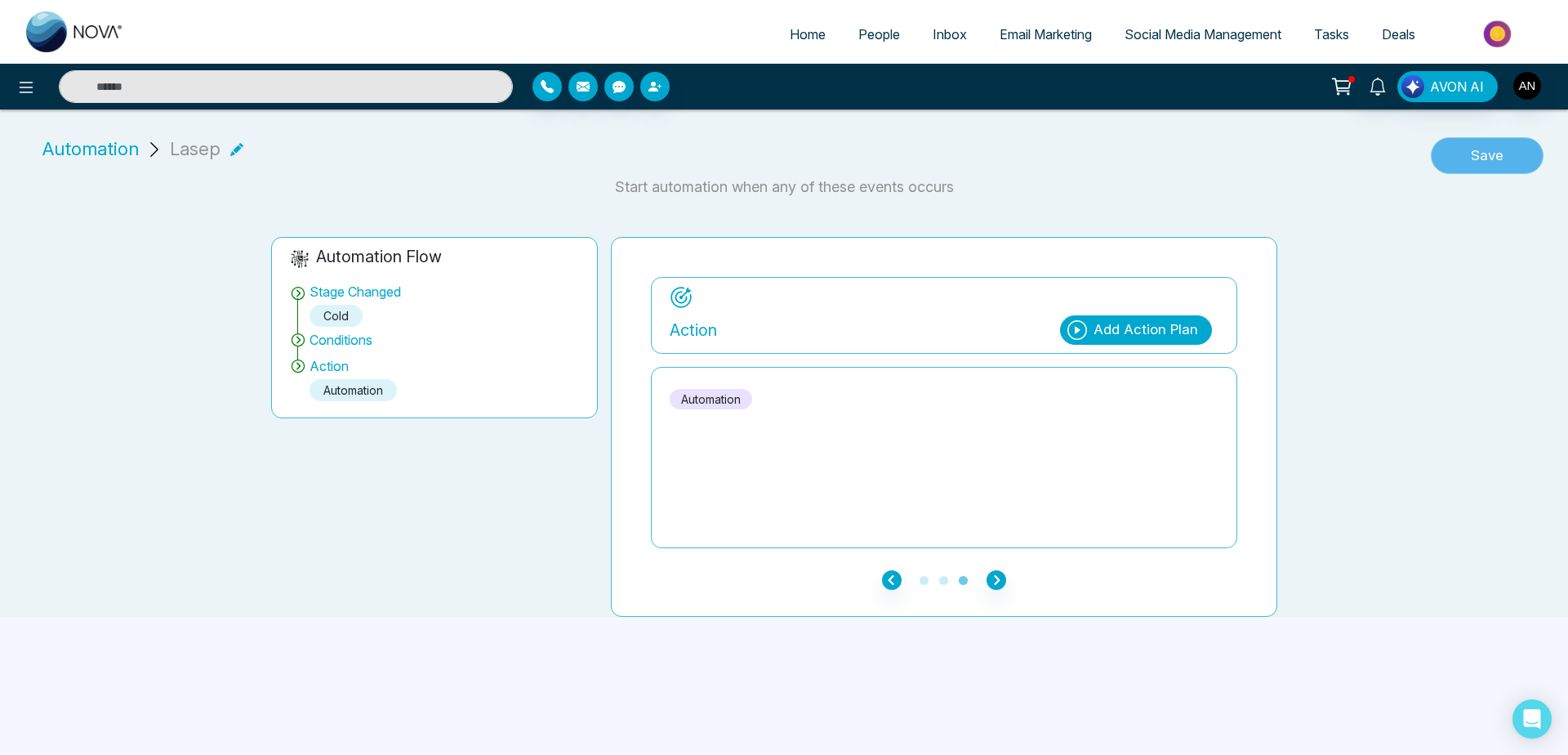
click at [1497, 163] on button "Save" at bounding box center [1487, 156] width 112 height 37
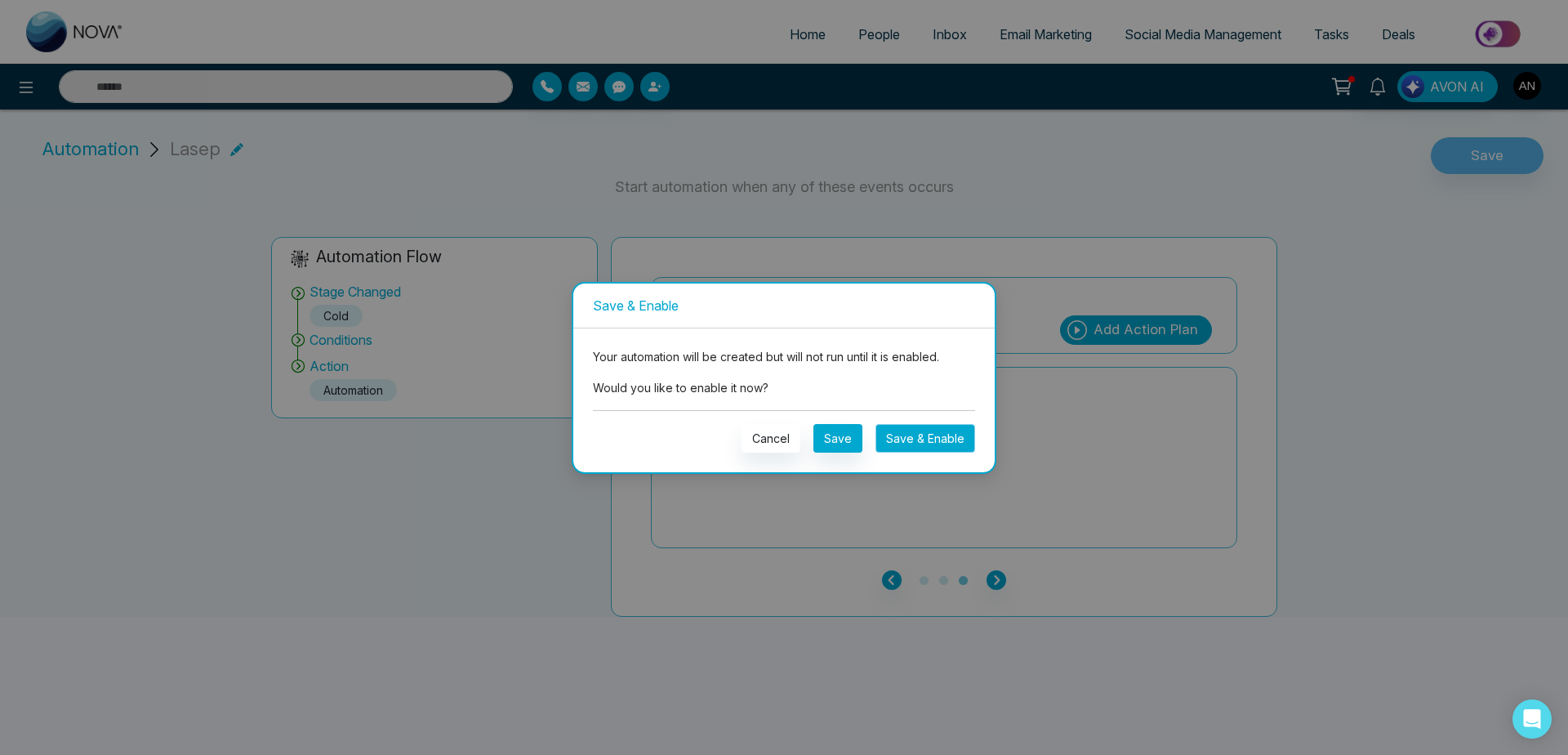
click at [949, 434] on button "Save & Enable" at bounding box center [925, 438] width 100 height 29
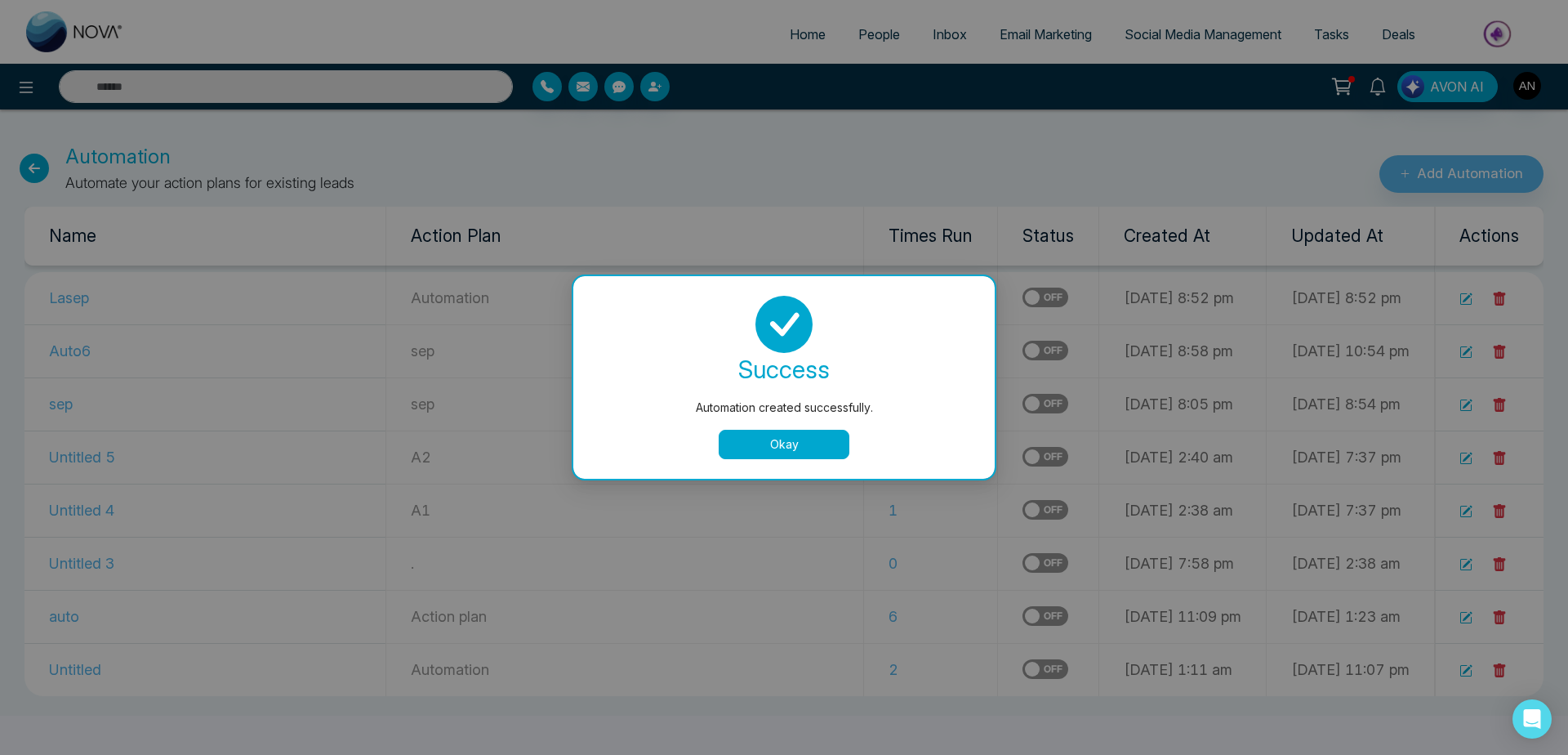
click at [818, 445] on button "Okay" at bounding box center [784, 444] width 131 height 30
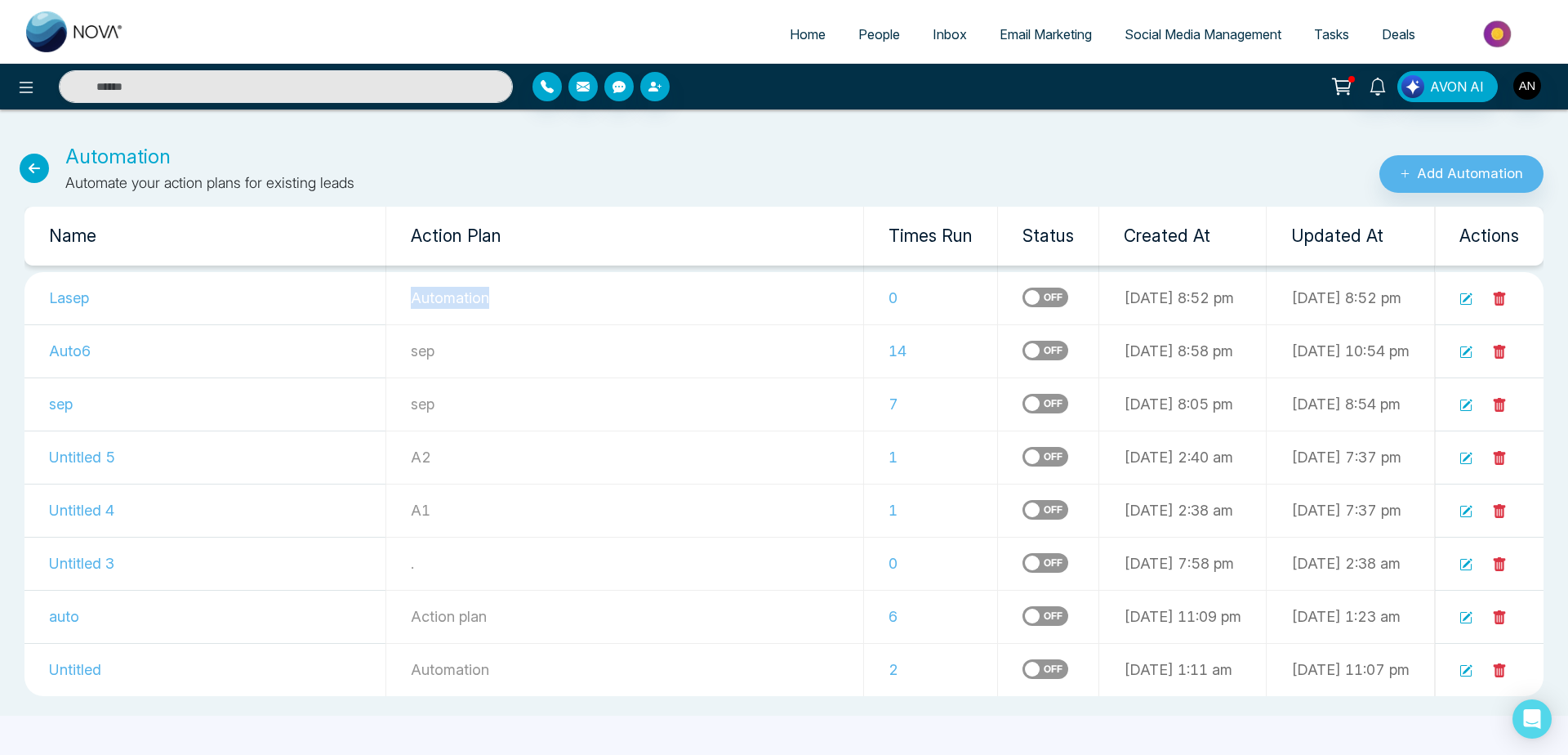
drag, startPoint x: 358, startPoint y: 305, endPoint x: 535, endPoint y: 303, distance: 177.0
click at [535, 303] on td "Automation" at bounding box center [624, 299] width 478 height 53
click at [535, 303] on p "Automation" at bounding box center [624, 298] width 428 height 22
drag, startPoint x: 356, startPoint y: 229, endPoint x: 609, endPoint y: 235, distance: 253.1
click at [609, 235] on th "Action Plan" at bounding box center [624, 236] width 478 height 59
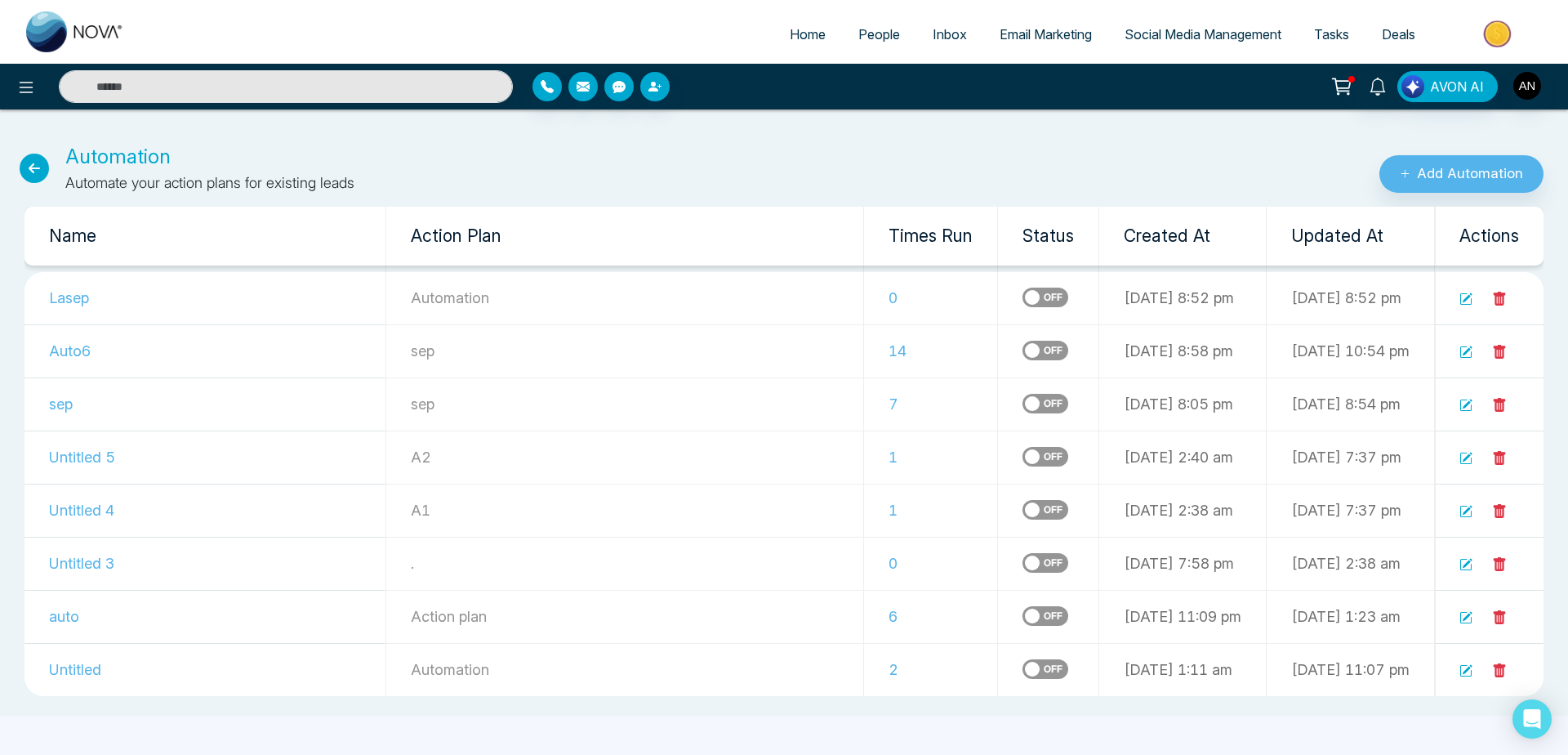
click at [609, 235] on th "Action Plan" at bounding box center [624, 236] width 478 height 59
click at [874, 38] on span "People" at bounding box center [879, 34] width 42 height 16
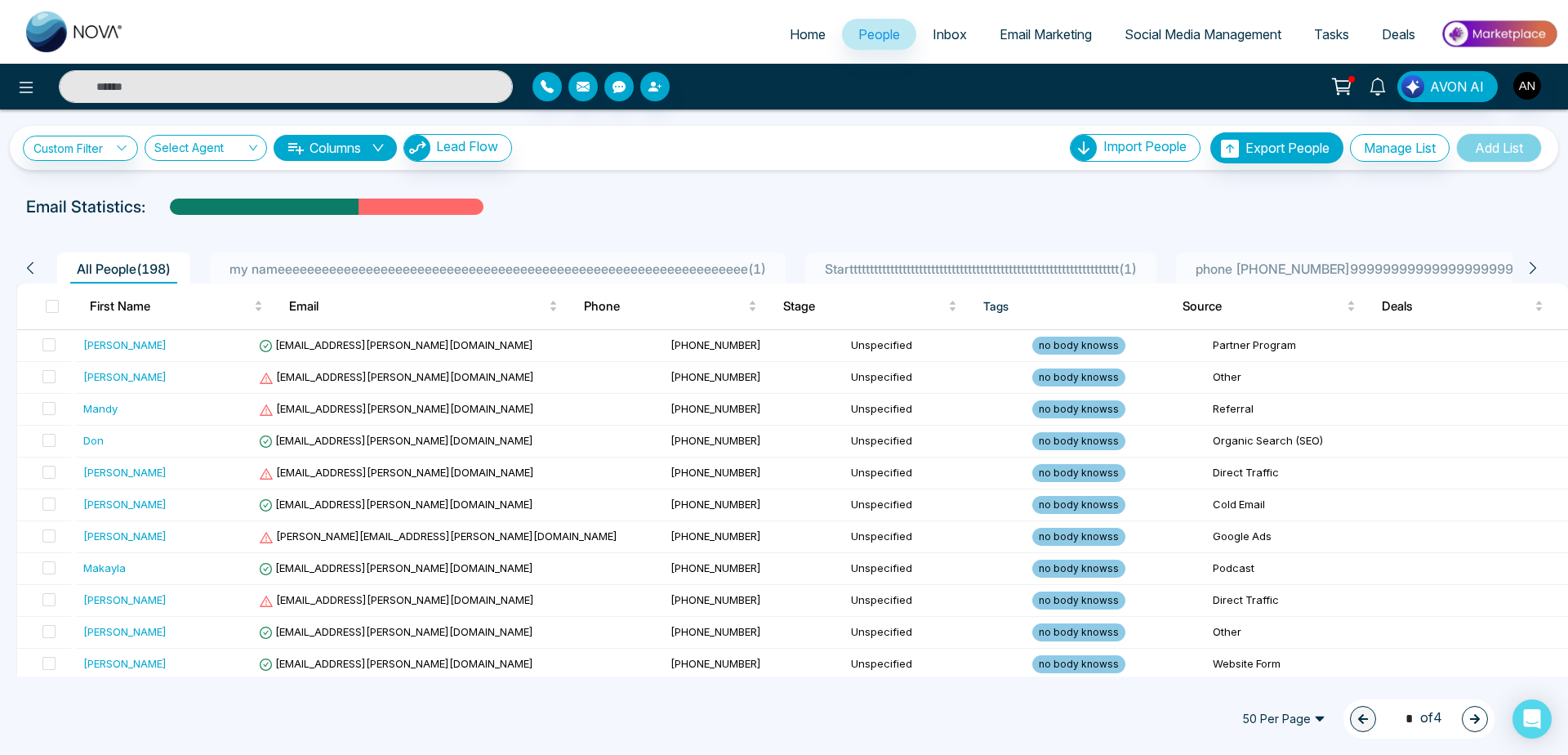
click at [710, 258] on li "my nameeeeeeeeeeeeeeeeeeeeeeeeeeeeeeeeeeeeeeeeeeeeeeeeeeeeeeeeeeeeeeee ( 1 )" at bounding box center [498, 268] width 576 height 31
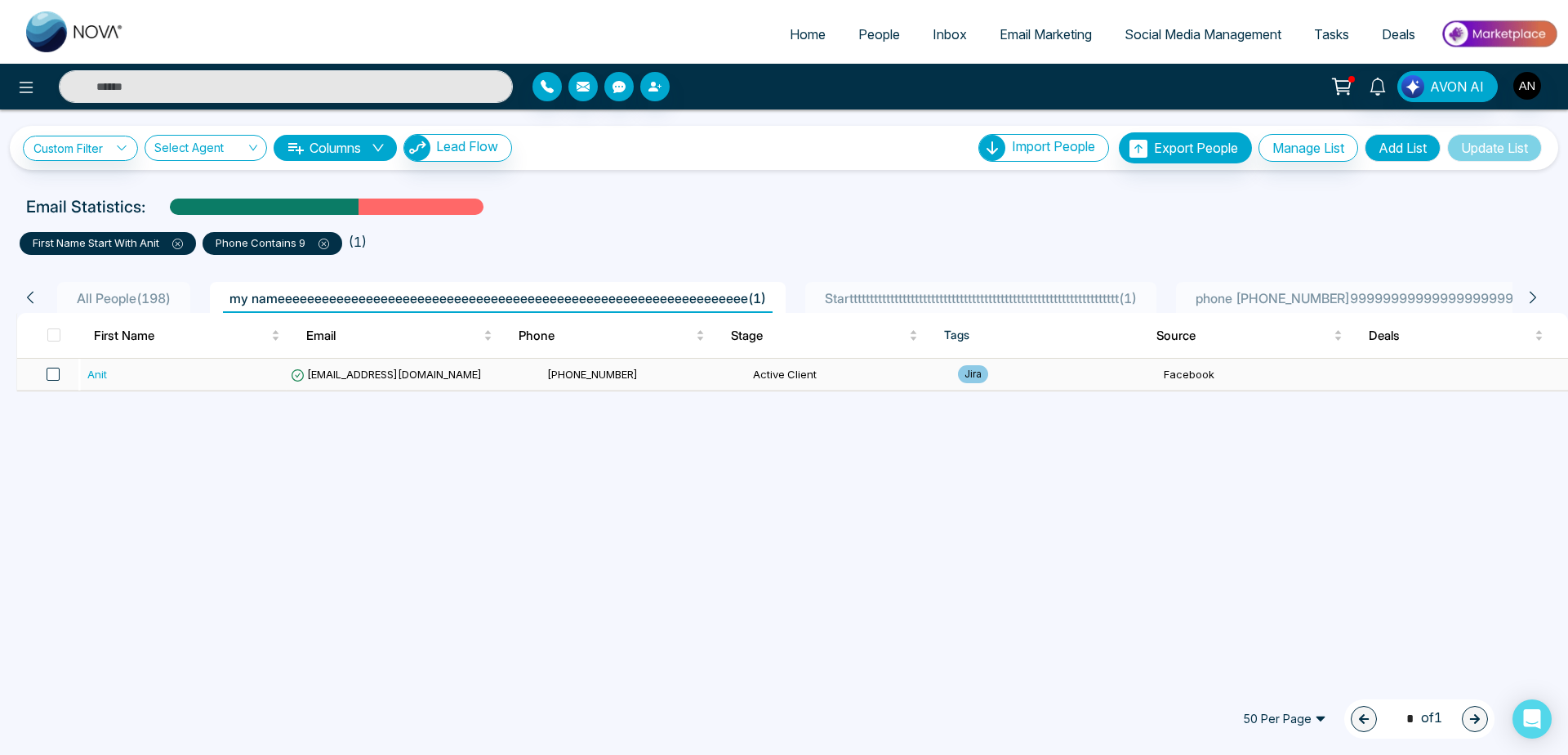
click at [58, 375] on span at bounding box center [53, 374] width 13 height 13
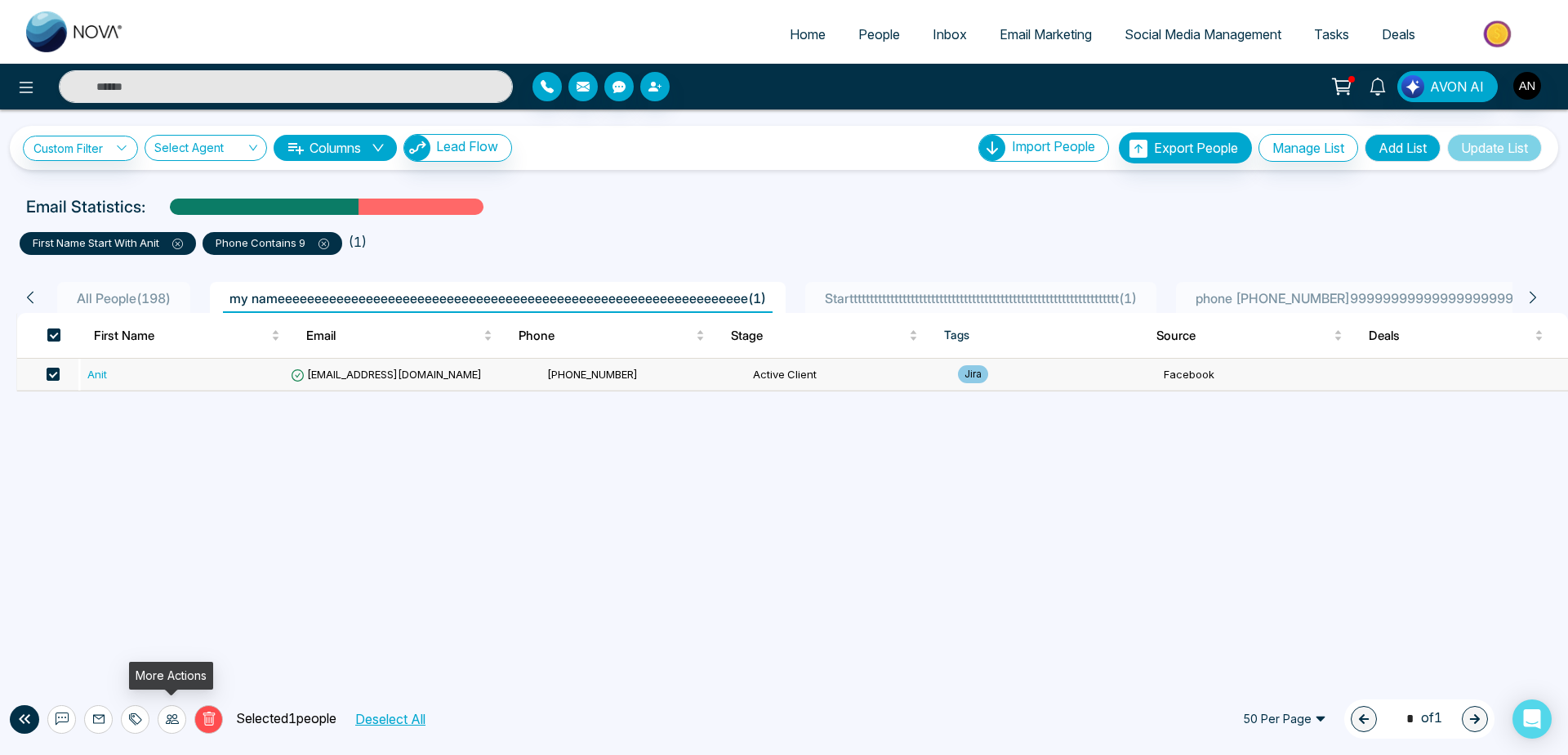
click at [173, 718] on icon at bounding box center [172, 719] width 13 height 10
click at [180, 638] on link "Update Stage" at bounding box center [142, 631] width 75 height 14
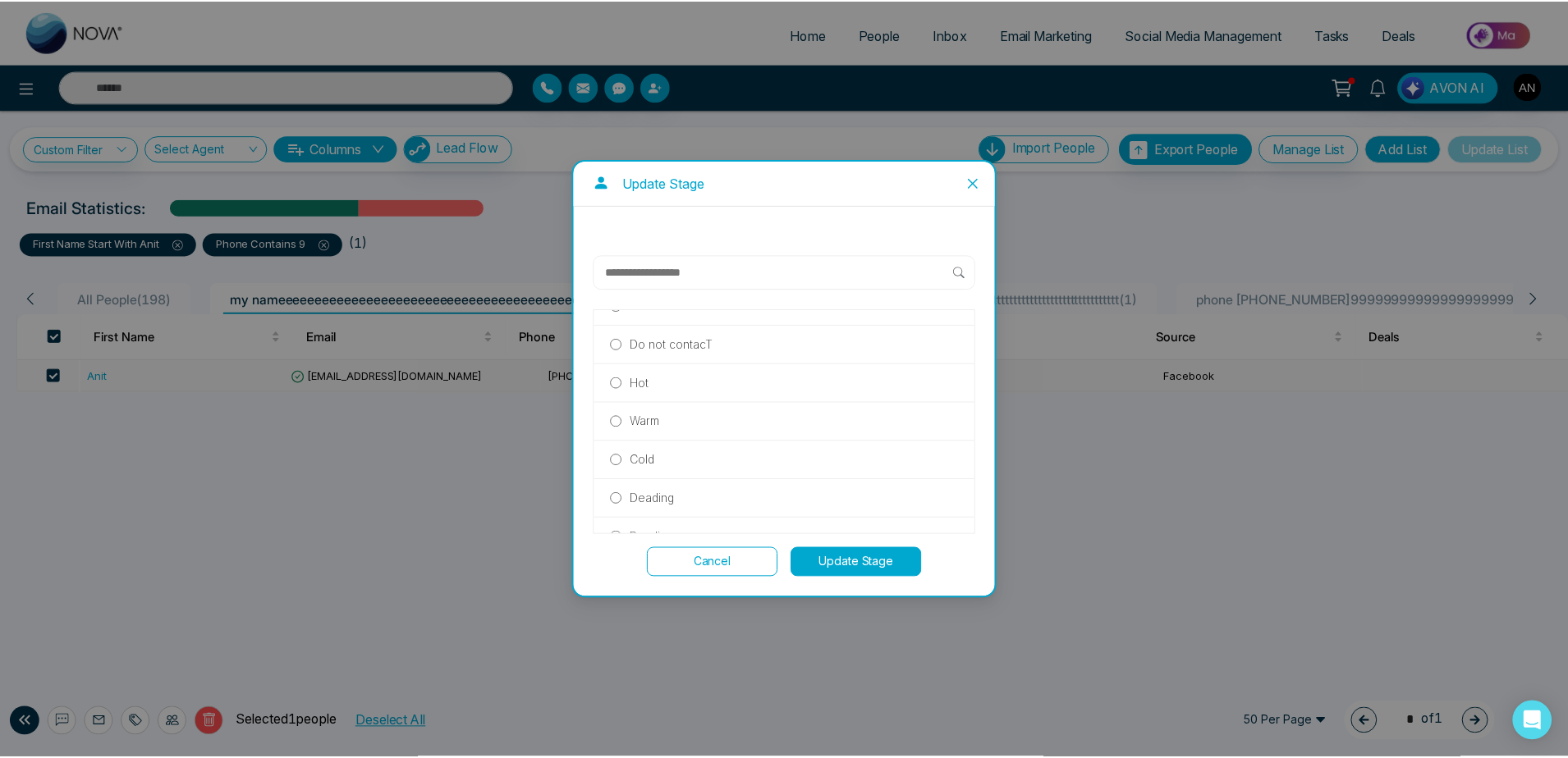
scroll to position [265, 0]
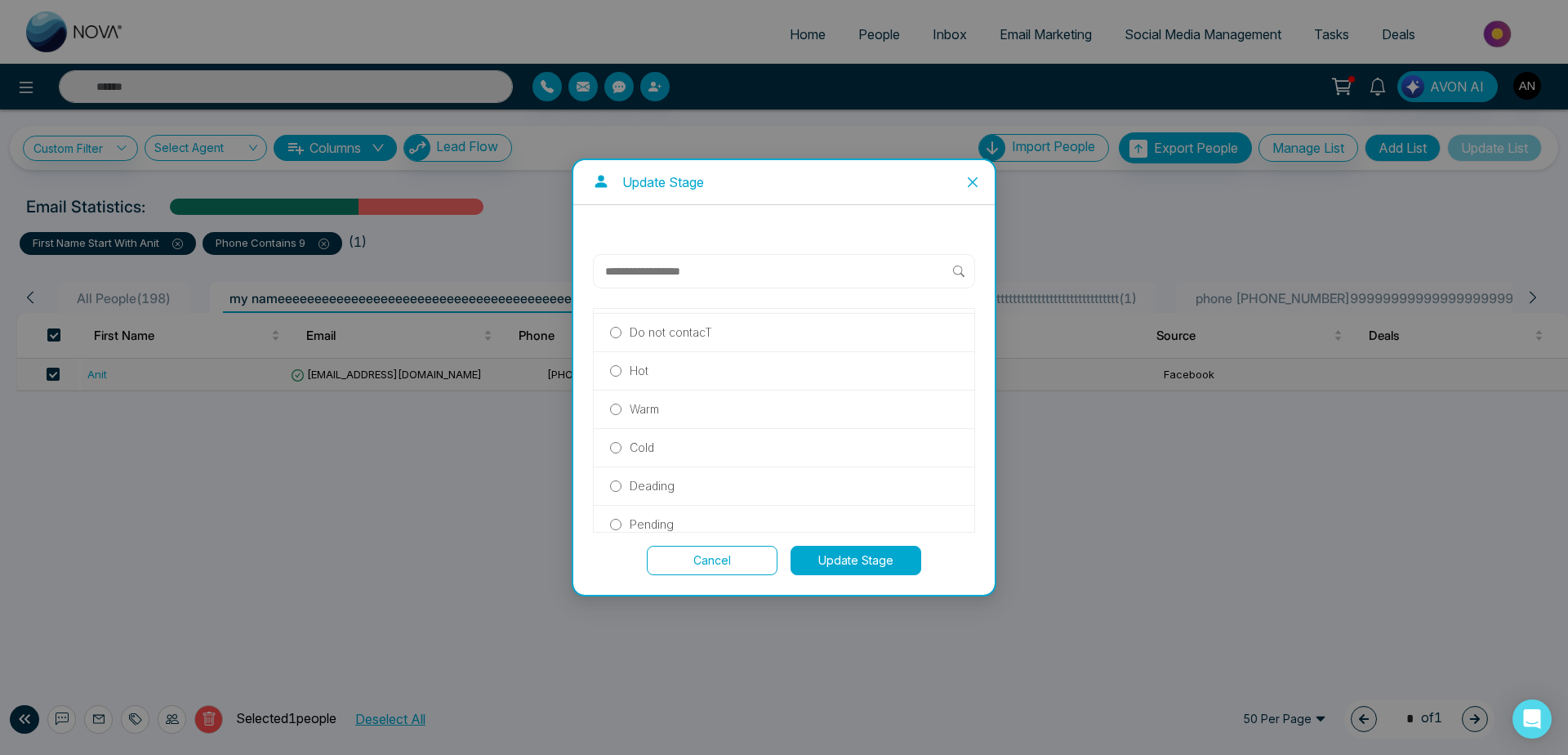
click at [633, 439] on p "Cold" at bounding box center [641, 448] width 25 height 18
click at [870, 546] on button "Update Stage" at bounding box center [856, 560] width 131 height 30
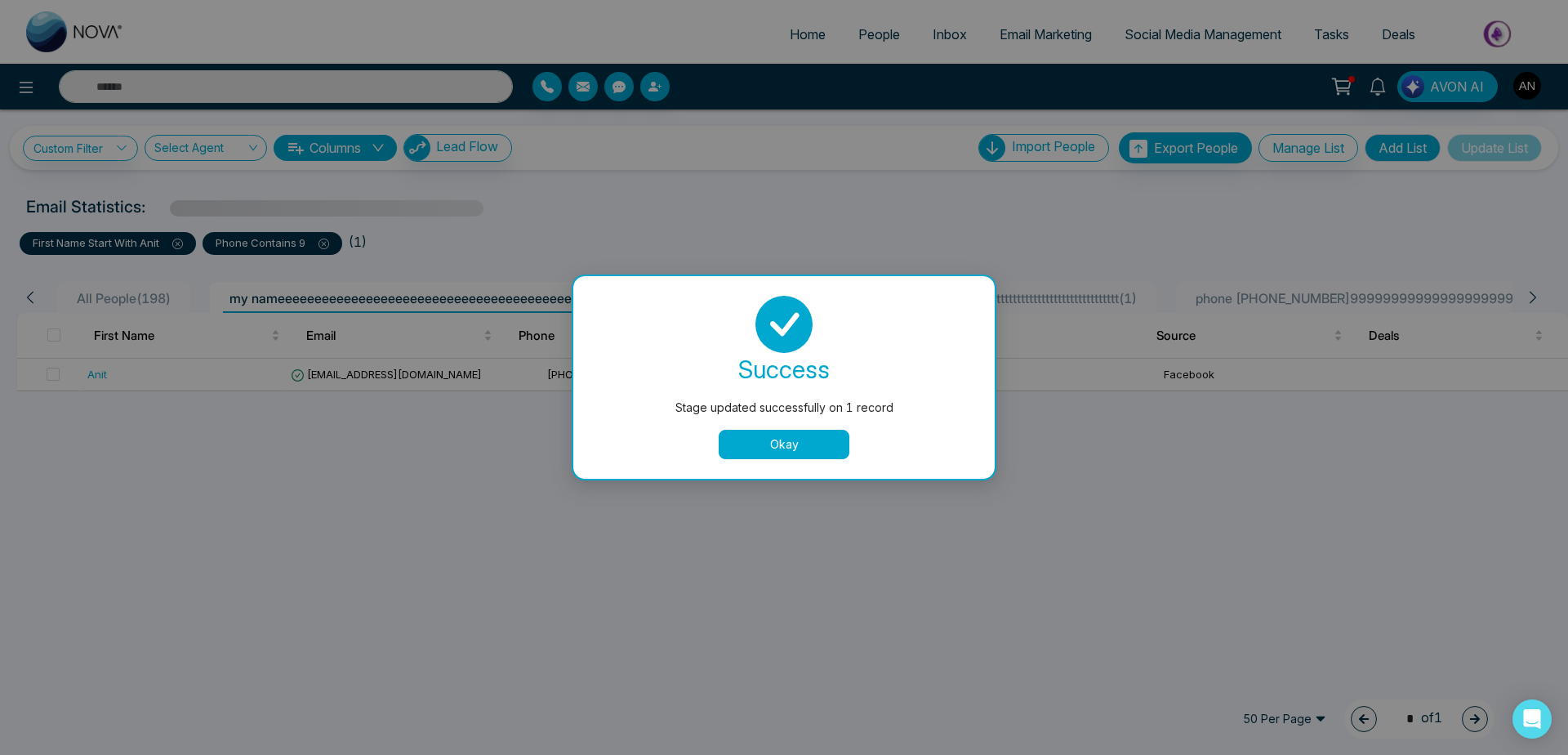
click at [824, 435] on button "Okay" at bounding box center [784, 444] width 131 height 30
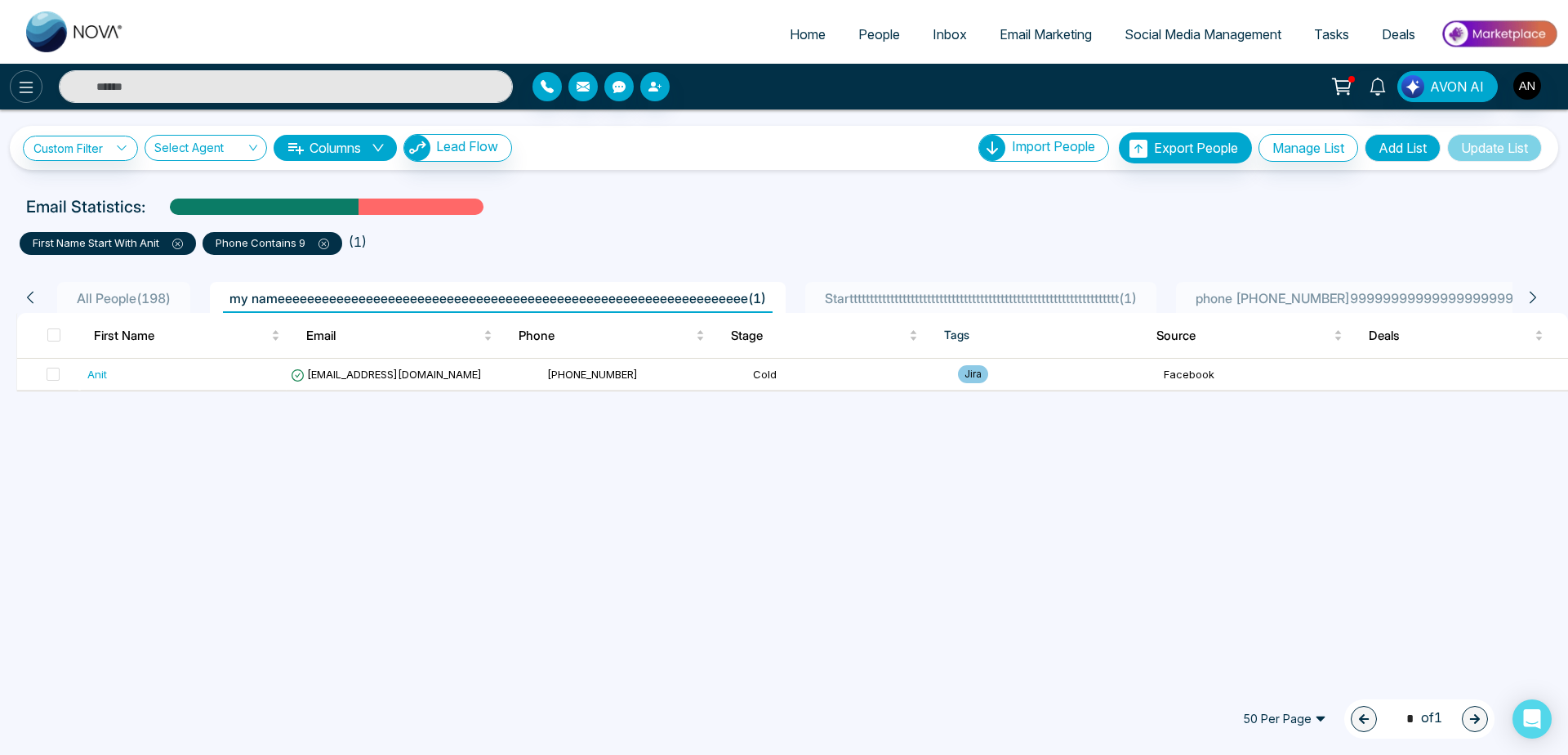
click at [21, 88] on icon at bounding box center [26, 87] width 14 height 11
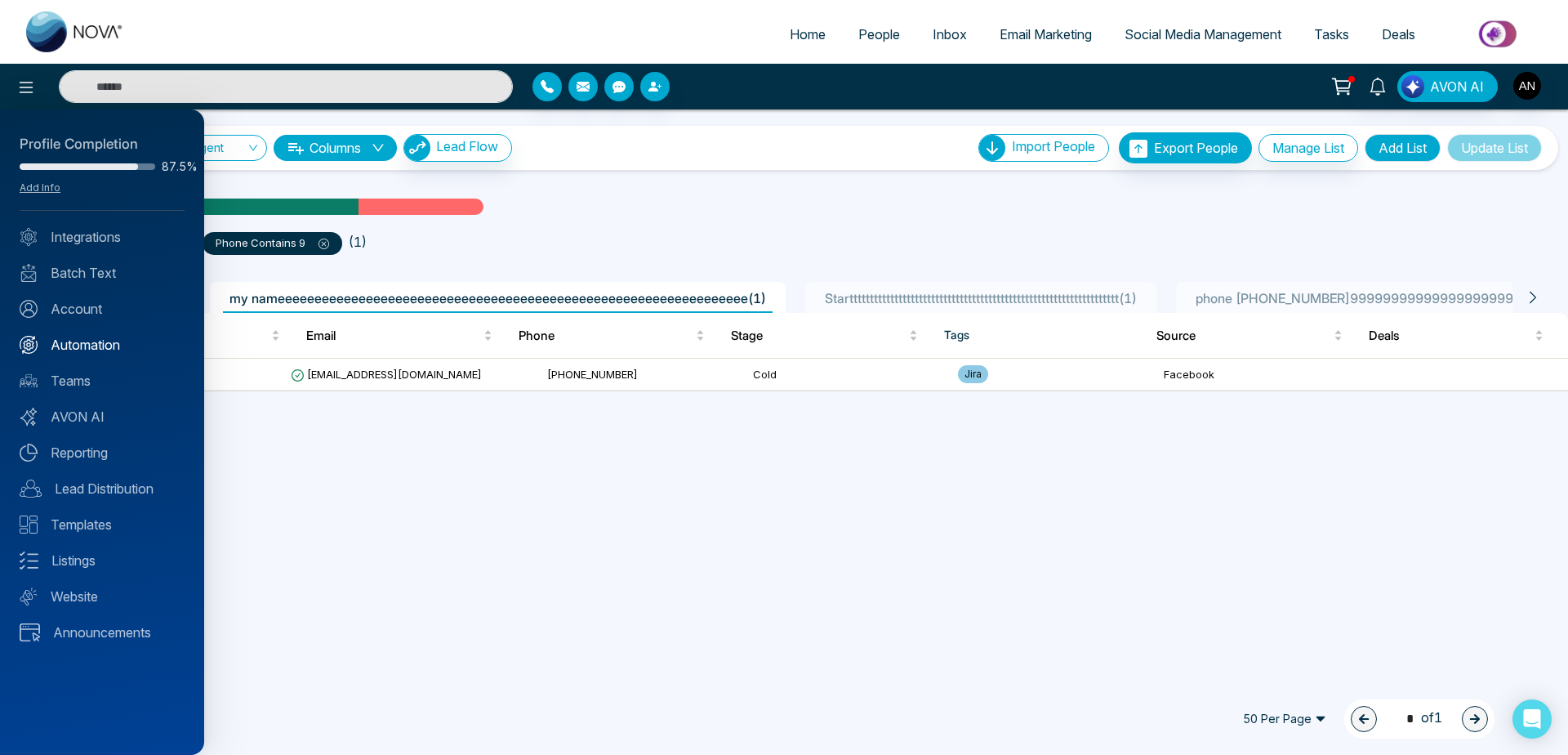
click at [101, 348] on link "Automation" at bounding box center [102, 345] width 165 height 20
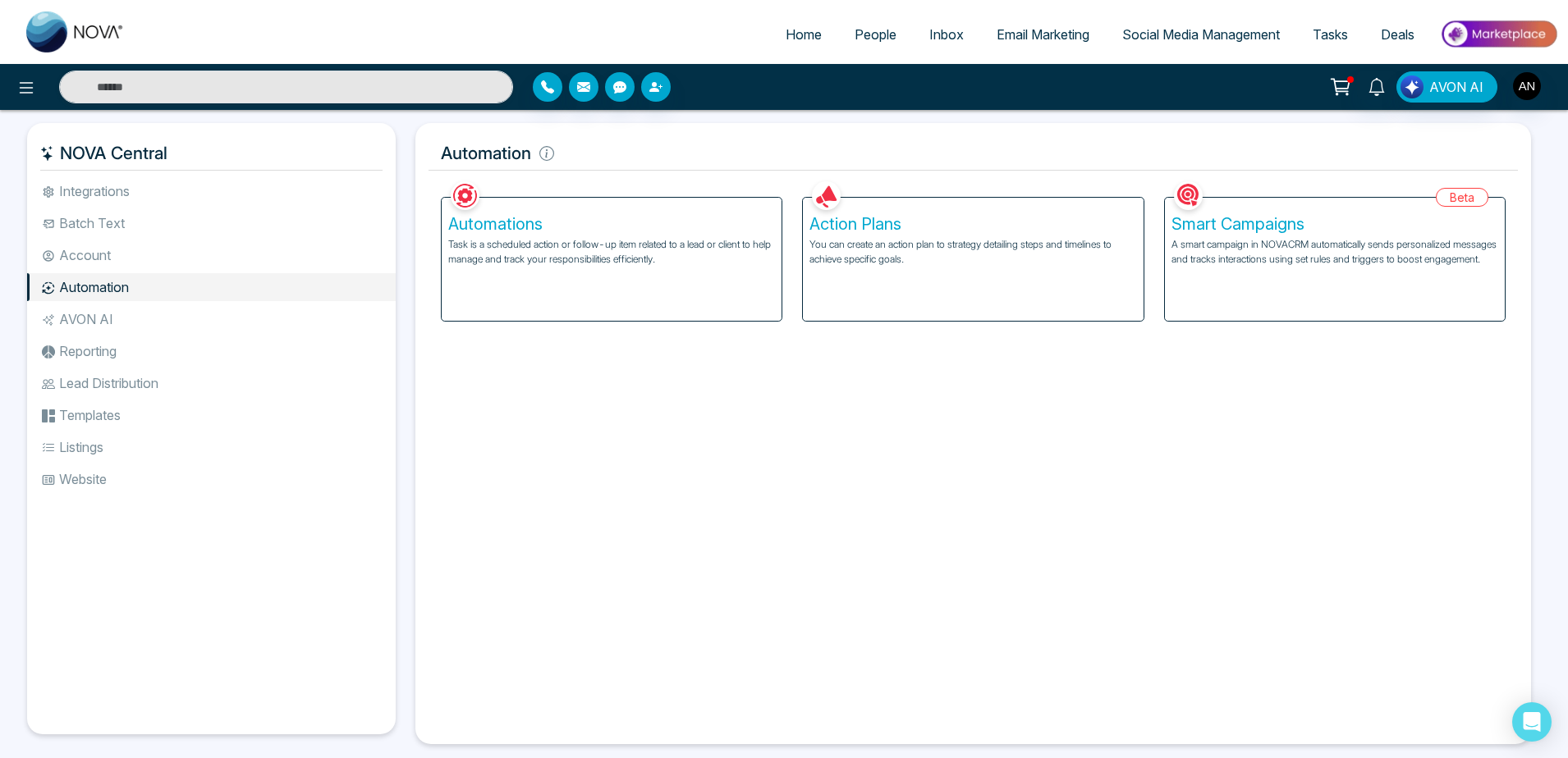
click at [1392, 183] on div "Beta Smart Campaigns A smart campaign in NOVACRM automatically sends personaliz…" at bounding box center [1335, 249] width 361 height 144
click at [1411, 254] on p "A smart campaign in NOVACRM automatically sends personalized messages and track…" at bounding box center [1335, 251] width 327 height 30
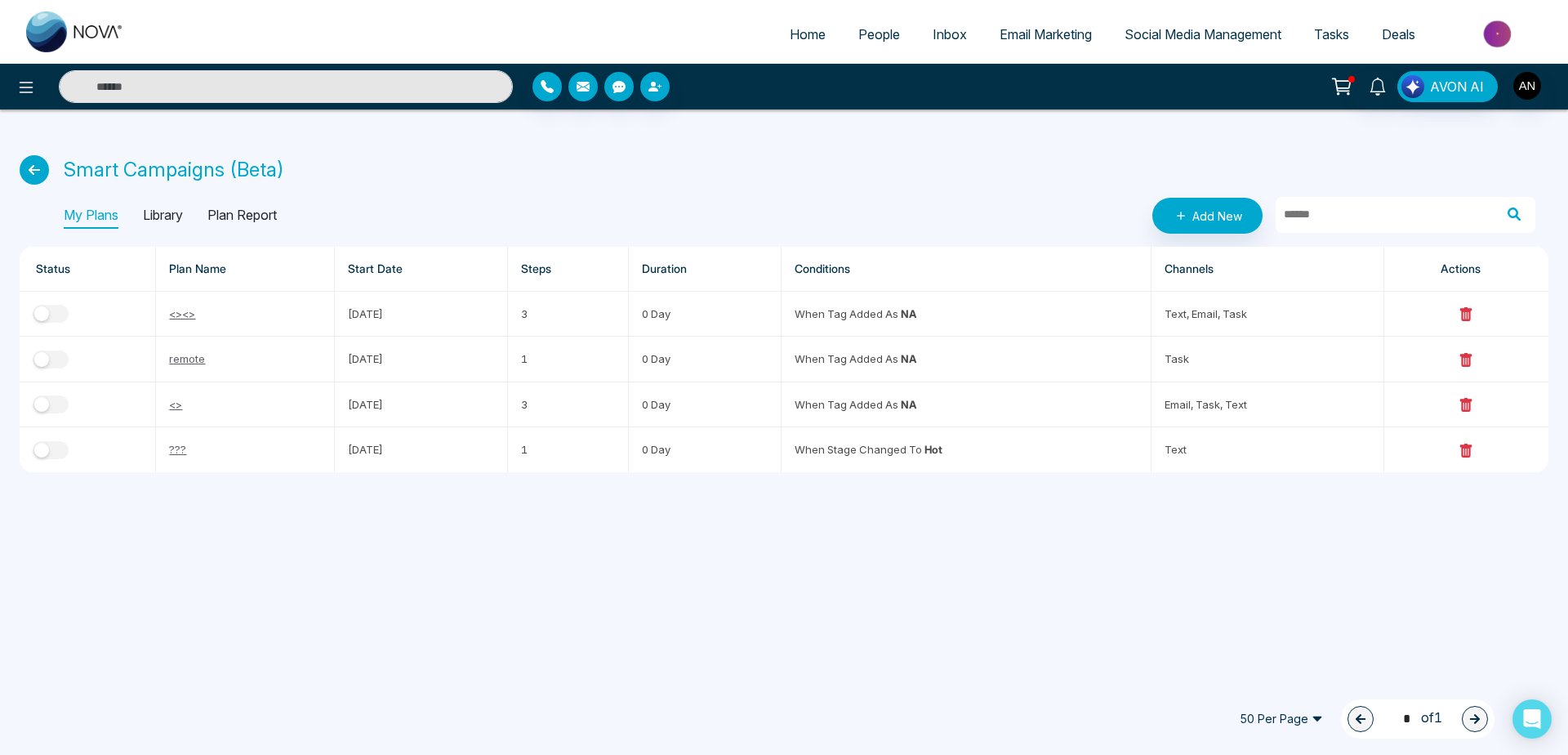
click at [37, 166] on icon at bounding box center [34, 169] width 30 height 30
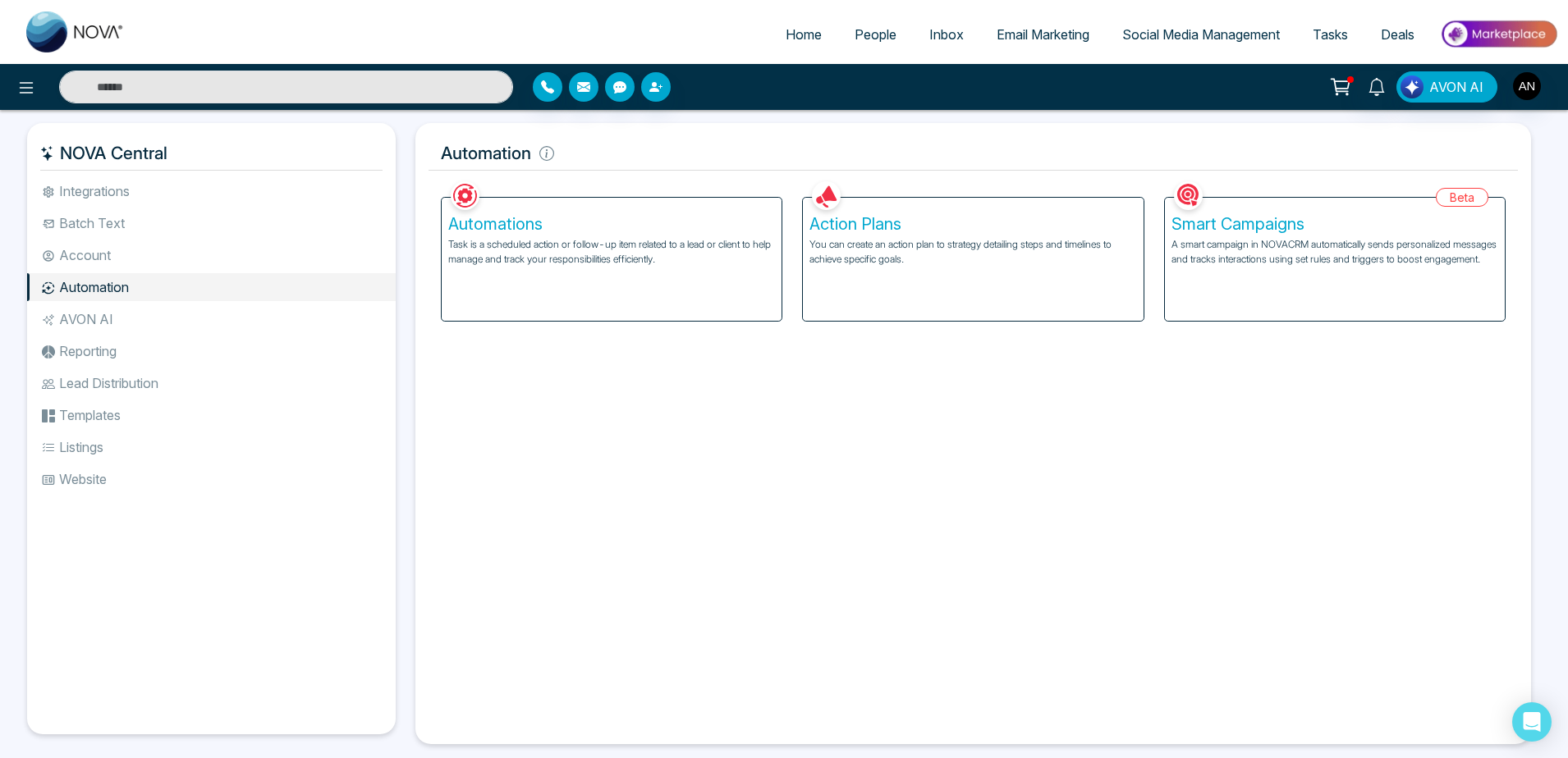
click at [645, 250] on p "Task is a scheduled action or follow-up item related to a lead or client to hel…" at bounding box center [611, 251] width 327 height 30
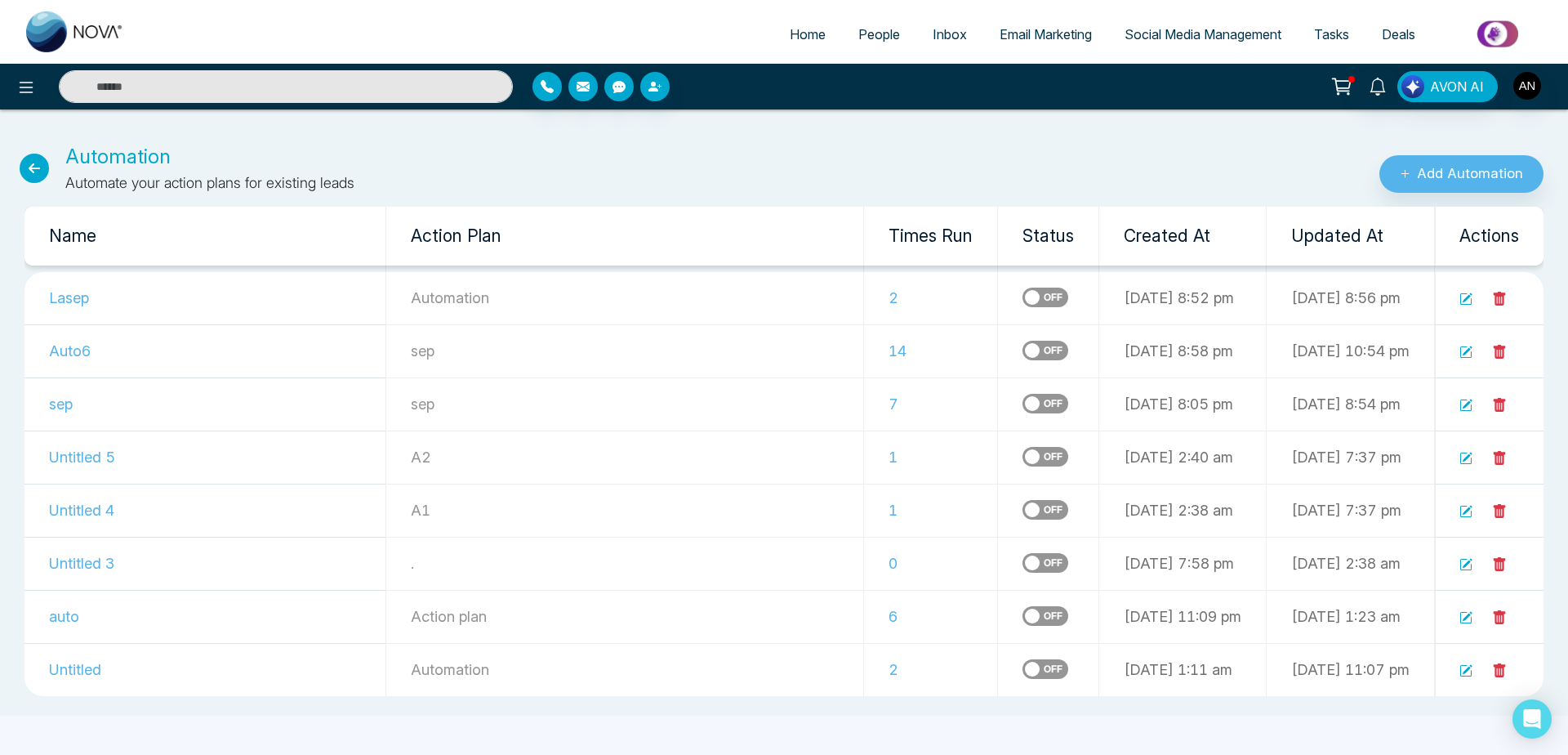
click at [801, 32] on span "Home" at bounding box center [807, 34] width 36 height 16
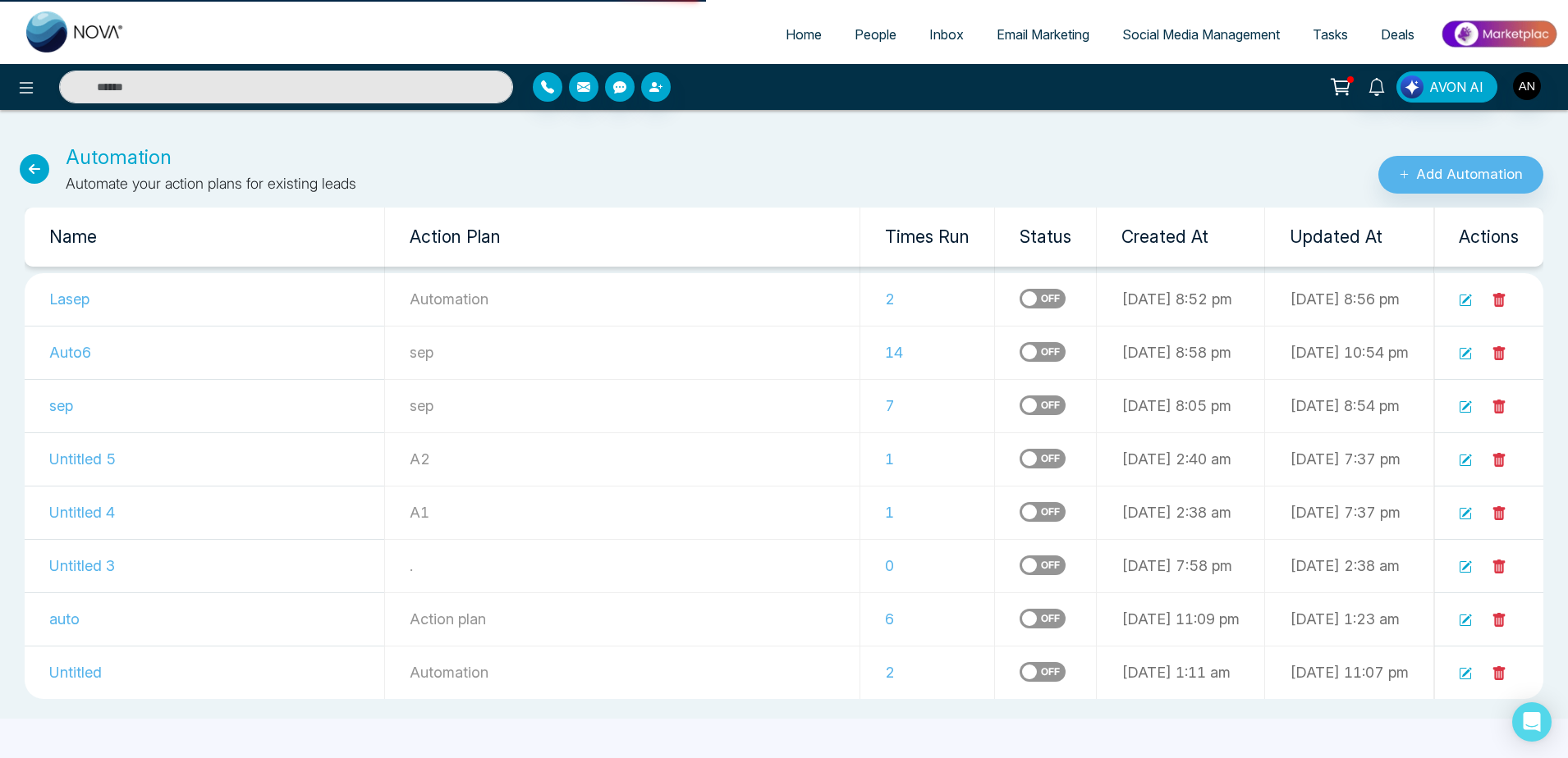
select select "*"
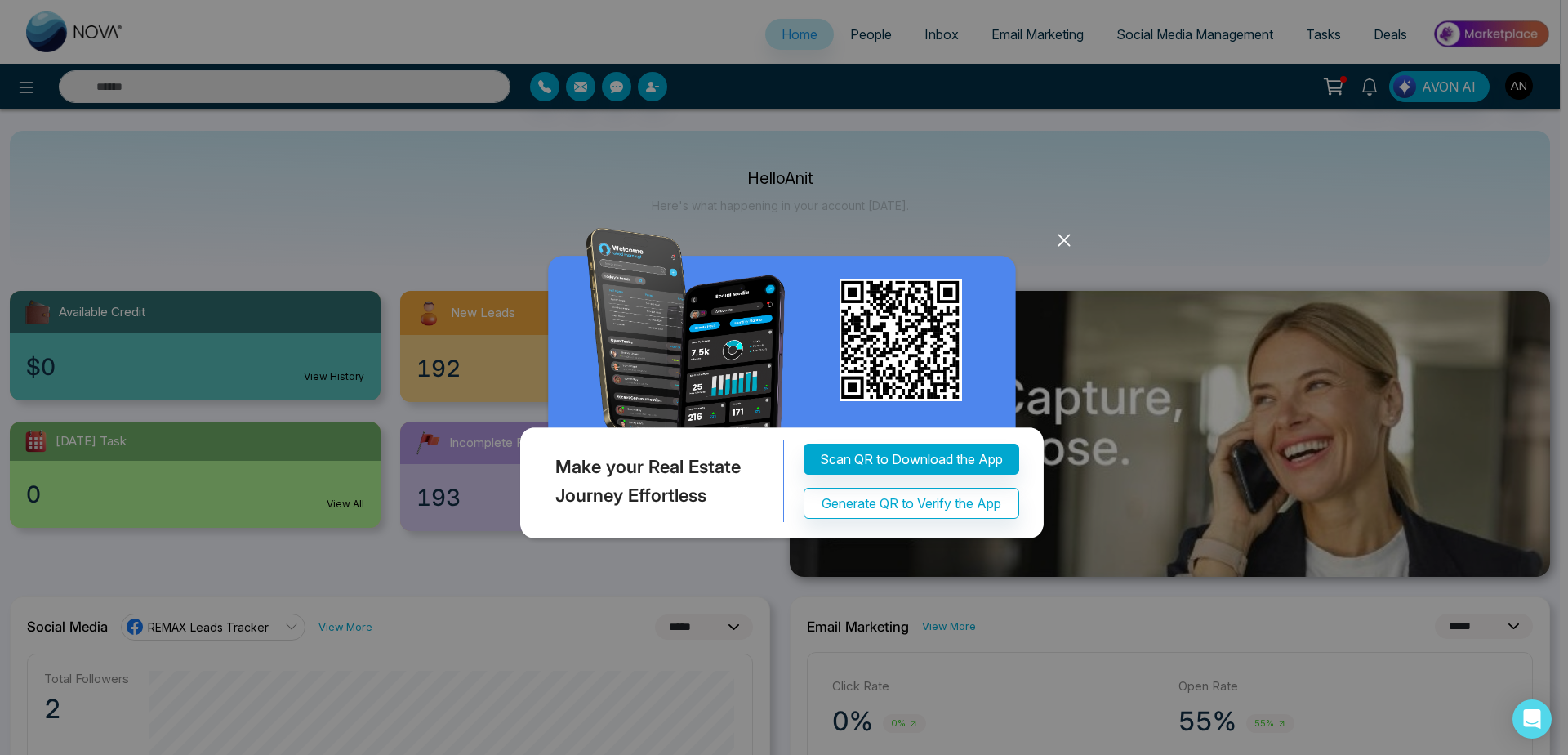
click at [1075, 243] on icon at bounding box center [1064, 240] width 25 height 25
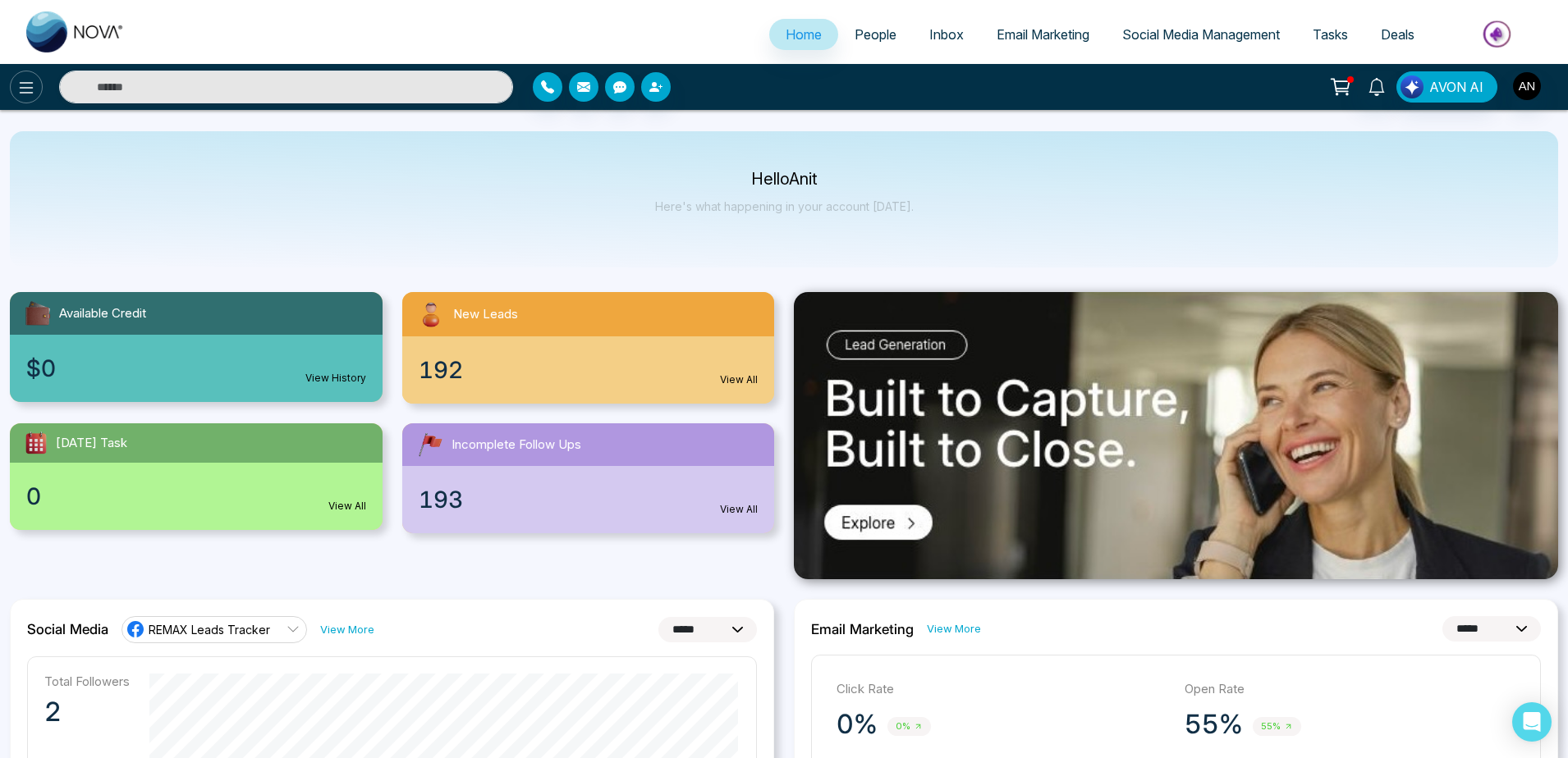
click at [38, 86] on button at bounding box center [27, 87] width 32 height 32
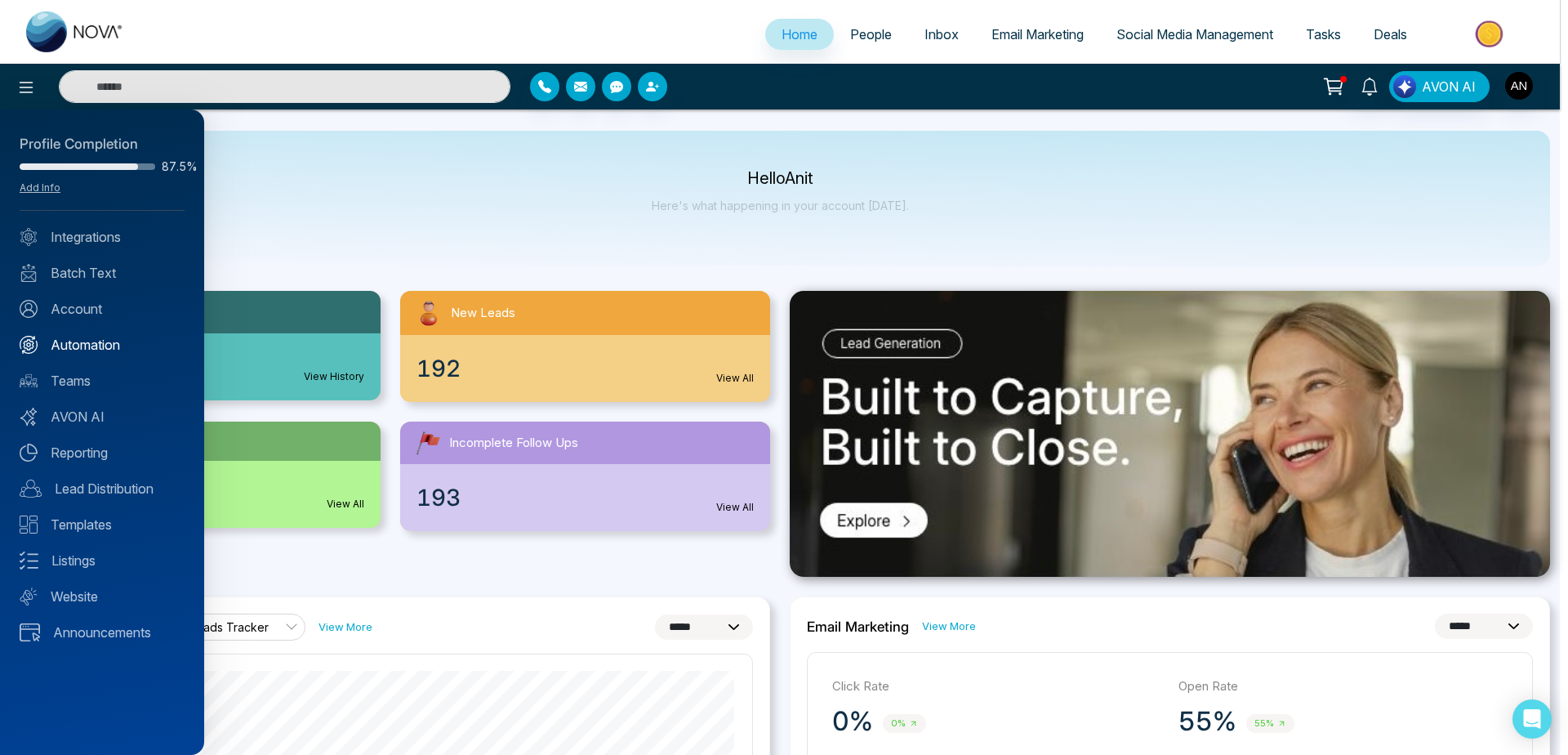
click at [111, 349] on link "Automation" at bounding box center [102, 345] width 165 height 20
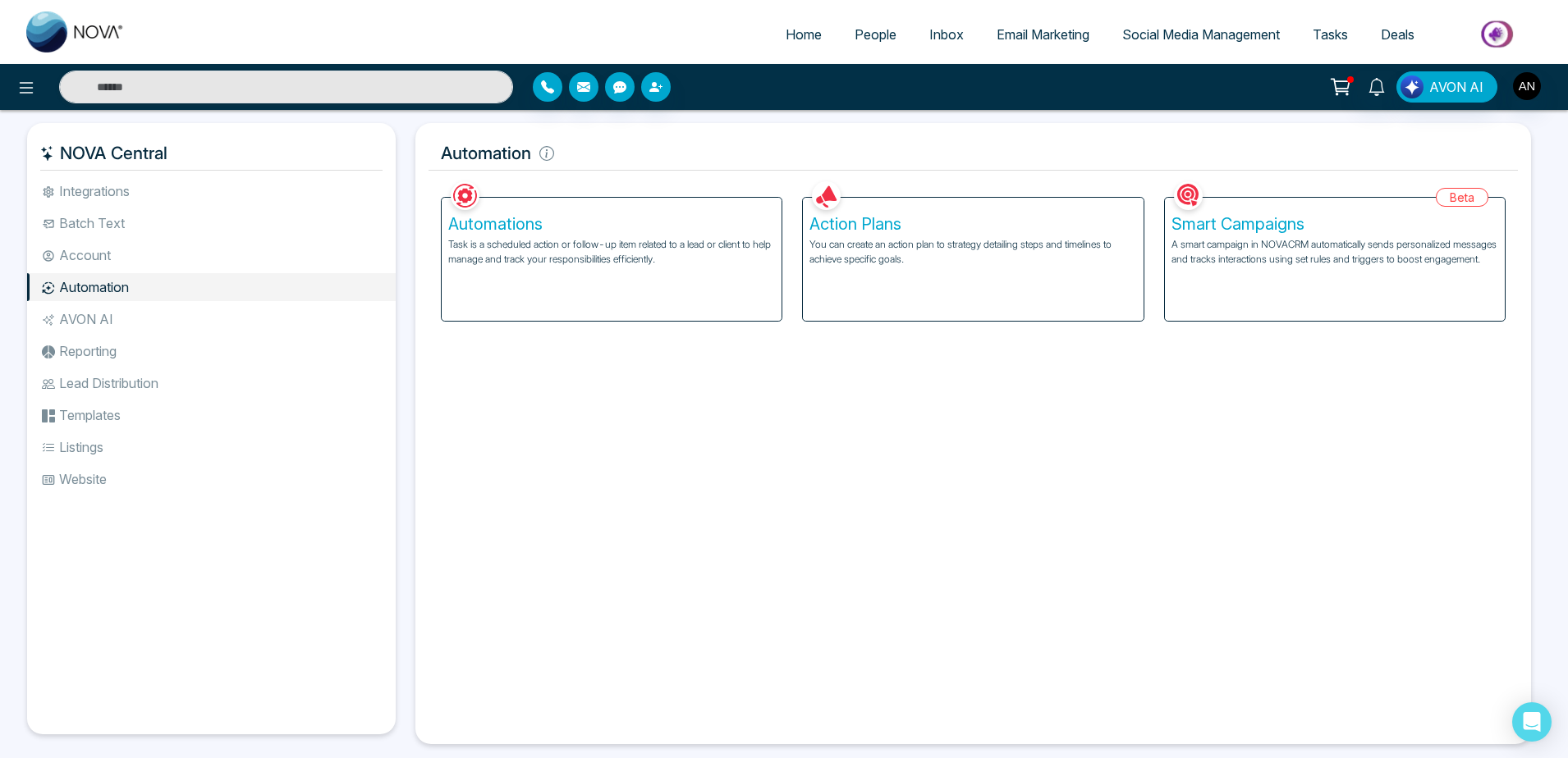
click at [1277, 267] on p "A smart campaign in NOVACRM automatically sends personalized messages and track…" at bounding box center [1335, 251] width 327 height 30
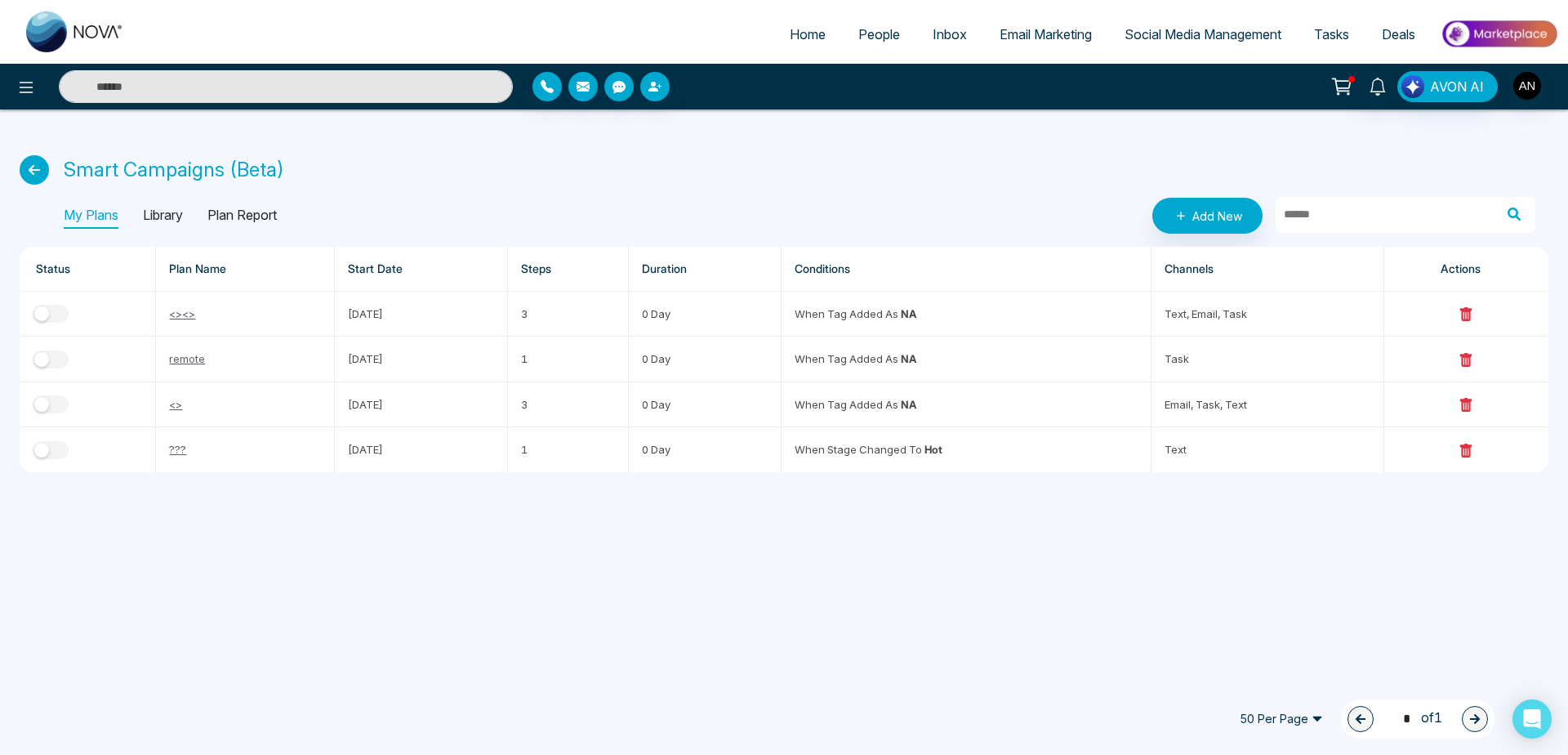
click at [247, 215] on p "Plan Report" at bounding box center [242, 215] width 70 height 26
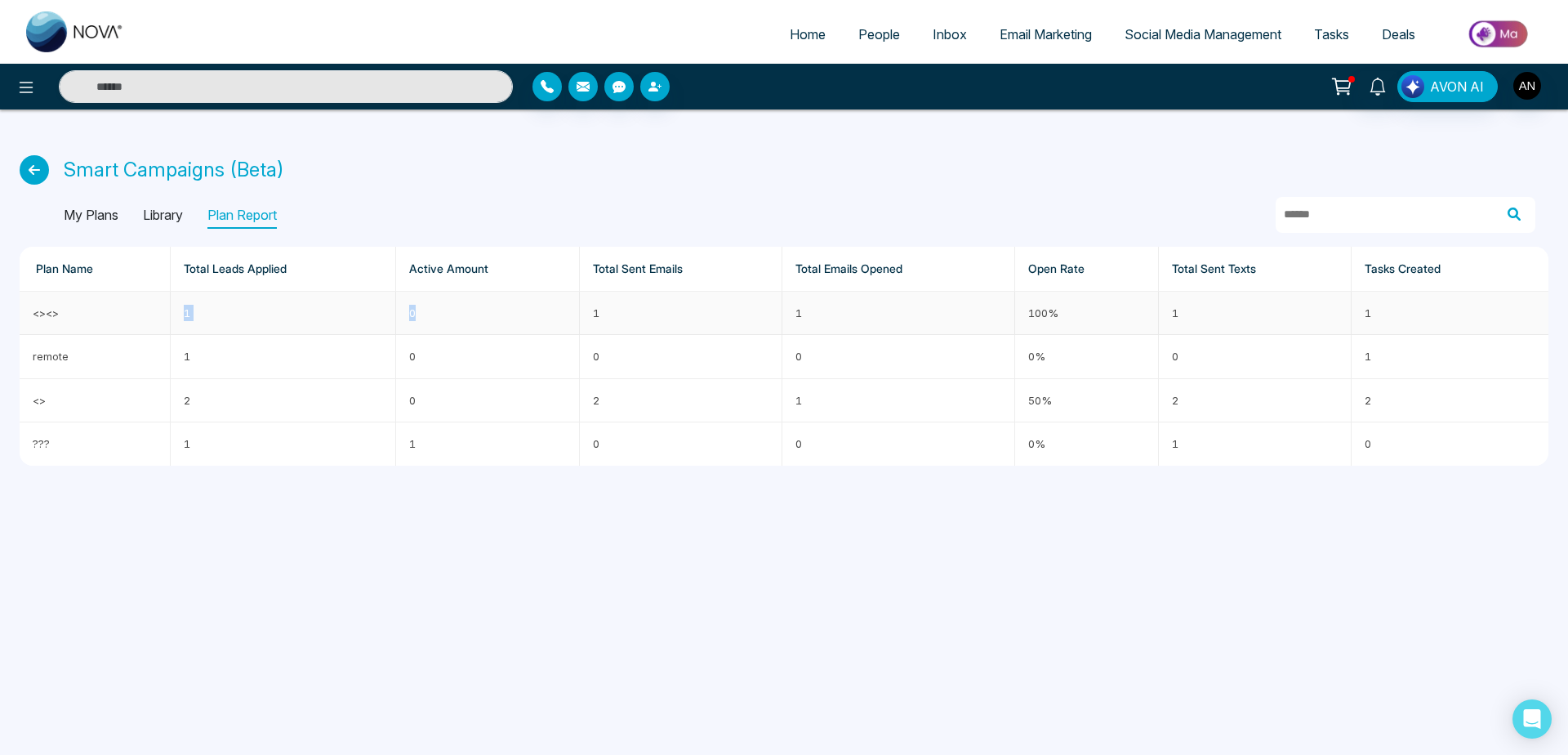
drag, startPoint x: 171, startPoint y: 327, endPoint x: 493, endPoint y: 317, distance: 322.2
click at [493, 317] on tr "<><> 1 0 1 1 100% 1 1" at bounding box center [784, 313] width 1529 height 43
click at [493, 317] on td "0" at bounding box center [488, 313] width 184 height 43
drag, startPoint x: 595, startPoint y: 310, endPoint x: 672, endPoint y: 307, distance: 77.1
click at [672, 307] on td "1" at bounding box center [681, 313] width 202 height 43
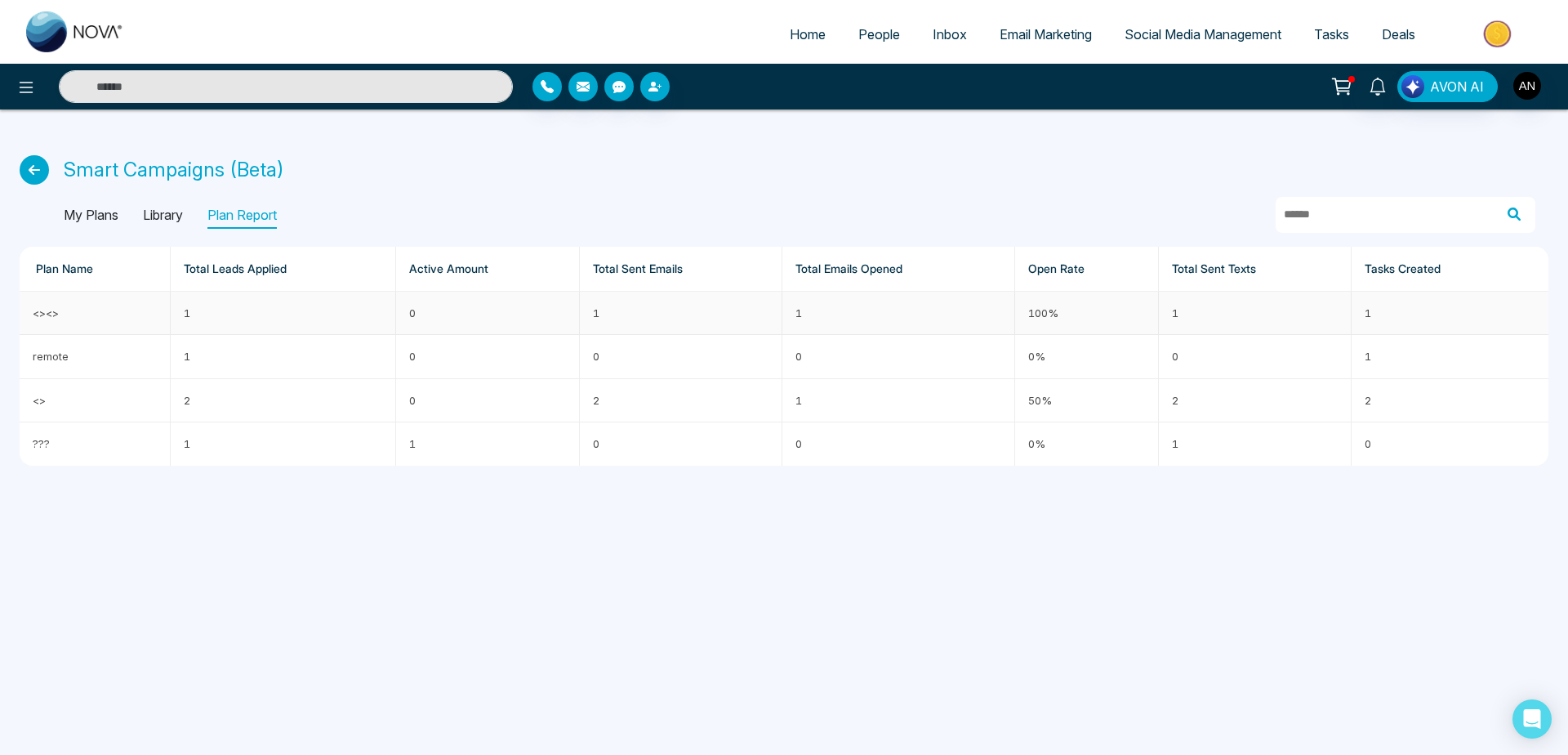
click at [672, 307] on td "1" at bounding box center [681, 313] width 202 height 43
drag, startPoint x: 792, startPoint y: 312, endPoint x: 833, endPoint y: 312, distance: 41.0
click at [833, 312] on td "1" at bounding box center [898, 313] width 232 height 43
drag, startPoint x: 1019, startPoint y: 304, endPoint x: 1486, endPoint y: 289, distance: 467.2
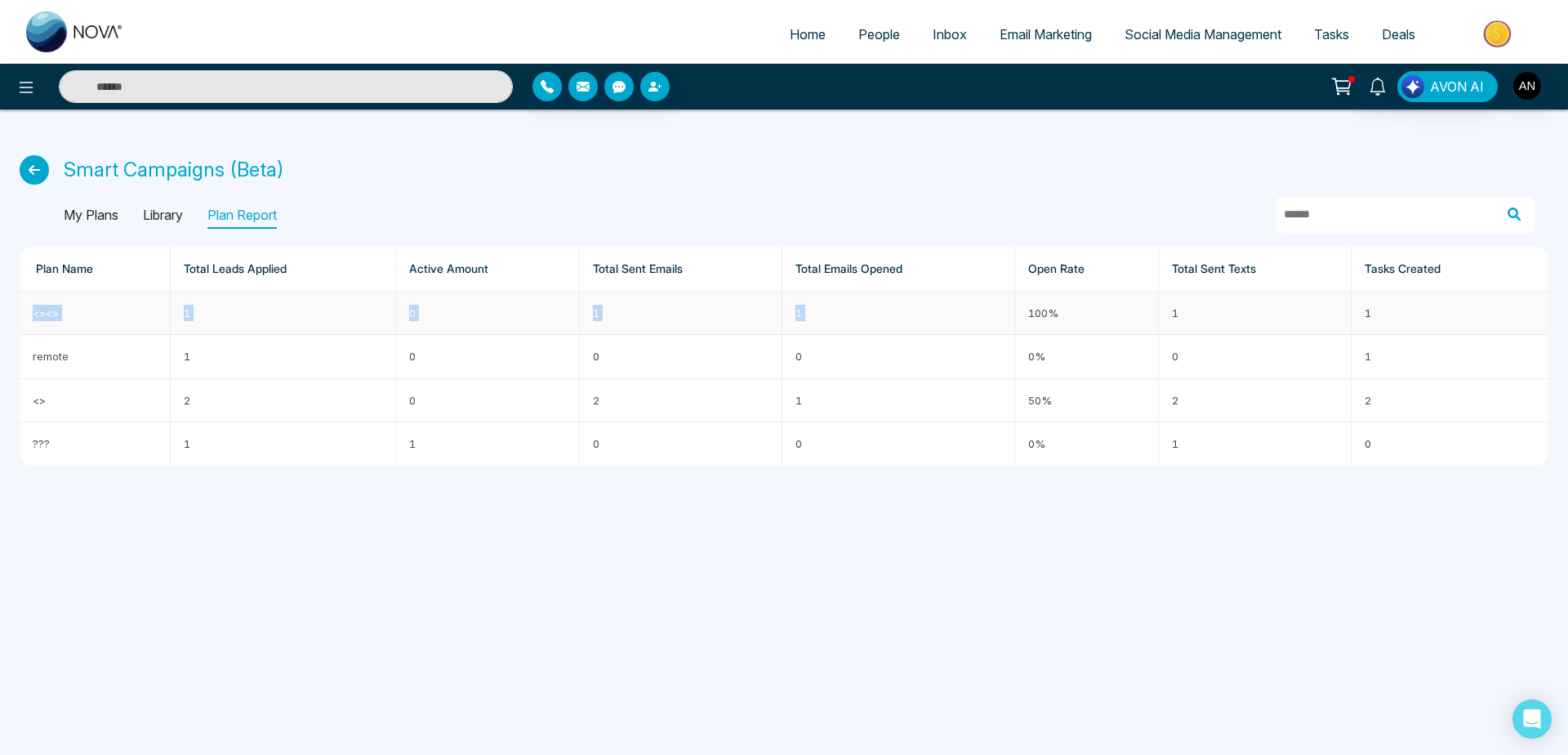
click at [1486, 289] on table "Plan Name Total Leads Applied Active Amount Total Sent Emails Total Emails Open…" at bounding box center [784, 356] width 1529 height 219
click at [1486, 289] on th "Tasks Created" at bounding box center [1450, 269] width 197 height 45
drag, startPoint x: 401, startPoint y: 272, endPoint x: 528, endPoint y: 275, distance: 127.0
click at [528, 275] on th "Active Amount" at bounding box center [488, 269] width 184 height 45
click at [1092, 375] on td "0%" at bounding box center [1087, 357] width 145 height 43
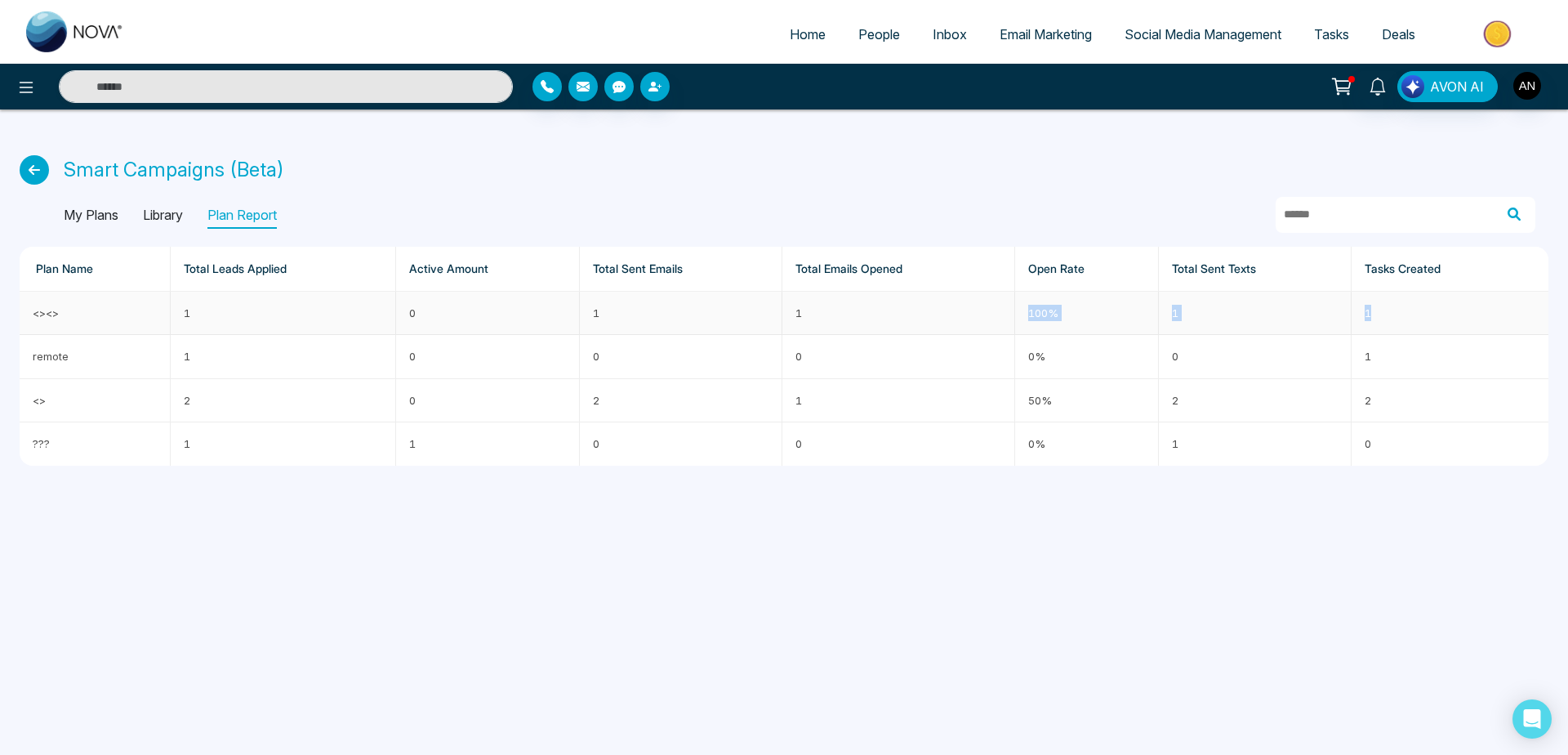
drag, startPoint x: 984, startPoint y: 317, endPoint x: 1448, endPoint y: 313, distance: 464.0
click at [1448, 313] on tr "<><> 1 0 1 1 100% 1 1" at bounding box center [784, 313] width 1529 height 43
click at [1448, 313] on td "1" at bounding box center [1450, 313] width 197 height 43
click at [1042, 311] on td "100%" at bounding box center [1087, 313] width 145 height 43
click at [26, 177] on icon at bounding box center [34, 169] width 30 height 30
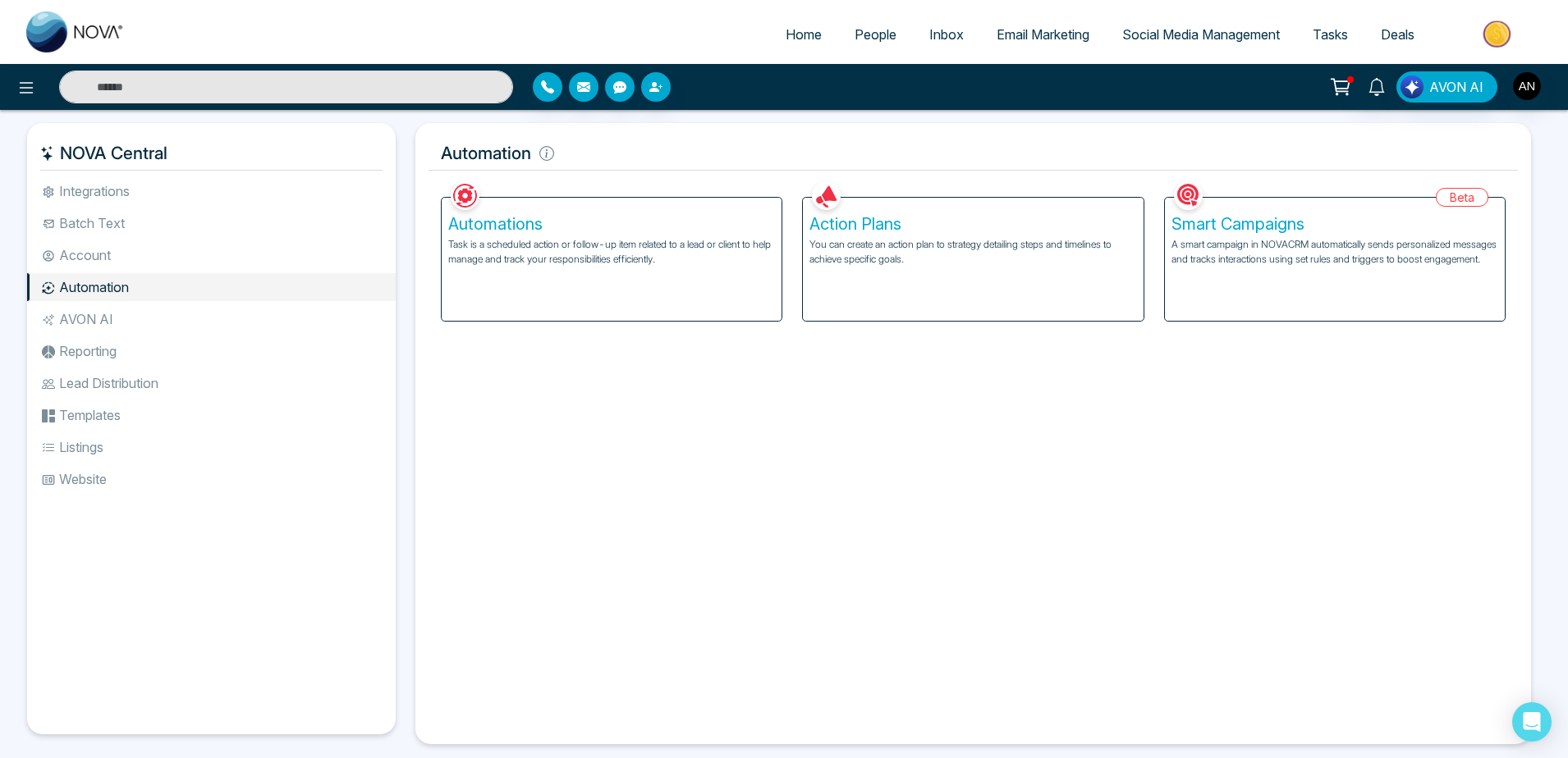
click at [15, 93] on button at bounding box center [27, 87] width 32 height 32
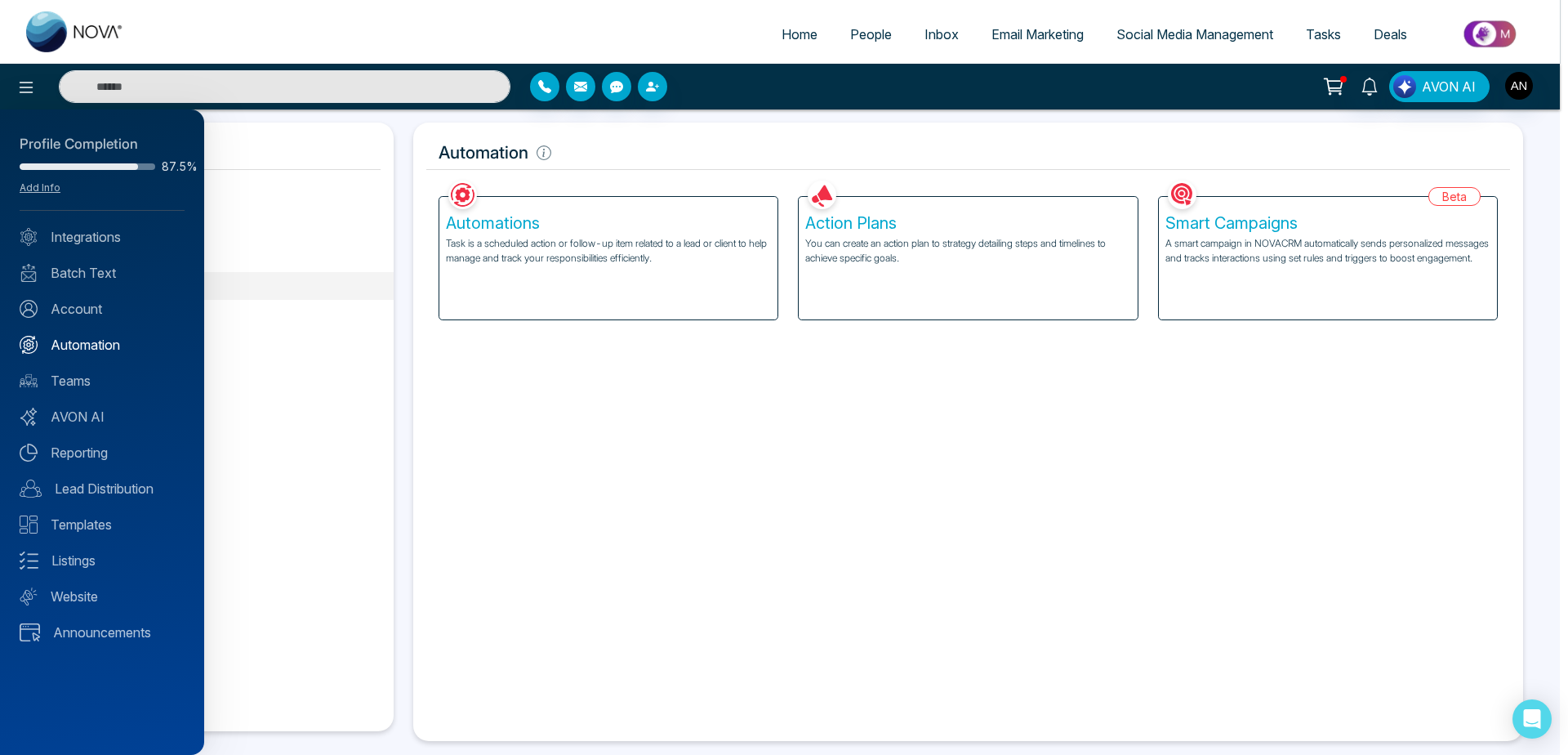
click at [102, 351] on link "Automation" at bounding box center [102, 345] width 165 height 20
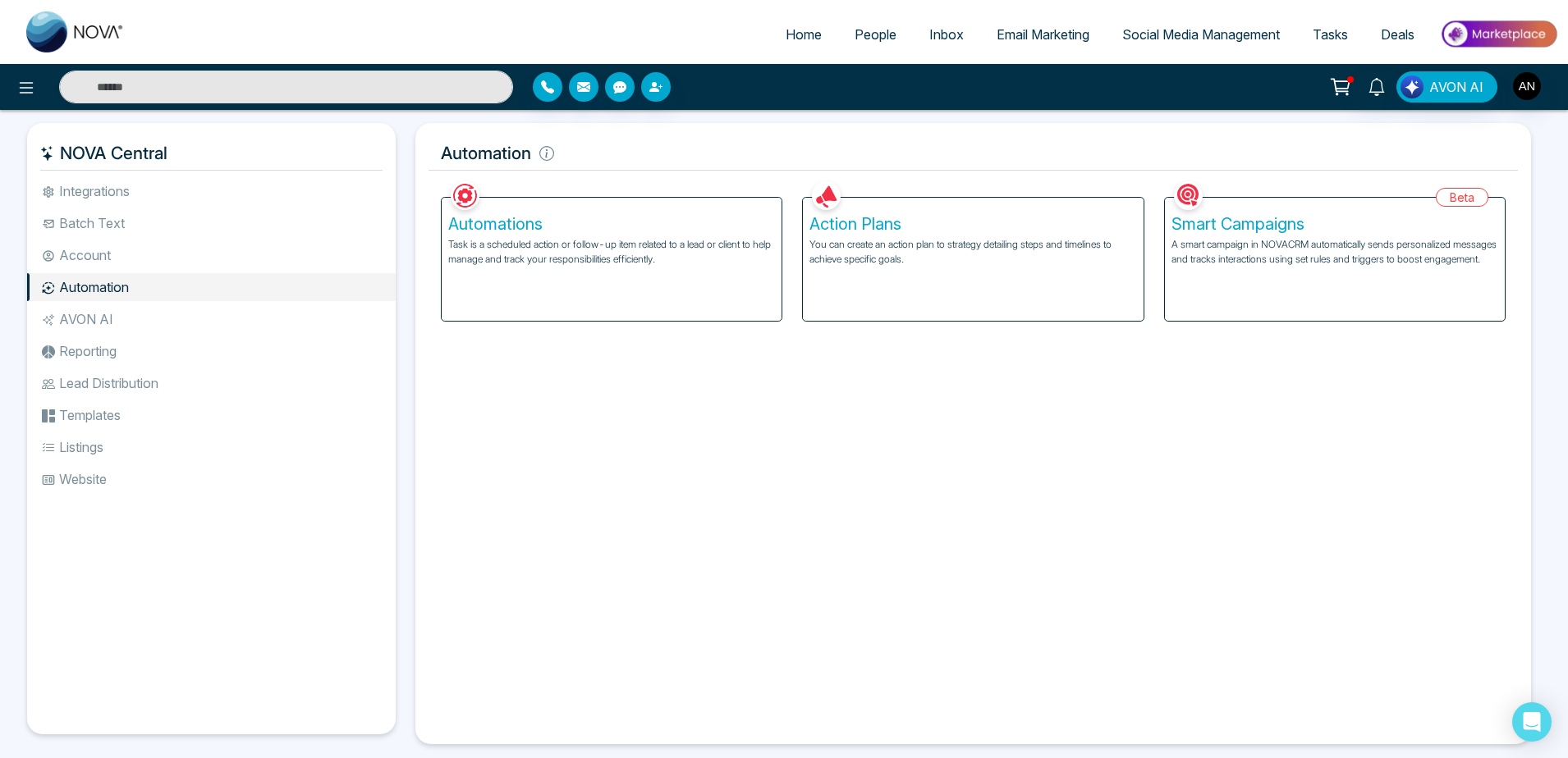
click at [712, 261] on p "Task is a scheduled action or follow-up item related to a lead or client to hel…" at bounding box center [611, 251] width 327 height 30
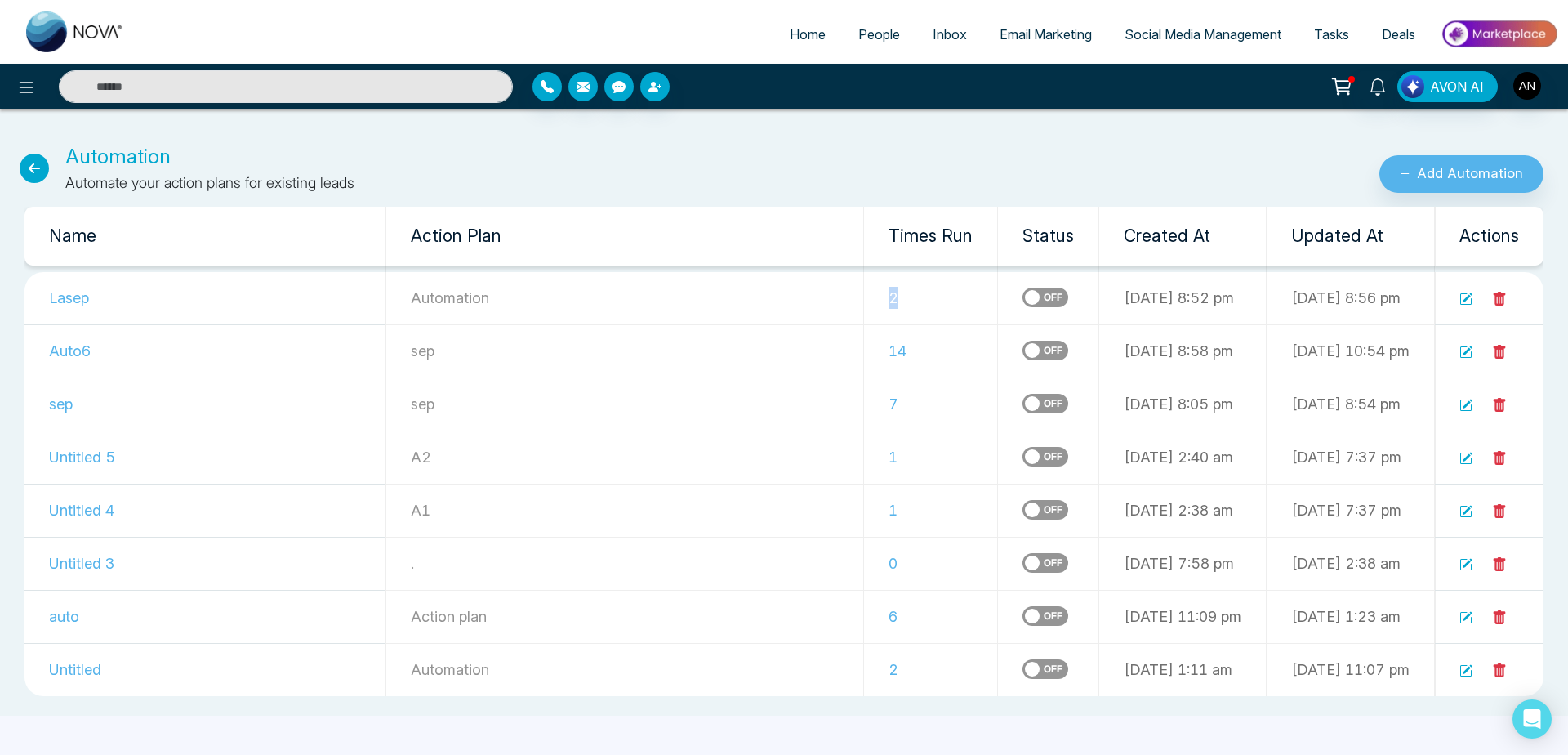
drag, startPoint x: 775, startPoint y: 289, endPoint x: 864, endPoint y: 293, distance: 89.1
click at [864, 293] on td "2" at bounding box center [931, 299] width 134 height 53
click at [26, 166] on icon at bounding box center [34, 169] width 30 height 30
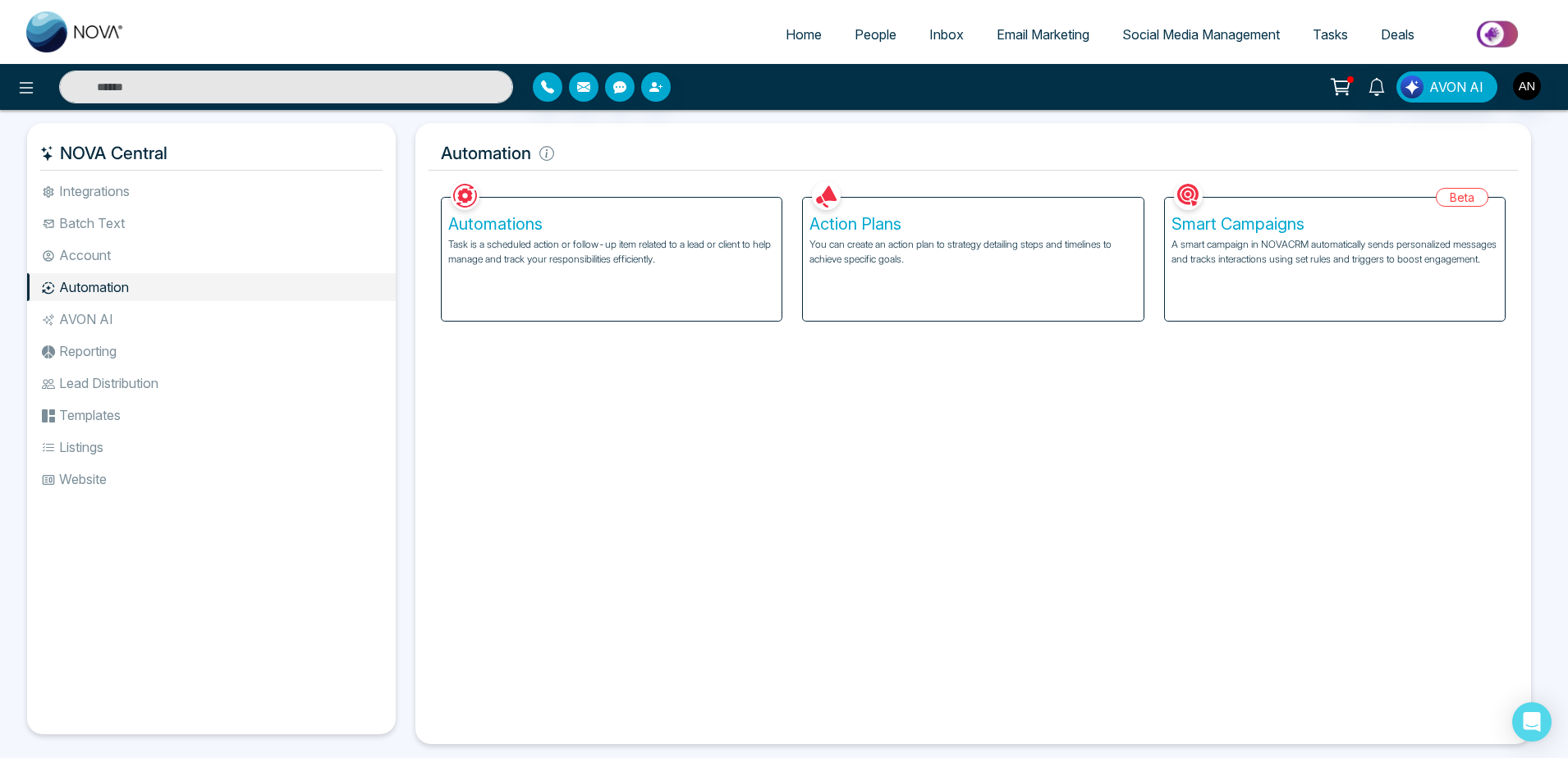
click at [916, 291] on div "Action Plans You can create an action plan to strategy detailing steps and time…" at bounding box center [972, 259] width 339 height 123
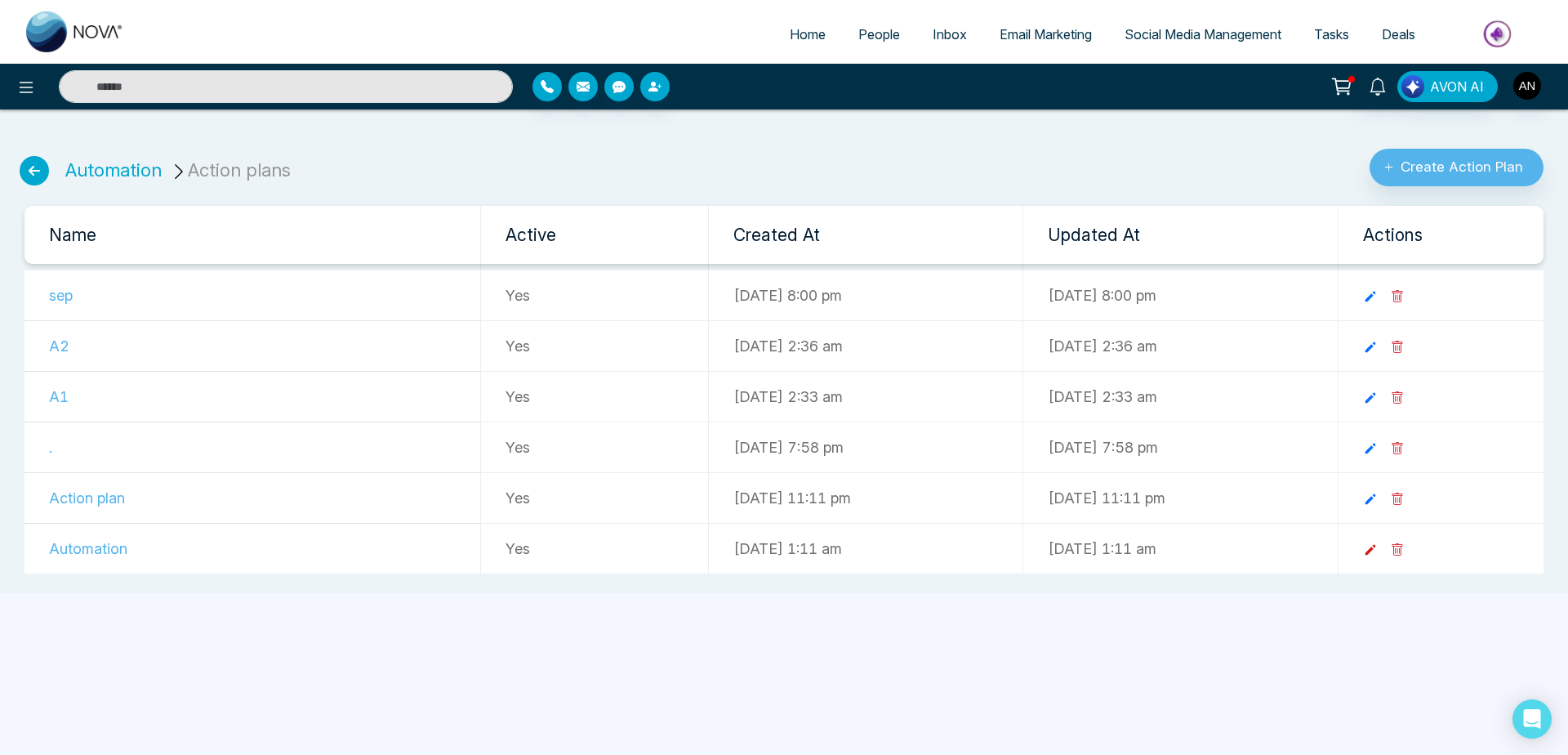
click at [1378, 546] on icon at bounding box center [1370, 550] width 14 height 14
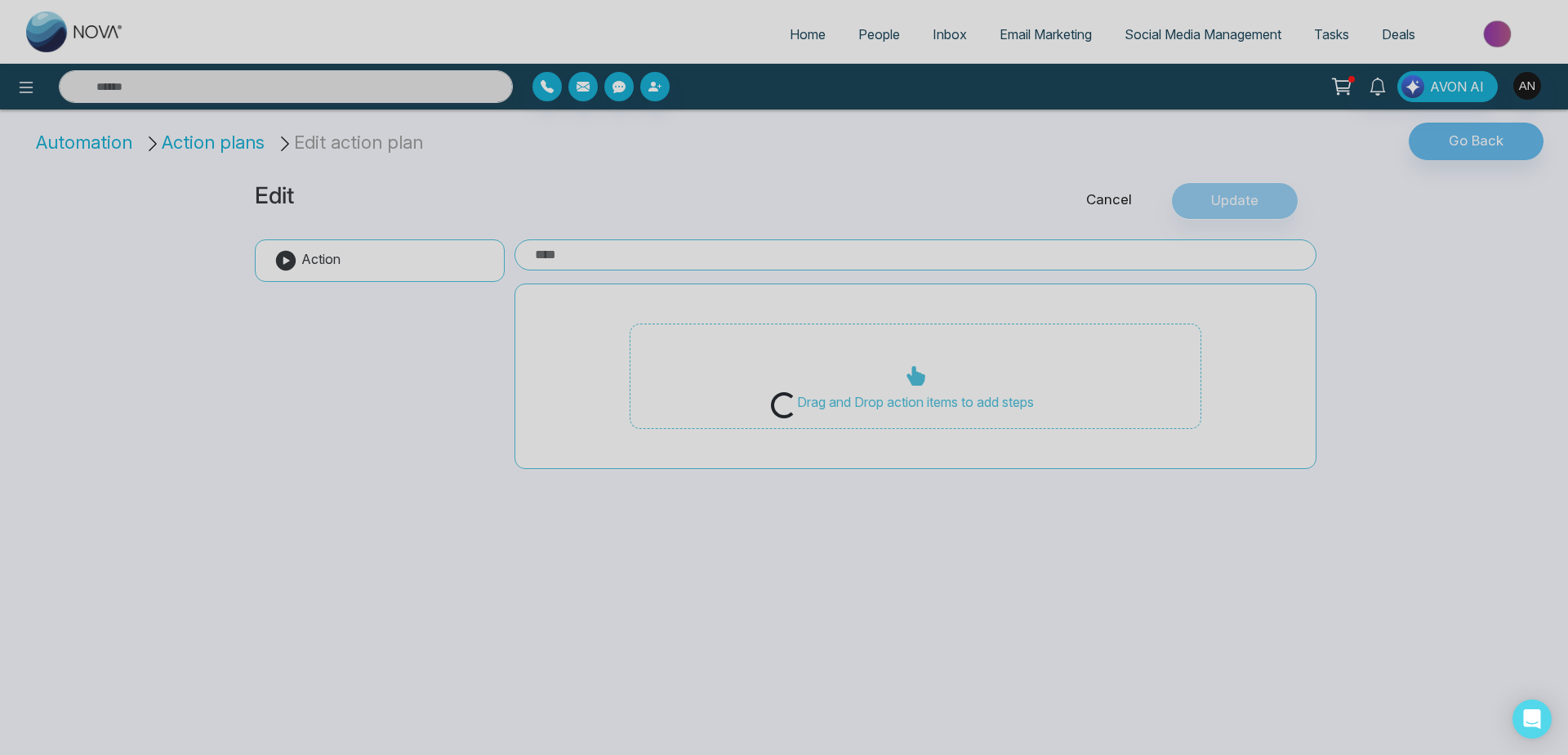
type input "**********"
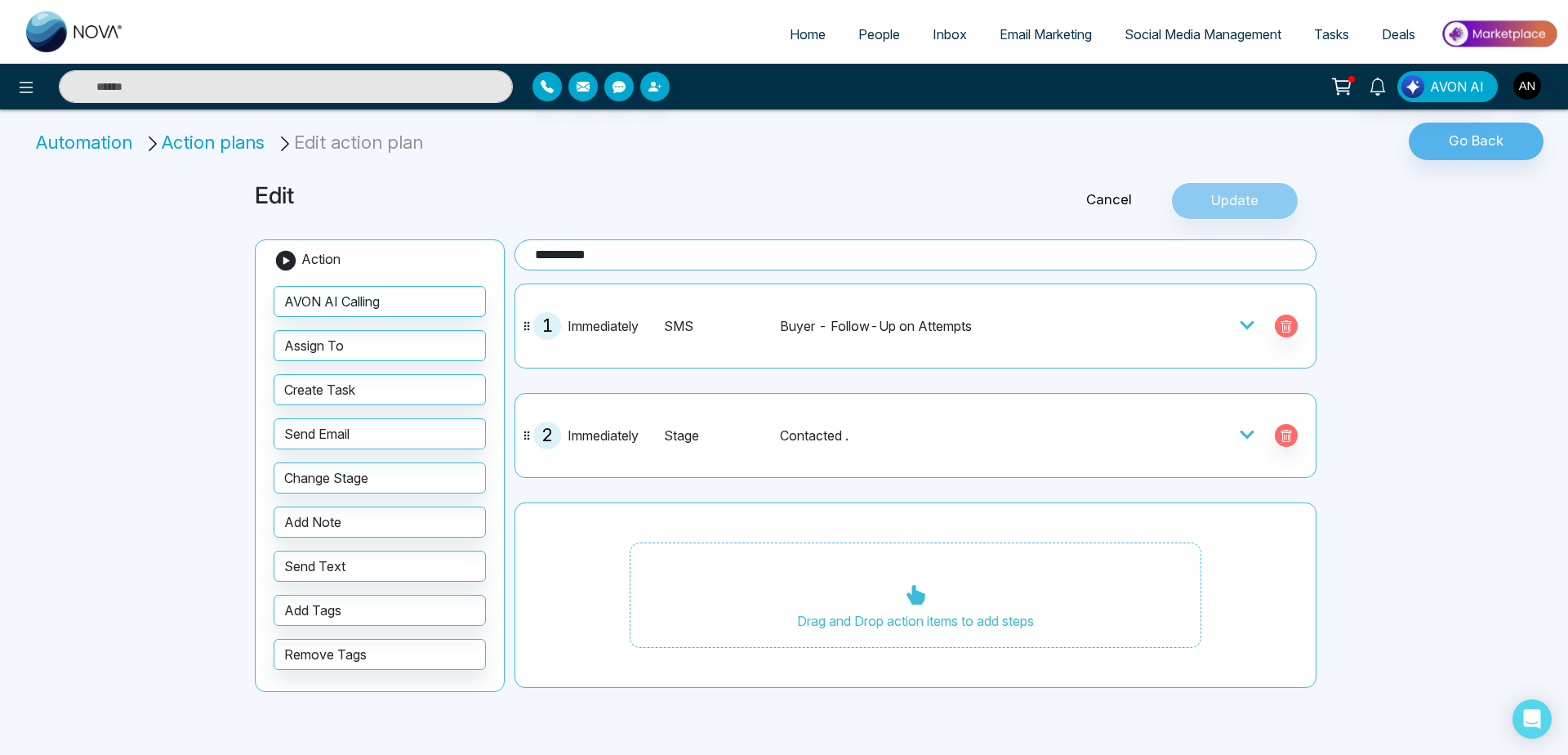
click at [858, 41] on span "People" at bounding box center [879, 34] width 42 height 16
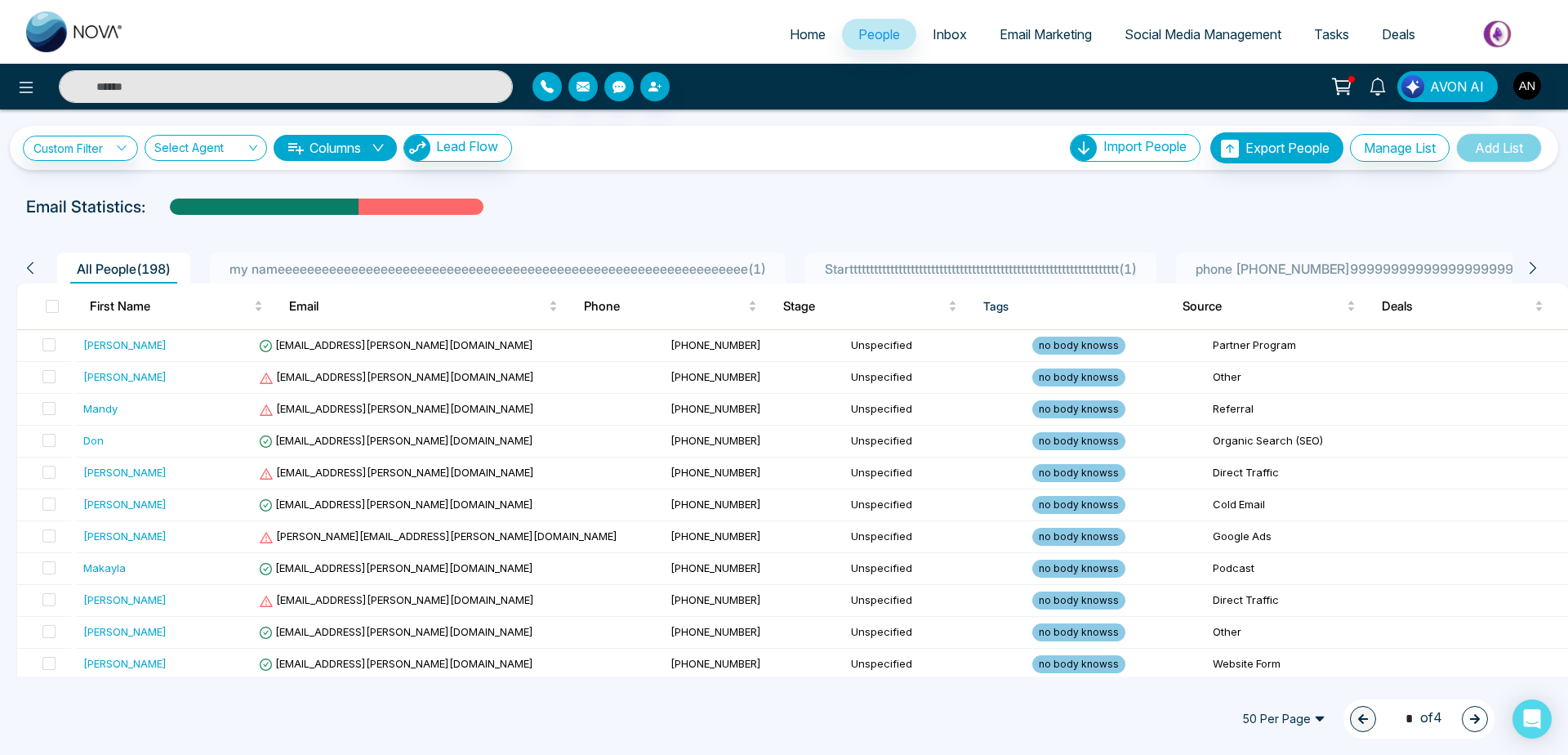
click at [485, 263] on span "my nameeeeeeeeeeeeeeeeeeeeeeeeeeeeeeeeeeeeeeeeeeeeeeeeeeeeeeeeeeeeeeee ( 1 )" at bounding box center [498, 268] width 550 height 16
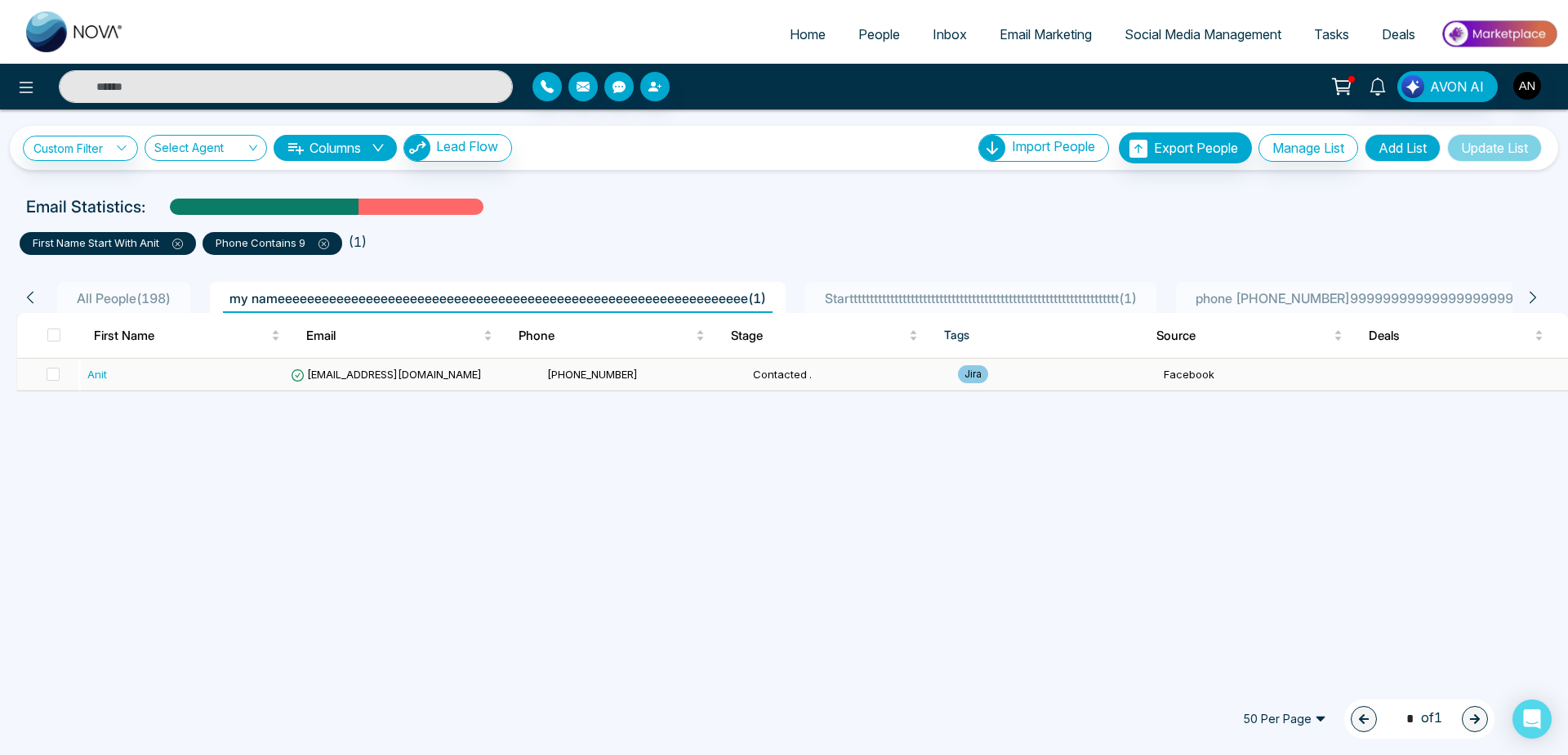
click at [861, 359] on td "Contacted ." at bounding box center [850, 374] width 206 height 31
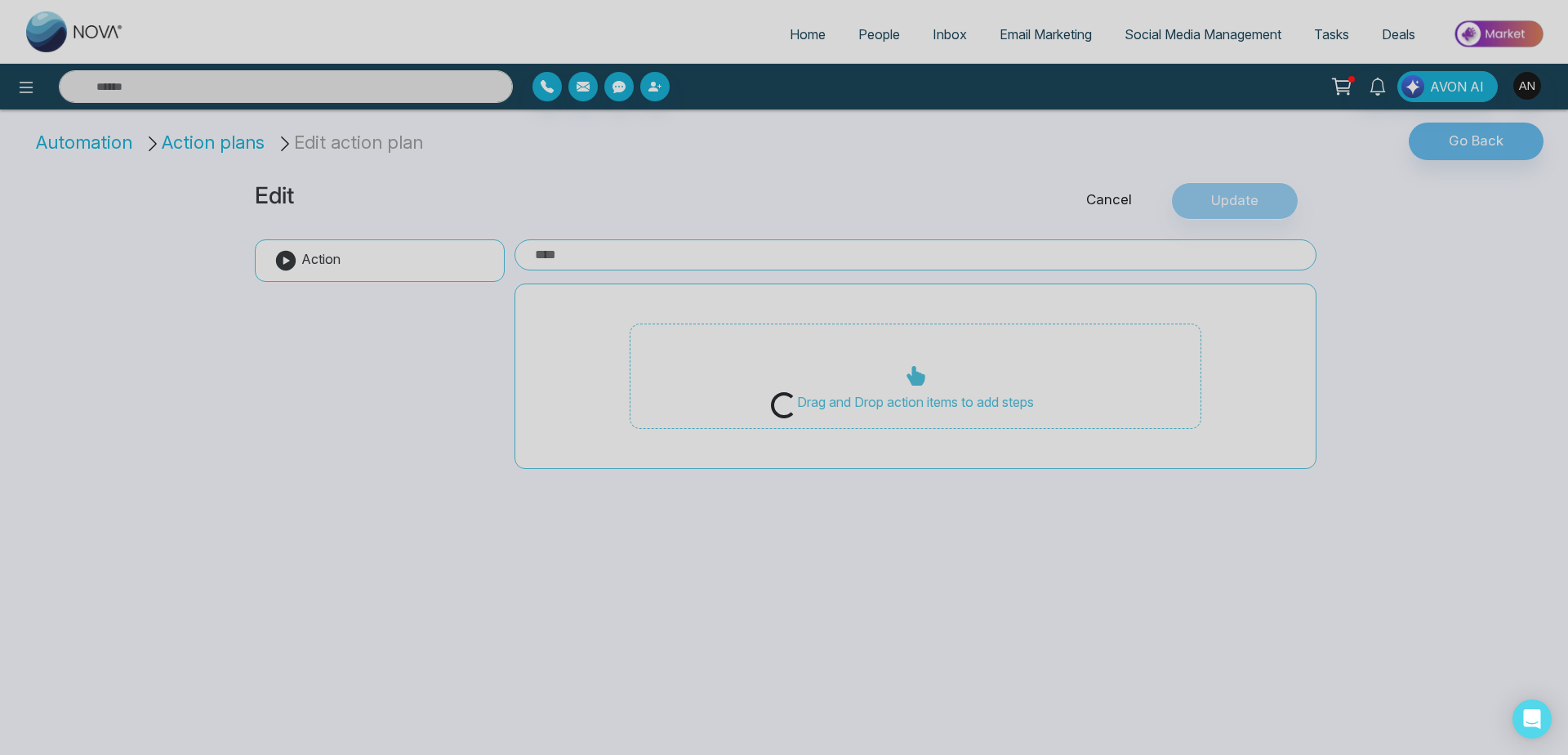
type input "**********"
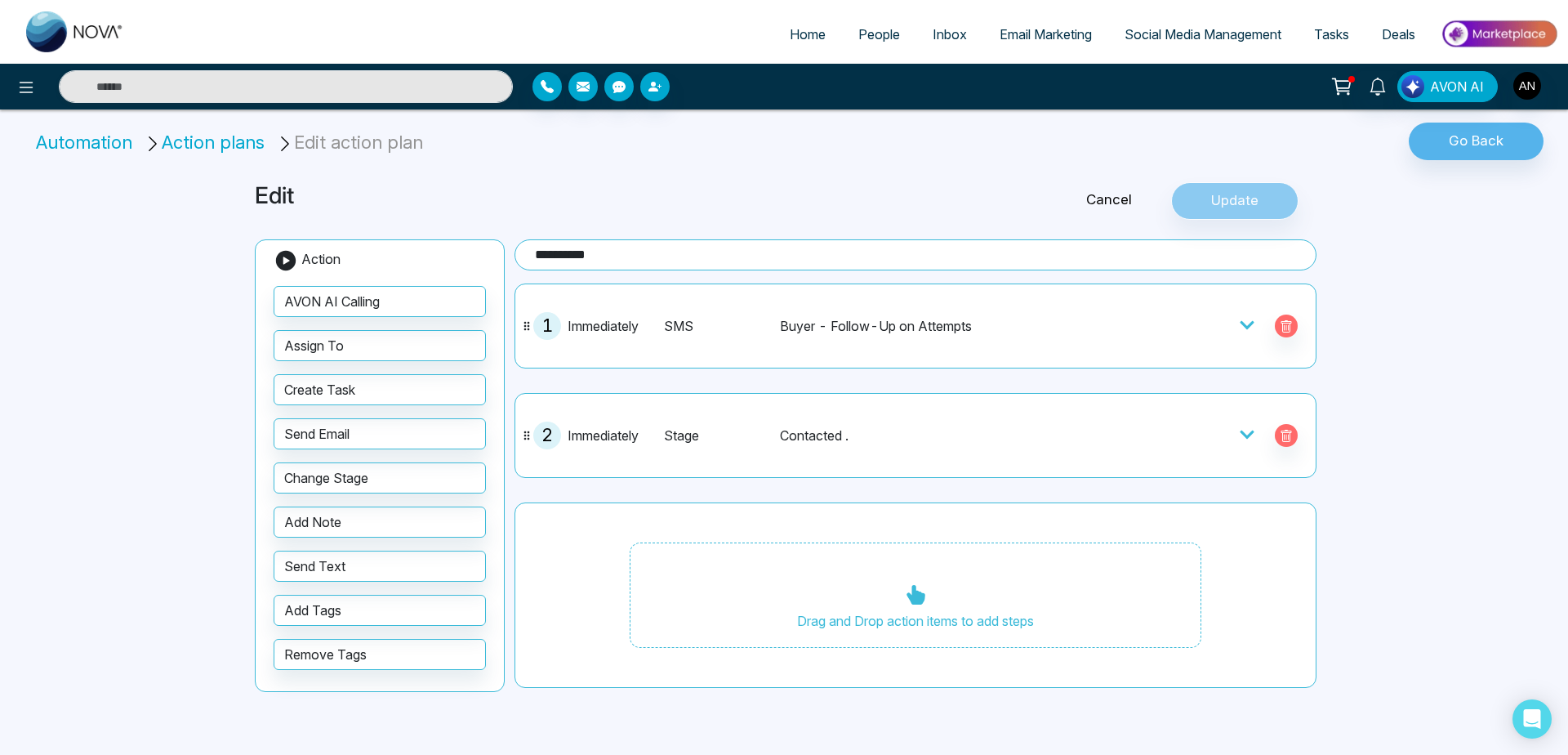
click at [1119, 209] on div "Cancel Update" at bounding box center [1143, 201] width 359 height 37
click at [1110, 209] on div "Cancel Update" at bounding box center [1143, 201] width 359 height 37
click at [1110, 197] on link "Cancel" at bounding box center [1109, 200] width 124 height 21
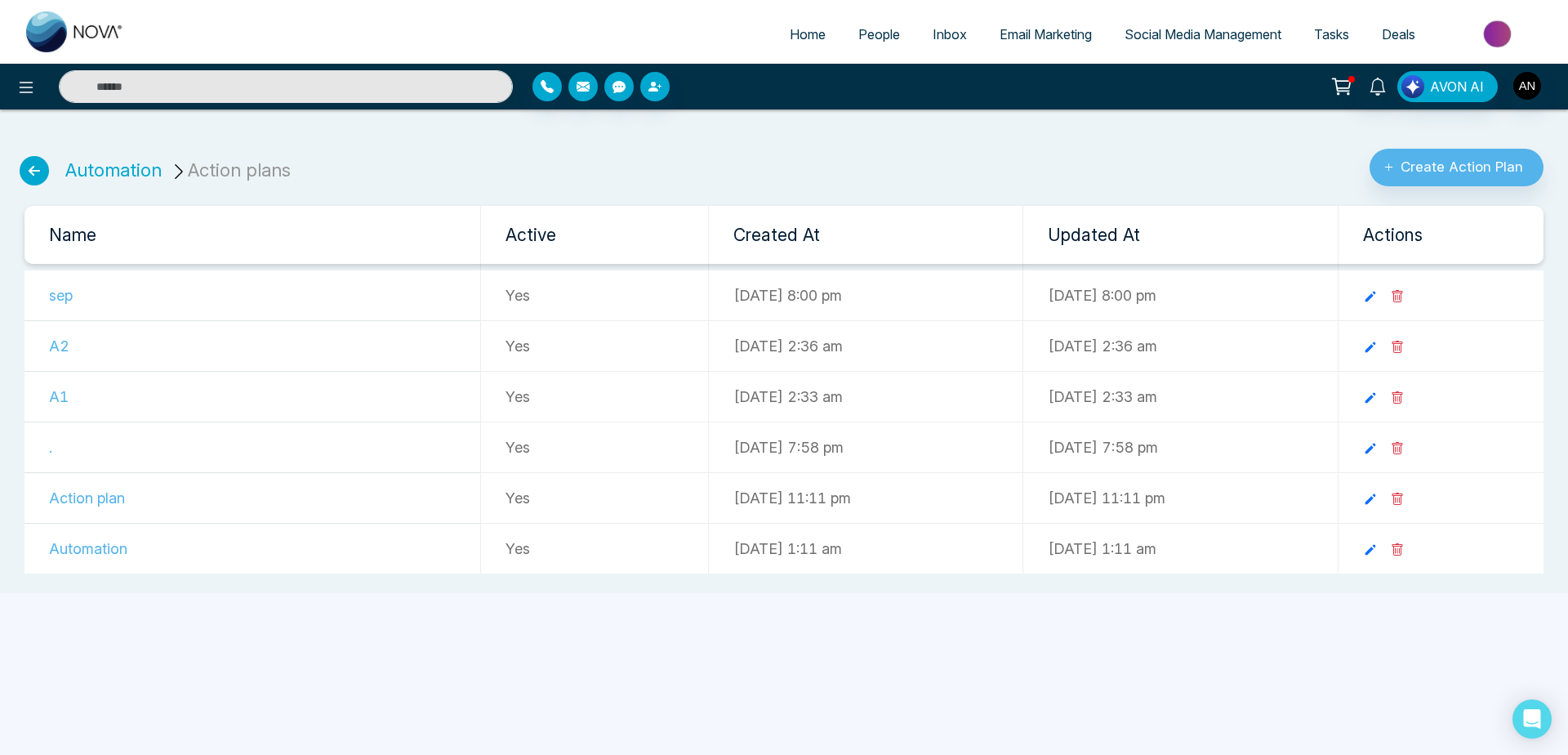
click at [864, 52] on li "People" at bounding box center [879, 35] width 74 height 33
click at [865, 44] on link "People" at bounding box center [879, 34] width 74 height 31
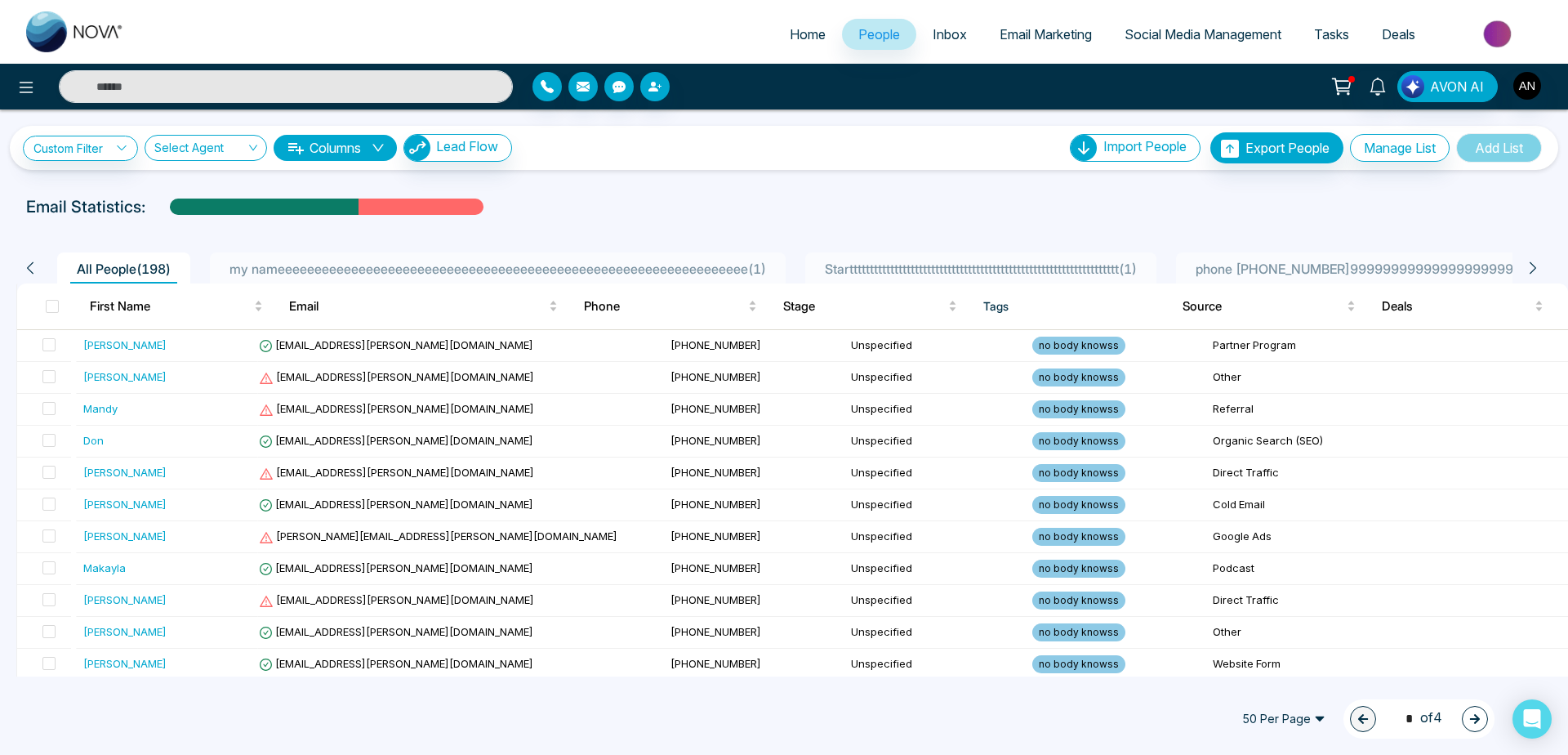
click at [607, 276] on span "my nameeeeeeeeeeeeeeeeeeeeeeeeeeeeeeeeeeeeeeeeeeeeeeeeeeeeeeeeeeeeeeee ( 1 )" at bounding box center [498, 268] width 550 height 16
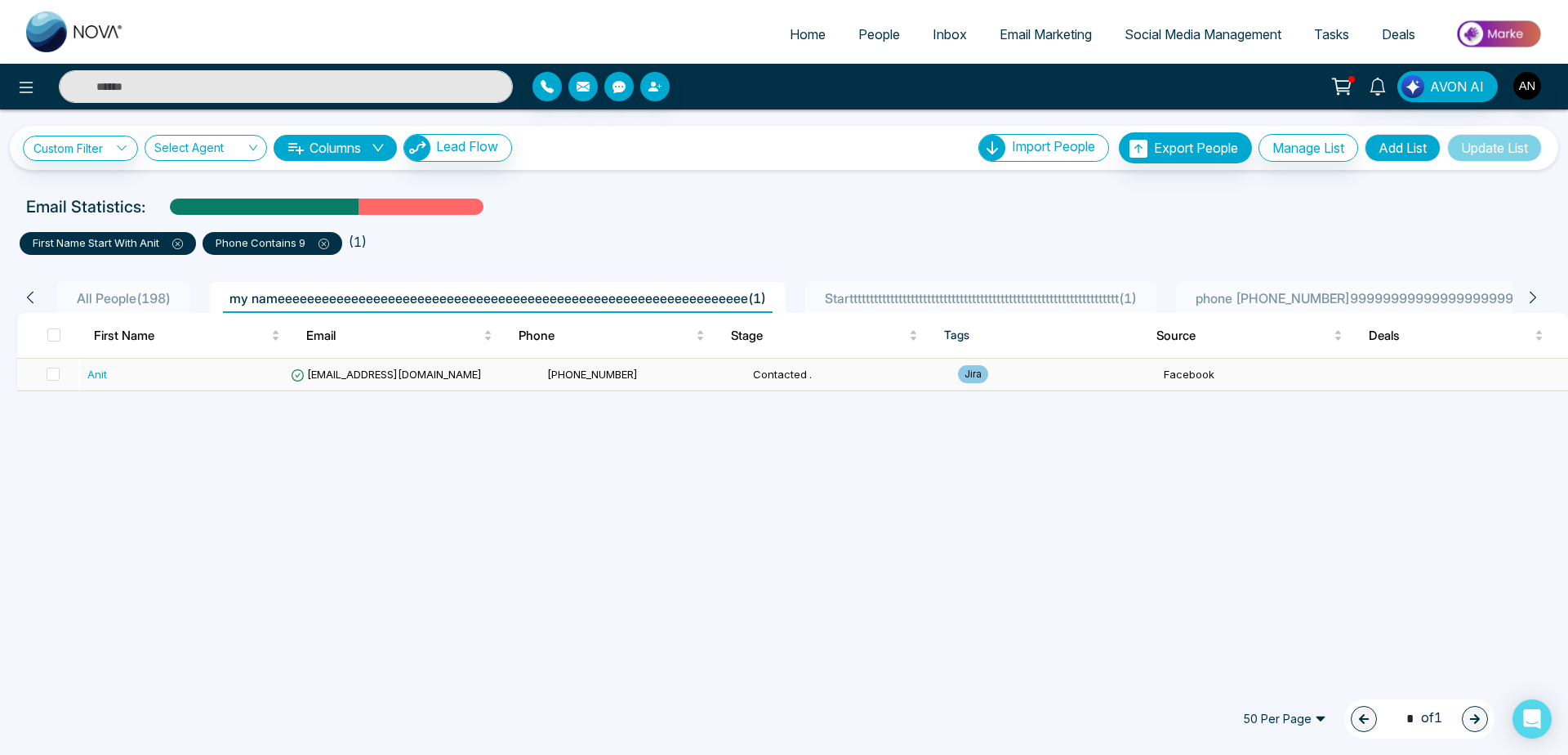
click at [376, 386] on td "[EMAIL_ADDRESS][DOMAIN_NAME]" at bounding box center [412, 374] width 256 height 31
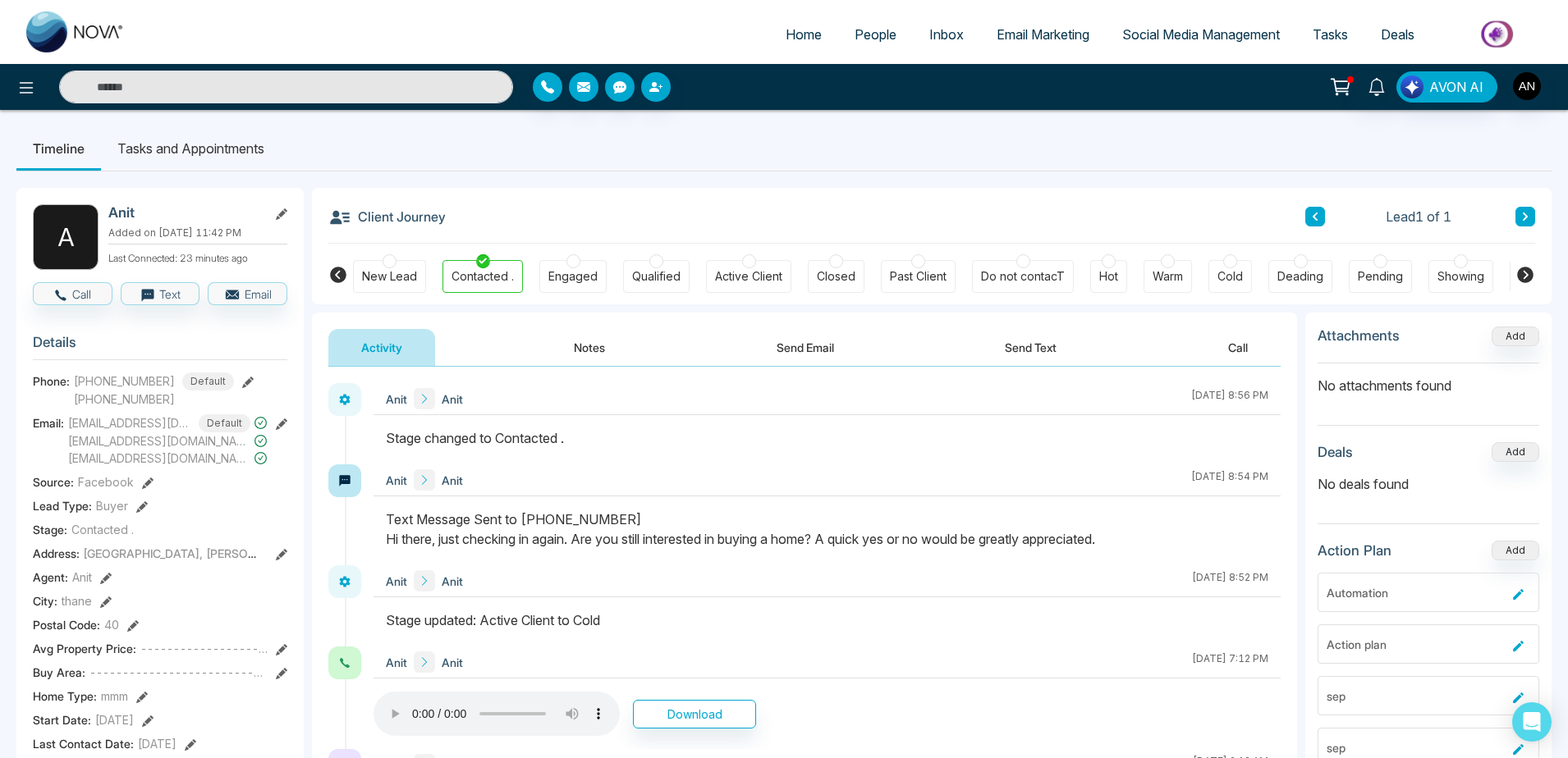
click at [809, 39] on span "Home" at bounding box center [804, 34] width 36 height 16
select select "*"
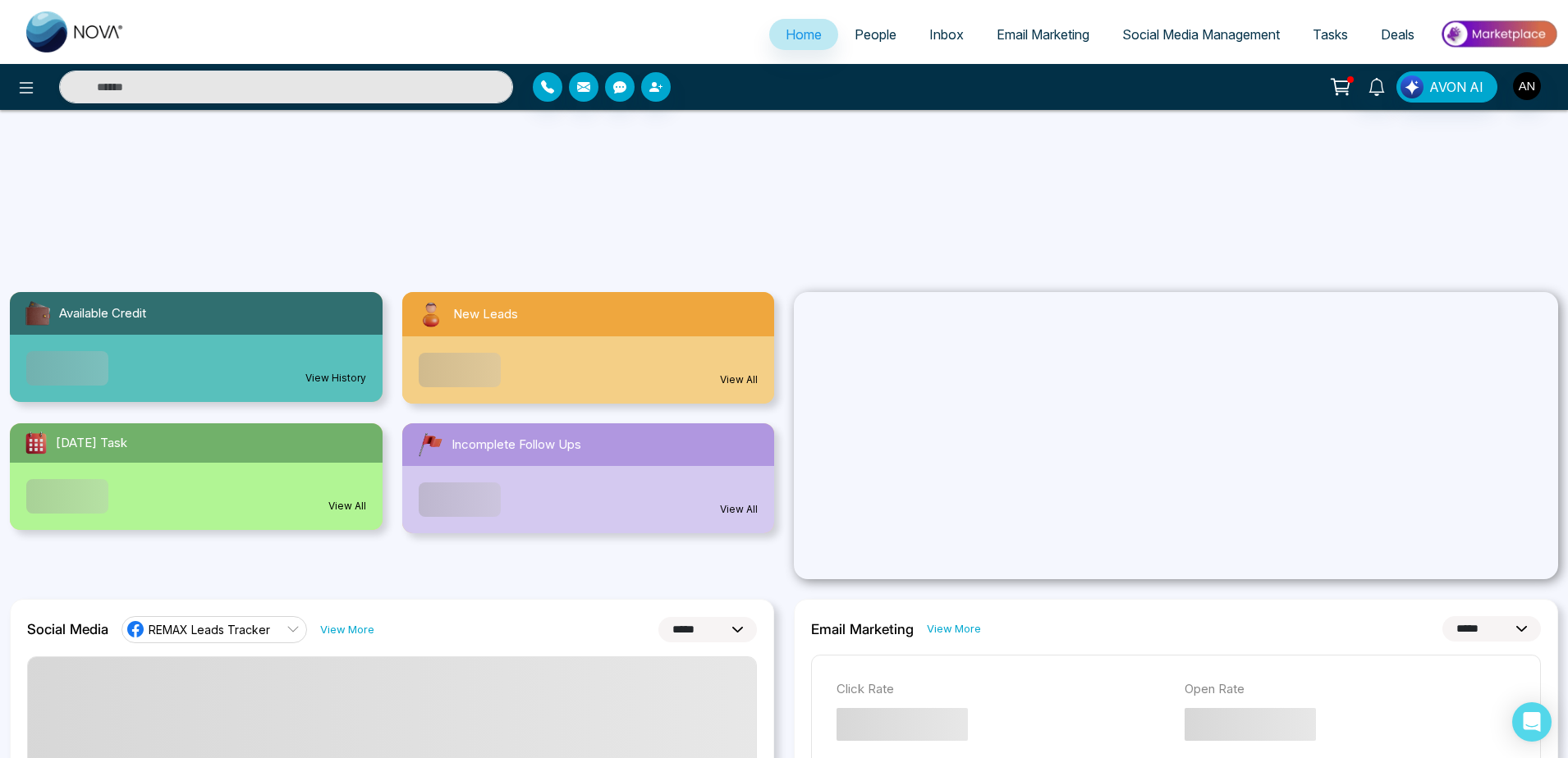
scroll to position [496, 0]
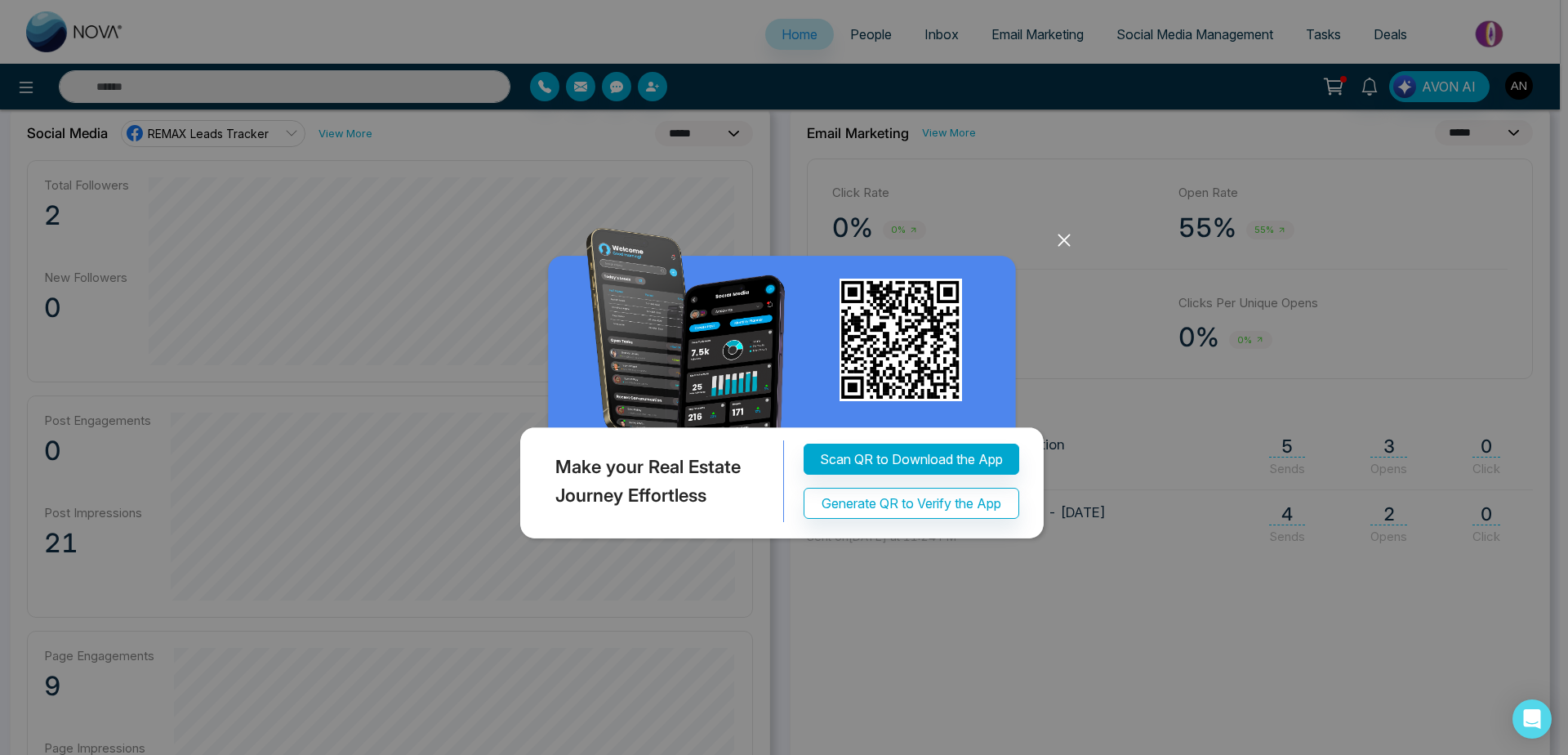
click at [1072, 249] on icon at bounding box center [1064, 240] width 25 height 25
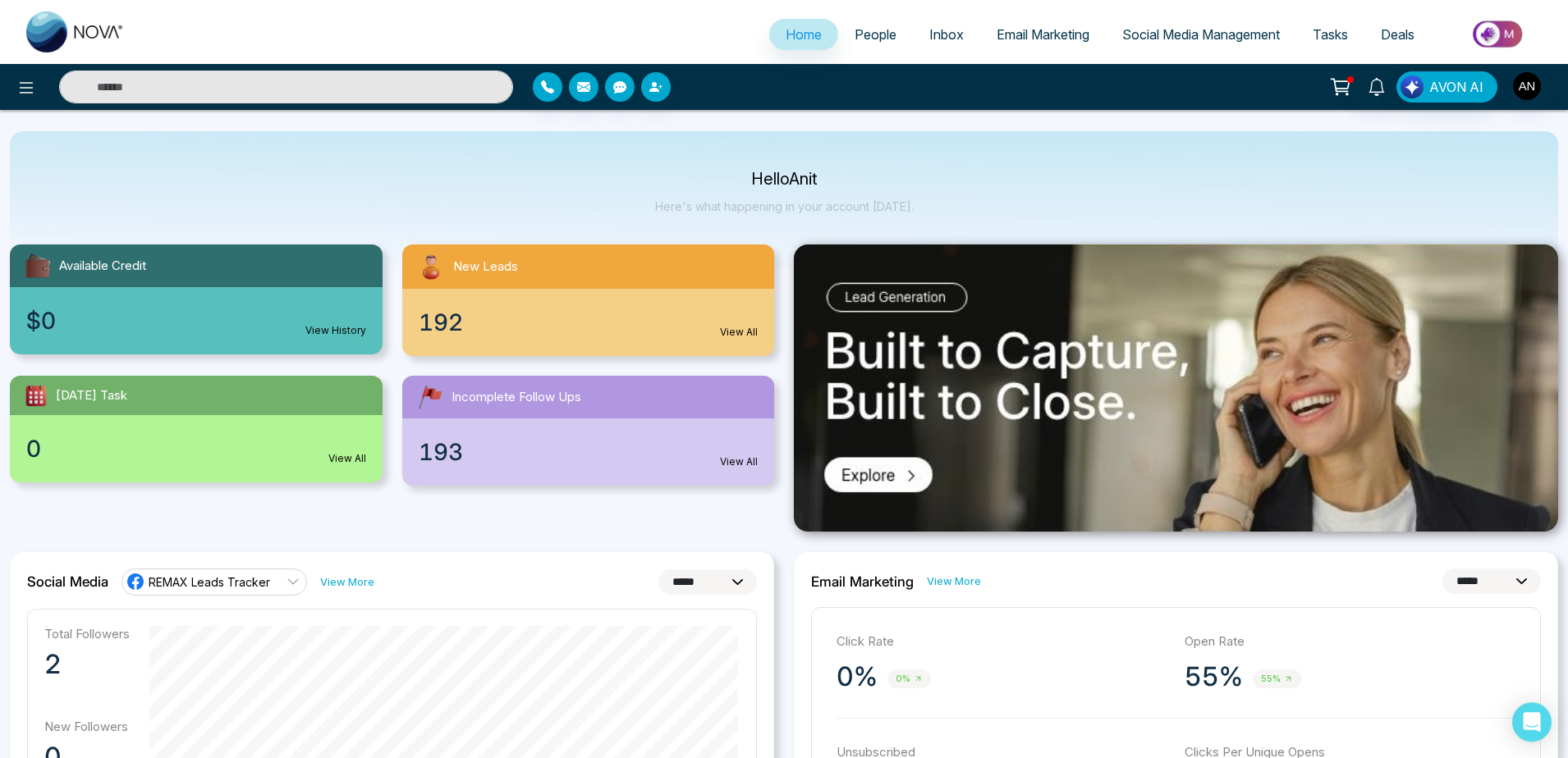
scroll to position [0, 0]
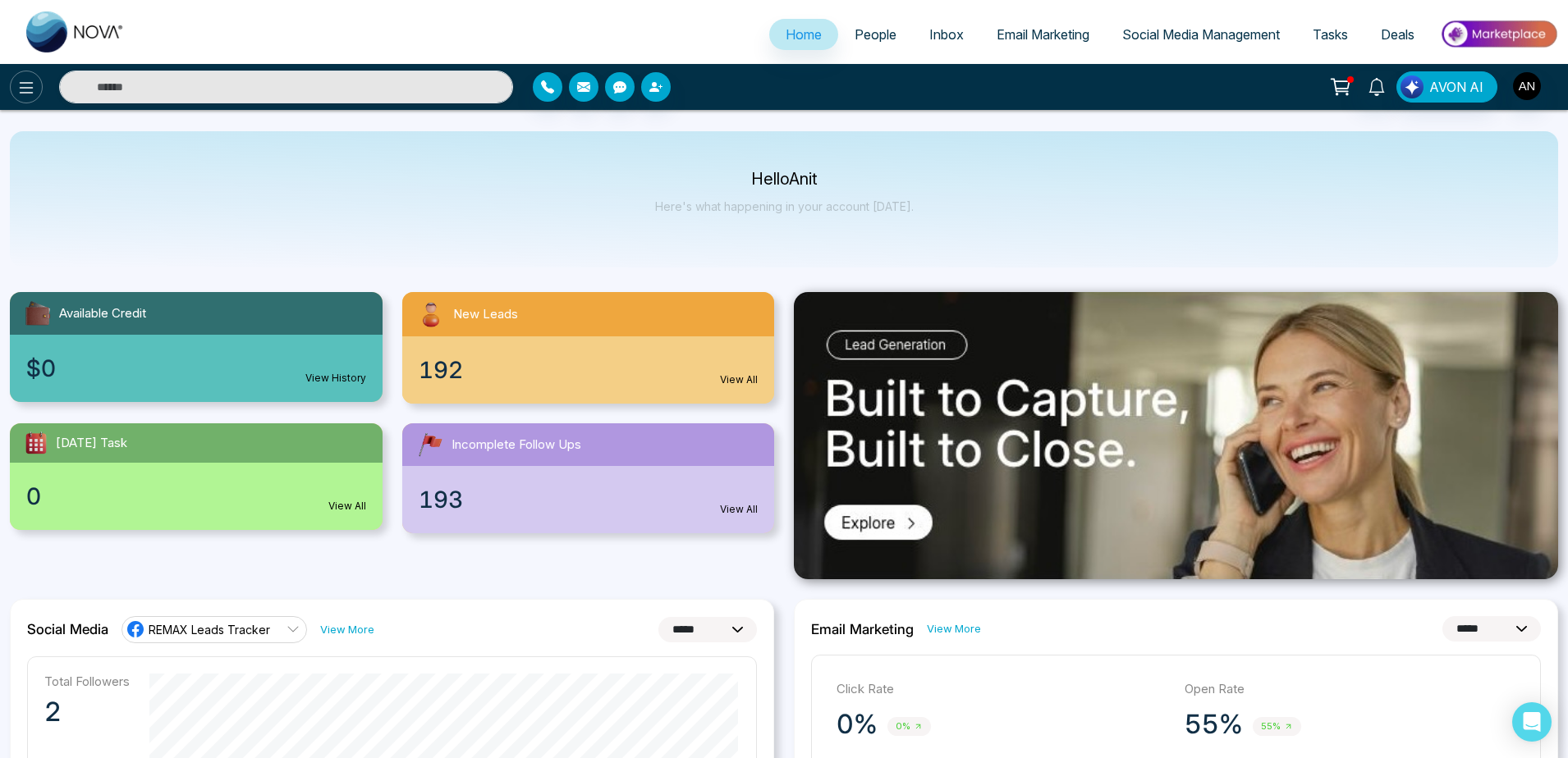
click at [16, 93] on icon at bounding box center [26, 87] width 20 height 20
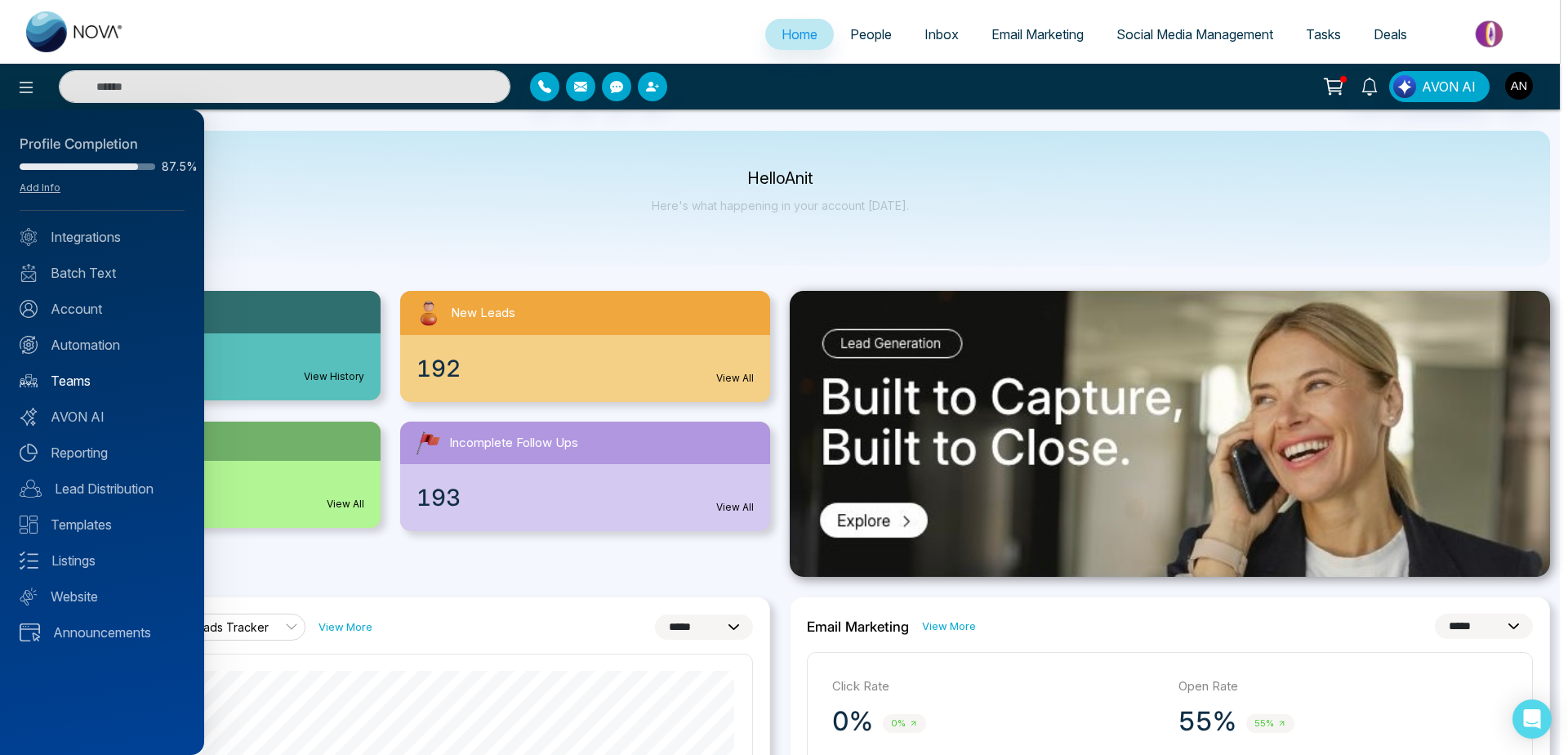
click at [96, 389] on link "Teams" at bounding box center [102, 380] width 165 height 20
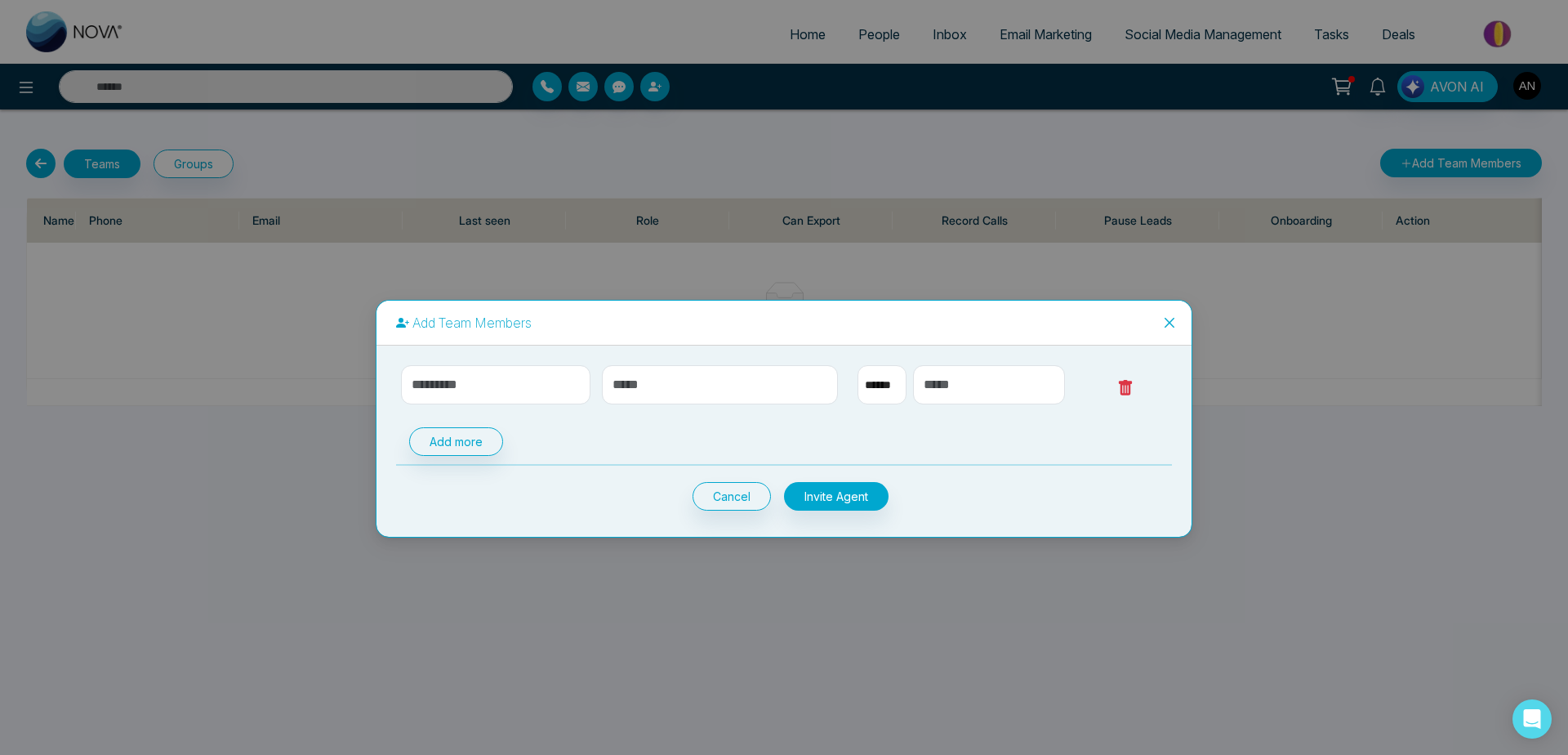
select select "**"
click at [722, 488] on button "Cancel" at bounding box center [732, 496] width 78 height 29
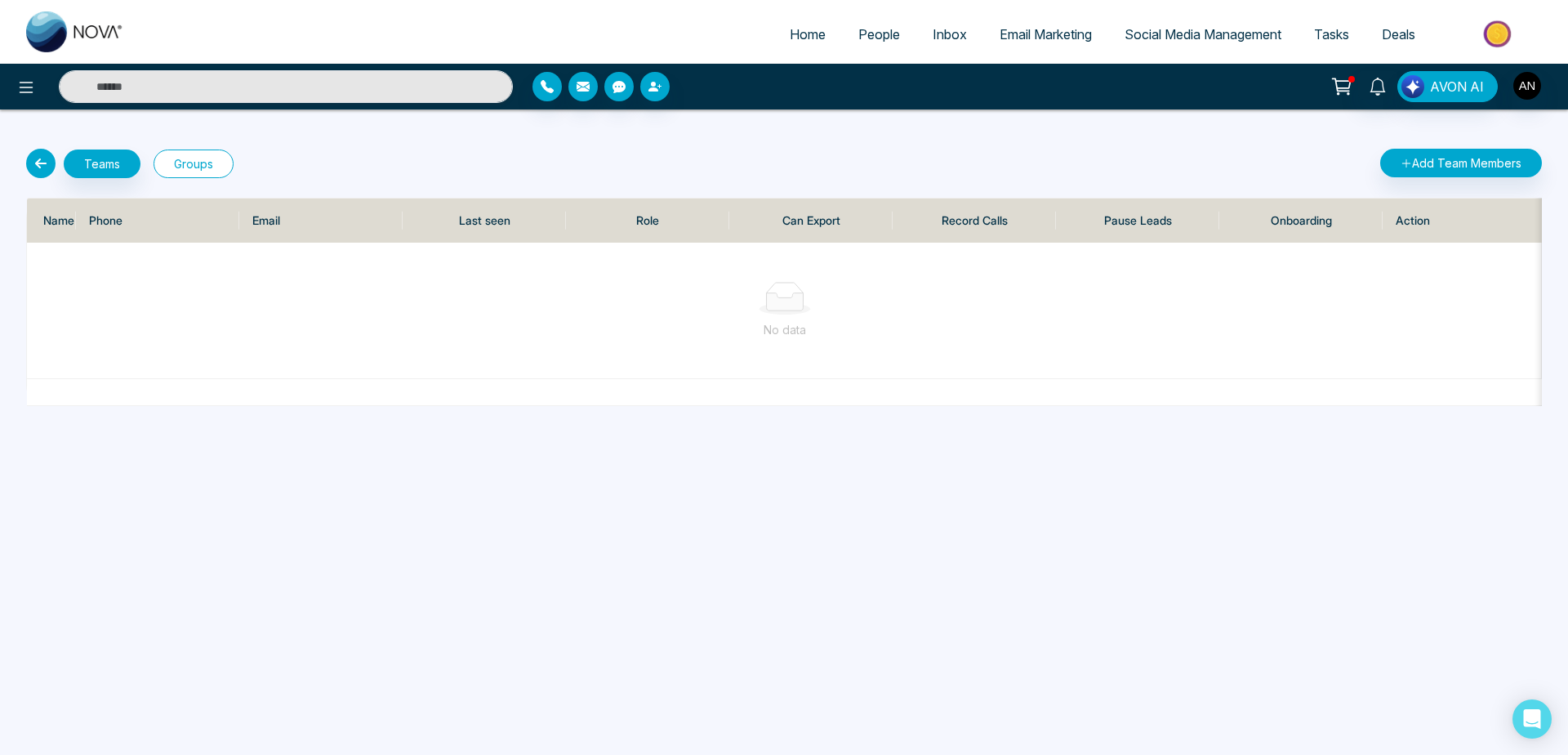
click at [181, 173] on button "Groups" at bounding box center [194, 164] width 80 height 29
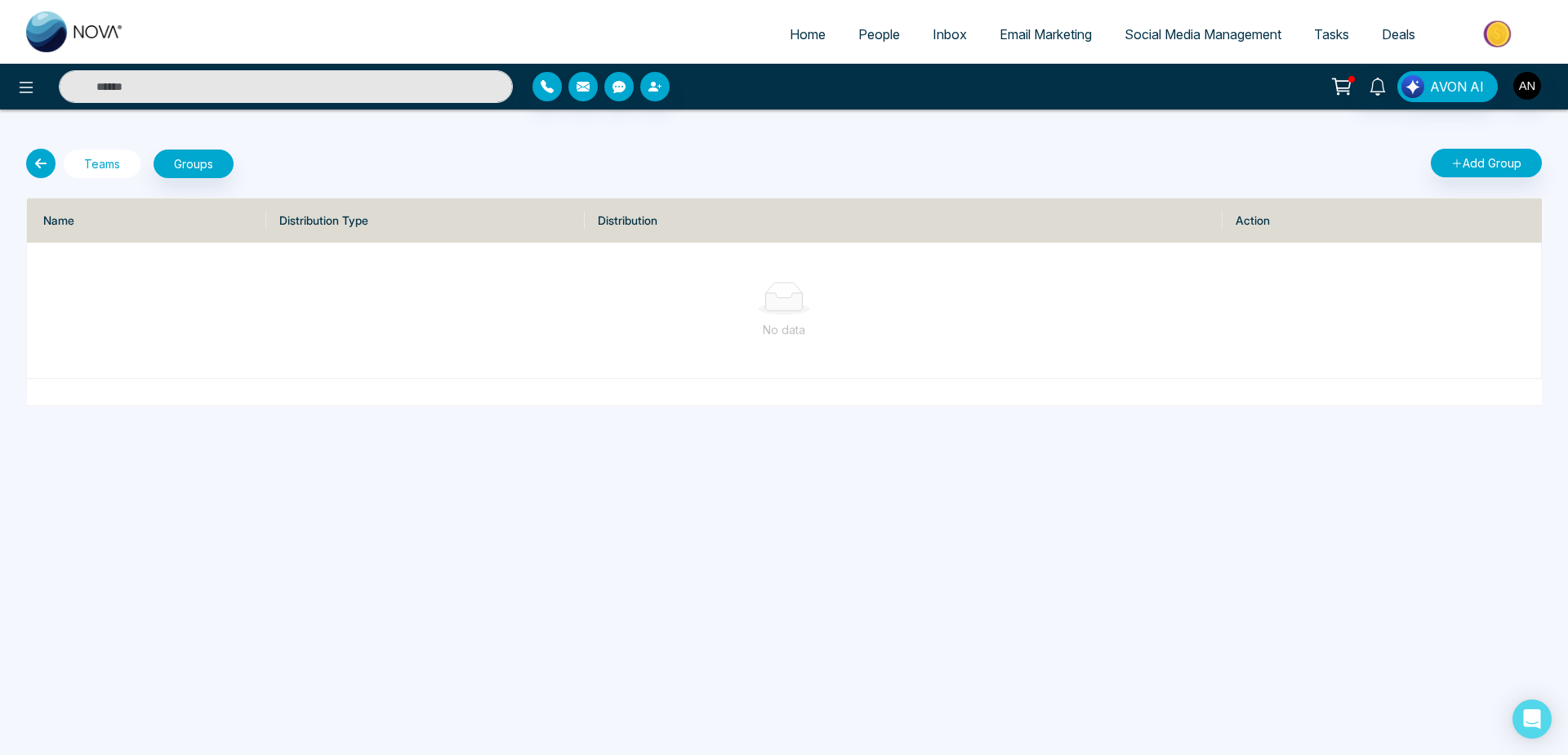
click at [93, 160] on button "Teams" at bounding box center [102, 164] width 77 height 29
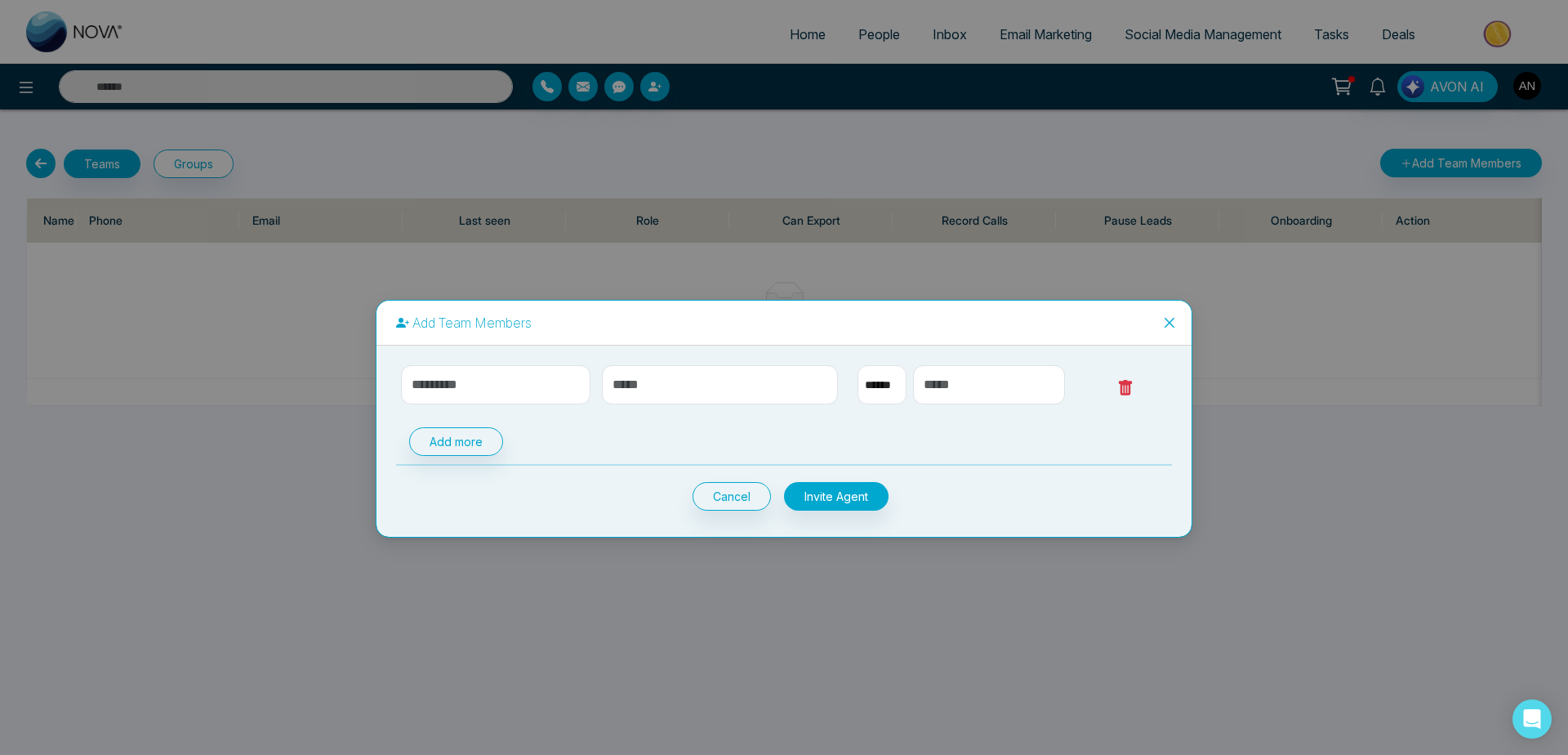
select select "**"
click at [742, 498] on button "Cancel" at bounding box center [732, 496] width 78 height 29
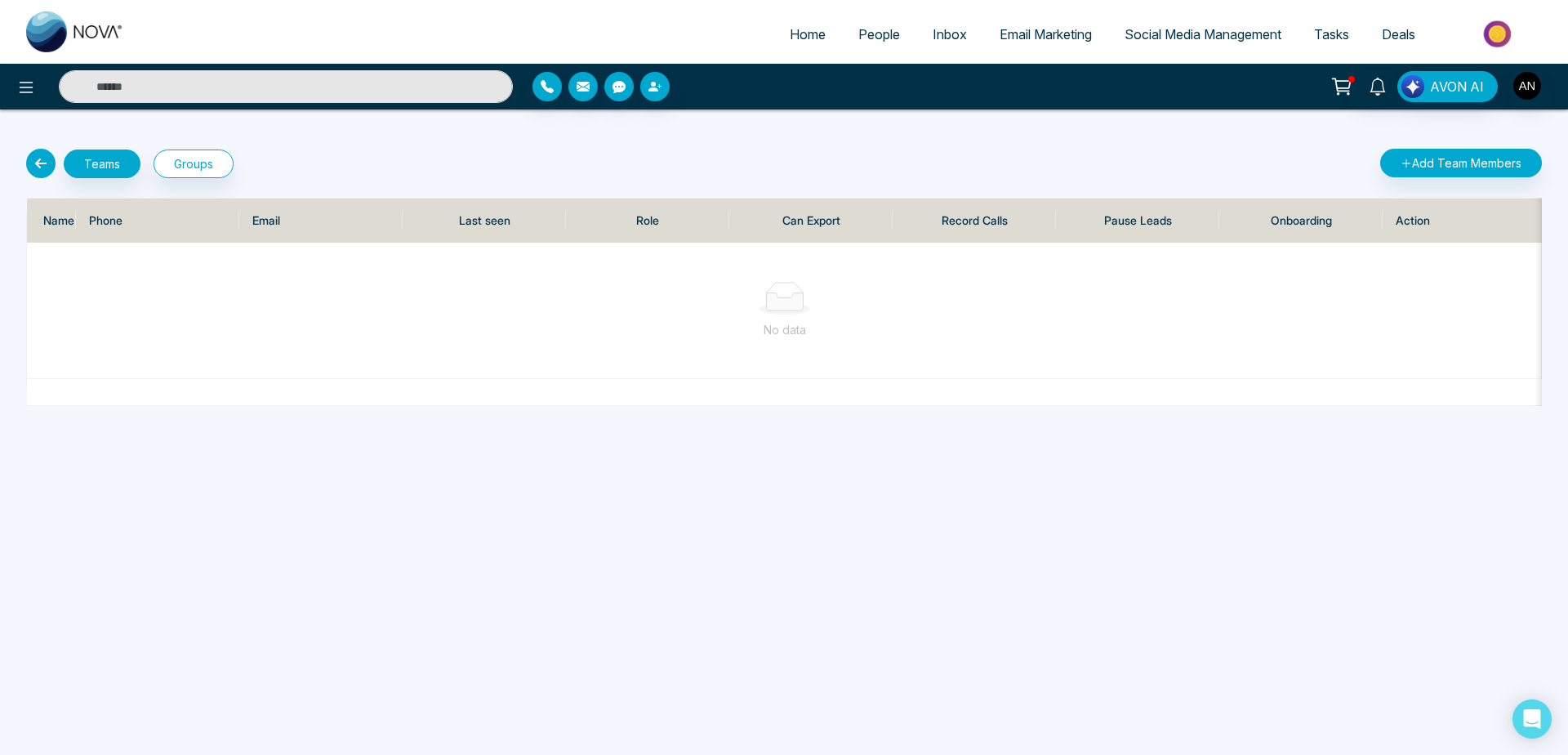
click at [36, 154] on icon at bounding box center [41, 163] width 30 height 30
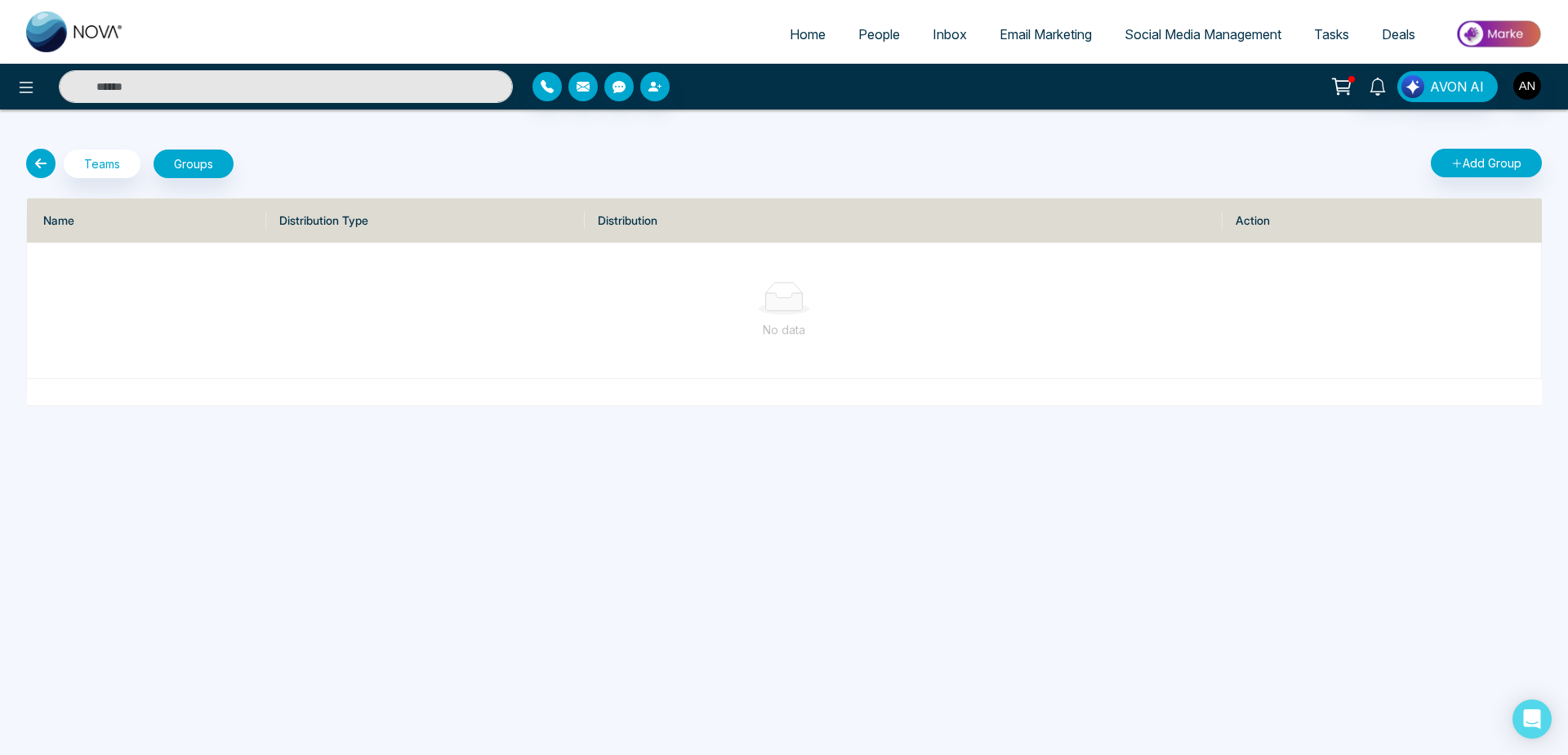
click at [40, 154] on icon at bounding box center [41, 163] width 30 height 30
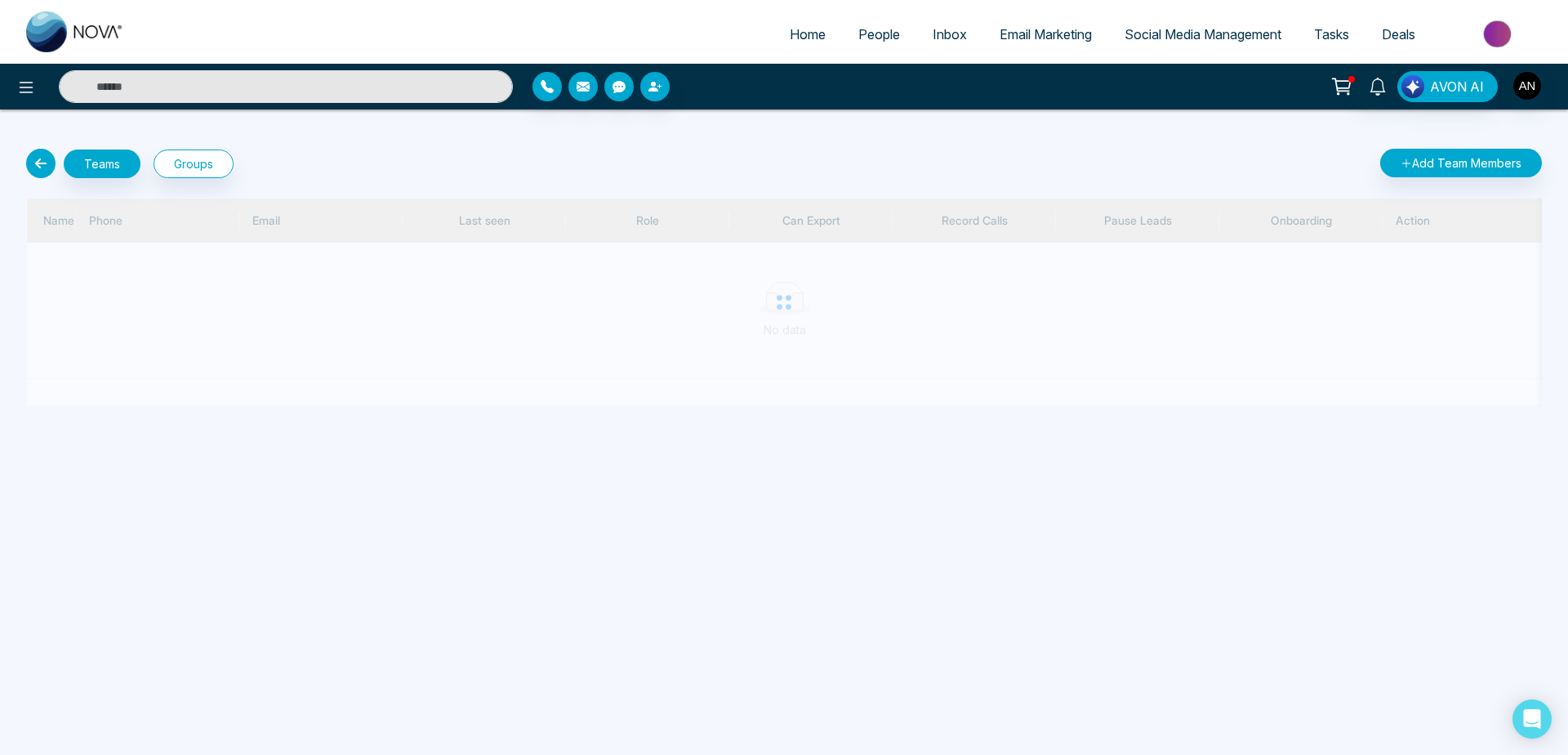
click at [40, 154] on icon at bounding box center [41, 163] width 30 height 30
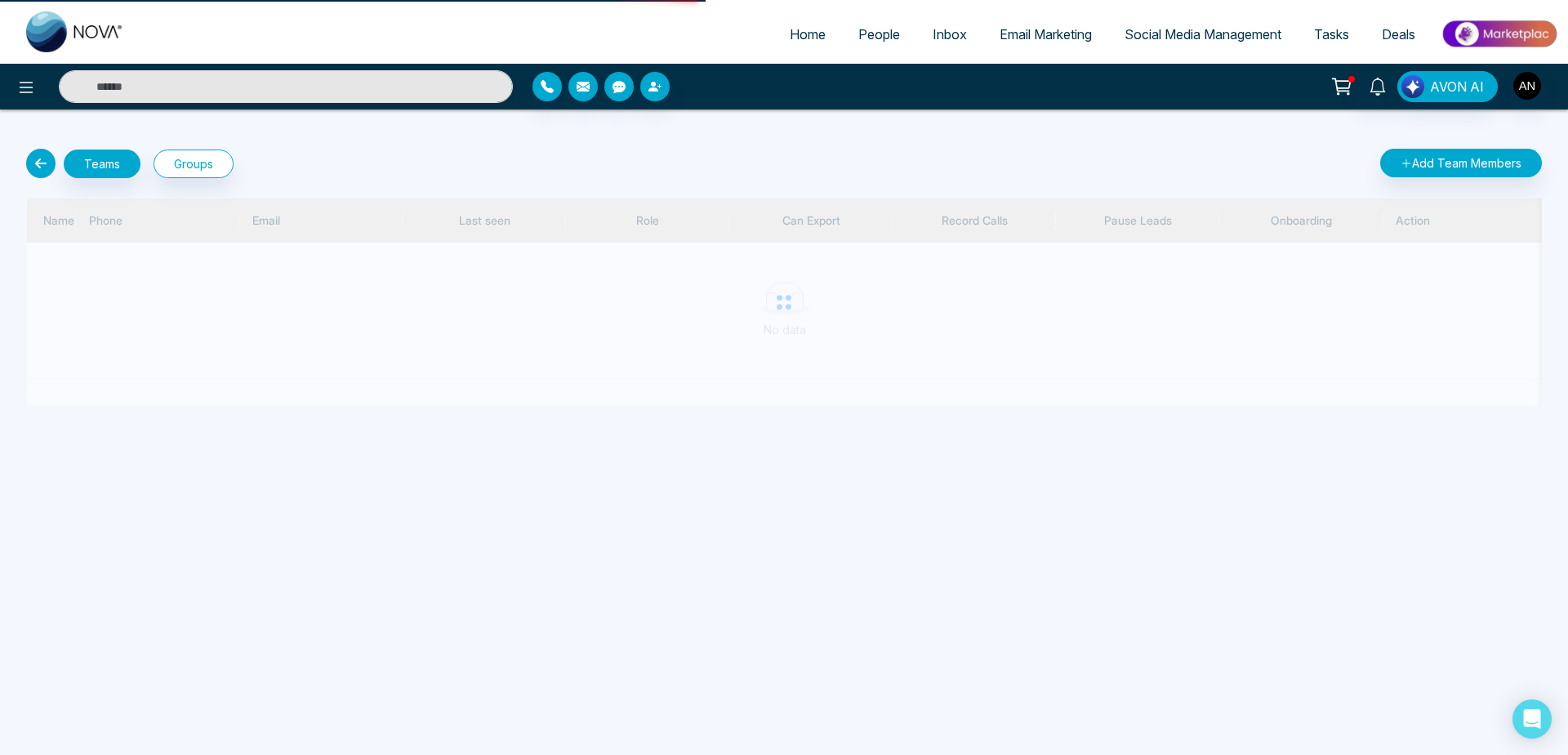
select select "*"
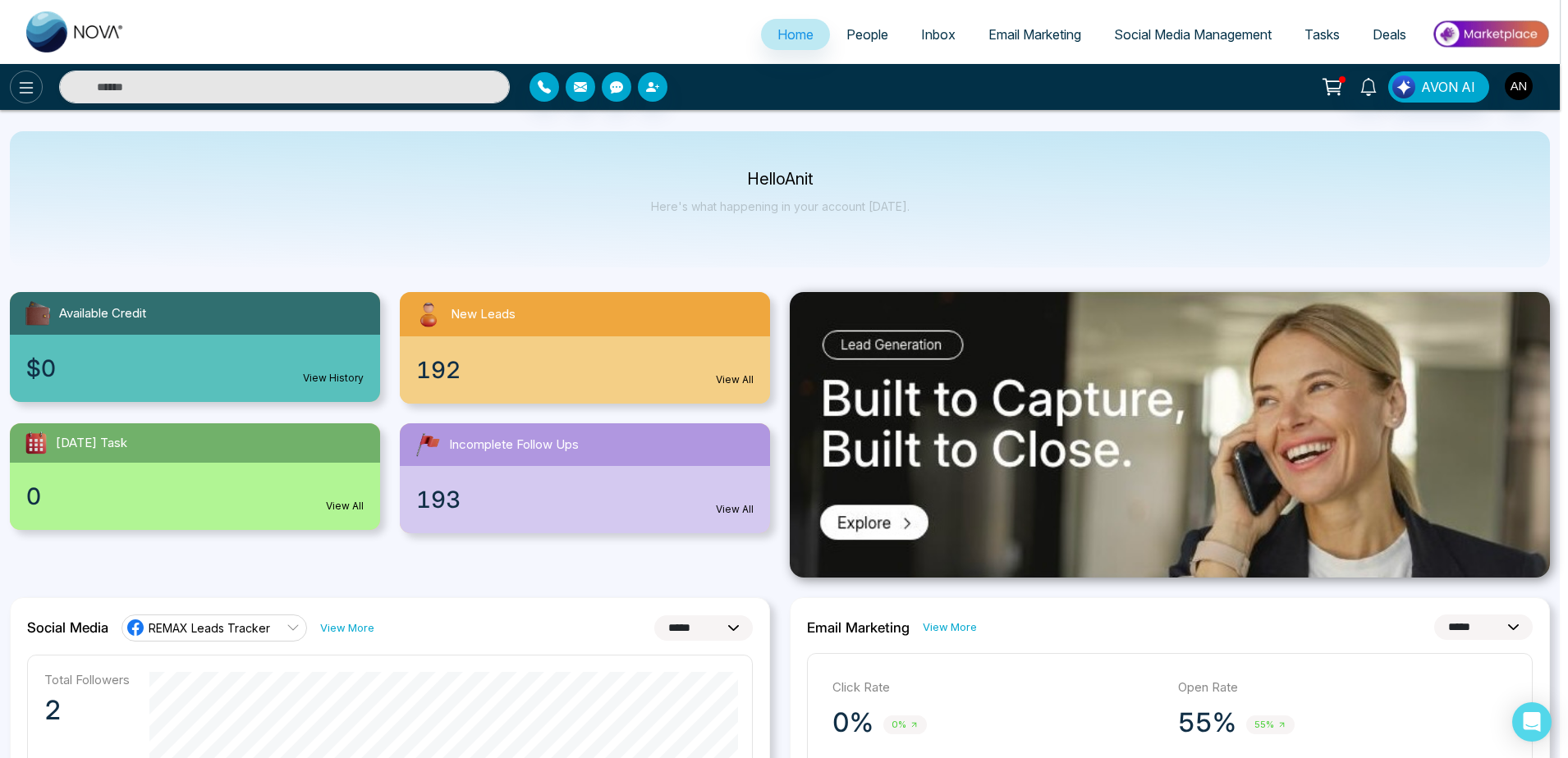
click at [39, 90] on div "Make your Real Estate Journey Effortless Scan QR to Download the App Generate Q…" at bounding box center [784, 379] width 1568 height 758
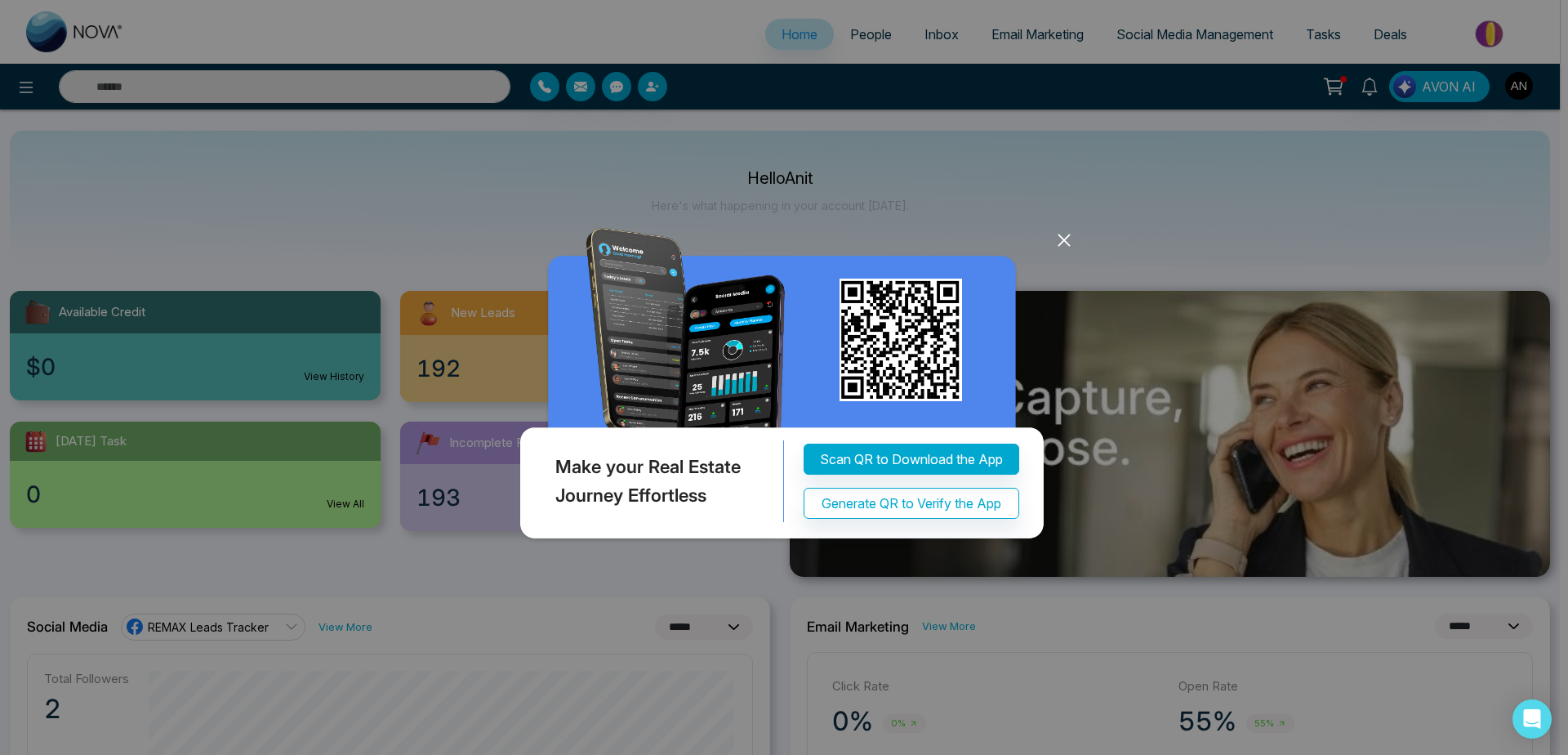
click at [1069, 244] on icon at bounding box center [1063, 241] width 10 height 10
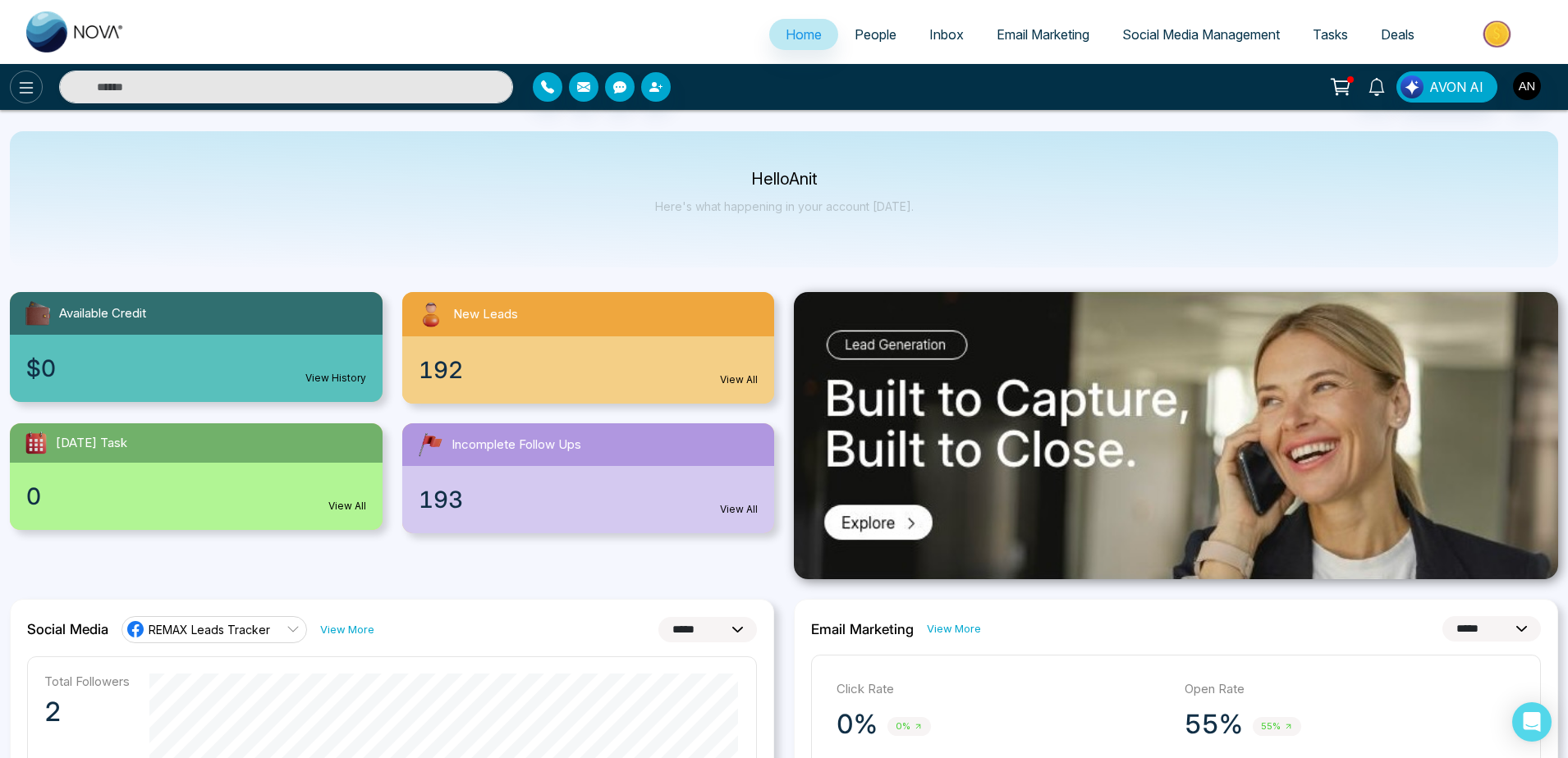
click at [17, 94] on icon at bounding box center [26, 87] width 20 height 20
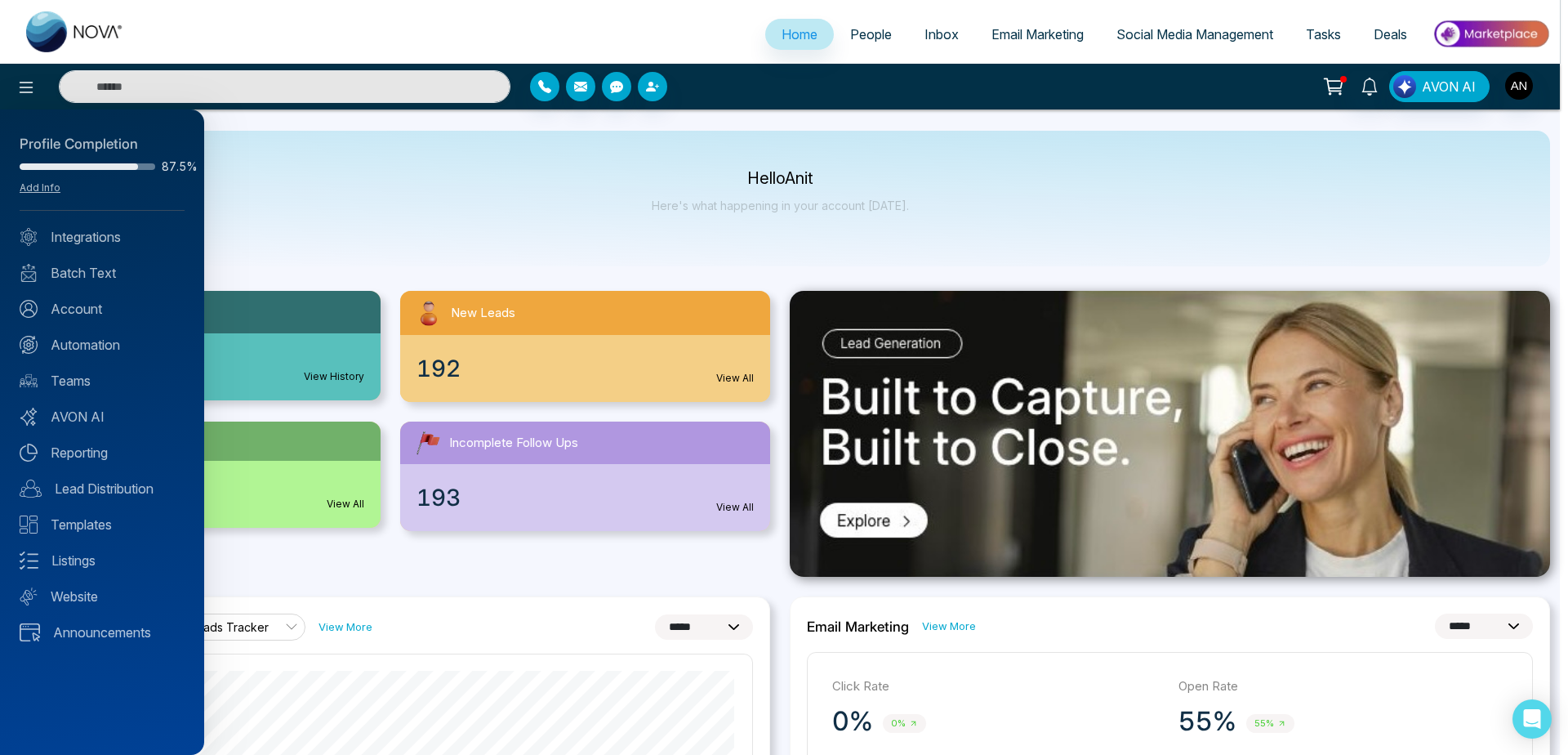
click at [112, 361] on div "Profile Completion 87.5% Add Info Integrations Batch Text Account Automation Te…" at bounding box center [102, 432] width 204 height 646
click at [77, 380] on link "Teams" at bounding box center [102, 380] width 165 height 20
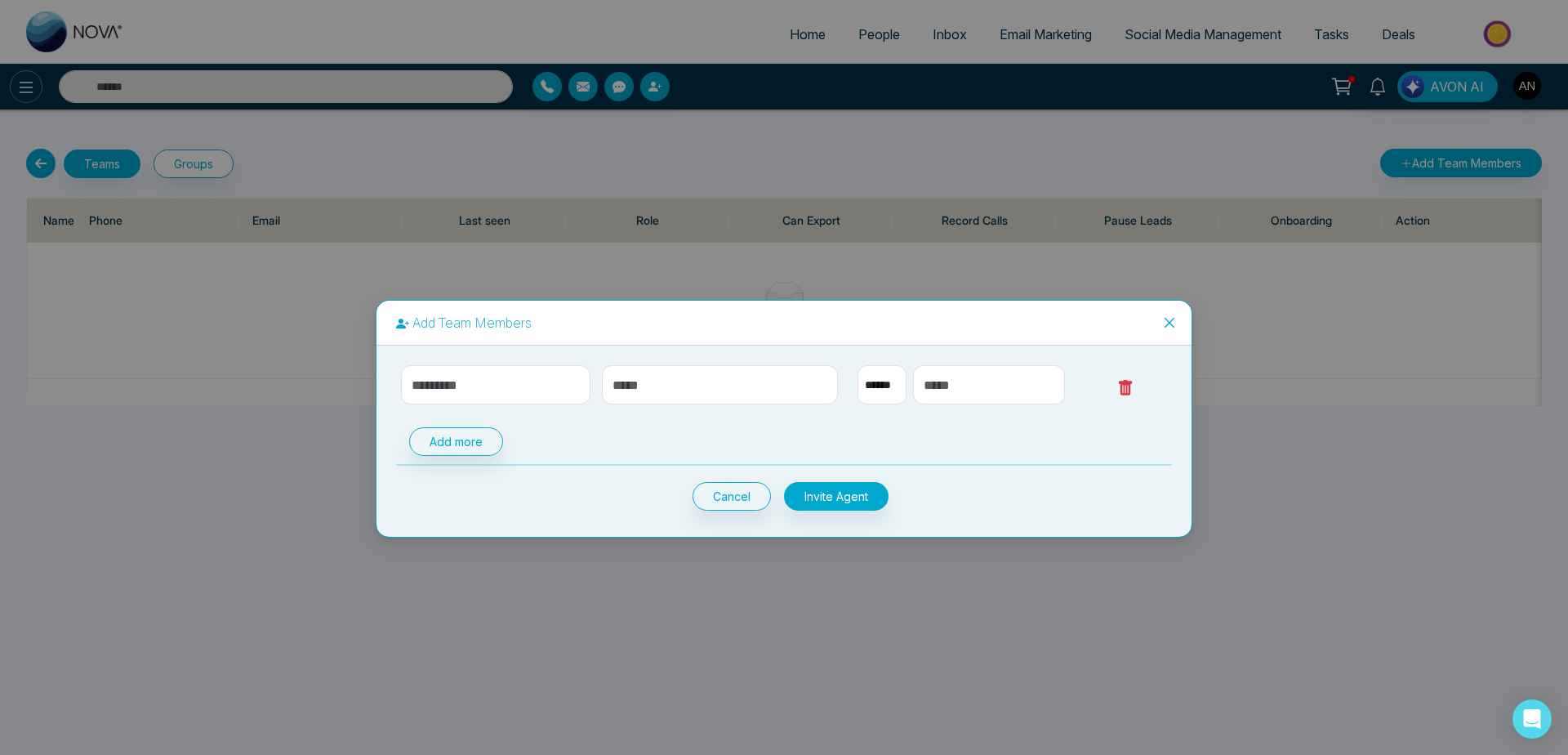
click at [26, 89] on div "Add Team Members ****** Add more Cancel Invite Agent" at bounding box center [784, 377] width 1568 height 755
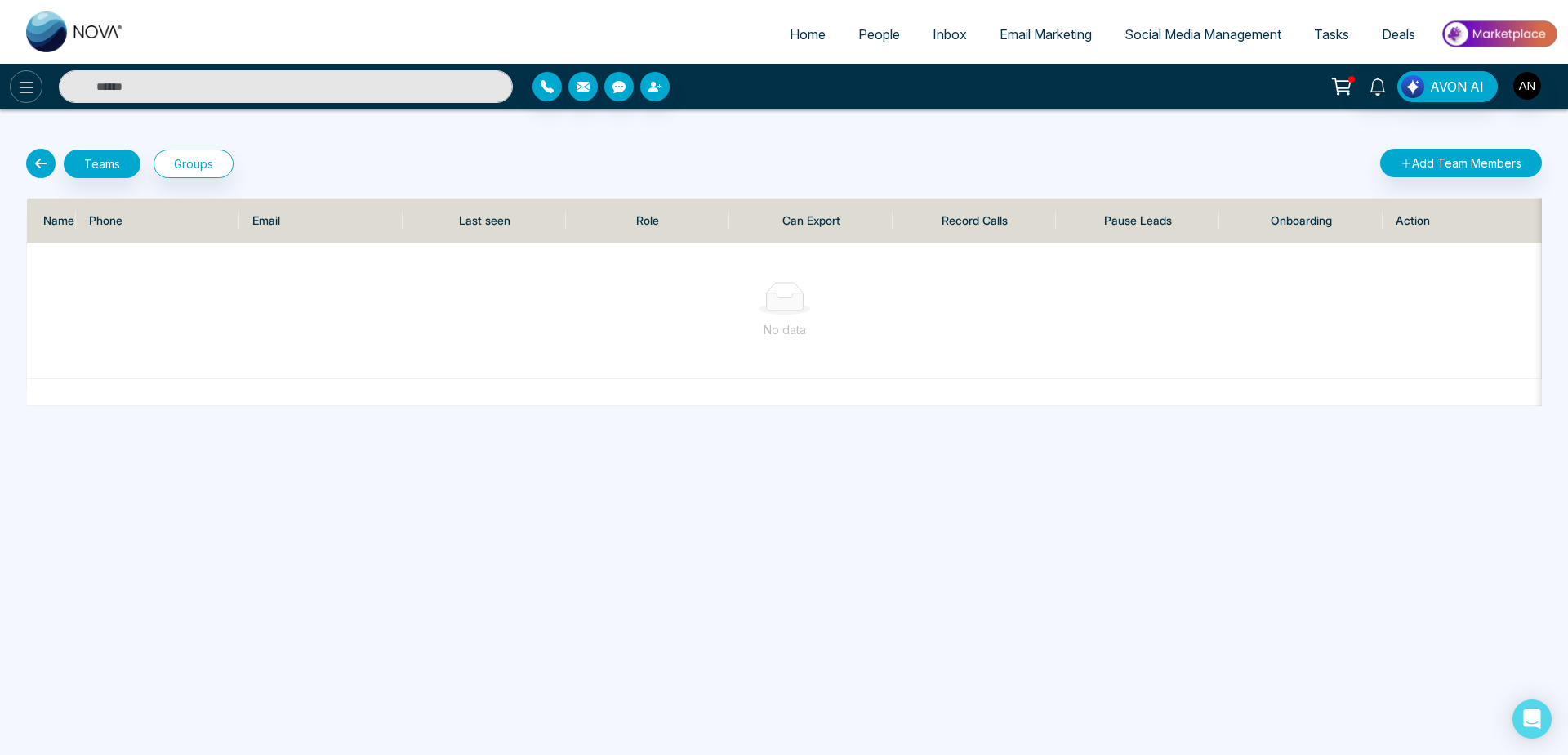
click at [26, 89] on icon at bounding box center [26, 87] width 20 height 20
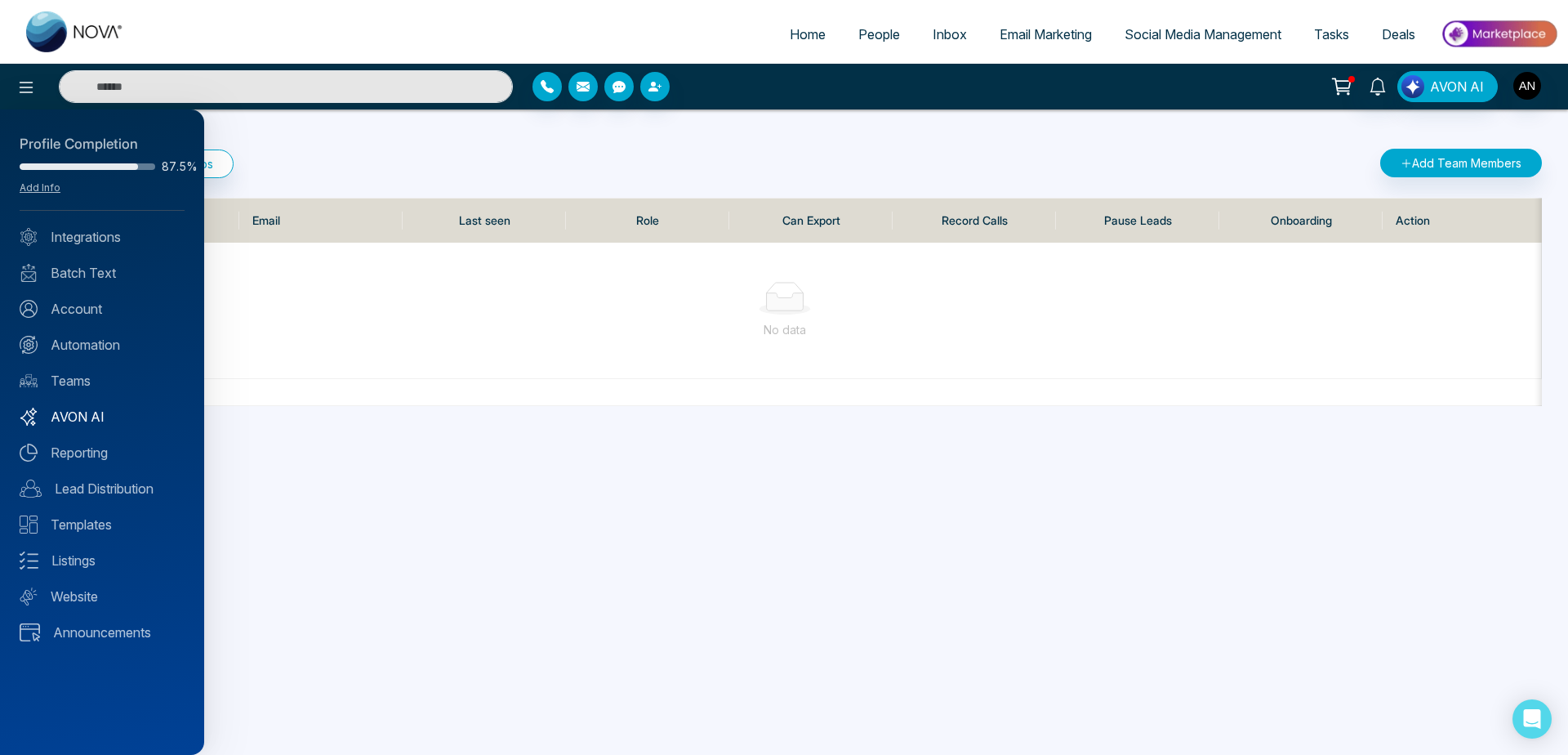
click at [71, 419] on link "AVON AI" at bounding box center [102, 416] width 165 height 20
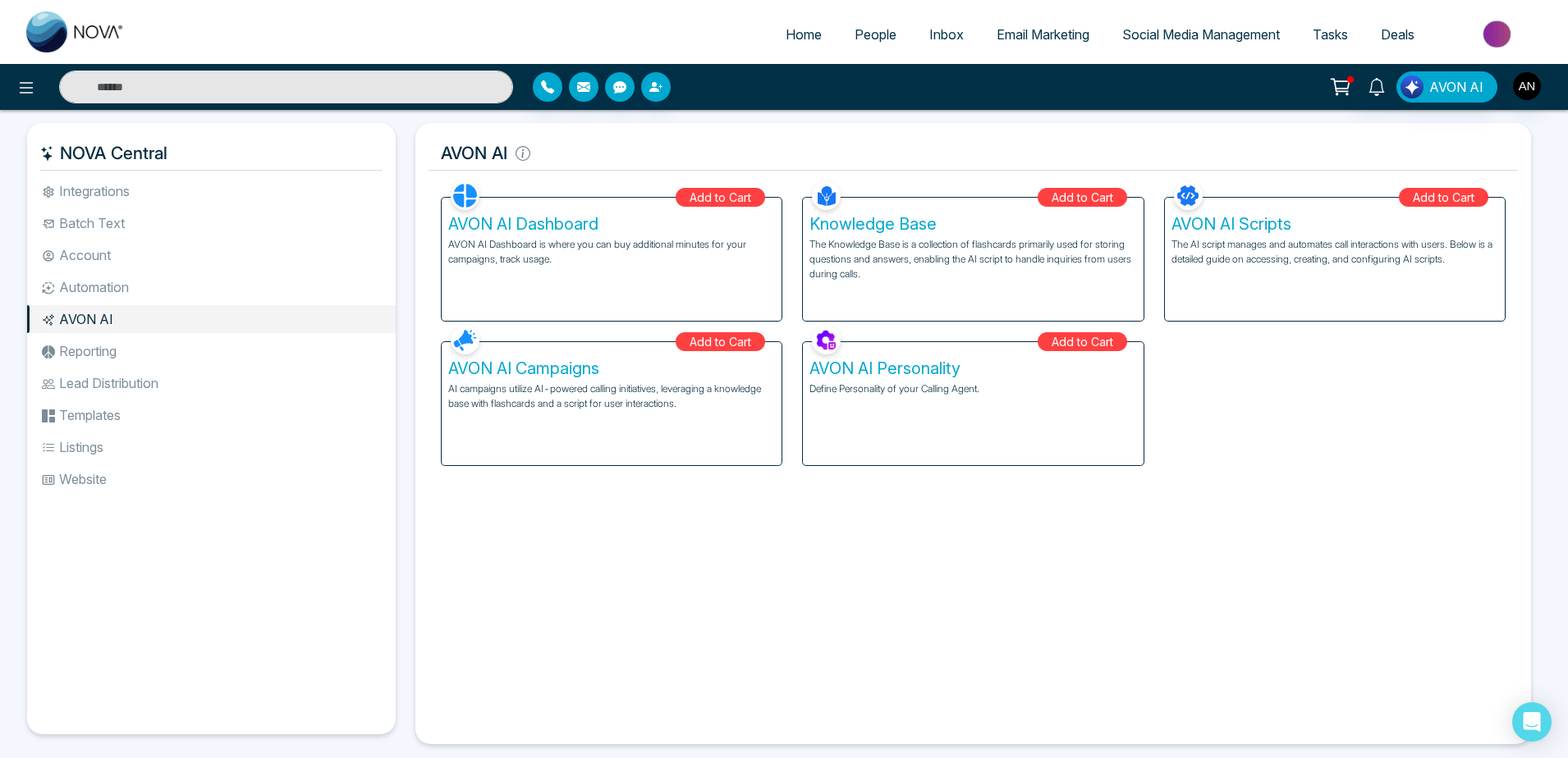
click at [758, 278] on div "AVON AI Dashboard AVON AI Dashboard is where you can buy additional minutes for…" at bounding box center [611, 259] width 339 height 123
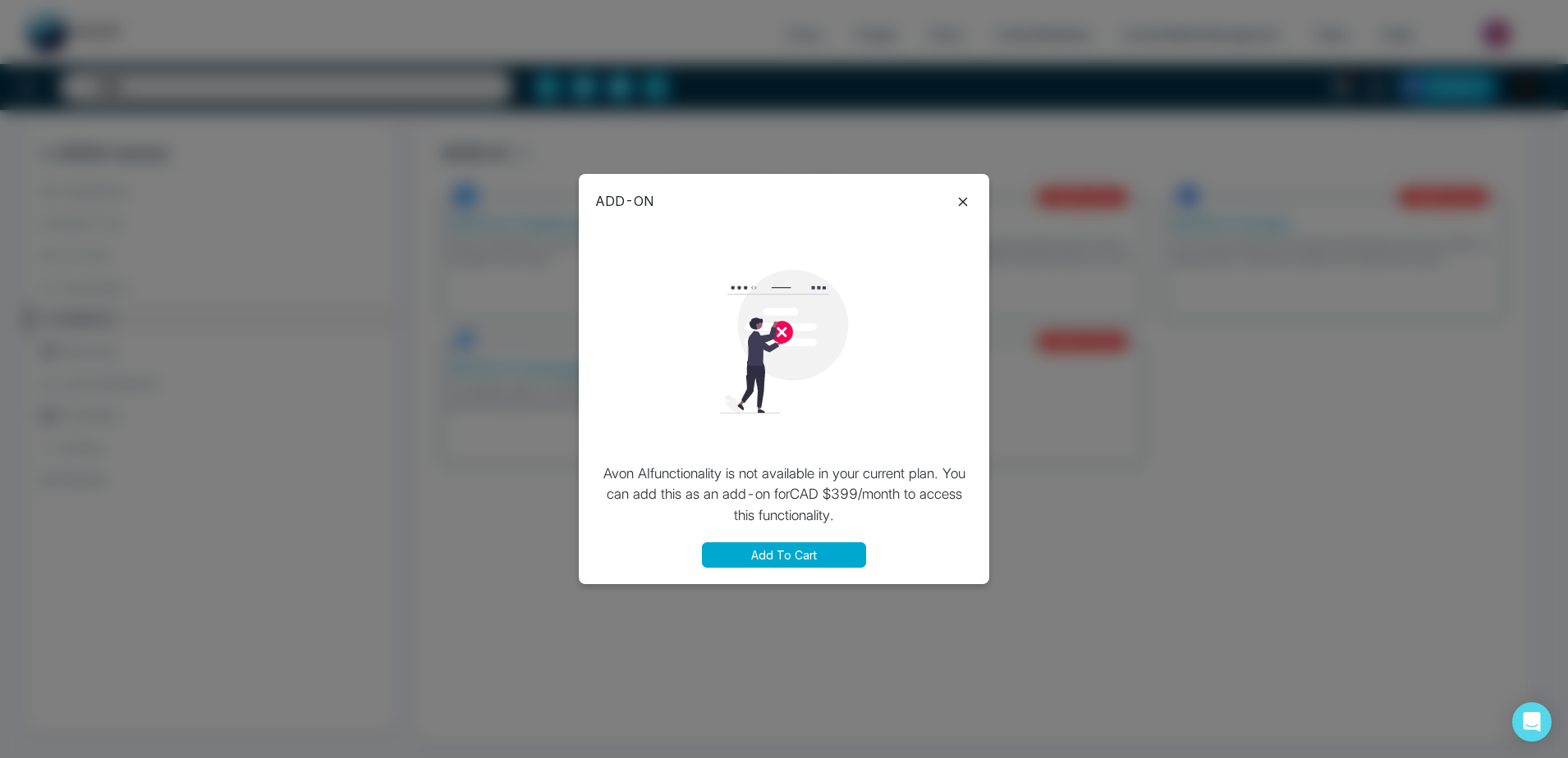
click at [959, 206] on icon at bounding box center [963, 202] width 20 height 20
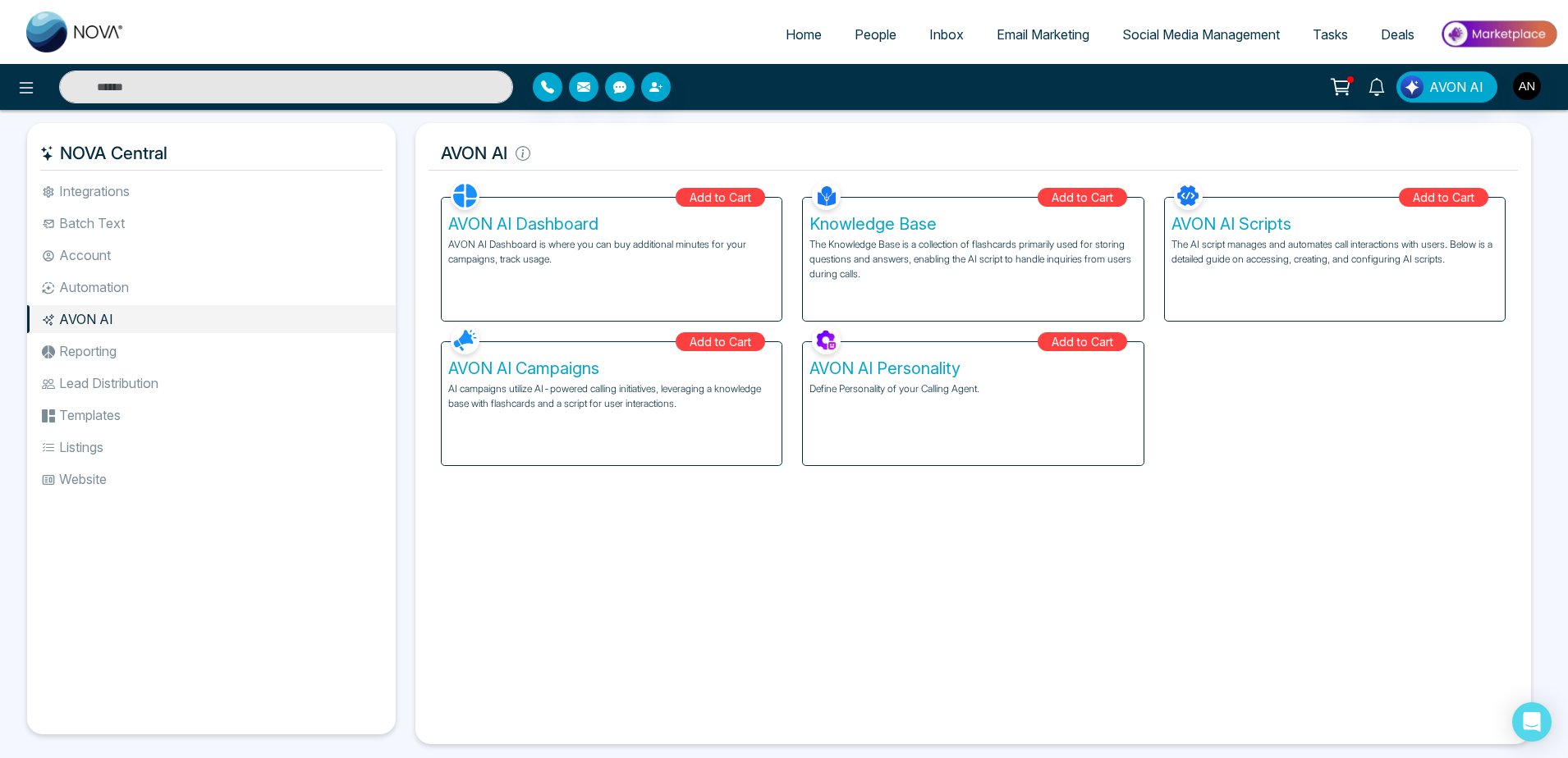
click at [1001, 412] on div "AVON AI Personality Define Personality of your Calling Agent." at bounding box center [972, 403] width 339 height 123
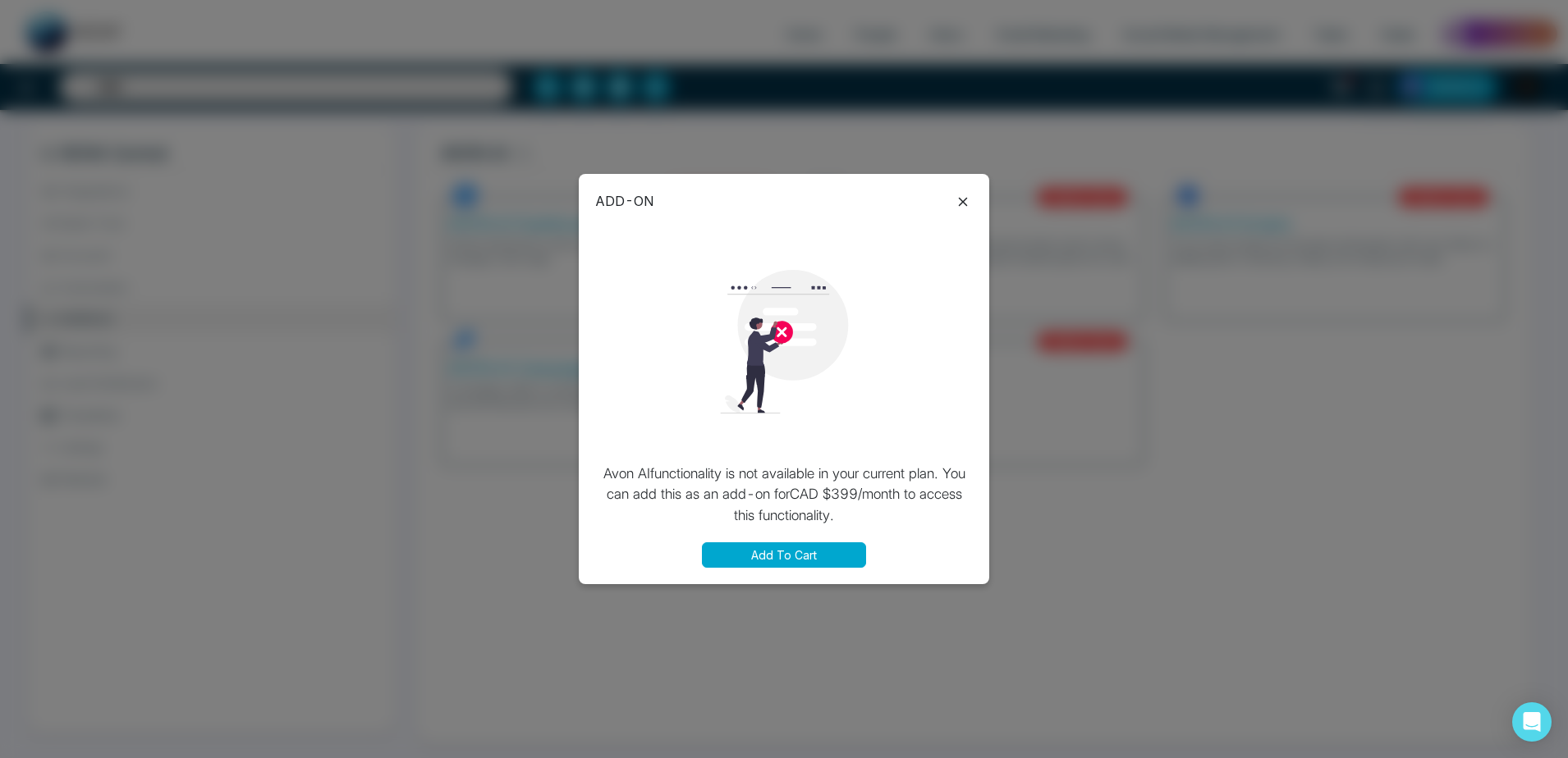
click at [811, 560] on button "Add To Cart" at bounding box center [784, 555] width 164 height 26
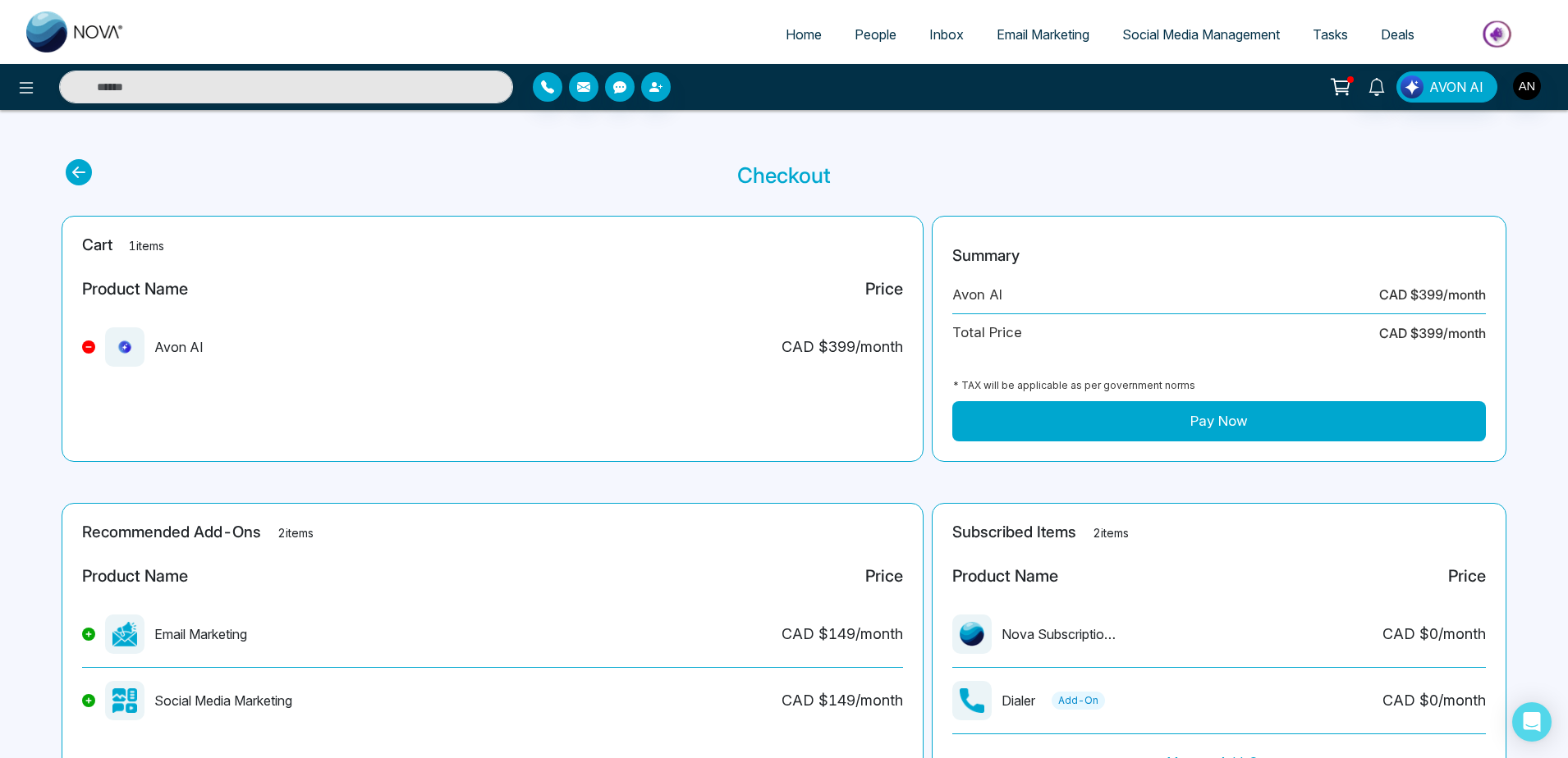
click at [94, 348] on button at bounding box center [88, 346] width 13 height 13
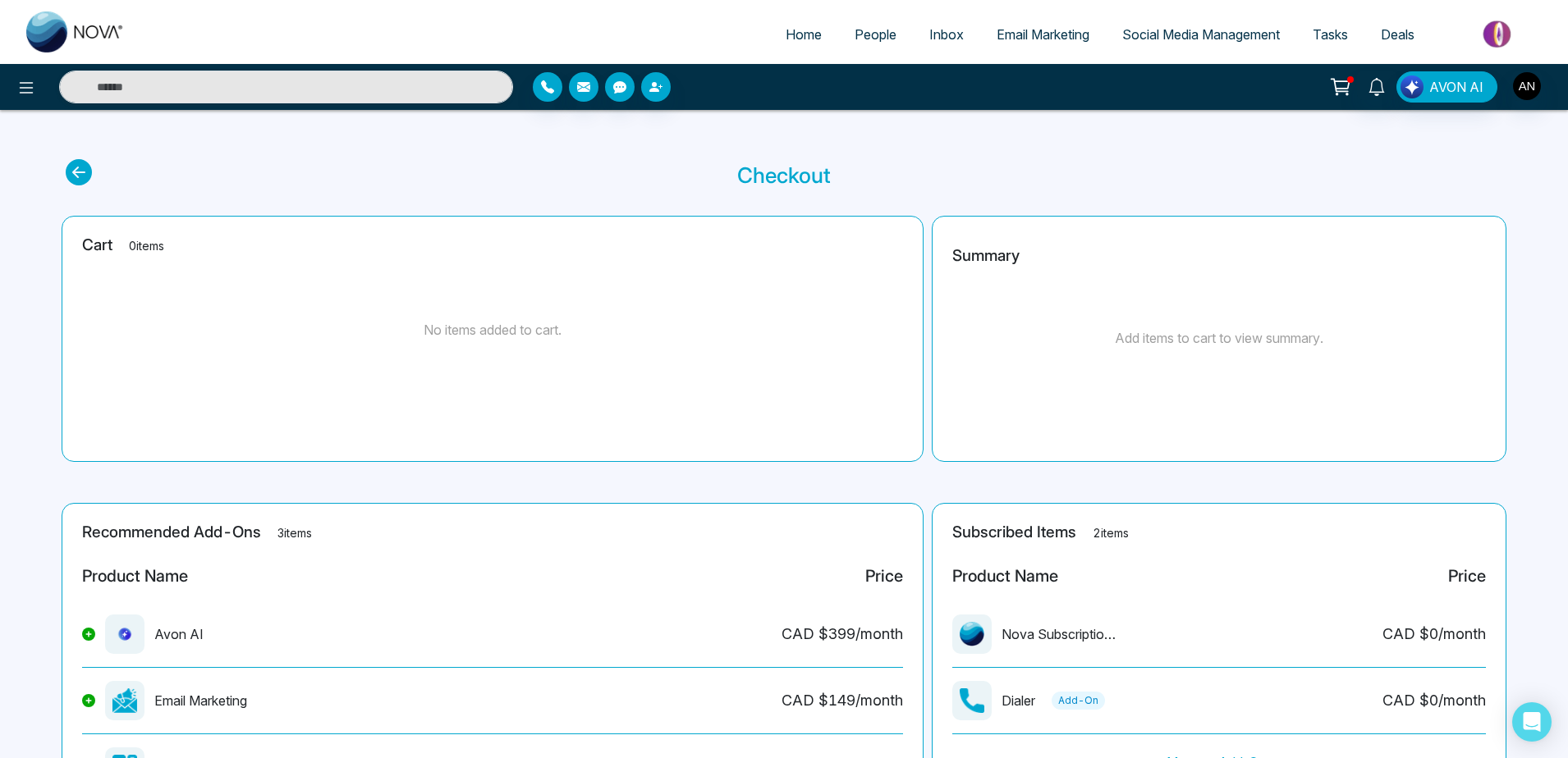
click at [72, 173] on icon at bounding box center [79, 172] width 27 height 26
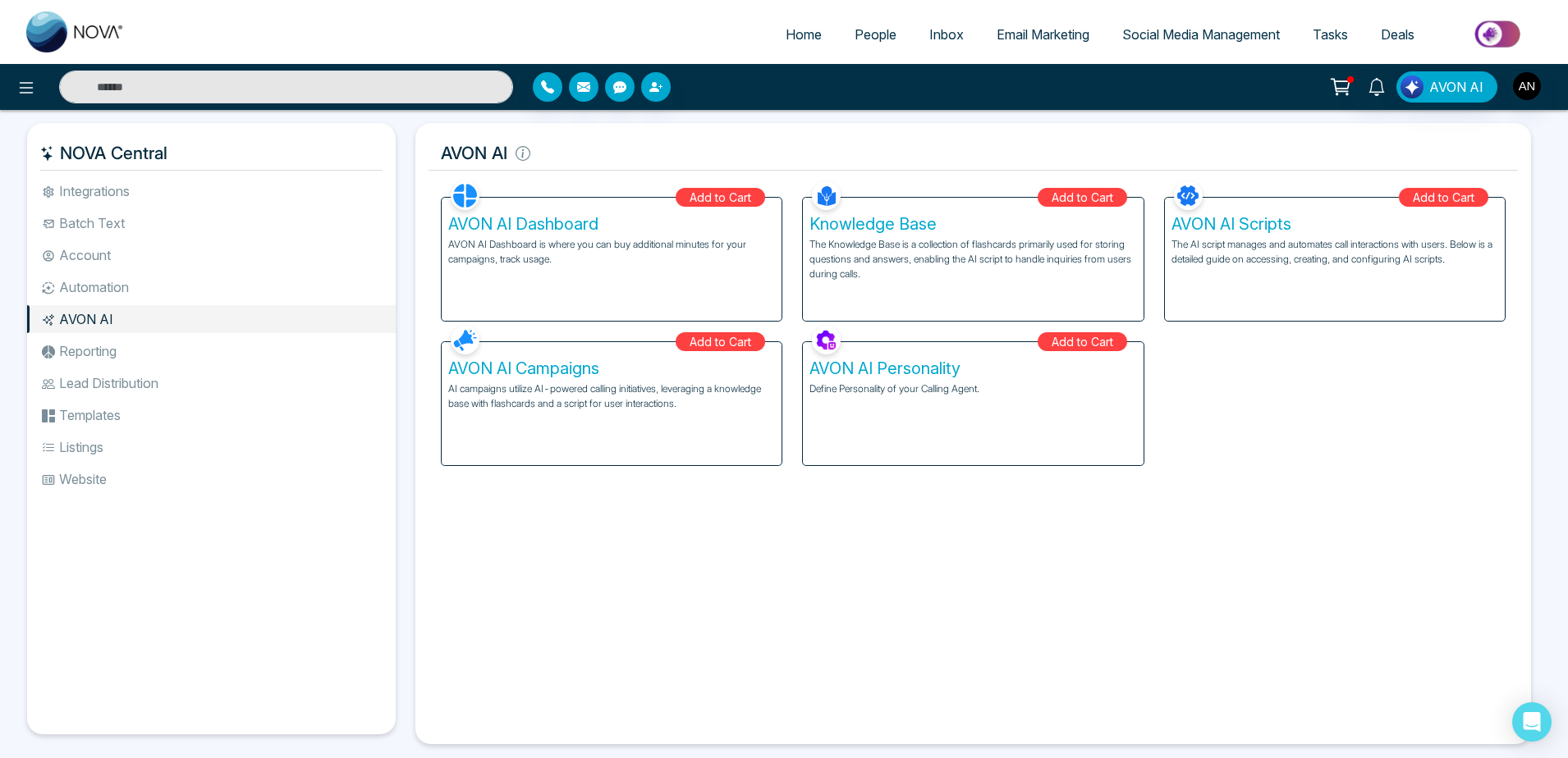
click at [209, 341] on li "Reporting" at bounding box center [211, 351] width 368 height 28
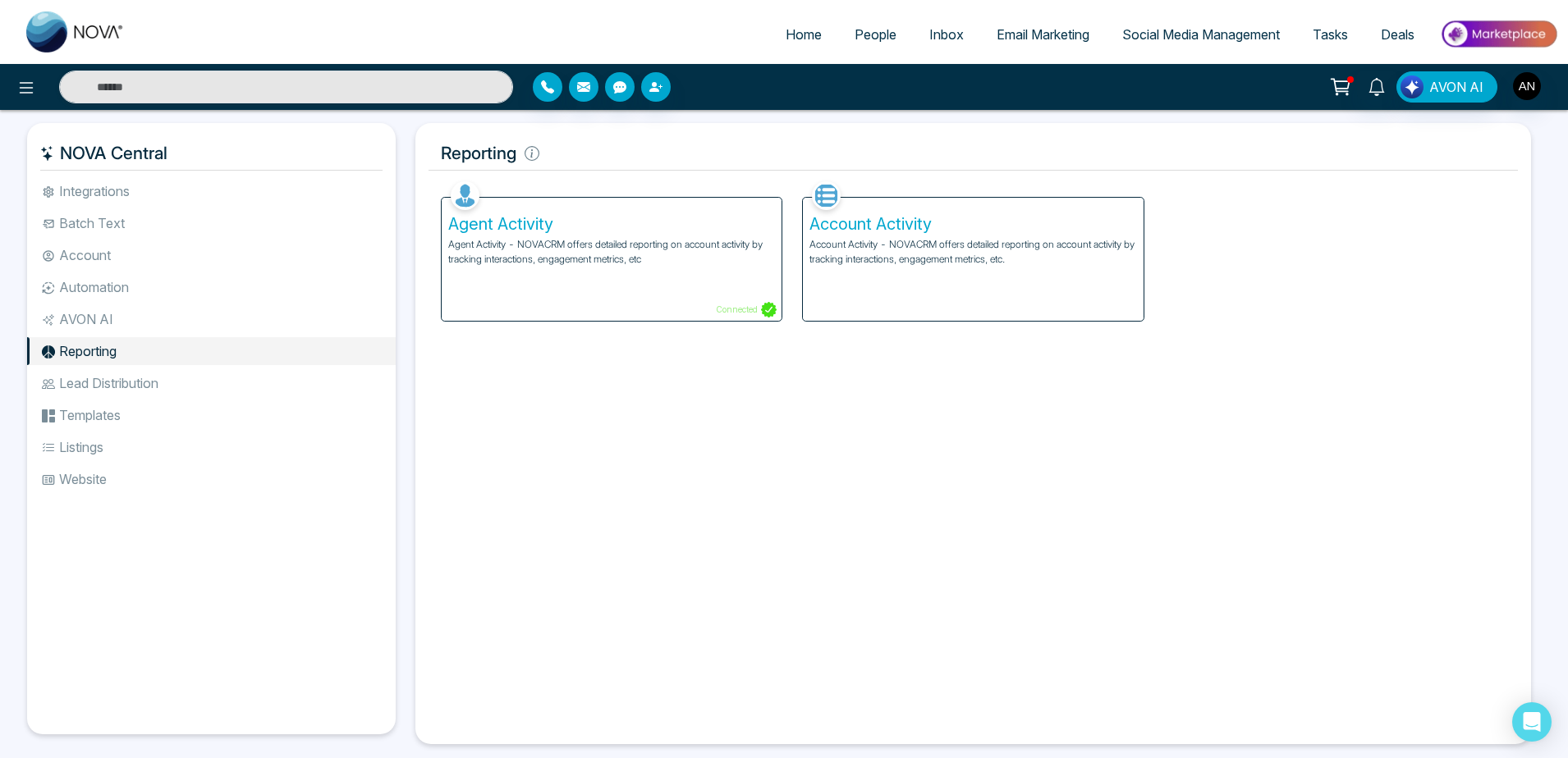
click at [626, 243] on p "Agent Activity - NOVACRM offers detailed reporting on account activity by track…" at bounding box center [611, 251] width 327 height 30
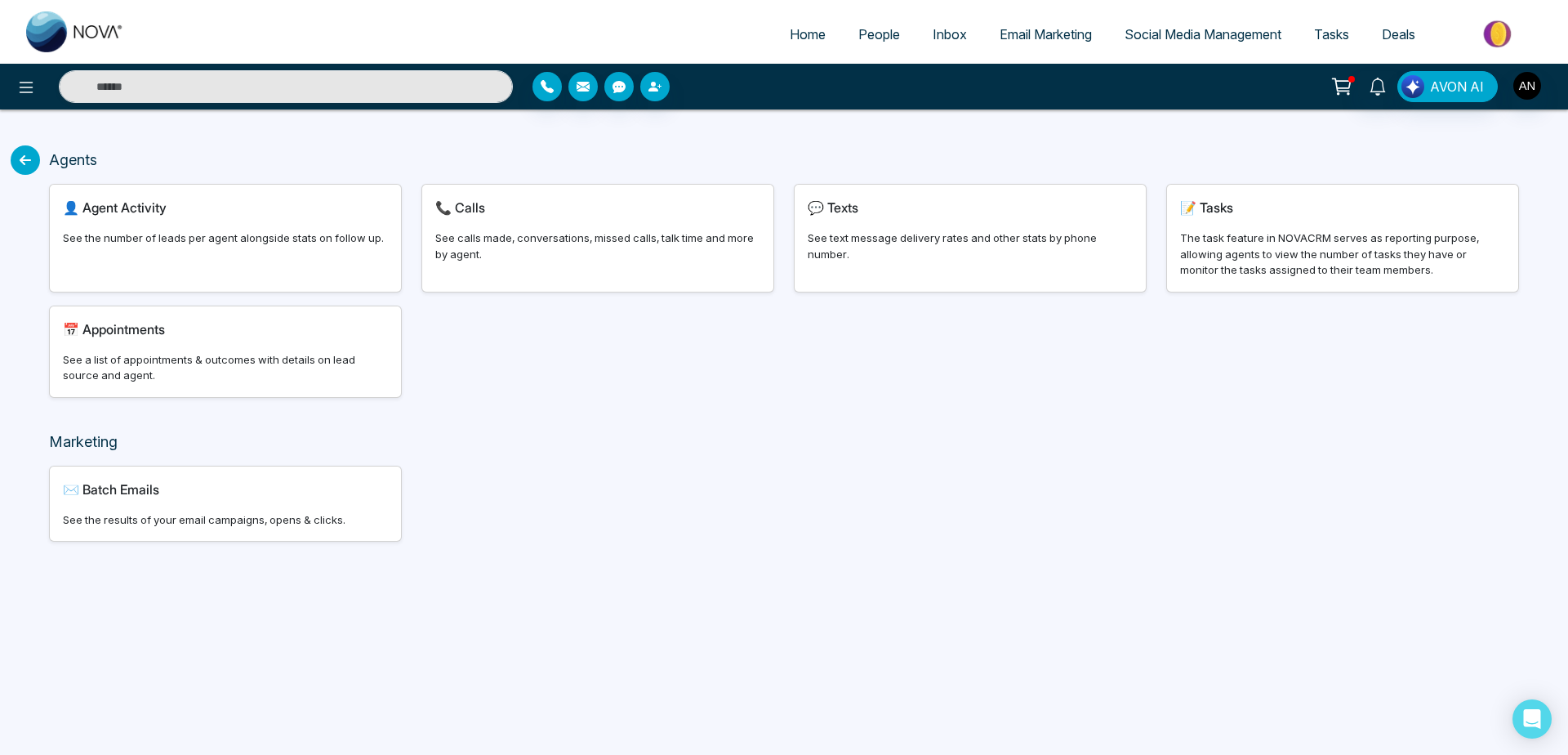
click at [313, 292] on div "👤 Agent Activity See the number of leads per agent alongside stats on follow up." at bounding box center [225, 238] width 353 height 109
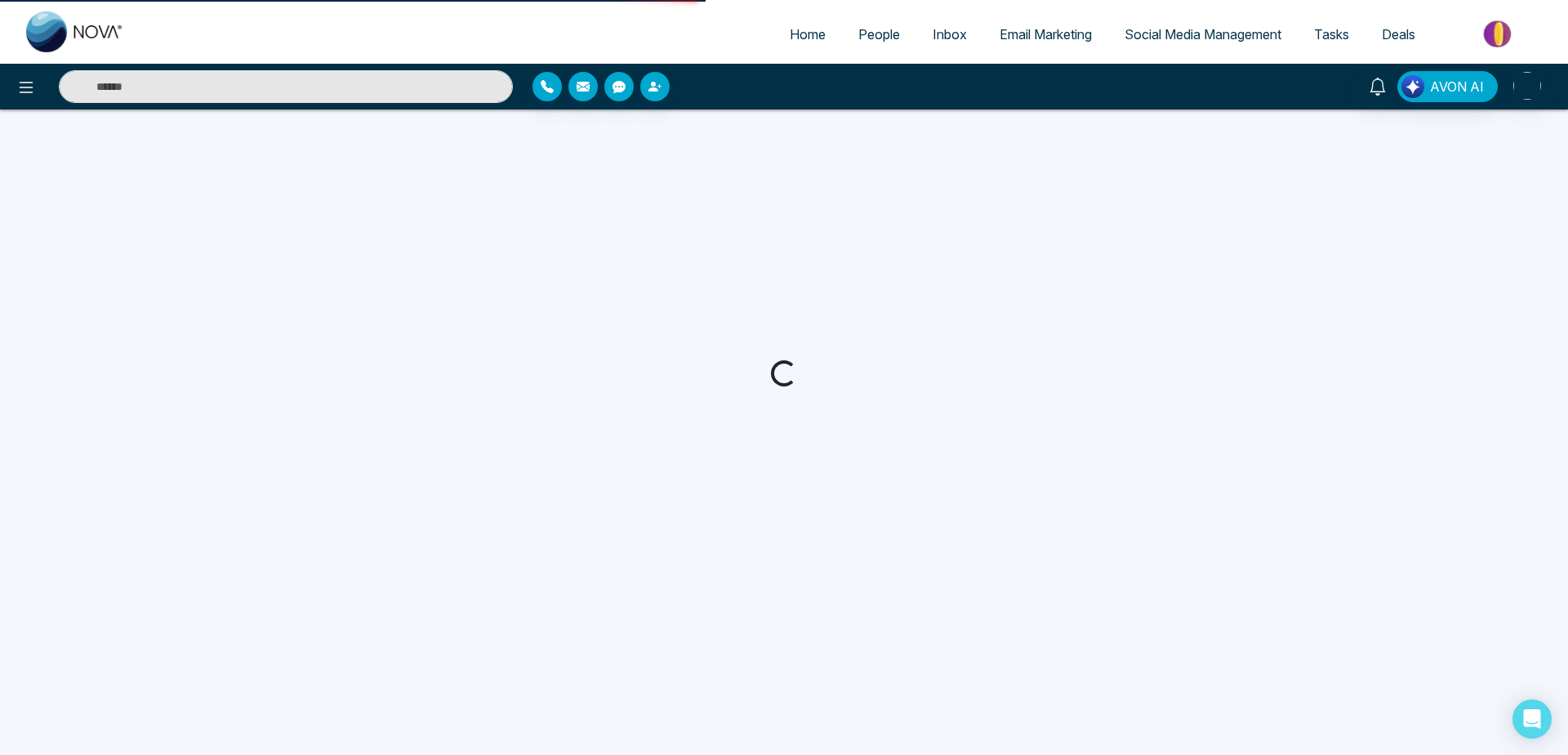
select select "***"
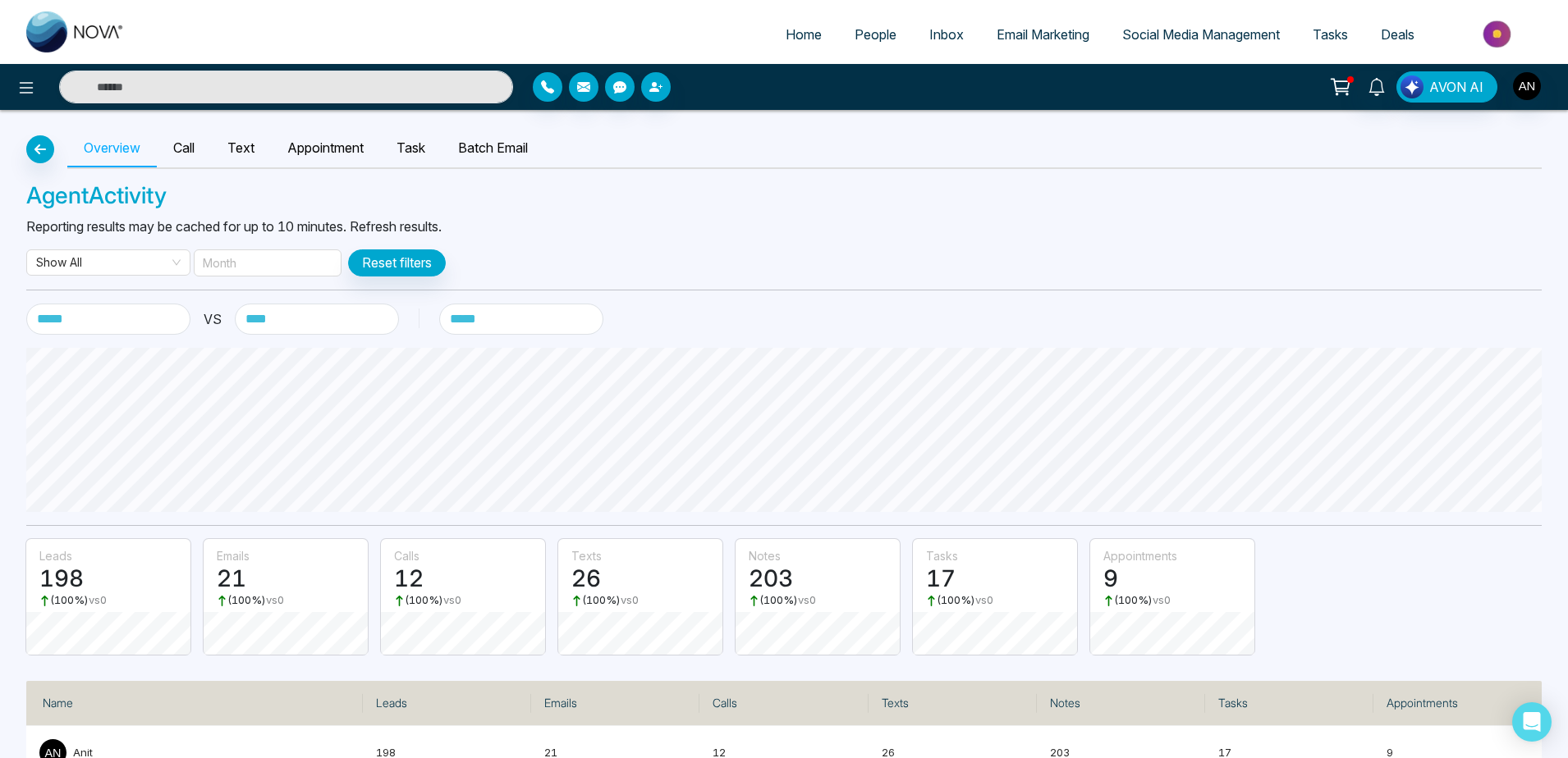
click at [265, 267] on div "Month" at bounding box center [268, 263] width 148 height 27
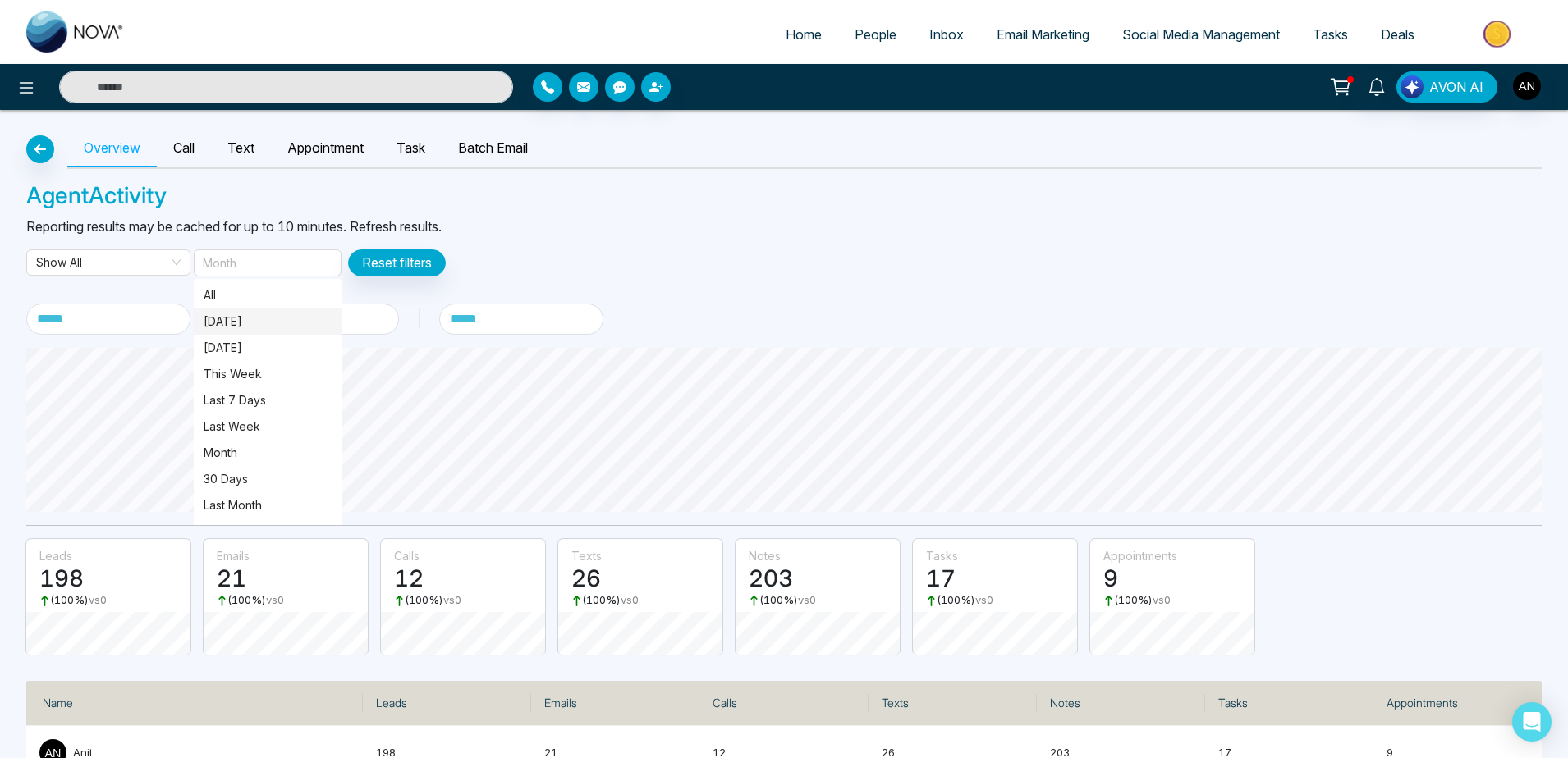
click at [258, 324] on p "[DATE]" at bounding box center [268, 321] width 128 height 18
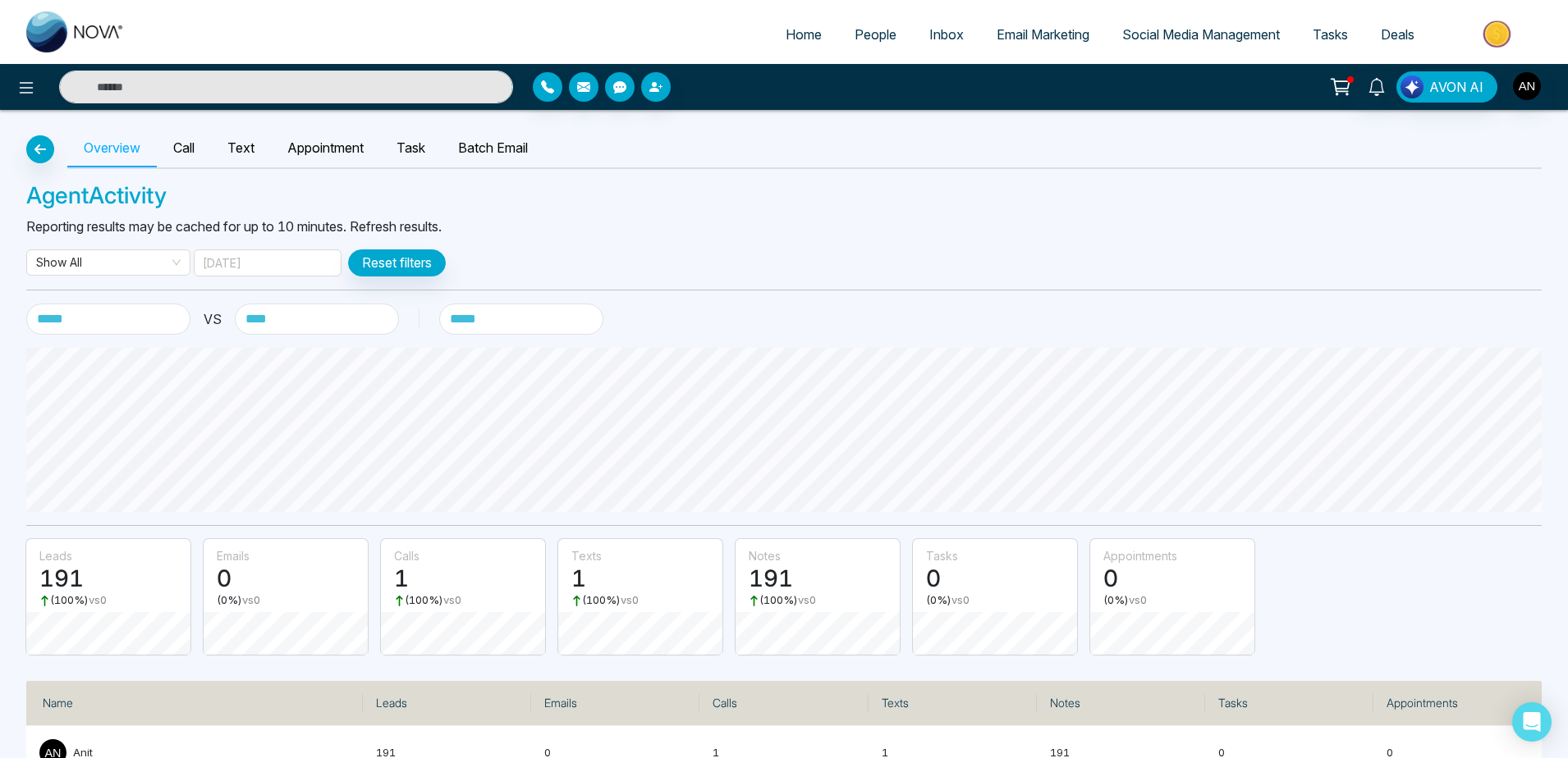
scroll to position [50, 0]
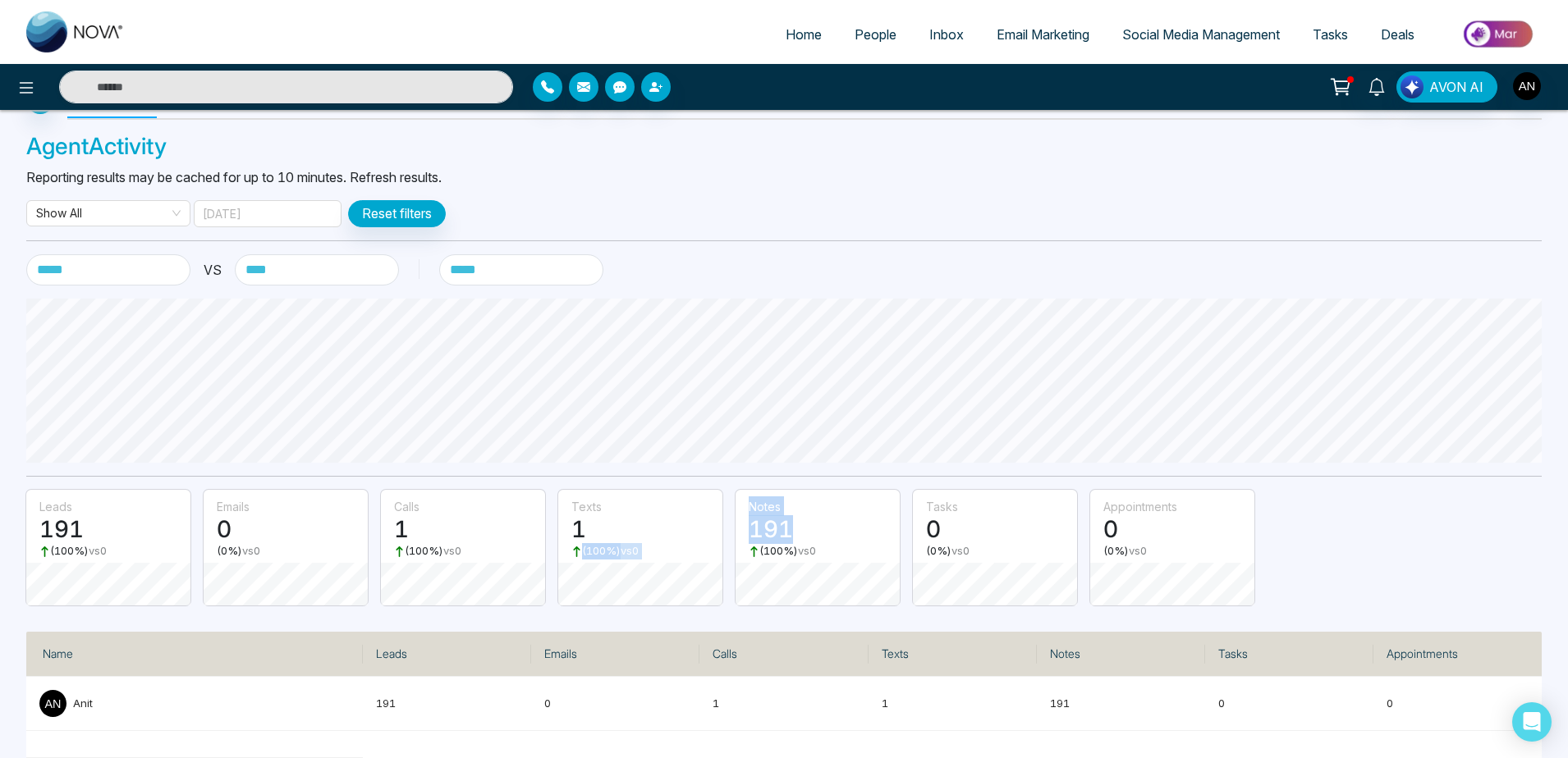
drag, startPoint x: 728, startPoint y: 542, endPoint x: 883, endPoint y: 542, distance: 155.0
click at [883, 542] on div "leads 191 ( 100 %) vs 0 emails 0 ( 0 %) vs 0 calls 1 ( 100 %) vs 0 texts 1 ( 10…" at bounding box center [784, 555] width 1515 height 130
click at [883, 542] on h3 "191" at bounding box center [817, 530] width 138 height 28
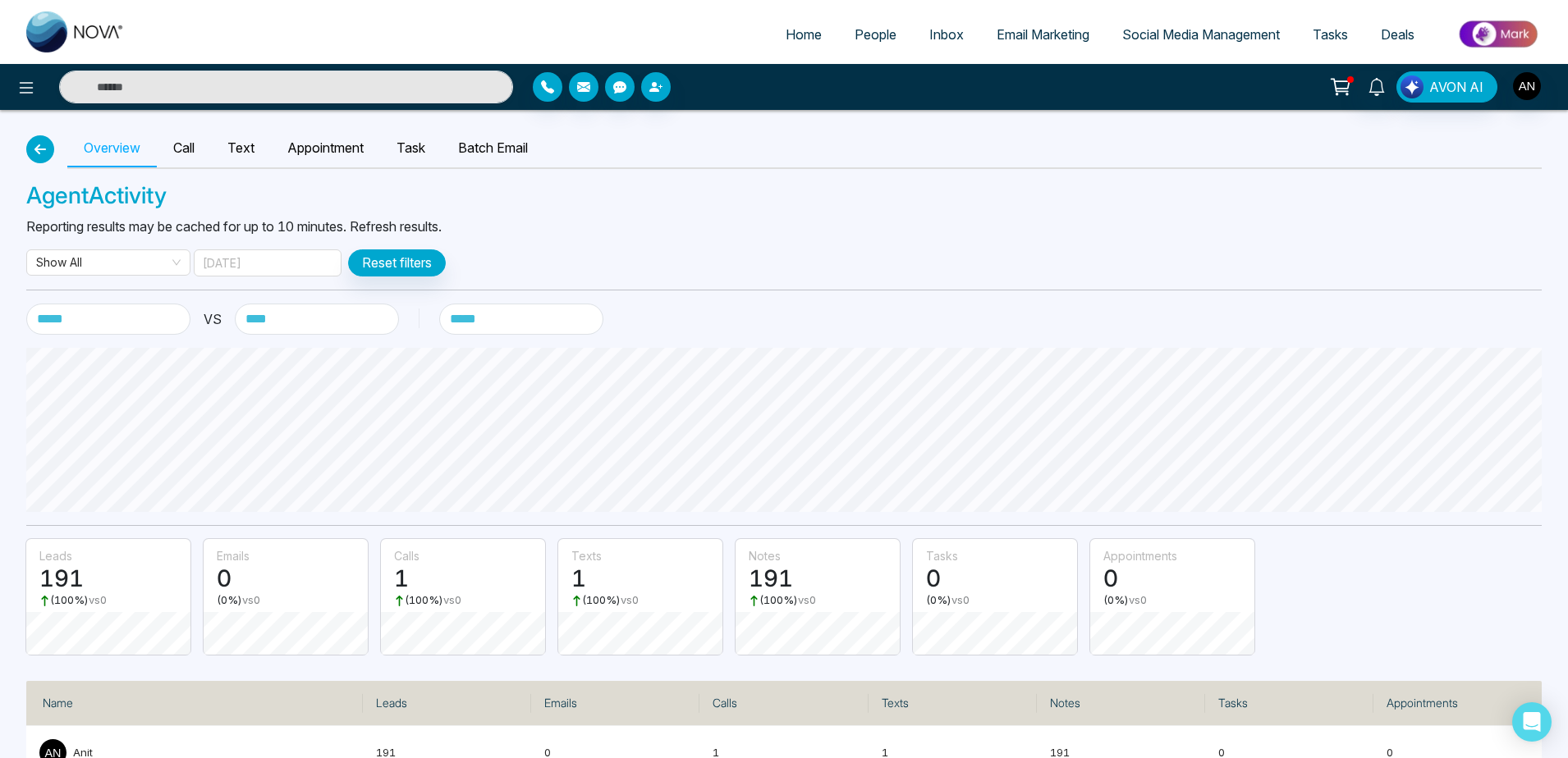
click at [27, 148] on button "button" at bounding box center [40, 149] width 28 height 28
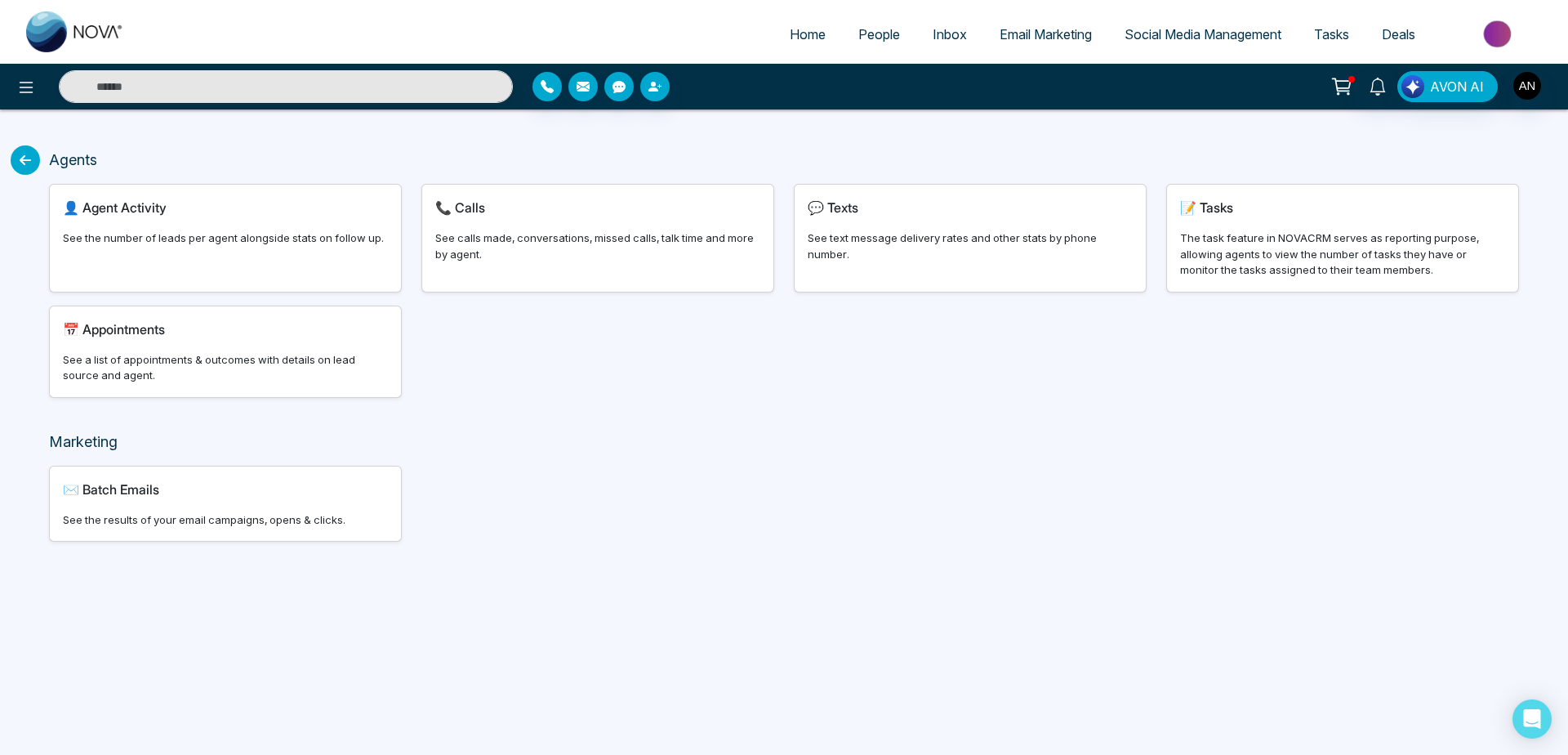
click at [880, 31] on span "People" at bounding box center [879, 34] width 42 height 16
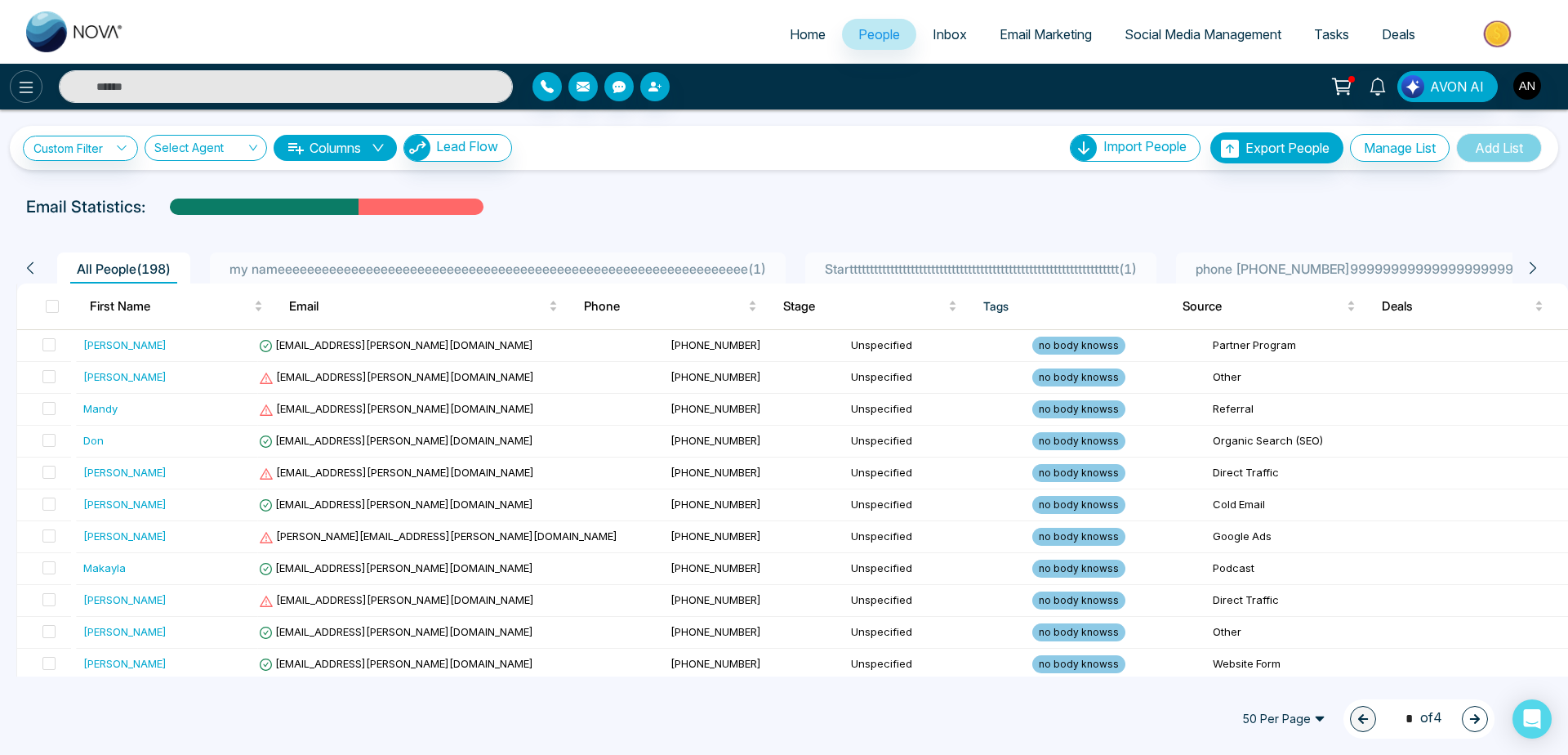
click at [21, 93] on icon at bounding box center [26, 87] width 20 height 20
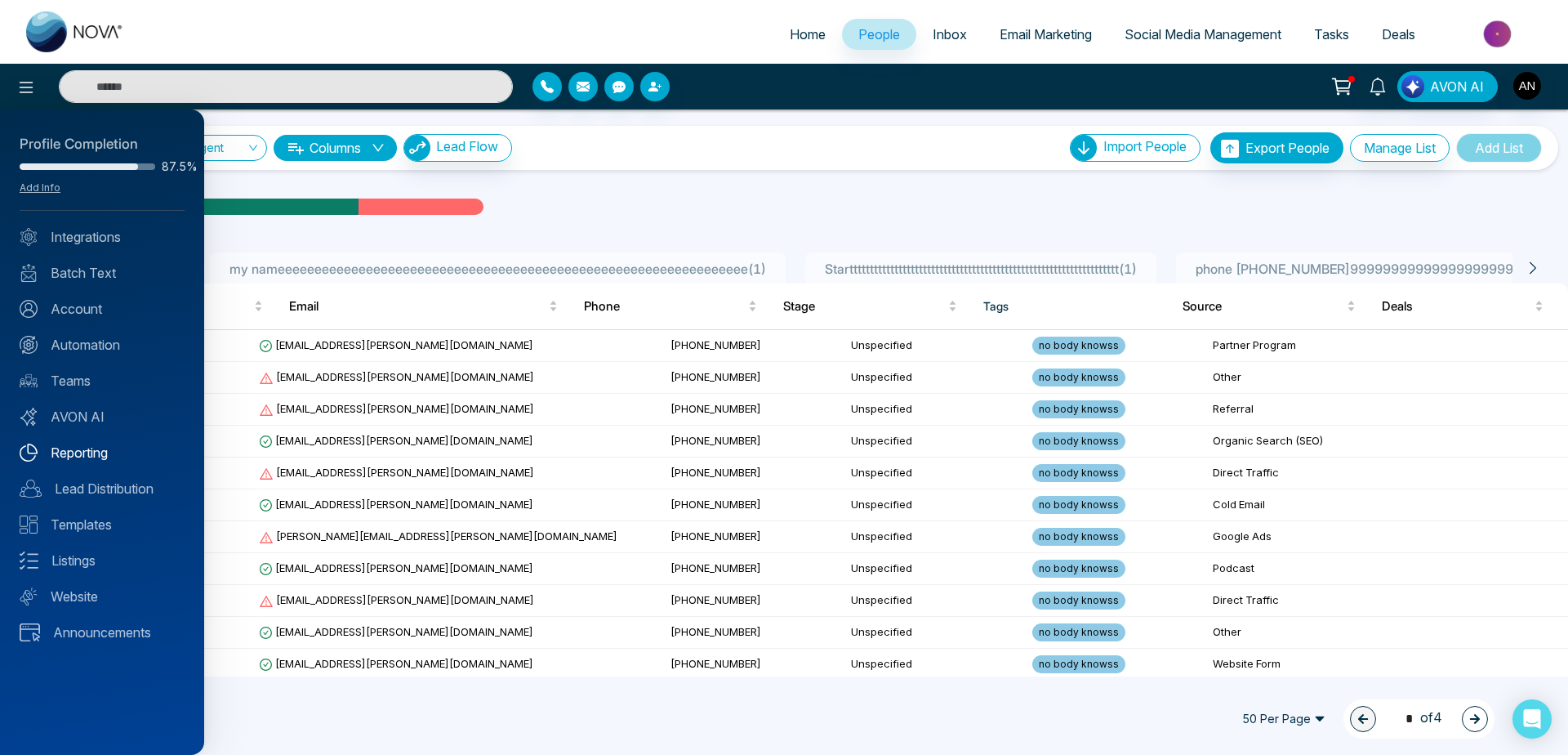
click at [69, 459] on link "Reporting" at bounding box center [102, 452] width 165 height 20
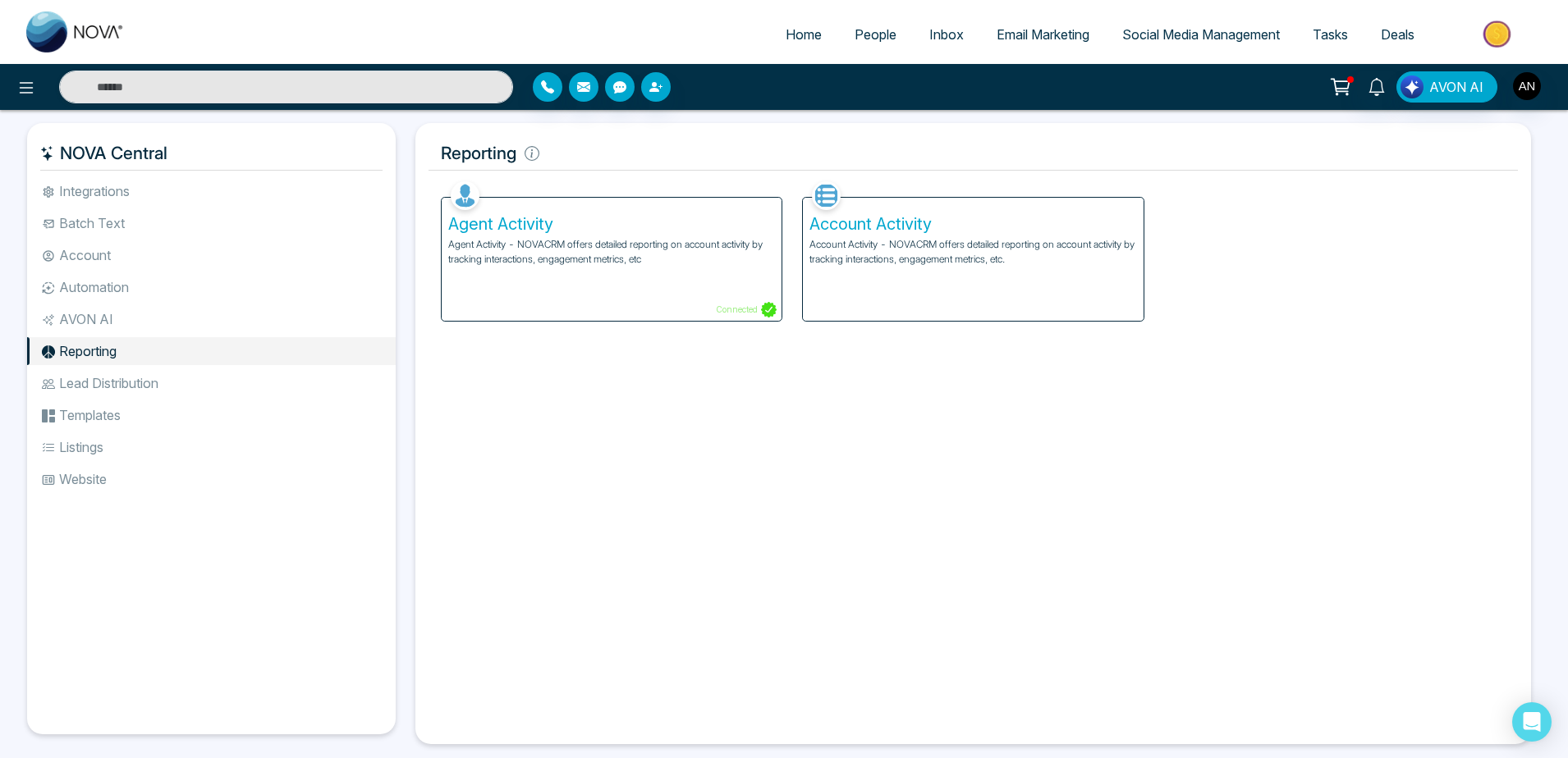
click at [990, 236] on div "Account Activity Account Activity - NOVACRM offers detailed reporting on accoun…" at bounding box center [972, 259] width 339 height 123
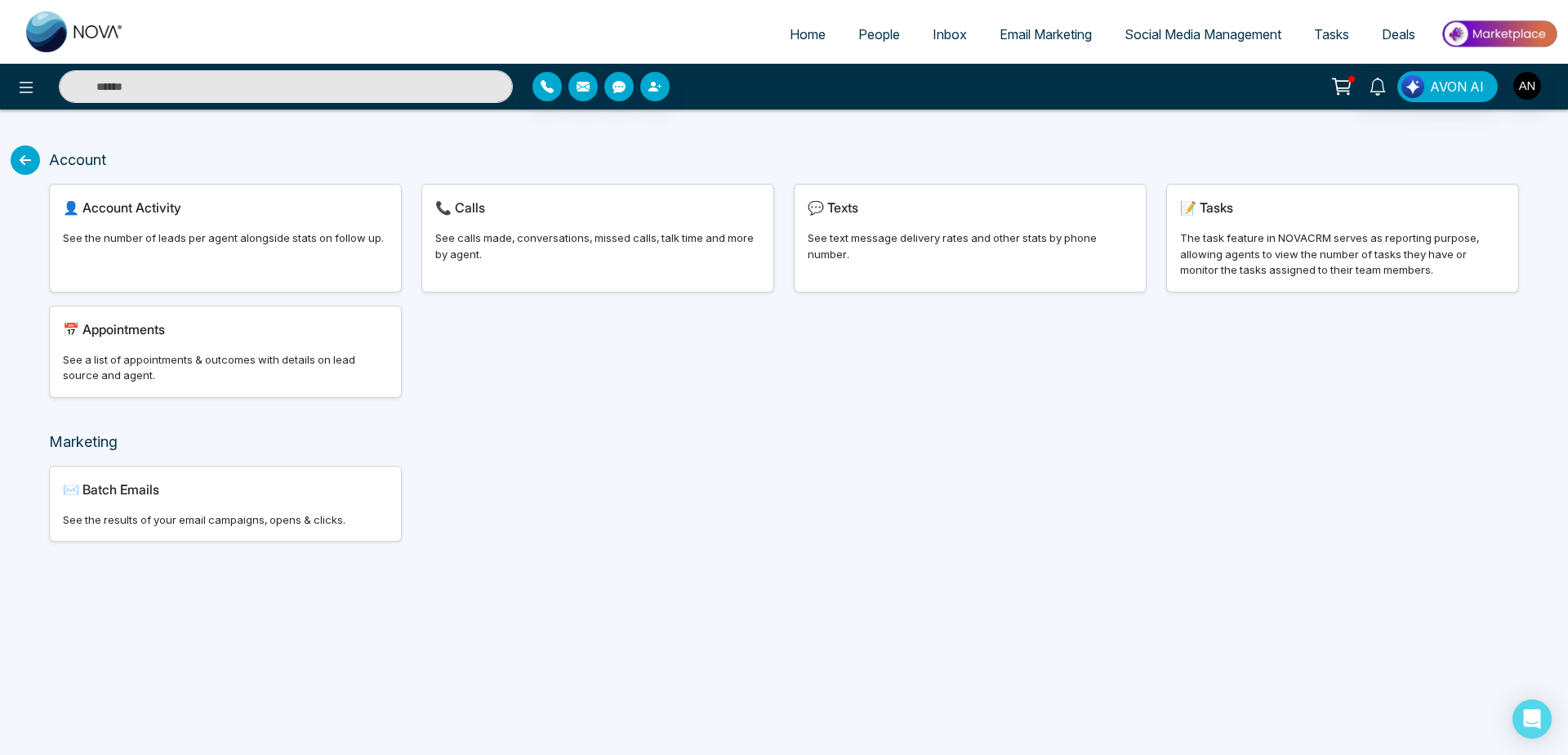
click at [316, 530] on div "✉️ Batch Emails See the results of your email campaigns, opens & clicks." at bounding box center [225, 504] width 351 height 75
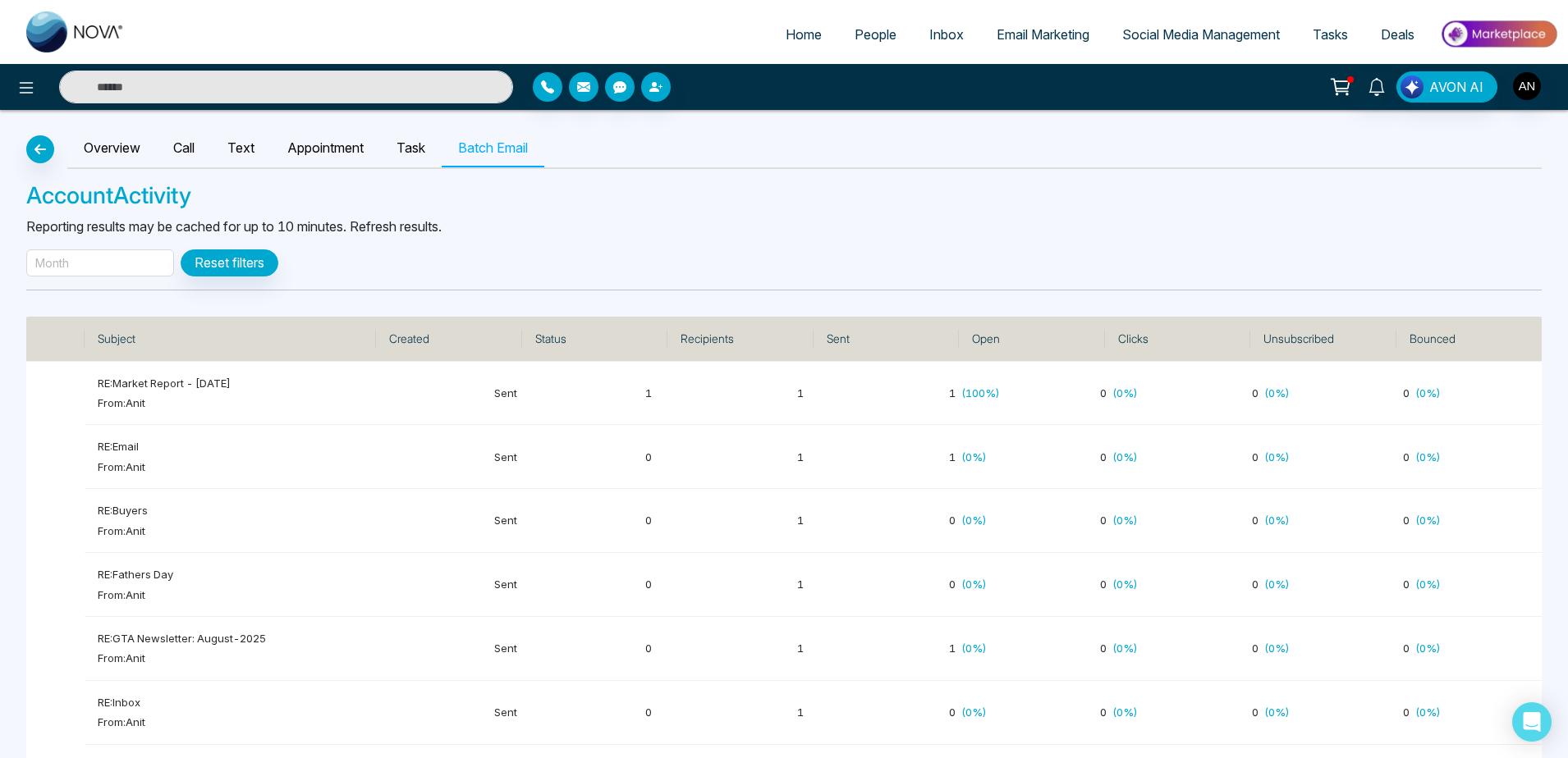
click at [139, 259] on div "Month" at bounding box center [100, 263] width 148 height 27
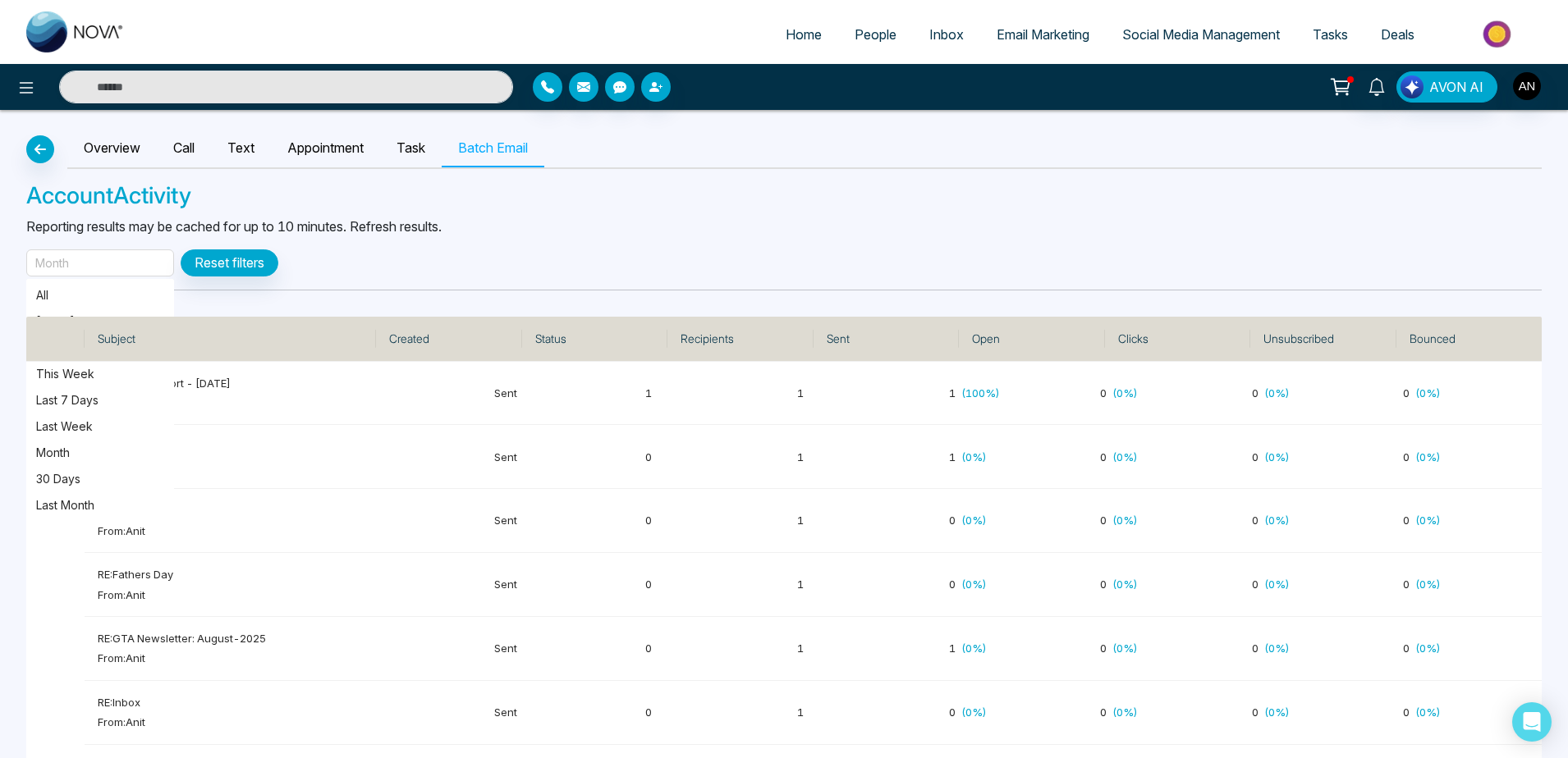
click at [139, 259] on div "Month" at bounding box center [100, 263] width 148 height 27
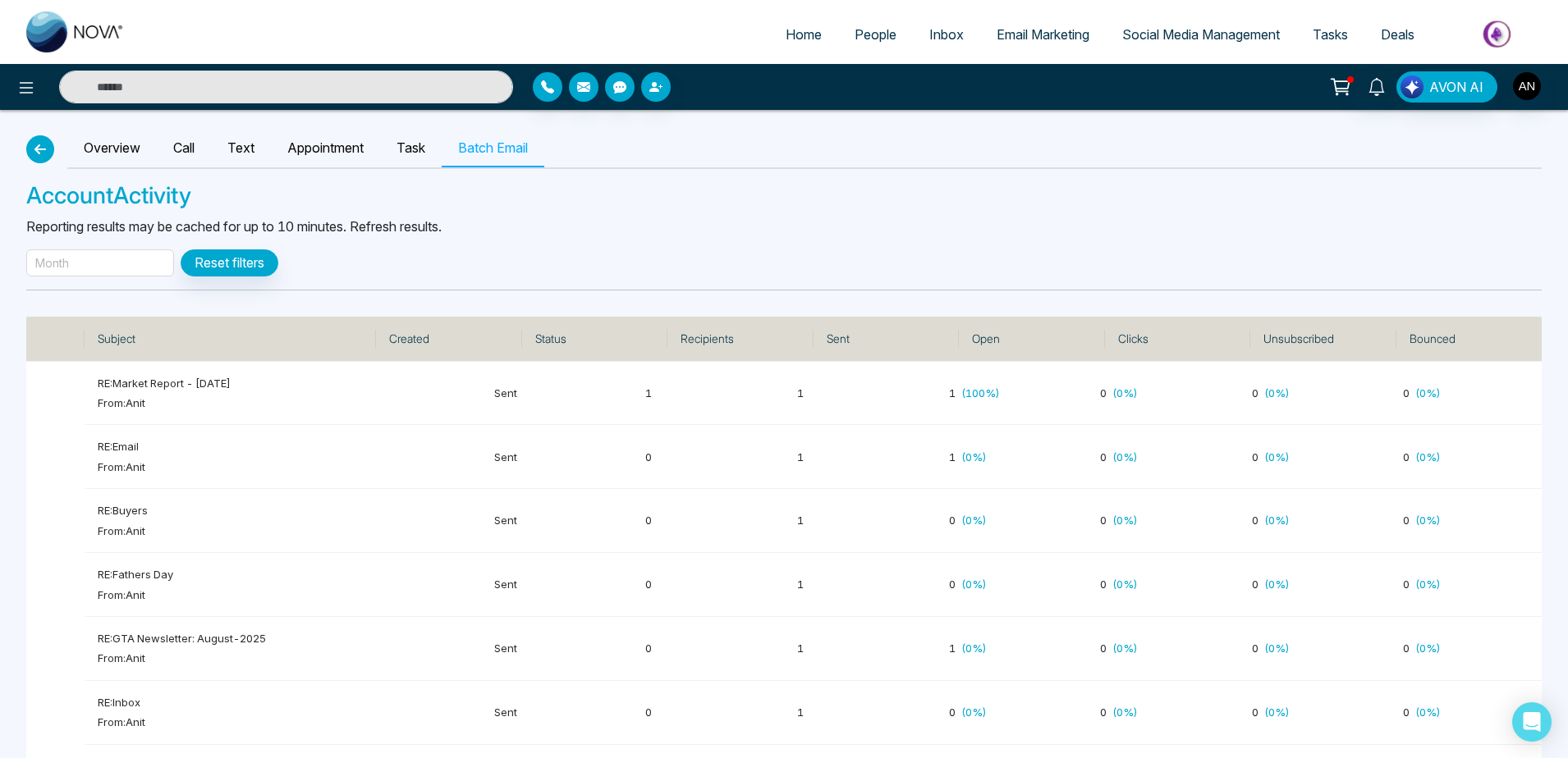
click at [40, 144] on icon "button" at bounding box center [40, 149] width 20 height 13
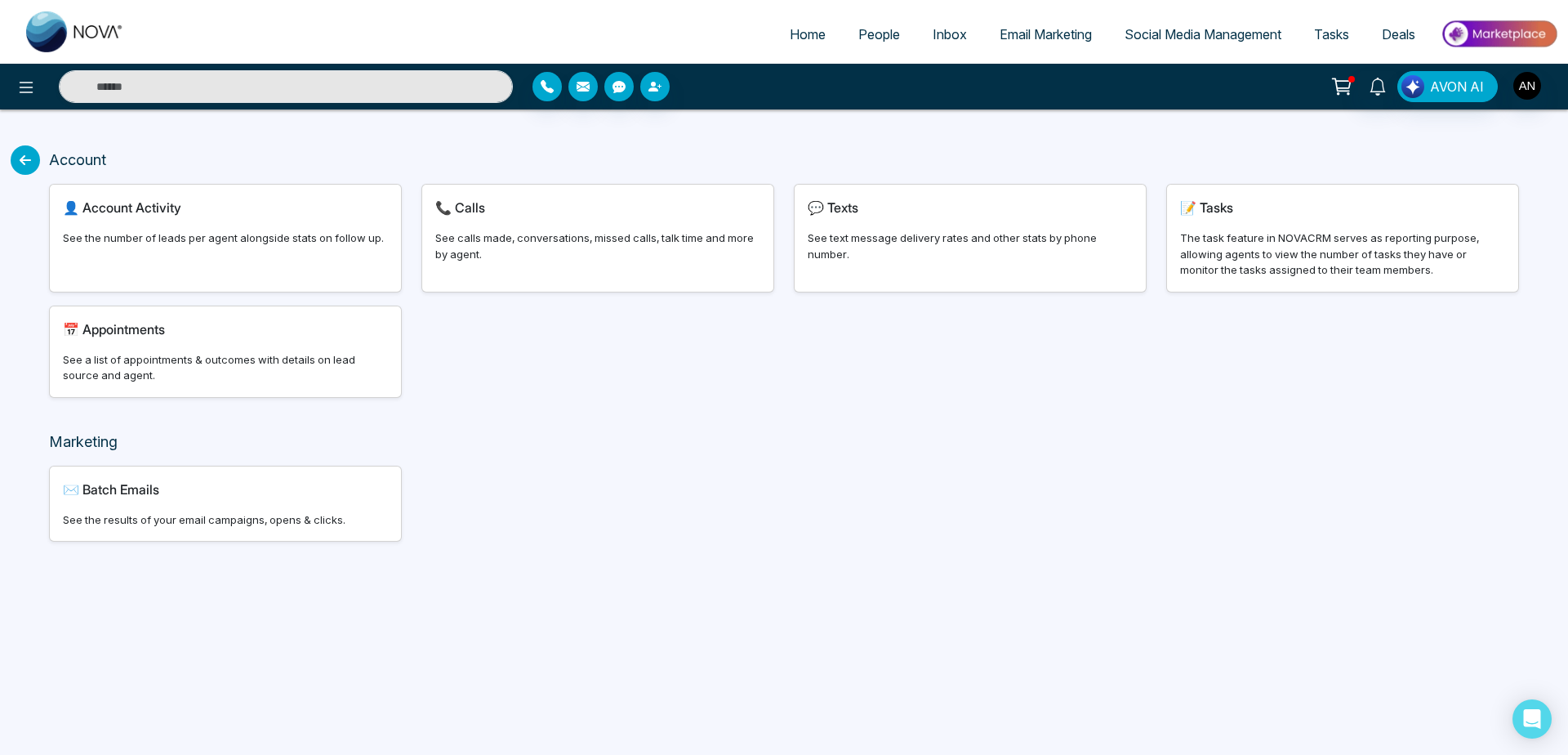
click at [33, 158] on icon at bounding box center [25, 160] width 30 height 30
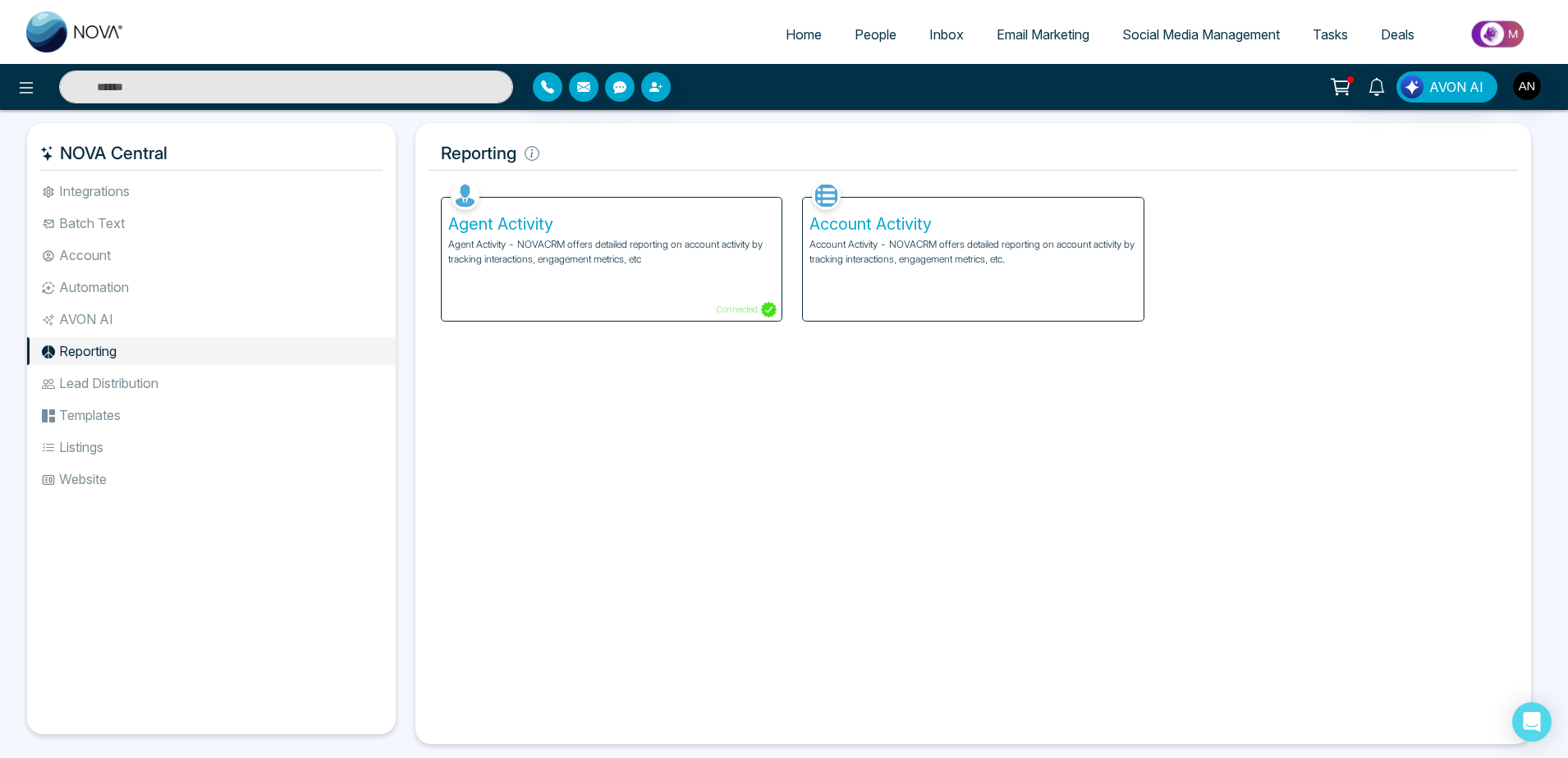
click at [254, 375] on li "Lead Distribution" at bounding box center [211, 383] width 368 height 28
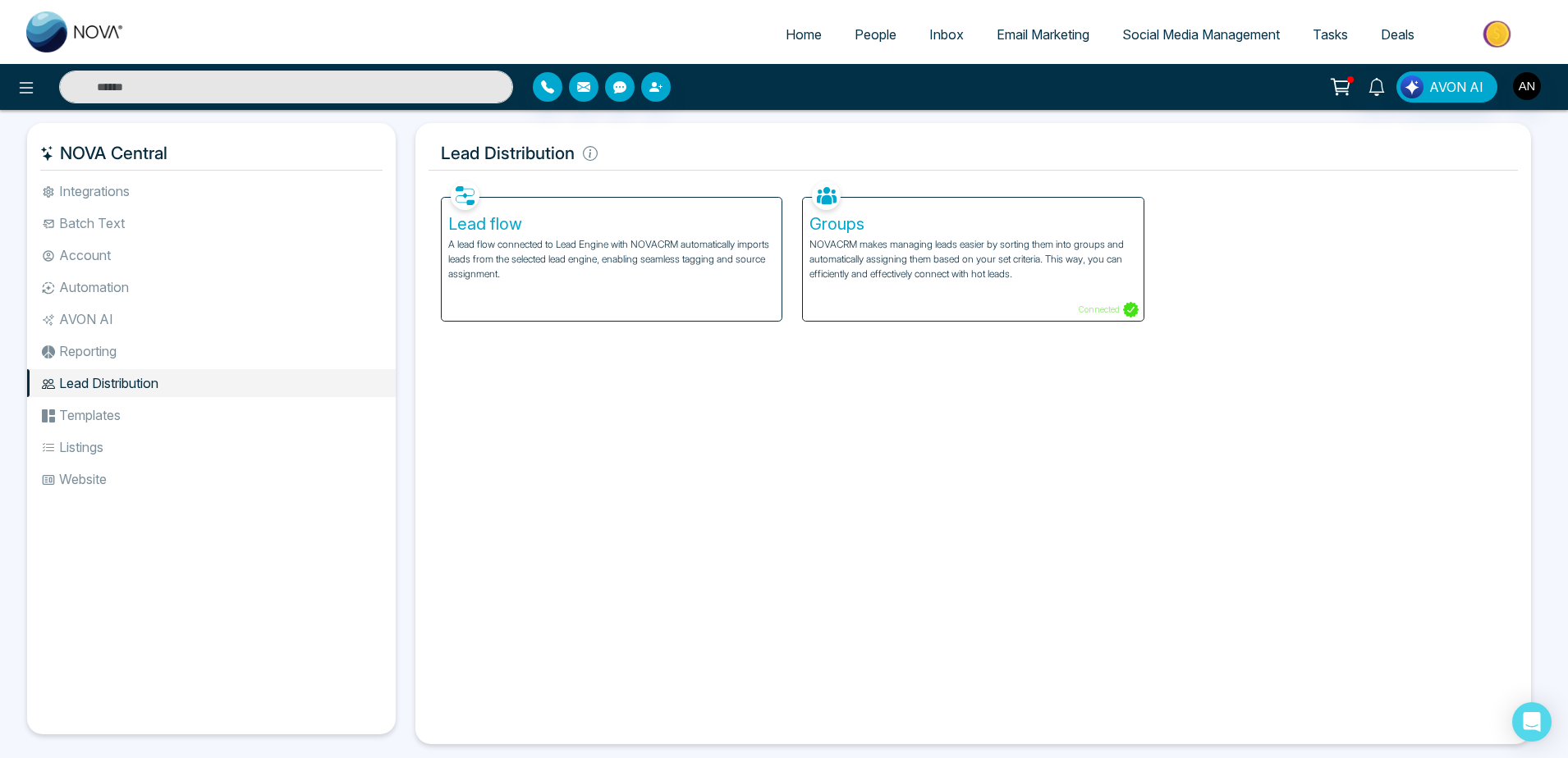
click at [145, 428] on li "Templates" at bounding box center [211, 415] width 368 height 28
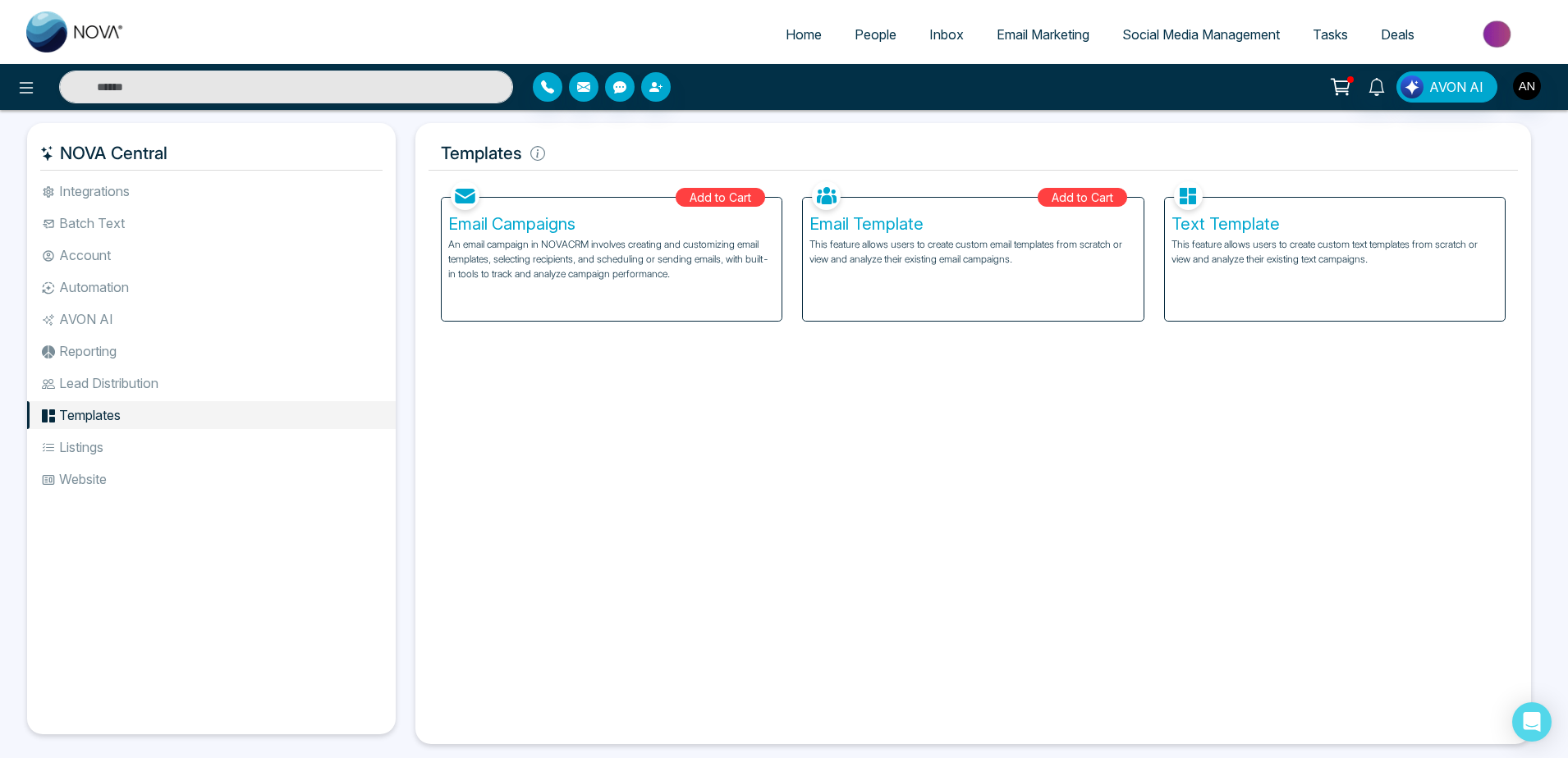
click at [724, 229] on h5 "Email Campaigns" at bounding box center [611, 224] width 327 height 20
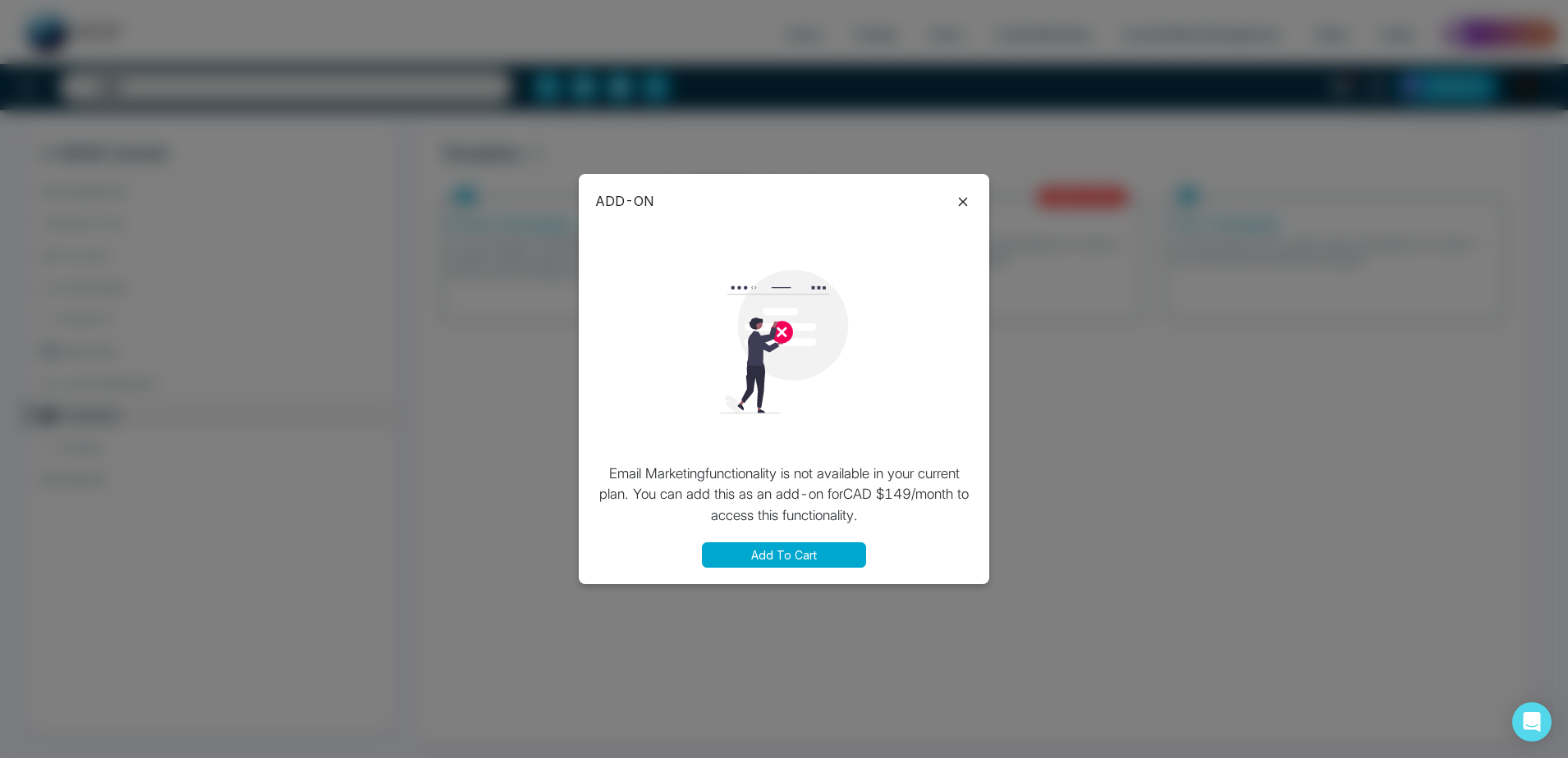
click at [955, 196] on icon at bounding box center [963, 202] width 20 height 20
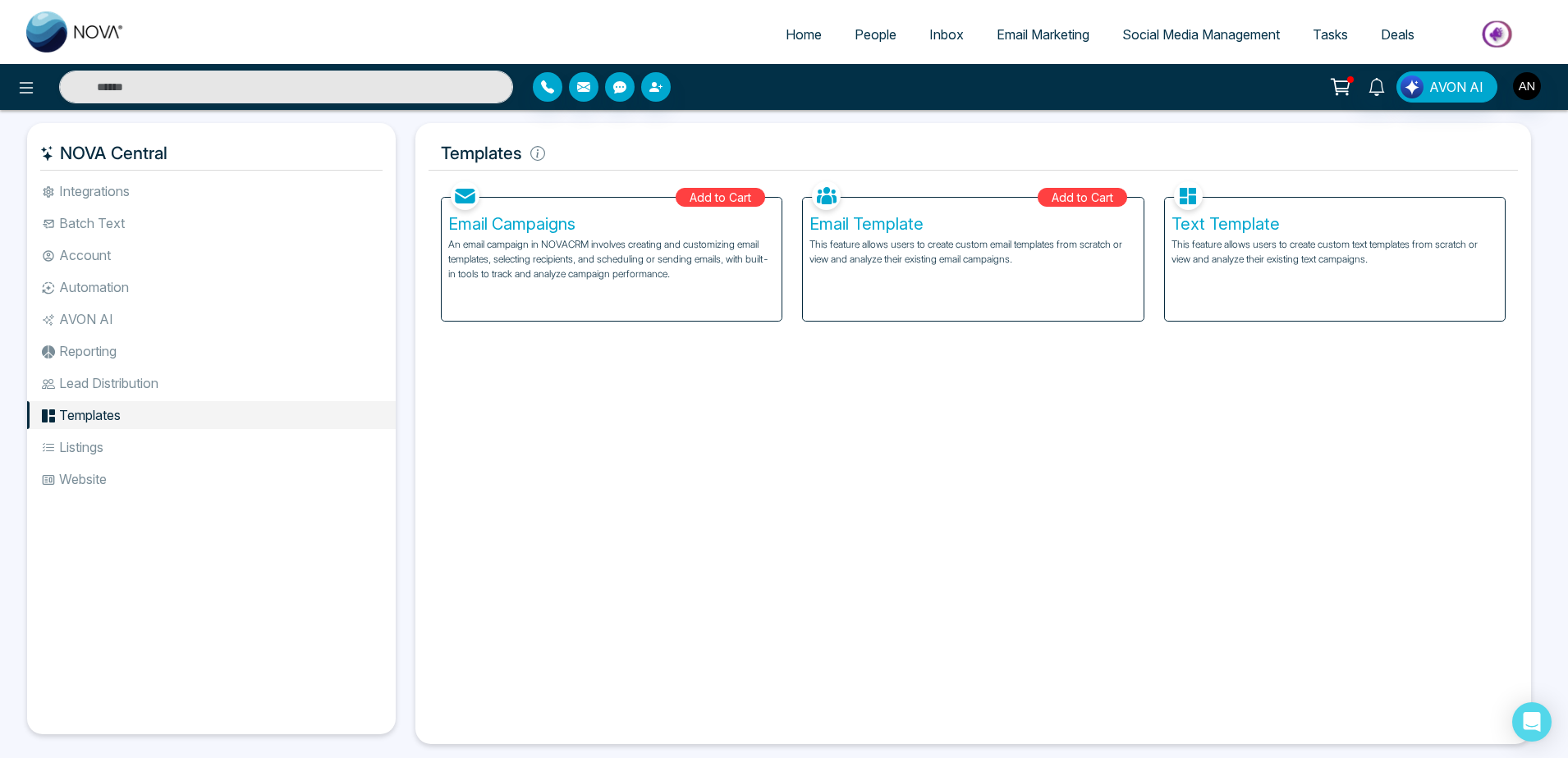
click at [1273, 260] on p "This feature allows users to create custom text templates from scratch or view …" at bounding box center [1335, 251] width 327 height 30
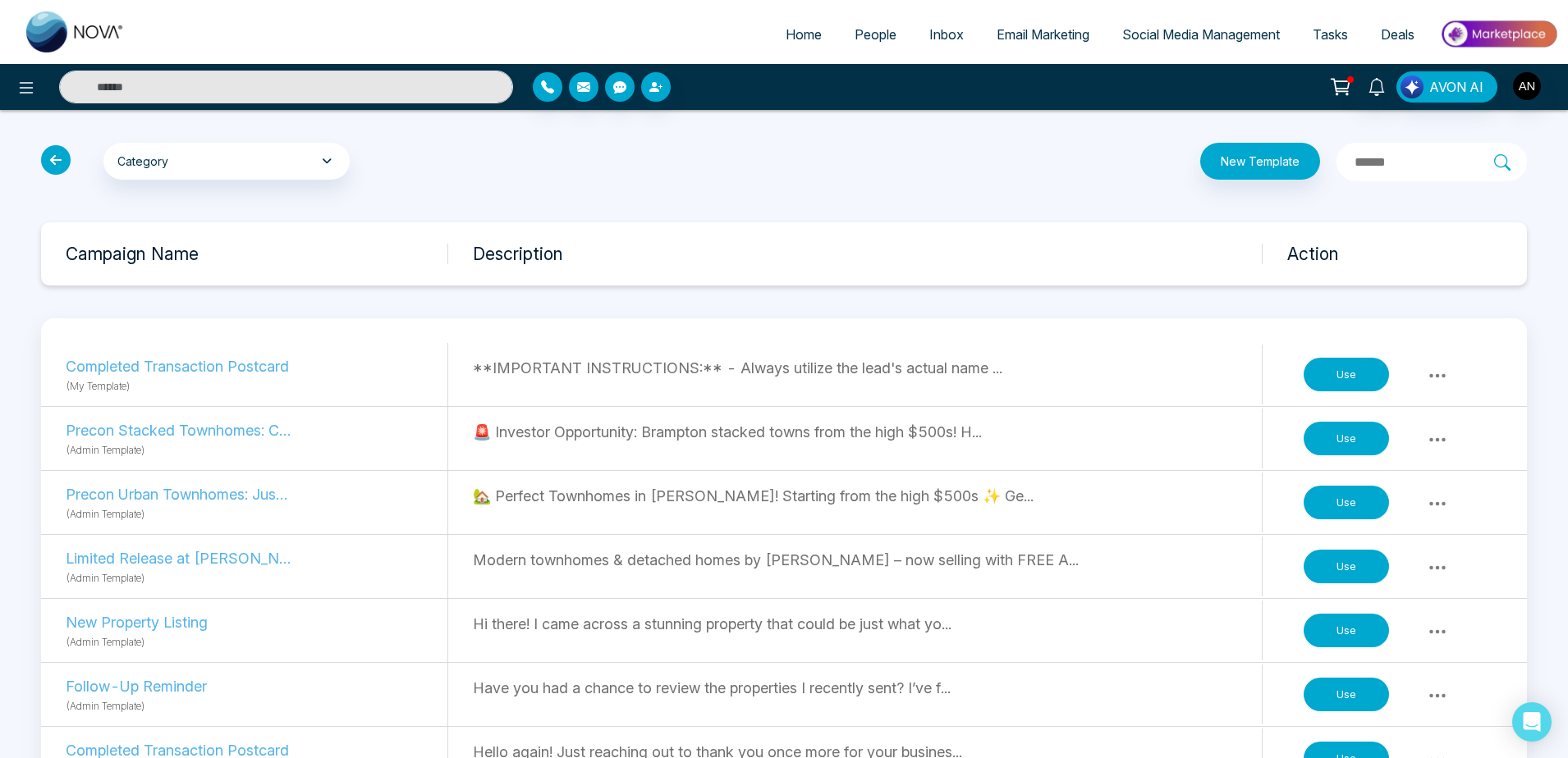
click at [56, 155] on icon at bounding box center [56, 160] width 30 height 30
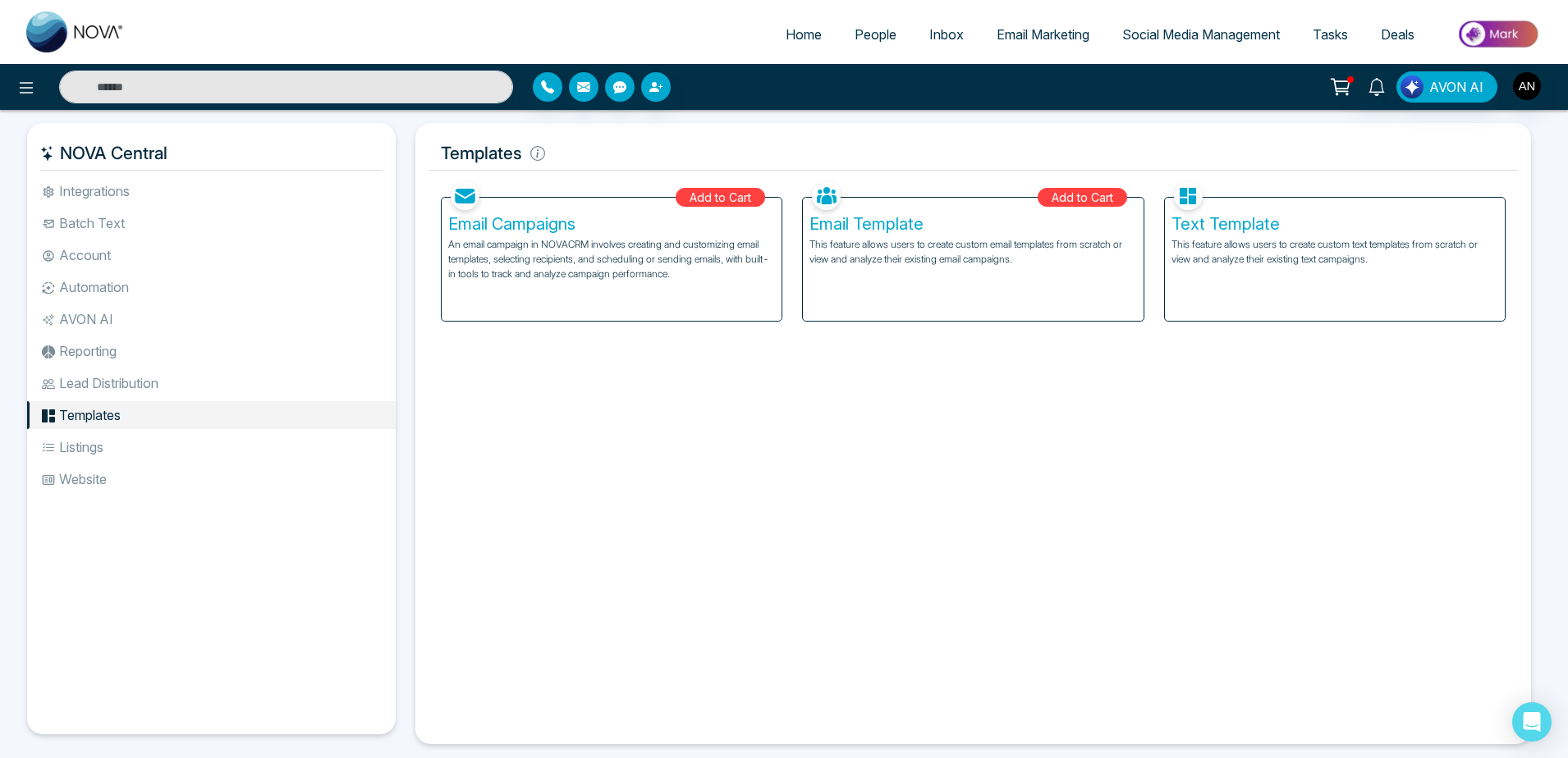
click at [1249, 284] on div "Text Template This feature allows users to create custom text templates from sc…" at bounding box center [1334, 259] width 339 height 123
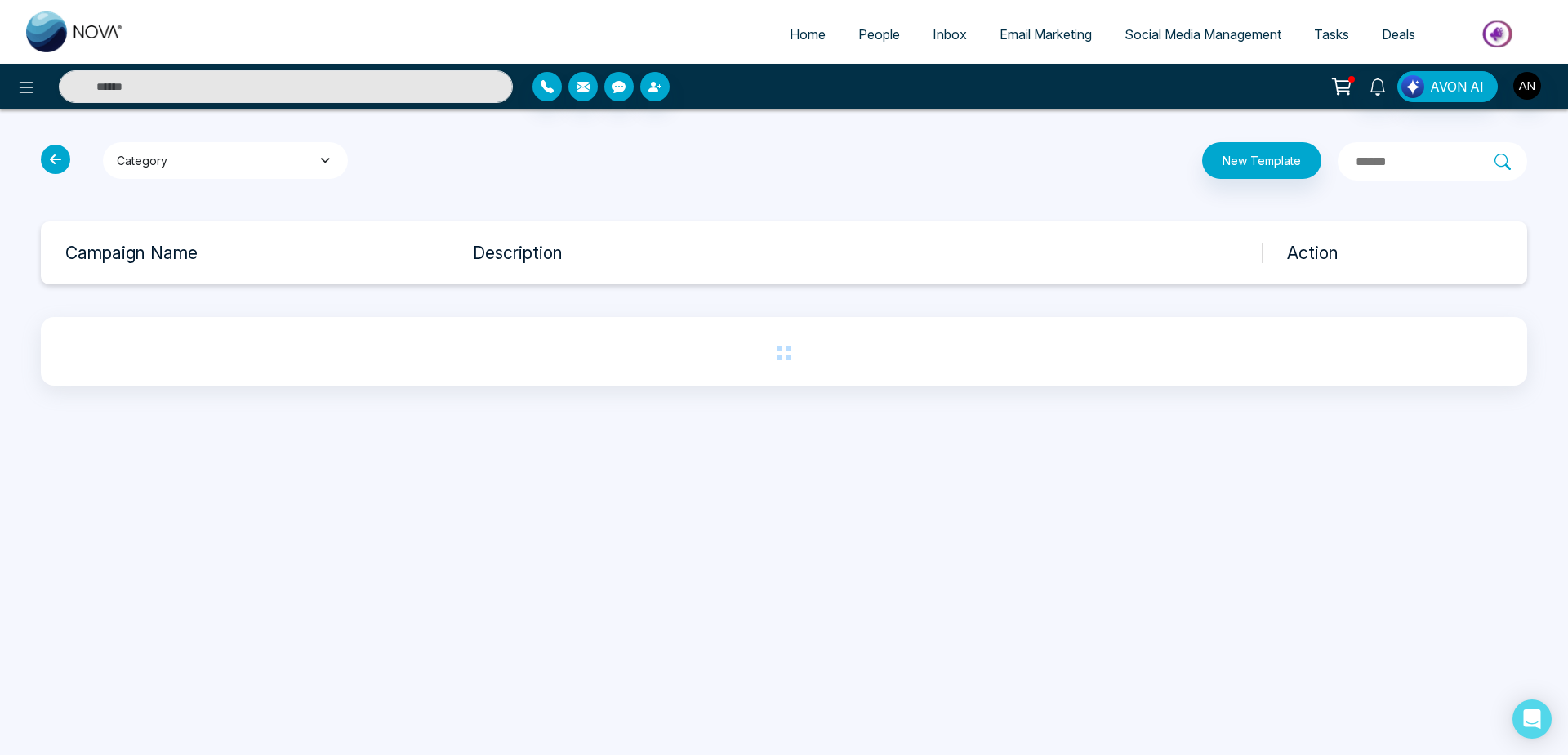
click at [304, 159] on button "Category" at bounding box center [225, 160] width 245 height 37
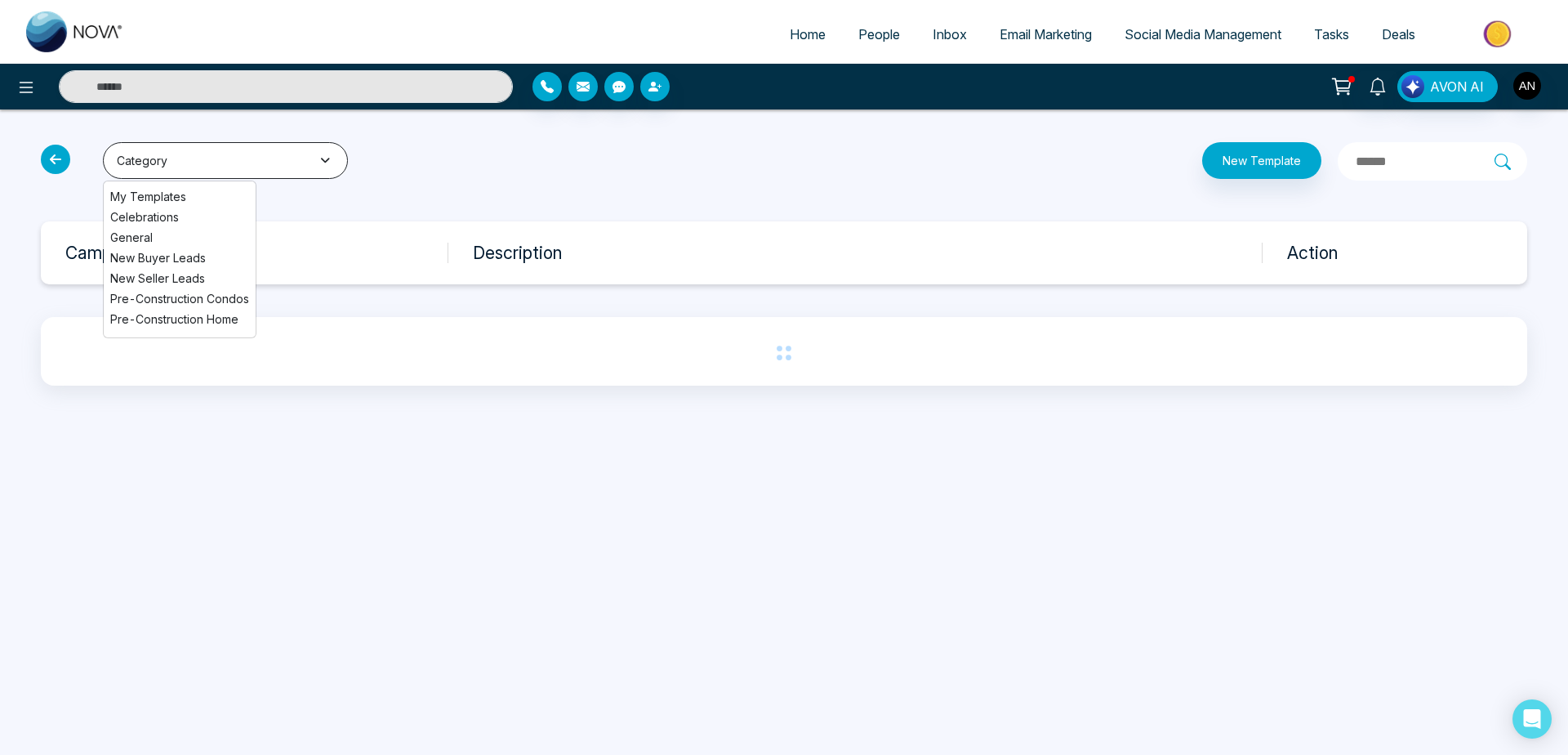
click at [304, 159] on button "Category" at bounding box center [225, 160] width 245 height 37
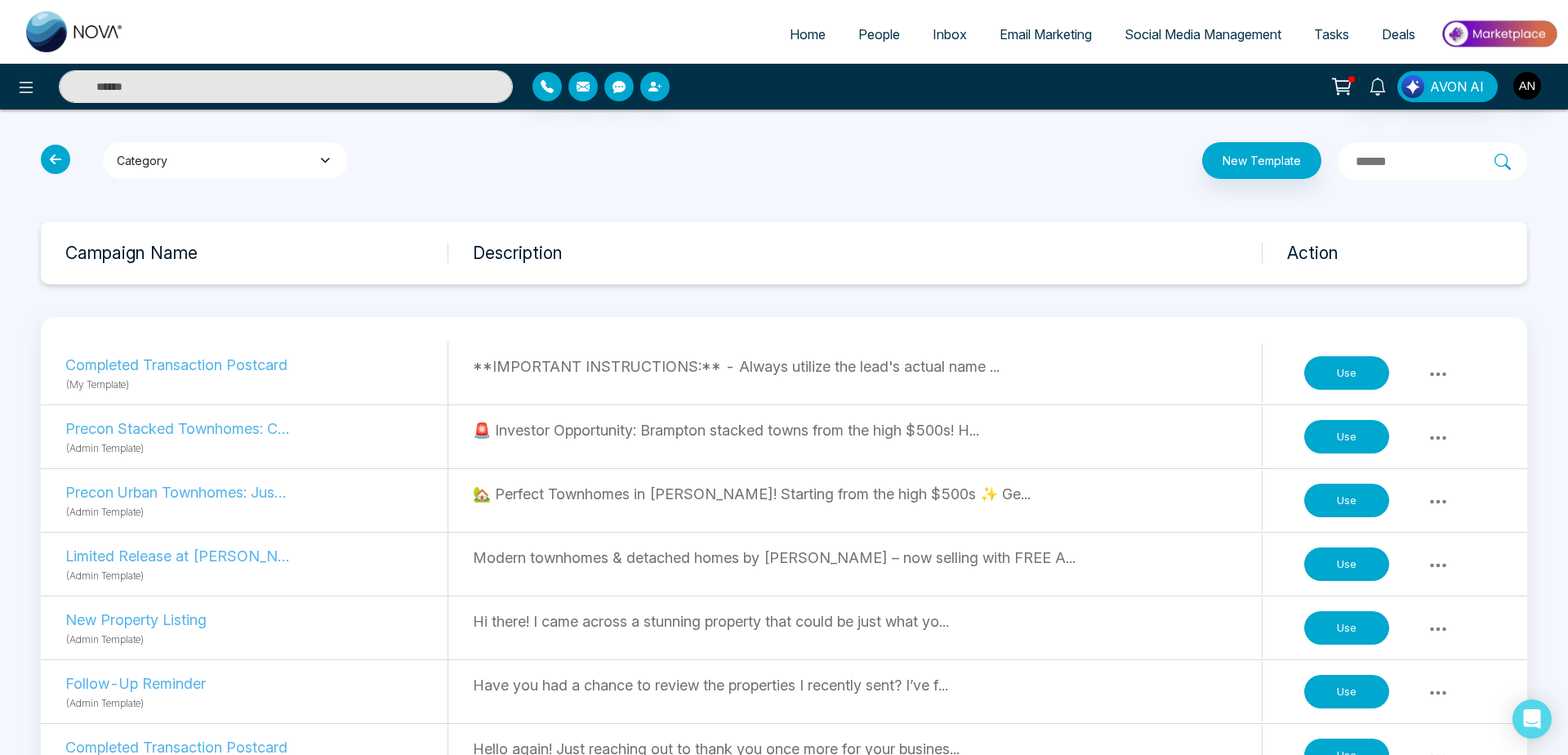
click at [304, 159] on button "Category" at bounding box center [225, 160] width 245 height 37
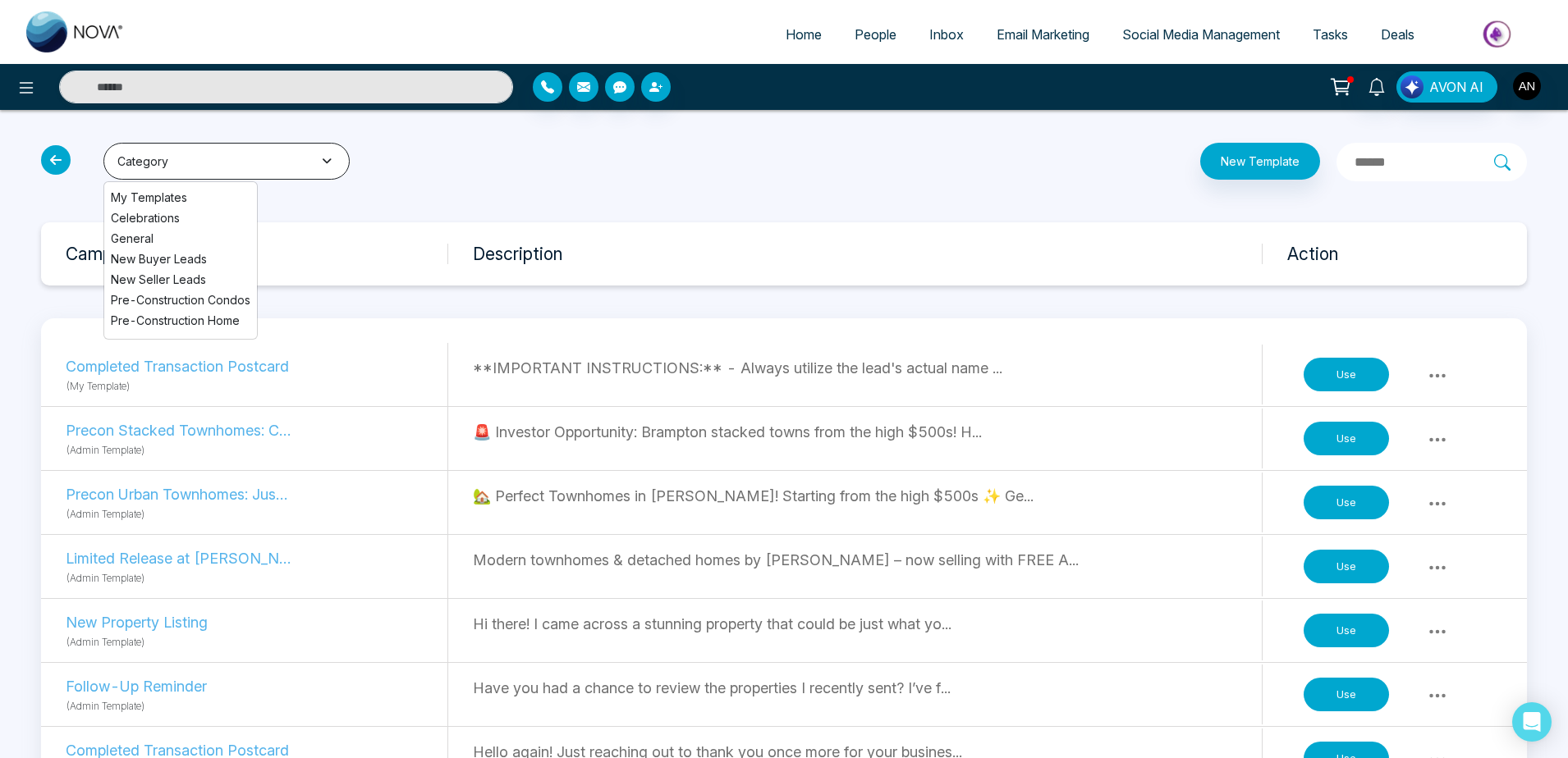
click at [305, 160] on button "Category" at bounding box center [227, 161] width 246 height 37
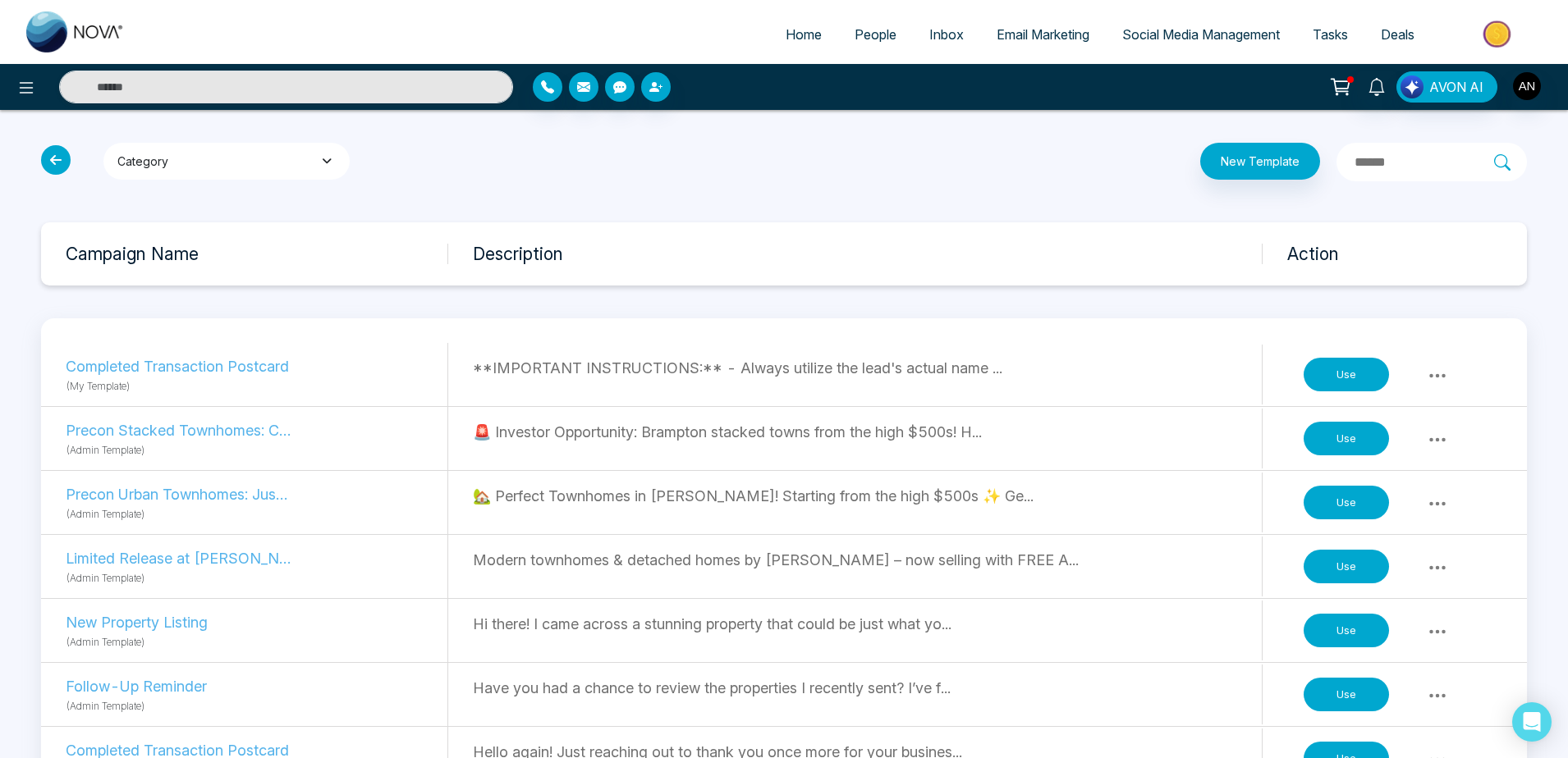
click at [305, 160] on button "Category" at bounding box center [227, 161] width 246 height 37
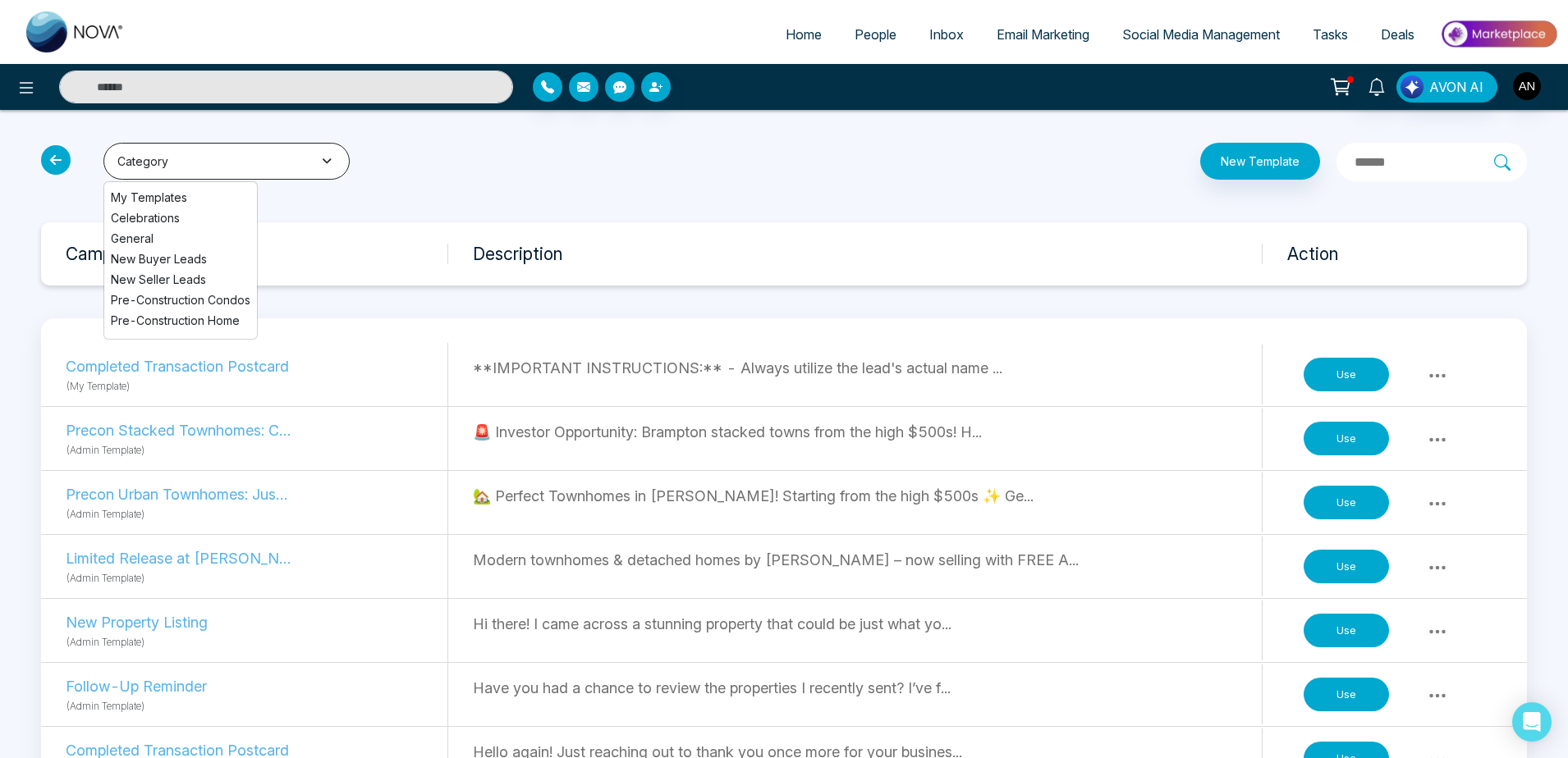
click at [305, 160] on button "Category" at bounding box center [227, 161] width 246 height 37
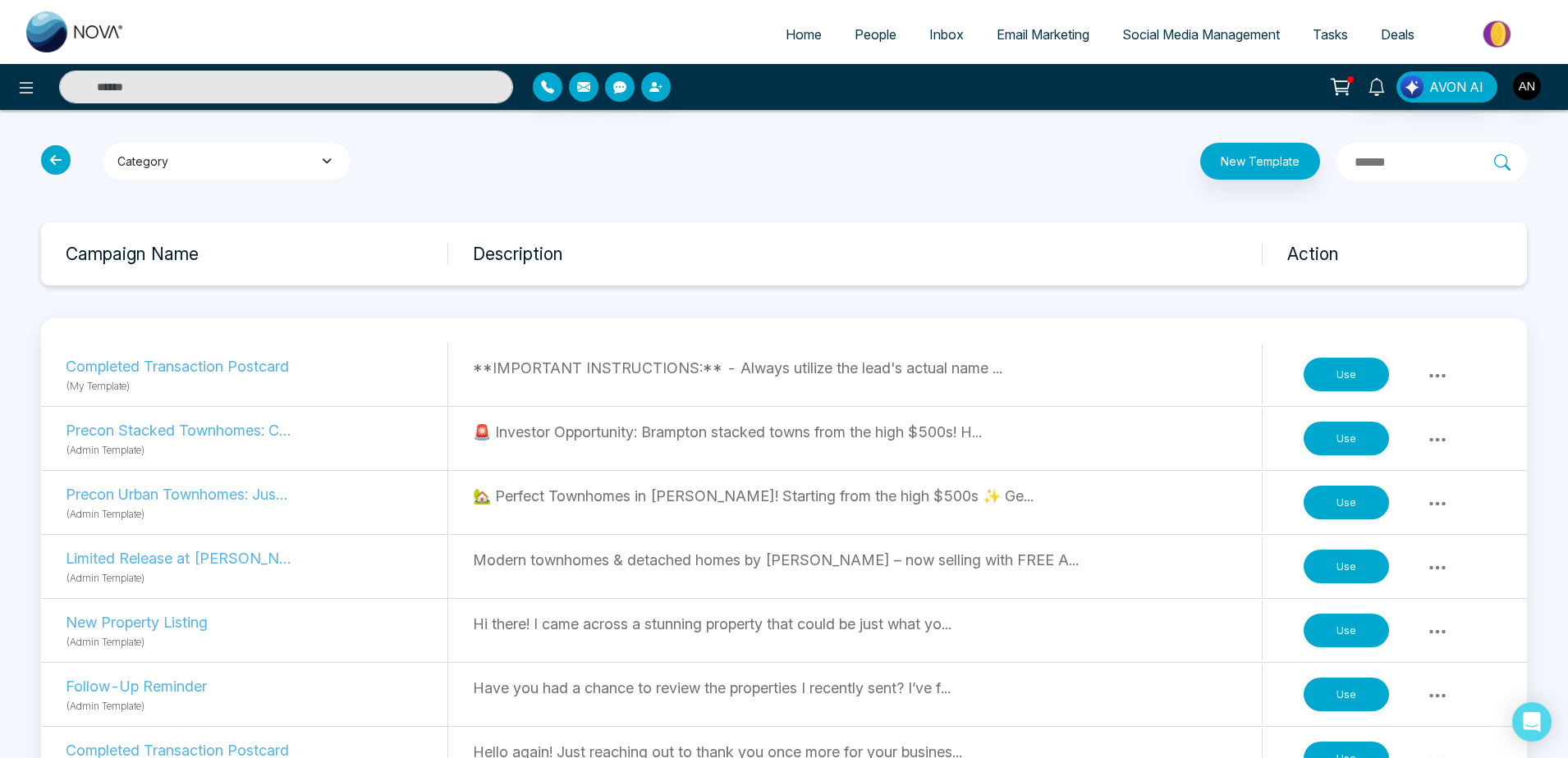
click at [305, 160] on button "Category" at bounding box center [227, 161] width 246 height 37
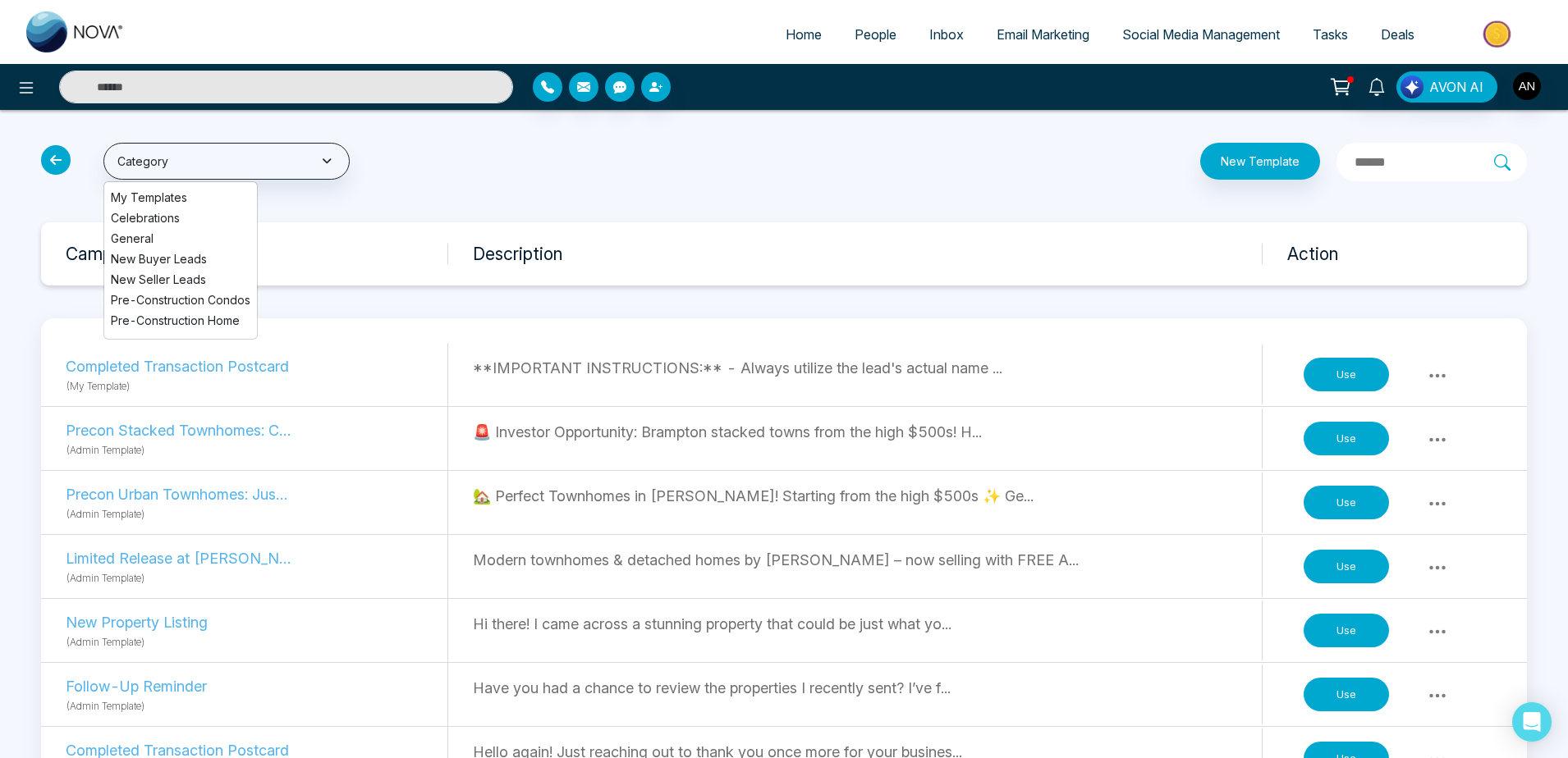
click at [52, 156] on icon at bounding box center [56, 160] width 30 height 30
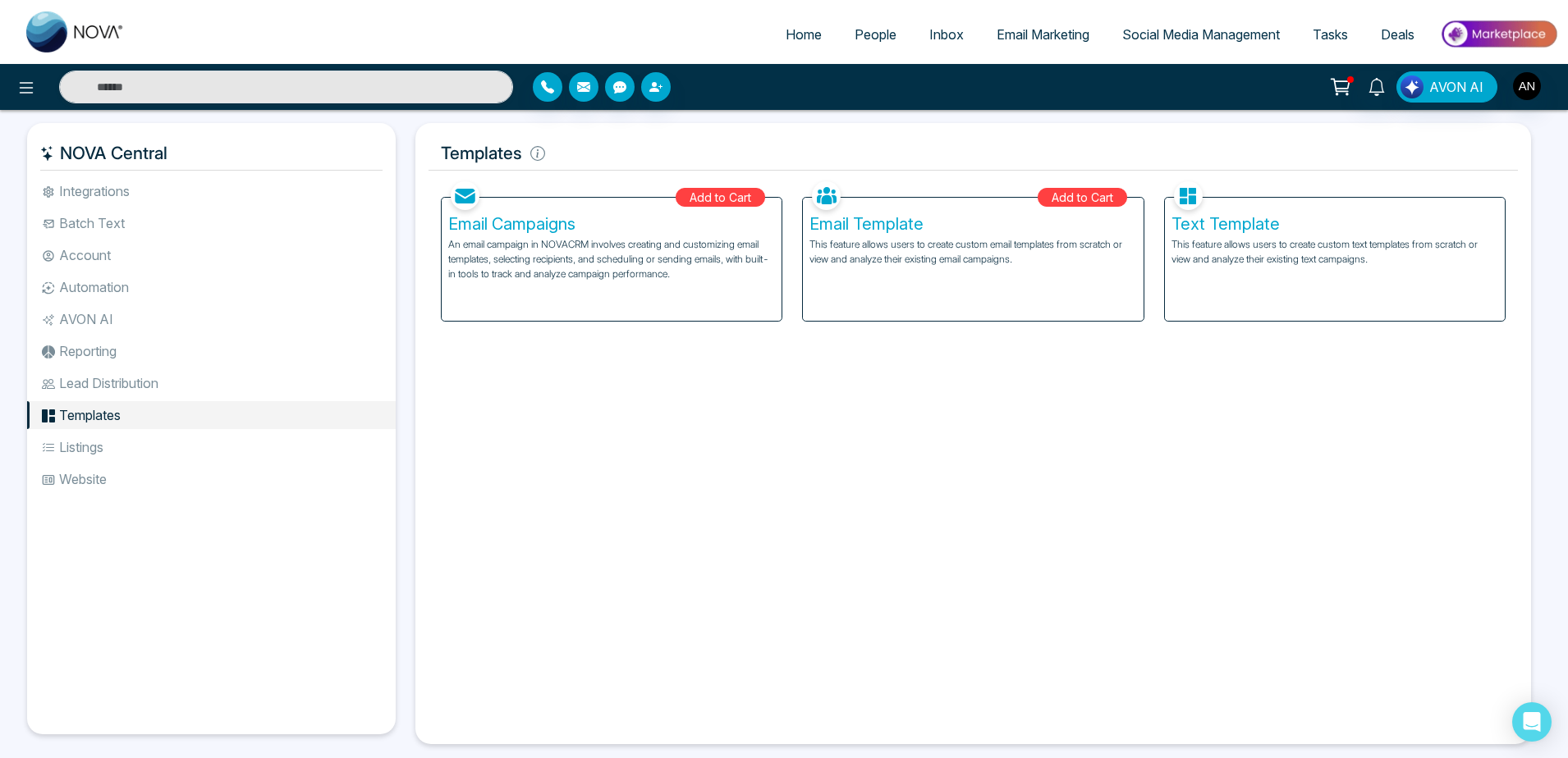
click at [143, 445] on li "Listings" at bounding box center [211, 447] width 368 height 28
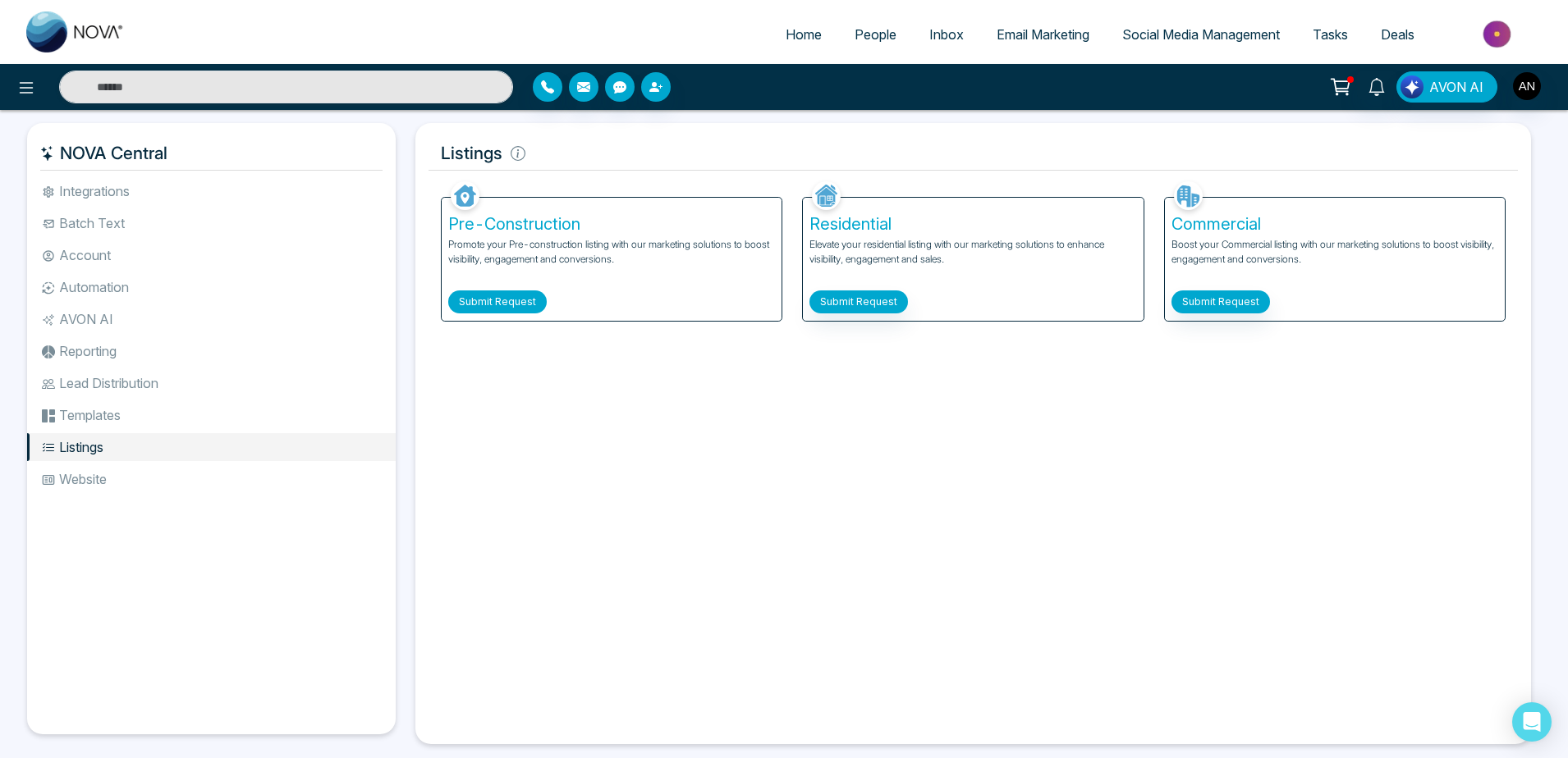
click at [528, 306] on button "Submit Request" at bounding box center [497, 302] width 98 height 23
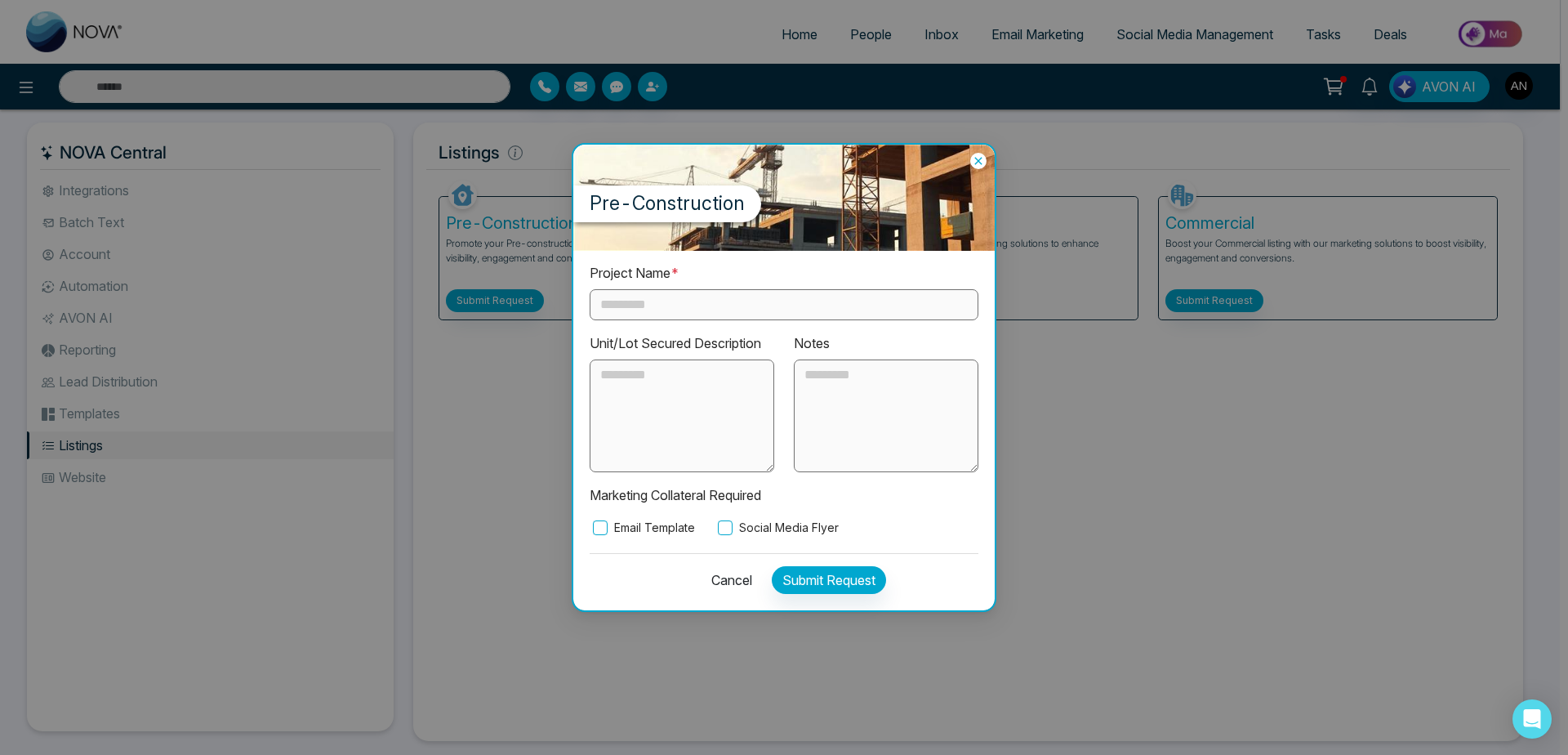
click at [717, 299] on input "text" at bounding box center [784, 305] width 389 height 31
type input "*******"
click at [835, 590] on button "Submit Request" at bounding box center [829, 580] width 114 height 28
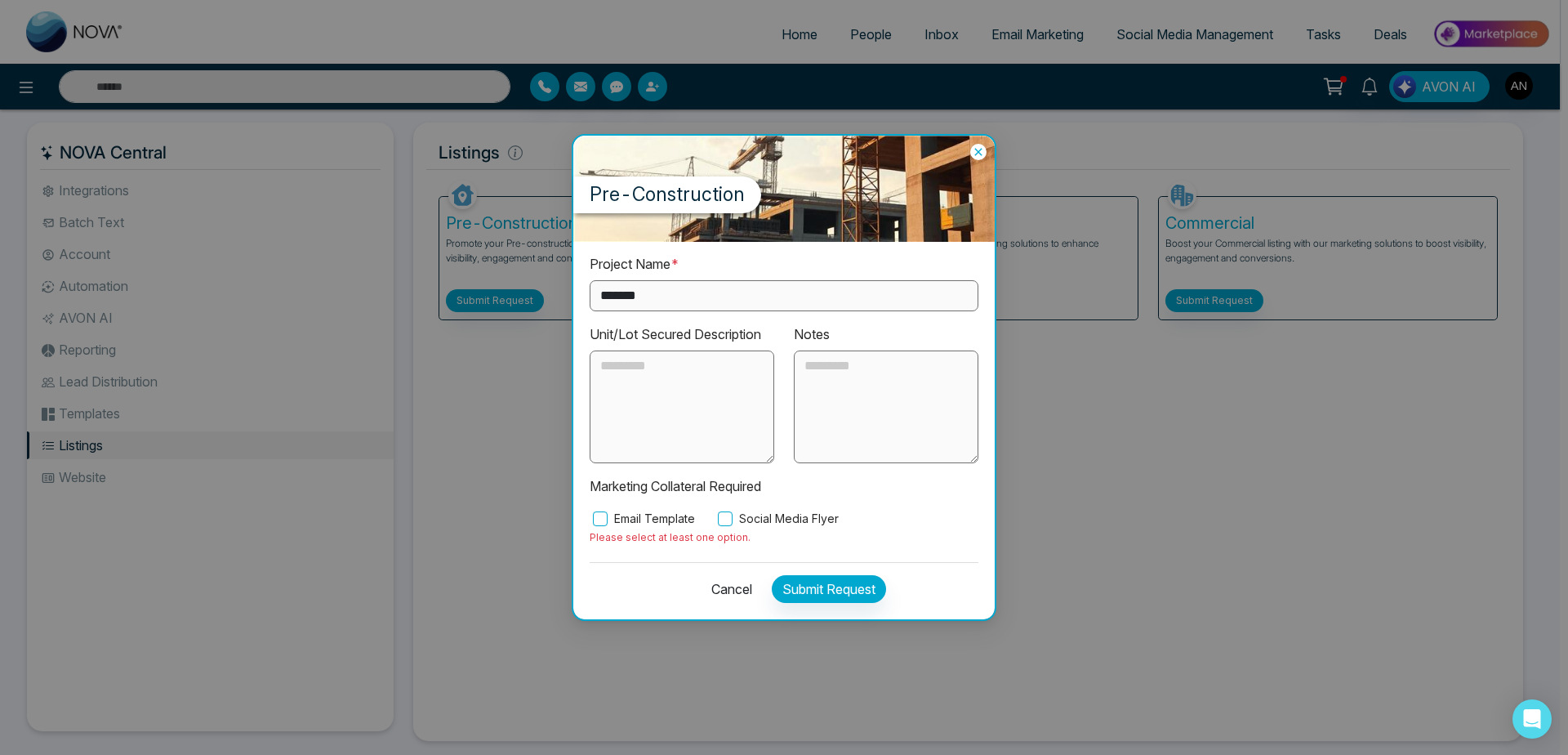
click at [741, 522] on label "Social Media Flyer" at bounding box center [777, 518] width 124 height 18
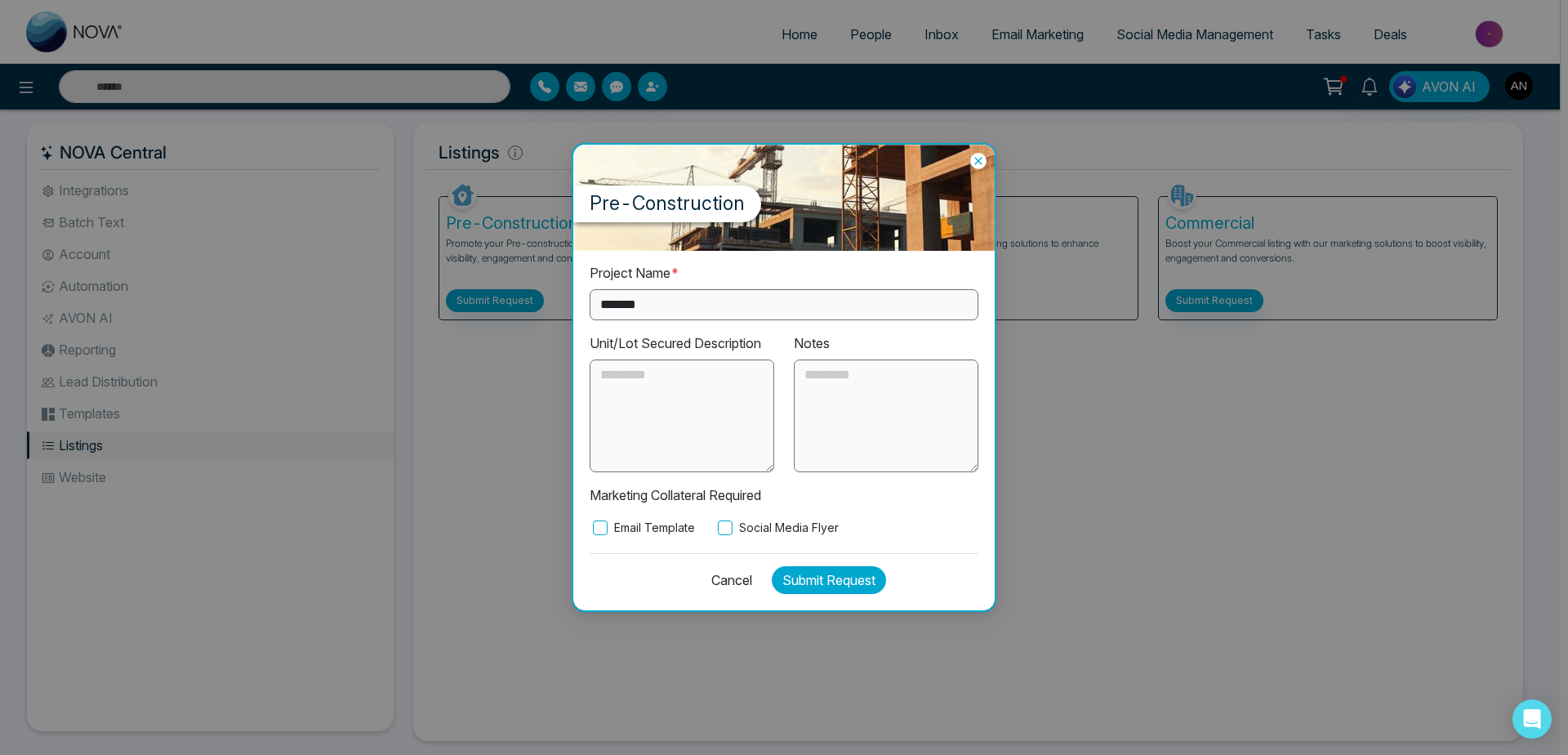
click at [810, 579] on button "Submit Request" at bounding box center [829, 580] width 114 height 28
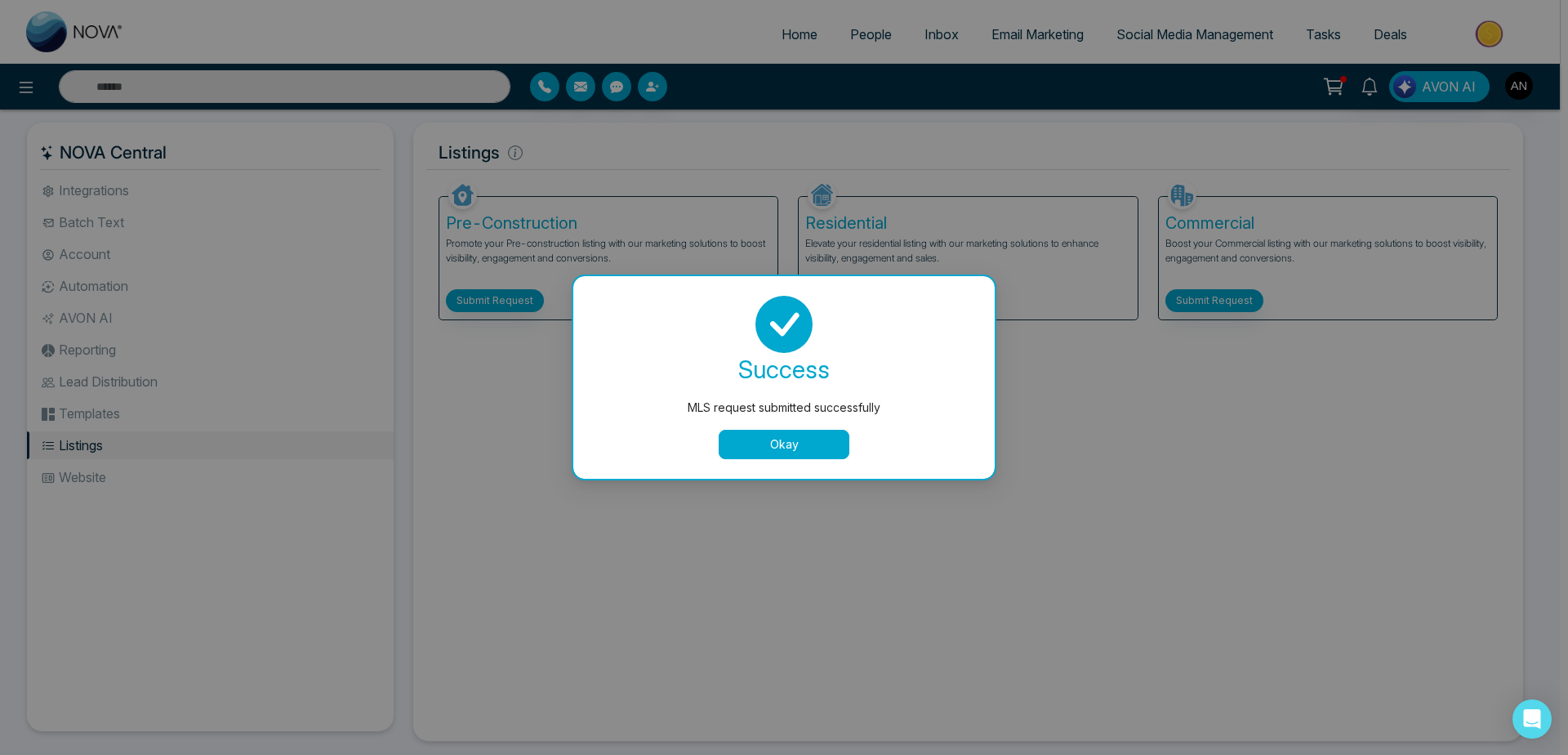
click at [783, 456] on button "Okay" at bounding box center [784, 444] width 131 height 30
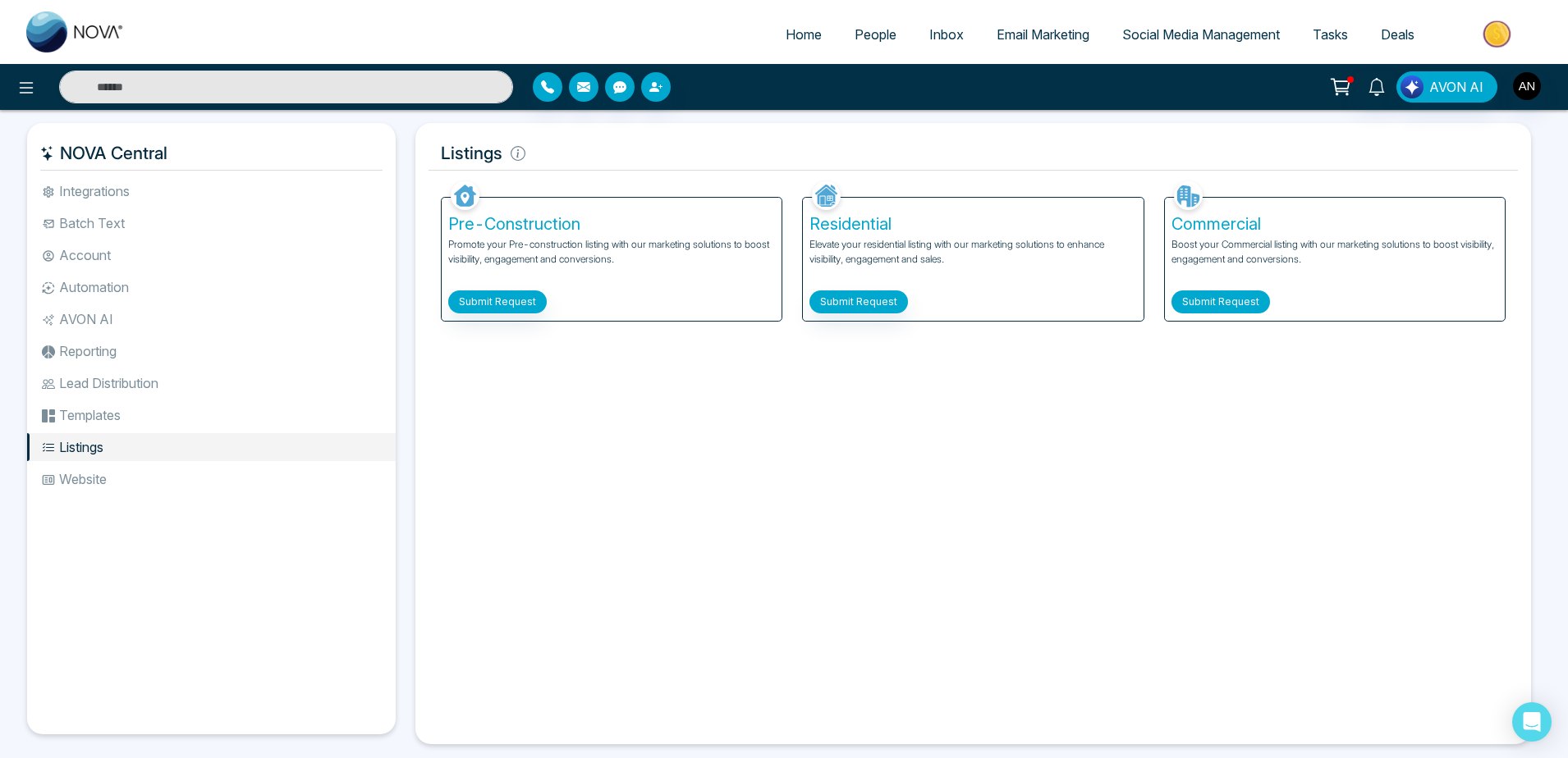
click at [1194, 296] on button "Submit Request" at bounding box center [1220, 302] width 98 height 23
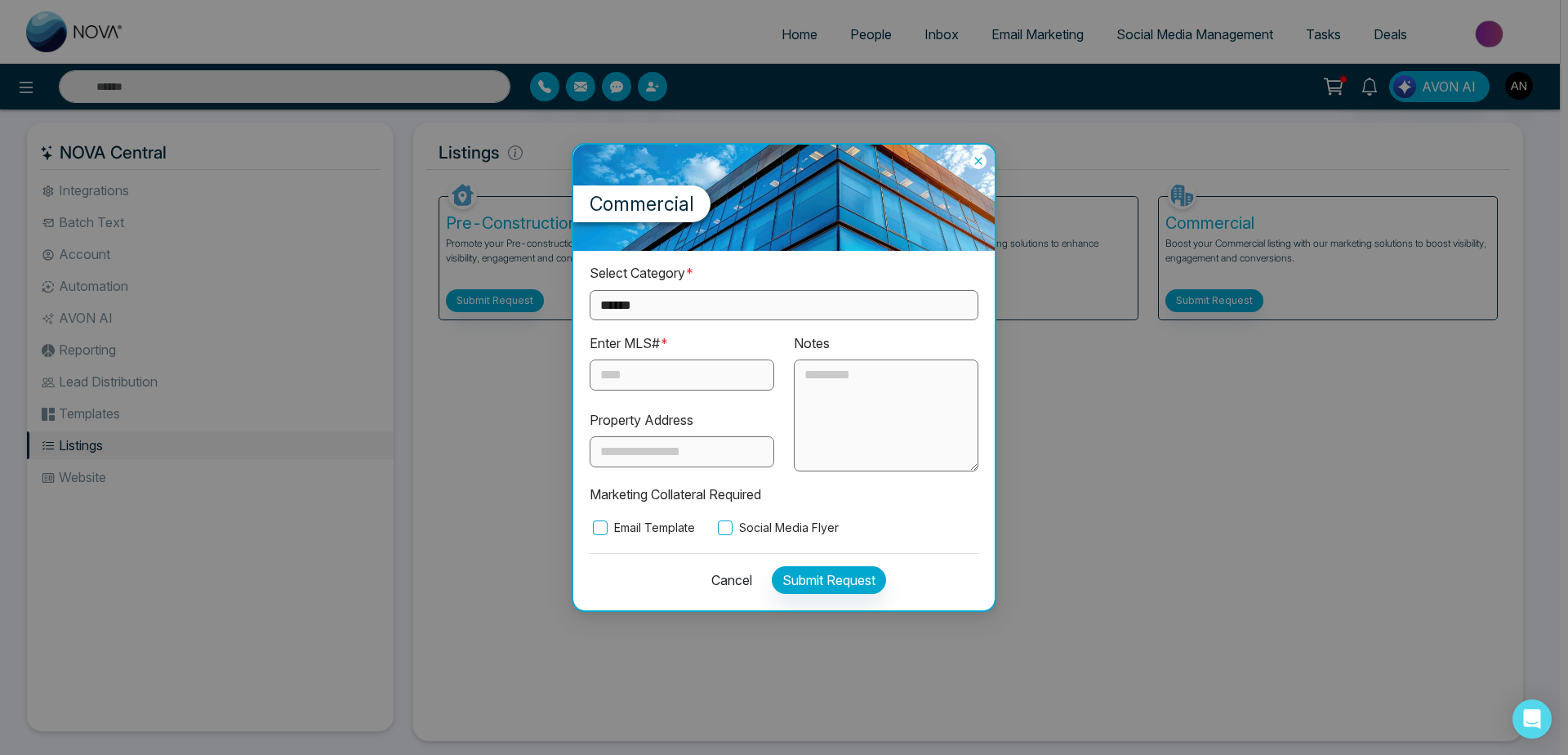
select select "**********"
click option "**********" at bounding box center [0, 0] width 0 height 0
click at [671, 386] on input "text" at bounding box center [681, 375] width 185 height 31
type input "**"
click at [773, 535] on label "Social Media Flyer" at bounding box center [777, 528] width 124 height 18
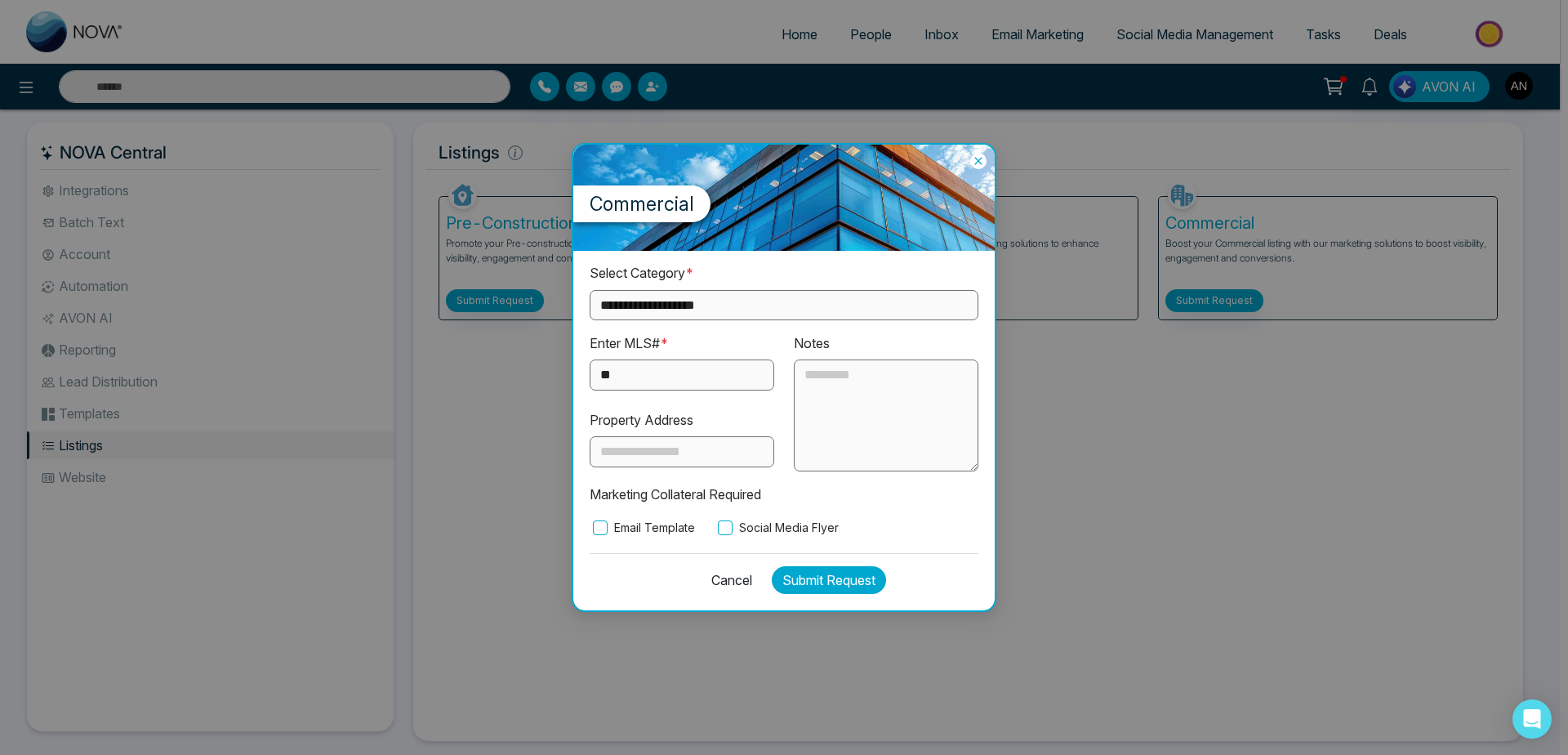
click at [812, 577] on button "Submit Request" at bounding box center [829, 580] width 114 height 28
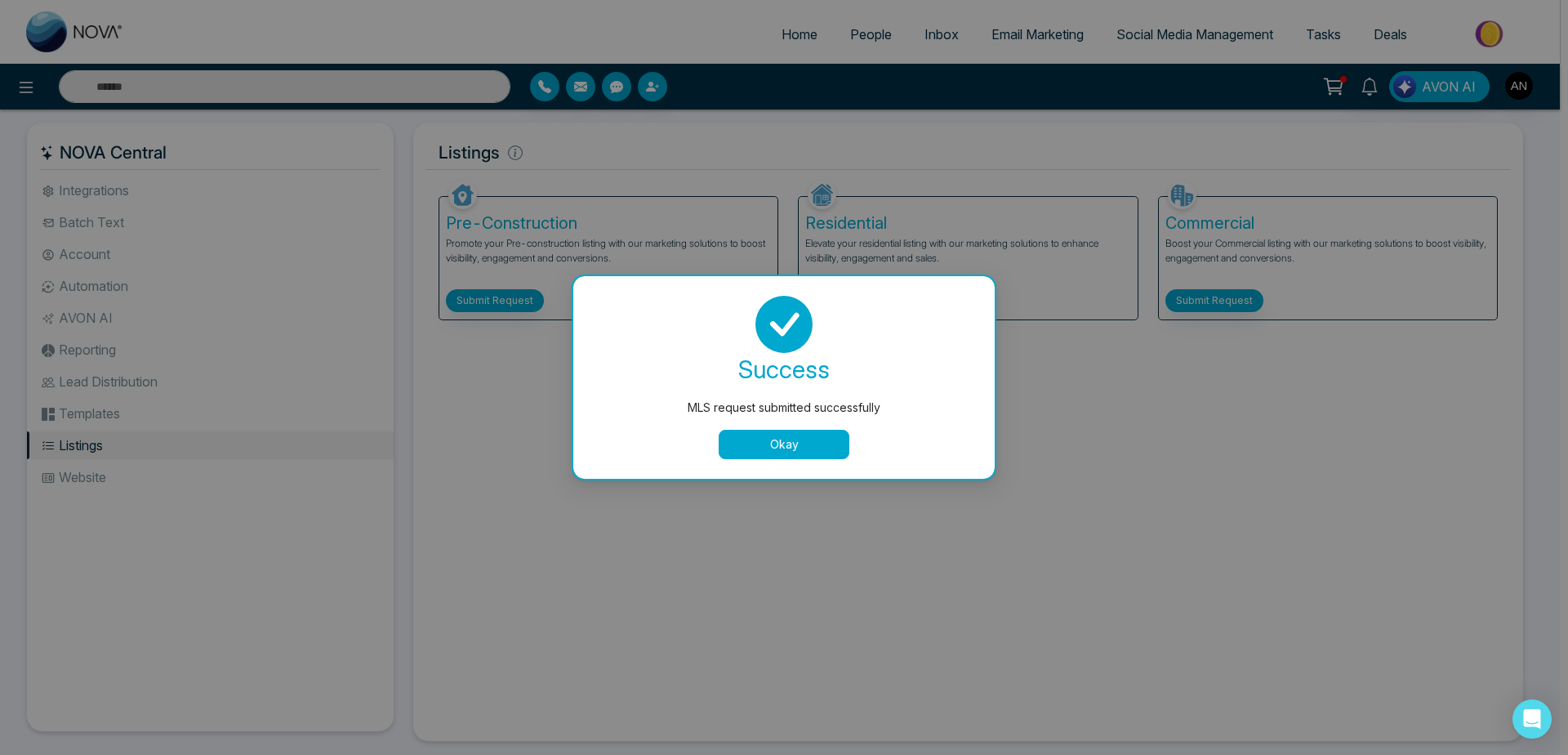
click at [802, 438] on button "Okay" at bounding box center [784, 444] width 131 height 30
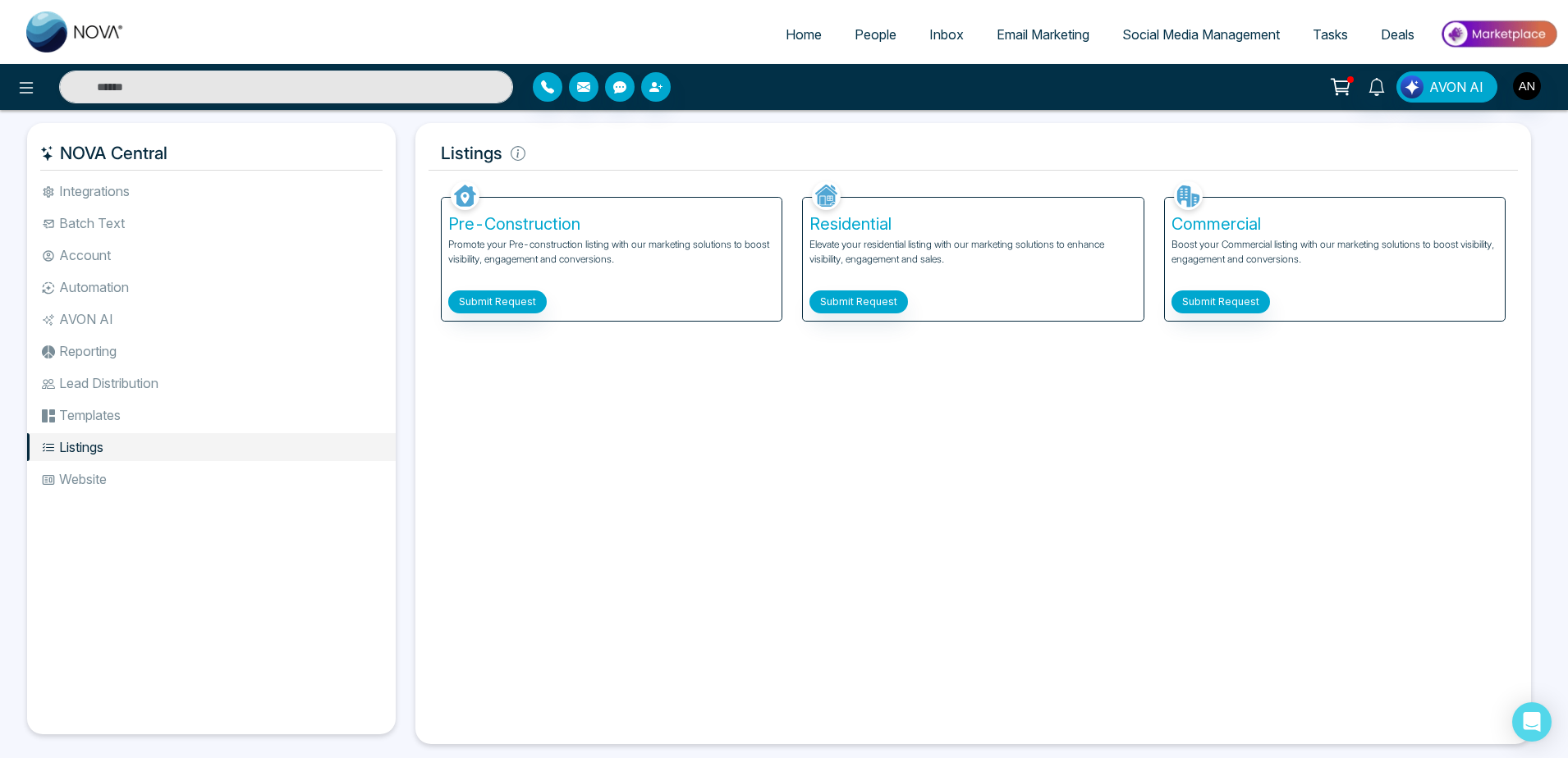
click at [85, 481] on li "Website" at bounding box center [211, 479] width 368 height 28
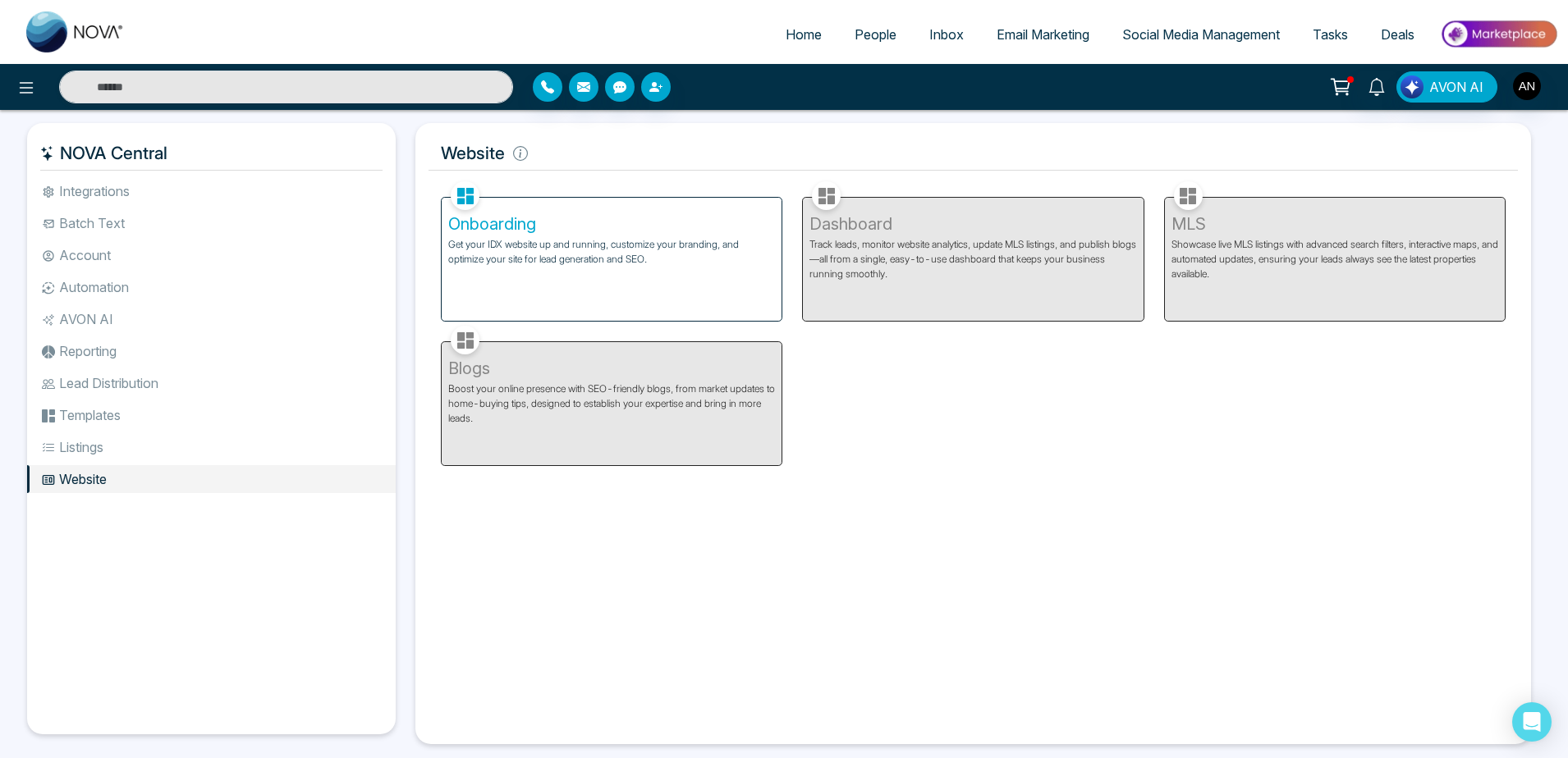
click at [570, 306] on div "Onboarding Get your IDX website up and running, customize your branding, and op…" at bounding box center [611, 259] width 339 height 123
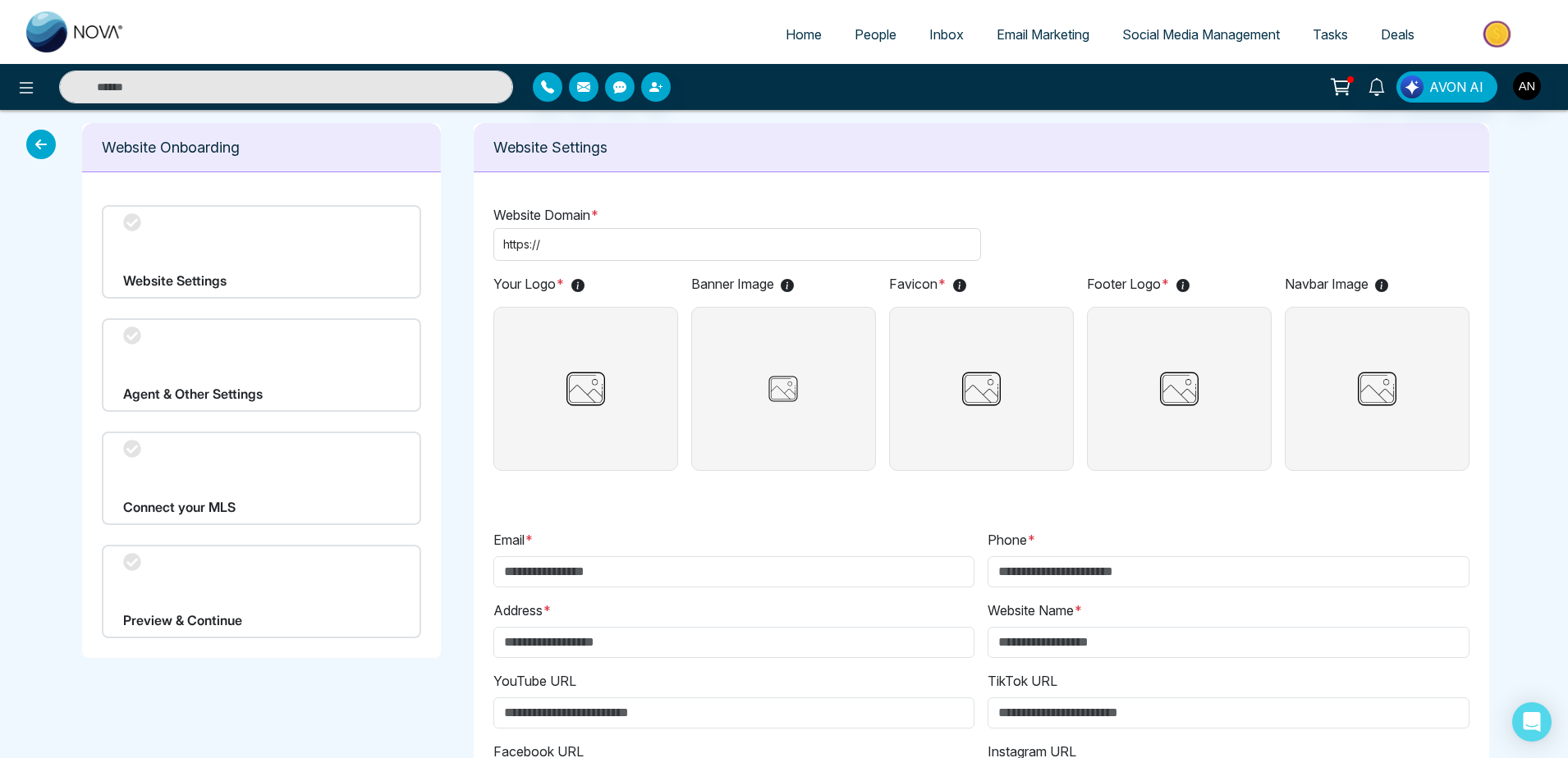
click at [32, 147] on icon at bounding box center [41, 144] width 30 height 30
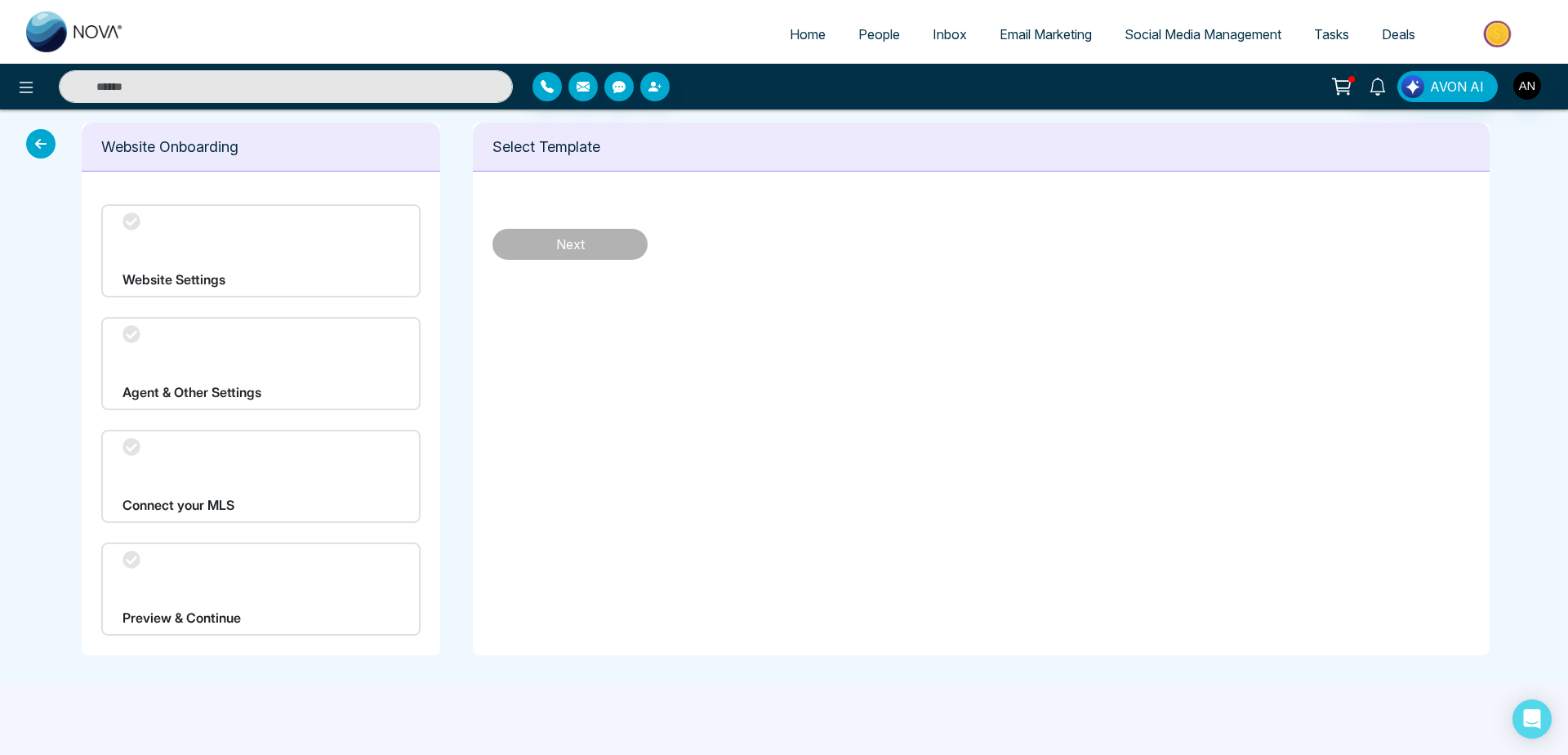
click at [32, 146] on icon at bounding box center [41, 144] width 30 height 30
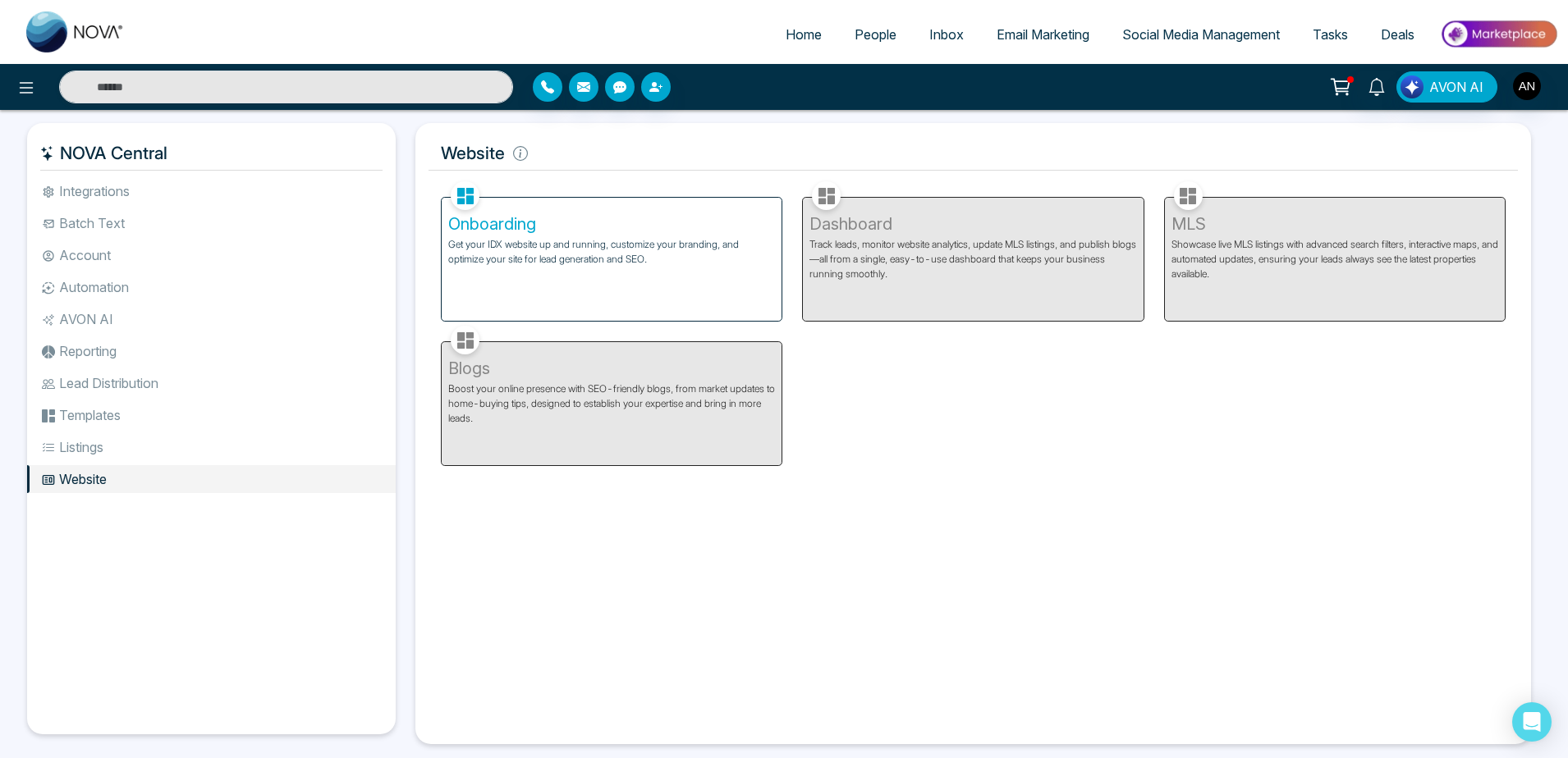
click at [134, 455] on li "Listings" at bounding box center [211, 447] width 368 height 28
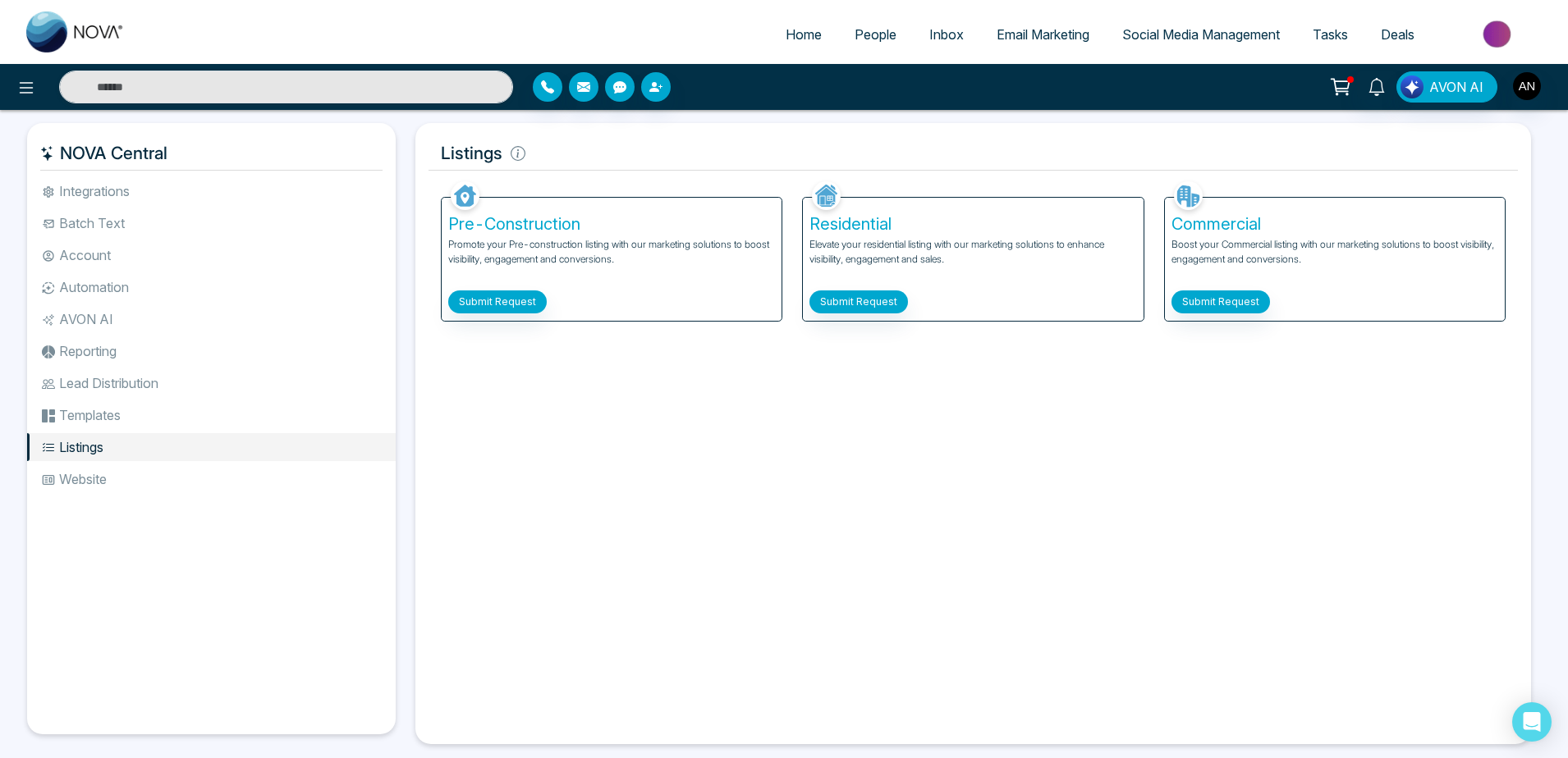
drag, startPoint x: 436, startPoint y: 138, endPoint x: 615, endPoint y: 145, distance: 179.1
click at [615, 145] on h5 "Listings" at bounding box center [973, 153] width 1089 height 34
click at [107, 473] on li "Website" at bounding box center [211, 479] width 368 height 28
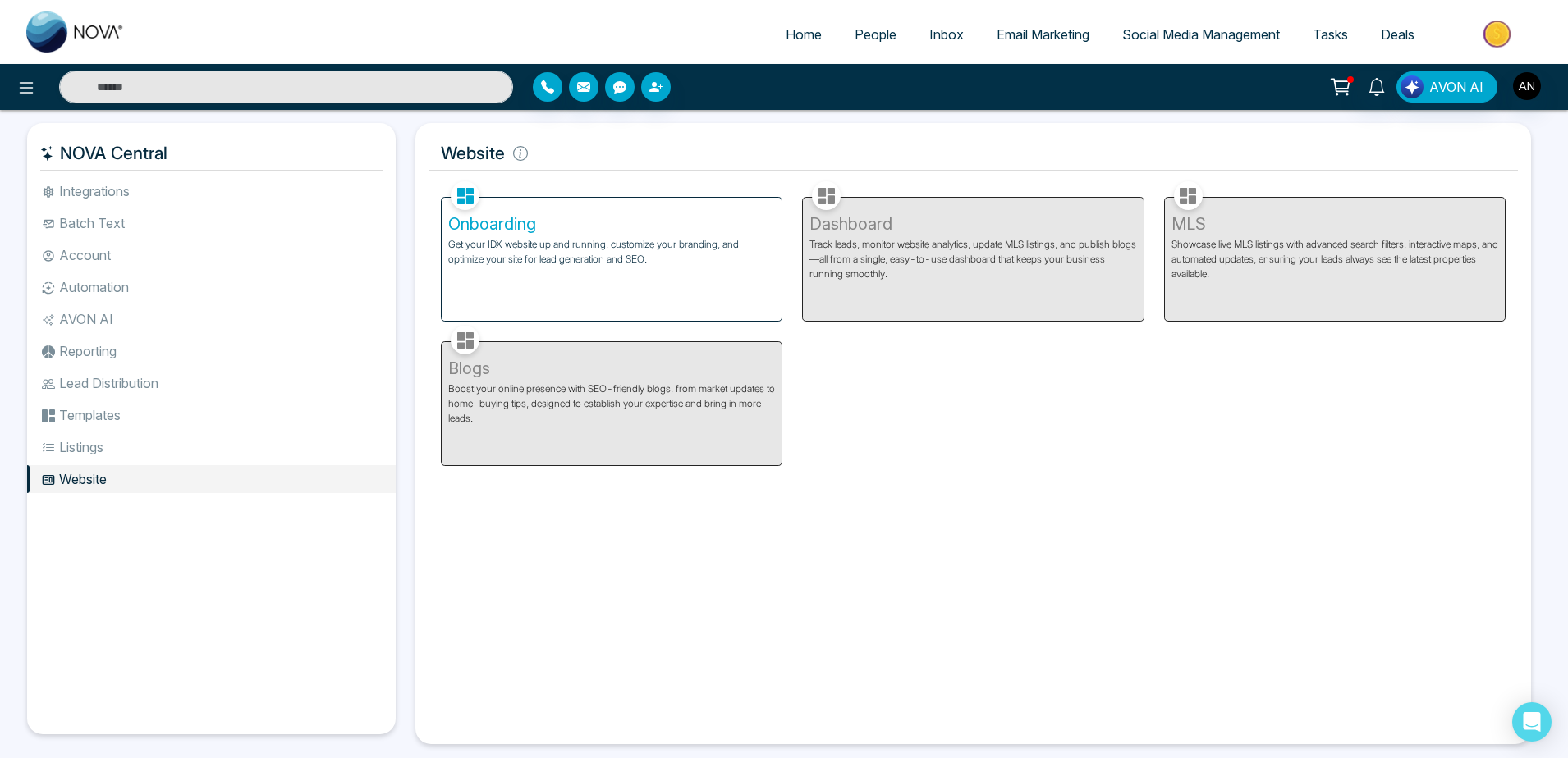
drag, startPoint x: 427, startPoint y: 156, endPoint x: 587, endPoint y: 141, distance: 160.7
click at [587, 141] on div "Website Facebook NOVACRM enables users to connect to Facebook to schedule socia…" at bounding box center [973, 433] width 1116 height 621
click at [587, 141] on h5 "Website" at bounding box center [973, 153] width 1089 height 34
click at [793, 38] on span "Home" at bounding box center [804, 34] width 36 height 16
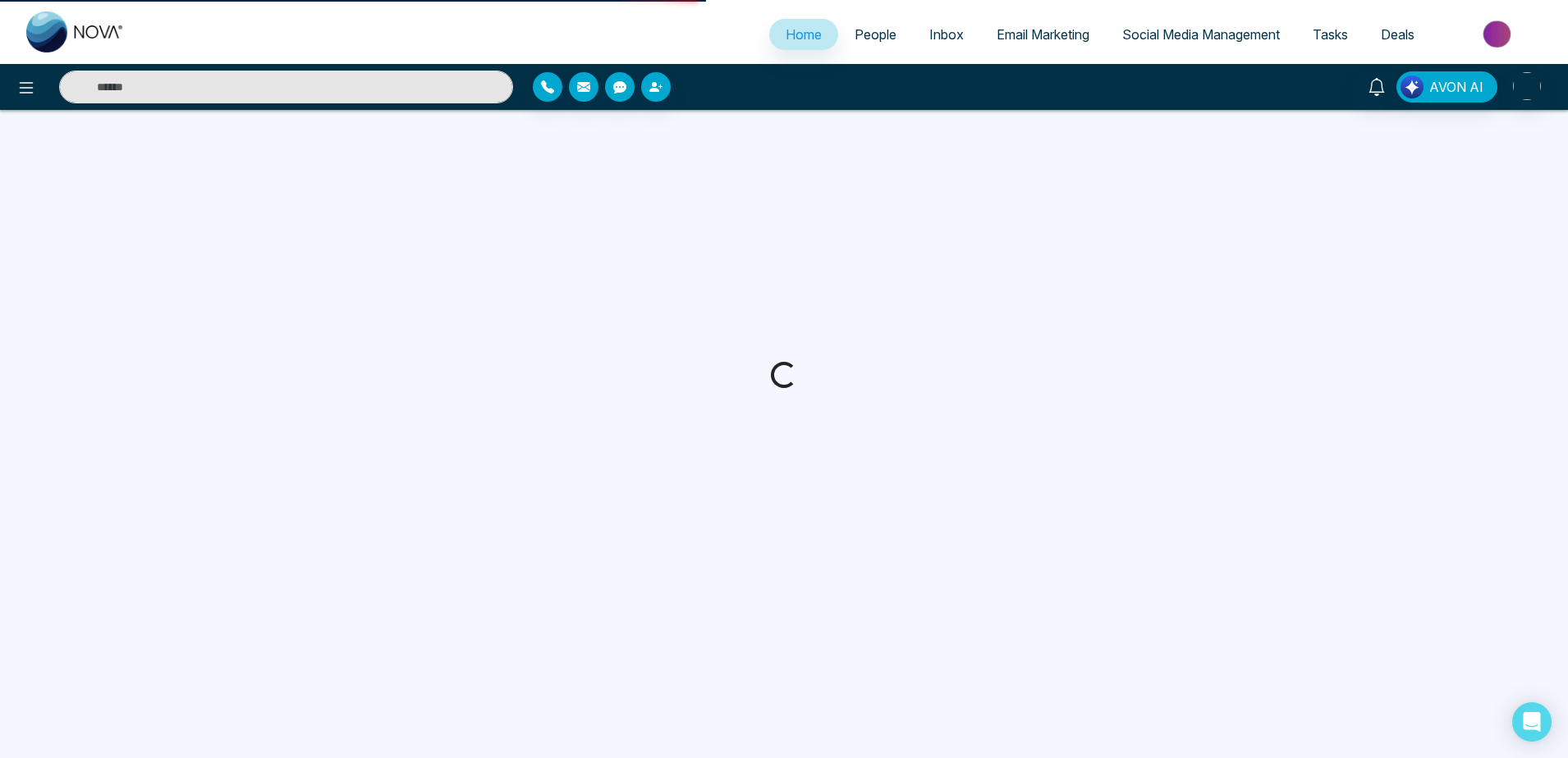
select select "*"
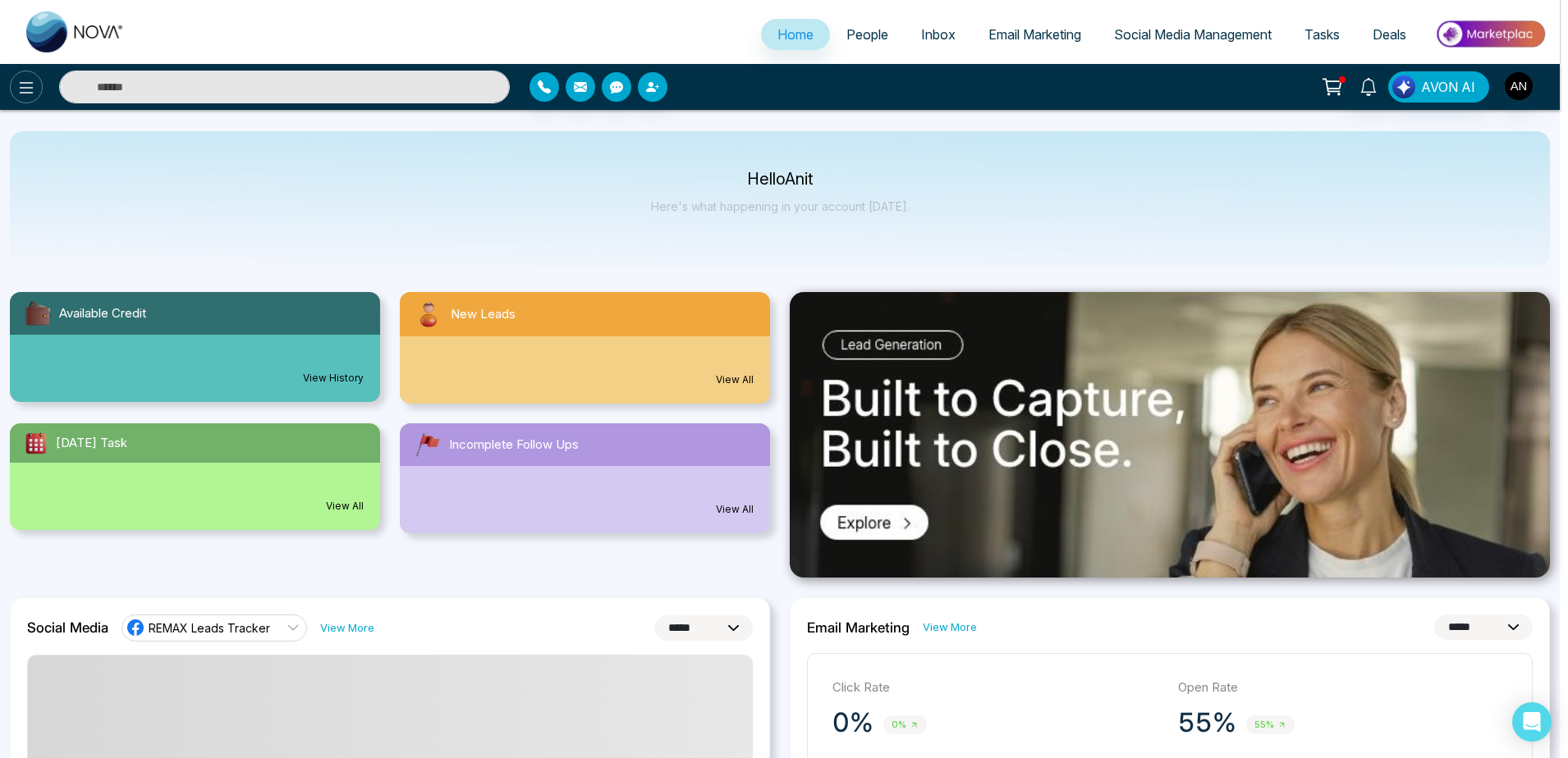
click at [32, 87] on div "Make your Real Estate Journey Effortless Scan QR to Download the App Generate Q…" at bounding box center [784, 379] width 1568 height 758
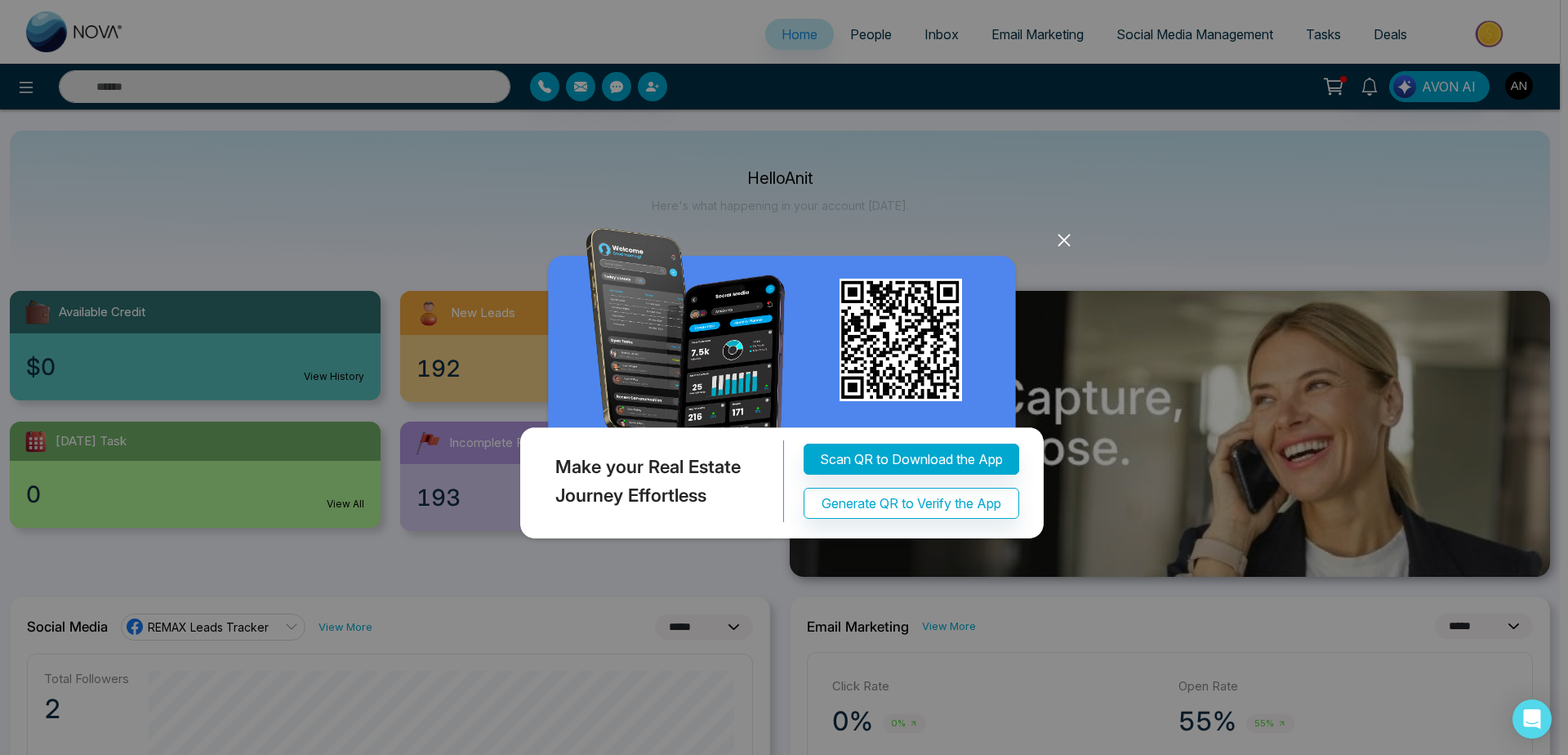
click at [1063, 242] on icon at bounding box center [1063, 241] width 10 height 10
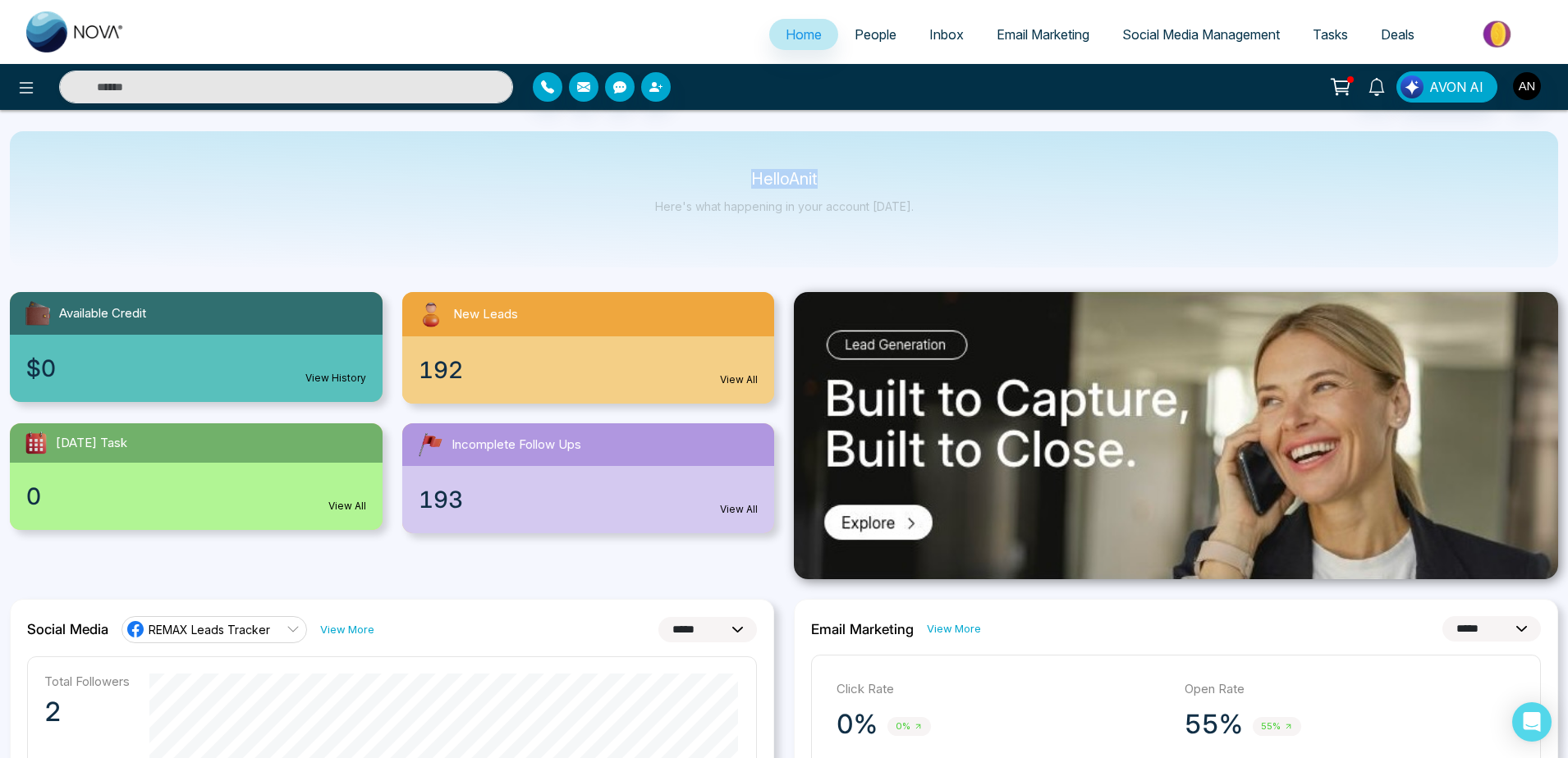
drag, startPoint x: 742, startPoint y: 173, endPoint x: 991, endPoint y: 217, distance: 252.9
click at [991, 217] on div "Hello Anit Here's what happening in your account [DATE]." at bounding box center [784, 199] width 1548 height 136
click at [31, 97] on button at bounding box center [27, 87] width 32 height 32
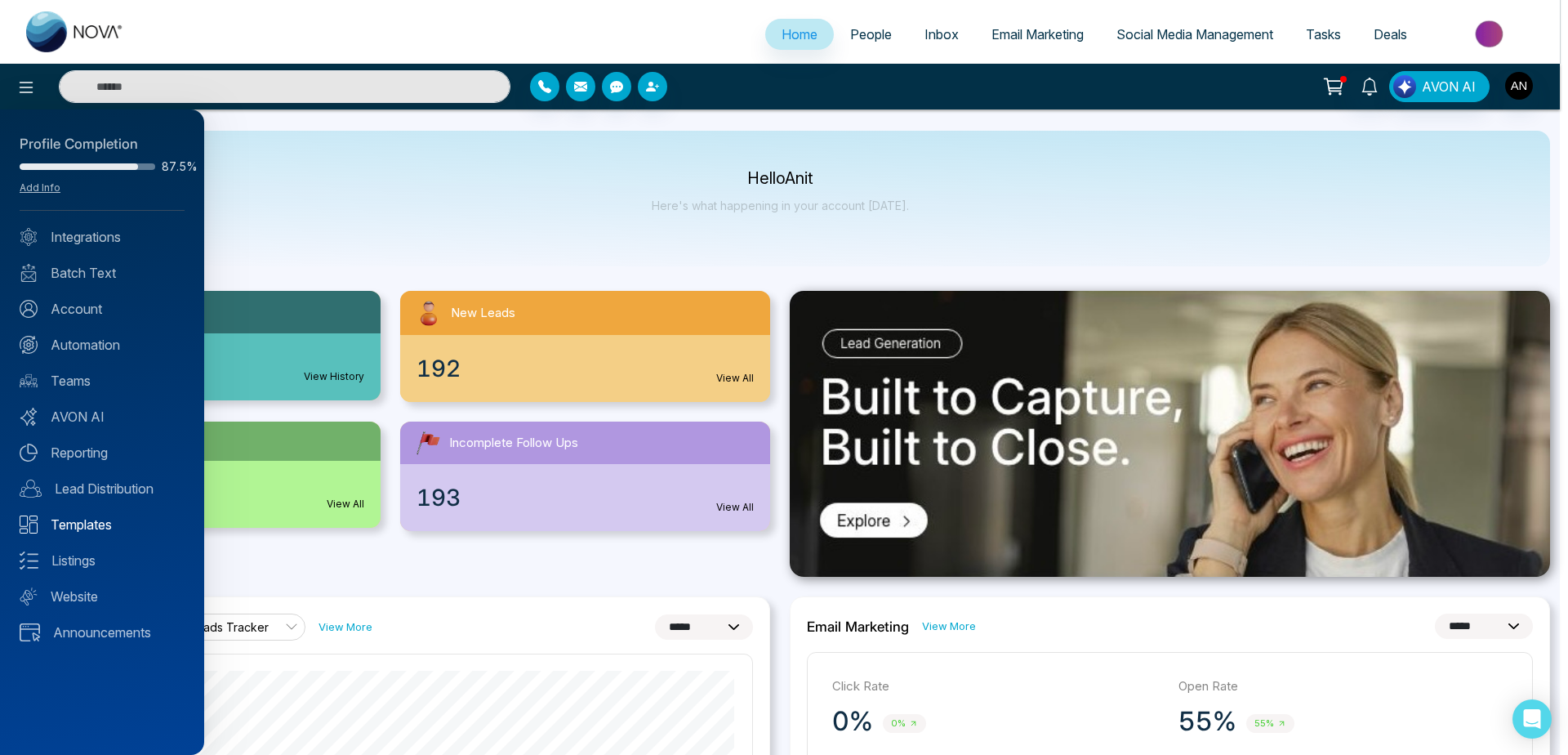
click at [98, 527] on link "Templates" at bounding box center [102, 524] width 165 height 20
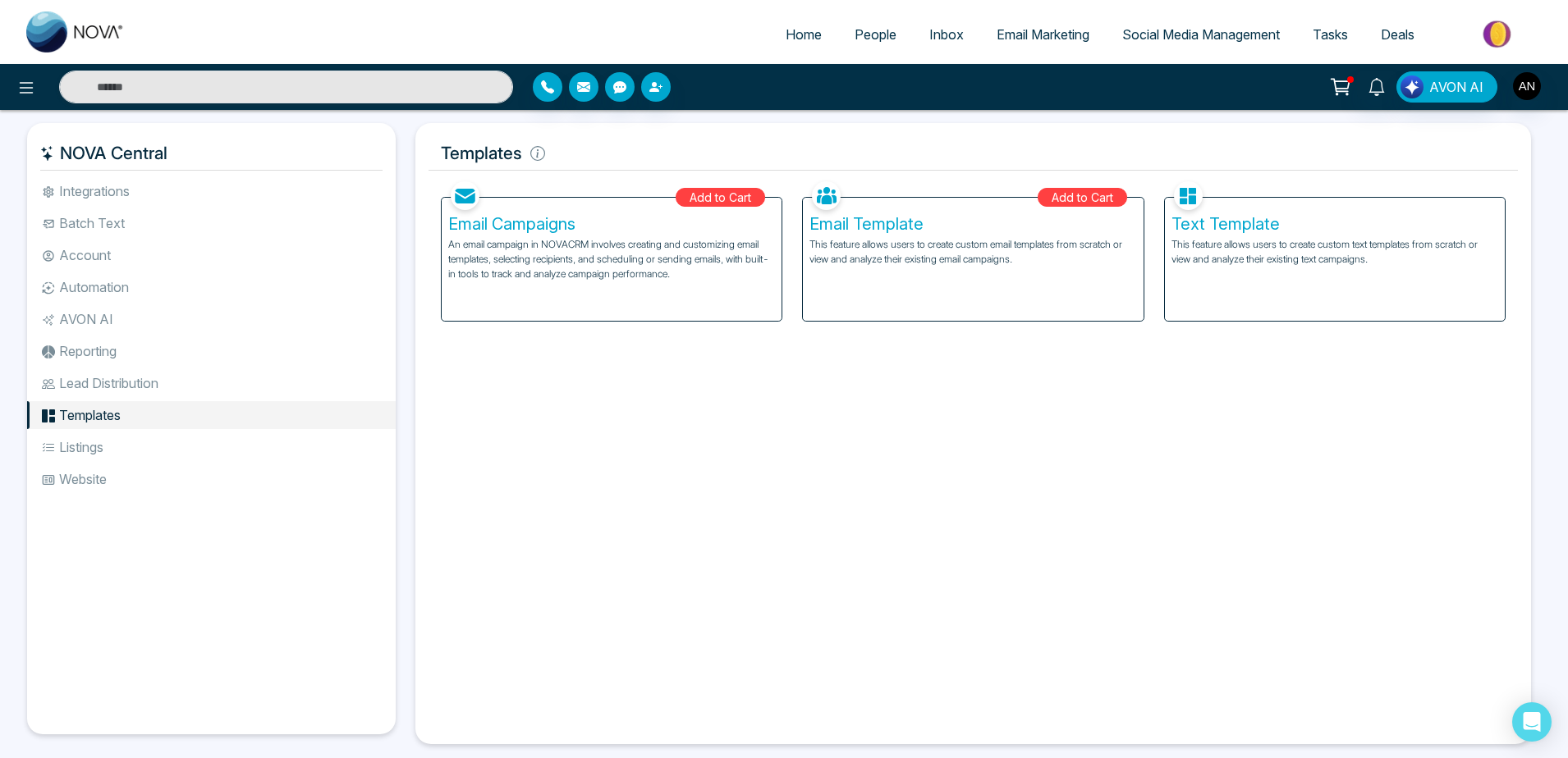
click at [130, 452] on li "Listings" at bounding box center [211, 447] width 368 height 28
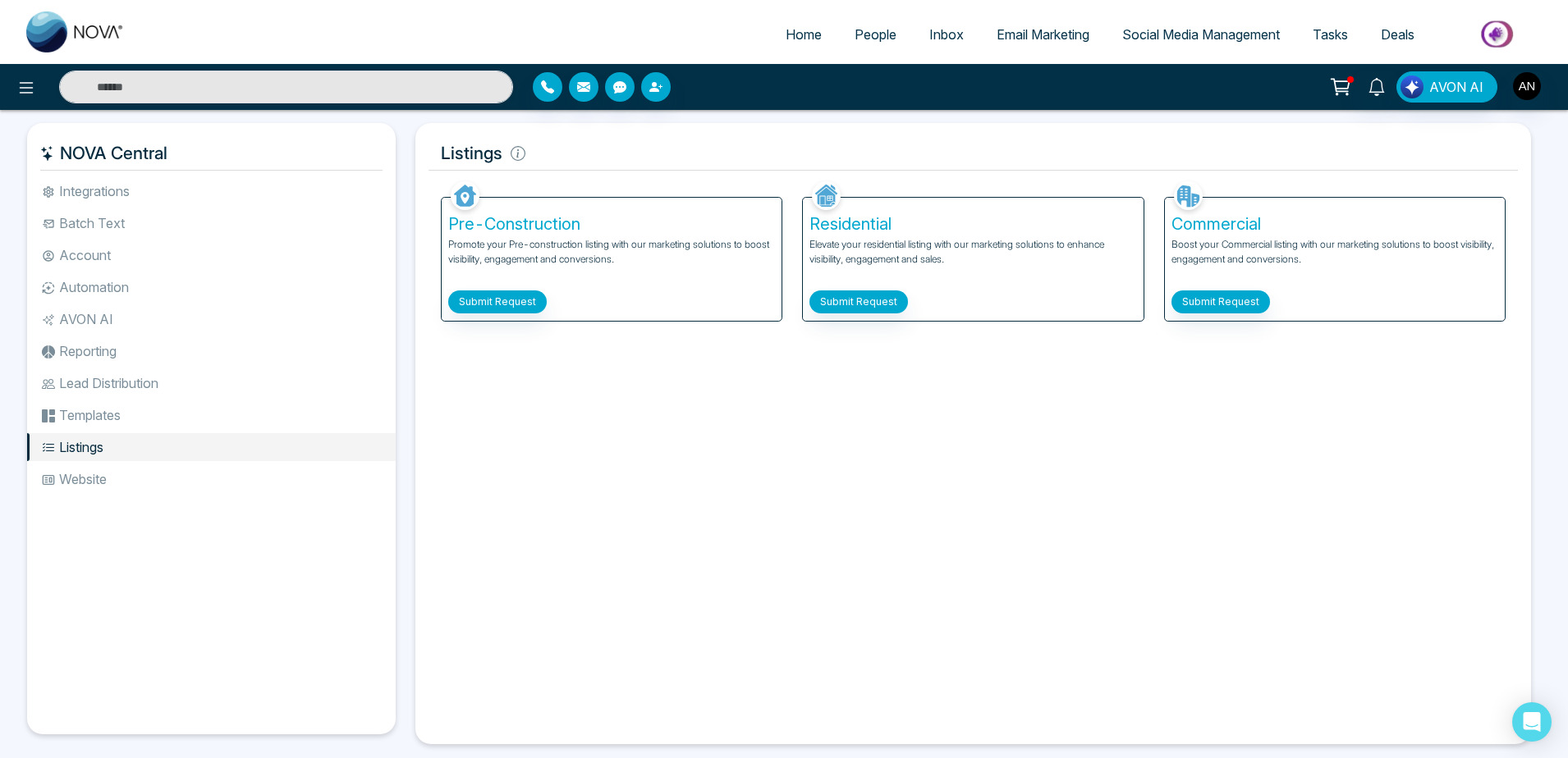
click at [223, 482] on li "Website" at bounding box center [211, 479] width 368 height 28
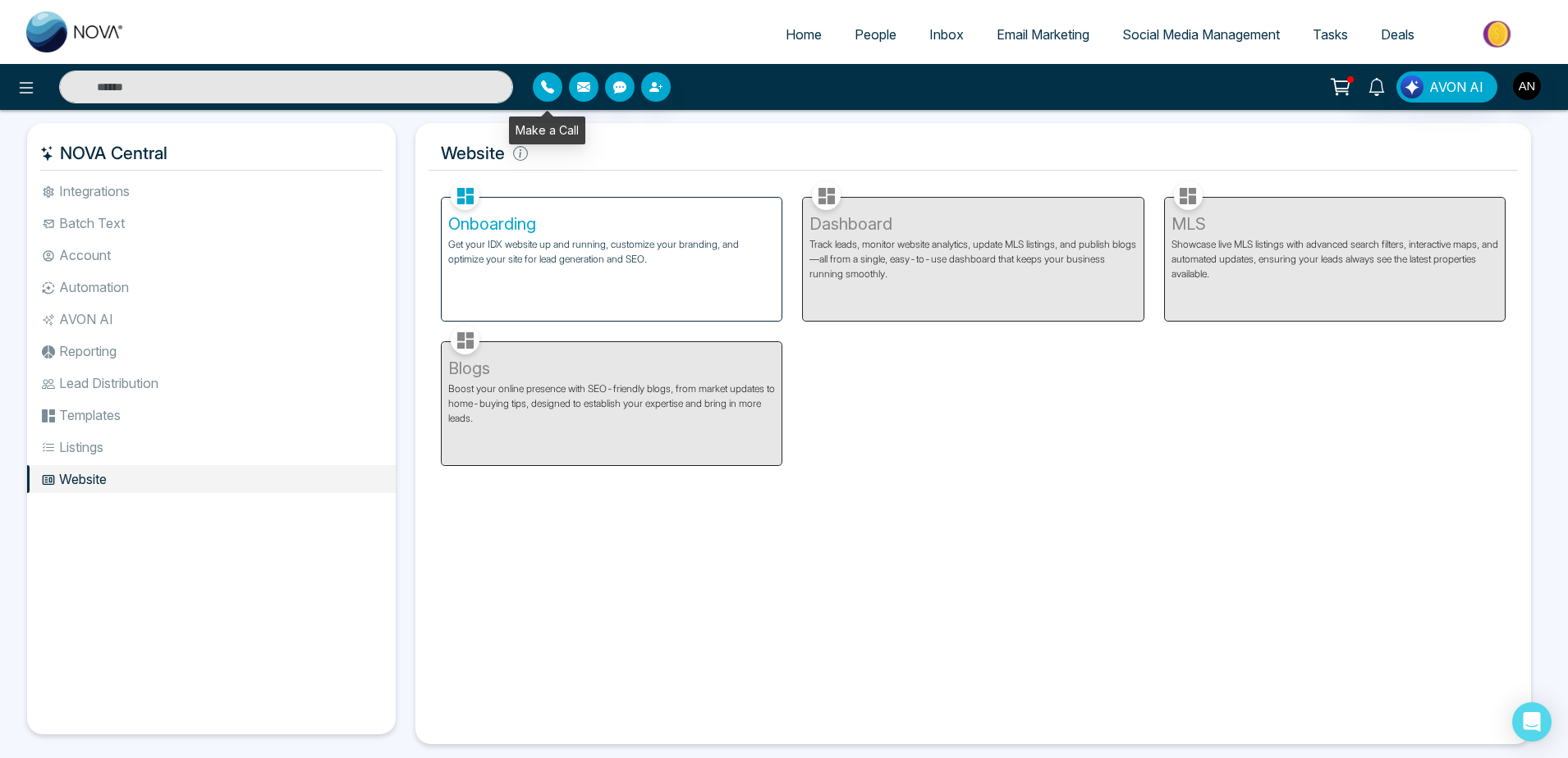
click at [540, 91] on button "button" at bounding box center [547, 86] width 30 height 30
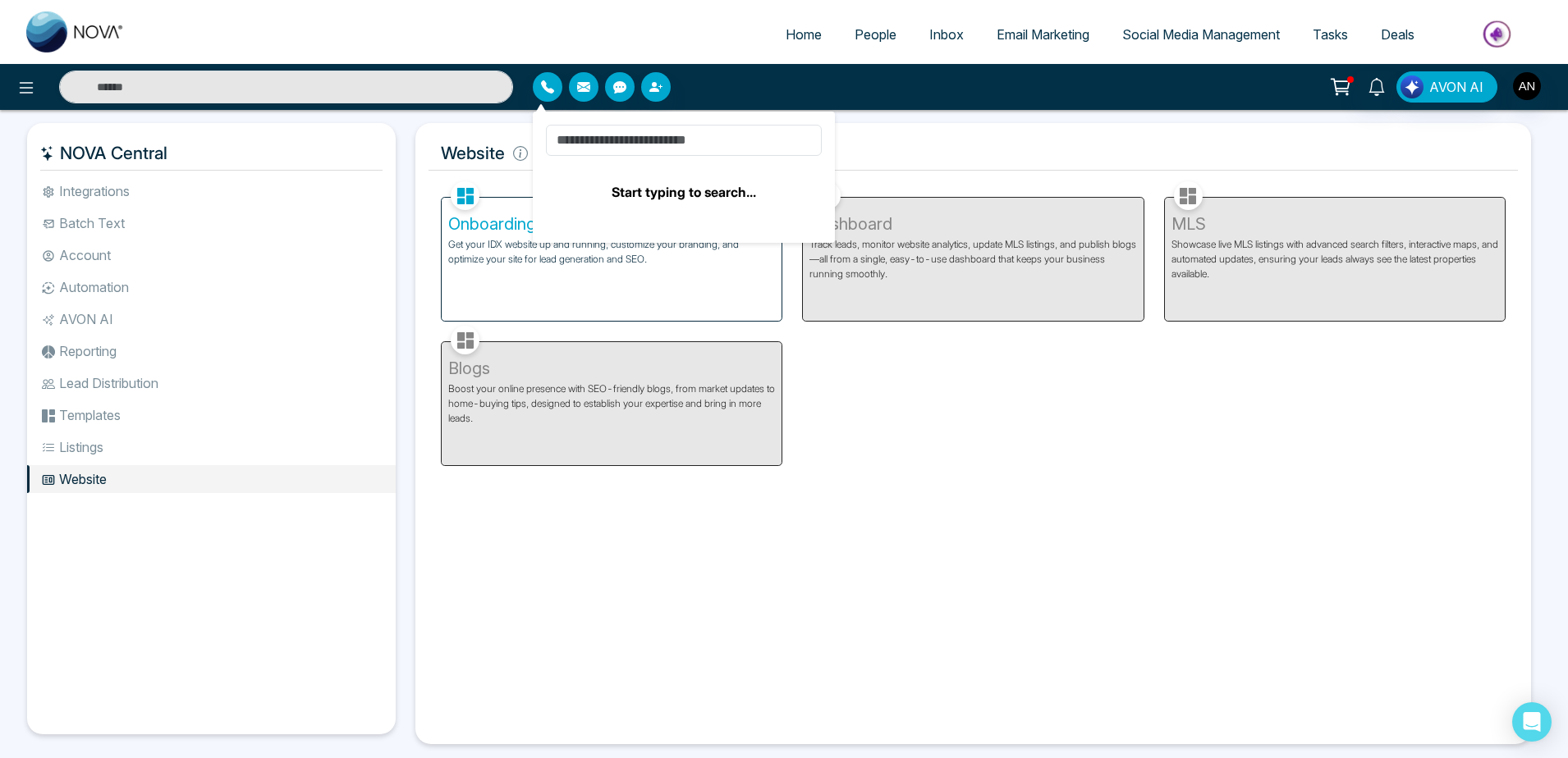
click at [672, 156] on span "Start typing to search..." at bounding box center [683, 163] width 276 height 77
click at [731, 139] on input at bounding box center [683, 140] width 276 height 31
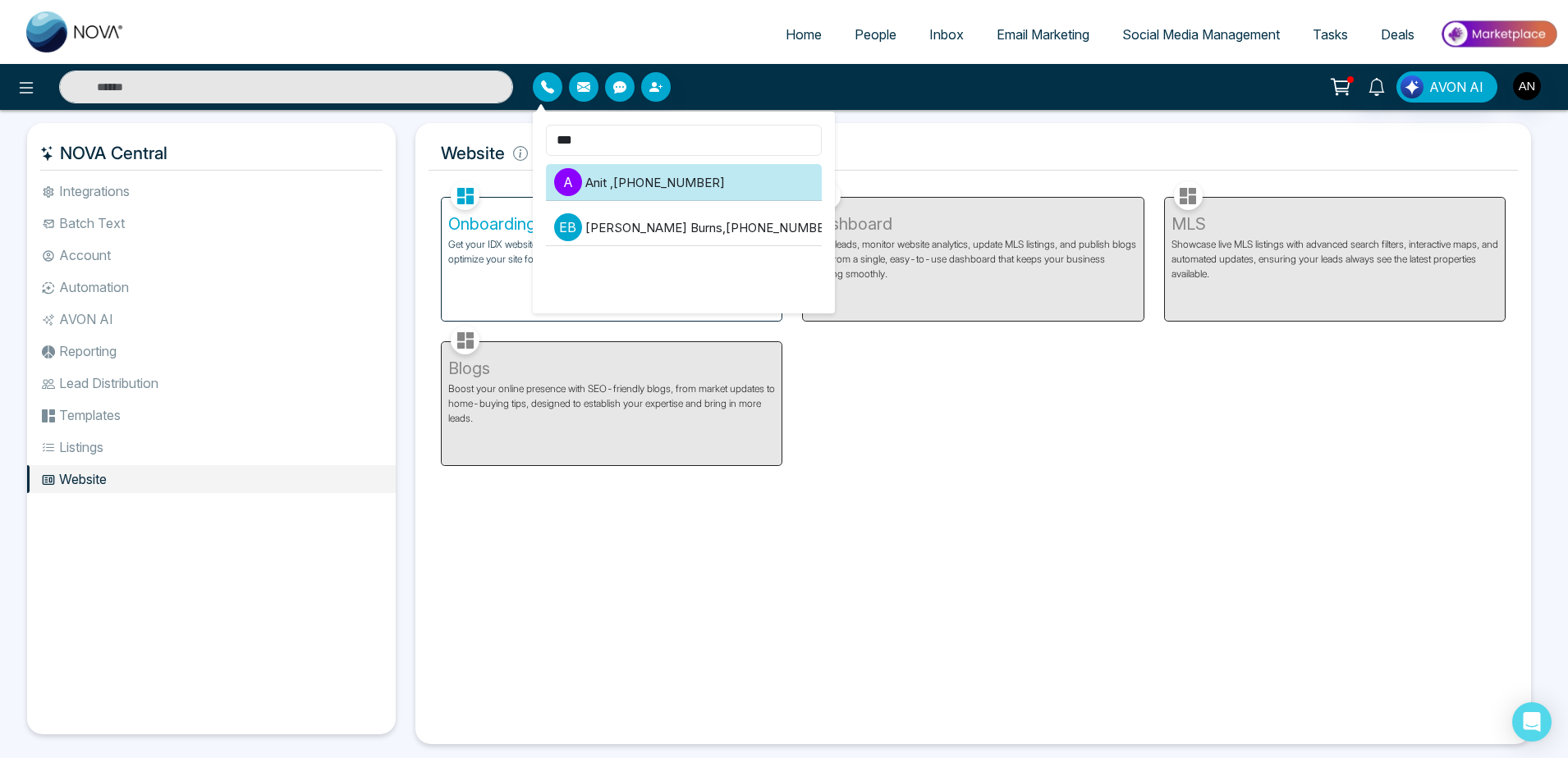
type input "***"
click at [657, 191] on li "A Anit , [PHONE_NUMBER]" at bounding box center [683, 182] width 276 height 37
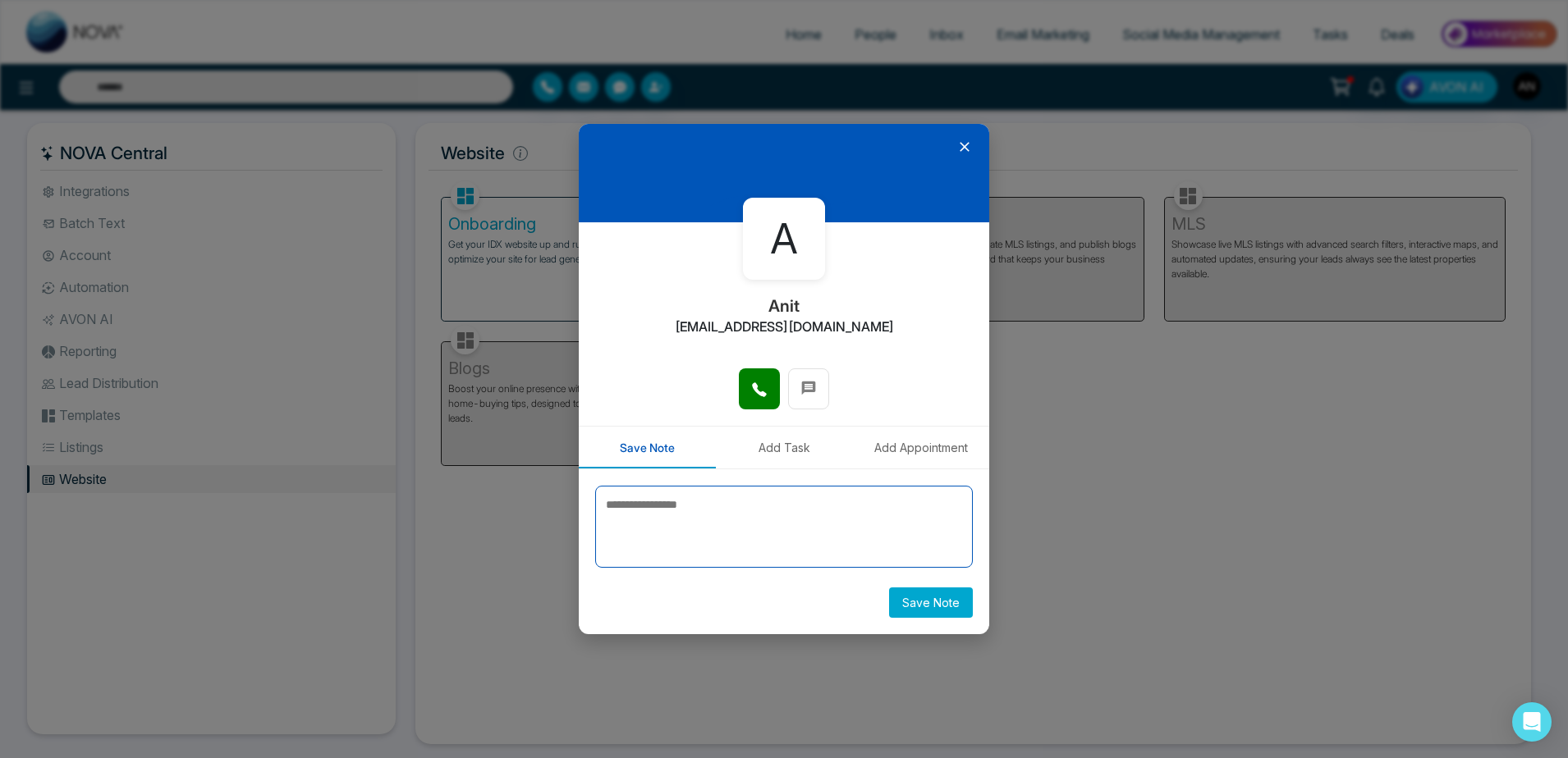
click at [793, 526] on textarea at bounding box center [784, 526] width 378 height 82
type textarea "*****"
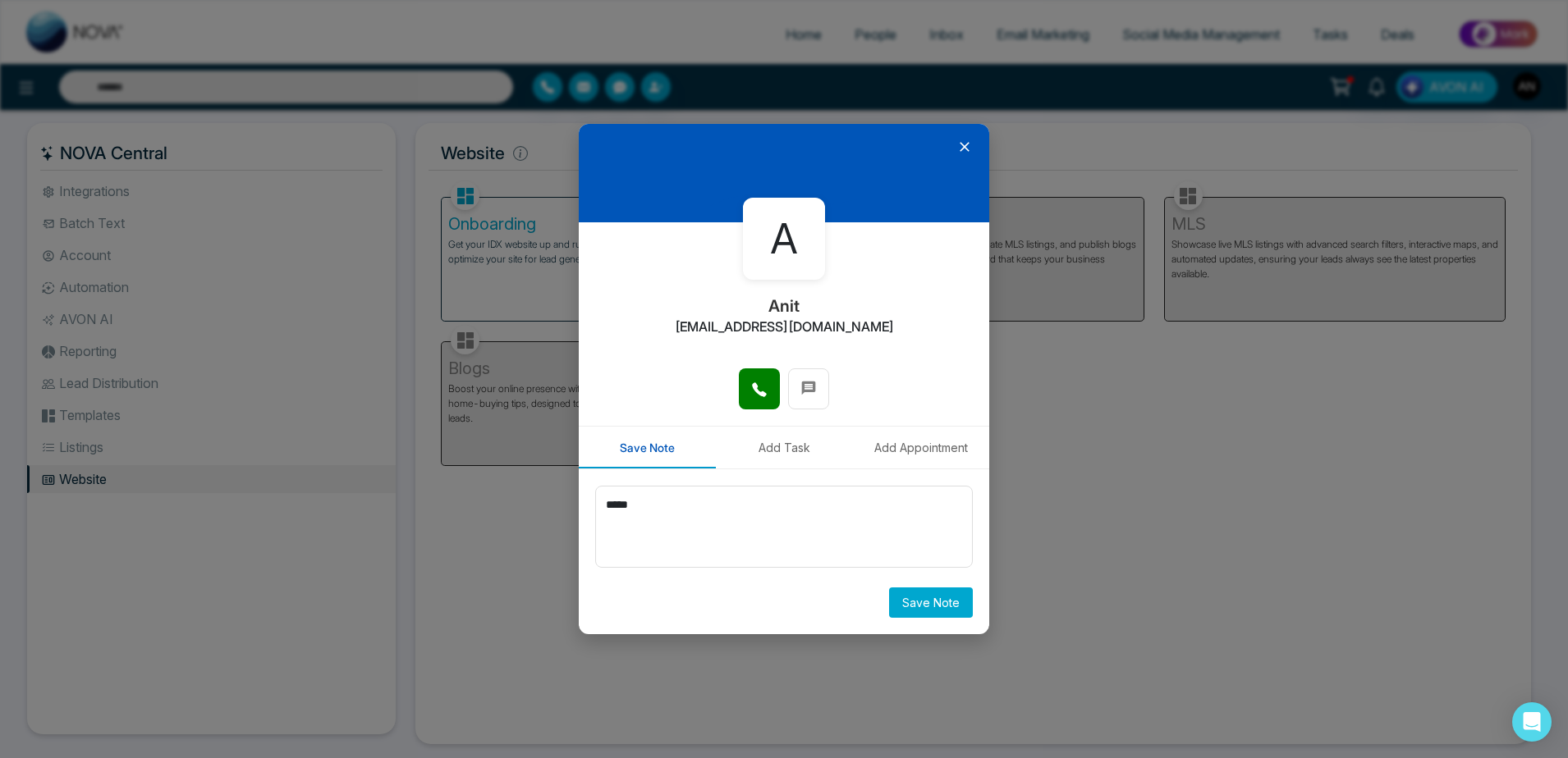
click at [947, 598] on button "Save Note" at bounding box center [931, 602] width 84 height 31
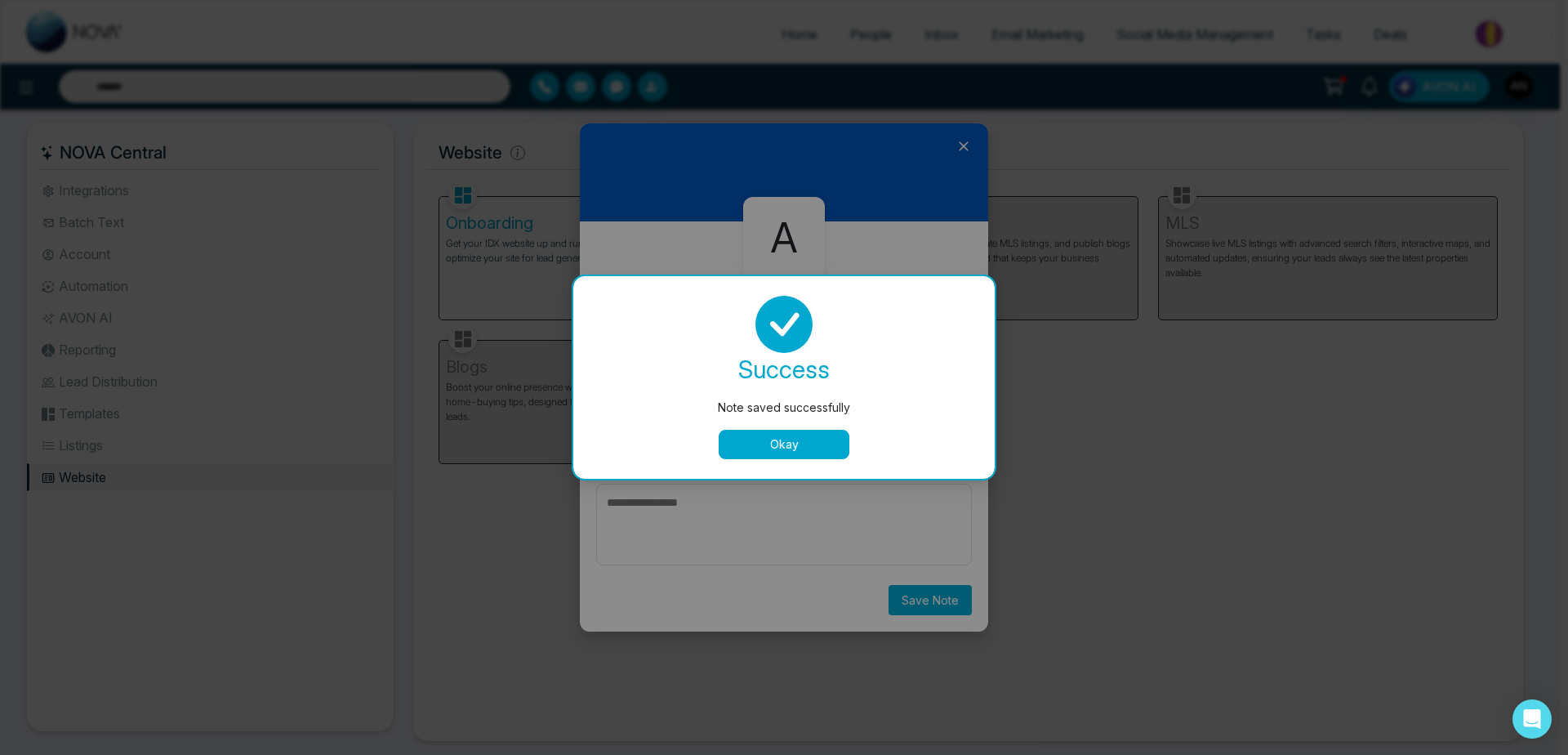
click at [789, 460] on div "success Note saved successfully Okay" at bounding box center [784, 378] width 421 height 203
click at [769, 442] on button "Okay" at bounding box center [784, 444] width 131 height 30
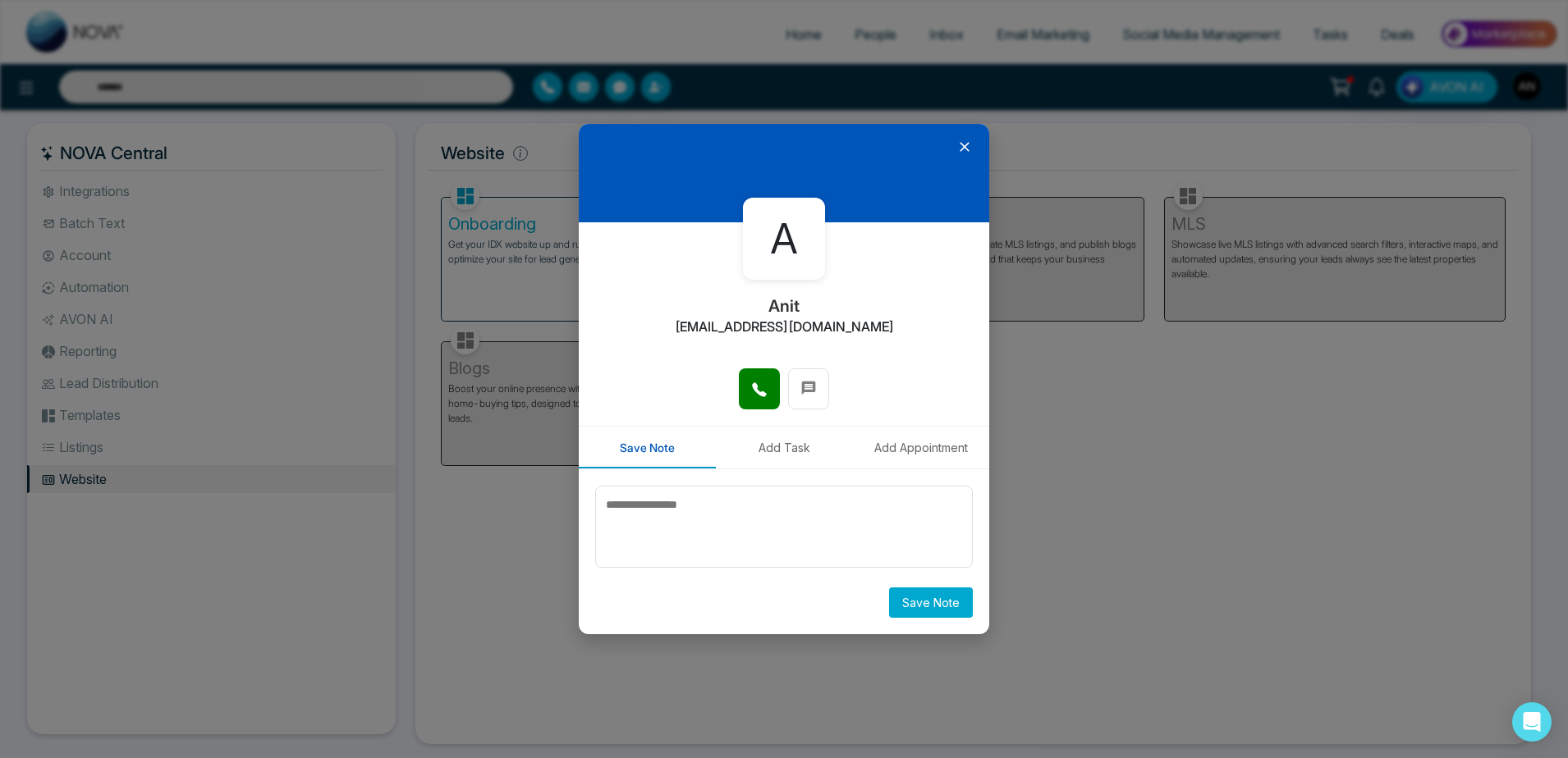
click at [773, 433] on button "Add Task" at bounding box center [784, 447] width 137 height 42
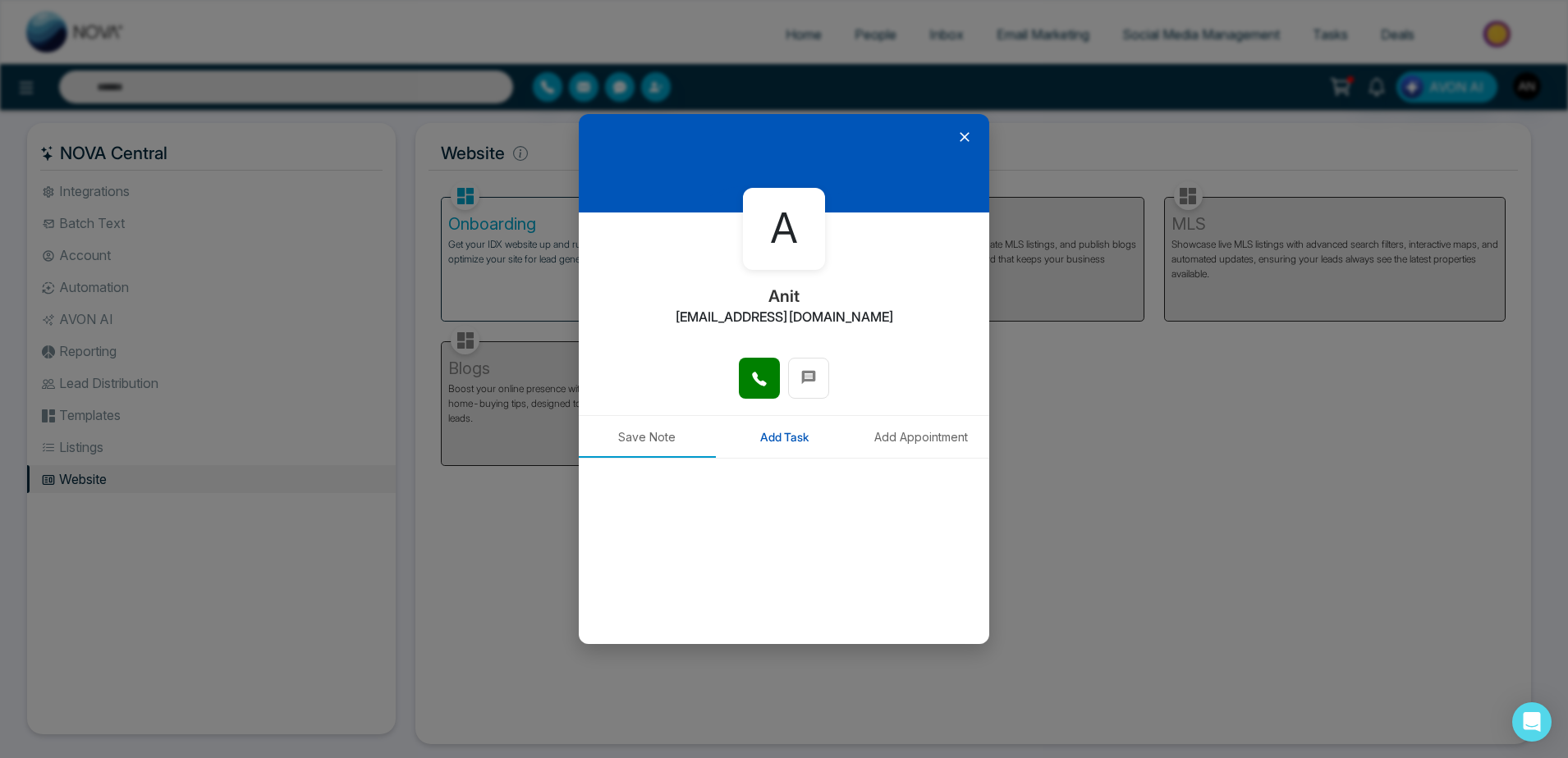
type input "**********"
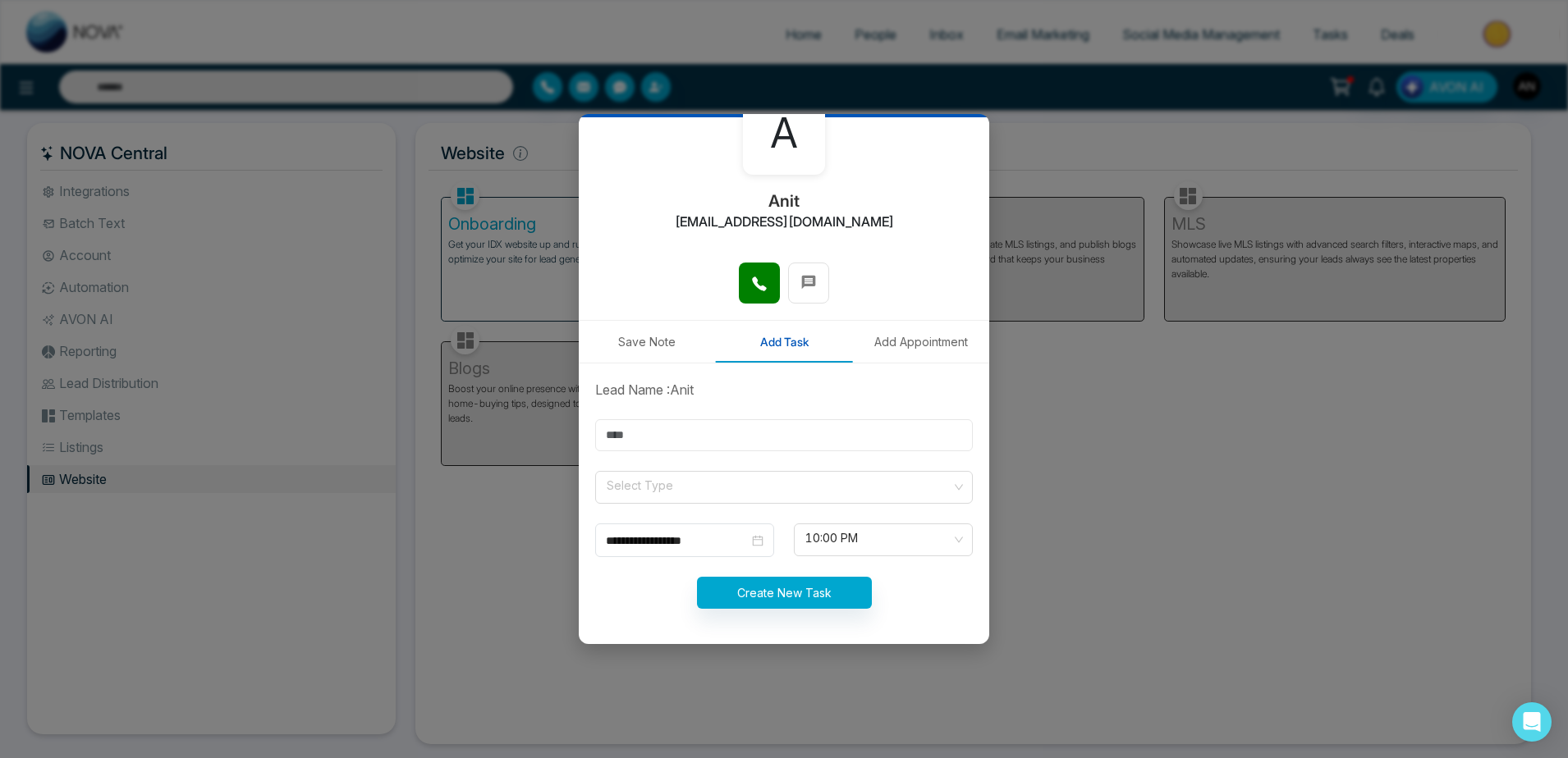
click at [681, 443] on input "text" at bounding box center [784, 435] width 378 height 32
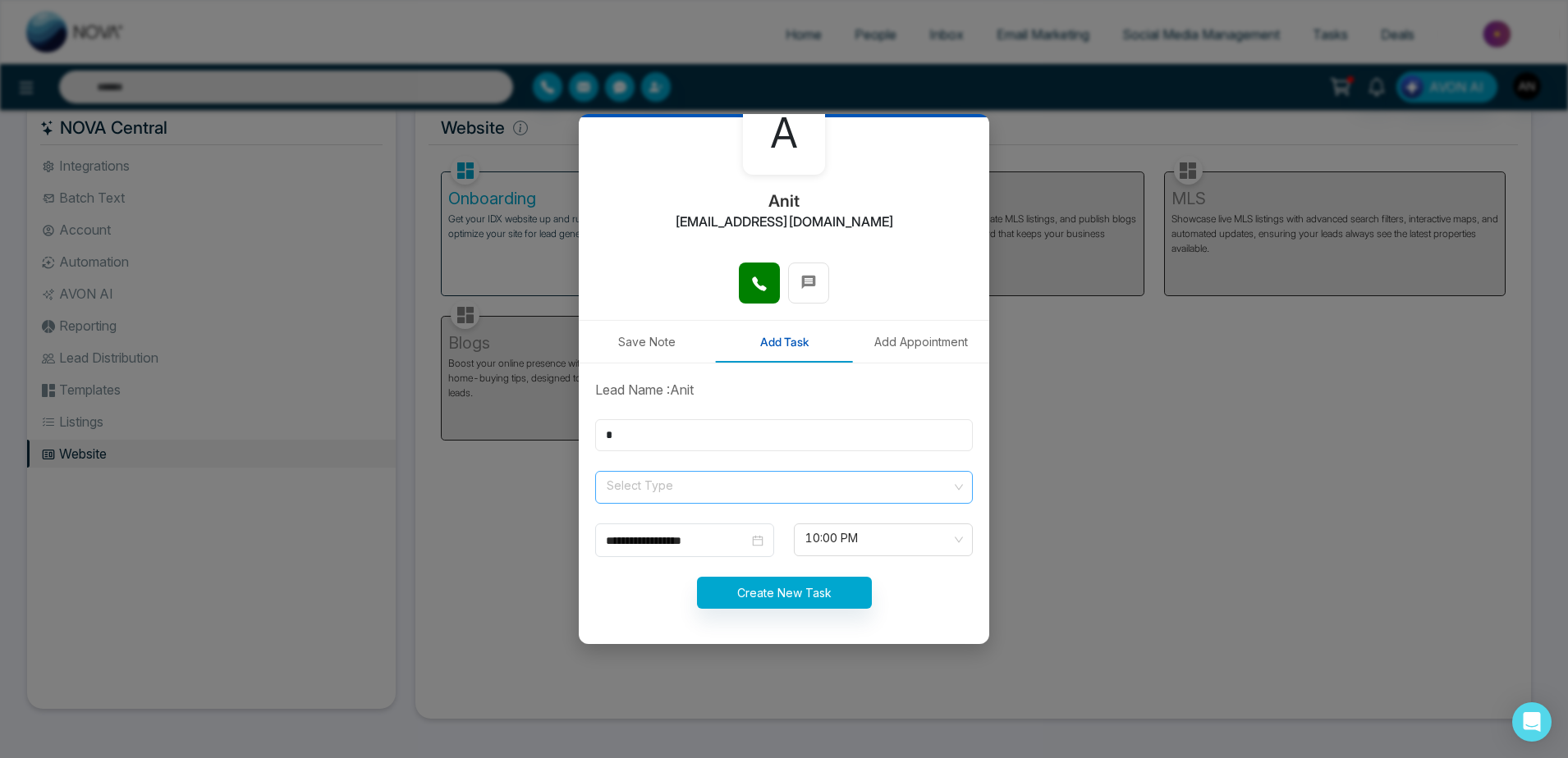
type input "*"
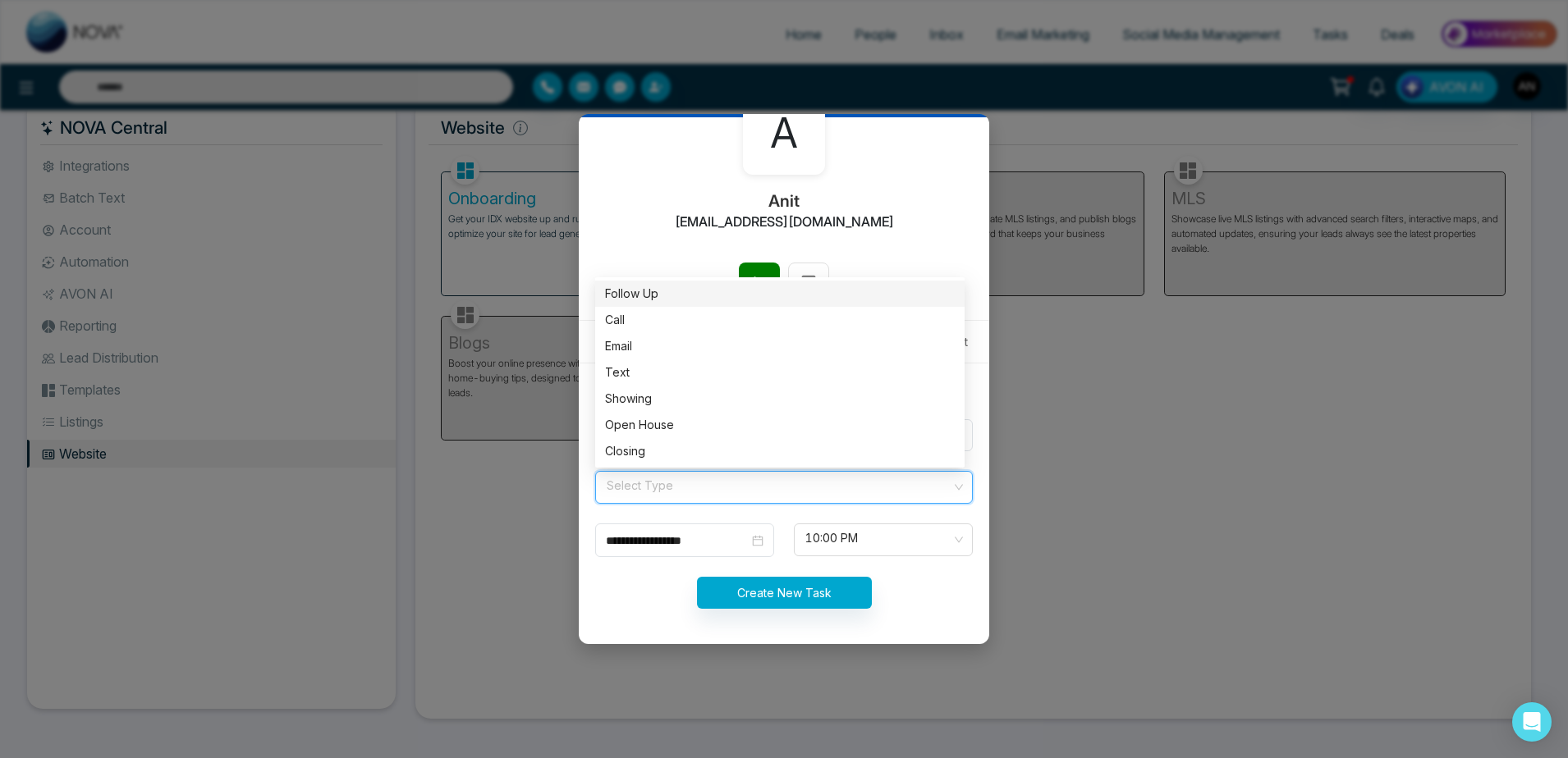
click at [714, 486] on input "search" at bounding box center [778, 484] width 346 height 25
click at [662, 381] on div "Text" at bounding box center [780, 373] width 369 height 26
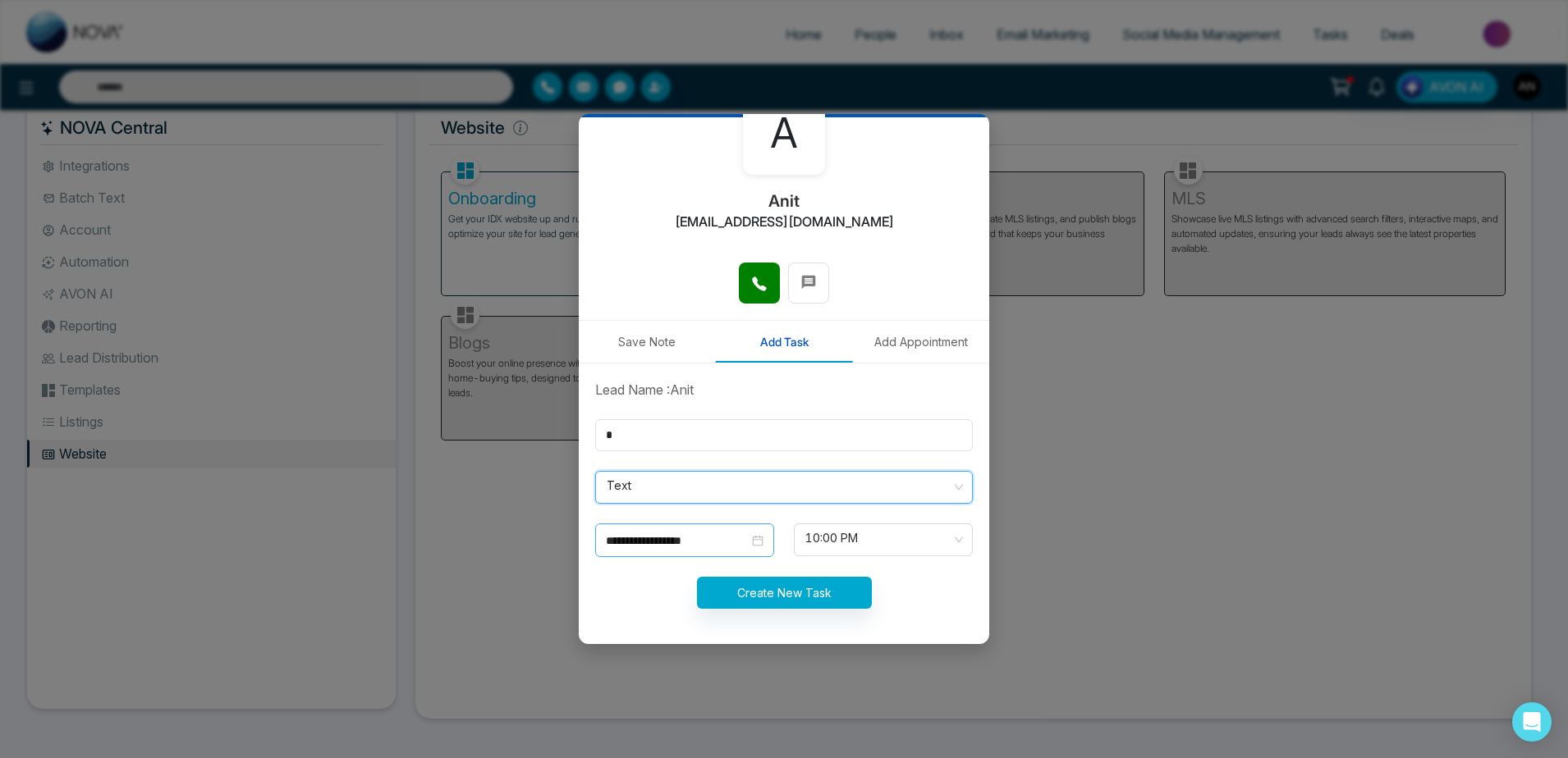
click at [712, 535] on input "**********" at bounding box center [677, 540] width 143 height 18
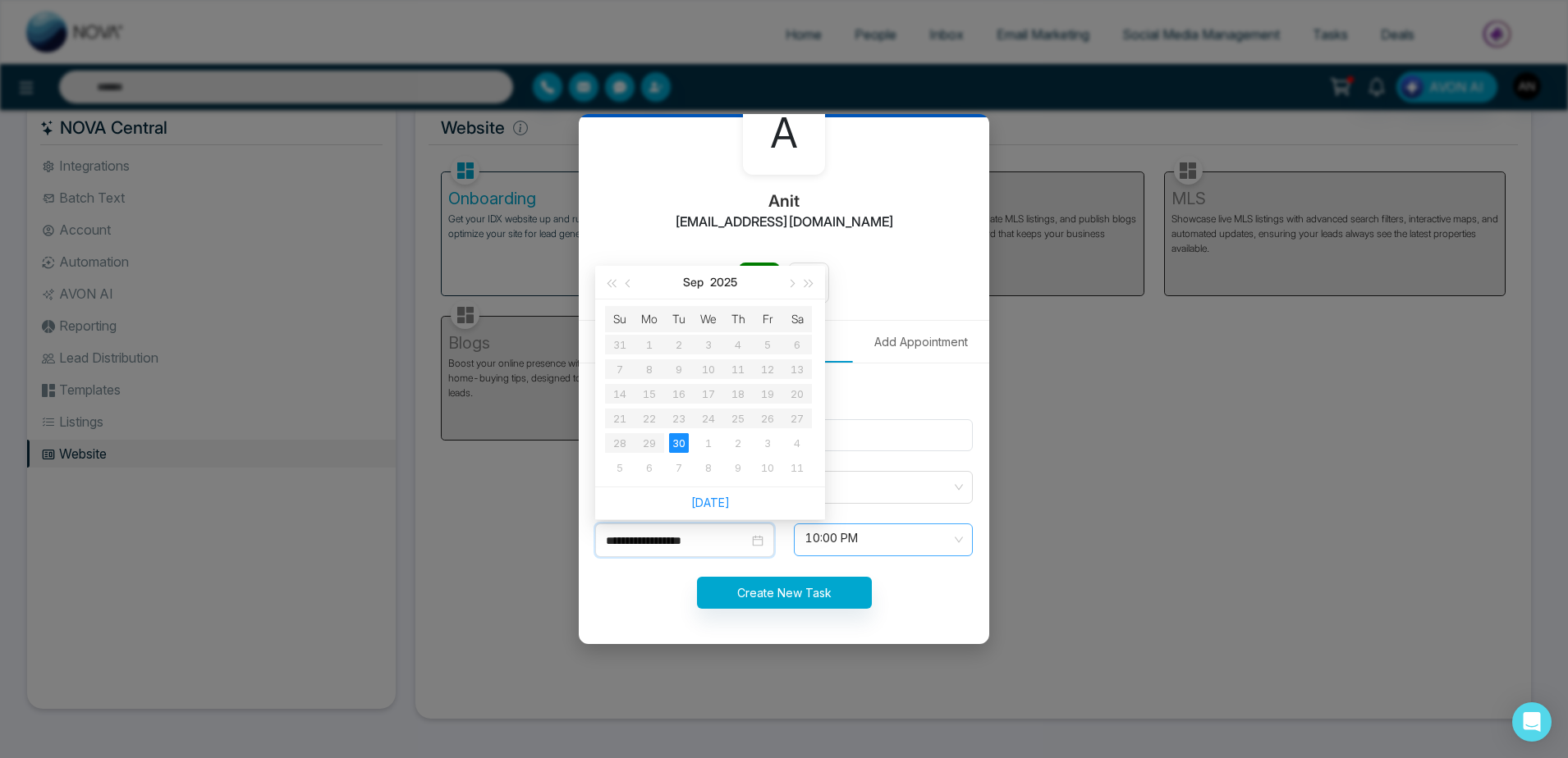
click at [821, 543] on span "10:00 PM" at bounding box center [883, 539] width 156 height 28
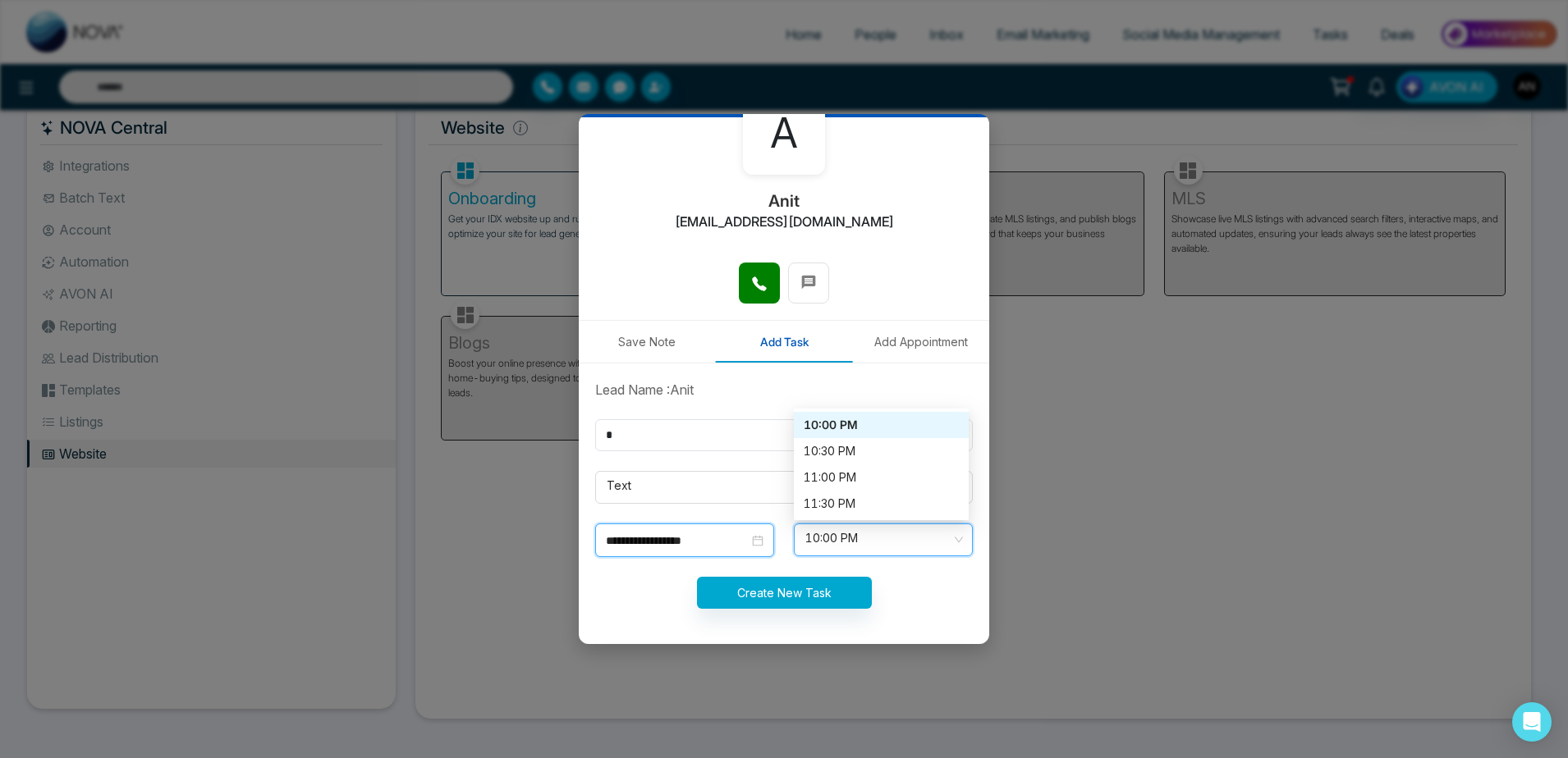
click at [710, 540] on input "**********" at bounding box center [677, 540] width 143 height 18
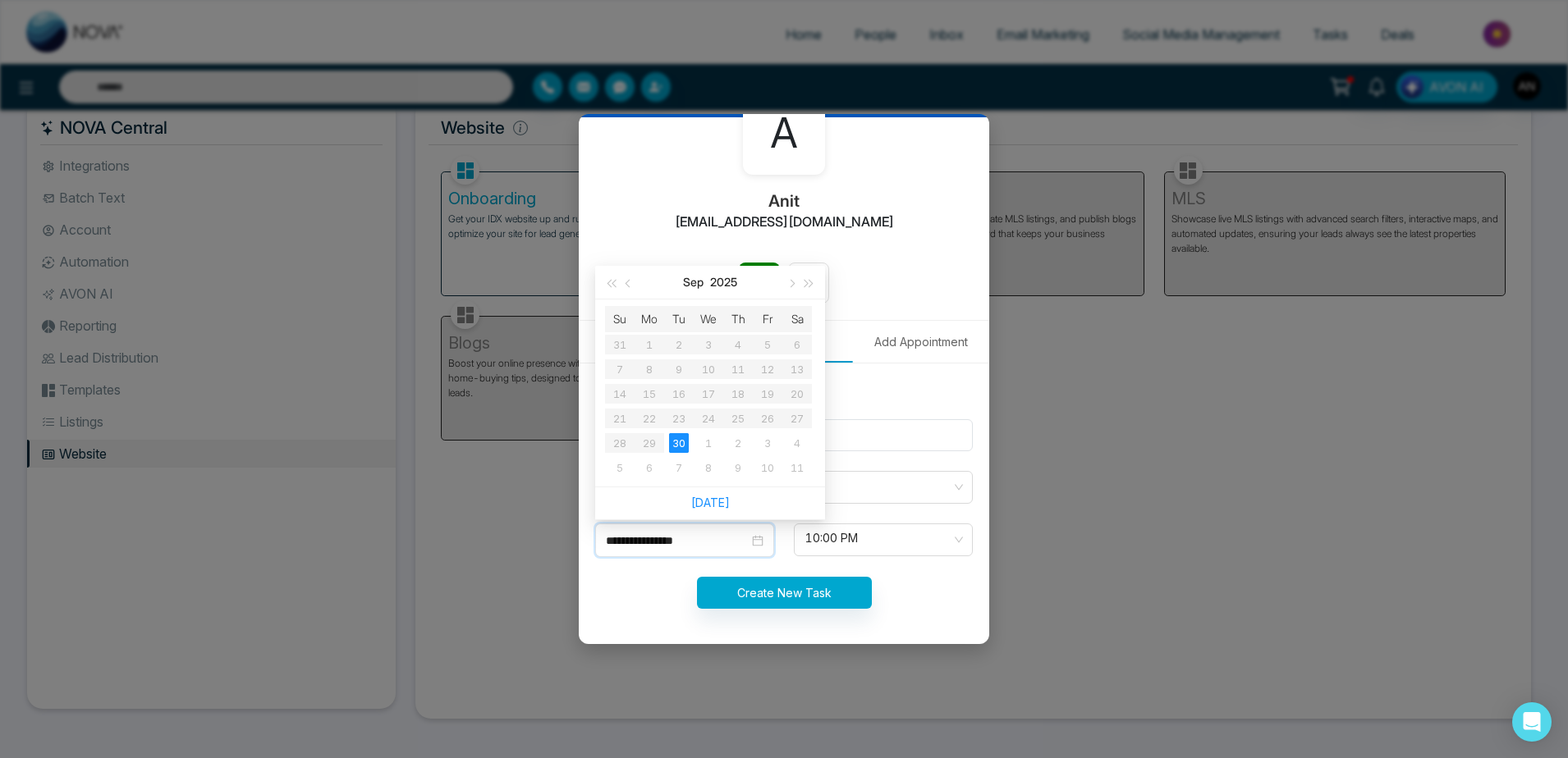
type input "**********"
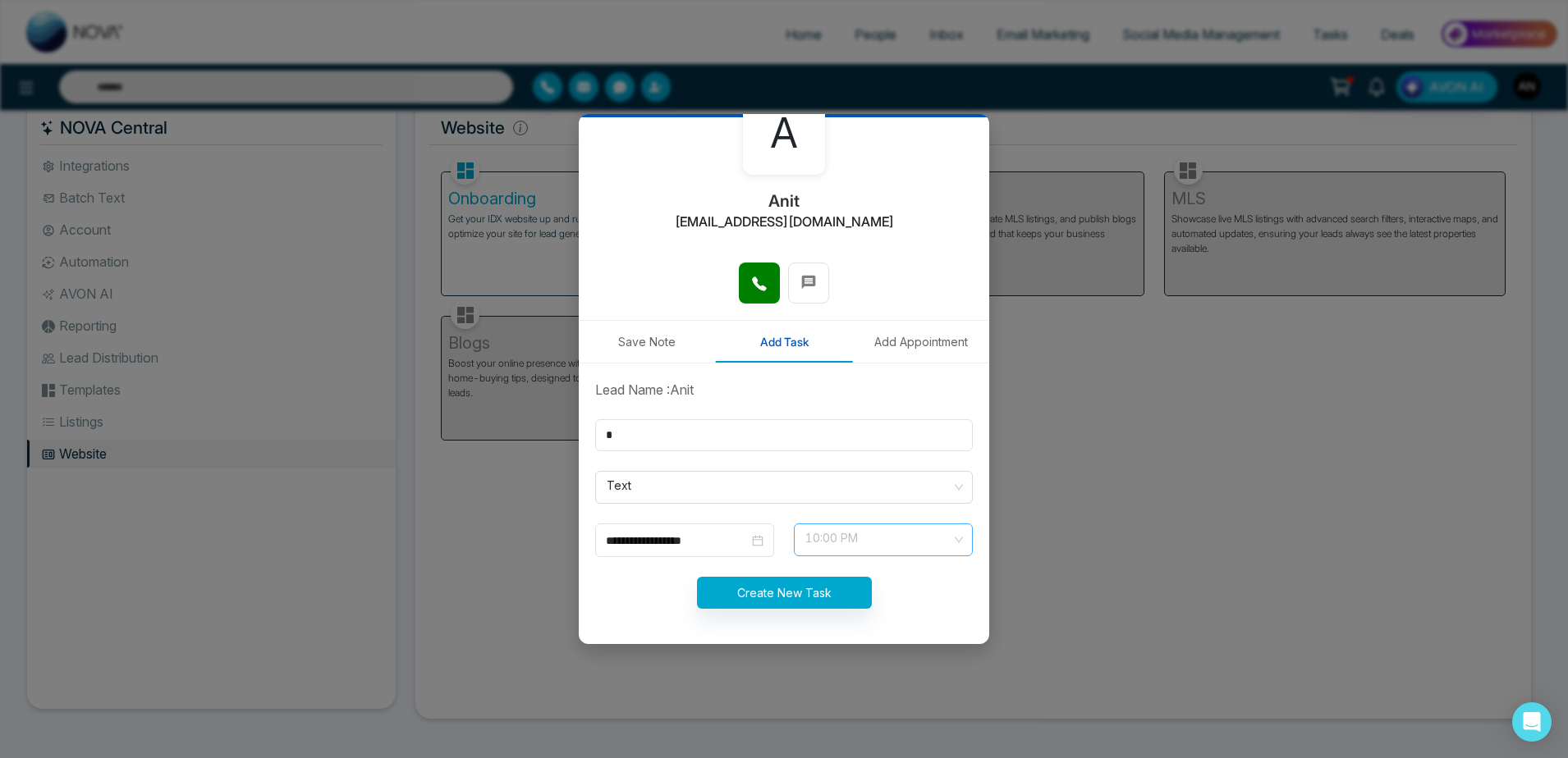
click at [822, 536] on span "10:00 PM" at bounding box center [883, 539] width 156 height 28
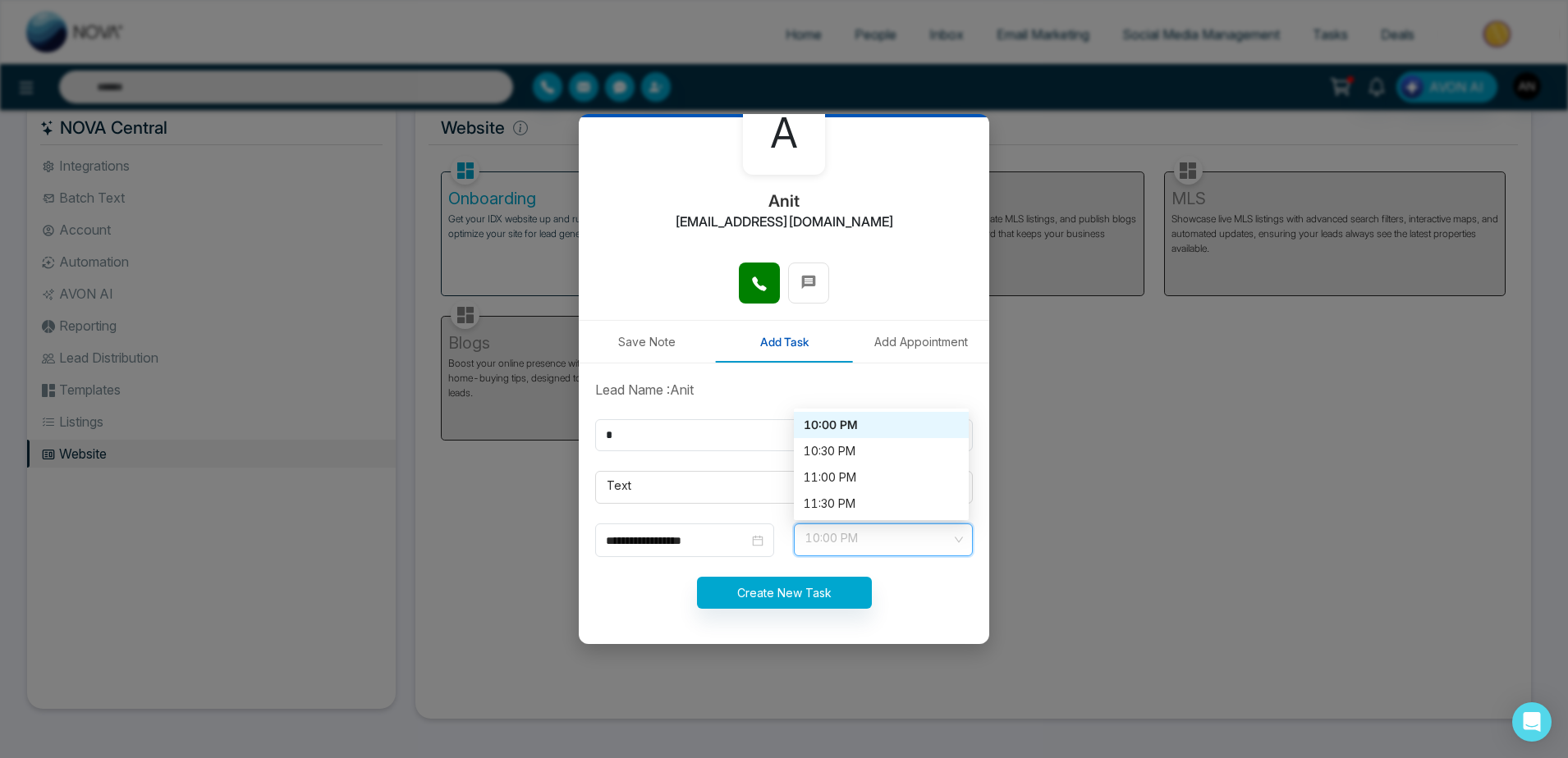
click at [822, 536] on span "10:00 PM" at bounding box center [883, 539] width 156 height 28
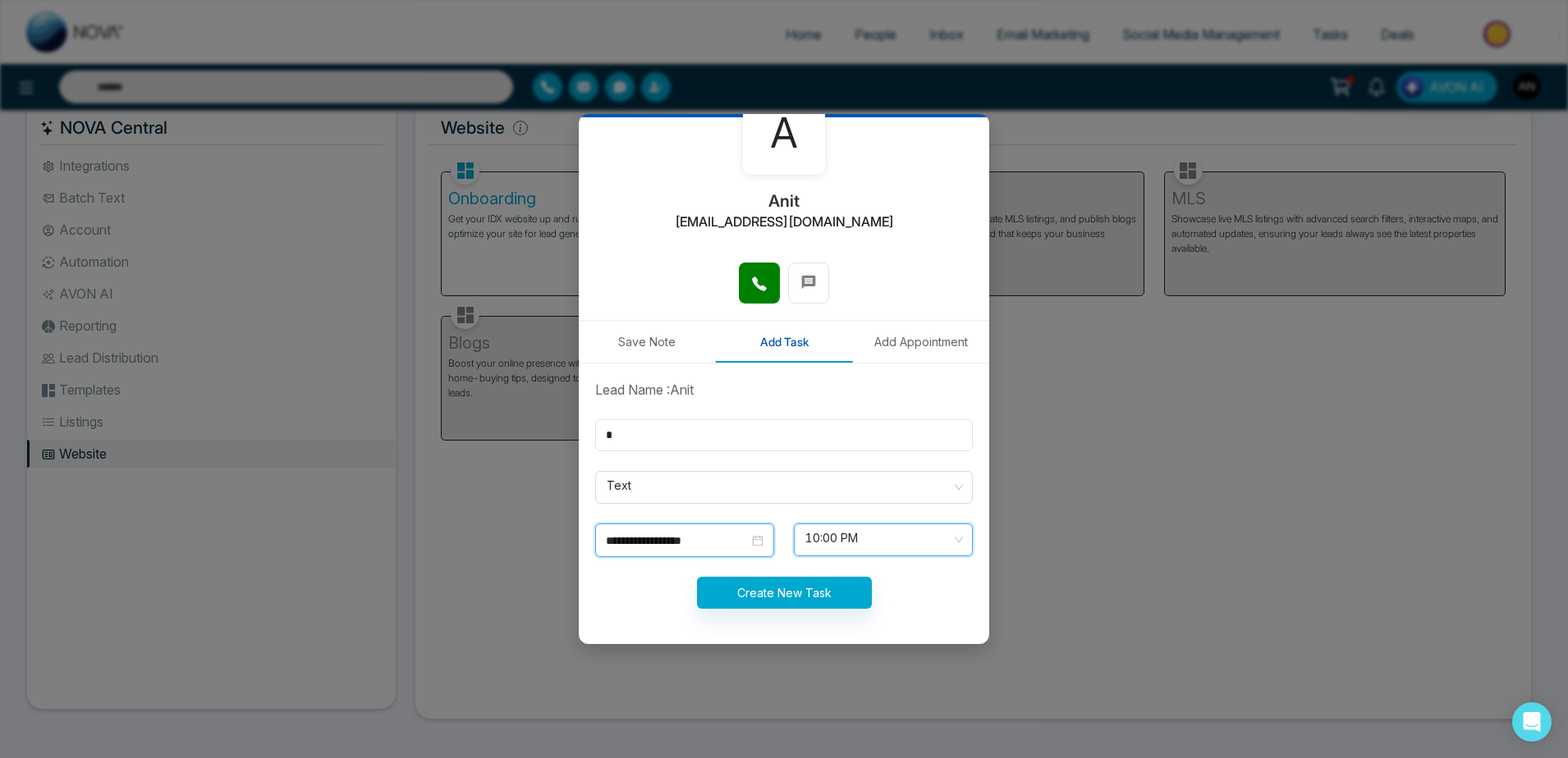
click at [666, 538] on input "**********" at bounding box center [677, 540] width 143 height 18
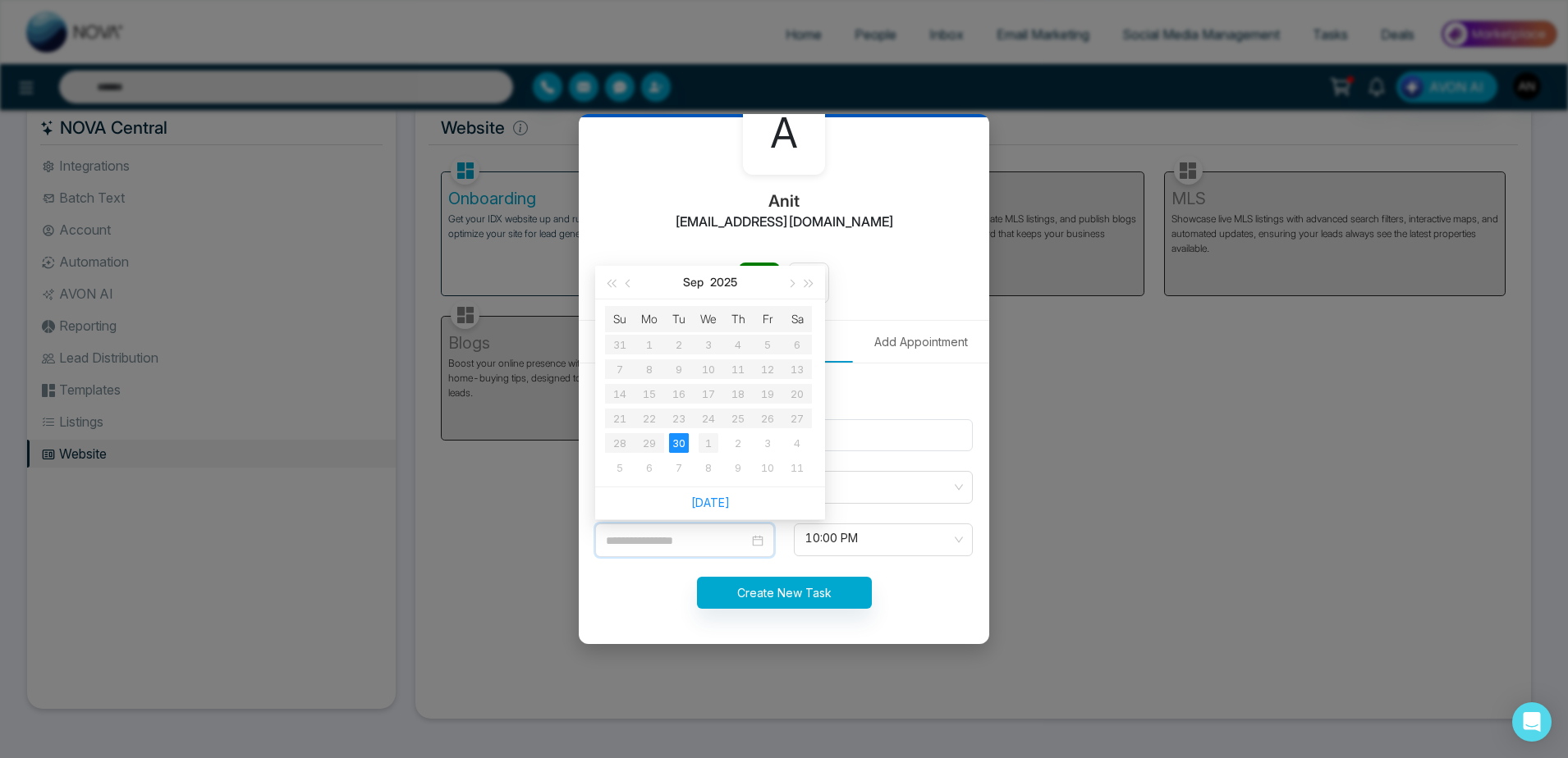
type input "**********"
click at [704, 449] on div "1" at bounding box center [708, 443] width 20 height 20
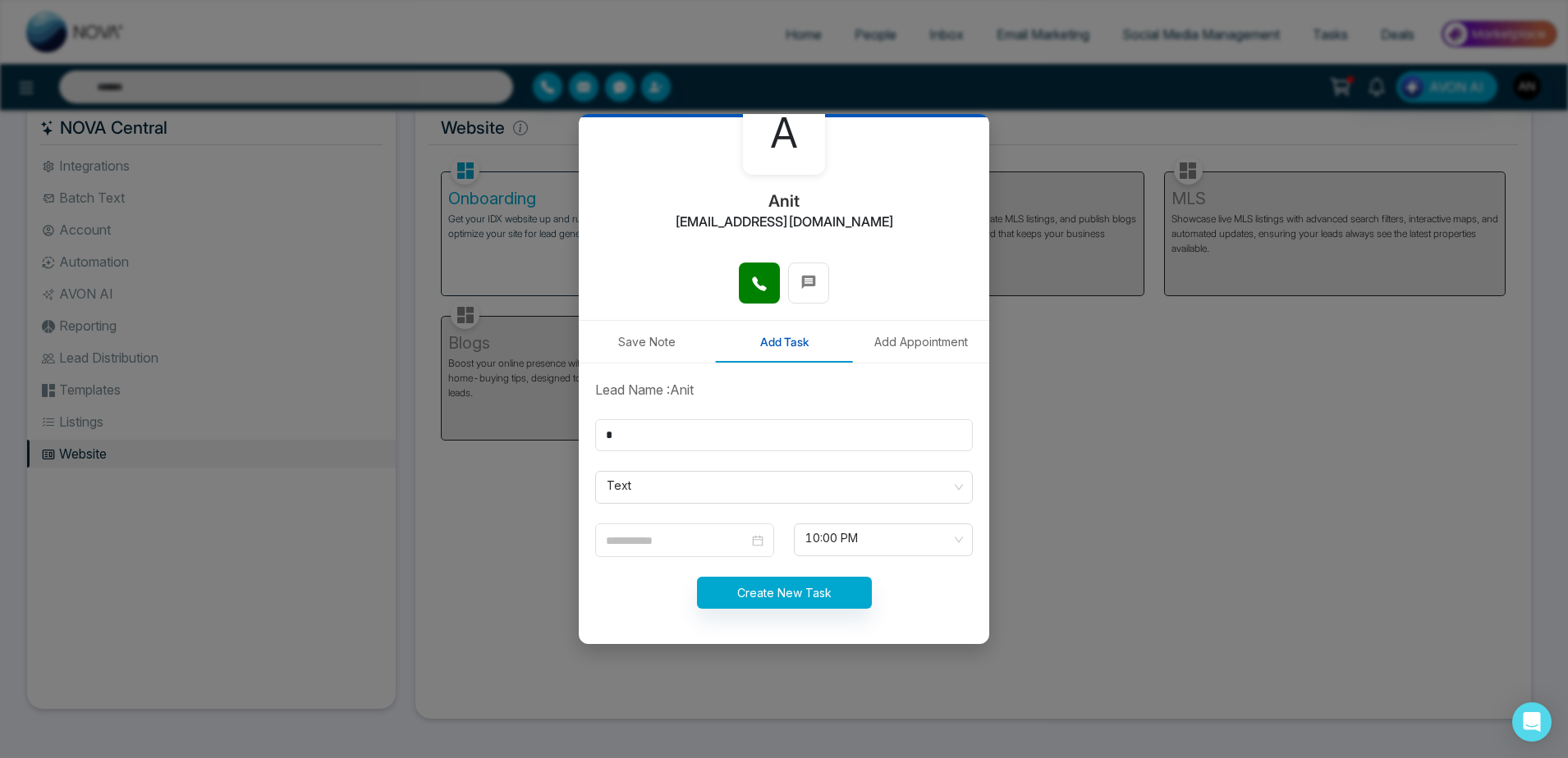
type input "**********"
click at [691, 539] on input "**********" at bounding box center [677, 540] width 143 height 18
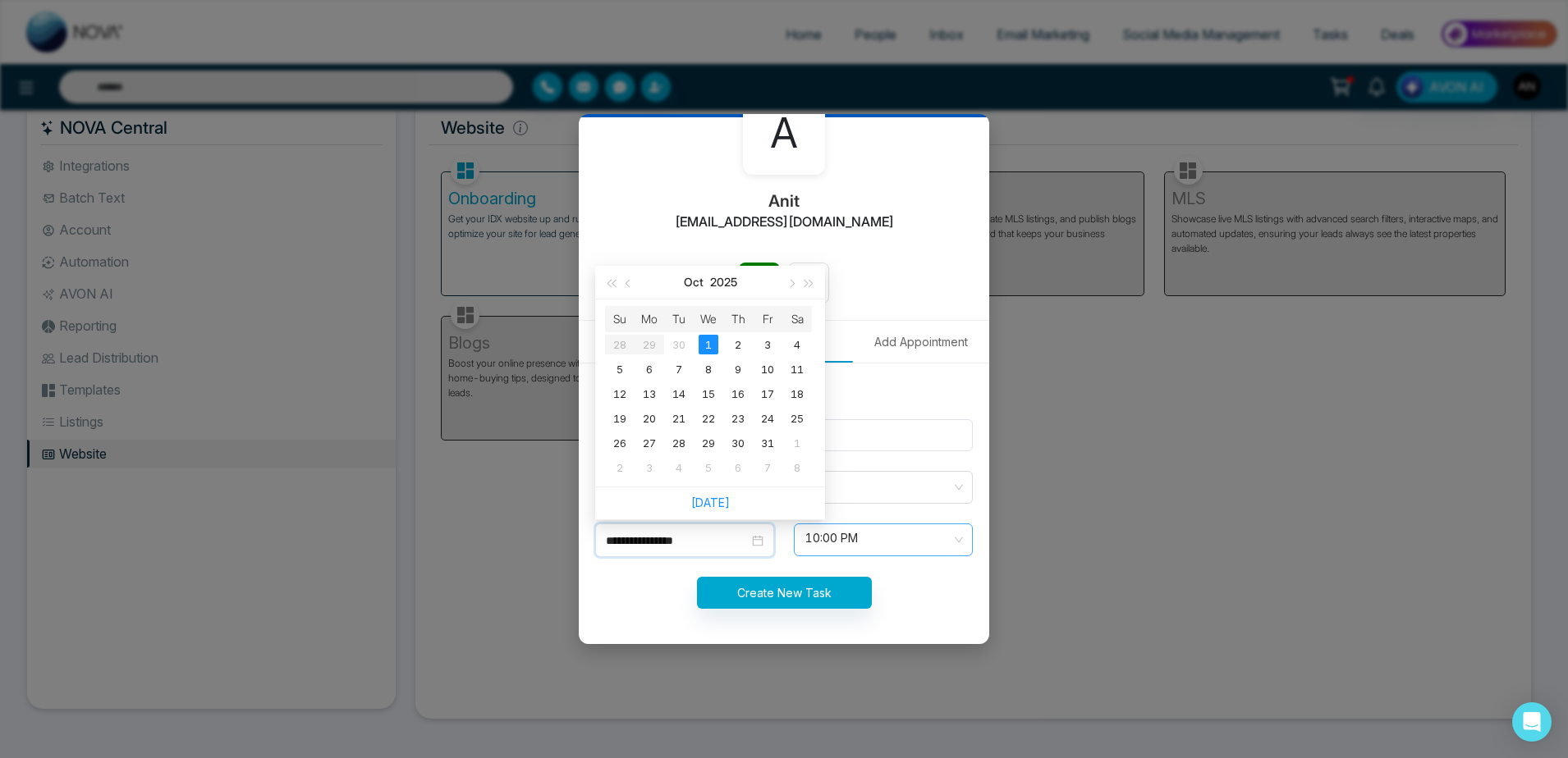
click at [854, 537] on span "10:00 PM" at bounding box center [883, 539] width 156 height 28
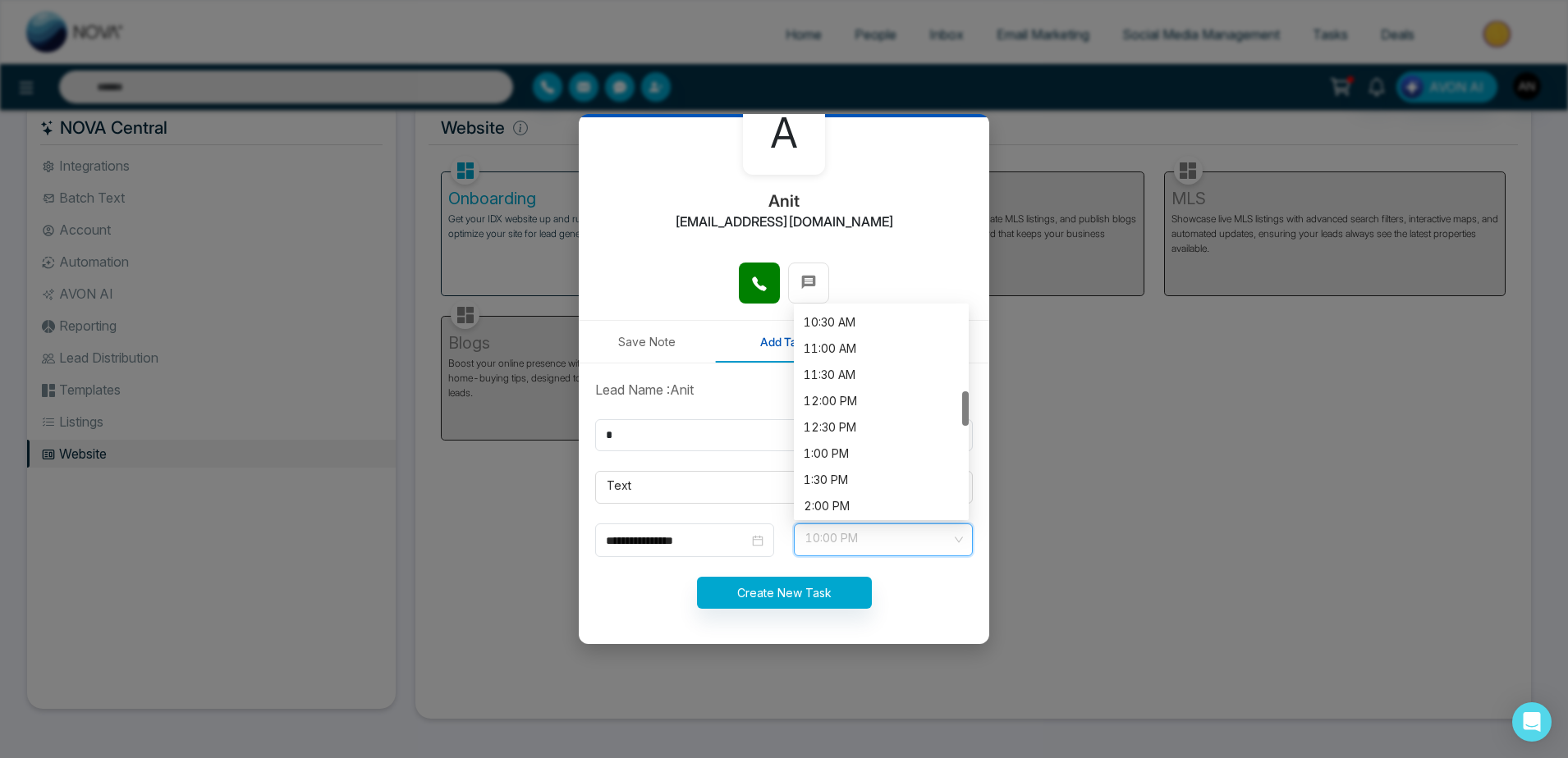
scroll to position [499, 0]
click at [854, 473] on div "12:30 PM" at bounding box center [881, 477] width 155 height 18
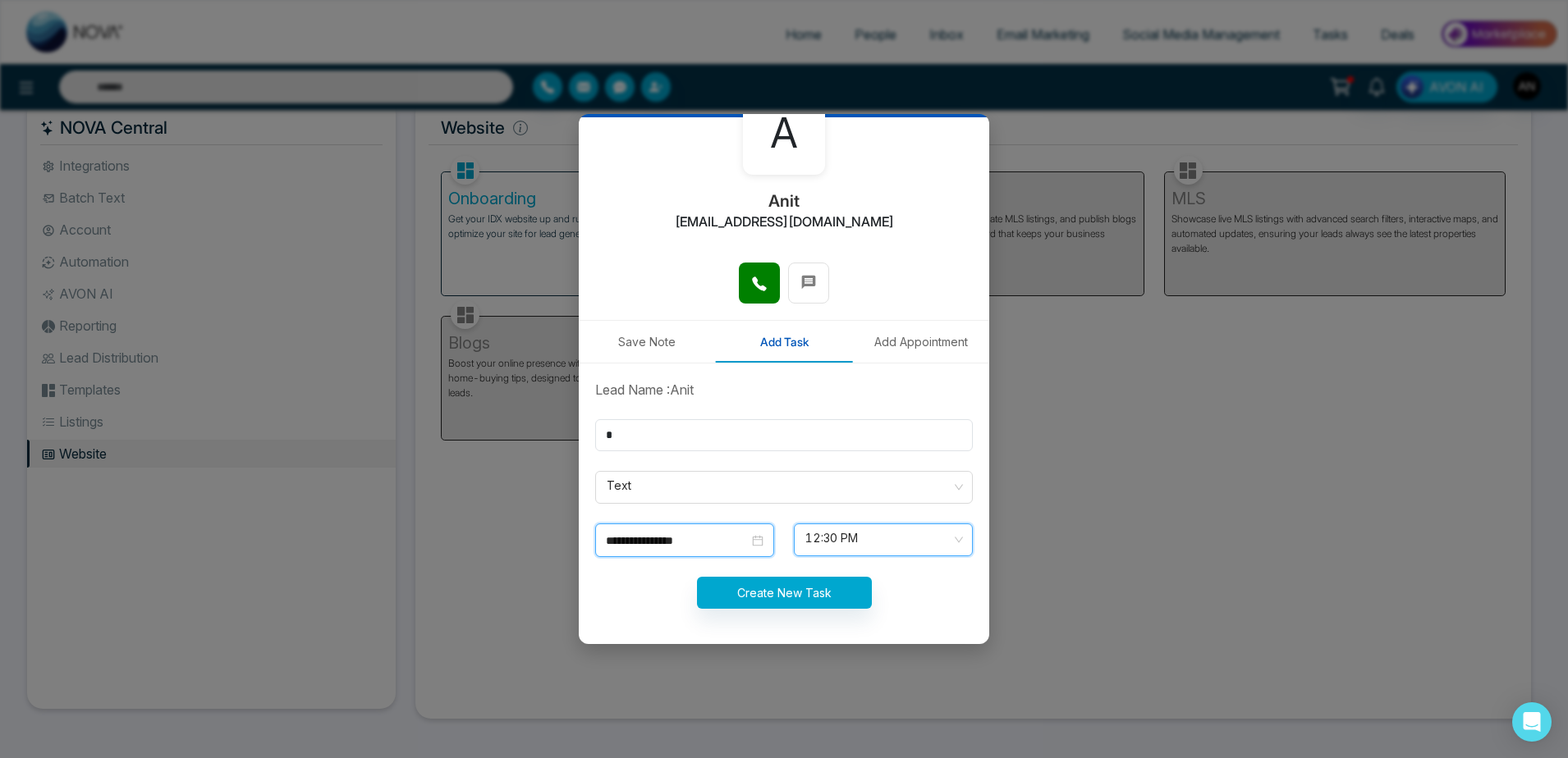
click at [716, 540] on input "**********" at bounding box center [677, 540] width 143 height 18
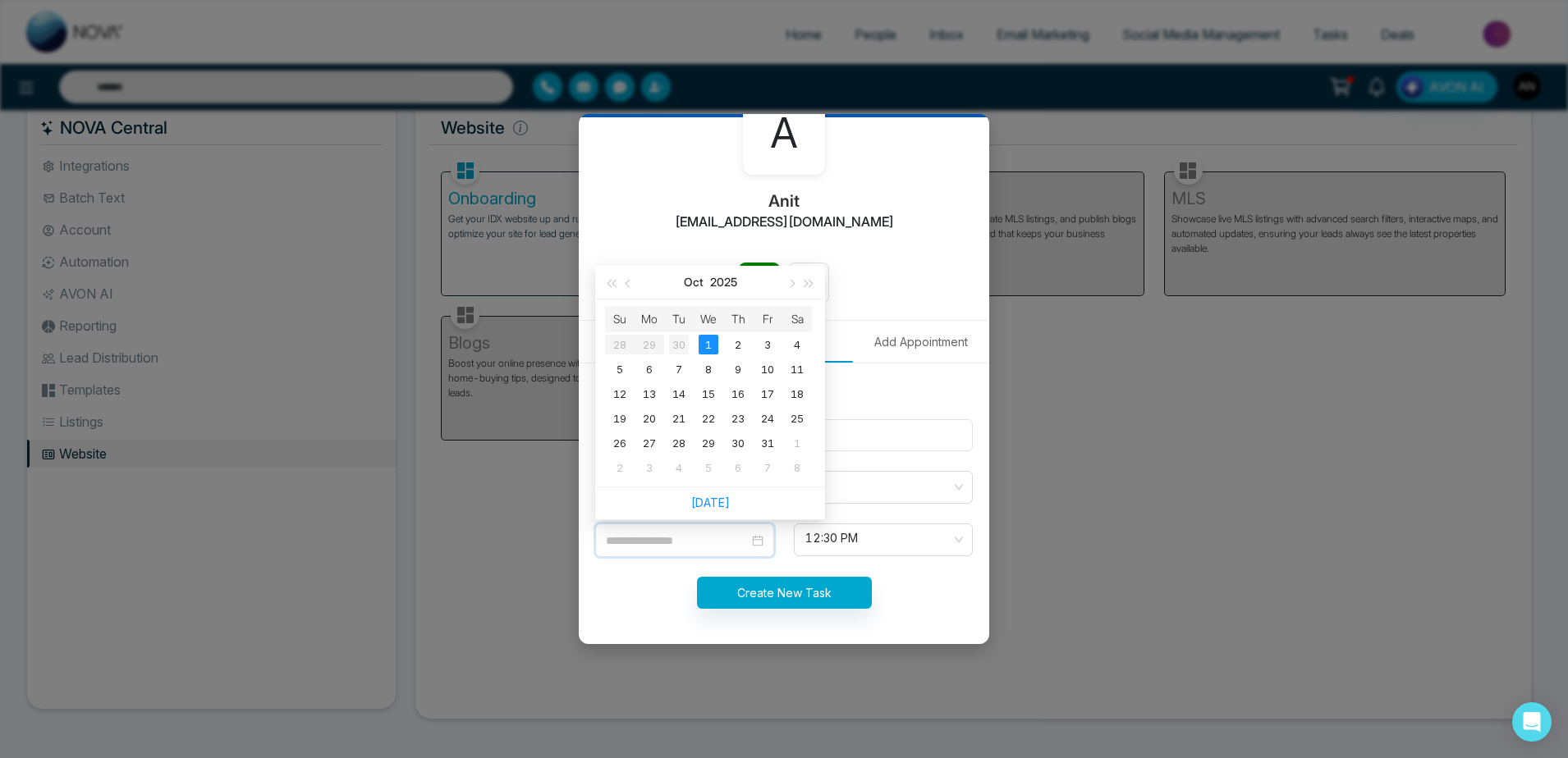
type input "**********"
click at [681, 338] on div "30" at bounding box center [679, 344] width 20 height 20
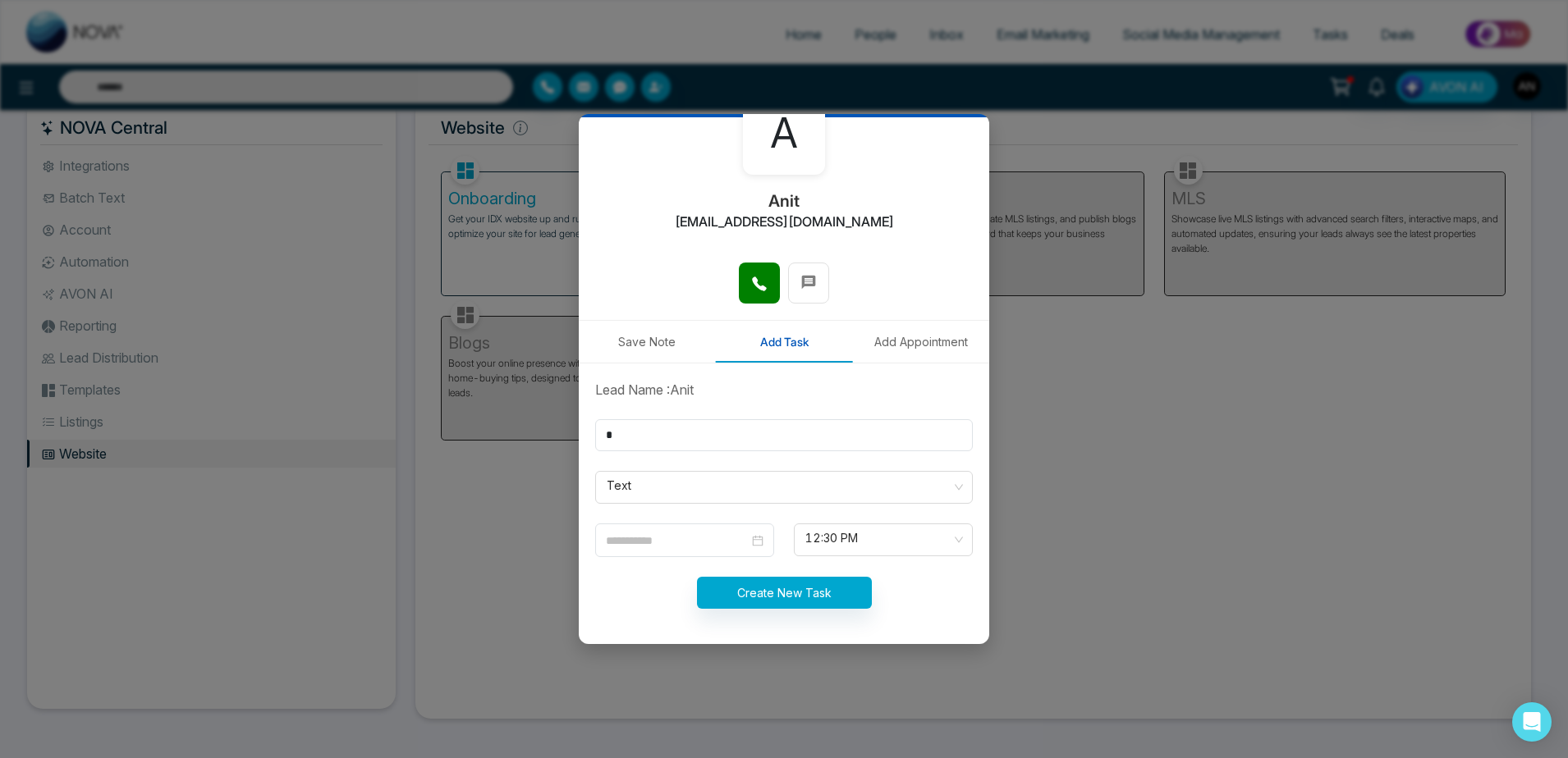
type input "**********"
click at [825, 589] on button "Create New Task" at bounding box center [784, 592] width 175 height 32
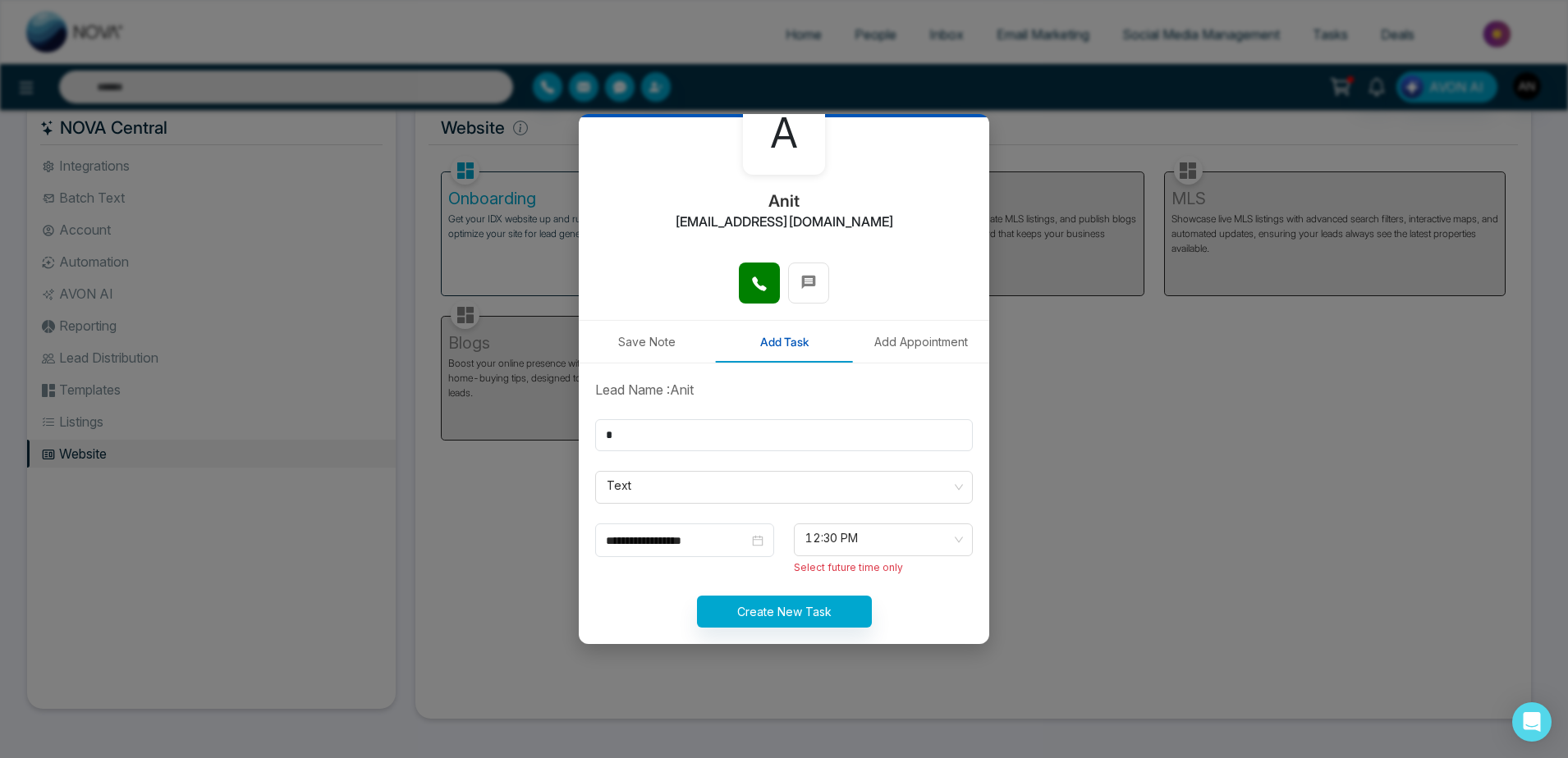
click at [875, 556] on div "12:30 PM 12:00 PM 12:30 PM 1:00 PM 9:00 AM 9:30 AM 10:00 AM 10:30 AM 11:00 AM 1…" at bounding box center [883, 549] width 198 height 52
click at [917, 538] on span "12:30 PM" at bounding box center [883, 539] width 156 height 28
click at [837, 436] on div "10:00 PM" at bounding box center [881, 425] width 175 height 26
click at [792, 604] on button "Create New Task" at bounding box center [784, 592] width 175 height 32
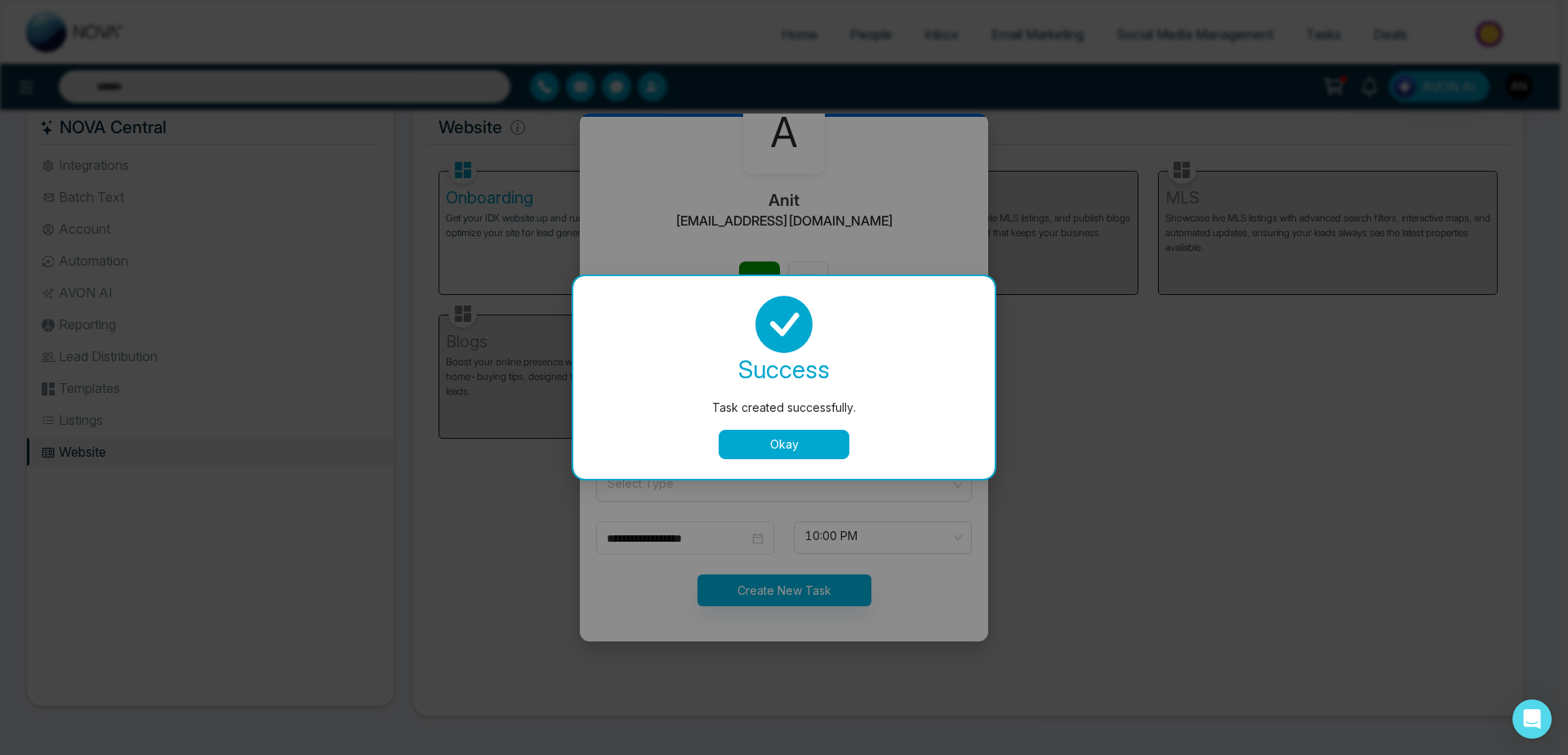
click at [768, 441] on button "Okay" at bounding box center [784, 444] width 131 height 30
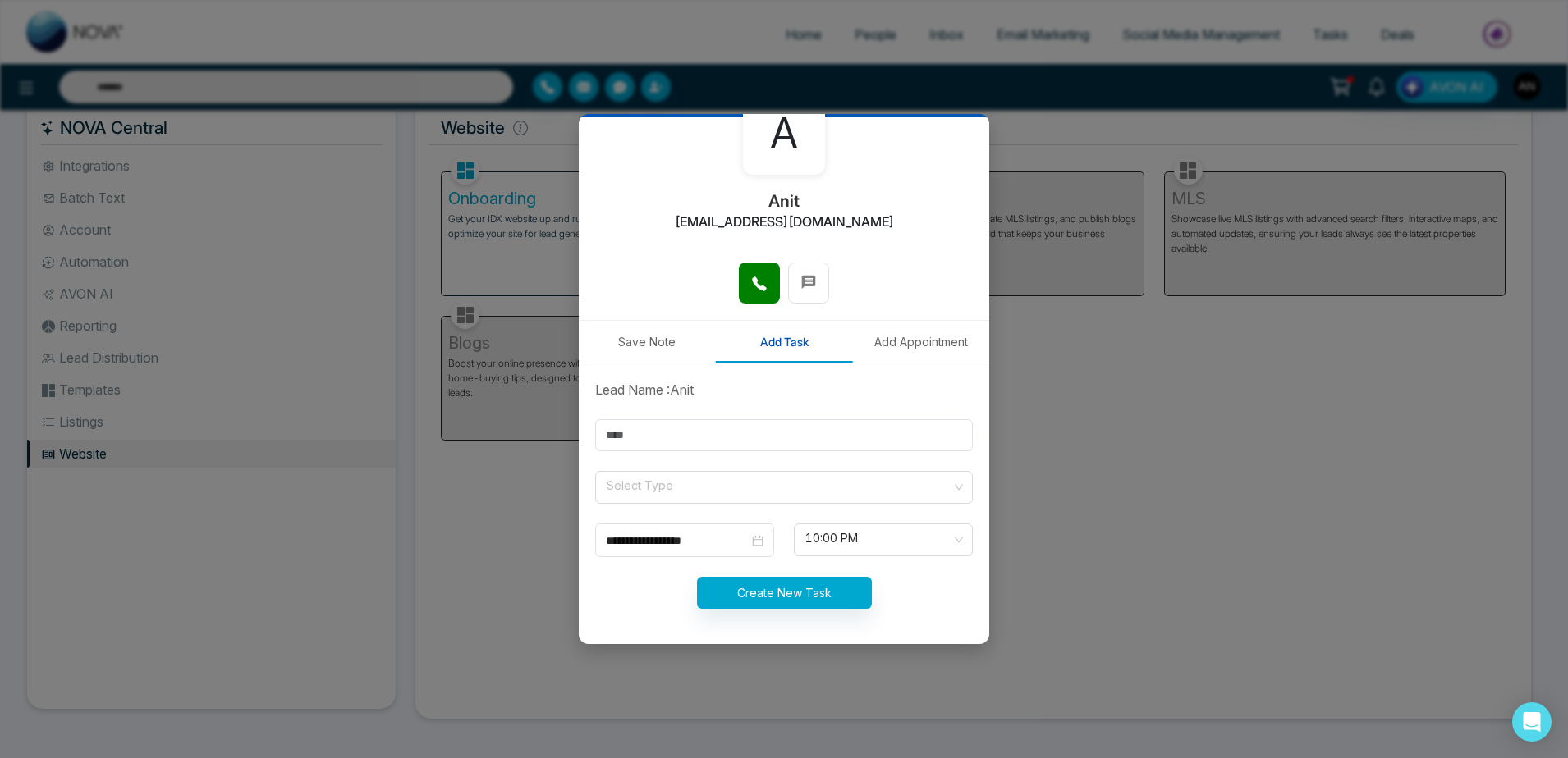
scroll to position [0, 0]
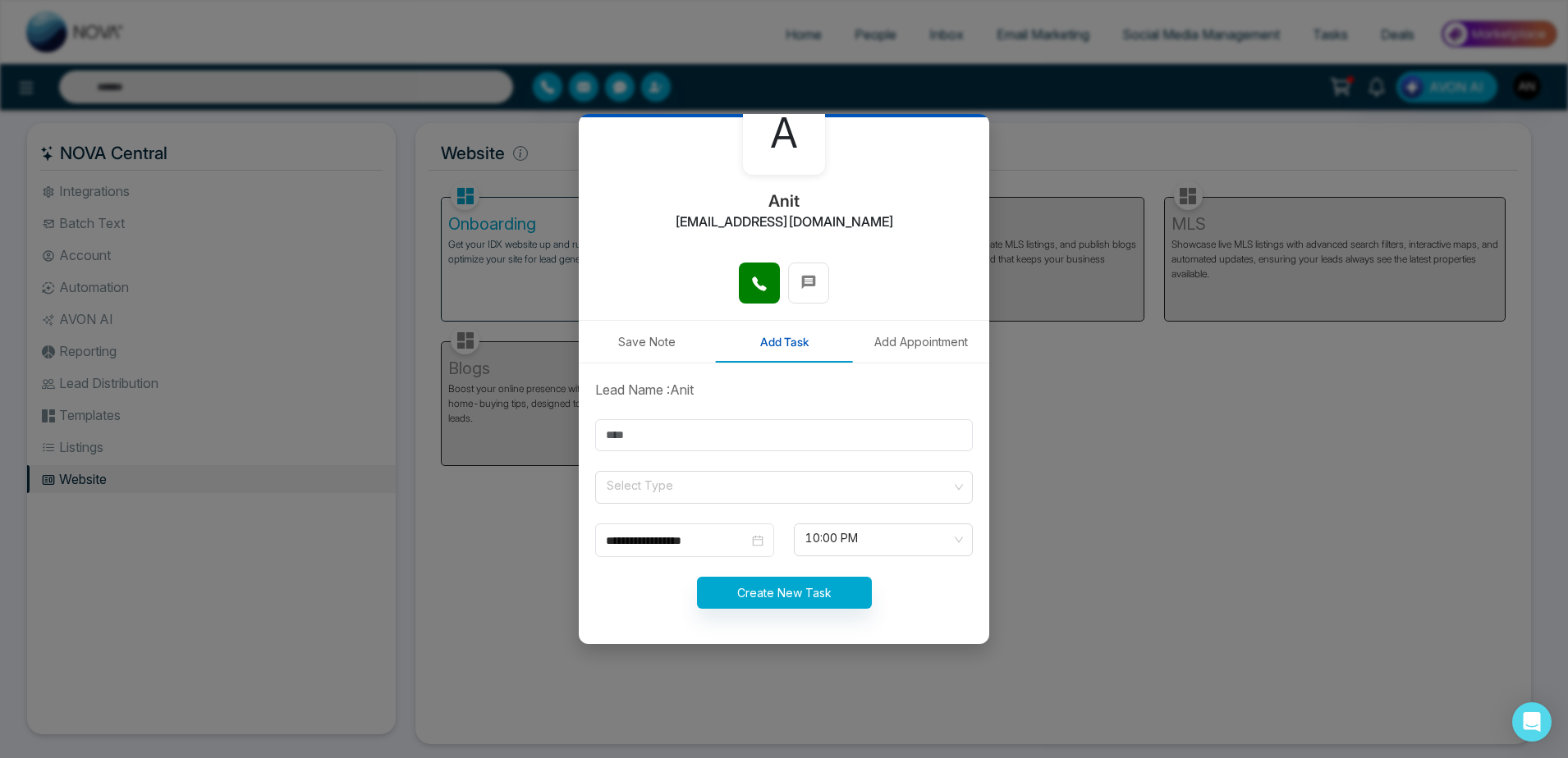
click at [844, 557] on form "**********" at bounding box center [784, 504] width 398 height 249
click at [811, 420] on input "text" at bounding box center [784, 435] width 378 height 32
click at [687, 424] on input "text" at bounding box center [784, 435] width 378 height 32
type input "*"
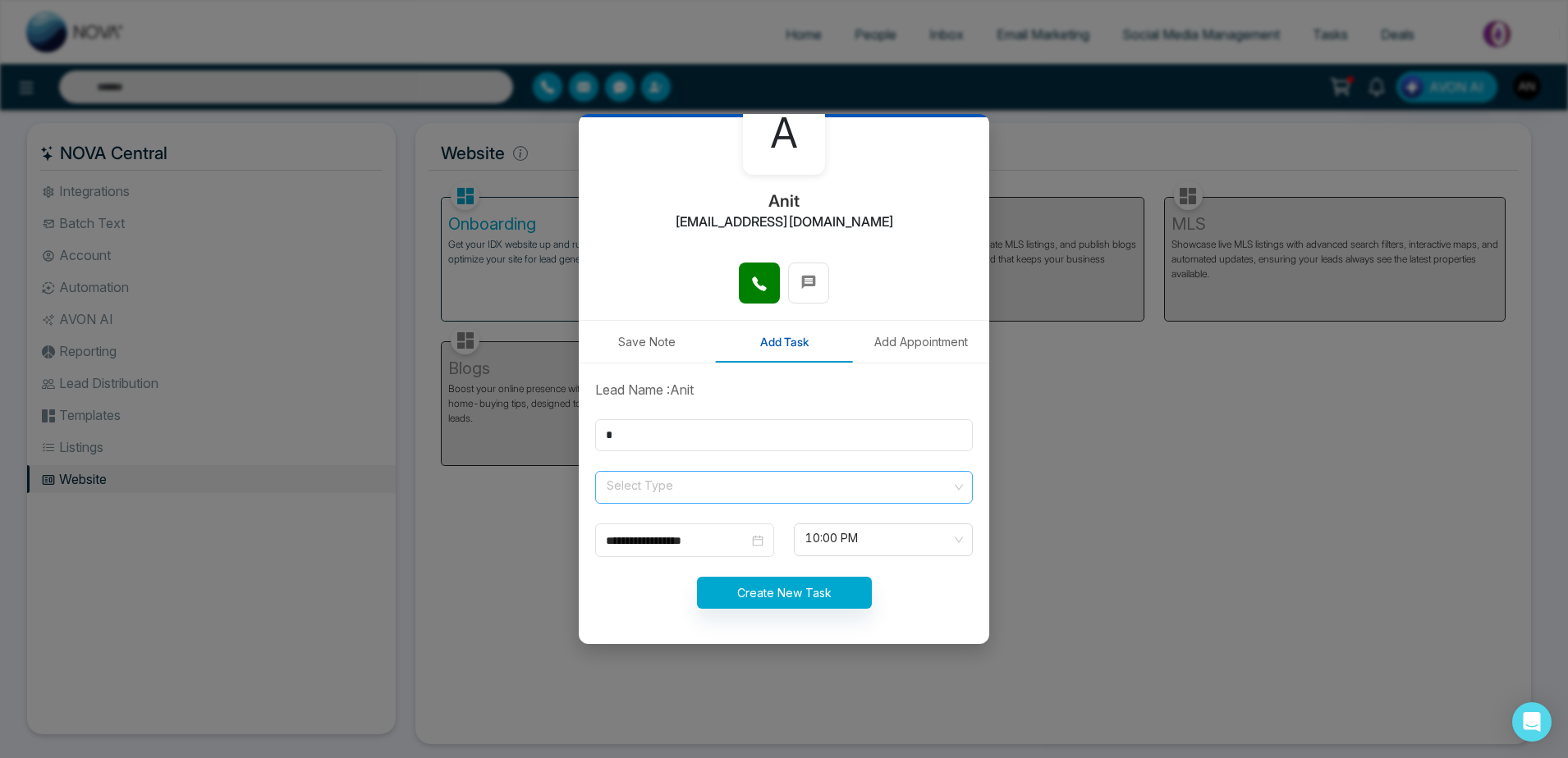
click at [693, 491] on input "search" at bounding box center [778, 484] width 346 height 25
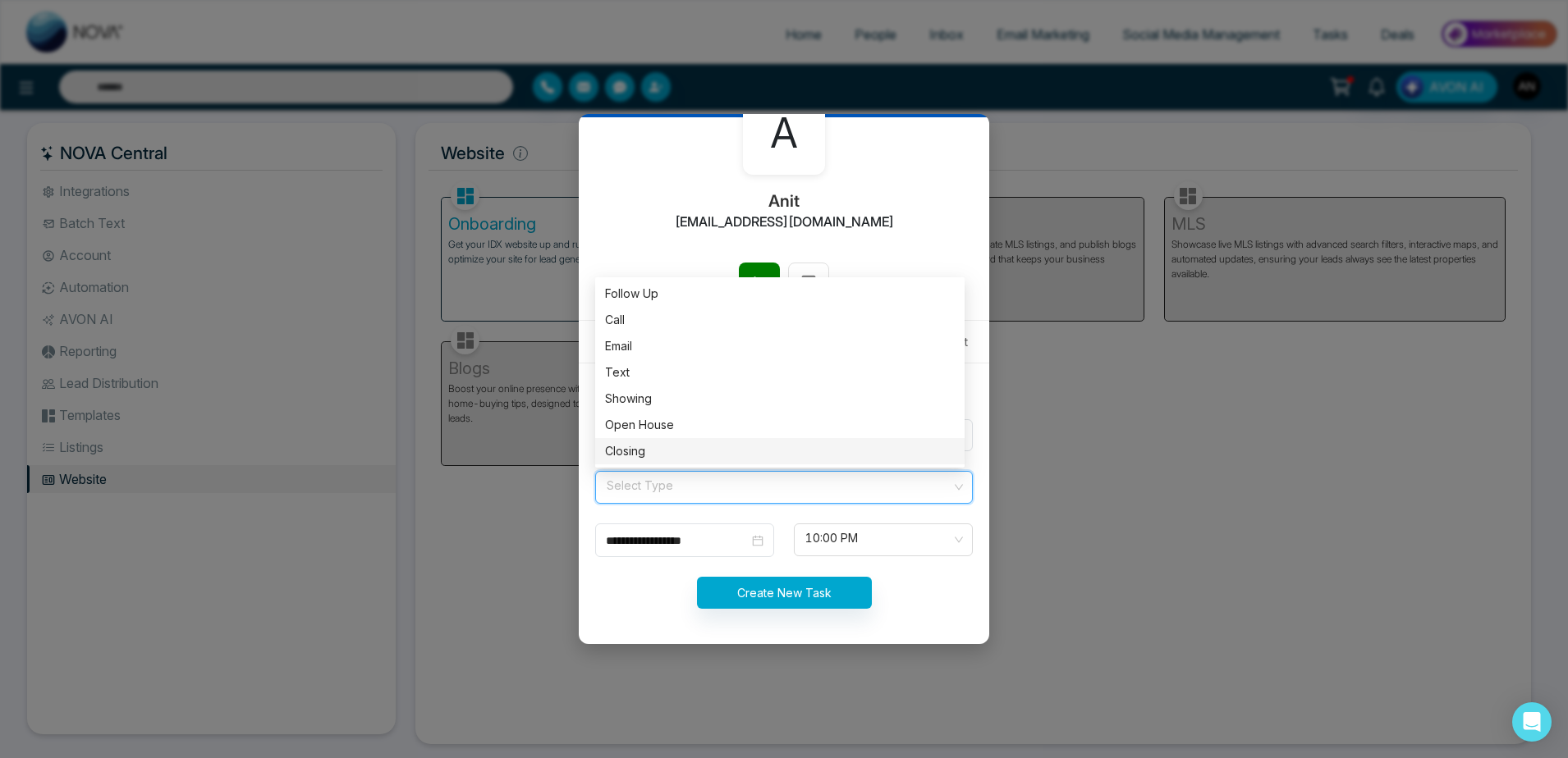
click at [669, 444] on div "Closing" at bounding box center [780, 451] width 350 height 18
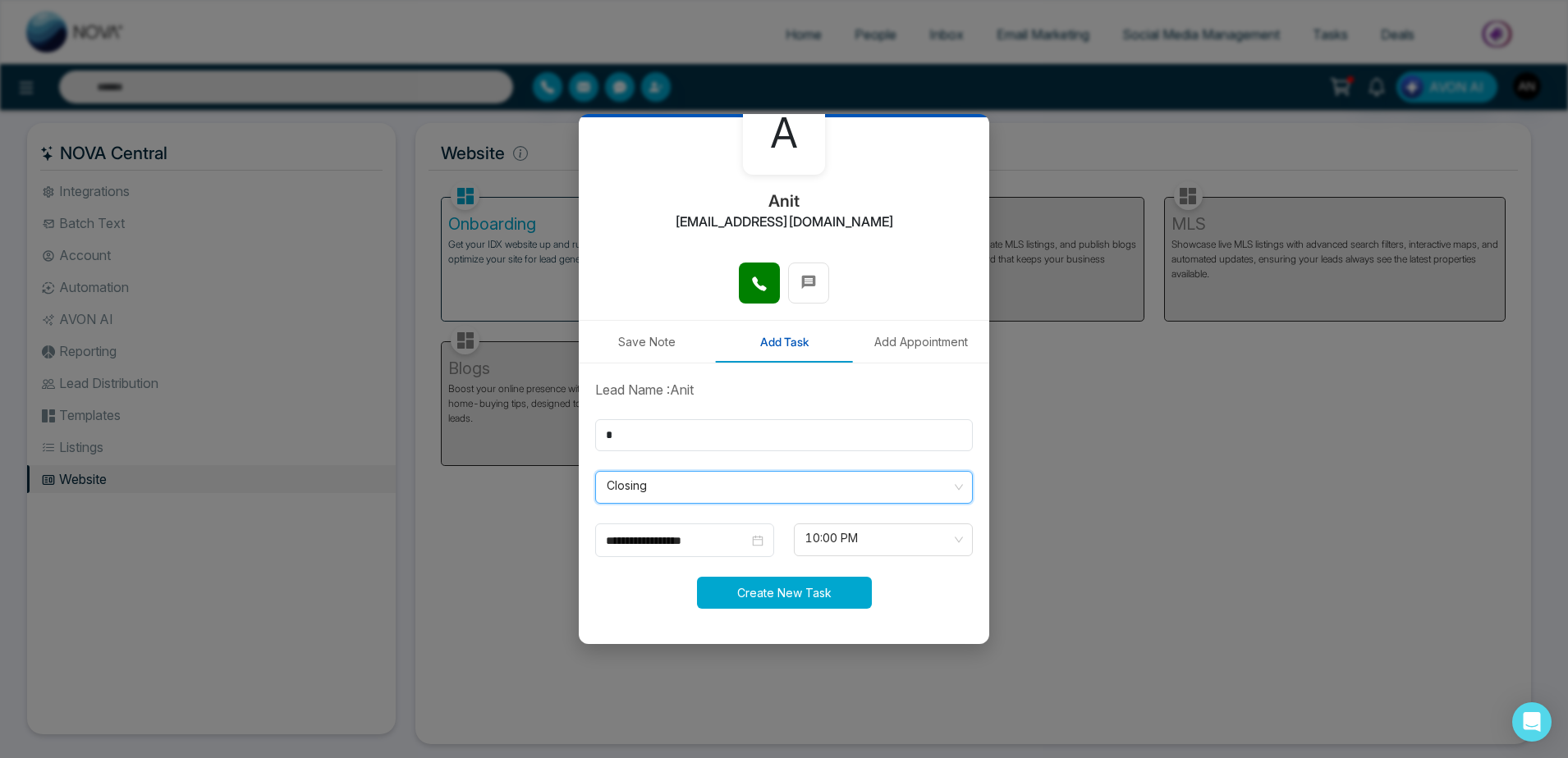
click at [771, 598] on button "Create New Task" at bounding box center [784, 592] width 175 height 32
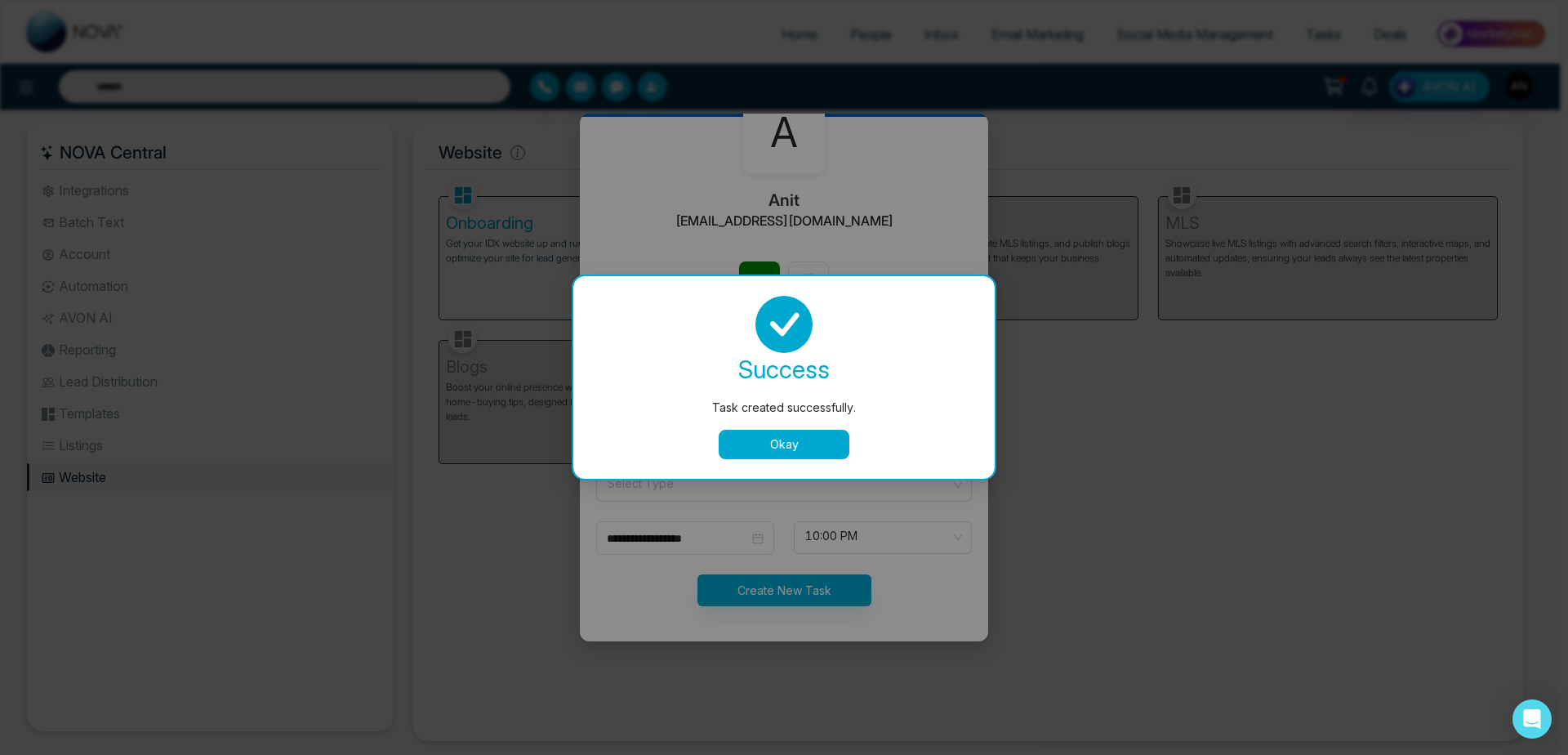
click at [821, 448] on button "Okay" at bounding box center [784, 444] width 131 height 30
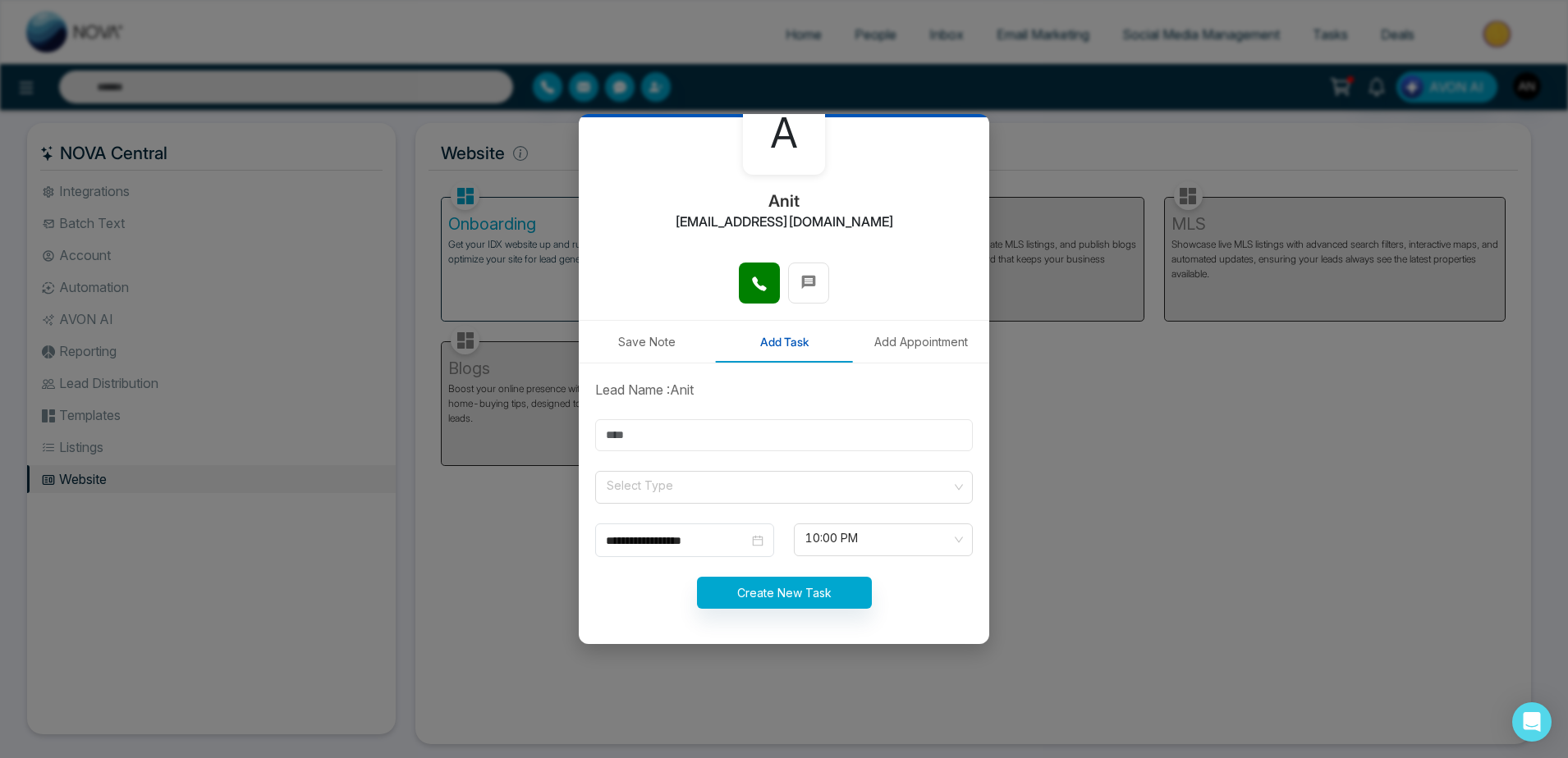
click at [663, 441] on input "text" at bounding box center [784, 435] width 378 height 32
type input "*"
click at [628, 607] on div "Create New Task" at bounding box center [784, 592] width 398 height 32
click at [670, 484] on input "search" at bounding box center [778, 484] width 346 height 25
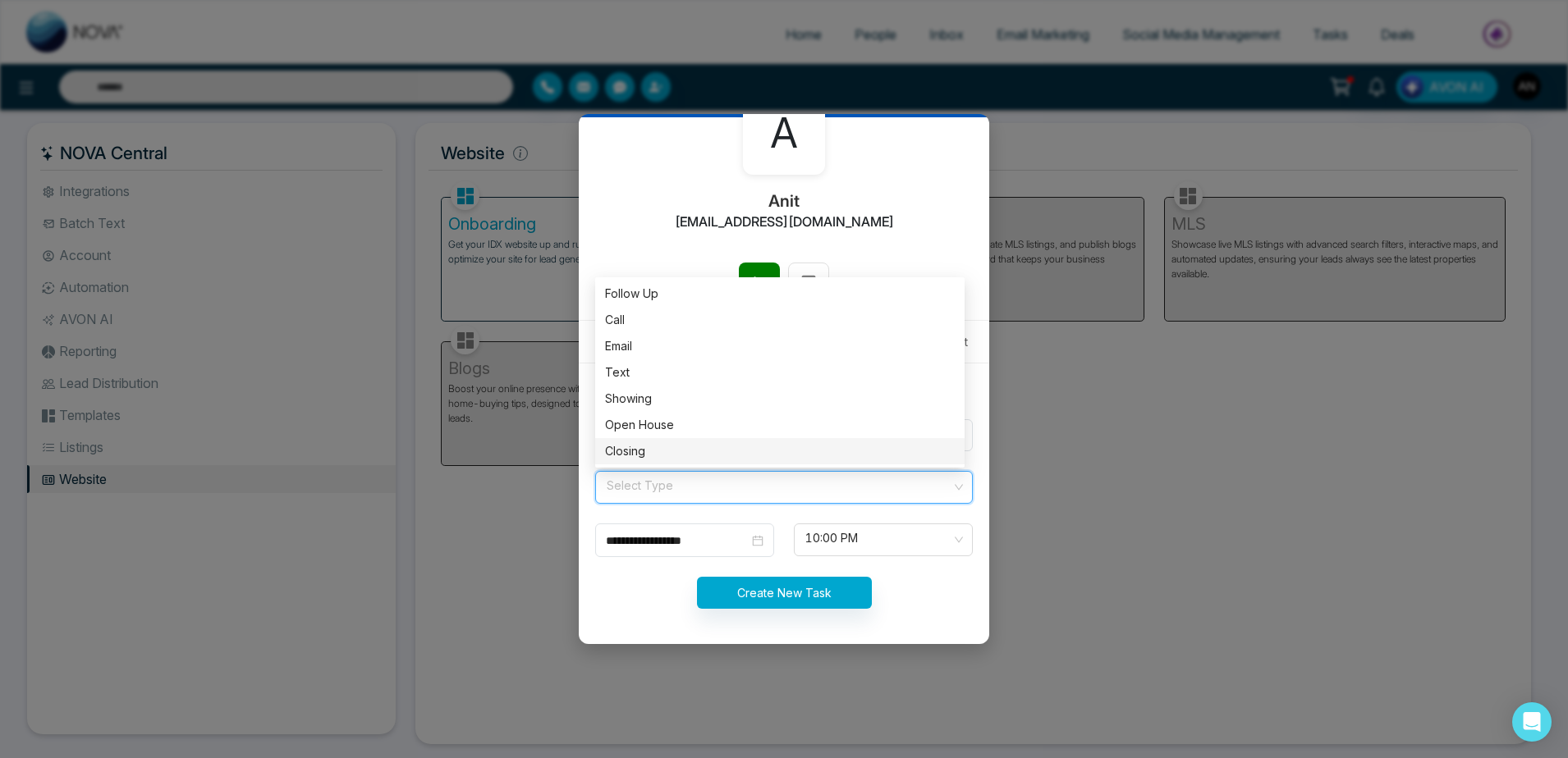
click at [649, 444] on div "Closing" at bounding box center [780, 451] width 350 height 18
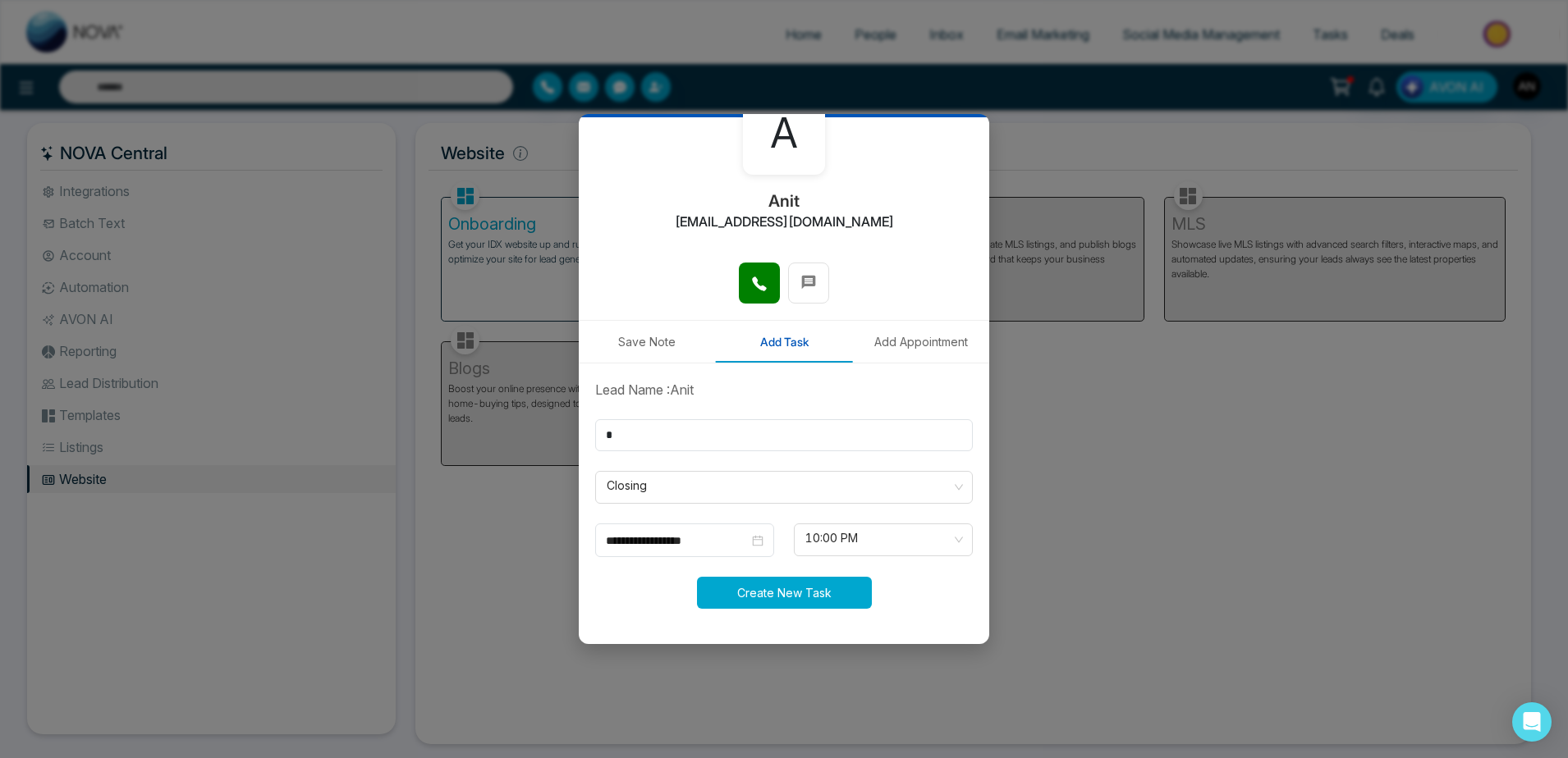
click at [767, 591] on button "Create New Task" at bounding box center [784, 592] width 175 height 32
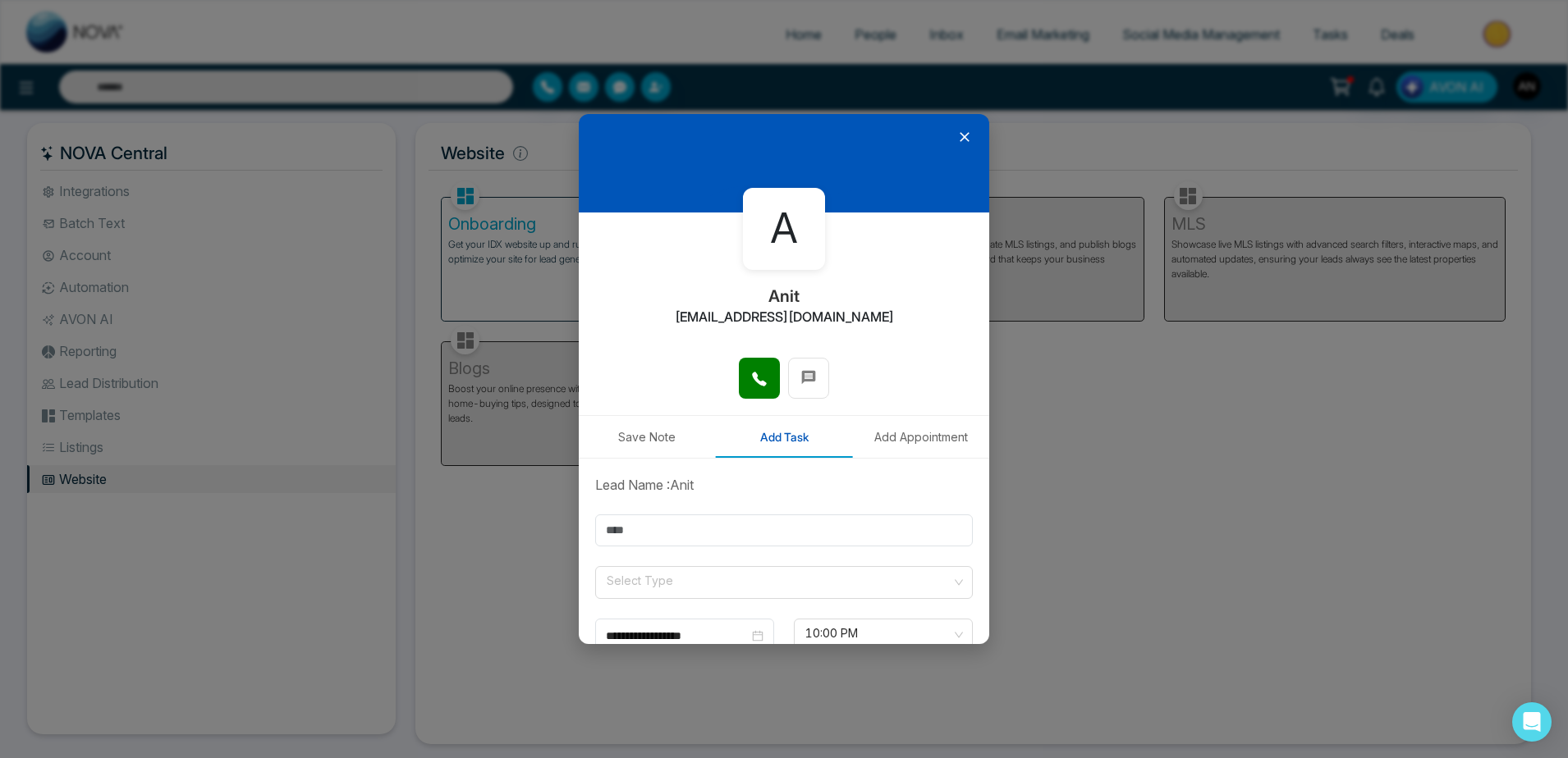
click at [969, 136] on div at bounding box center [784, 162] width 410 height 98
click at [790, 379] on button at bounding box center [809, 379] width 41 height 41
type input "**********"
click at [811, 371] on icon at bounding box center [808, 377] width 16 height 16
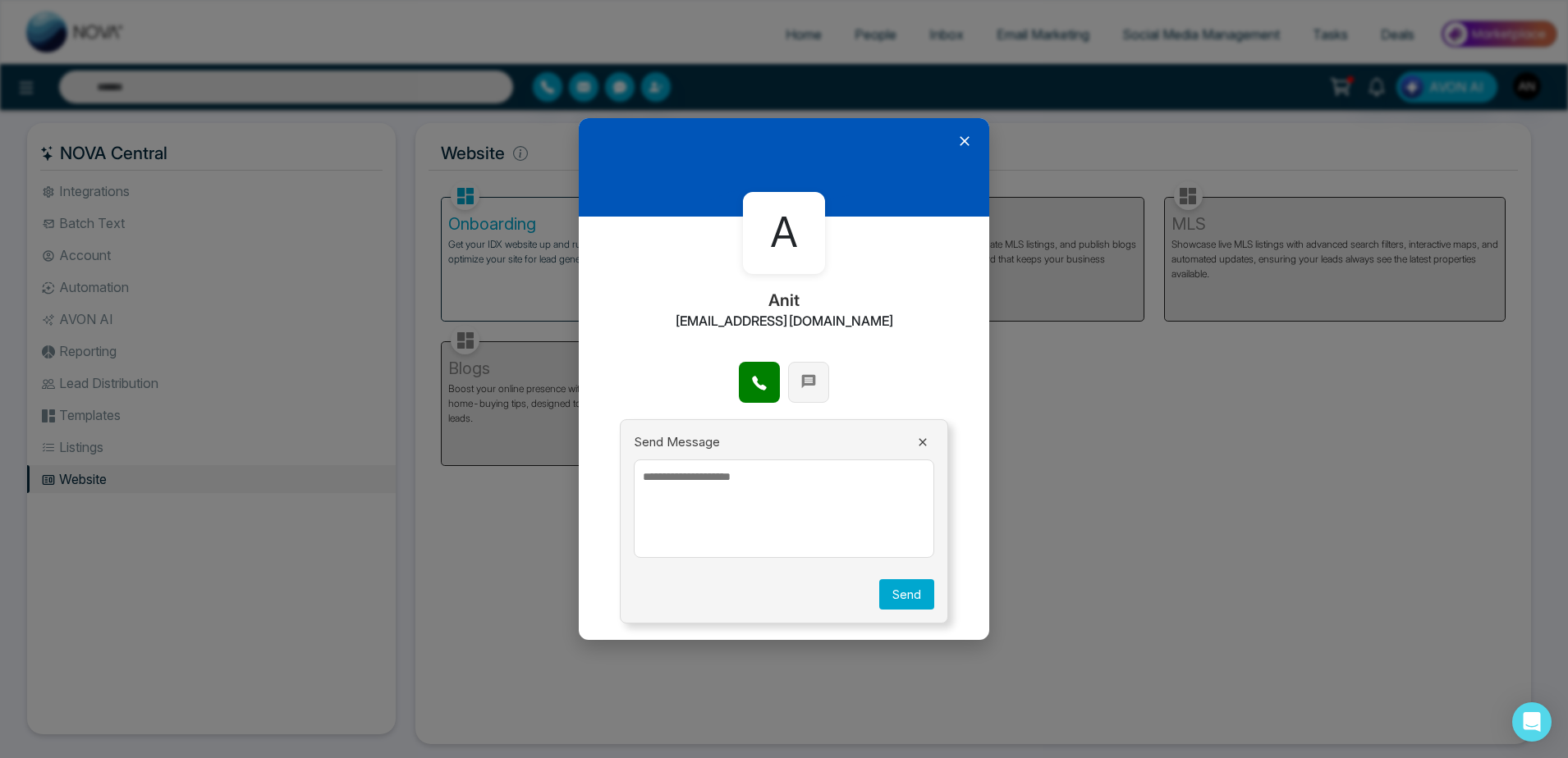
click at [811, 371] on span at bounding box center [808, 380] width 16 height 25
click at [811, 373] on icon at bounding box center [808, 381] width 16 height 16
click at [811, 371] on span at bounding box center [808, 380] width 16 height 25
click at [811, 373] on icon at bounding box center [808, 381] width 16 height 16
click at [811, 371] on span at bounding box center [808, 380] width 16 height 25
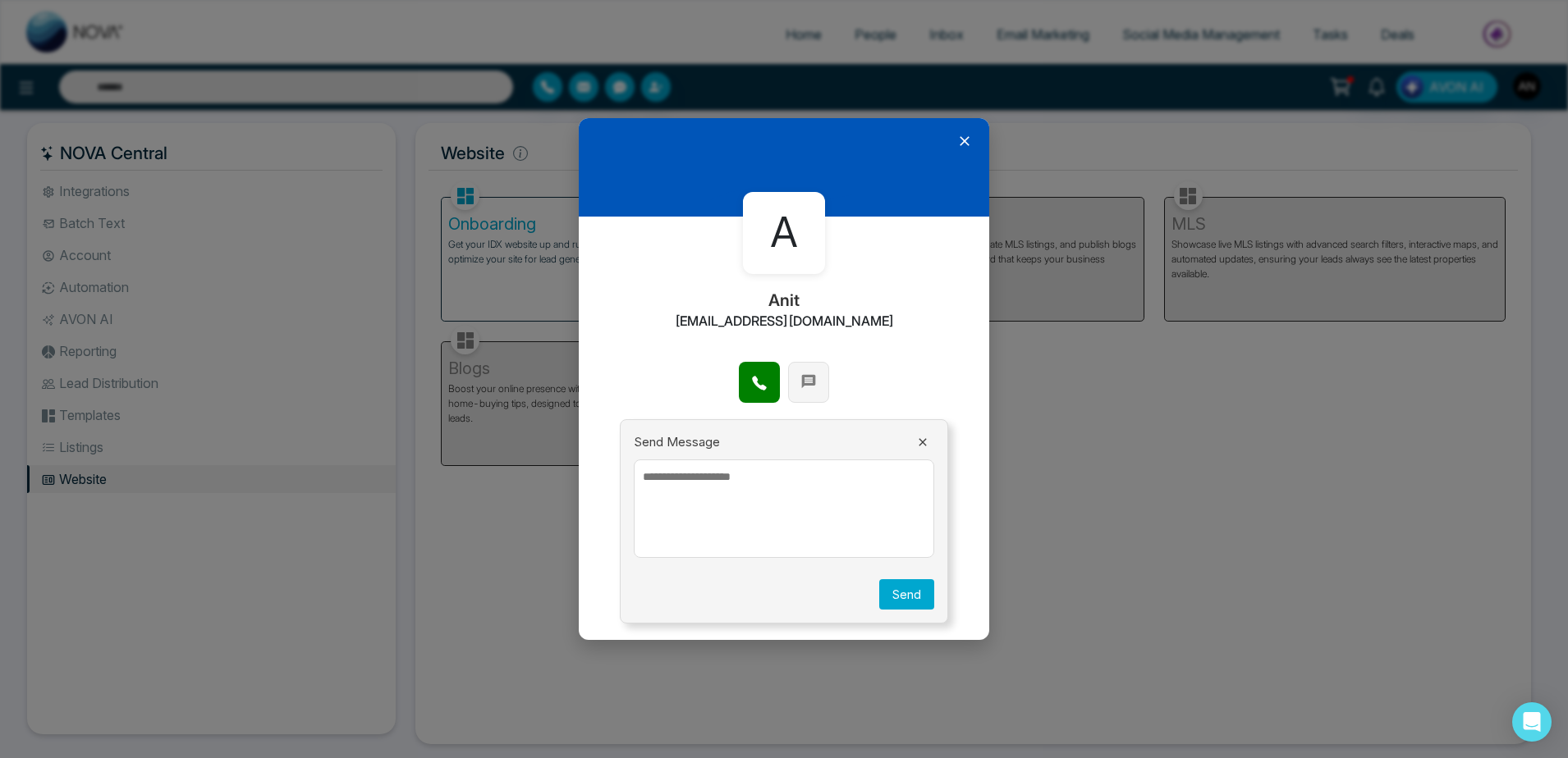
click at [811, 373] on icon at bounding box center [808, 381] width 16 height 16
click at [811, 371] on span at bounding box center [808, 380] width 16 height 25
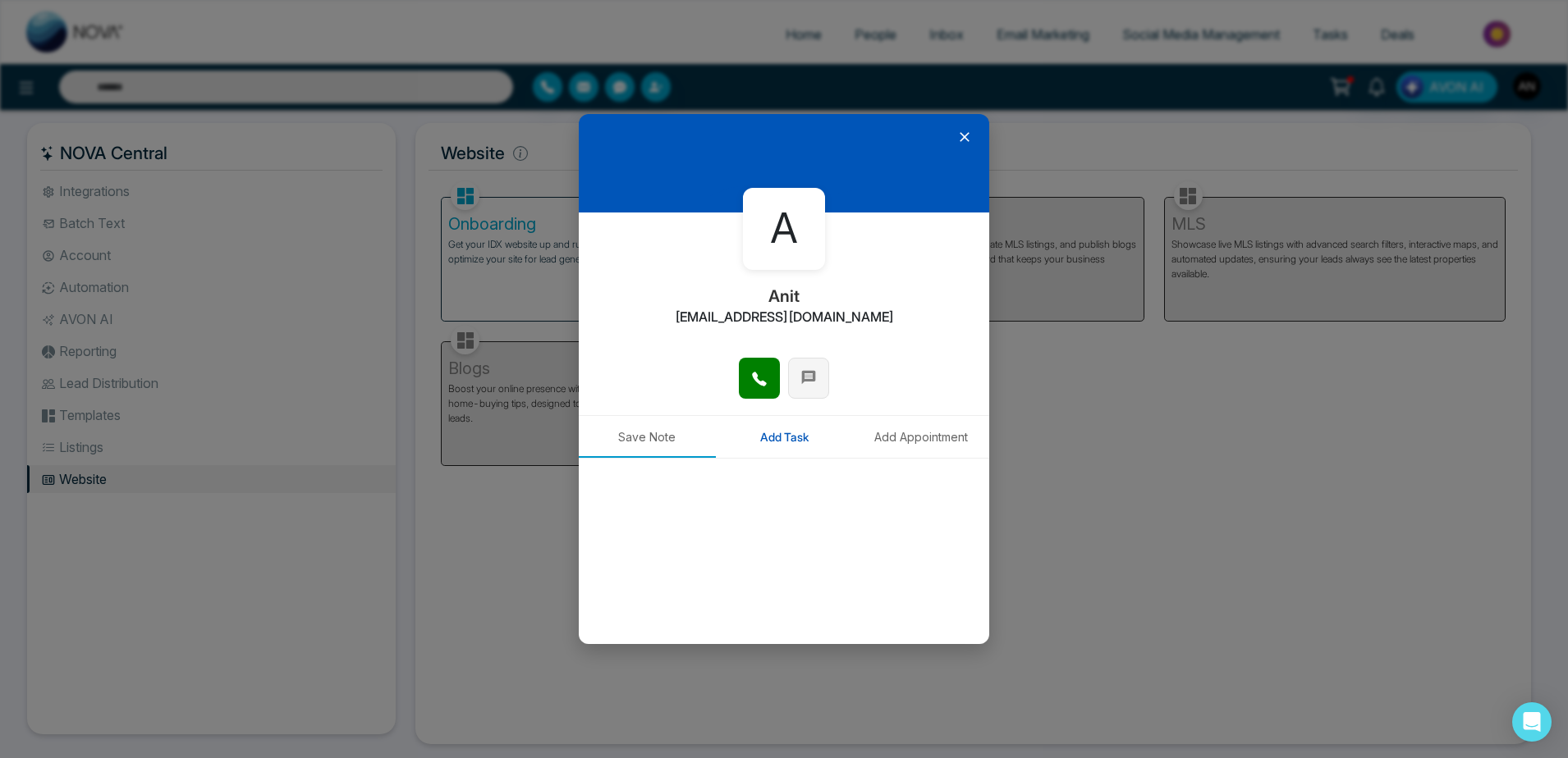
type input "**********"
click at [811, 371] on icon at bounding box center [808, 377] width 16 height 16
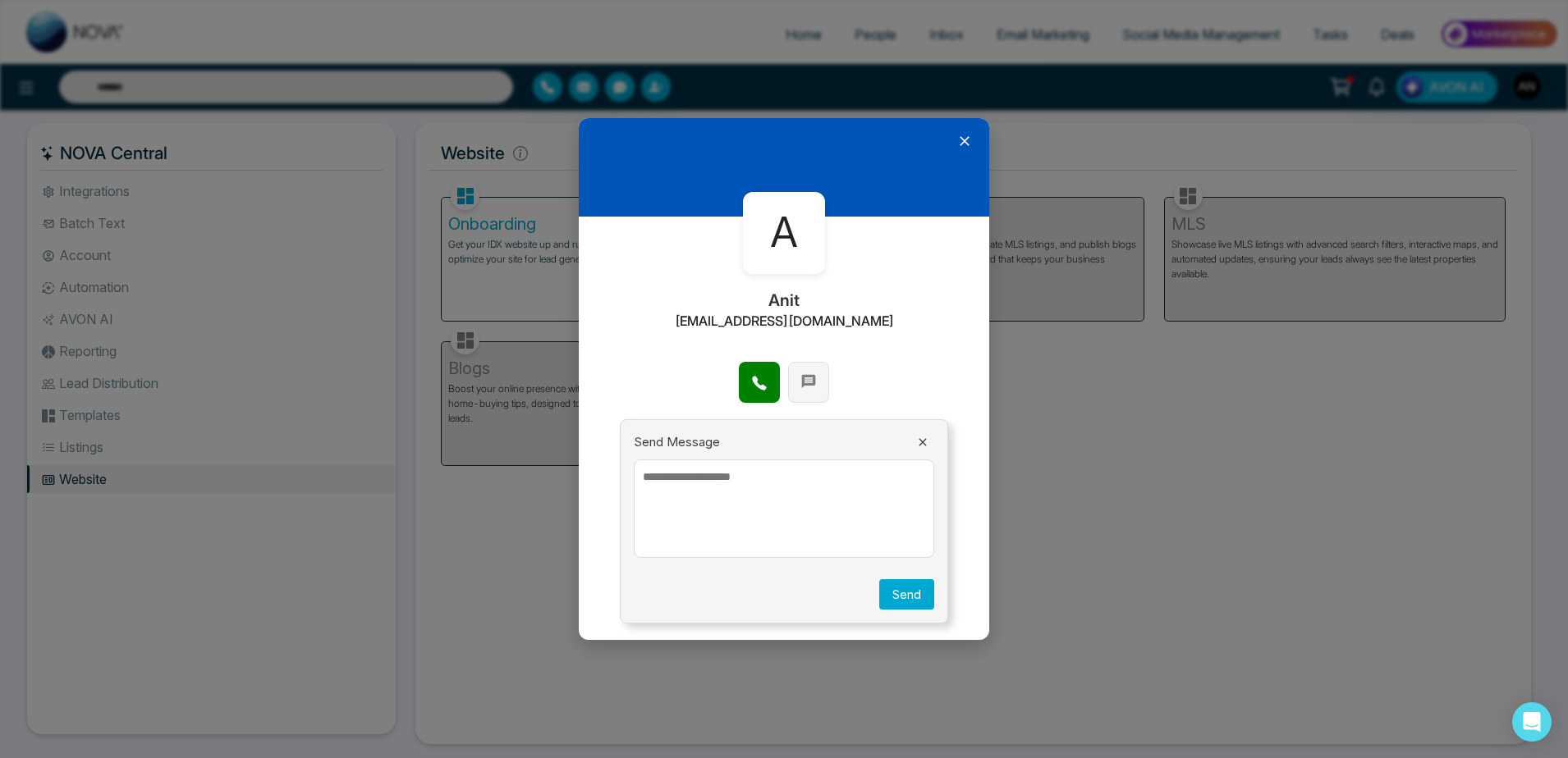
click at [811, 371] on span at bounding box center [808, 380] width 16 height 25
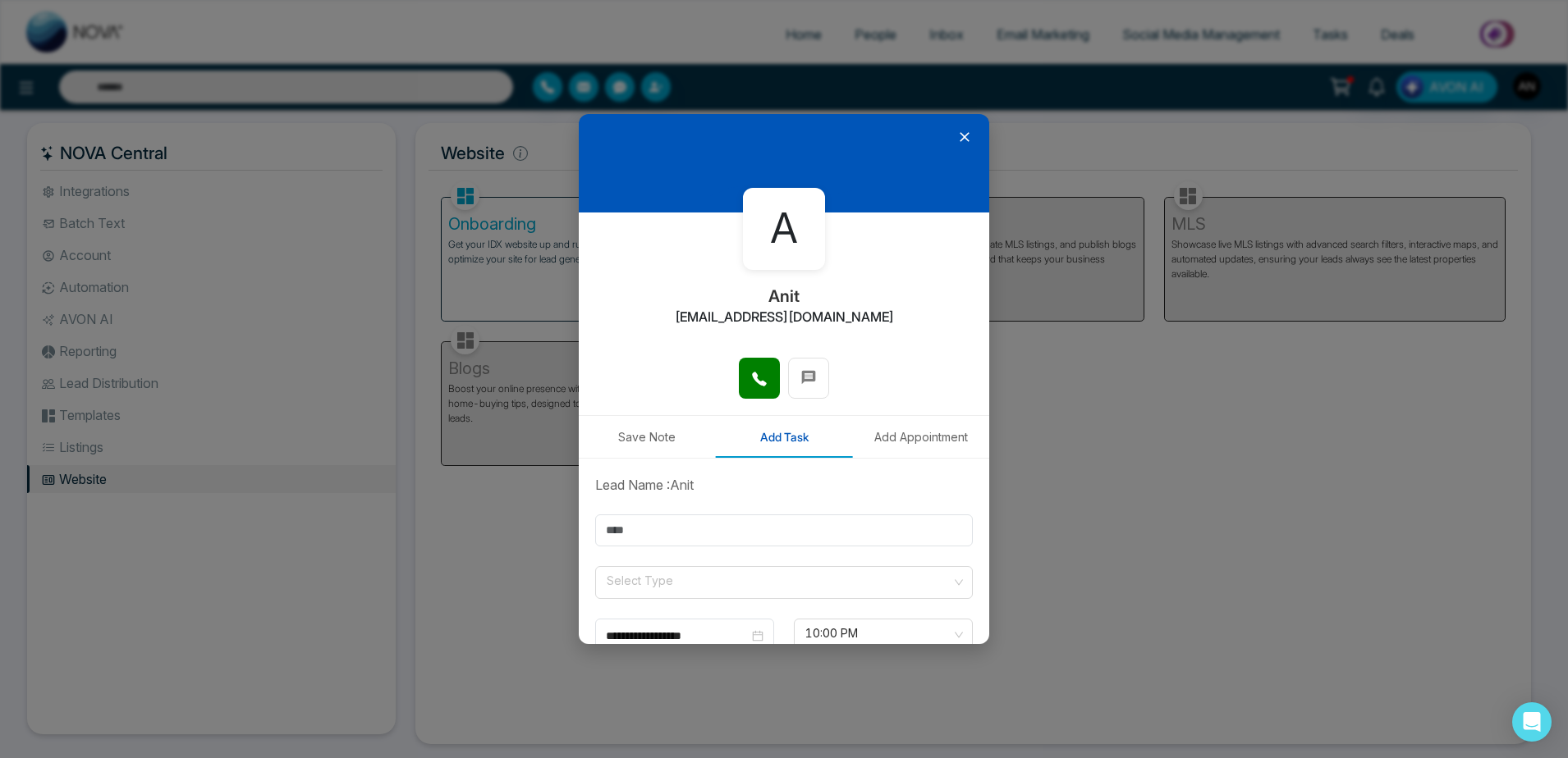
click at [615, 445] on button "Save Note" at bounding box center [647, 437] width 137 height 42
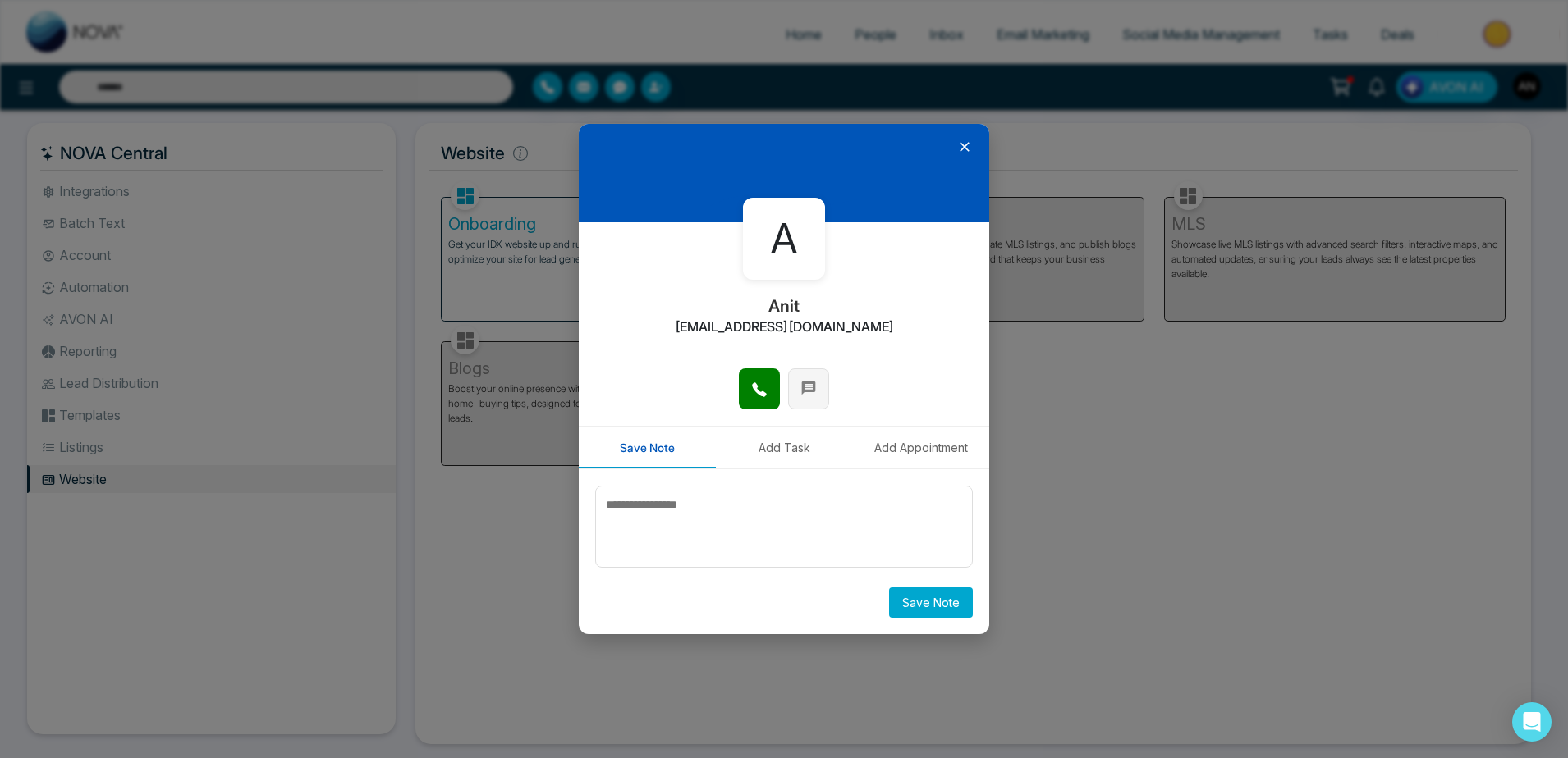
click at [828, 386] on button at bounding box center [809, 389] width 41 height 41
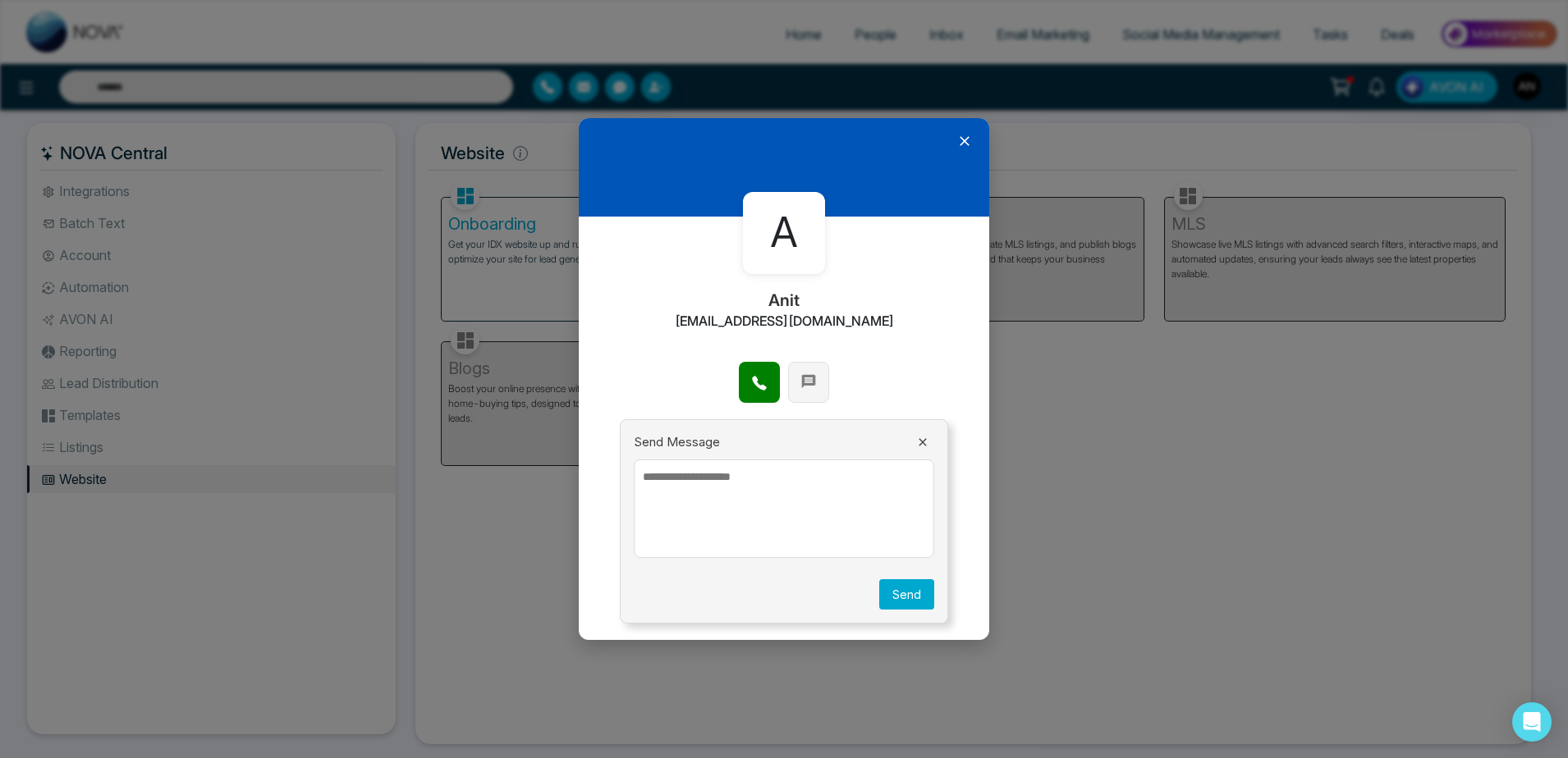
click at [828, 386] on button at bounding box center [809, 382] width 41 height 41
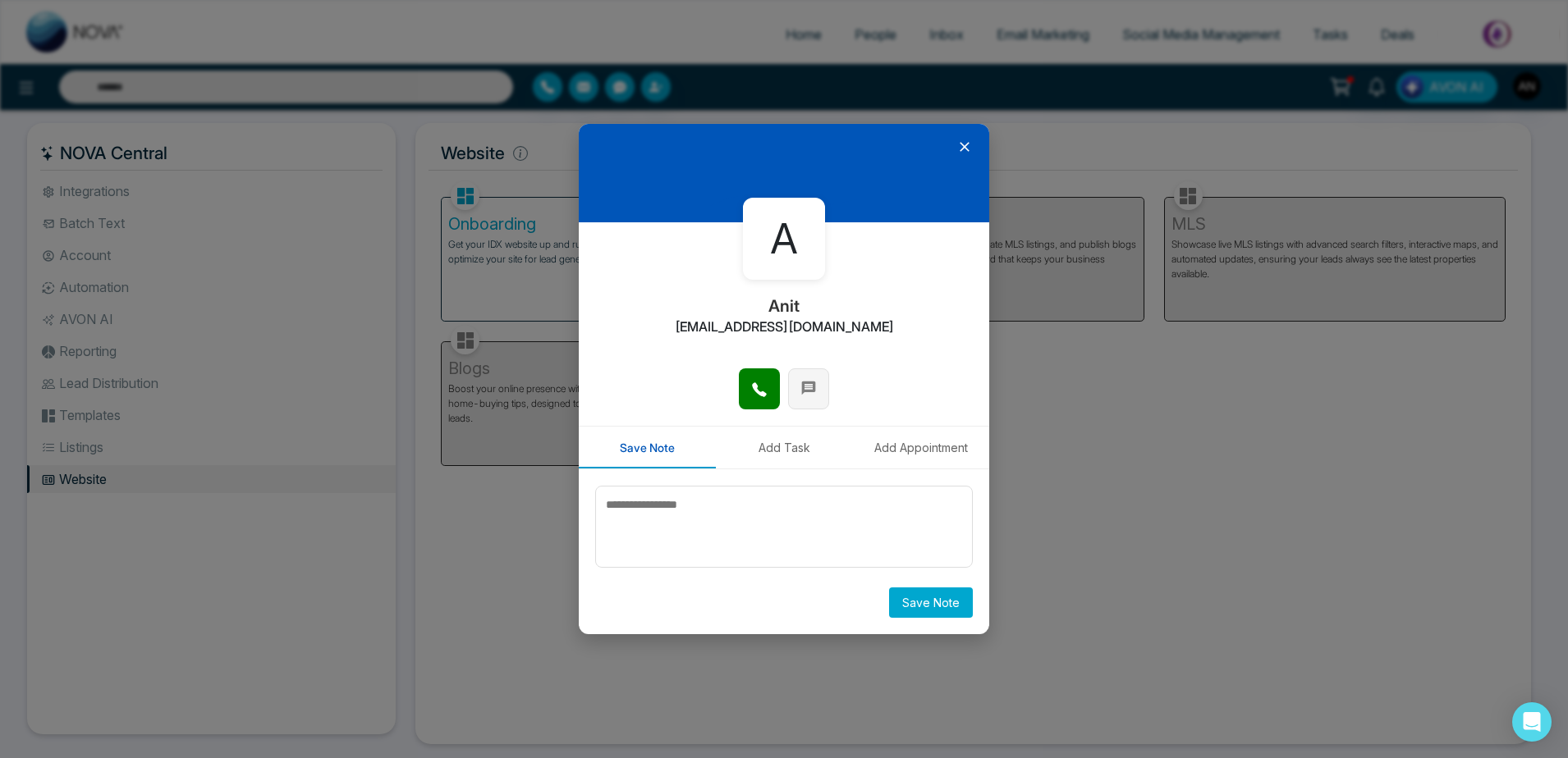
click at [828, 386] on button at bounding box center [809, 389] width 41 height 41
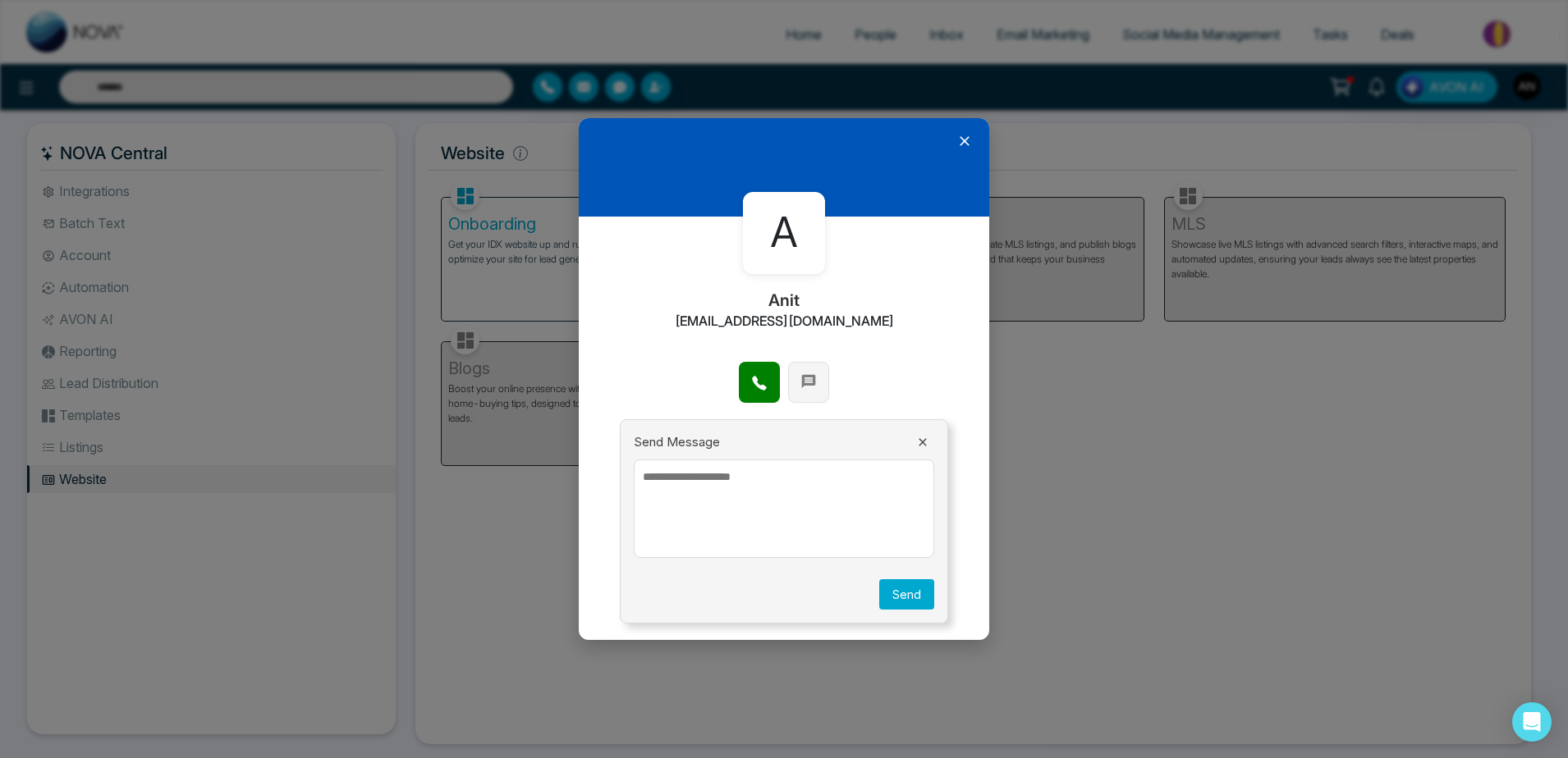
click at [828, 386] on button at bounding box center [809, 382] width 41 height 41
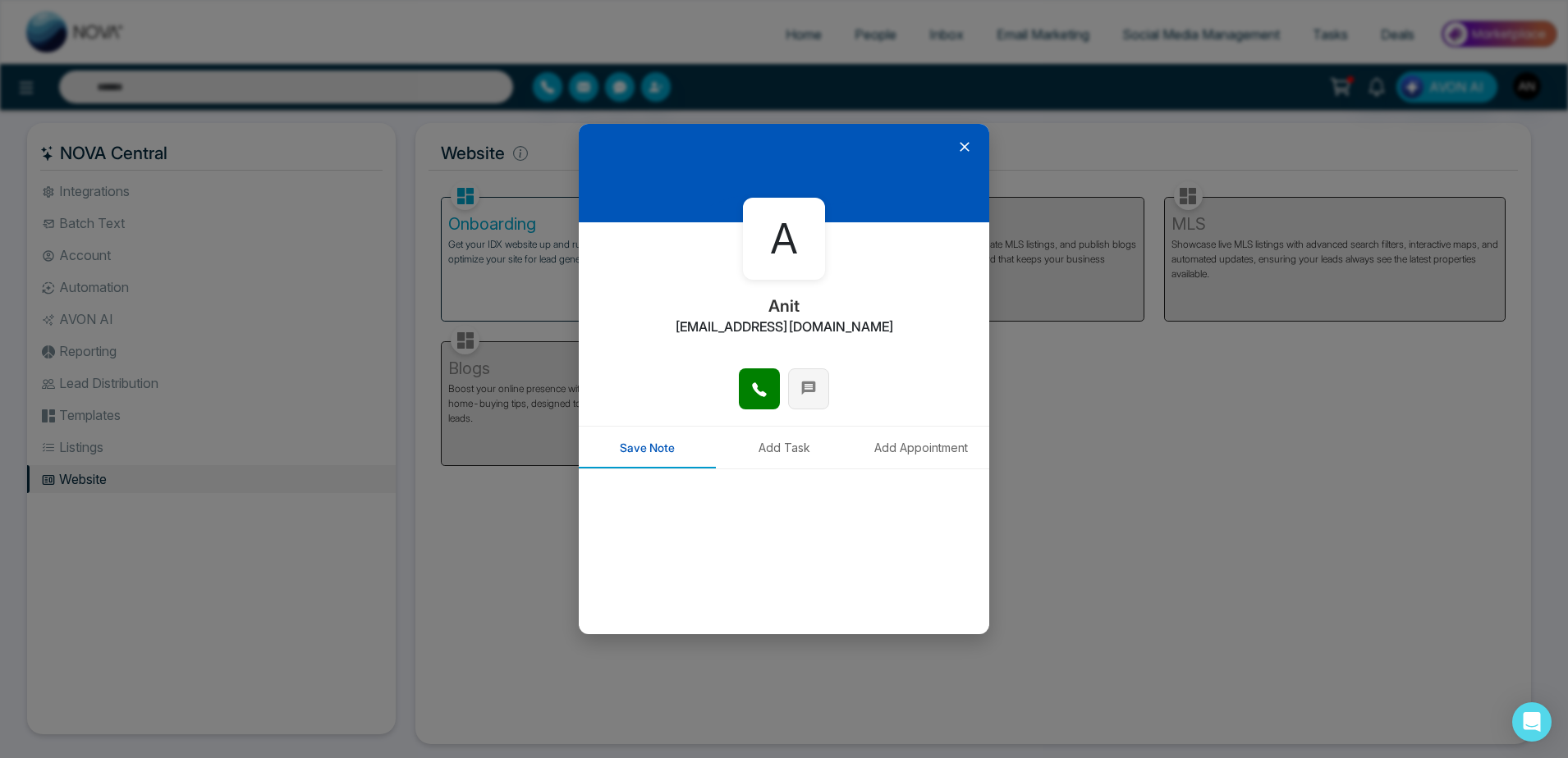
click at [828, 386] on button at bounding box center [809, 389] width 41 height 41
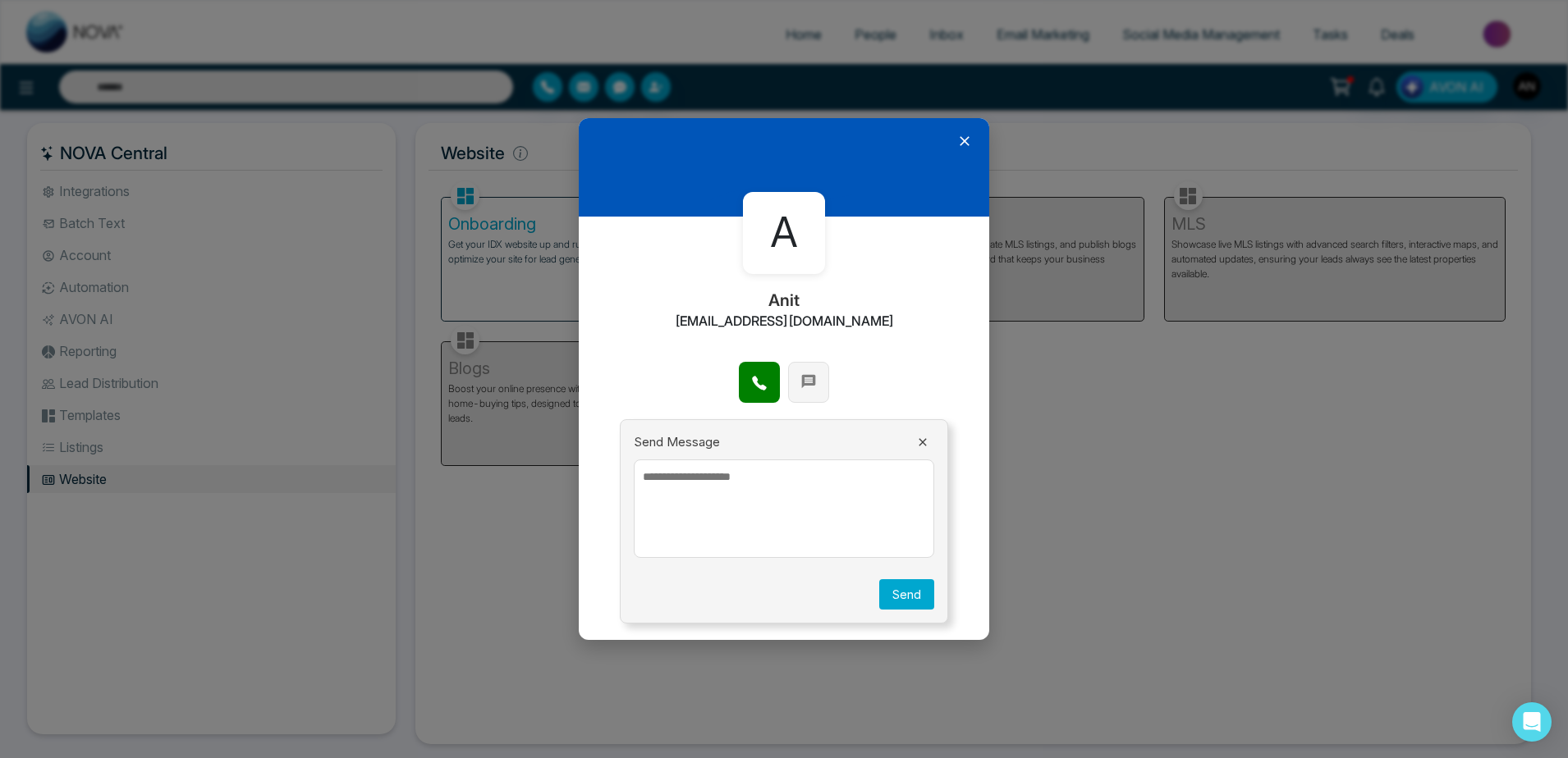
click at [828, 386] on button at bounding box center [809, 382] width 41 height 41
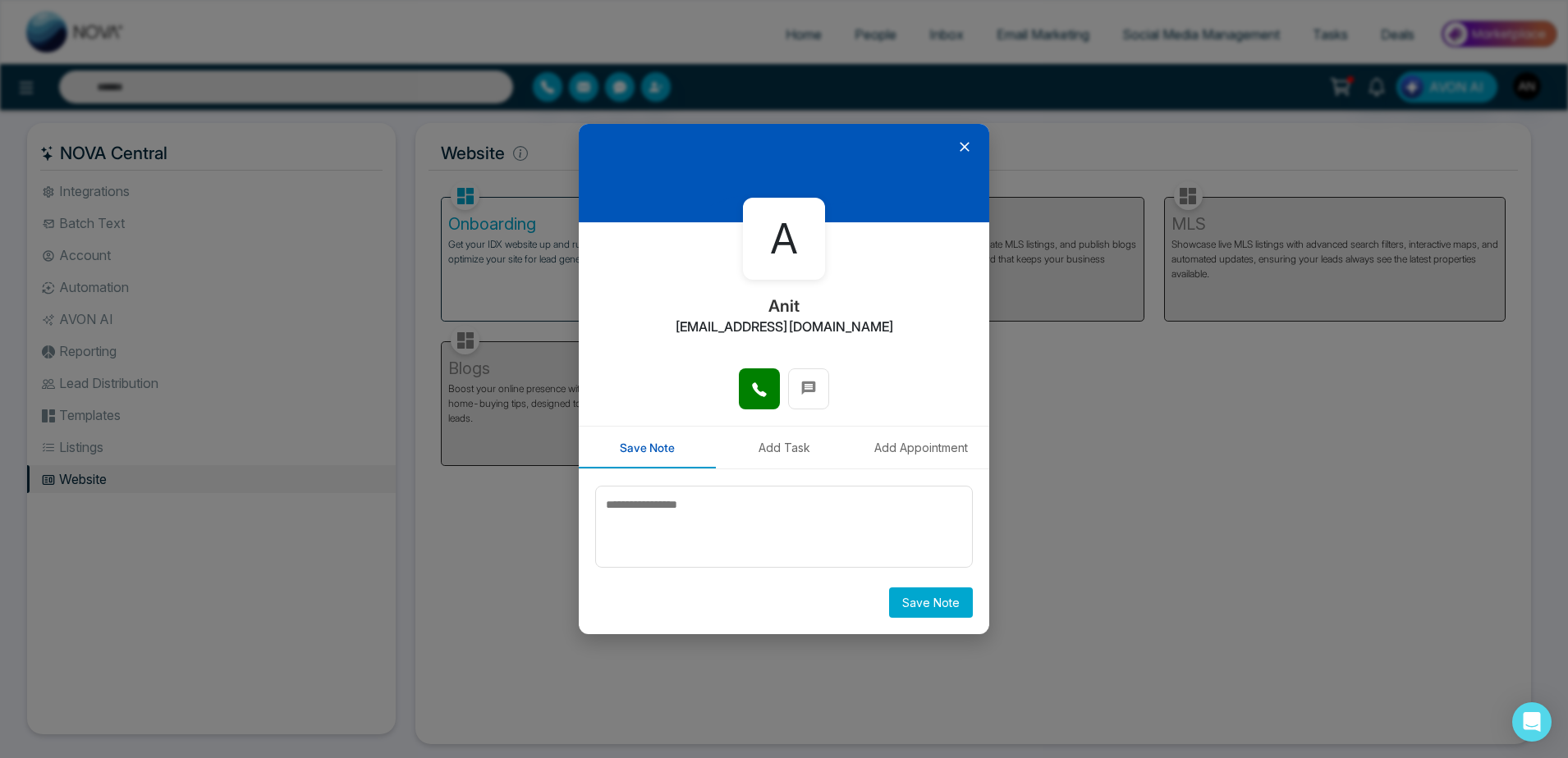
click at [775, 446] on button "Add Task" at bounding box center [784, 447] width 137 height 42
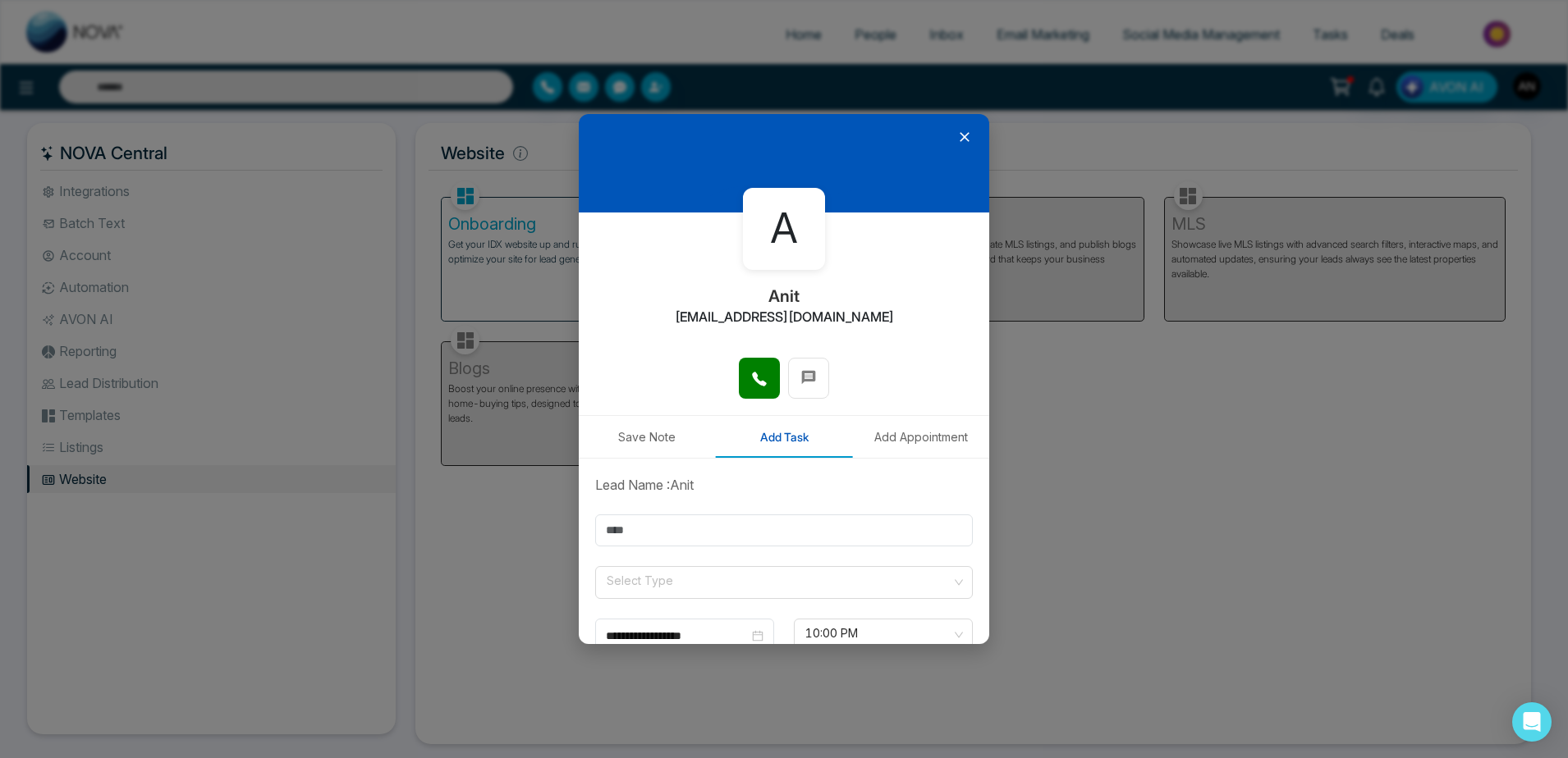
scroll to position [26, 0]
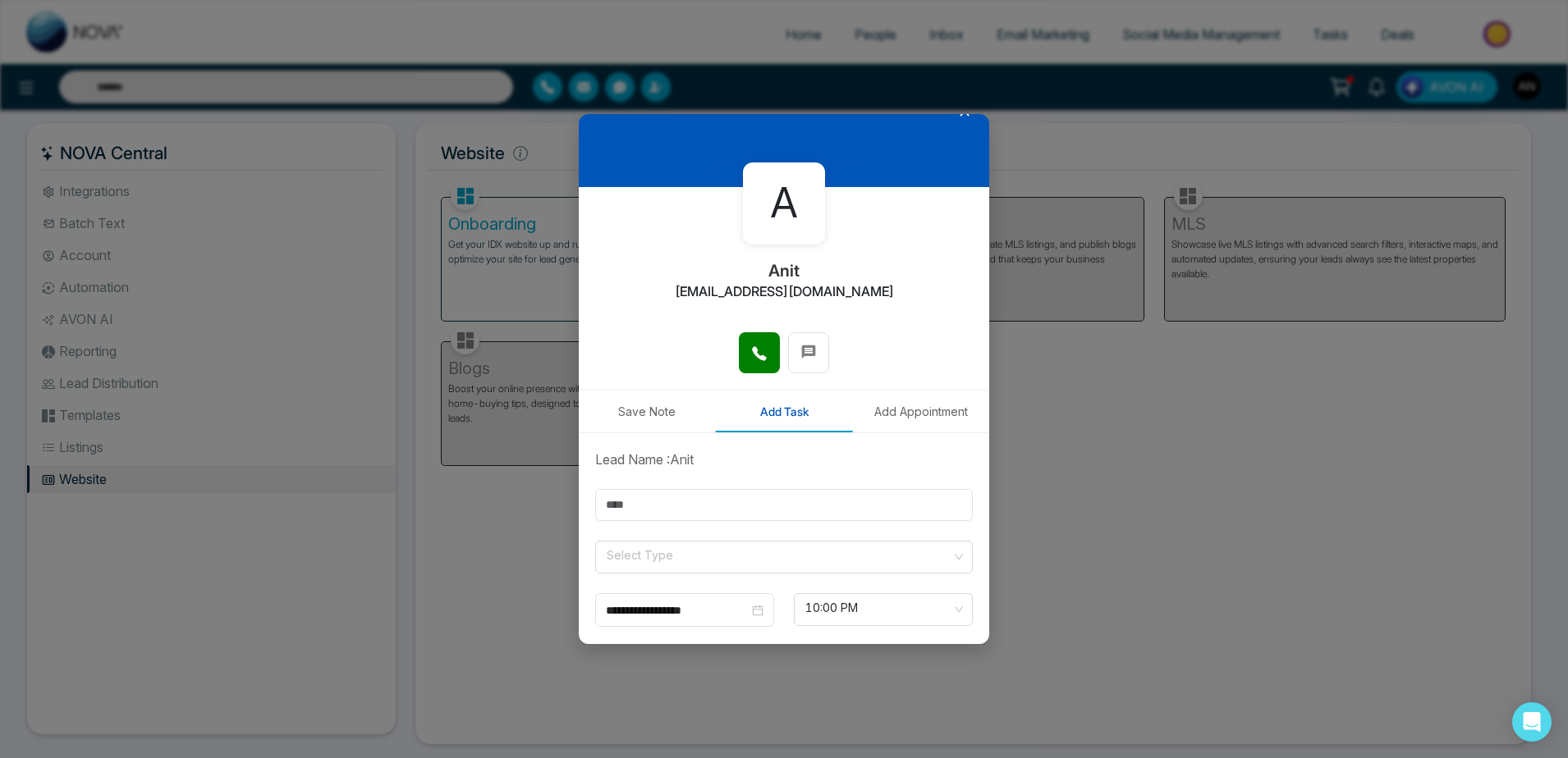
click at [945, 408] on button "Add Appointment" at bounding box center [921, 411] width 137 height 42
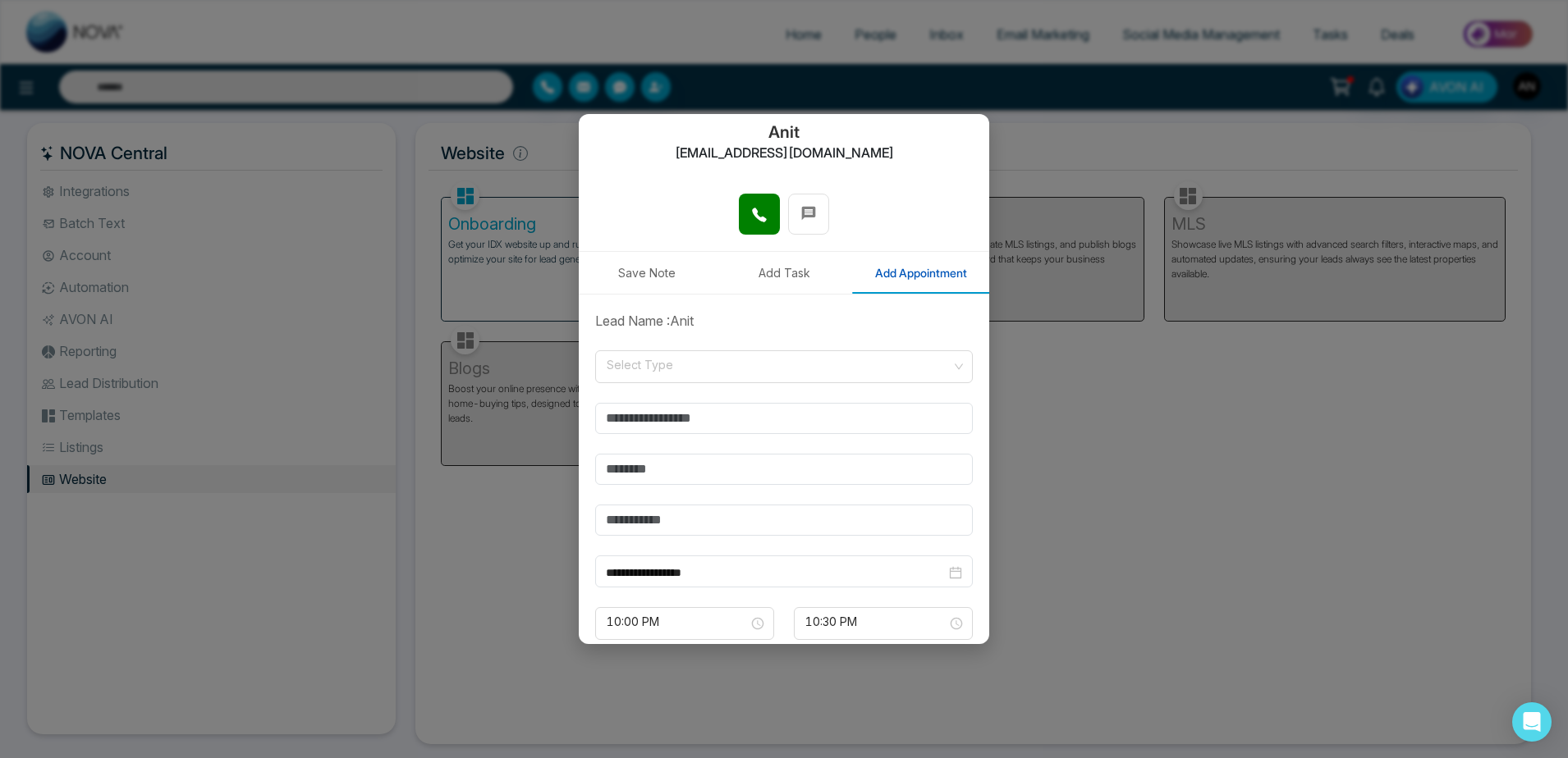
scroll to position [167, 0]
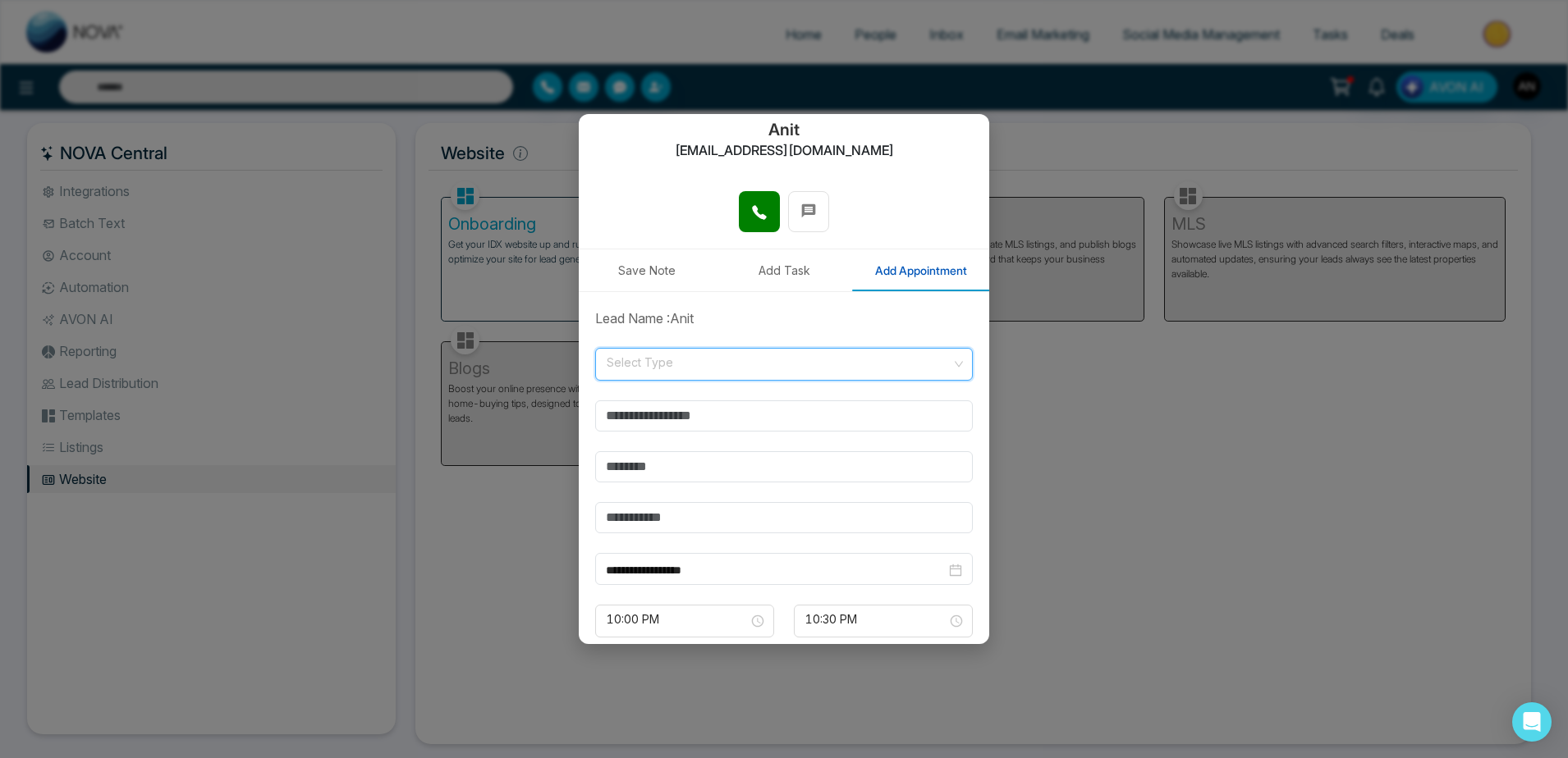
click at [760, 361] on input "search" at bounding box center [778, 361] width 346 height 25
click at [720, 426] on div "Online" at bounding box center [780, 426] width 350 height 18
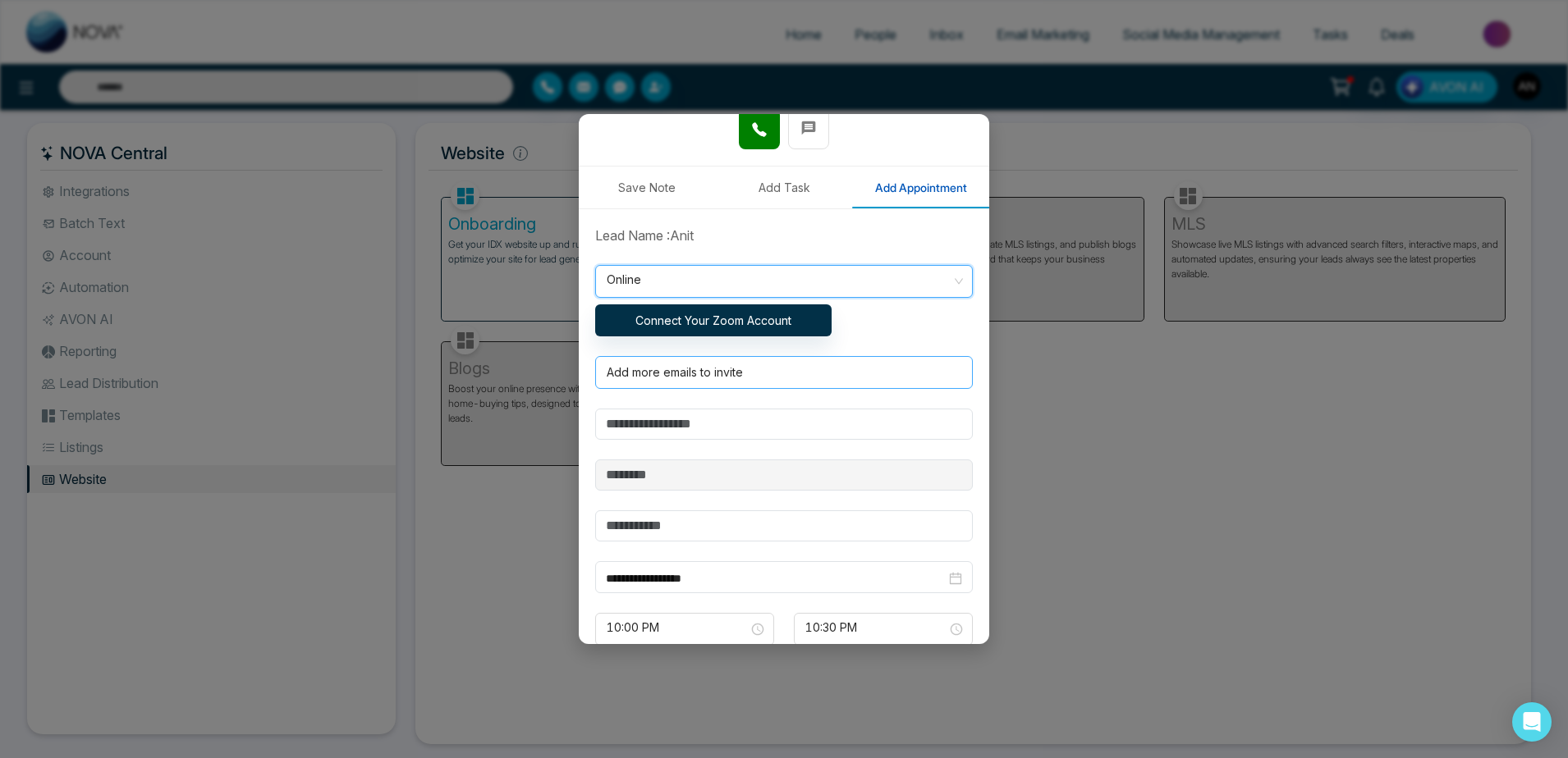
scroll to position [338, 0]
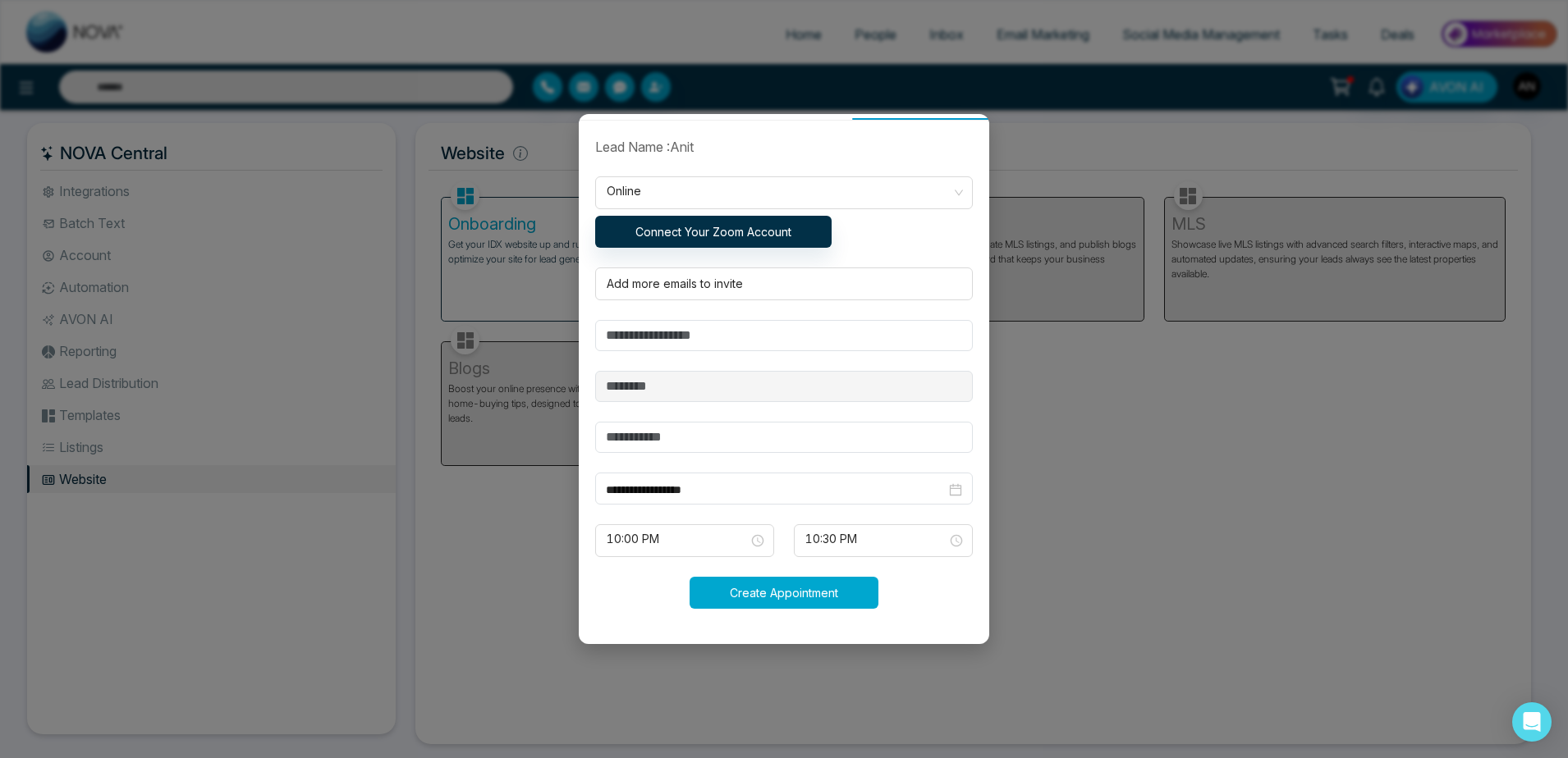
click at [787, 594] on button "Create Appointment" at bounding box center [784, 592] width 189 height 32
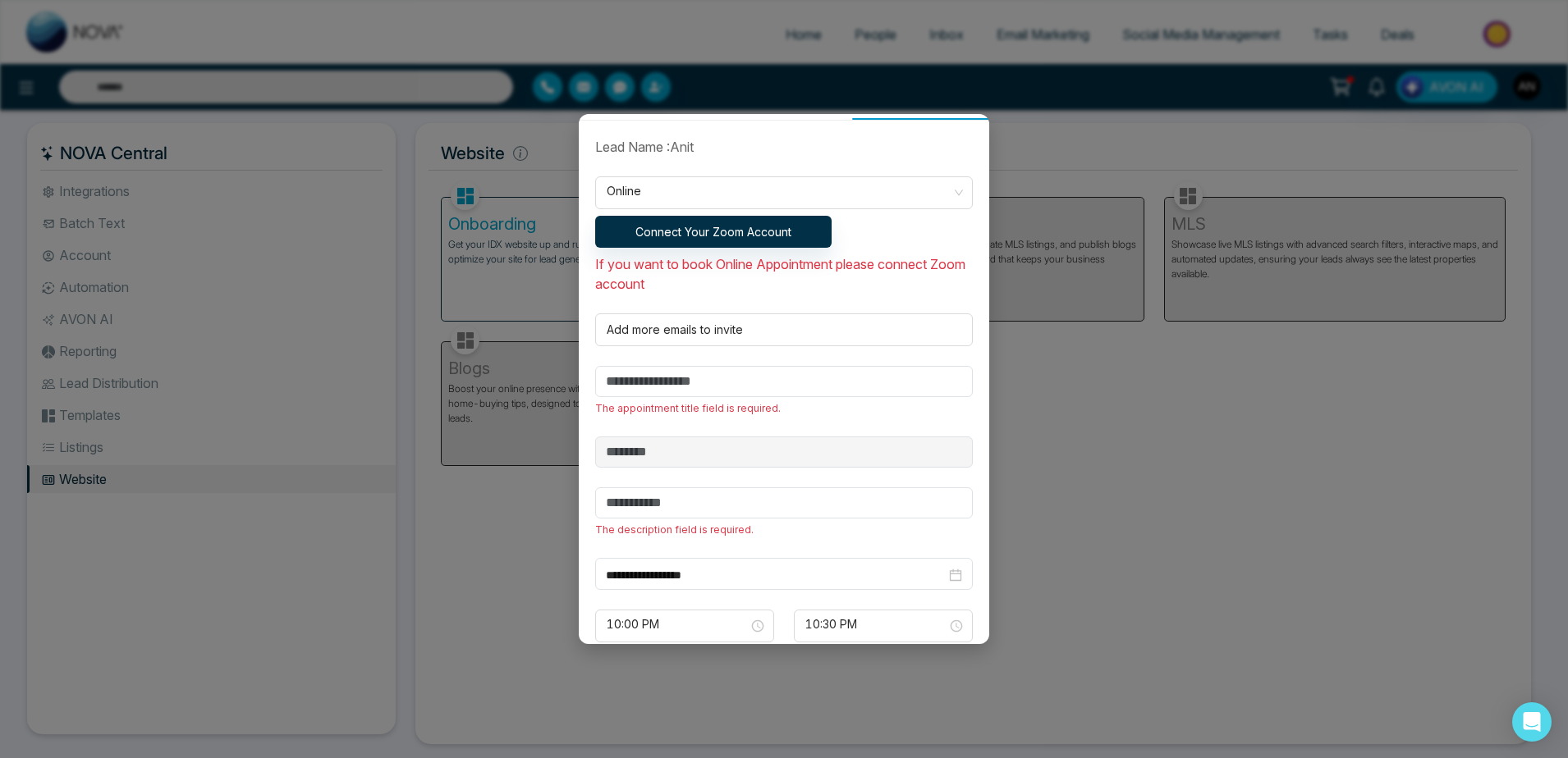
click at [704, 347] on form "**********" at bounding box center [784, 425] width 398 height 577
click at [713, 379] on input "text" at bounding box center [784, 381] width 378 height 31
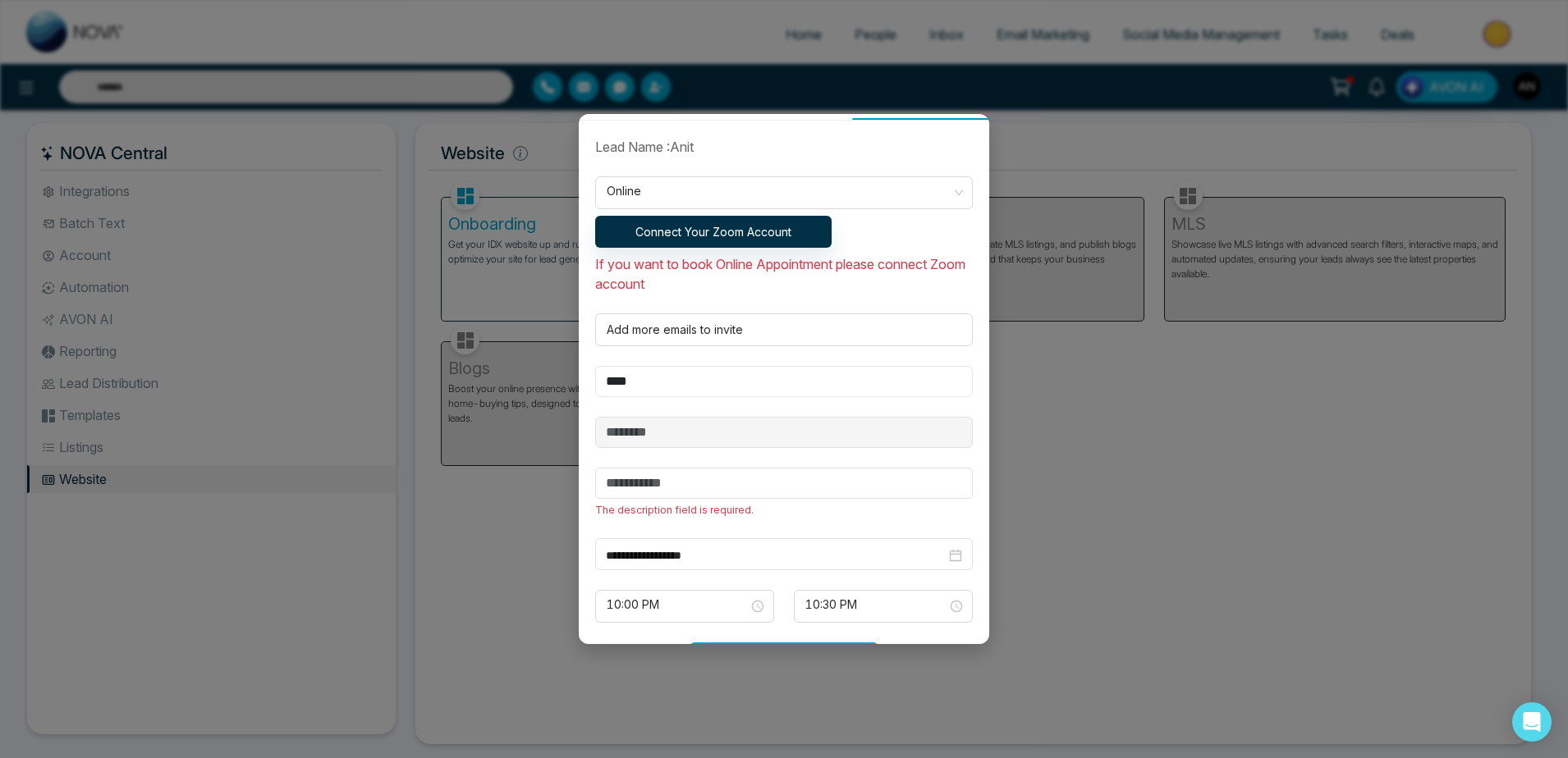
scroll to position [403, 0]
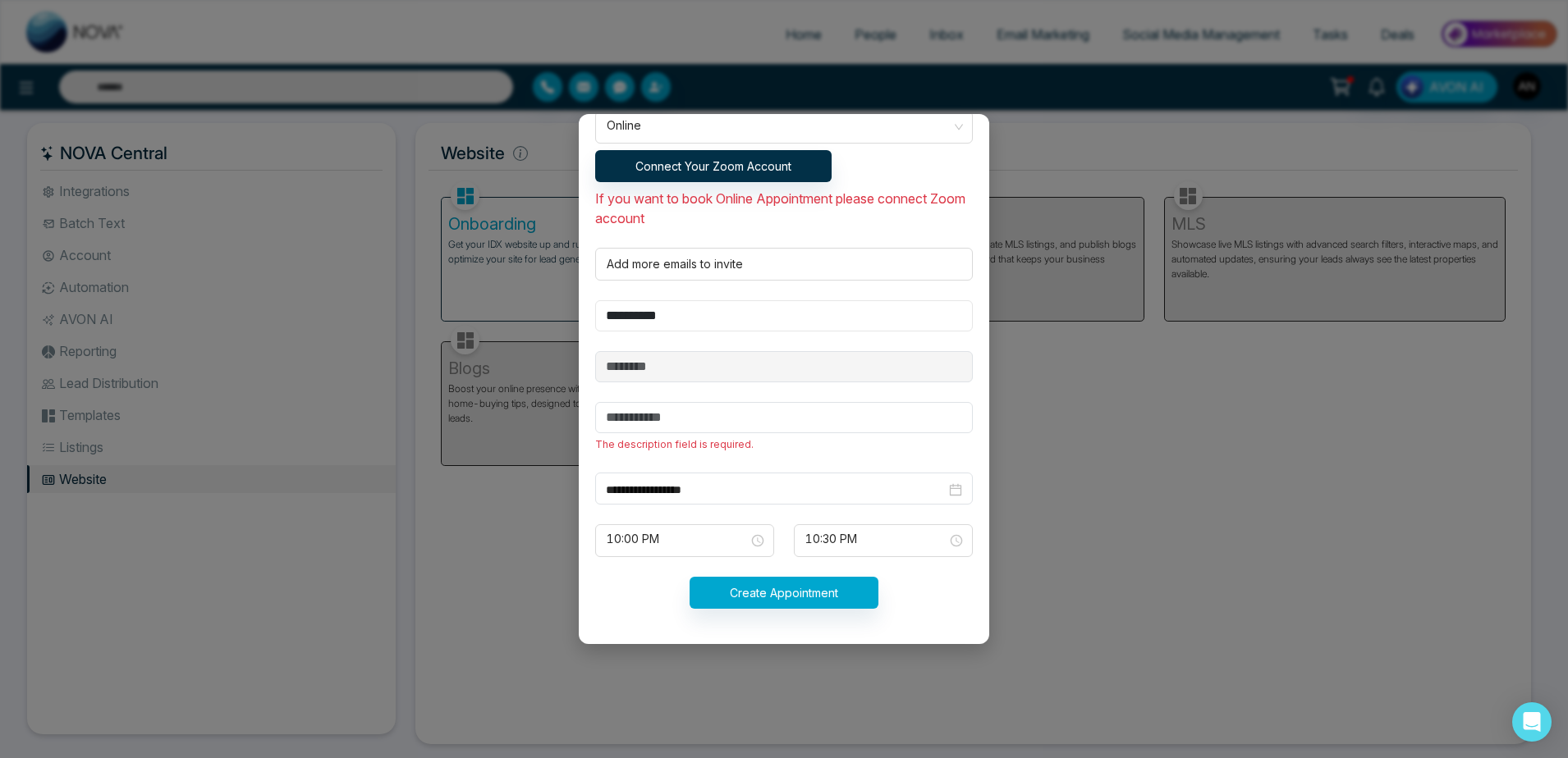
type input "**********"
click at [756, 411] on input "text" at bounding box center [784, 417] width 378 height 31
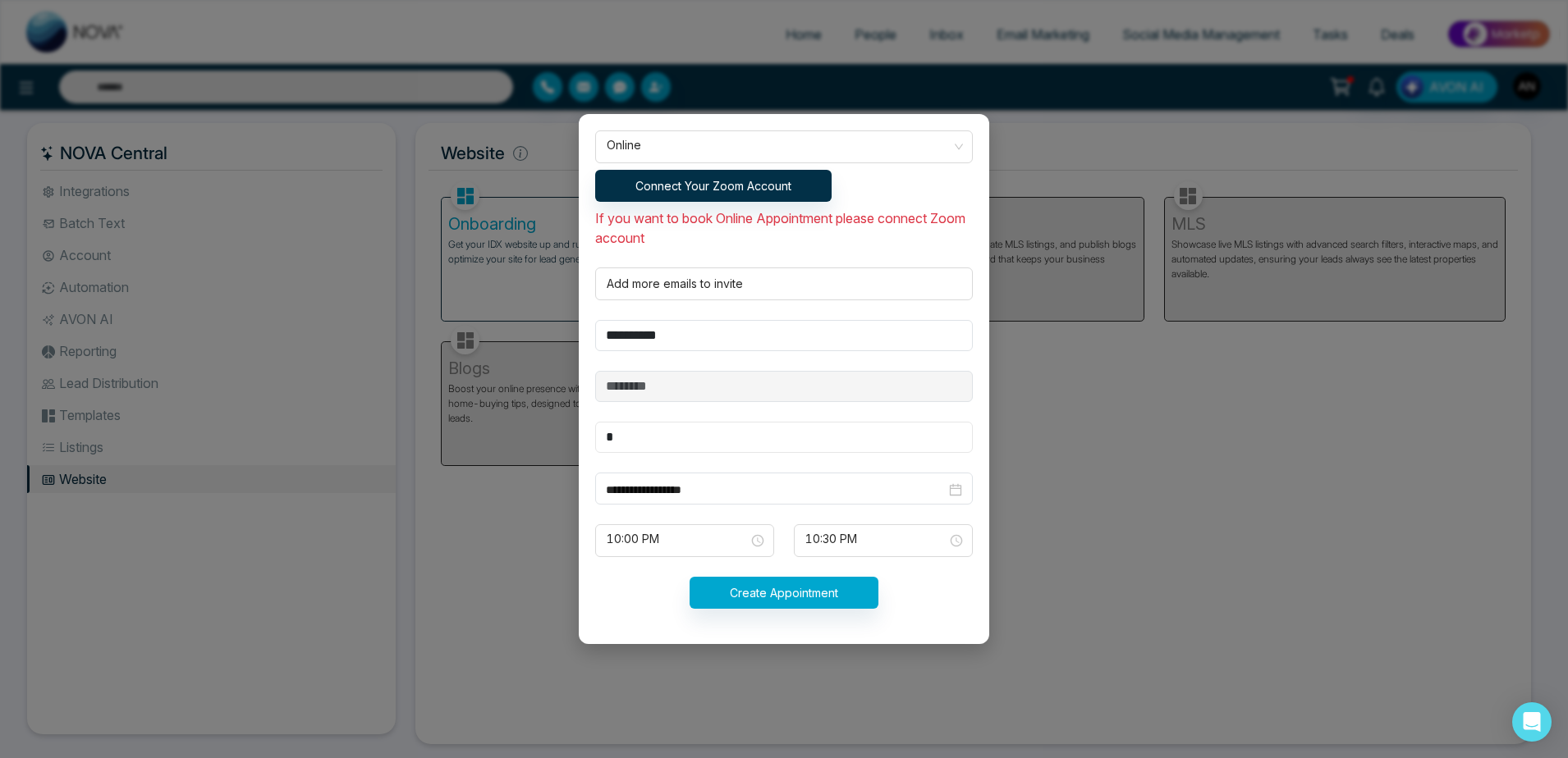
scroll to position [384, 0]
type input "*******"
click at [746, 585] on button "Create Appointment" at bounding box center [784, 592] width 189 height 32
click at [822, 602] on button "Create Appointment" at bounding box center [784, 592] width 189 height 32
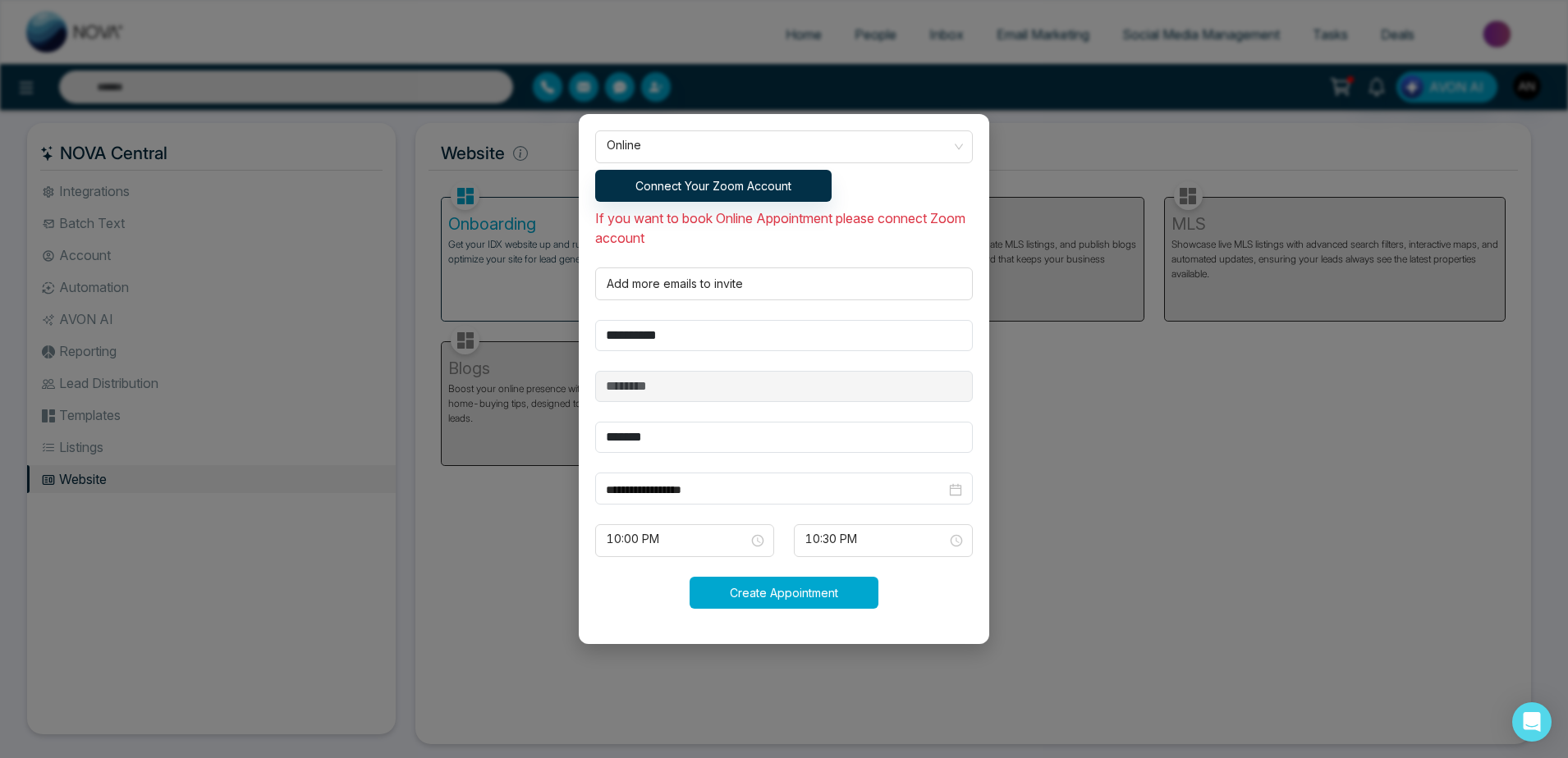
click at [822, 602] on button "Create Appointment" at bounding box center [784, 592] width 189 height 32
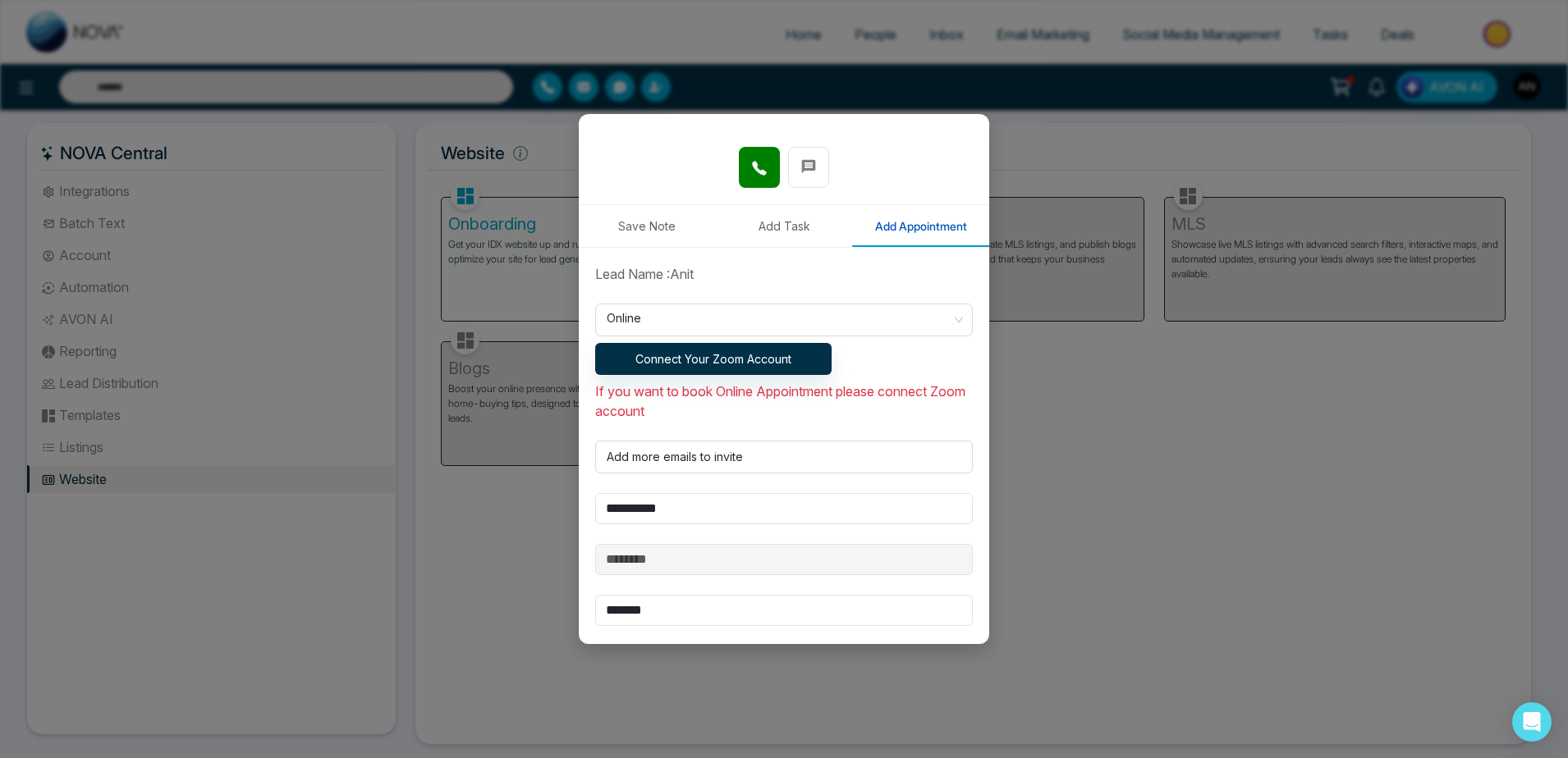
scroll to position [207, 0]
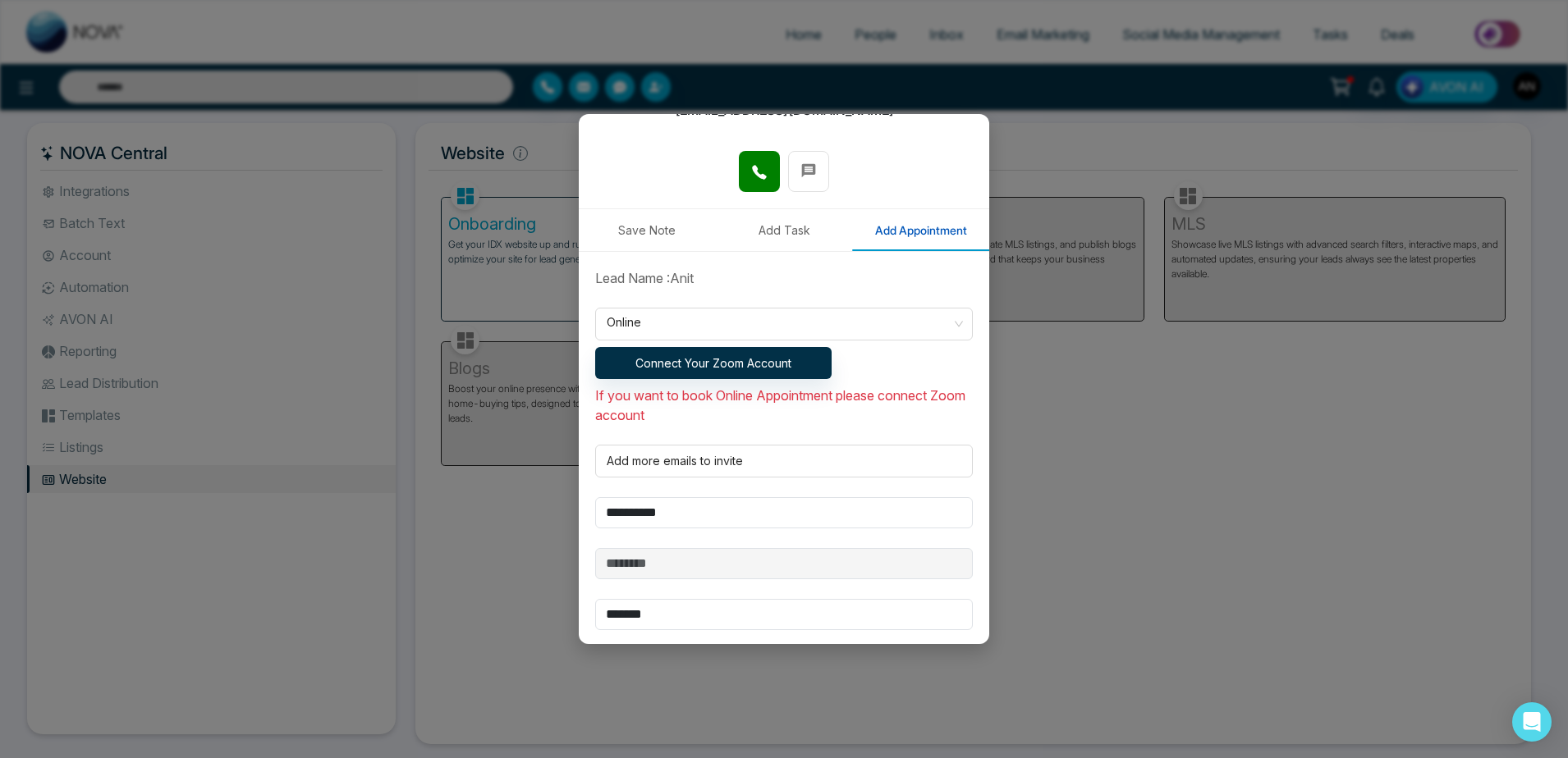
click at [764, 303] on form "**********" at bounding box center [784, 537] width 398 height 538
click at [770, 313] on span "Online" at bounding box center [784, 324] width 355 height 28
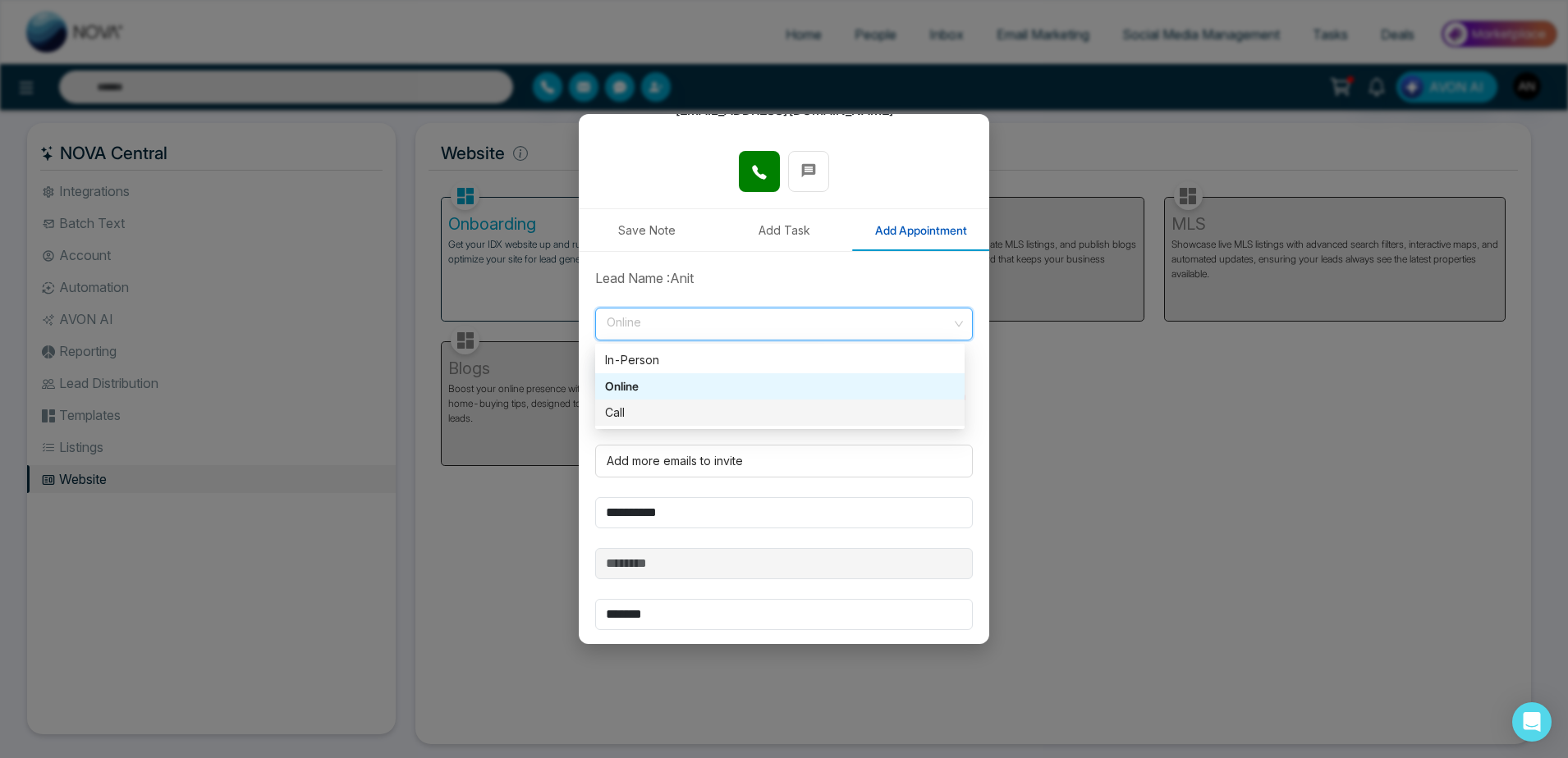
click at [720, 416] on div "Call" at bounding box center [780, 412] width 350 height 18
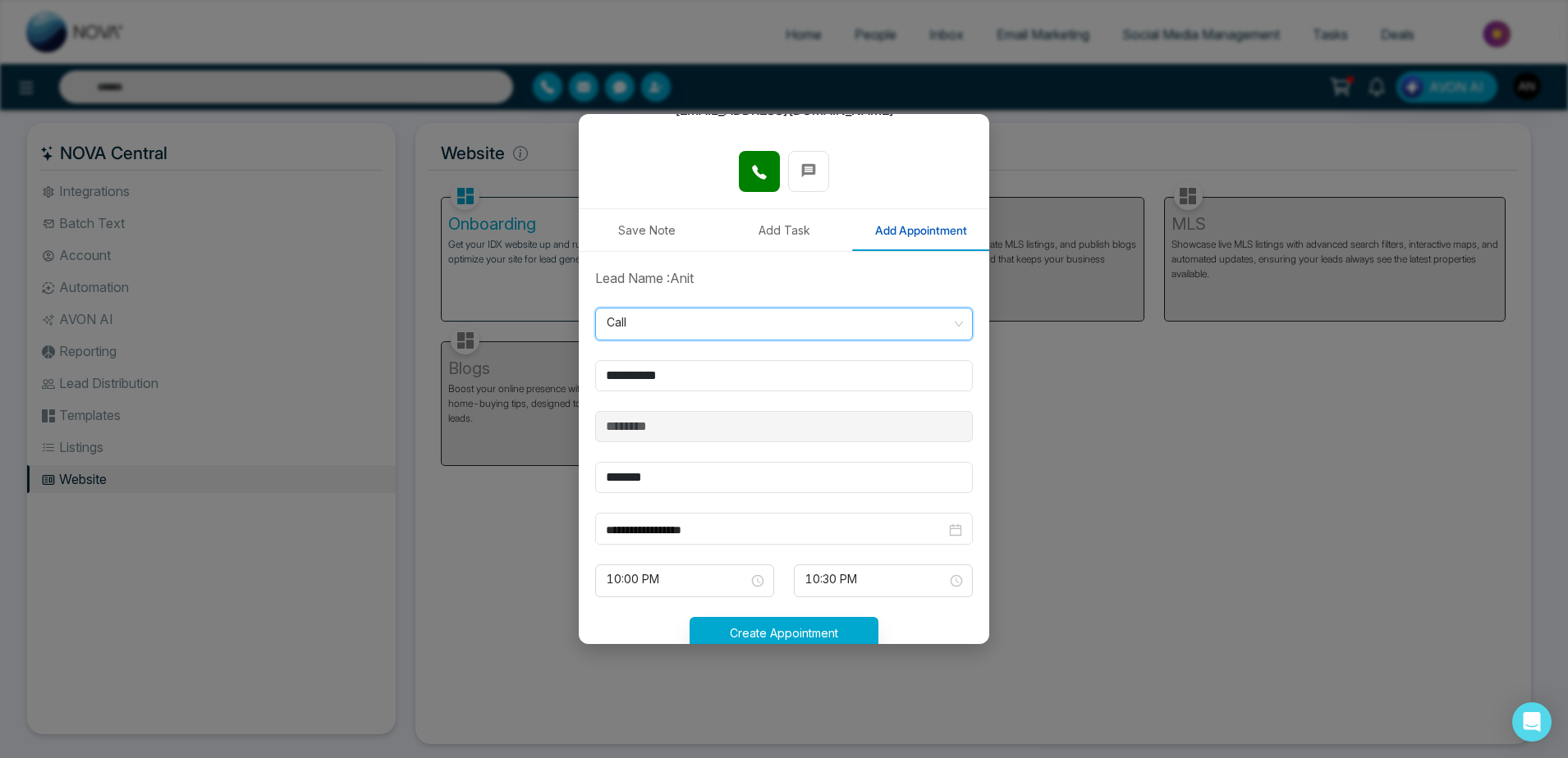
scroll to position [247, 0]
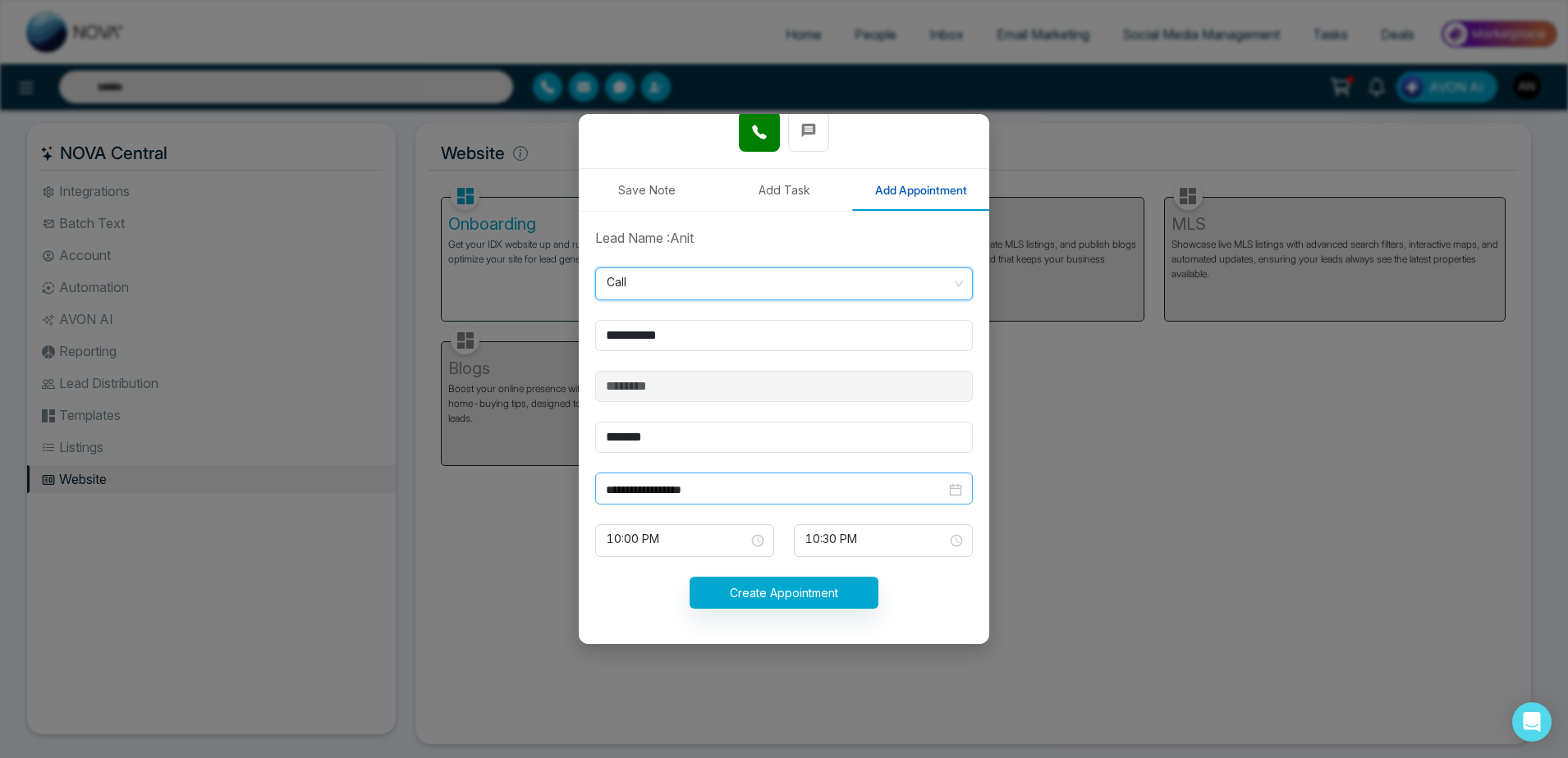
click at [757, 492] on input "**********" at bounding box center [775, 490] width 339 height 18
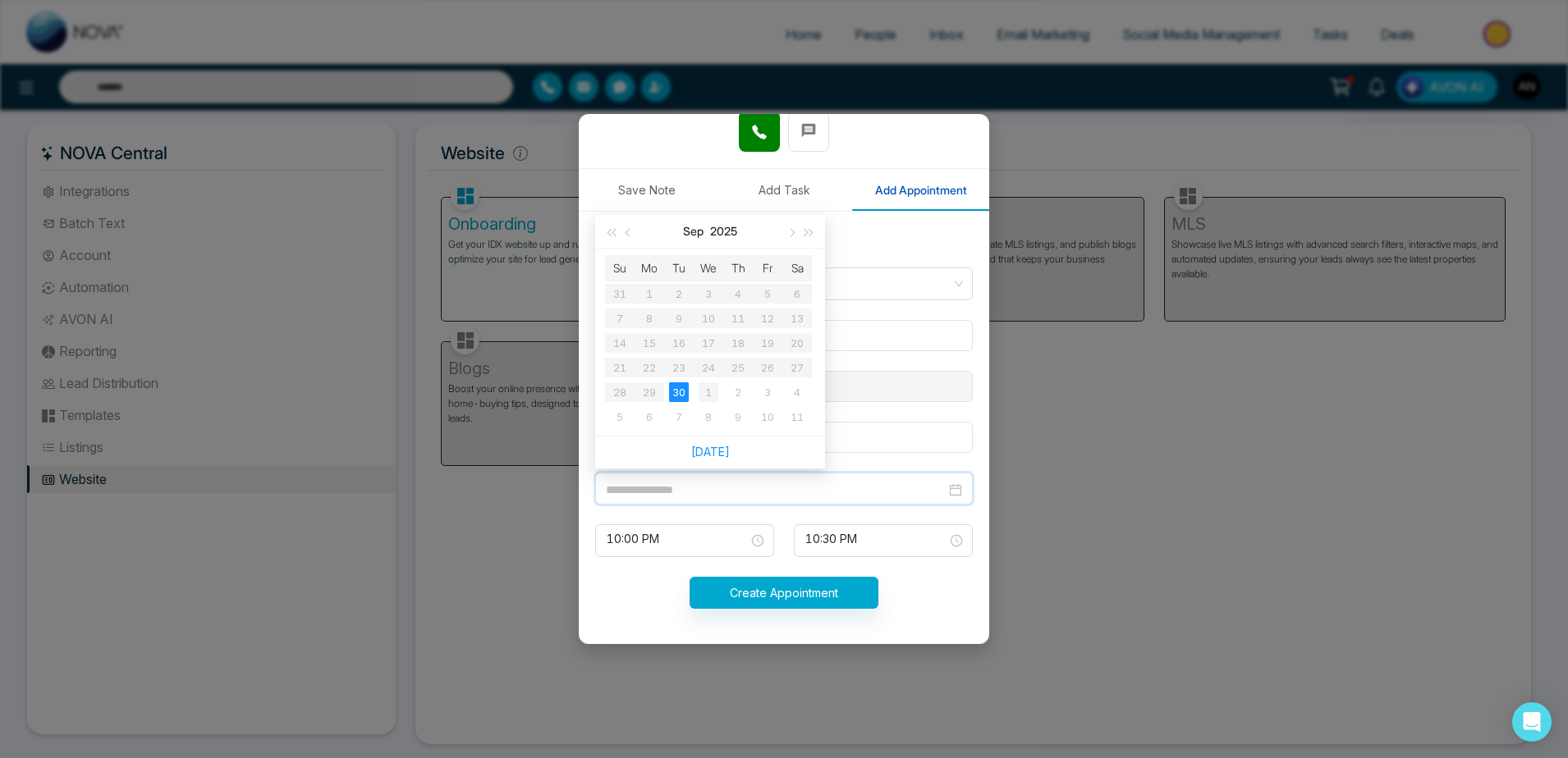
type input "**********"
click at [704, 400] on div "1" at bounding box center [708, 391] width 20 height 20
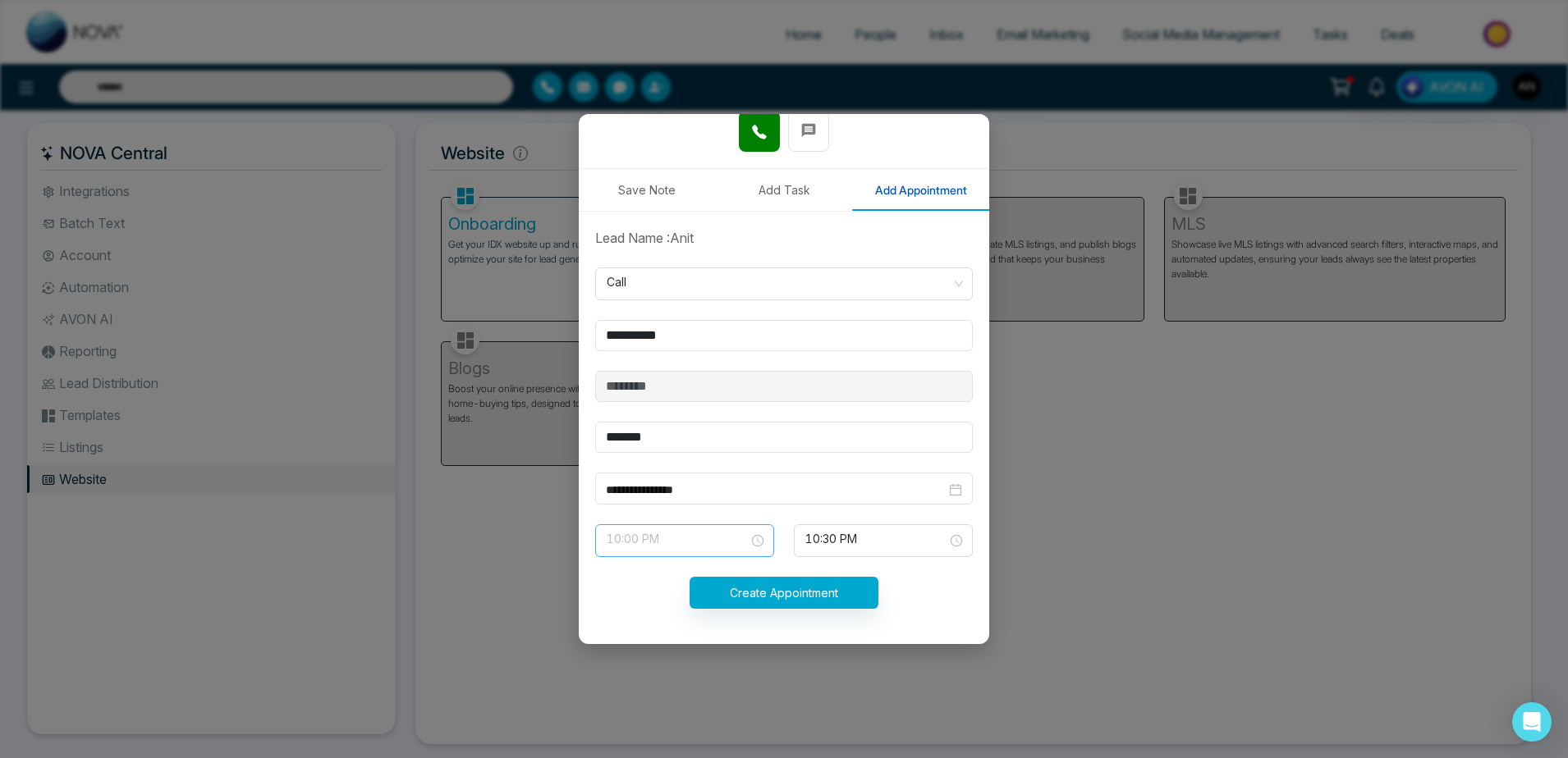
click at [703, 535] on span "10:00 PM" at bounding box center [685, 540] width 156 height 28
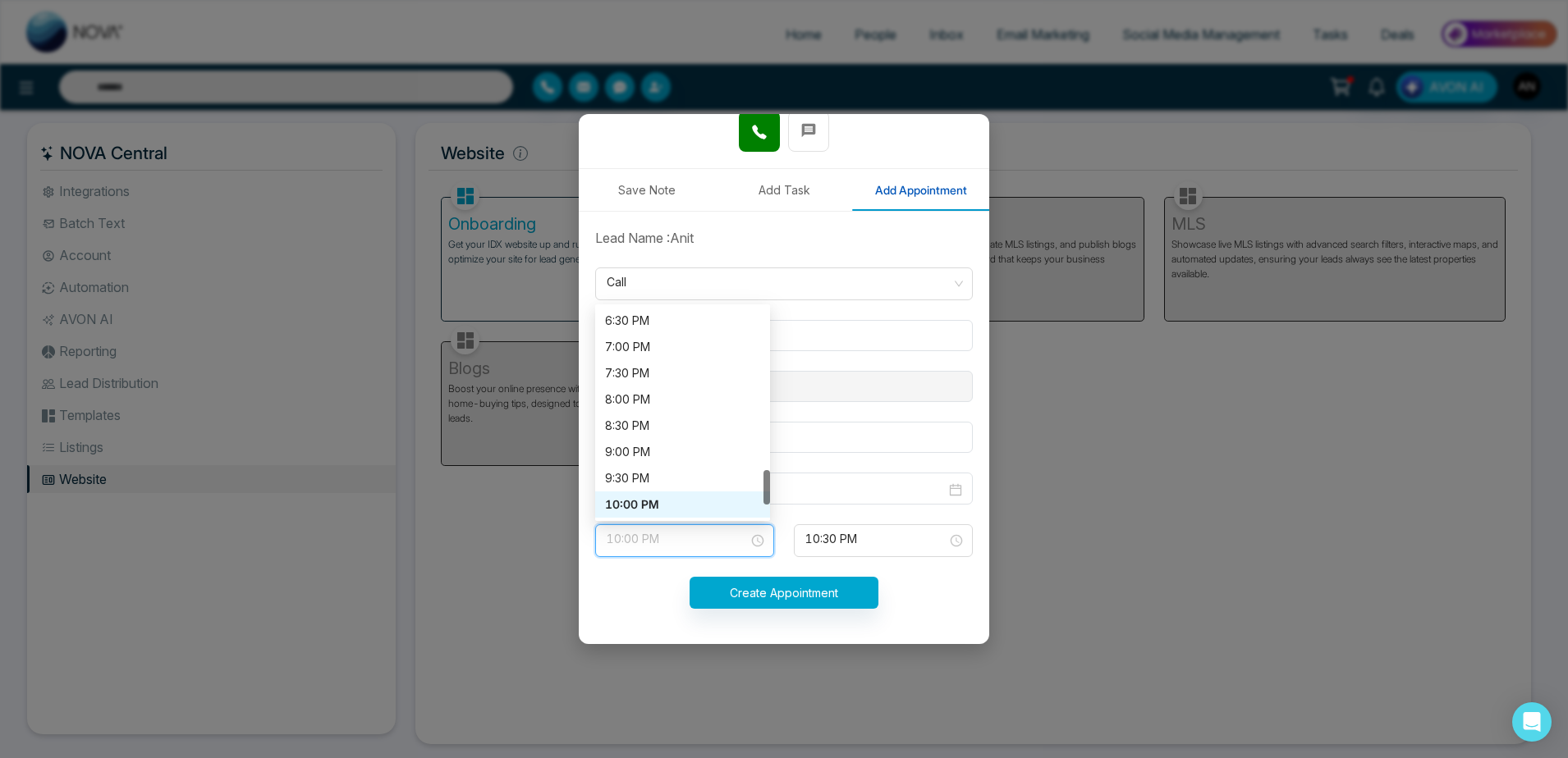
scroll to position [972, 0]
click at [665, 415] on div "8:30 PM" at bounding box center [682, 426] width 175 height 26
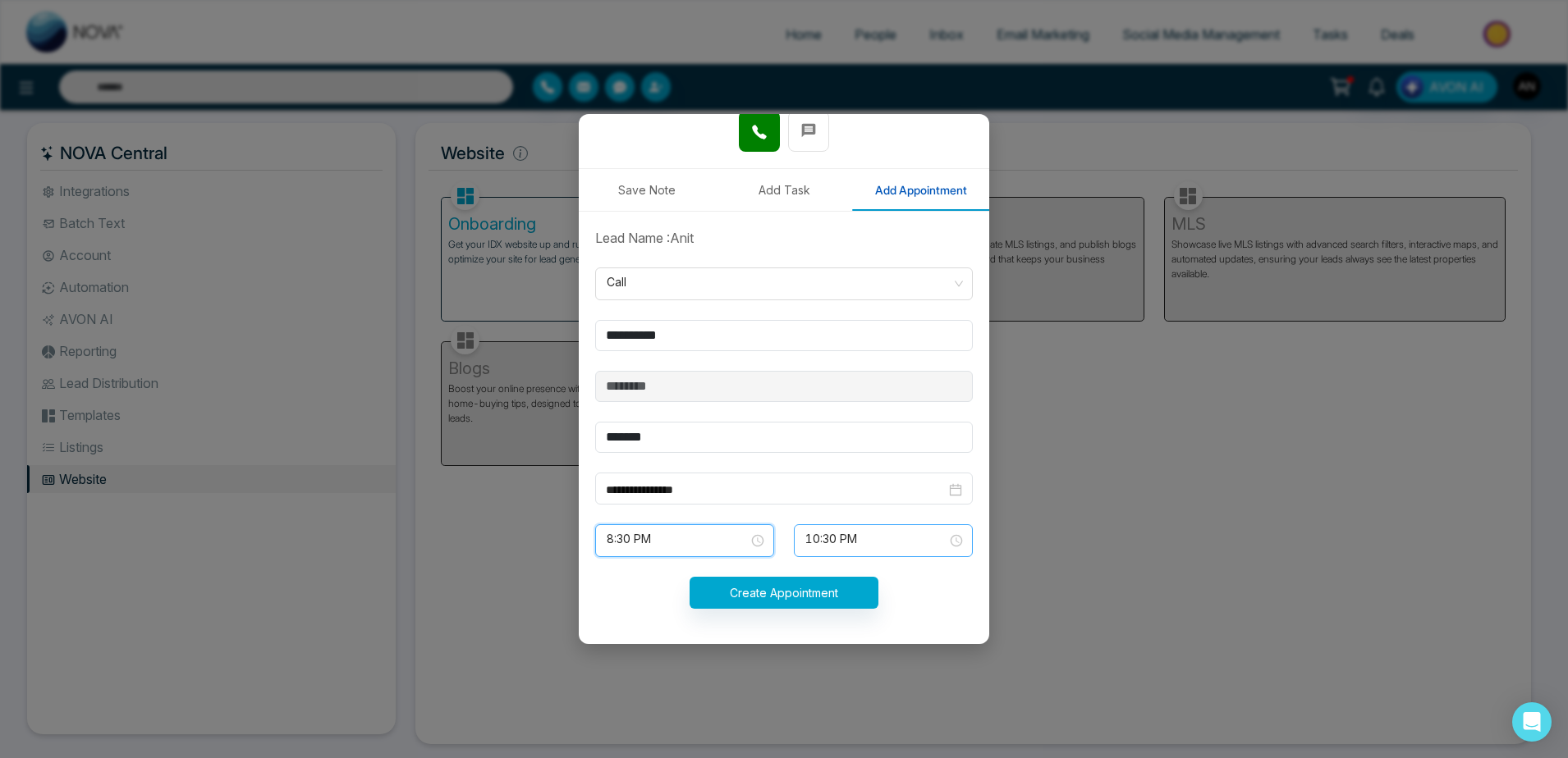
click at [820, 544] on span "10:30 PM" at bounding box center [883, 540] width 156 height 28
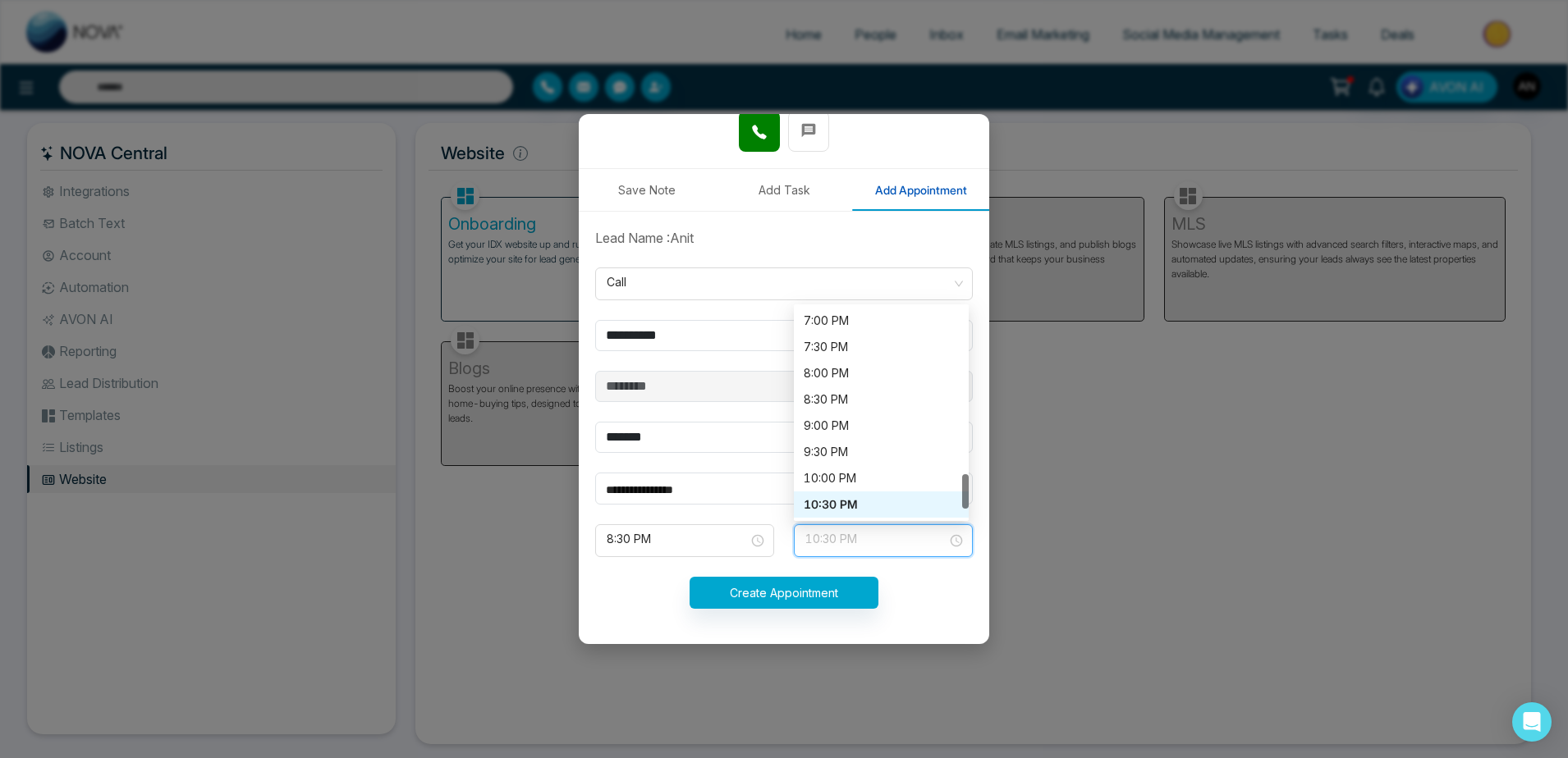
scroll to position [998, 0]
click at [827, 423] on div "9:00 PM" at bounding box center [881, 426] width 155 height 18
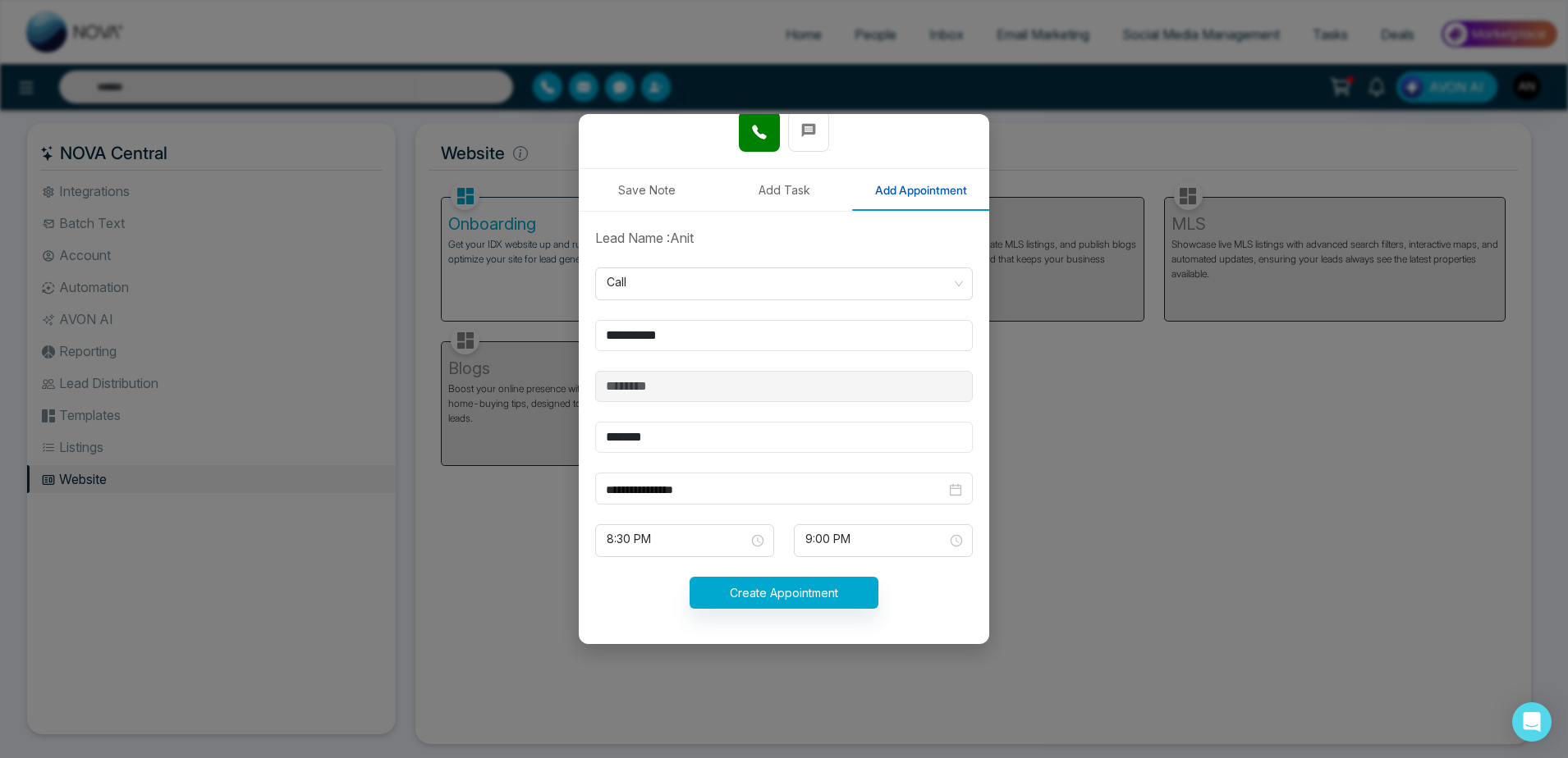
click at [721, 435] on input "*******" at bounding box center [784, 438] width 378 height 31
click at [714, 341] on input "**********" at bounding box center [784, 335] width 378 height 31
click at [752, 502] on div "**********" at bounding box center [784, 488] width 378 height 32
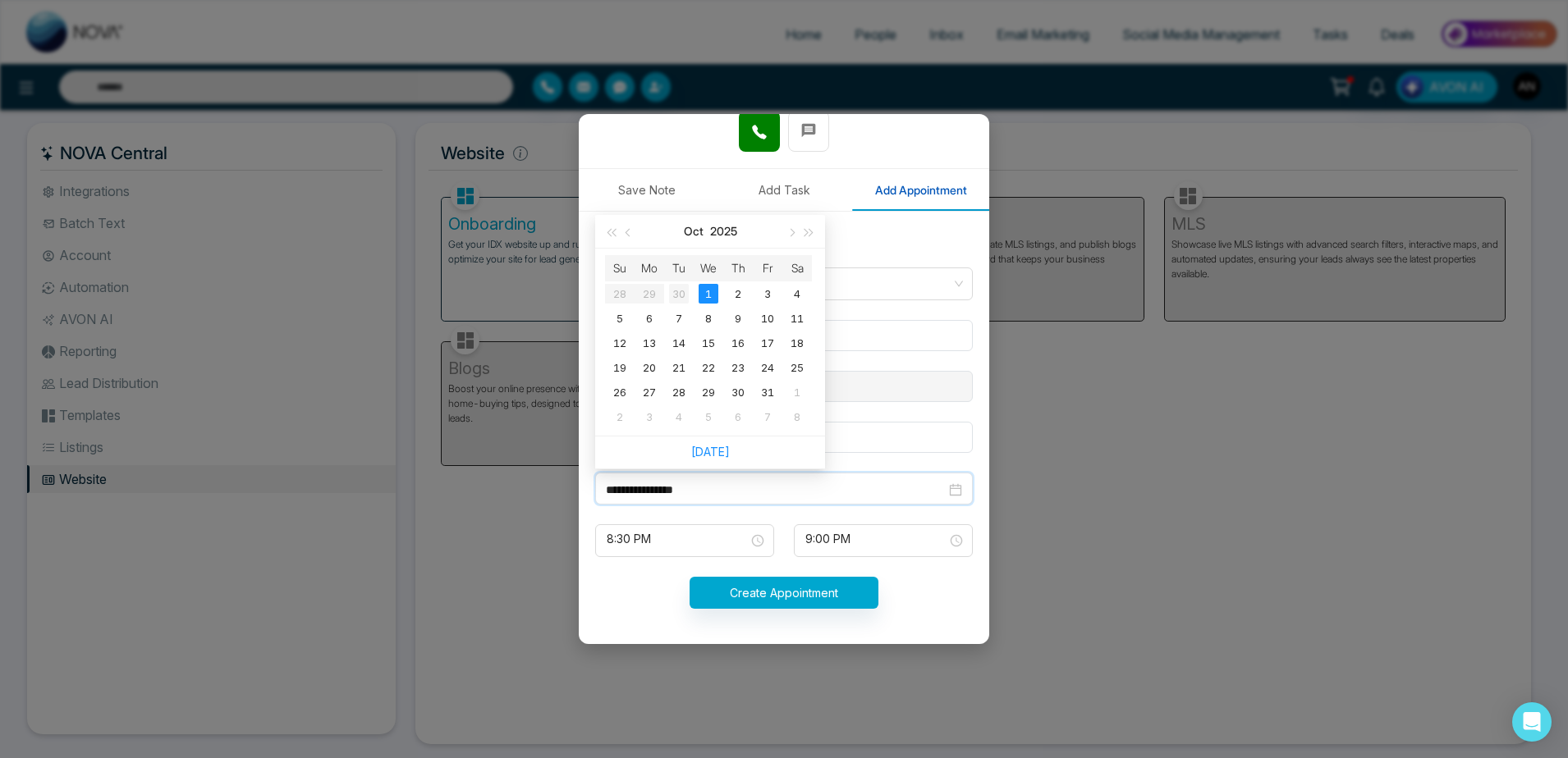
type input "**********"
click at [685, 291] on div "30" at bounding box center [679, 293] width 20 height 20
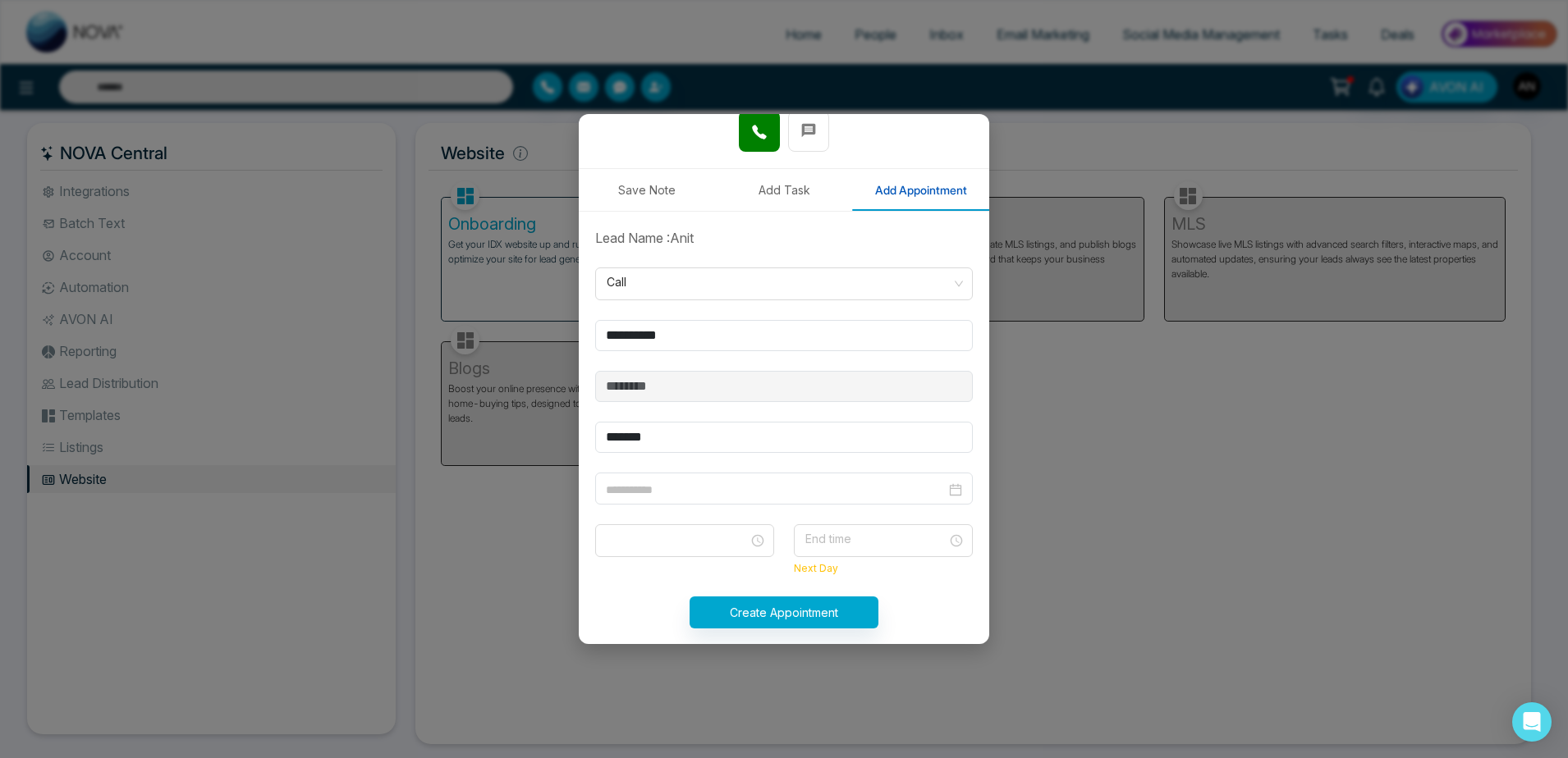
type input "**********"
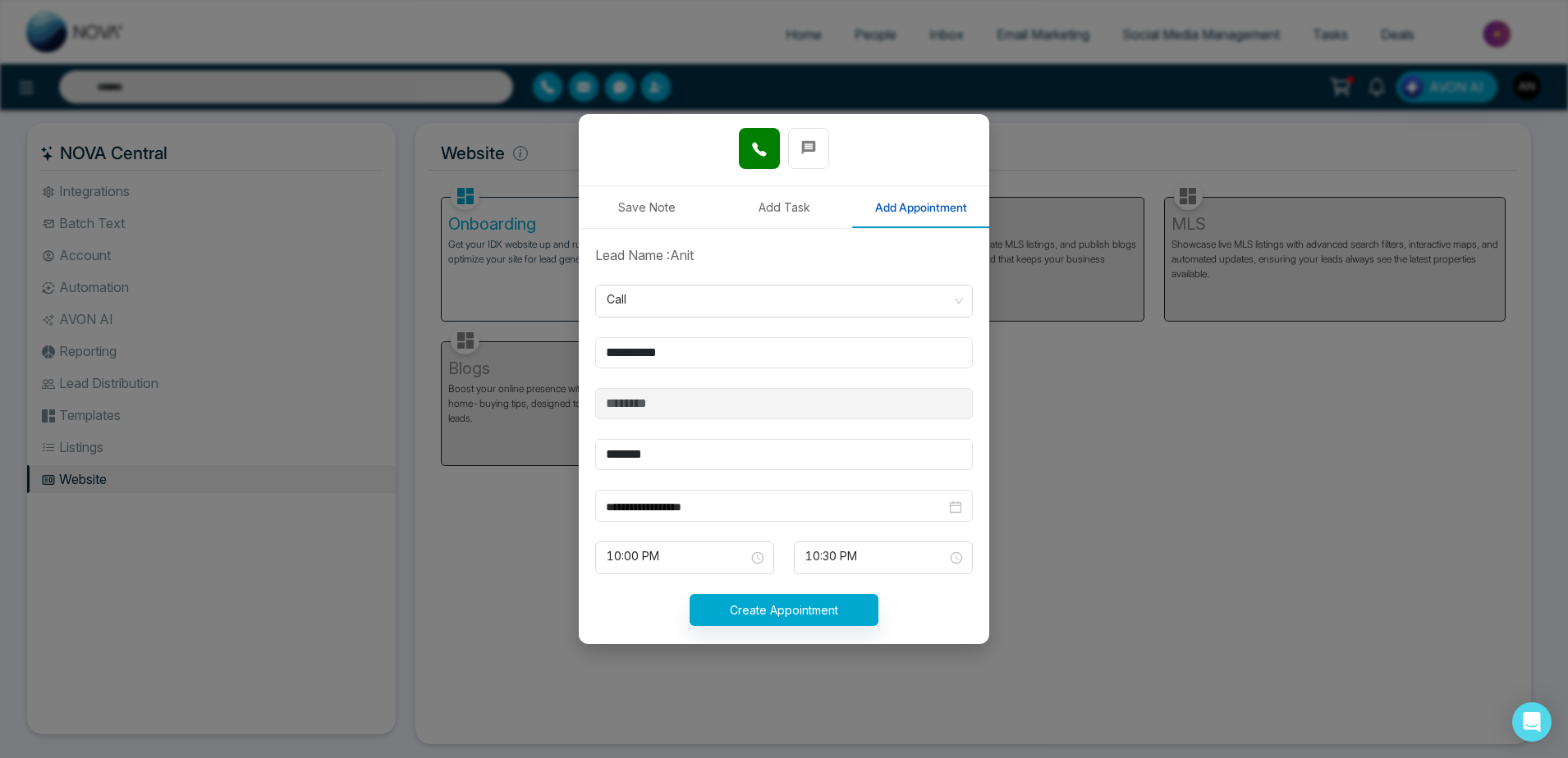
scroll to position [247, 0]
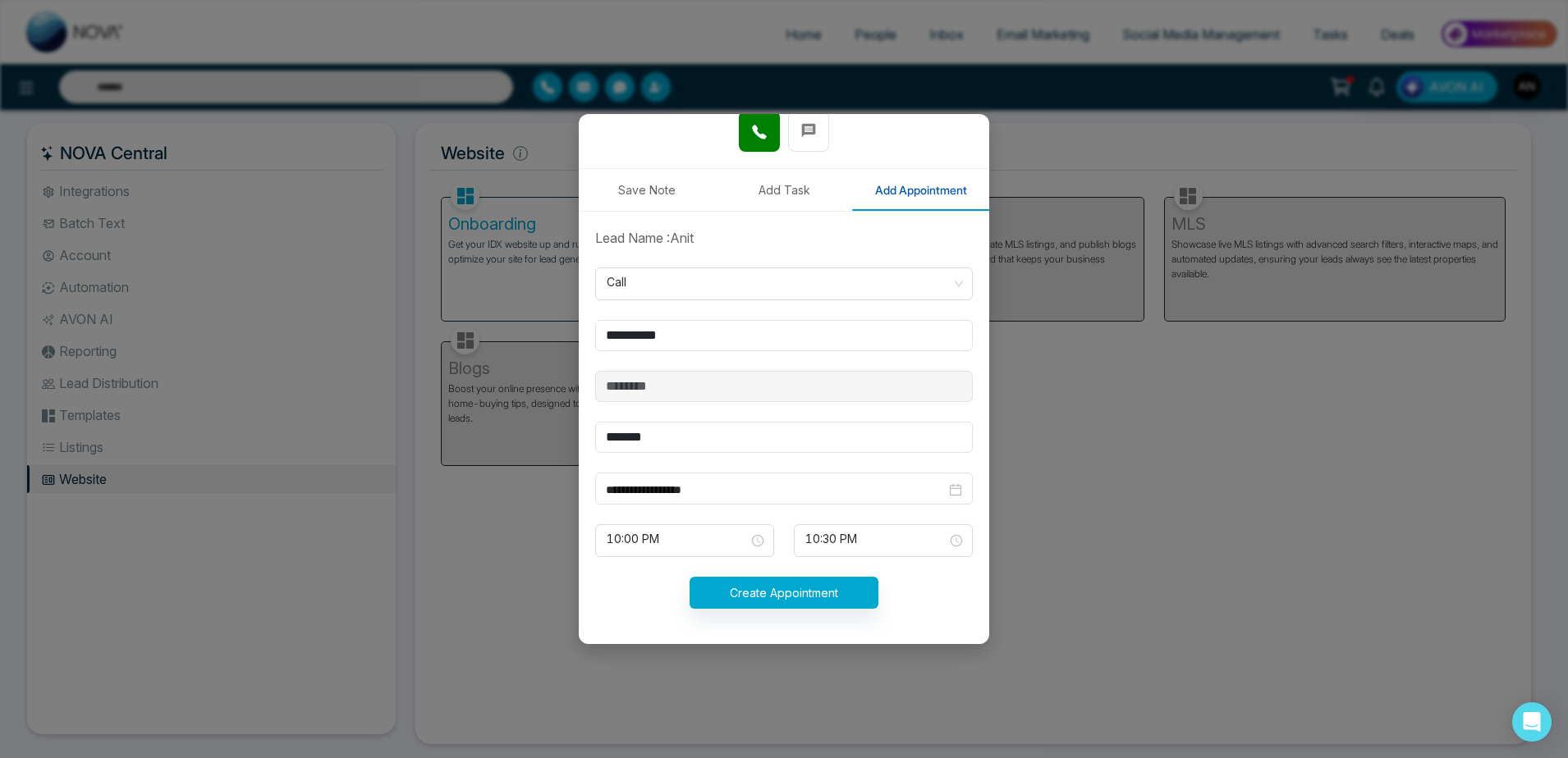
click at [846, 570] on form "**********" at bounding box center [784, 428] width 398 height 401
click at [816, 599] on button "Create Appointment" at bounding box center [784, 592] width 189 height 32
click at [776, 450] on input "text" at bounding box center [784, 438] width 378 height 31
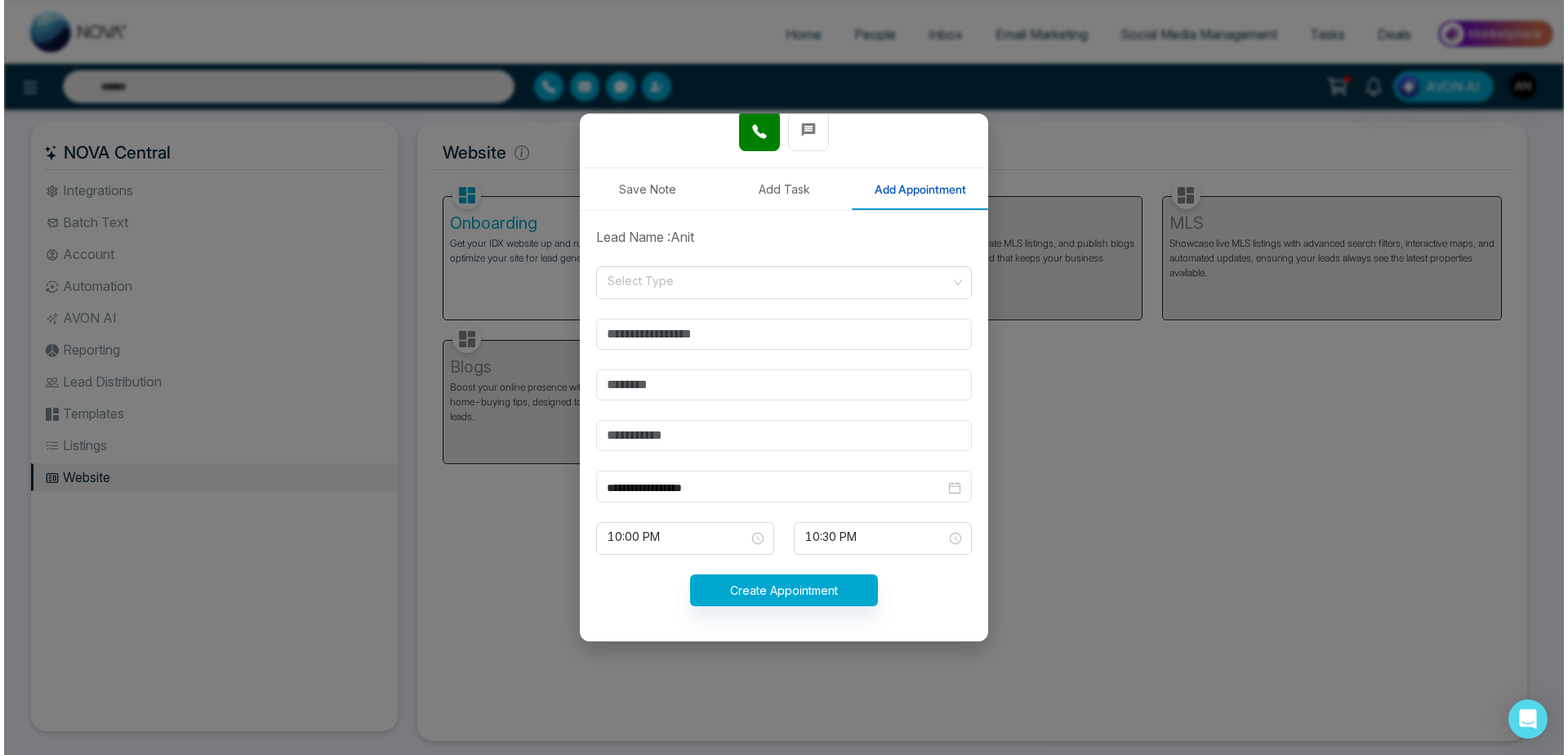
scroll to position [0, 0]
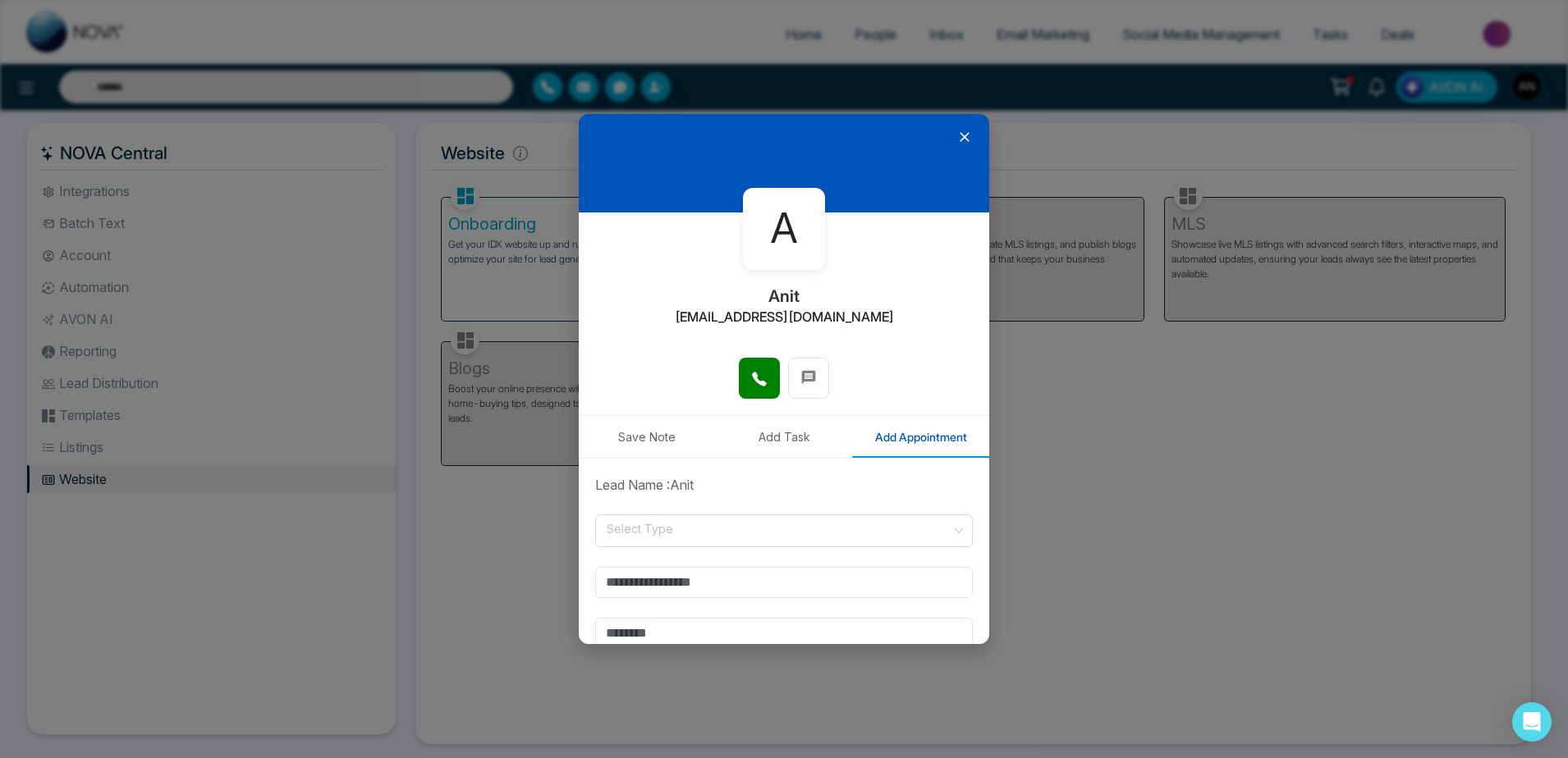
click at [951, 146] on div at bounding box center [784, 162] width 410 height 98
click at [958, 137] on icon at bounding box center [964, 137] width 16 height 16
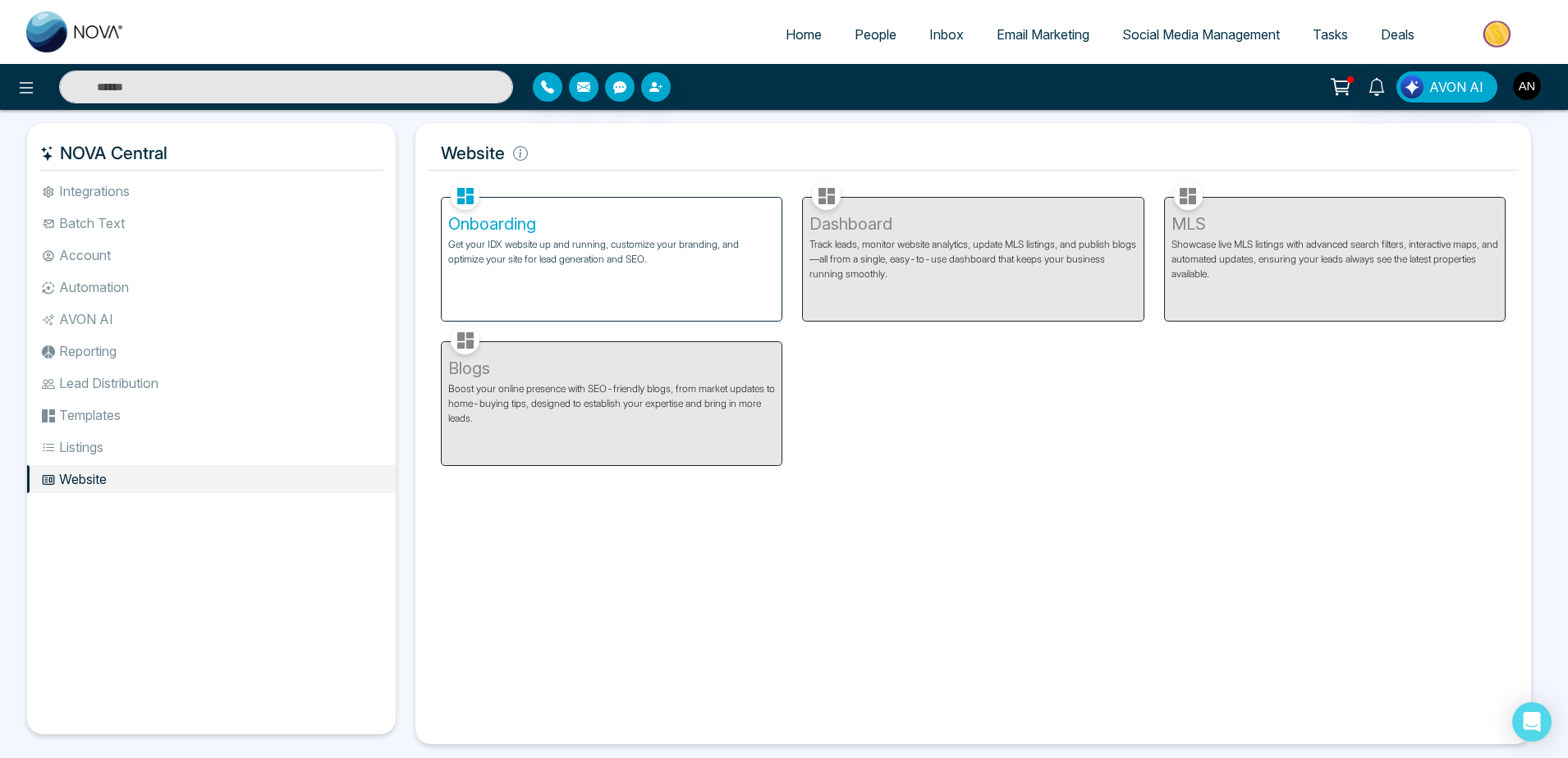
click at [1338, 24] on link "Tasks" at bounding box center [1330, 34] width 68 height 31
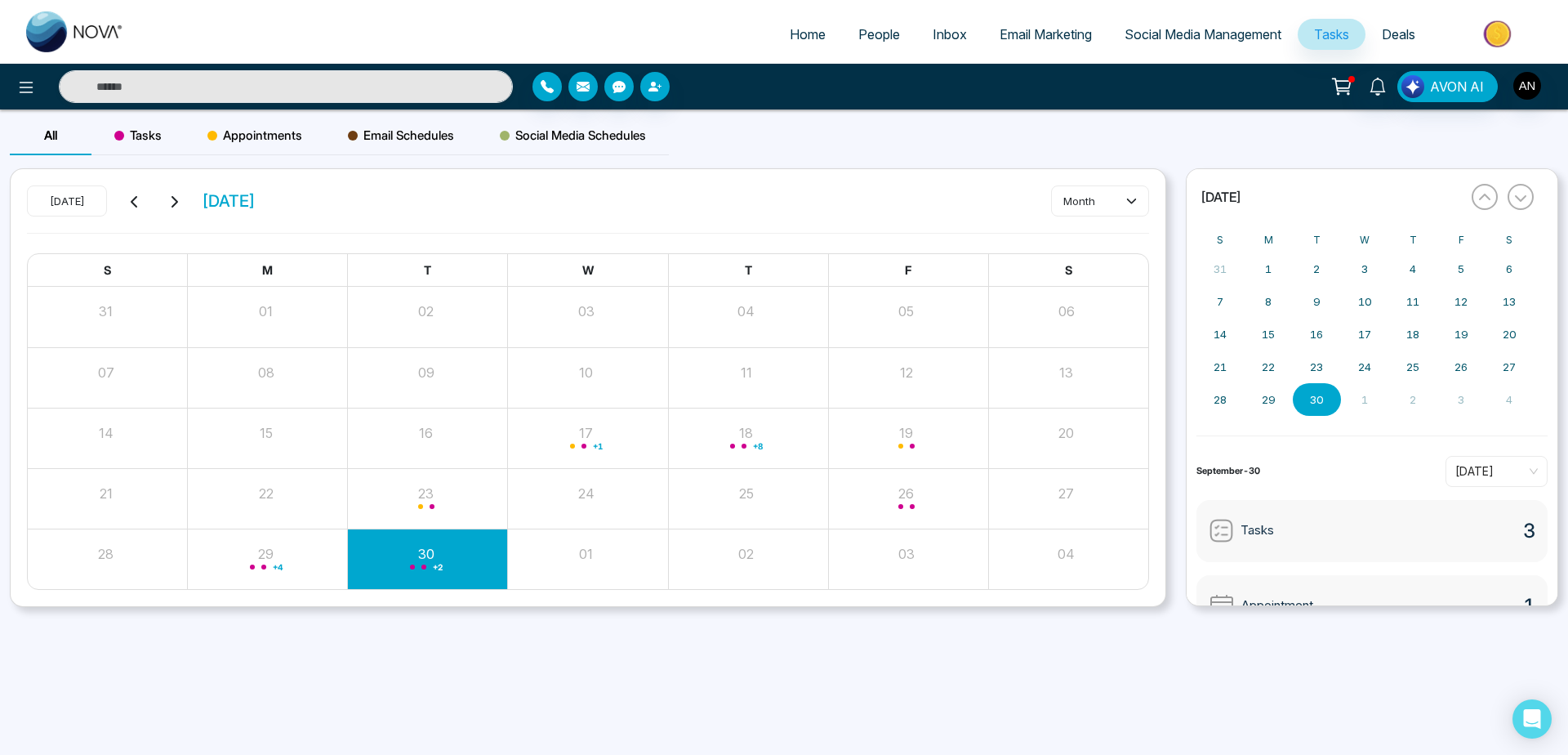
click at [153, 135] on span "Tasks" at bounding box center [138, 135] width 48 height 20
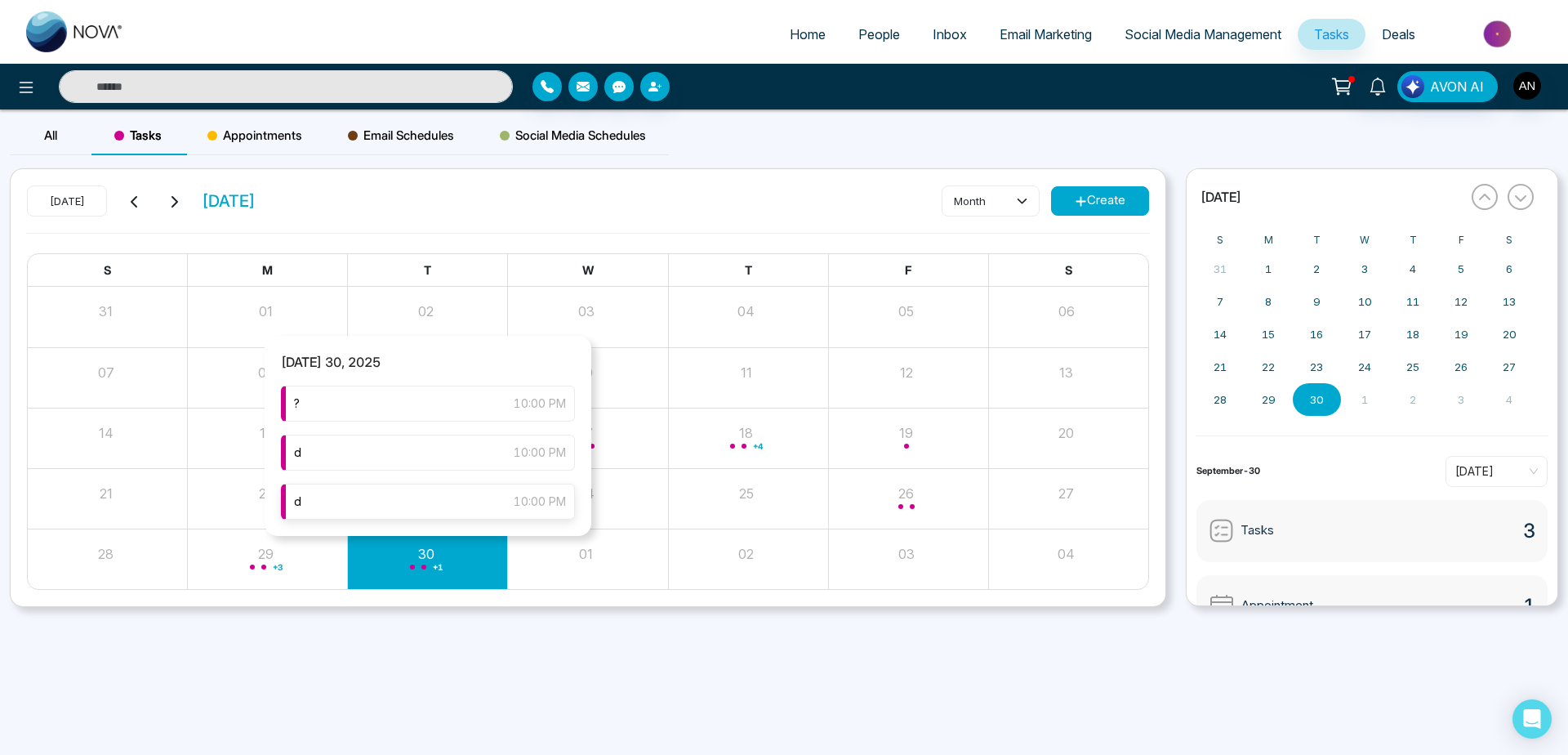
click at [425, 505] on div "d 10:00 PM" at bounding box center [428, 501] width 294 height 36
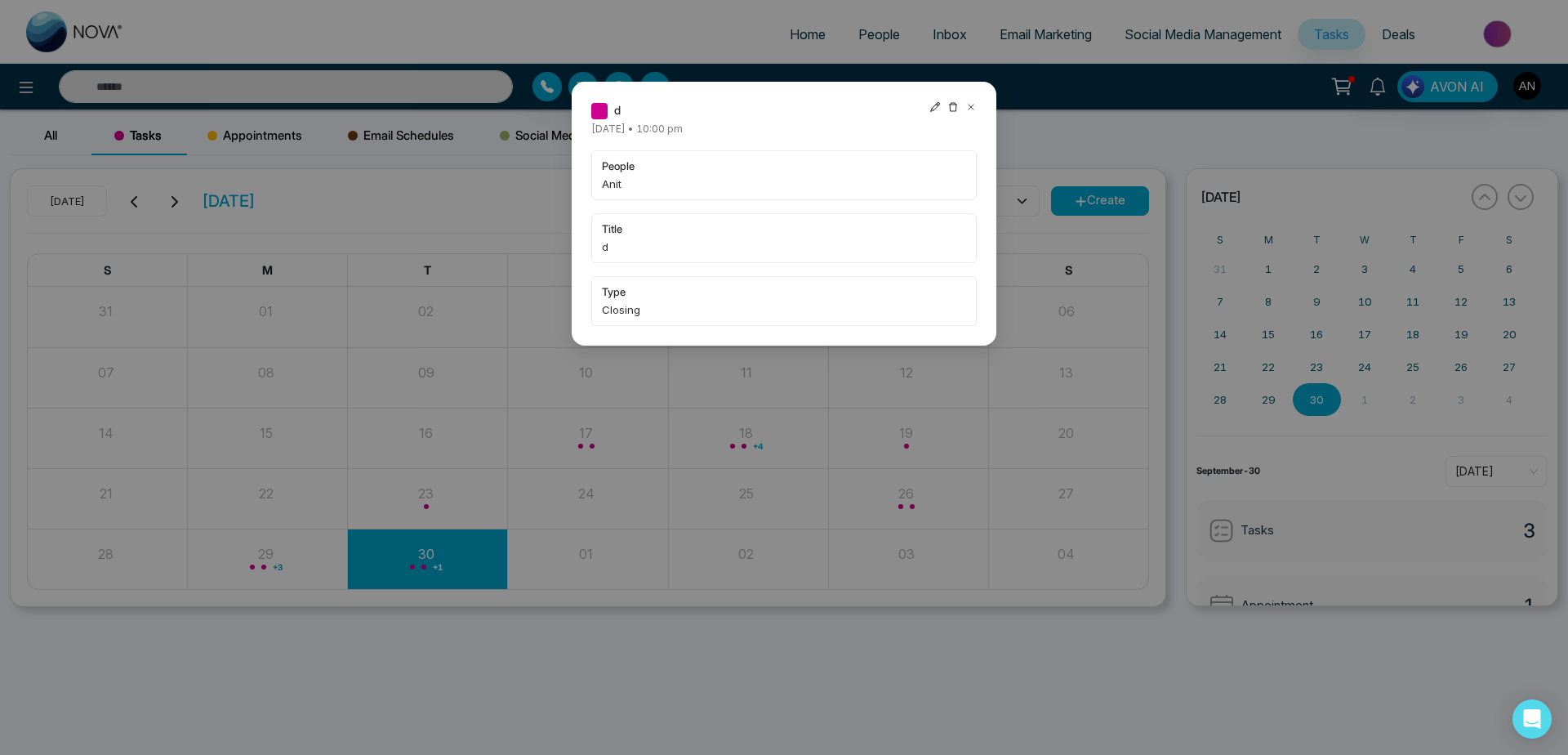
click at [962, 107] on div at bounding box center [954, 110] width 48 height 18
click at [973, 104] on icon at bounding box center [971, 106] width 11 height 11
